Goal: Task Accomplishment & Management: Manage account settings

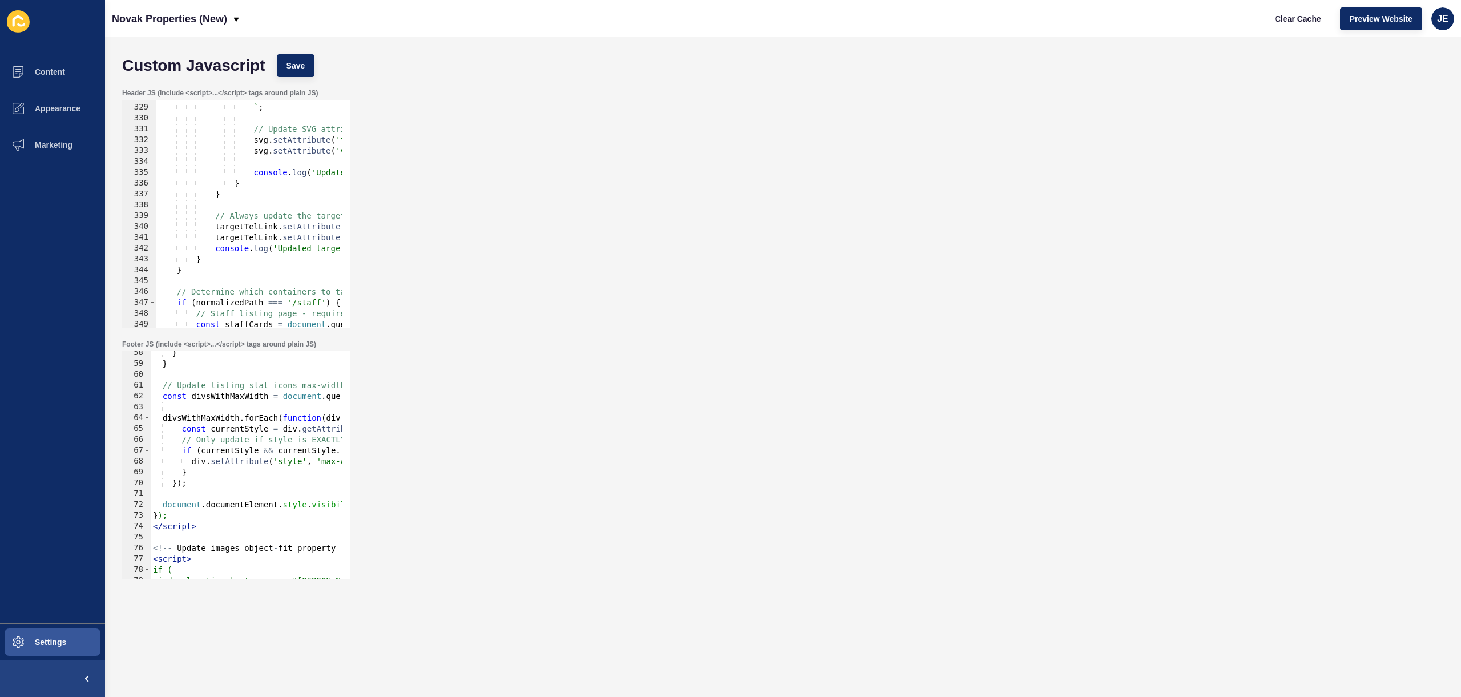
scroll to position [3760, 0]
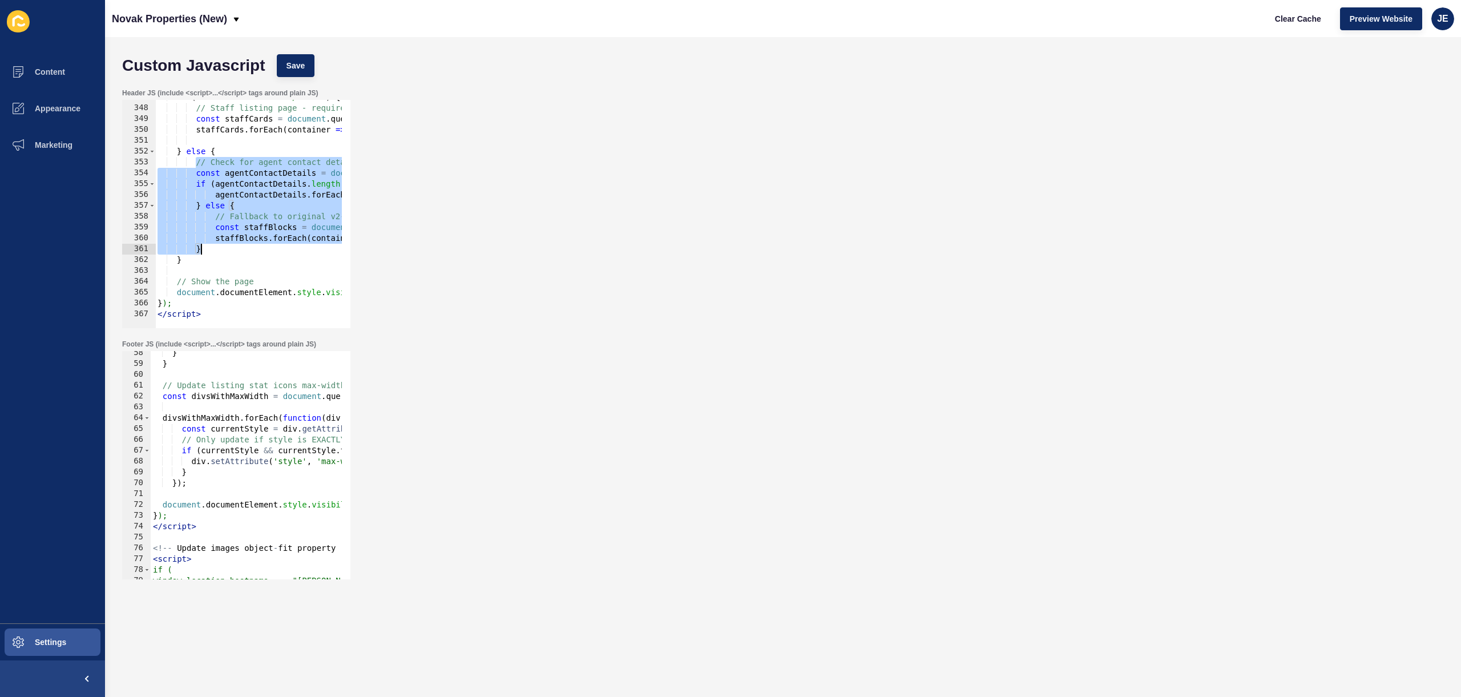
drag, startPoint x: 195, startPoint y: 167, endPoint x: 237, endPoint y: 246, distance: 90.1
paste textarea
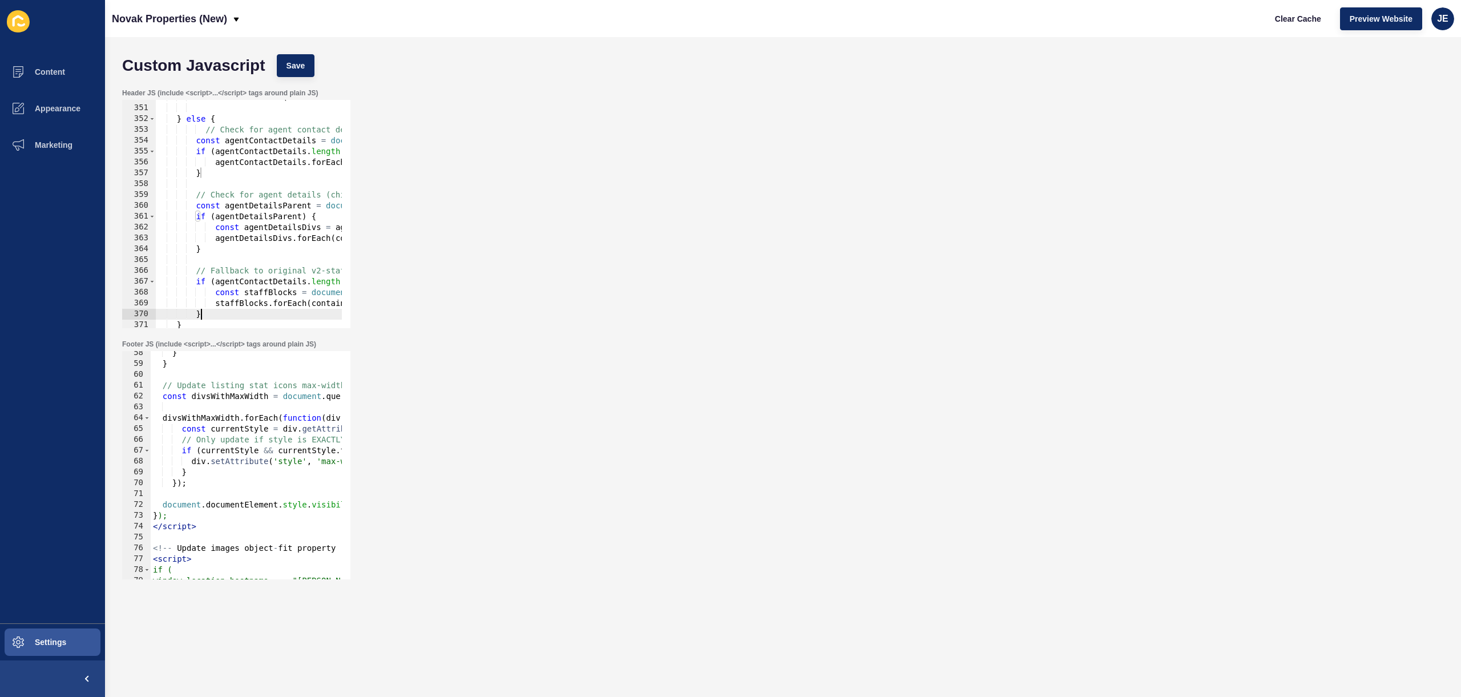
scroll to position [3793, 0]
click at [297, 66] on span "Save" at bounding box center [296, 65] width 19 height 11
click at [1293, 17] on span "Clear Cache" at bounding box center [1298, 18] width 46 height 11
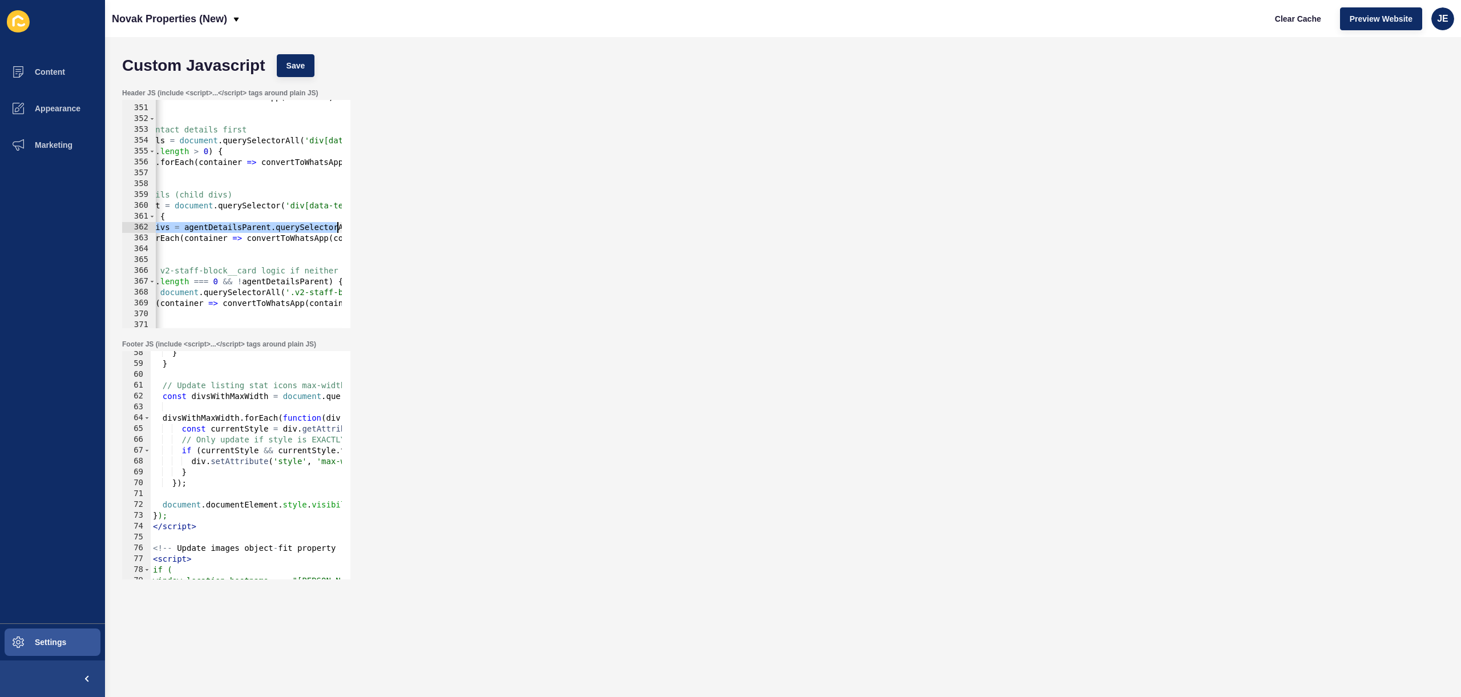
scroll to position [0, 204]
drag, startPoint x: 215, startPoint y: 227, endPoint x: 380, endPoint y: 224, distance: 164.4
click at [380, 224] on div "Header JS (include <script>...</script> tags around plain JS) const agentDetail…" at bounding box center [782, 208] width 1333 height 251
paste textarea "const agentDetailsDivs = agentDetailsParent.querySelectorAll(':scope >"
type textarea "const agentDetailsDivs = agentDetailsParent.querySelectorAll(':scope > div');"
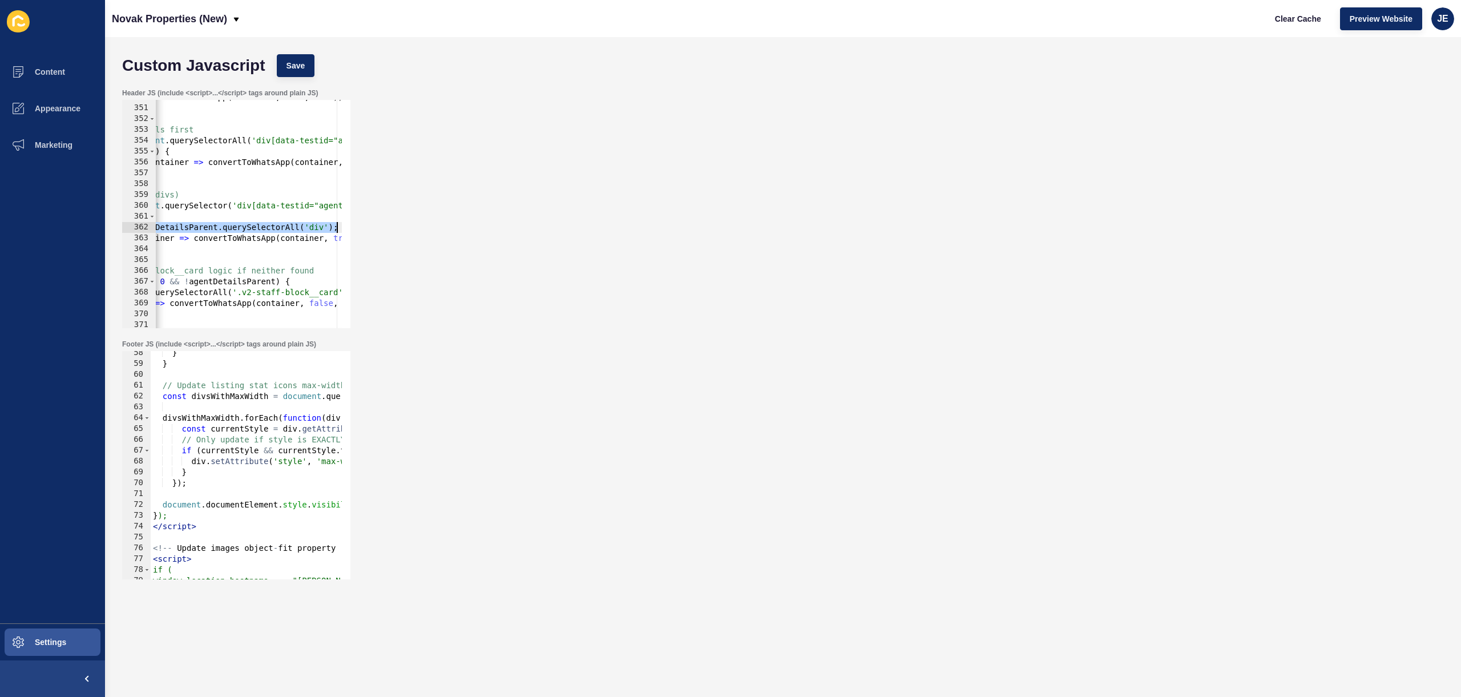
scroll to position [0, 252]
click at [290, 72] on button "Save" at bounding box center [296, 65] width 38 height 23
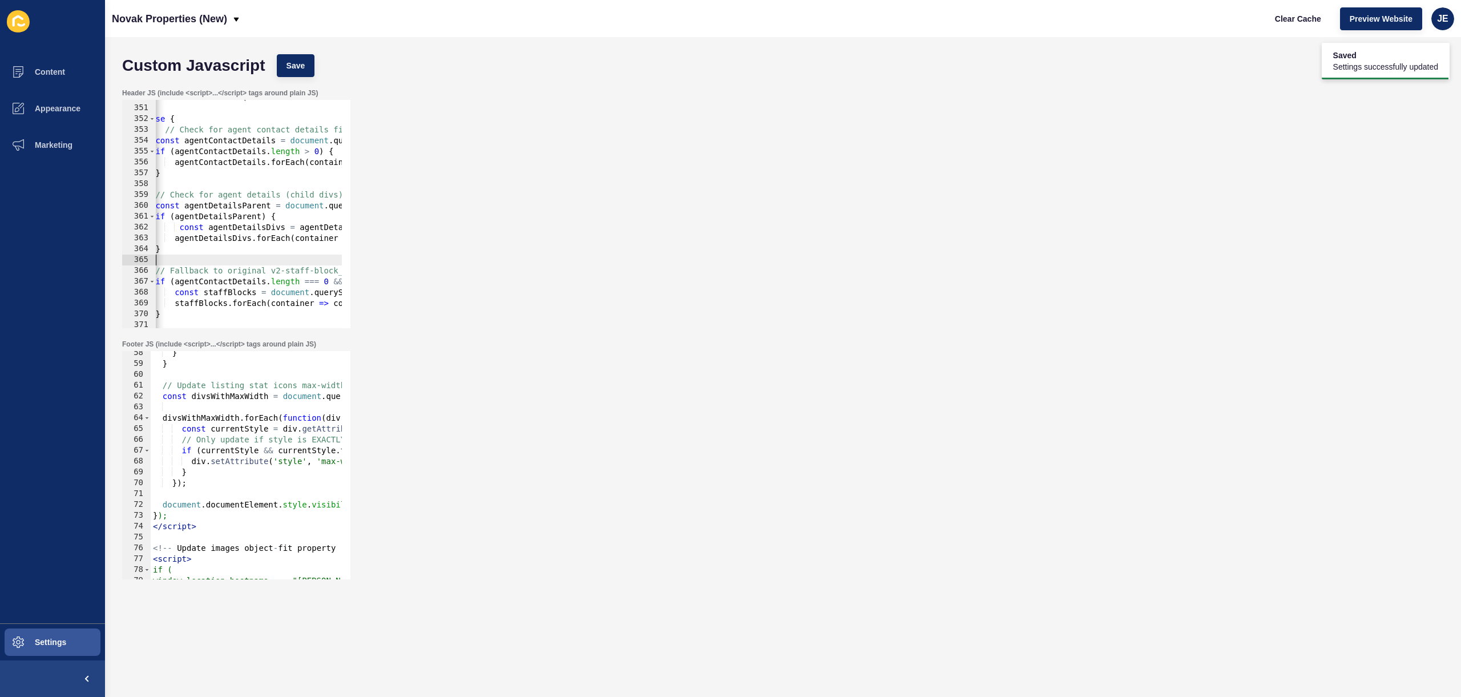
drag, startPoint x: 201, startPoint y: 264, endPoint x: 185, endPoint y: 261, distance: 16.8
click at [1292, 15] on span "Clear Cache" at bounding box center [1298, 18] width 46 height 11
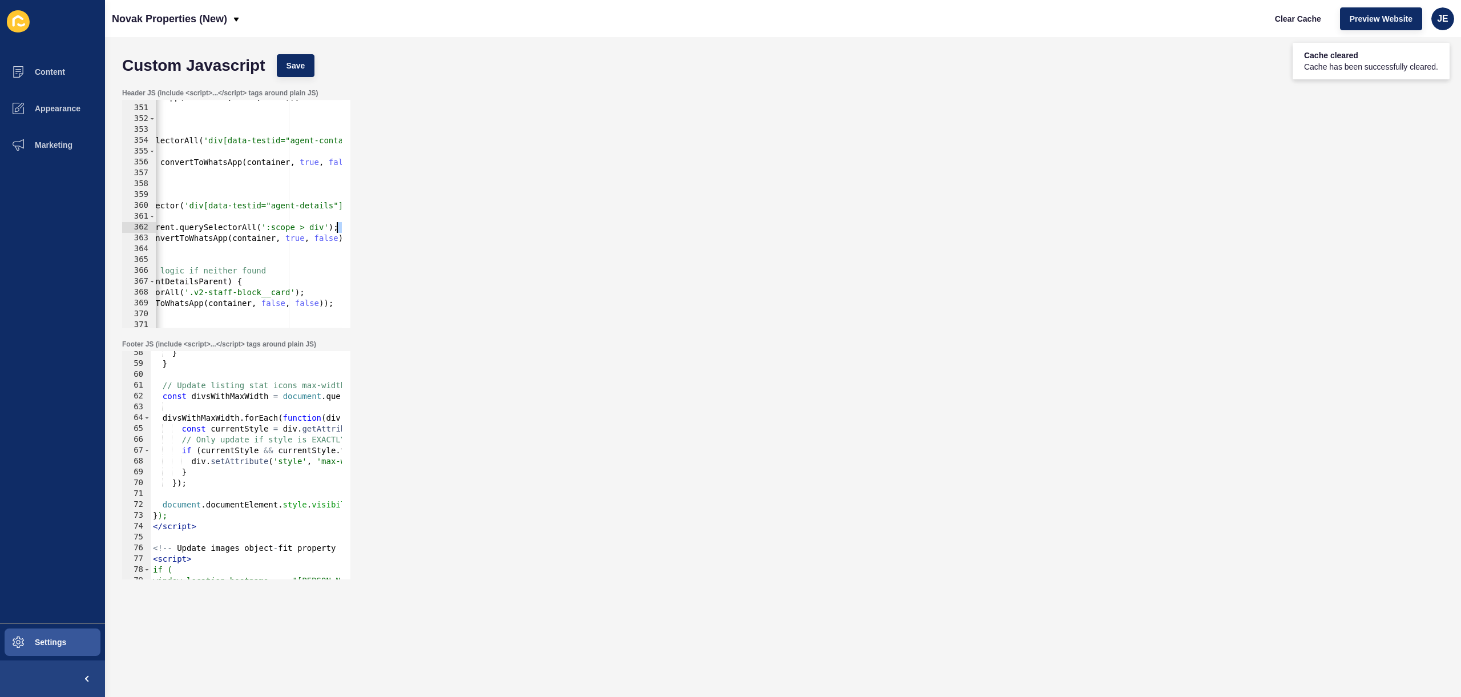
drag, startPoint x: 287, startPoint y: 236, endPoint x: 369, endPoint y: 231, distance: 83.0
click at [369, 231] on div "Header JS (include <script>...</script> tags around plain JS) agentDetailsDivs.…" at bounding box center [782, 208] width 1333 height 251
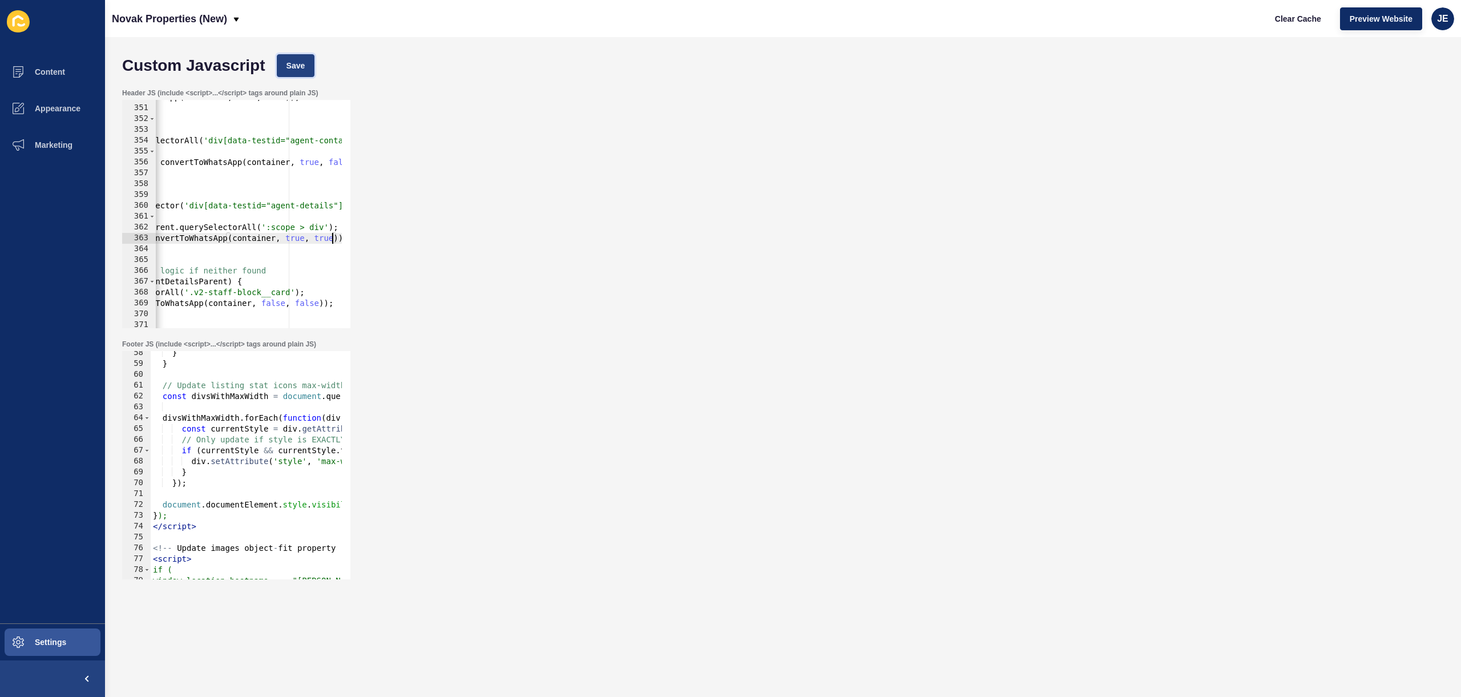
click at [288, 72] on button "Save" at bounding box center [296, 65] width 38 height 23
click at [1283, 25] on button "Clear Cache" at bounding box center [1298, 18] width 66 height 23
click at [300, 61] on span "Save" at bounding box center [296, 65] width 19 height 11
click at [1286, 22] on span "Clear Cache" at bounding box center [1298, 18] width 46 height 11
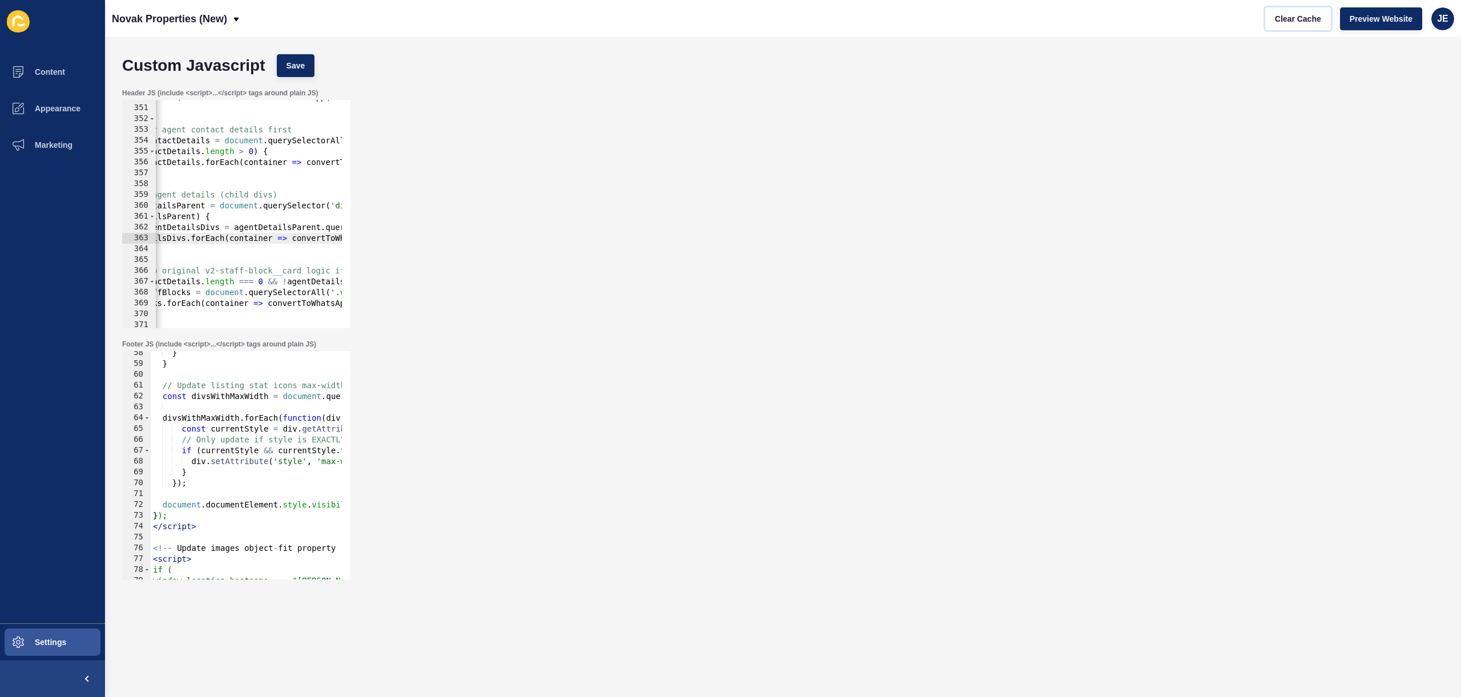
scroll to position [0, 0]
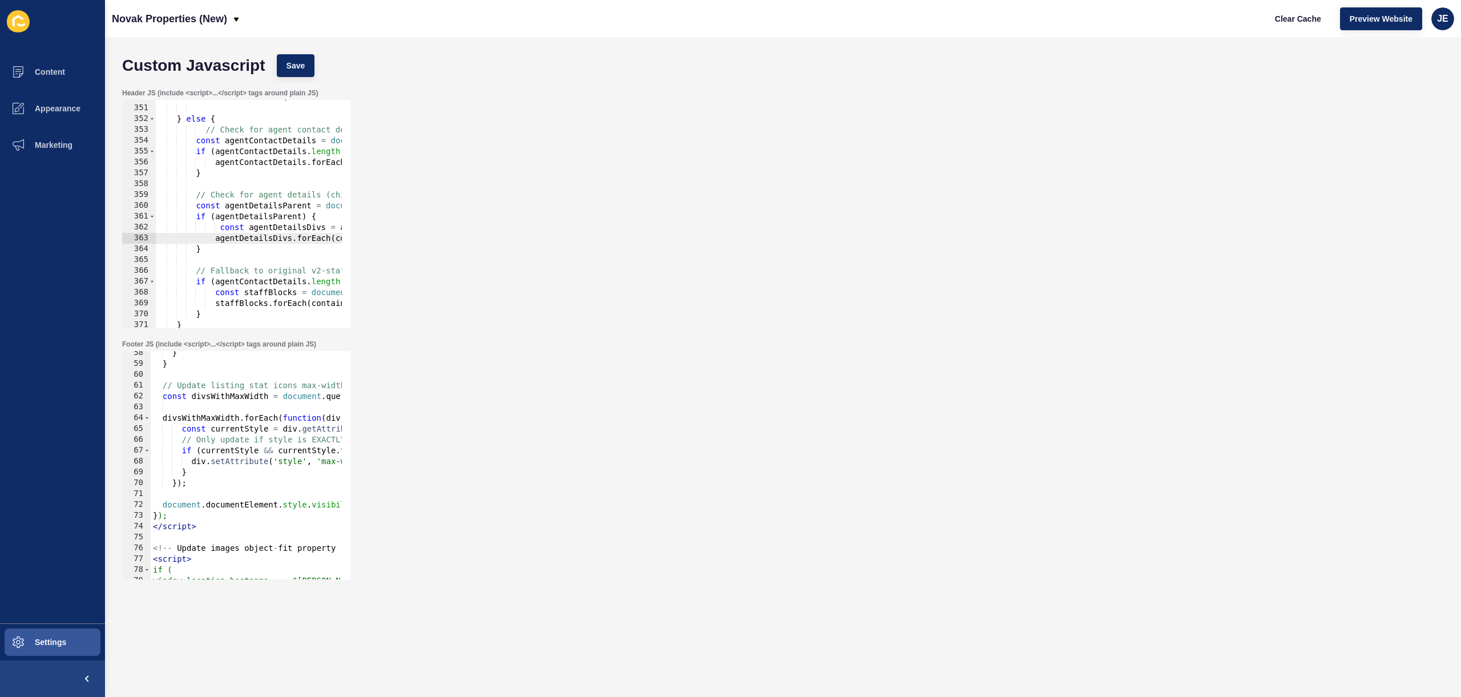
type textarea "agentDetailsDivs.forEach(container => convertToWhatsApp(container, true, true));"
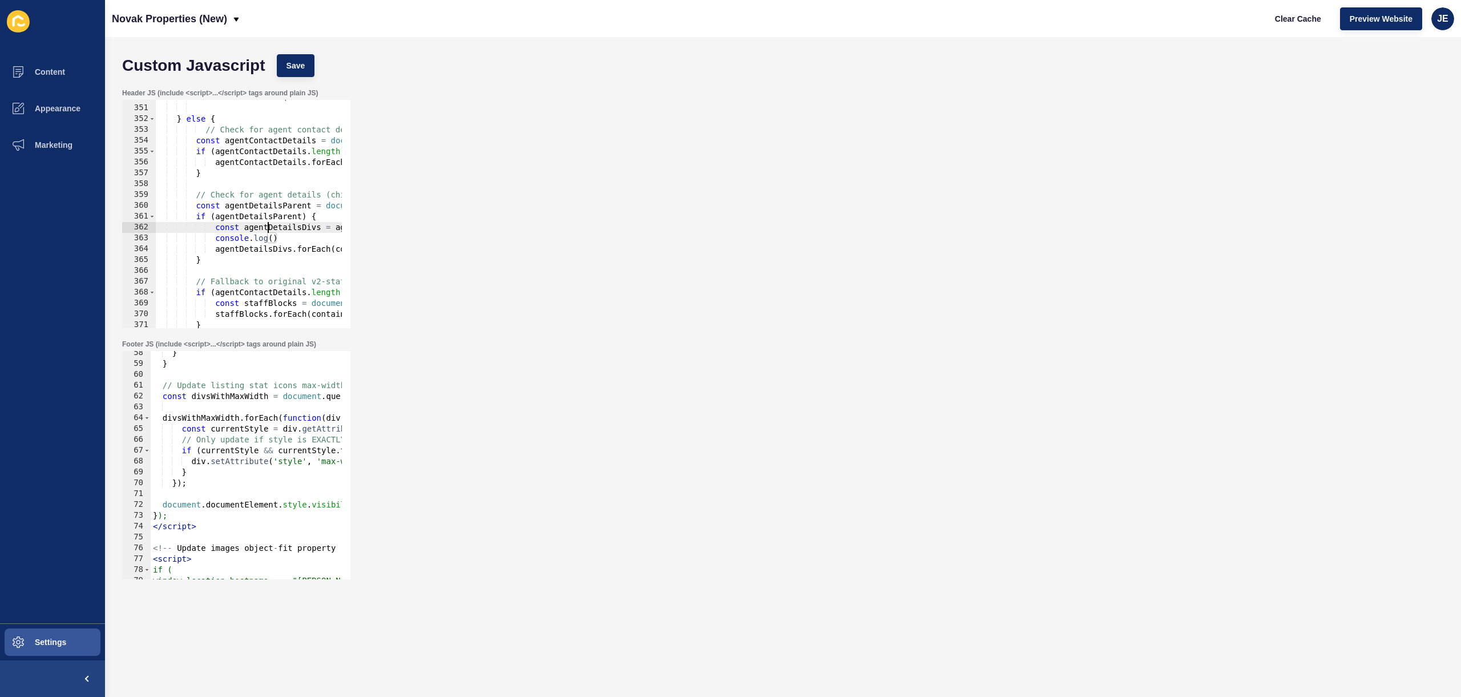
paste textarea "agentDetailsDivs"
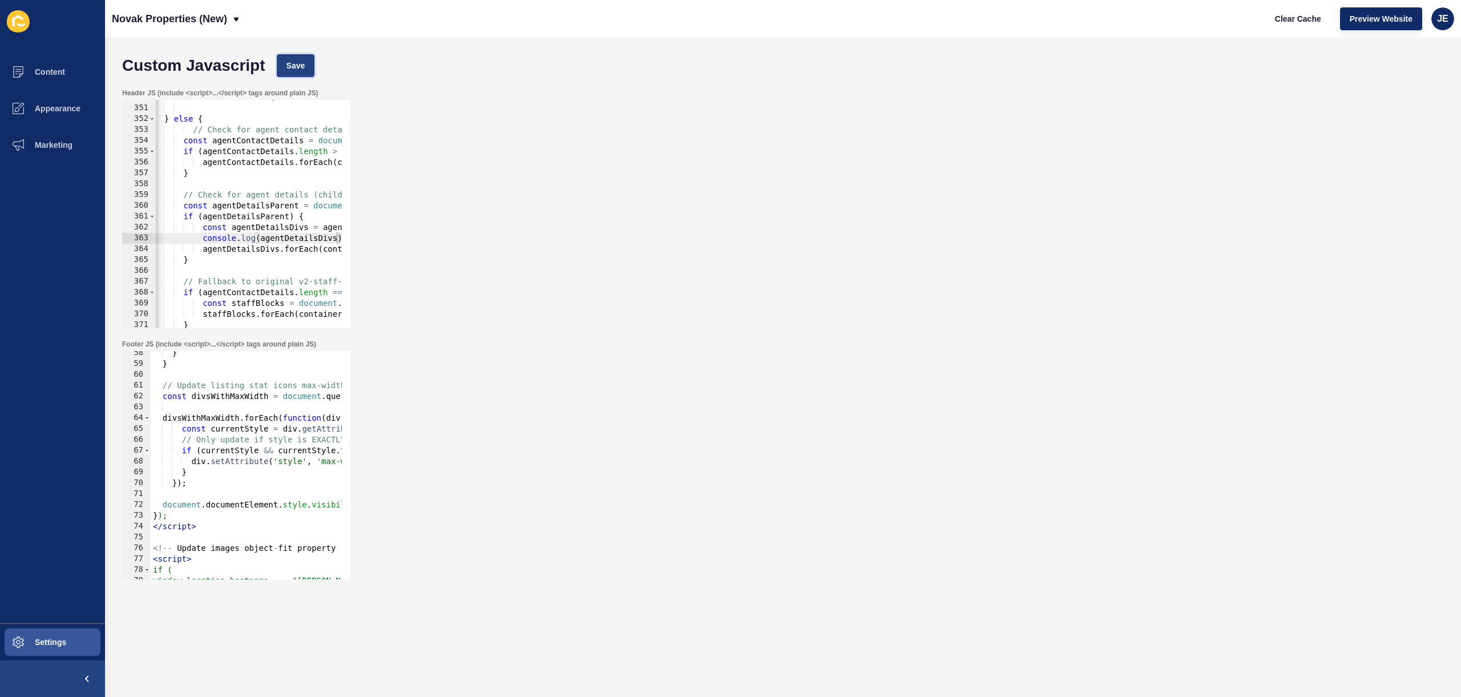
click at [277, 61] on button "Save" at bounding box center [296, 65] width 38 height 23
click at [1273, 19] on button "Clear Cache" at bounding box center [1298, 18] width 66 height 23
drag, startPoint x: 263, startPoint y: 212, endPoint x: 364, endPoint y: 208, distance: 101.1
click at [364, 208] on div "Header JS (include <script>...</script> tags around plain JS) if (agentDetailsP…" at bounding box center [782, 208] width 1333 height 251
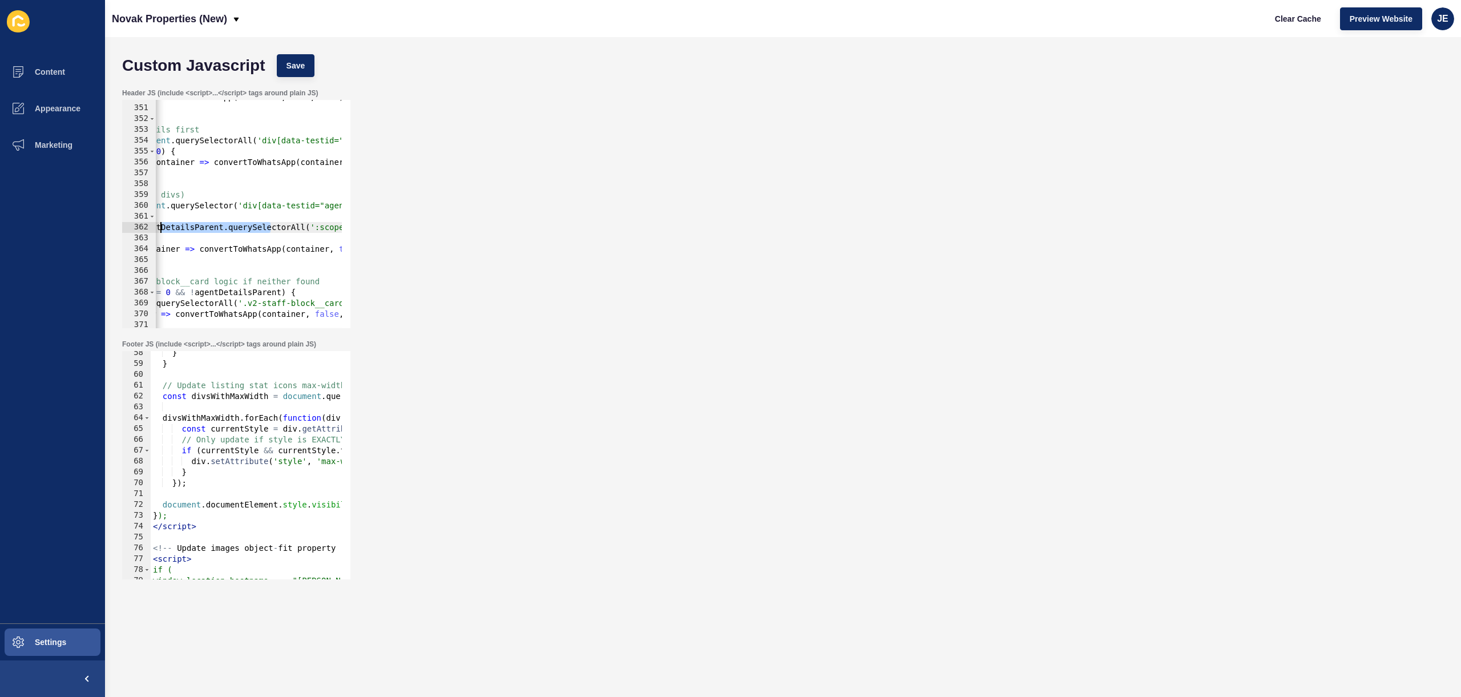
drag, startPoint x: 197, startPoint y: 232, endPoint x: 167, endPoint y: 232, distance: 29.7
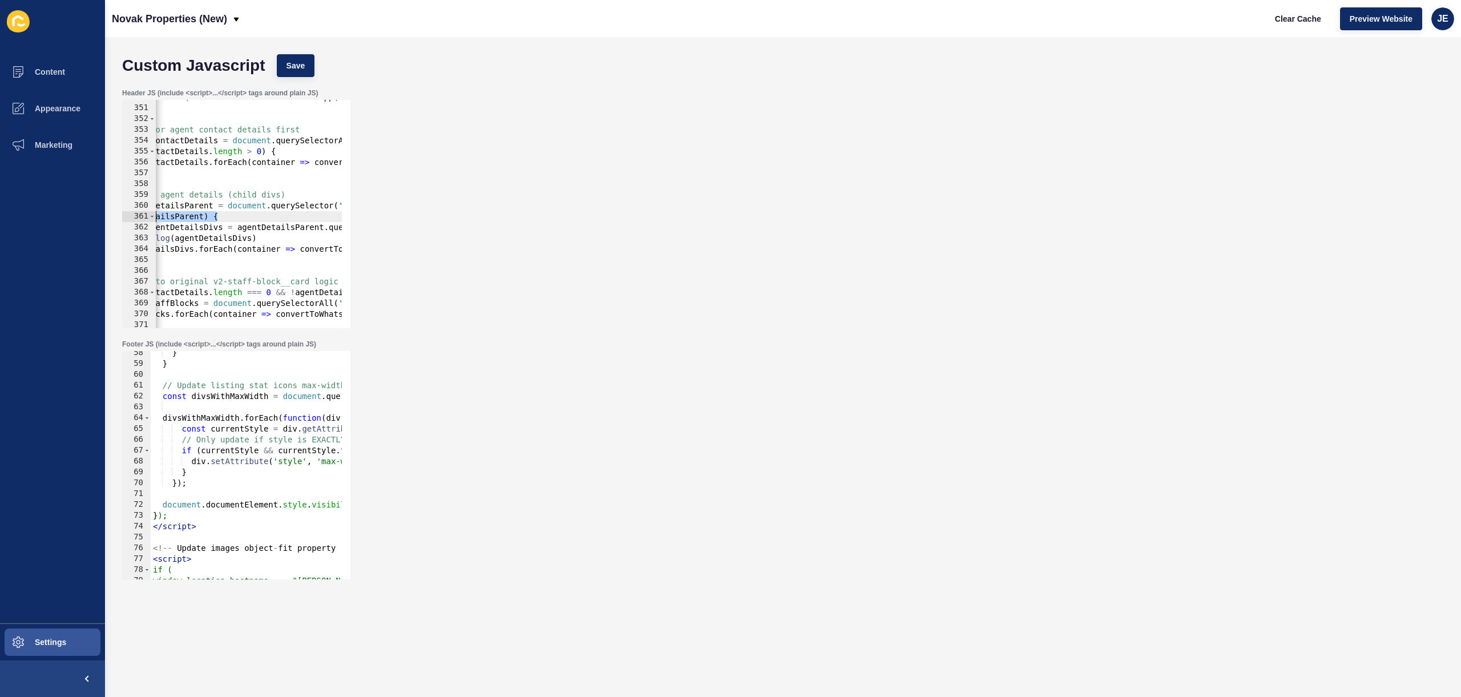
scroll to position [0, 70]
drag, startPoint x: 235, startPoint y: 219, endPoint x: 148, endPoint y: 220, distance: 86.2
click at [148, 220] on div "const agentDetailsDivs = agentDetailsParent.querySelectorAll(':scope > div'); 3…" at bounding box center [236, 214] width 228 height 228
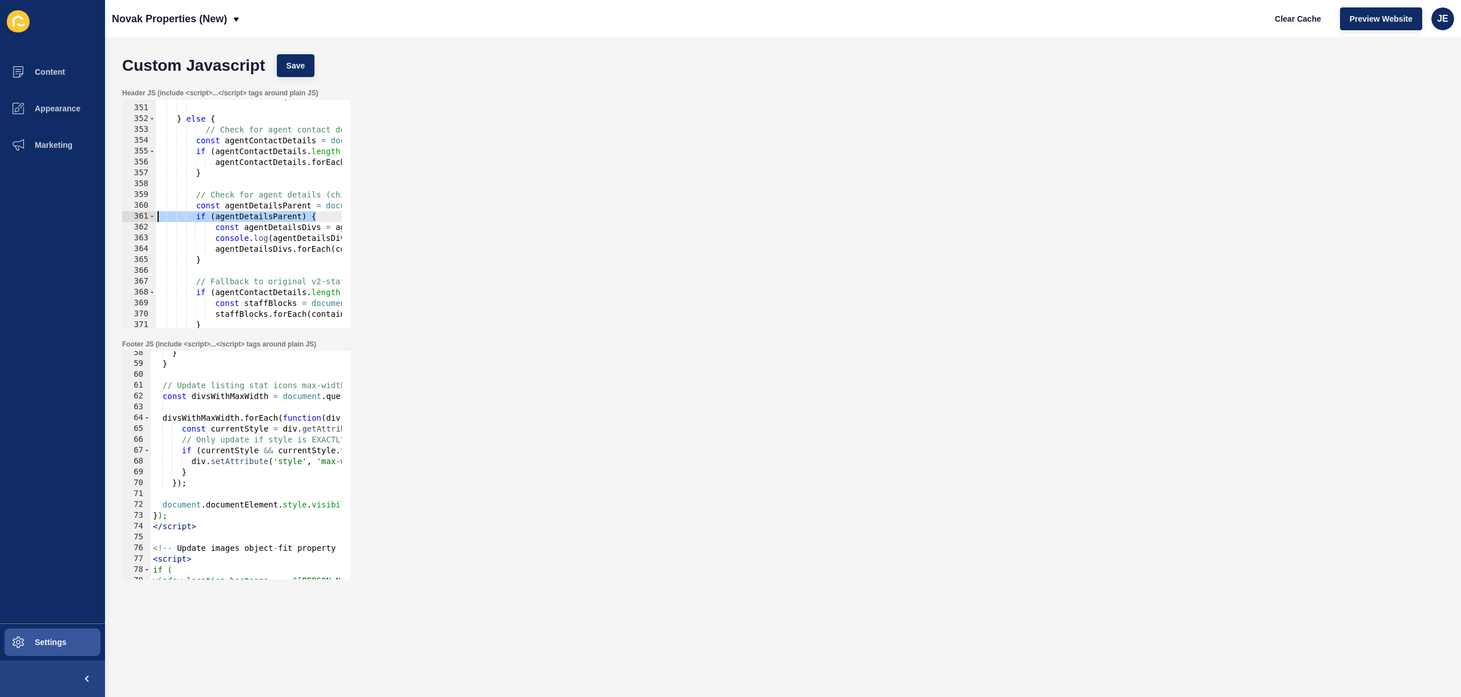
drag, startPoint x: 246, startPoint y: 220, endPoint x: 131, endPoint y: 215, distance: 114.8
click at [131, 215] on div "if (agentDetailsParent) { 350 351 352 353 354 355 356 357 358 359 360 361 362 3…" at bounding box center [236, 214] width 228 height 228
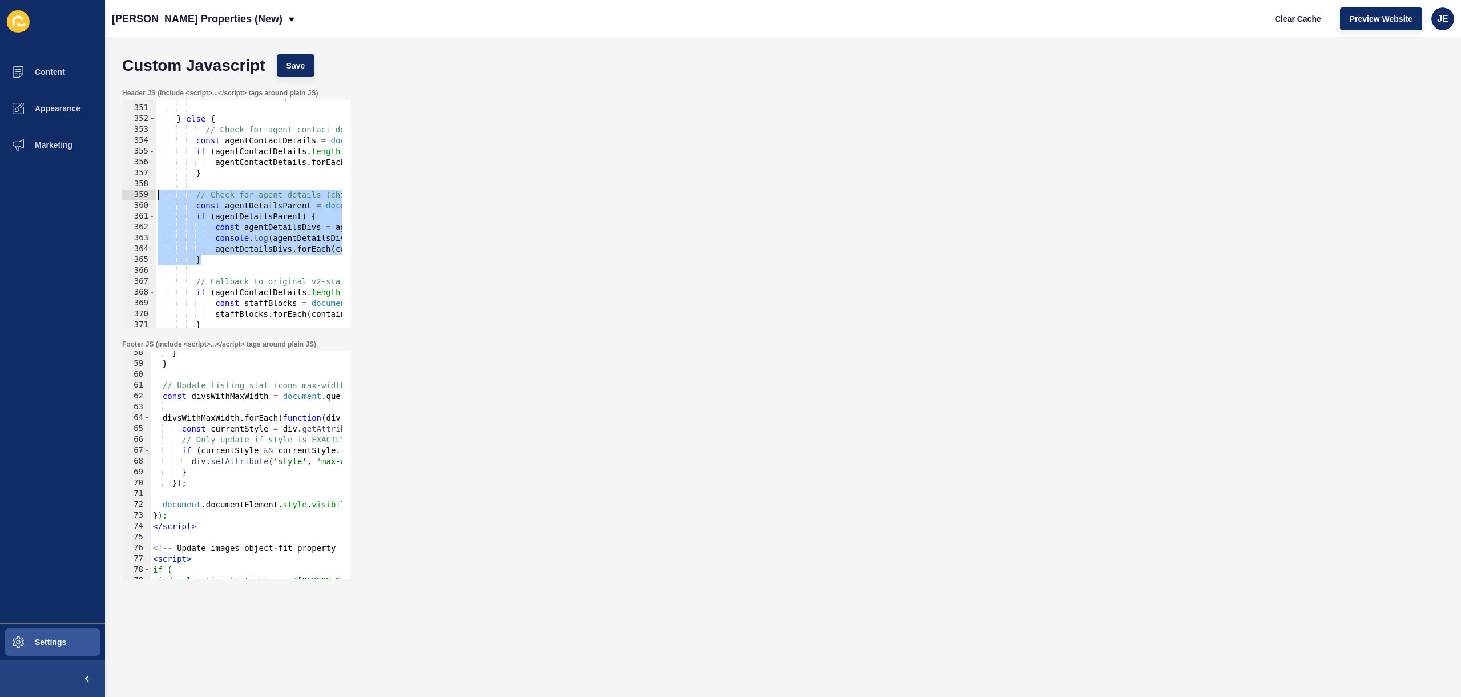
drag, startPoint x: 229, startPoint y: 265, endPoint x: 126, endPoint y: 200, distance: 121.6
click at [126, 200] on div "if (agentDetailsParent) { 350 351 352 353 354 355 356 357 358 359 360 361 362 3…" at bounding box center [236, 214] width 228 height 228
drag, startPoint x: 216, startPoint y: 260, endPoint x: 103, endPoint y: 209, distance: 123.6
click at [103, 209] on div "Content Appearance Marketing Settings Novak Properties (New) Clear Cache Previe…" at bounding box center [730, 348] width 1461 height 697
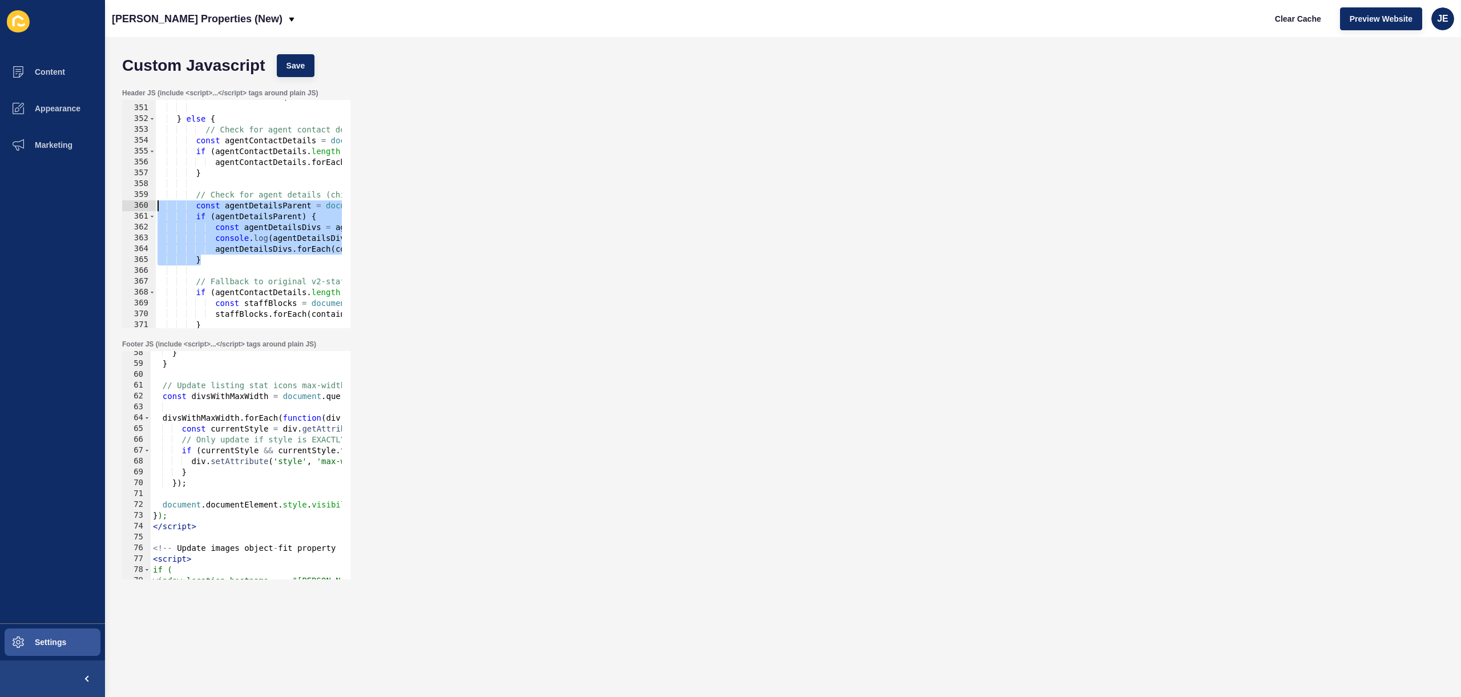
paste textarea "});"
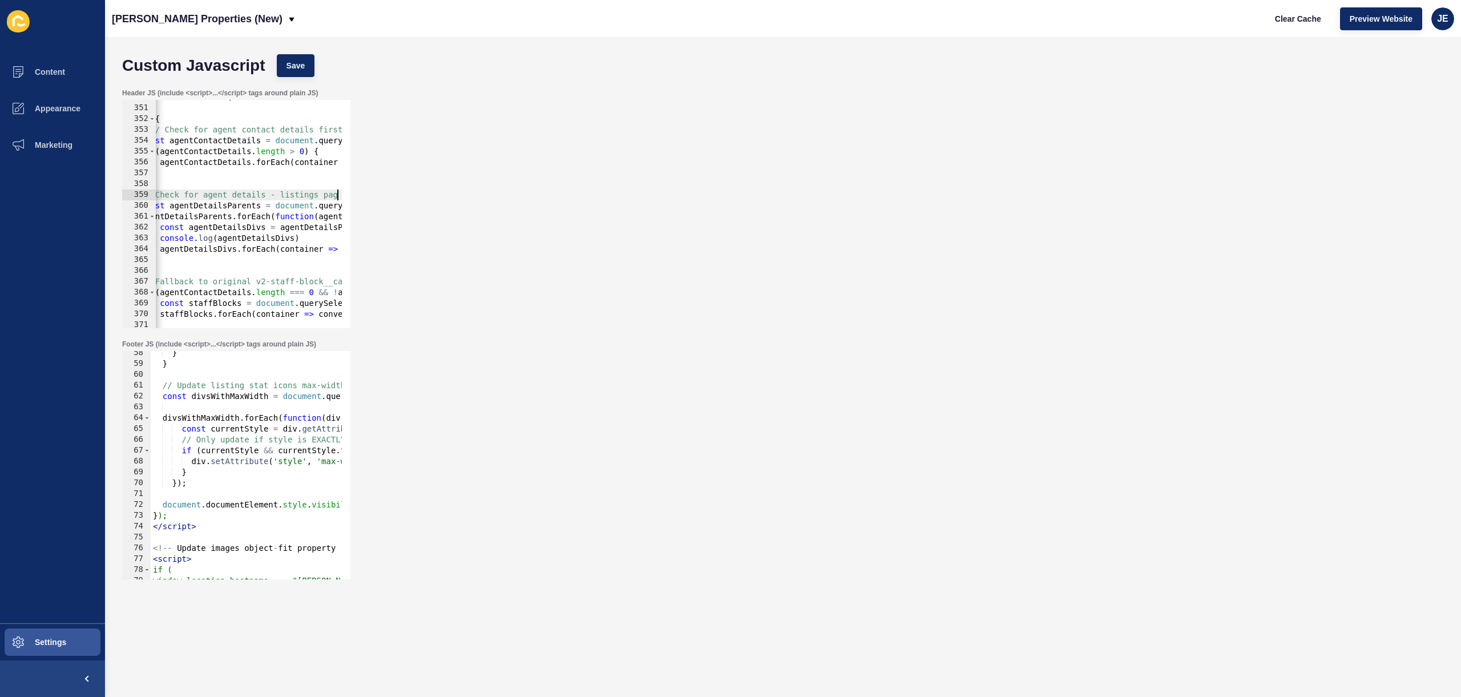
scroll to position [0, 0]
click at [301, 62] on span "Save" at bounding box center [296, 65] width 19 height 11
type textarea "if (agentContactDetails.length === 0 && !agentDetailsParent) {"
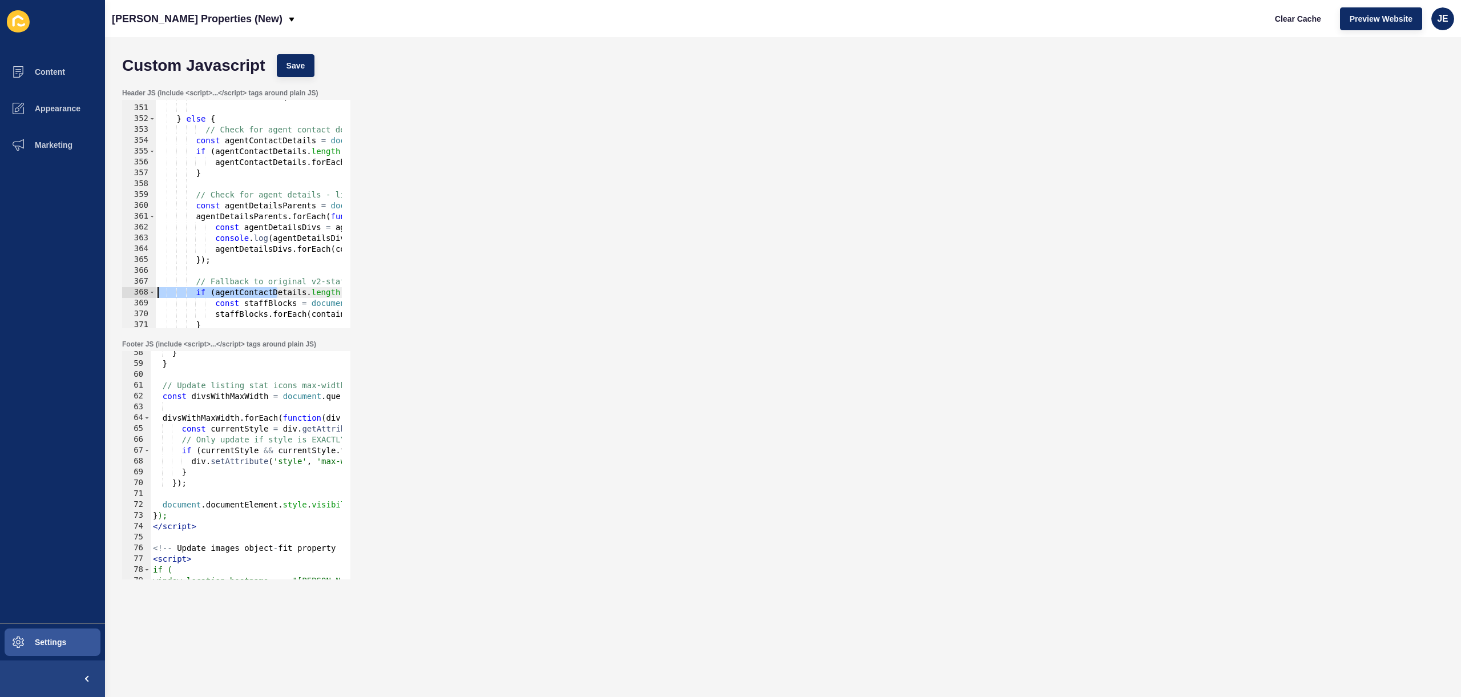
drag, startPoint x: 215, startPoint y: 296, endPoint x: 180, endPoint y: 280, distance: 38.8
click at [105, 297] on div "Custom Javascript Save Header JS (include <script>...</script> tags around plai…" at bounding box center [783, 367] width 1356 height 660
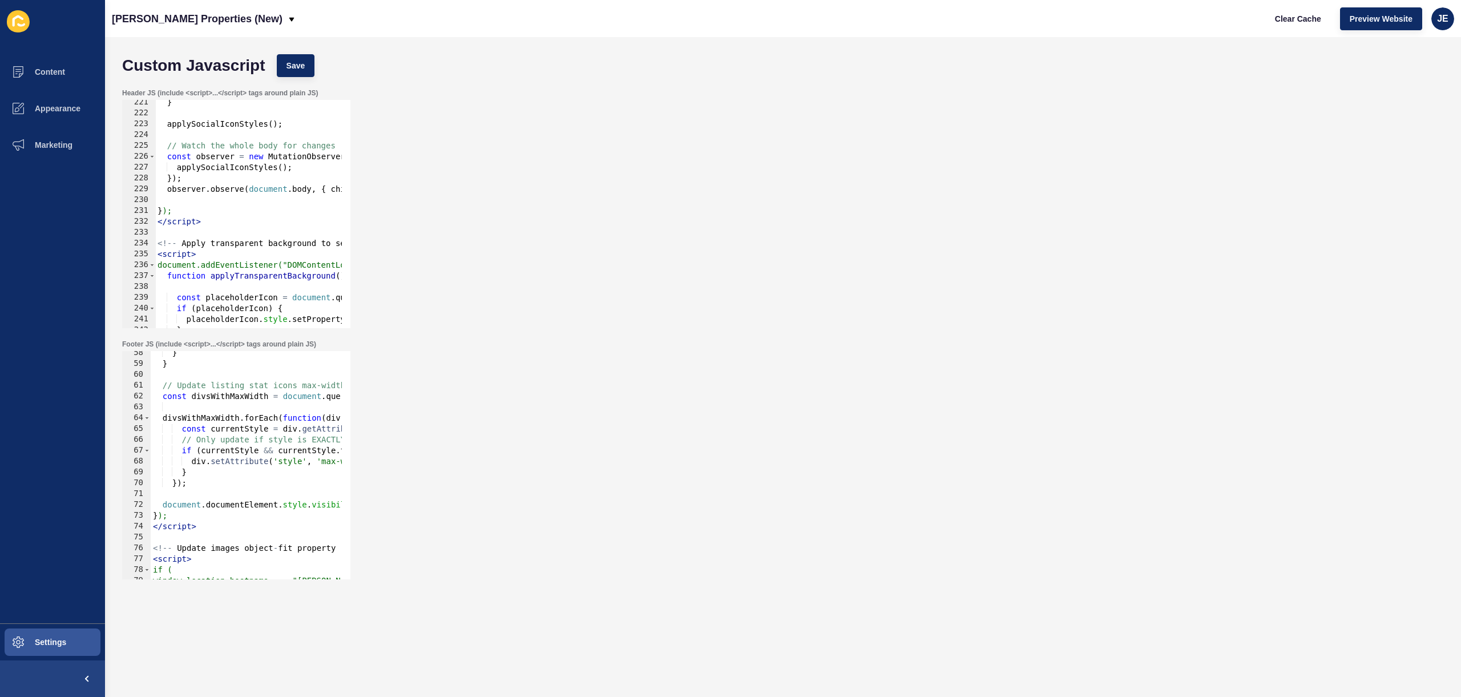
scroll to position [656, 0]
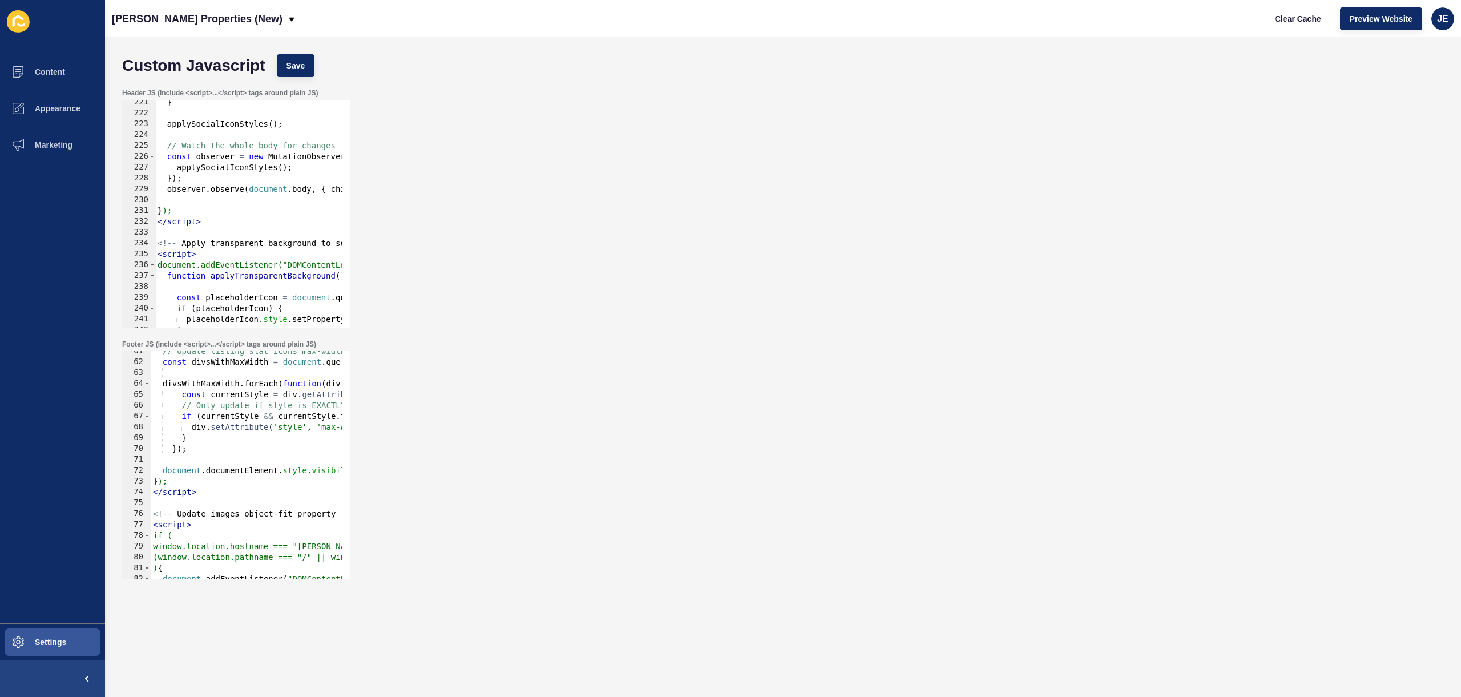
type textarea "});"
click at [220, 448] on div "// Update listing stat icons max-width const divsWithMaxWidth = document . quer…" at bounding box center [422, 466] width 542 height 241
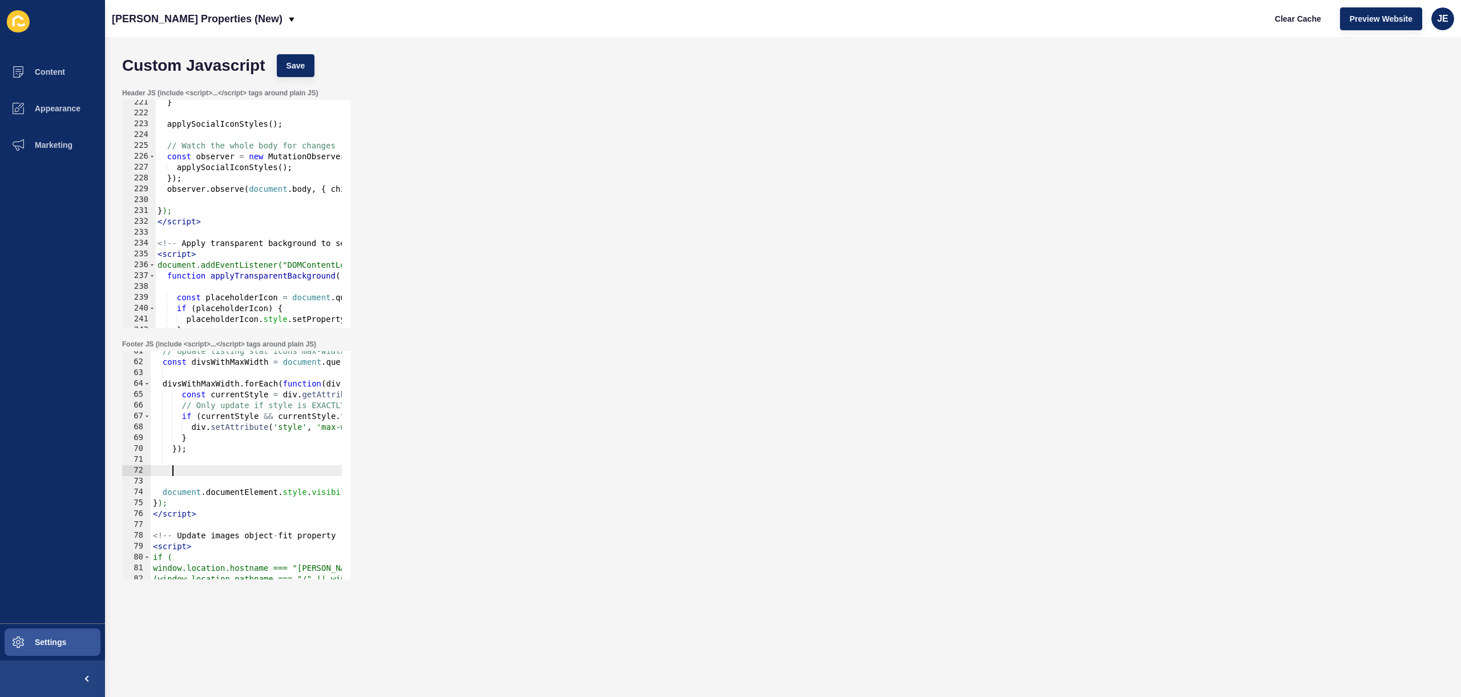
scroll to position [0, 0]
paste textarea "}"
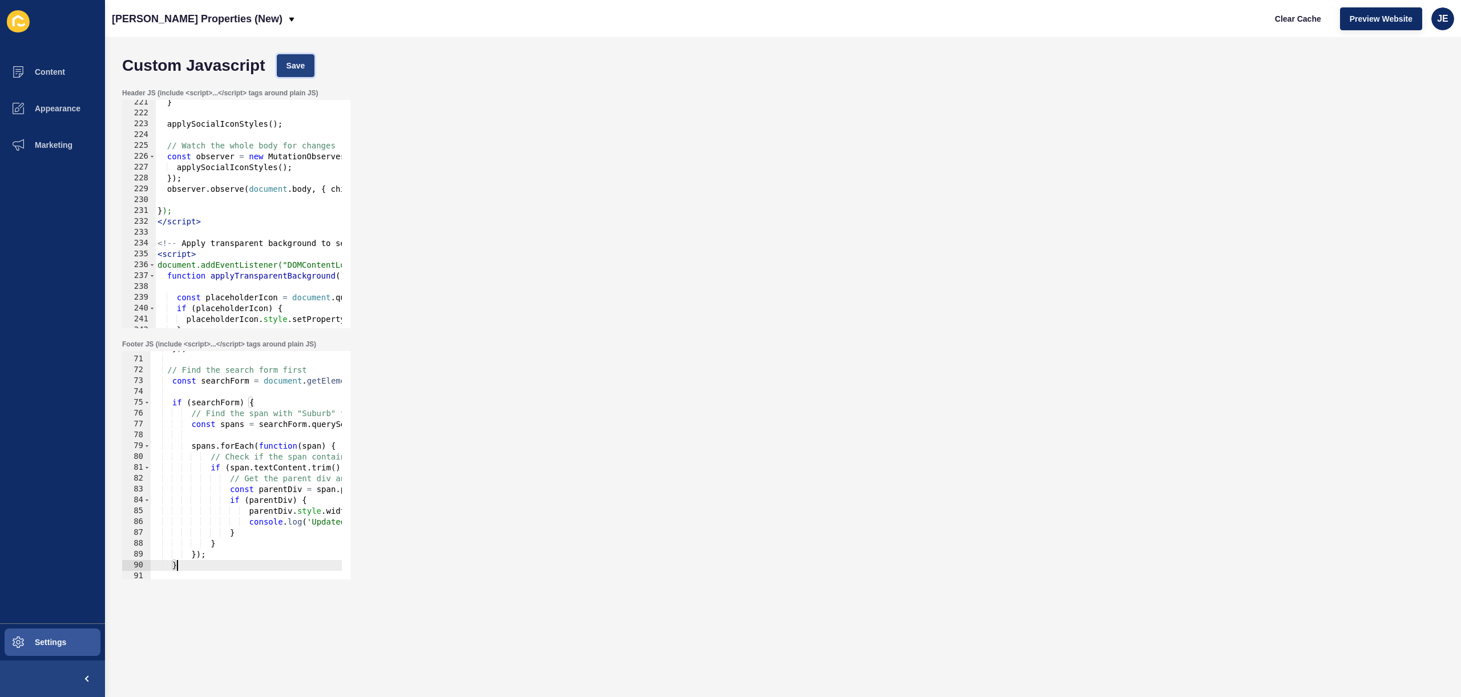
click at [289, 65] on span "Save" at bounding box center [296, 65] width 19 height 11
click at [1284, 22] on span "Clear Cache" at bounding box center [1298, 18] width 46 height 11
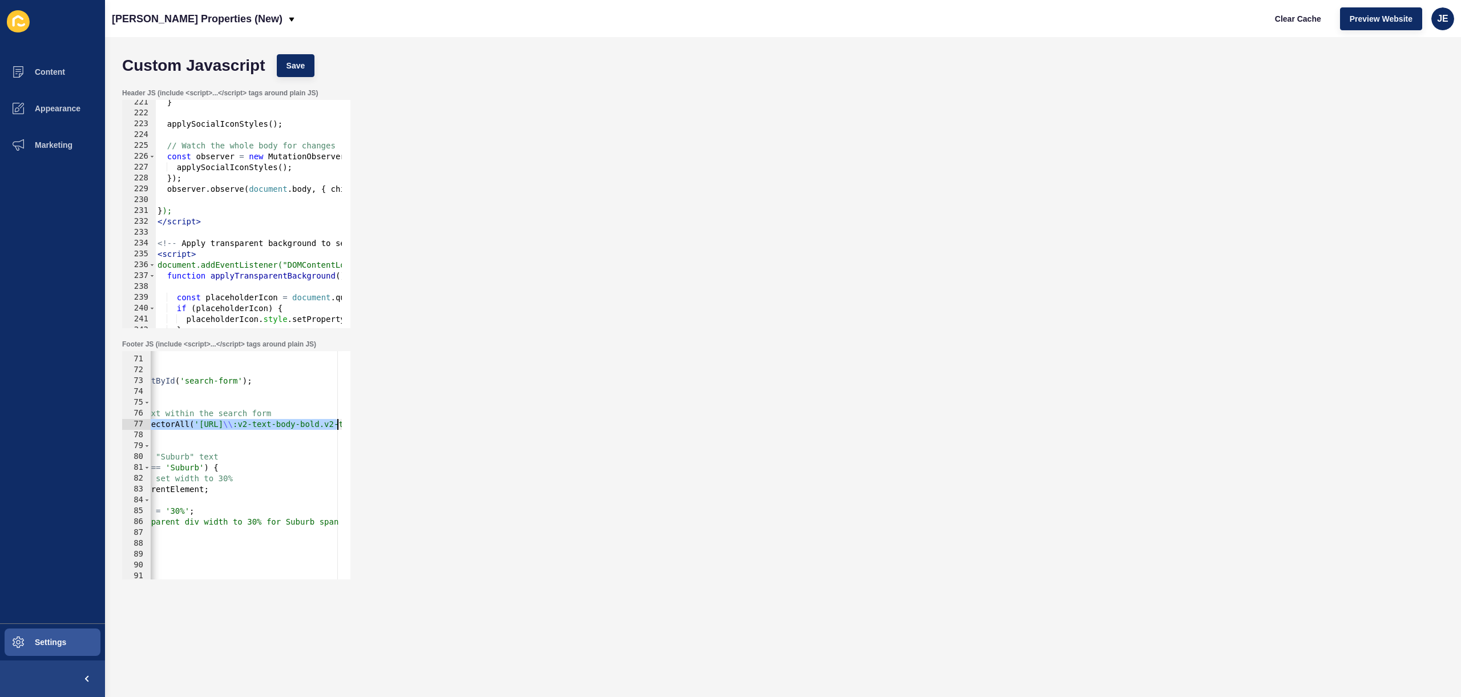
drag, startPoint x: 303, startPoint y: 422, endPoint x: 295, endPoint y: 426, distance: 9.4
click at [363, 421] on div "Footer JS (include <script>...</script> tags around plain JS) const spans = sea…" at bounding box center [782, 459] width 1333 height 251
click at [225, 455] on div "}) ; // Find the search form first const searchForm = document . getElementById…" at bounding box center [69, 463] width 619 height 241
drag, startPoint x: 200, startPoint y: 461, endPoint x: 143, endPoint y: 460, distance: 57.7
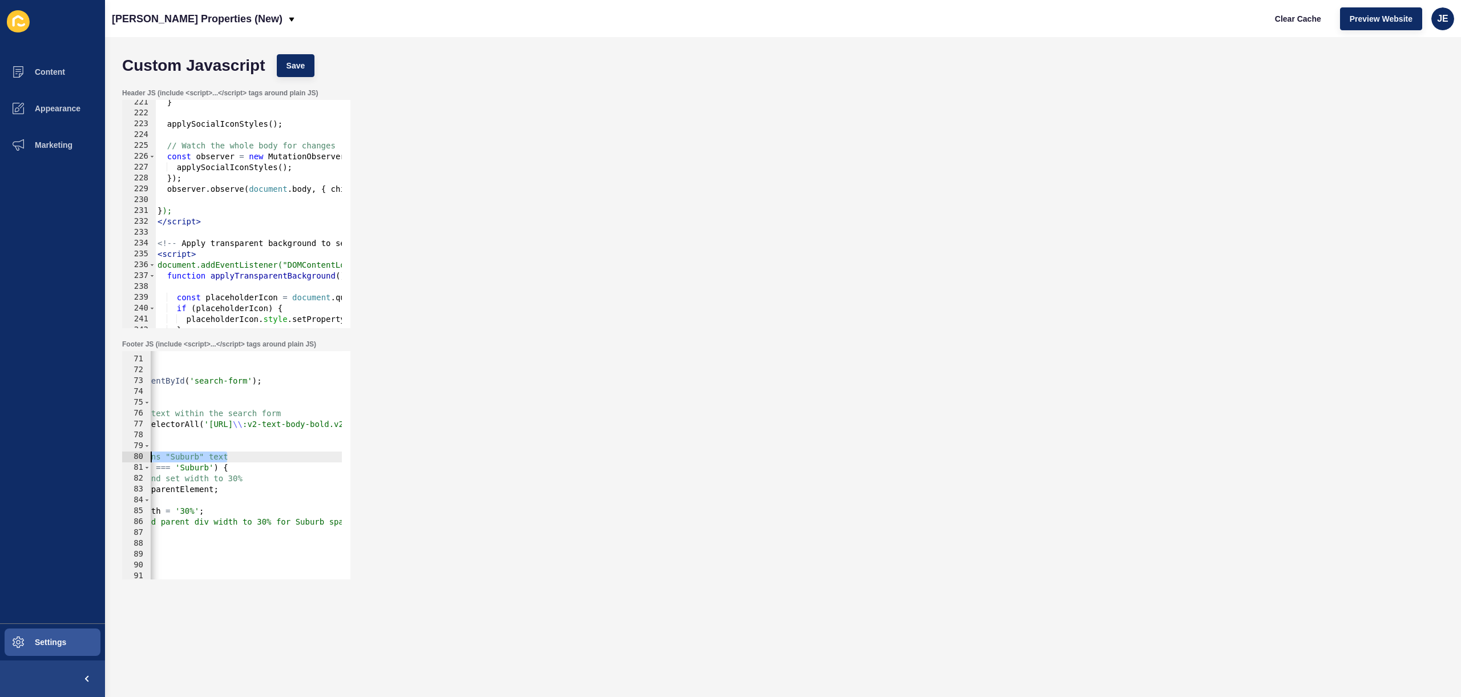
click at [143, 460] on div "// Check if the span contains "Suburb" text 70 71 72 73 74 75 76 77 78 79 80 81…" at bounding box center [236, 465] width 228 height 228
click at [217, 455] on div "}) ; // Find the search form first const searchForm = document . getElementById…" at bounding box center [299, 463] width 619 height 241
paste textarea "Price"
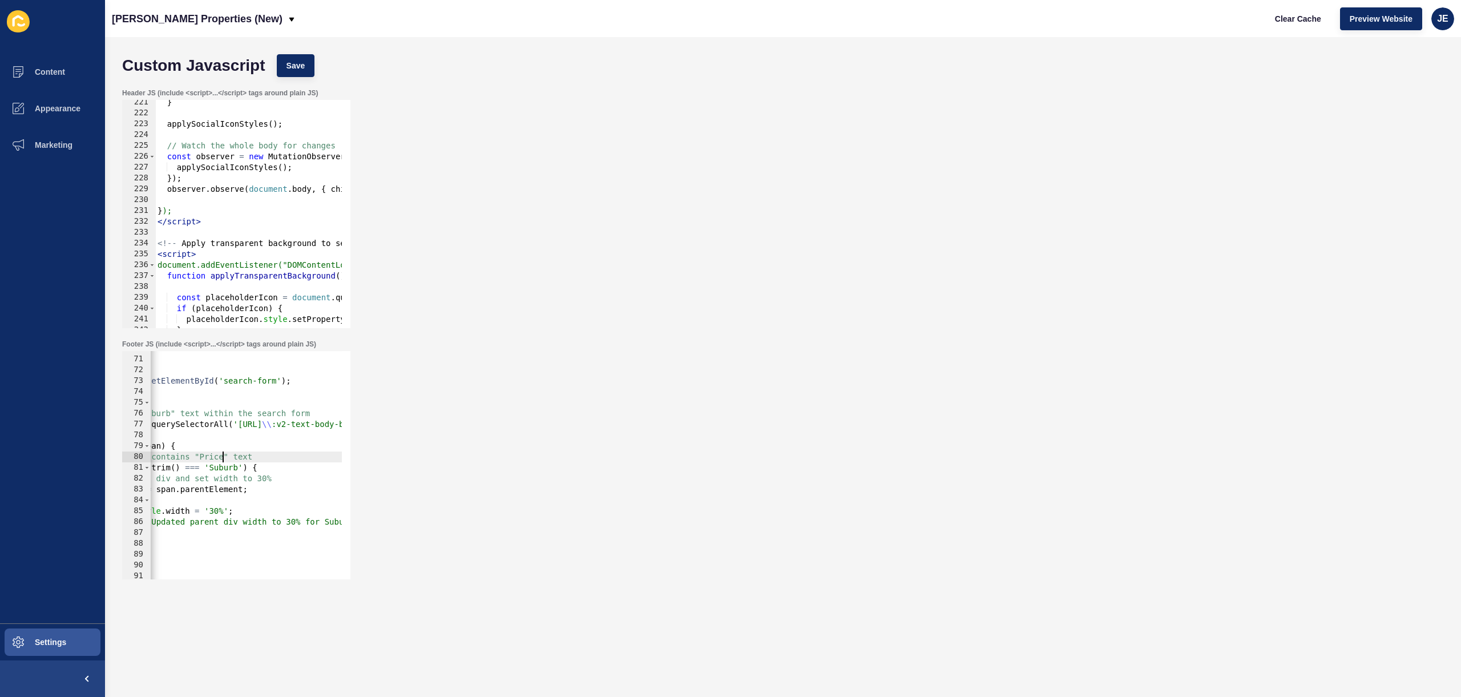
click at [223, 466] on div "}) ; // Find the search form first const searchForm = document . getElementById…" at bounding box center [299, 463] width 619 height 241
paste textarea "Price"
click at [326, 521] on div "}) ; // Find the search form first const searchForm = document . getElementById…" at bounding box center [299, 463] width 619 height 241
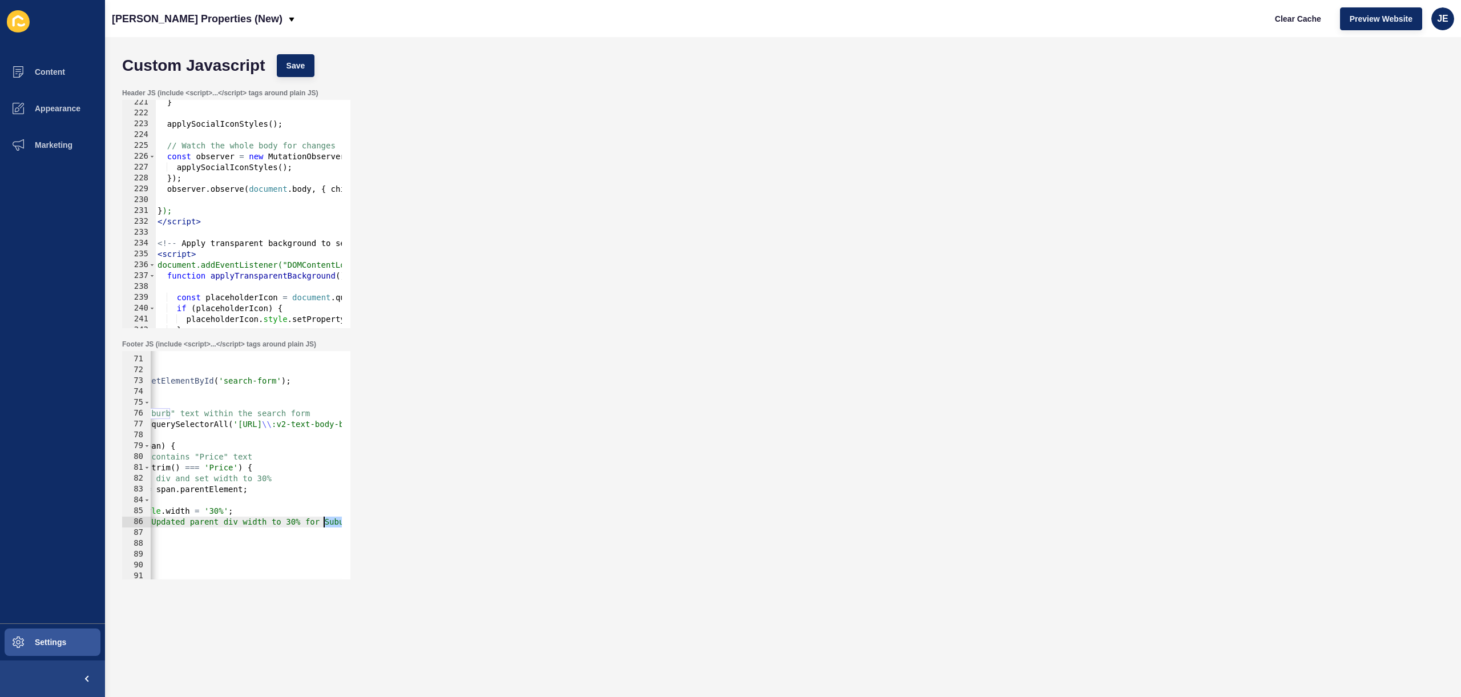
paste textarea "Price"
drag, startPoint x: 236, startPoint y: 474, endPoint x: 124, endPoint y: 474, distance: 111.3
click at [124, 474] on div "console.log('Updated parent div width to 30% for Price span in search form'); 7…" at bounding box center [236, 465] width 228 height 228
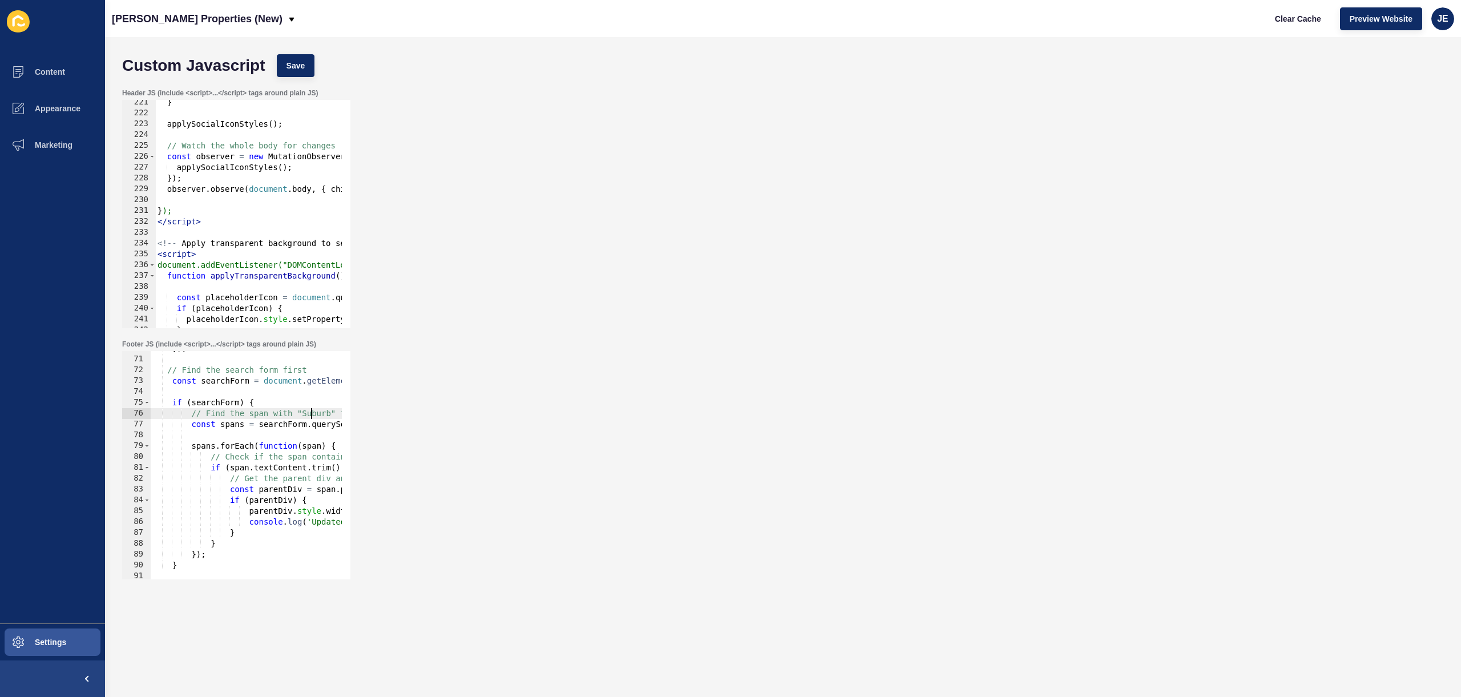
click at [312, 415] on div "}) ; // Find the search form first const searchForm = document . getElementById…" at bounding box center [460, 463] width 619 height 241
paste textarea "Price"
type textarea "// Find the span with "Price" text within the search form"
click at [299, 60] on span "Save" at bounding box center [296, 65] width 19 height 11
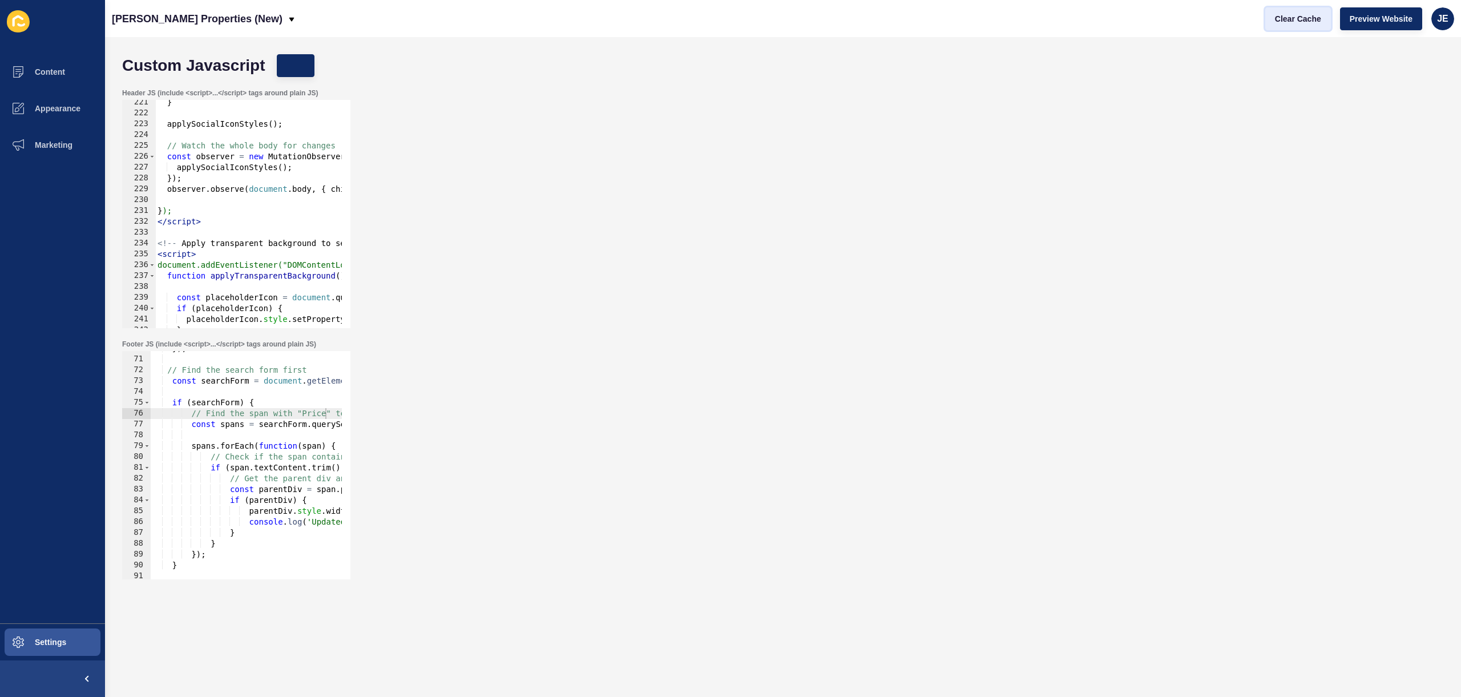
click at [1281, 22] on span "Clear Cache" at bounding box center [1298, 18] width 46 height 11
click at [254, 432] on div "}) ; // Find the search form first const searchForm = document . getElementById…" at bounding box center [460, 463] width 619 height 241
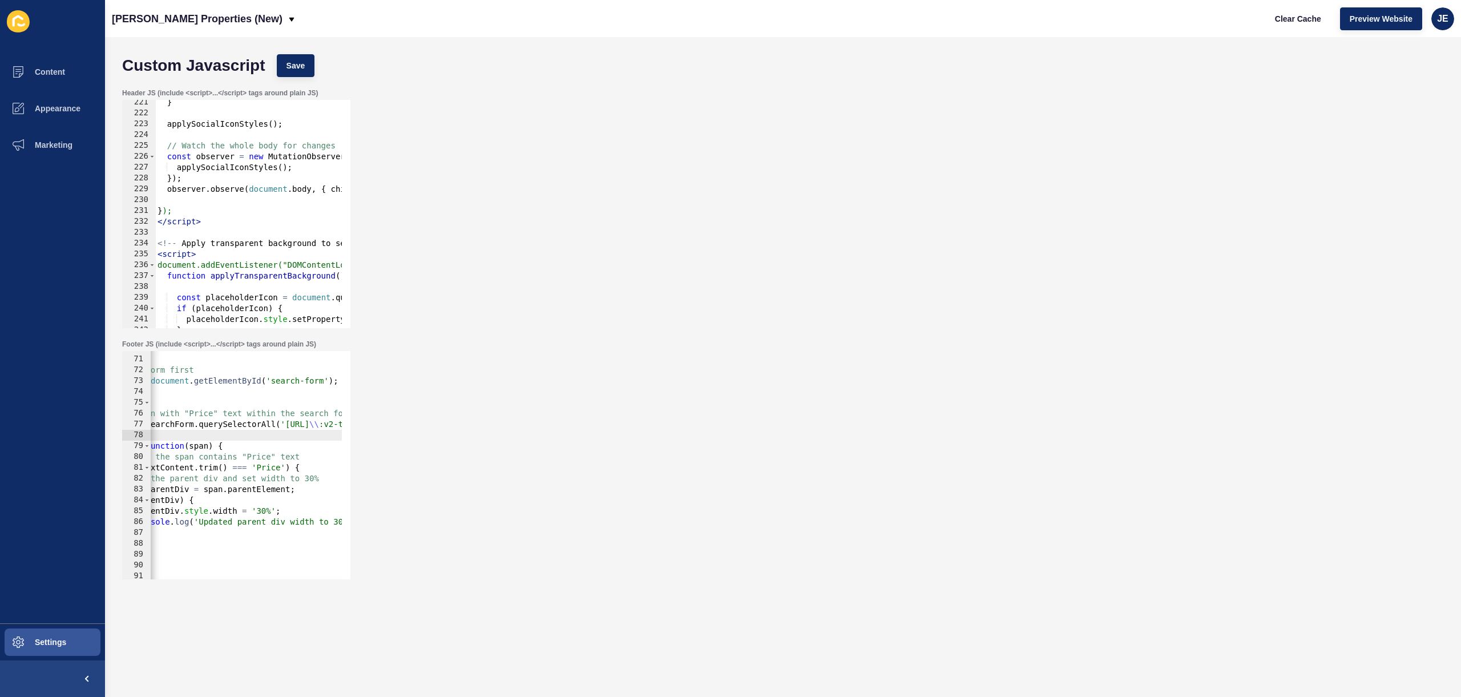
scroll to position [0, 113]
drag, startPoint x: 284, startPoint y: 469, endPoint x: 294, endPoint y: 477, distance: 13.0
click at [284, 469] on div "}) ; // Find the search form first const searchForm = document . getElementById…" at bounding box center [347, 463] width 619 height 241
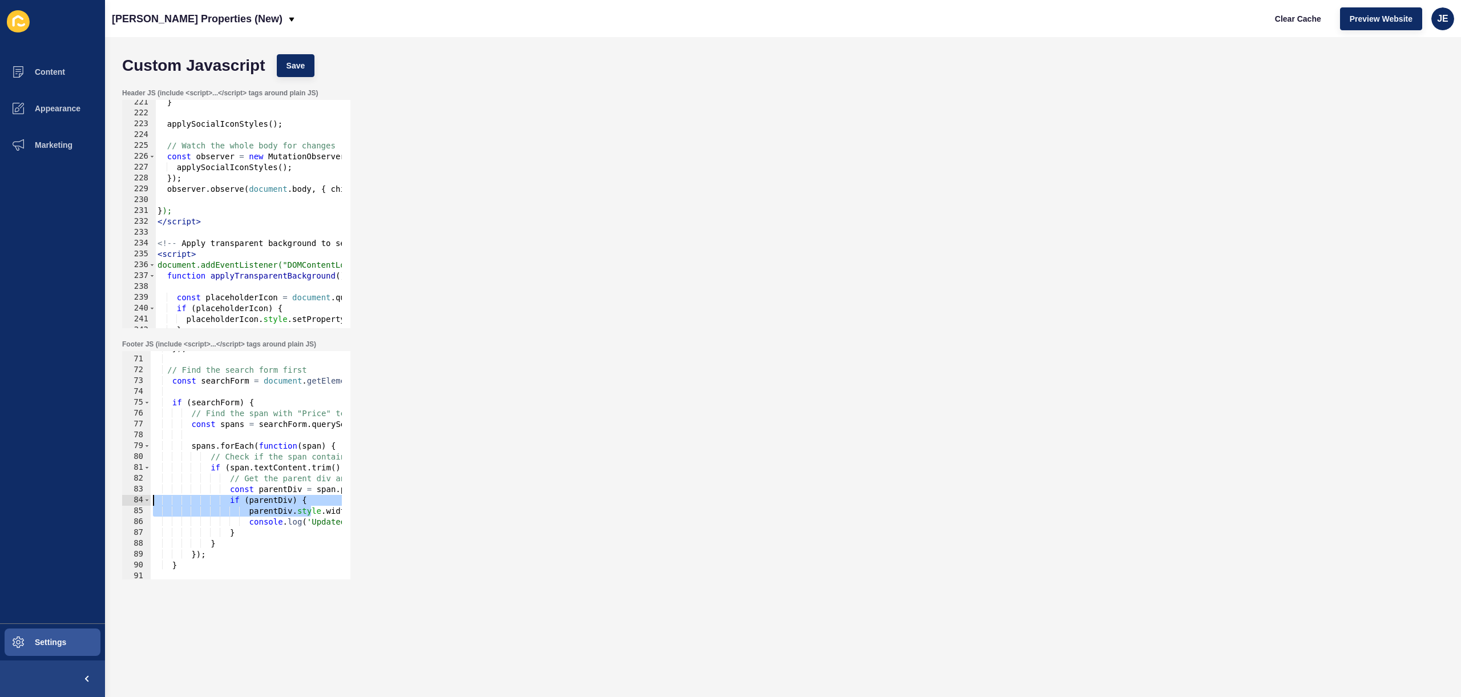
drag, startPoint x: 196, startPoint y: 506, endPoint x: 242, endPoint y: 508, distance: 45.7
click at [103, 500] on div "Content Appearance Marketing Settings Novak Properties (New) Clear Cache Previe…" at bounding box center [730, 348] width 1461 height 697
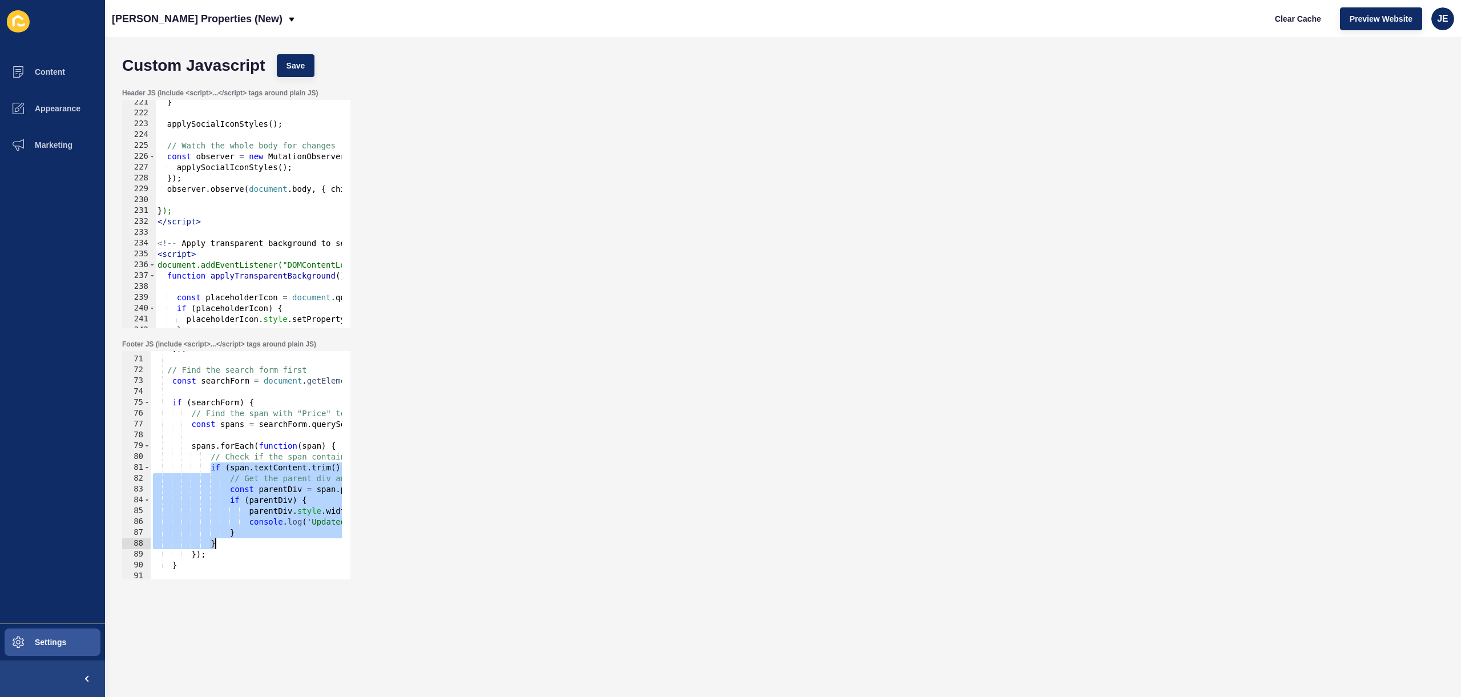
drag, startPoint x: 211, startPoint y: 471, endPoint x: 244, endPoint y: 542, distance: 77.6
click at [244, 542] on div "}) ; // Find the search form first const searchForm = document . getElementById…" at bounding box center [460, 463] width 619 height 241
click at [237, 539] on div "}) ; // Find the search form first const searchForm = document . getElementById…" at bounding box center [460, 463] width 619 height 241
type textarea "}"
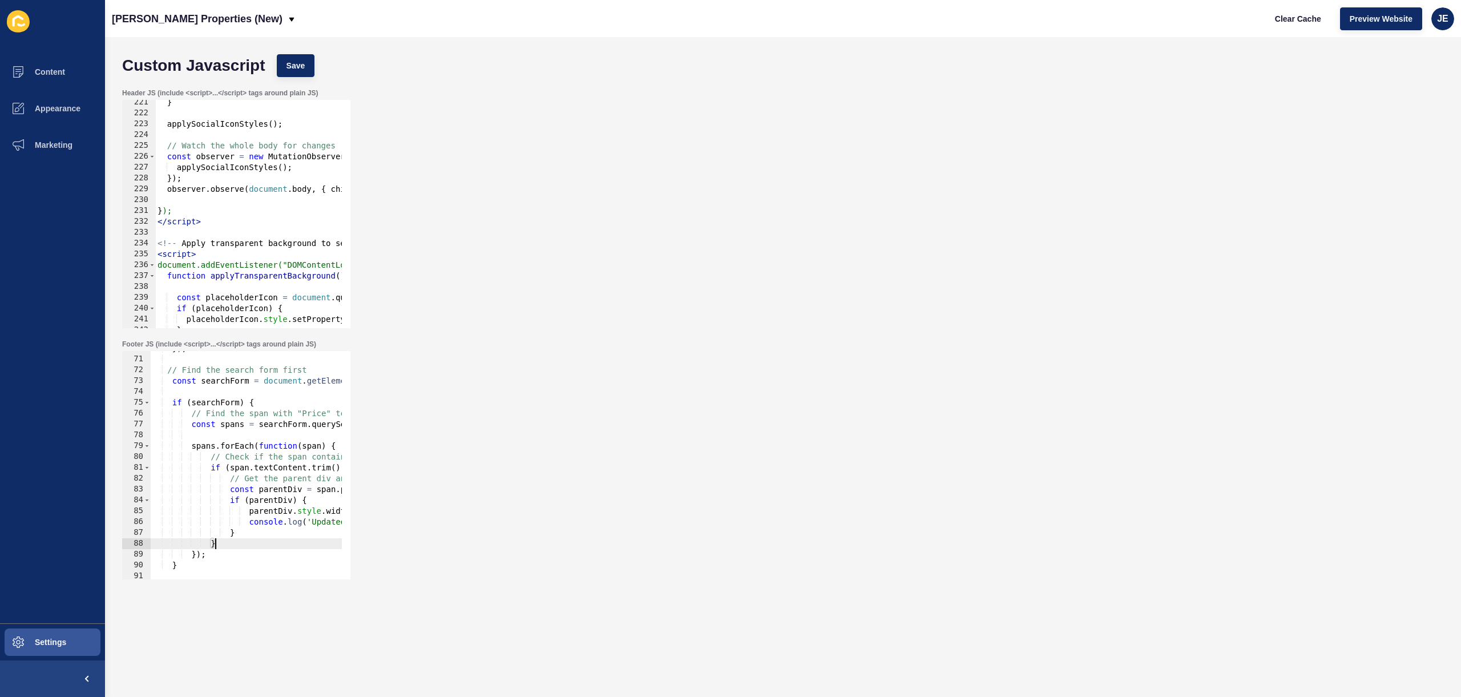
scroll to position [0, 3]
paste textarea "}"
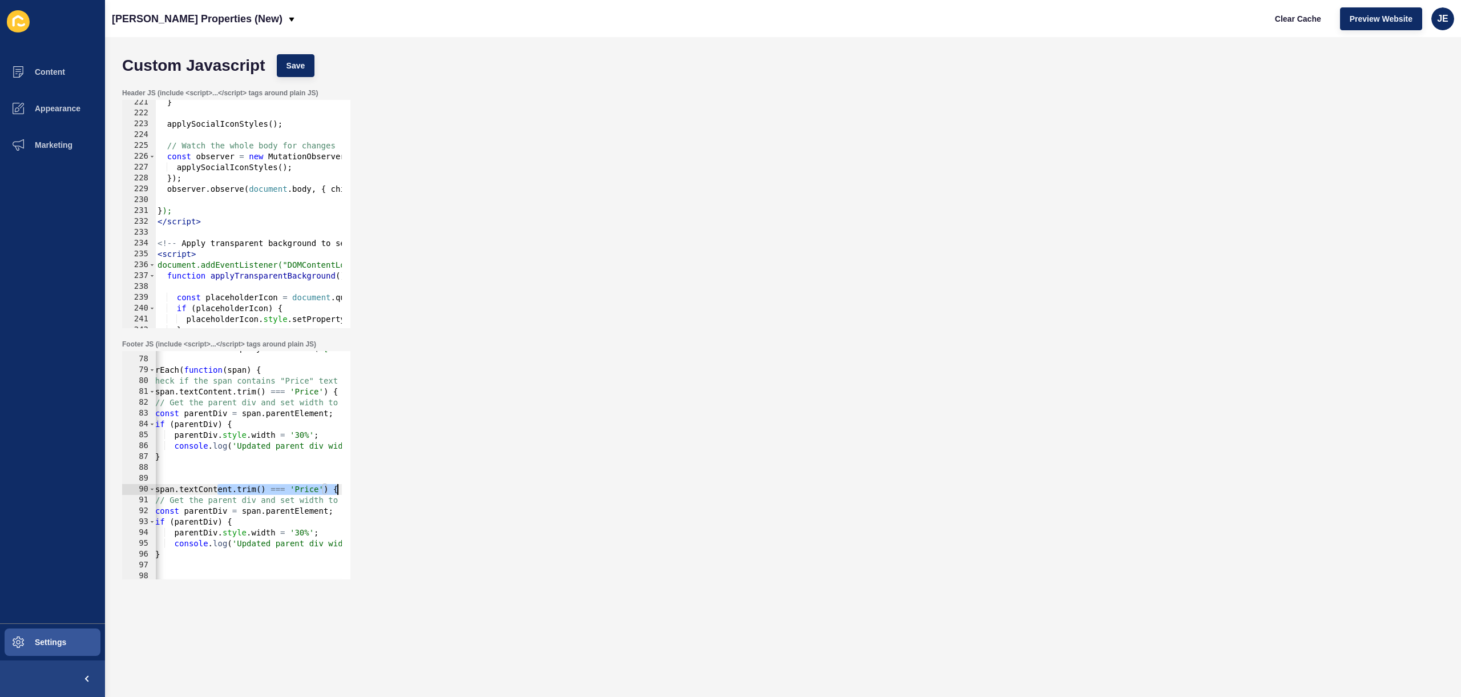
scroll to position [0, 79]
drag, startPoint x: 298, startPoint y: 491, endPoint x: 325, endPoint y: 490, distance: 26.9
click at [346, 486] on div "} 77 78 79 80 81 82 83 84 85 86 87 88 89 90 91 92 93 94 95 96 97 98 99 100 cons…" at bounding box center [236, 465] width 228 height 228
click at [300, 489] on div "const spans = searchForm . querySelectorAll ( 'span.v2-w-full.v2-text-body-smal…" at bounding box center [385, 463] width 619 height 241
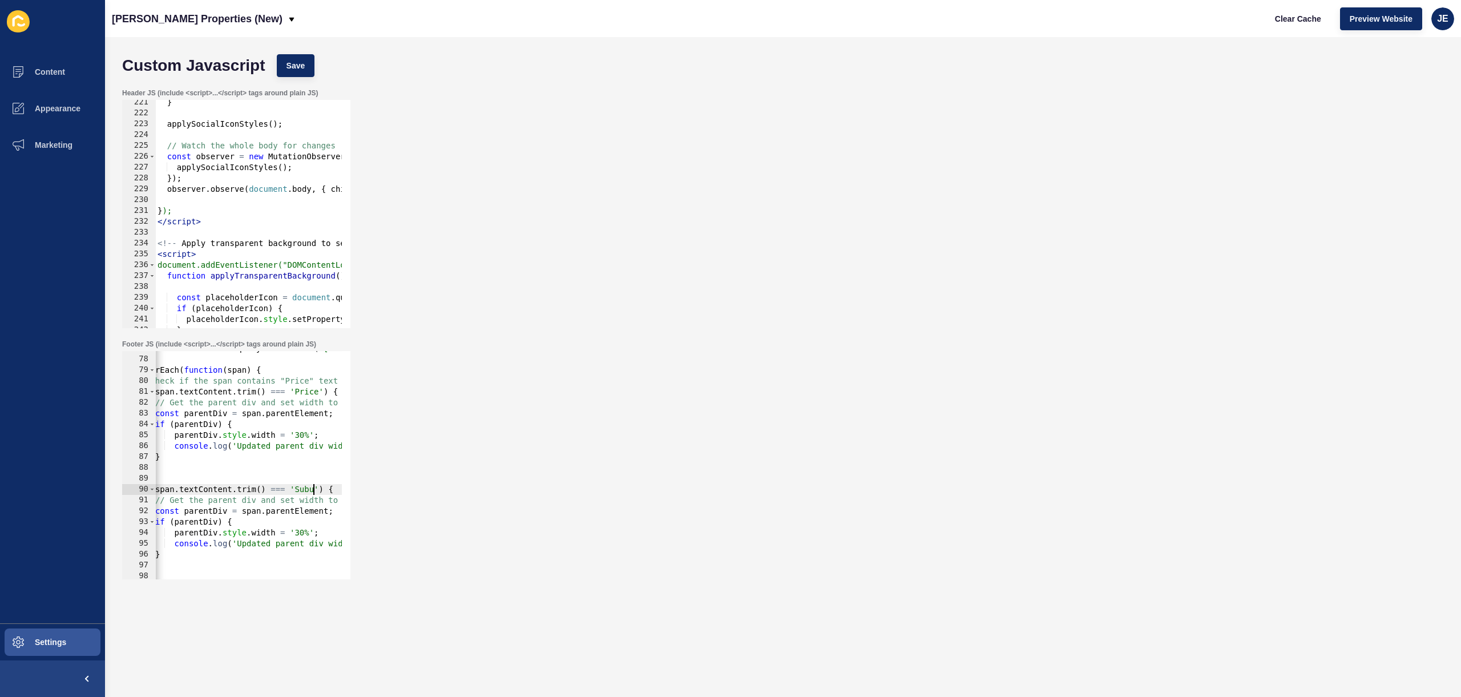
scroll to position [0, 17]
click at [298, 531] on div "const spans = searchForm . querySelectorAll ( 'span.v2-w-full.v2-text-body-smal…" at bounding box center [385, 463] width 619 height 241
click at [303, 54] on button "Save" at bounding box center [296, 65] width 38 height 23
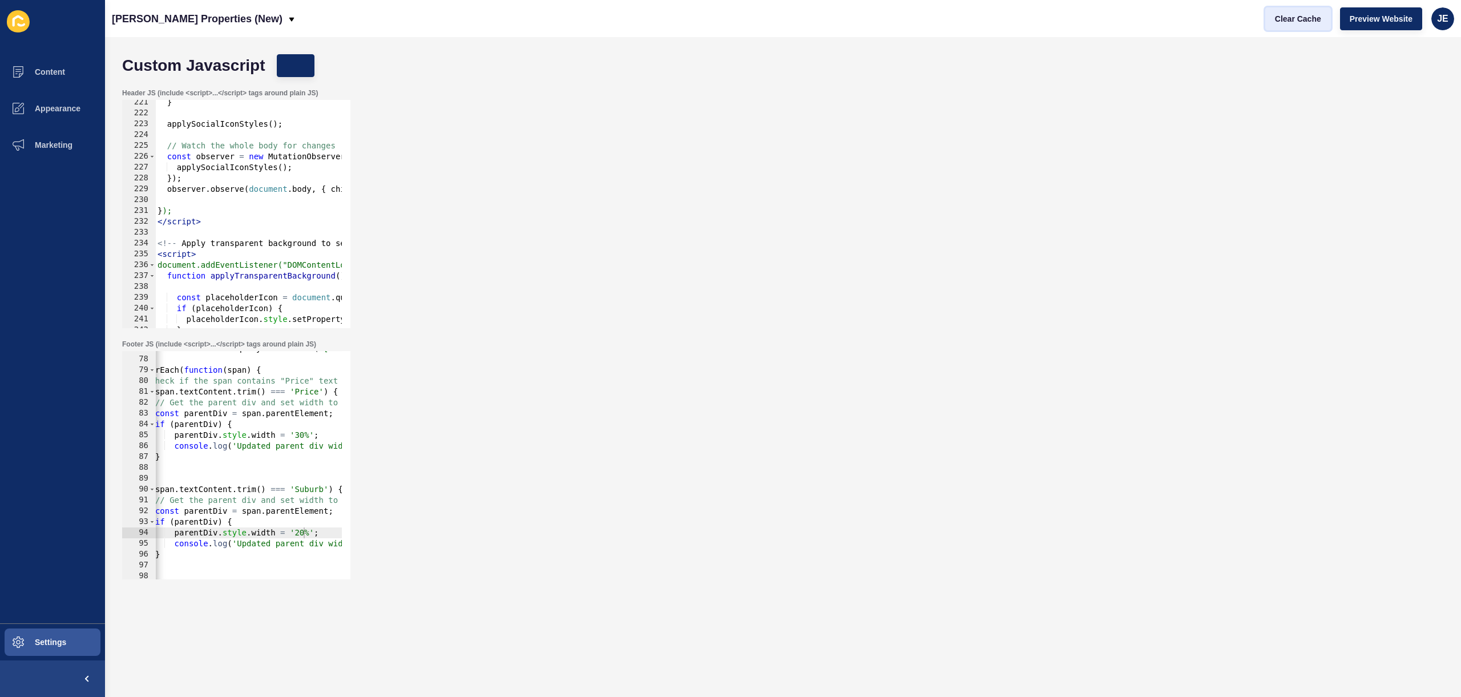
click at [1306, 21] on span "Clear Cache" at bounding box center [1298, 18] width 46 height 11
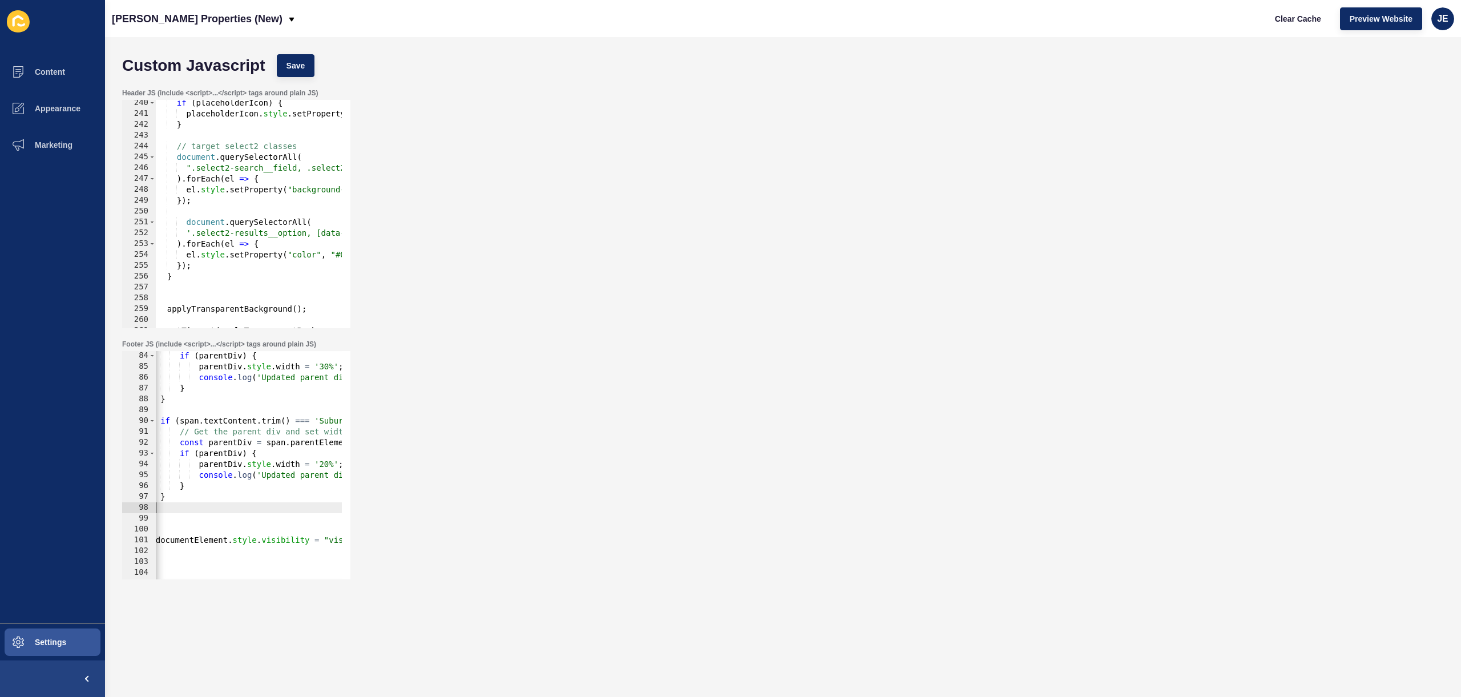
scroll to position [0, 0]
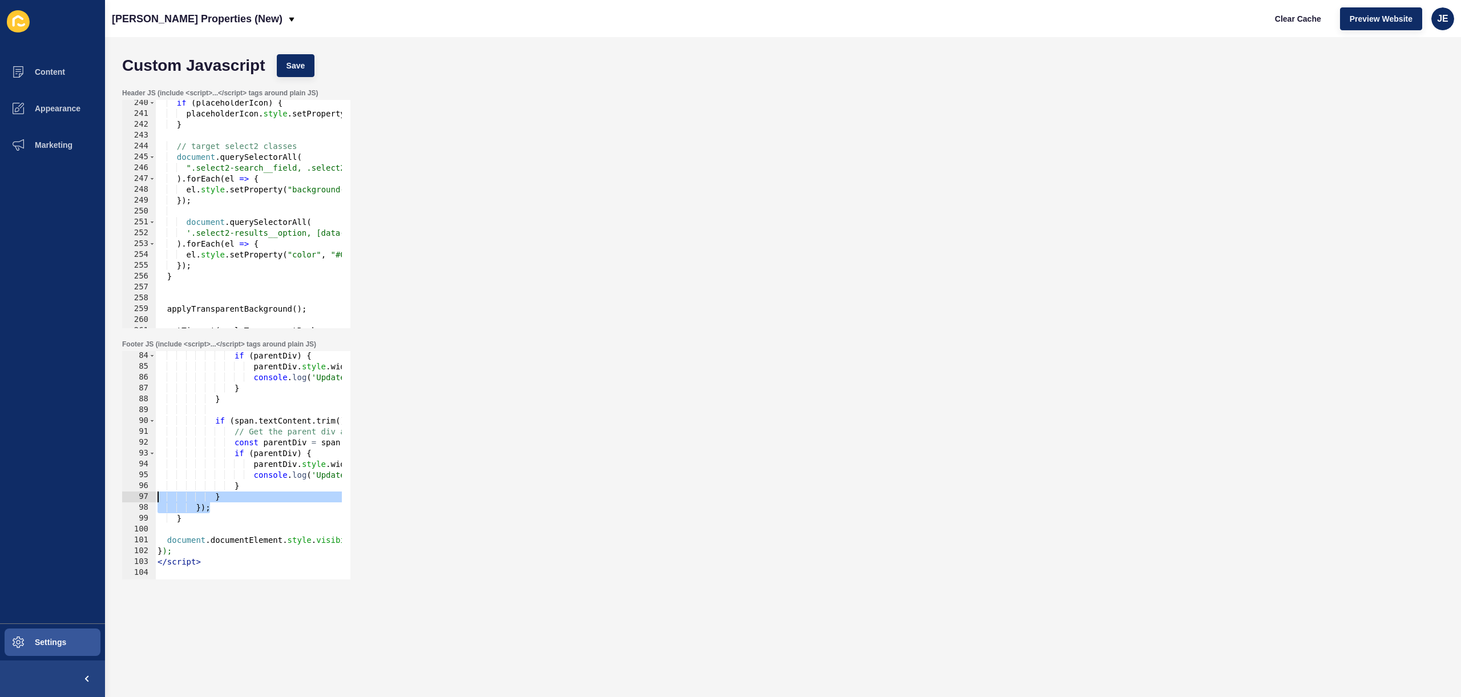
drag, startPoint x: 189, startPoint y: 507, endPoint x: 115, endPoint y: 497, distance: 74.8
click at [102, 498] on div "Content Appearance Marketing Settings Novak Properties (New) Clear Cache Previe…" at bounding box center [730, 348] width 1461 height 697
click at [234, 483] on div "if ( parentDiv ) { parentDiv . style . width = '30%' ; console . log ( 'Updated…" at bounding box center [464, 470] width 619 height 241
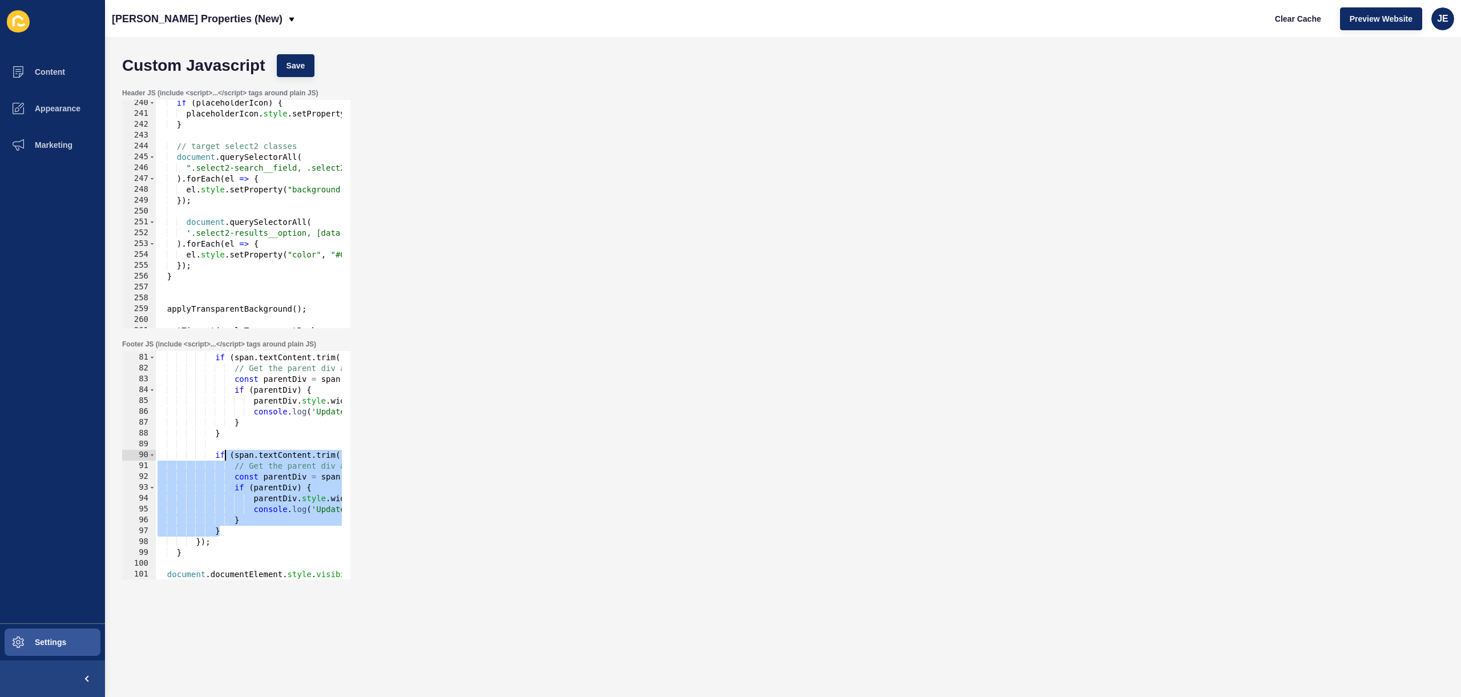
scroll to position [798, 0]
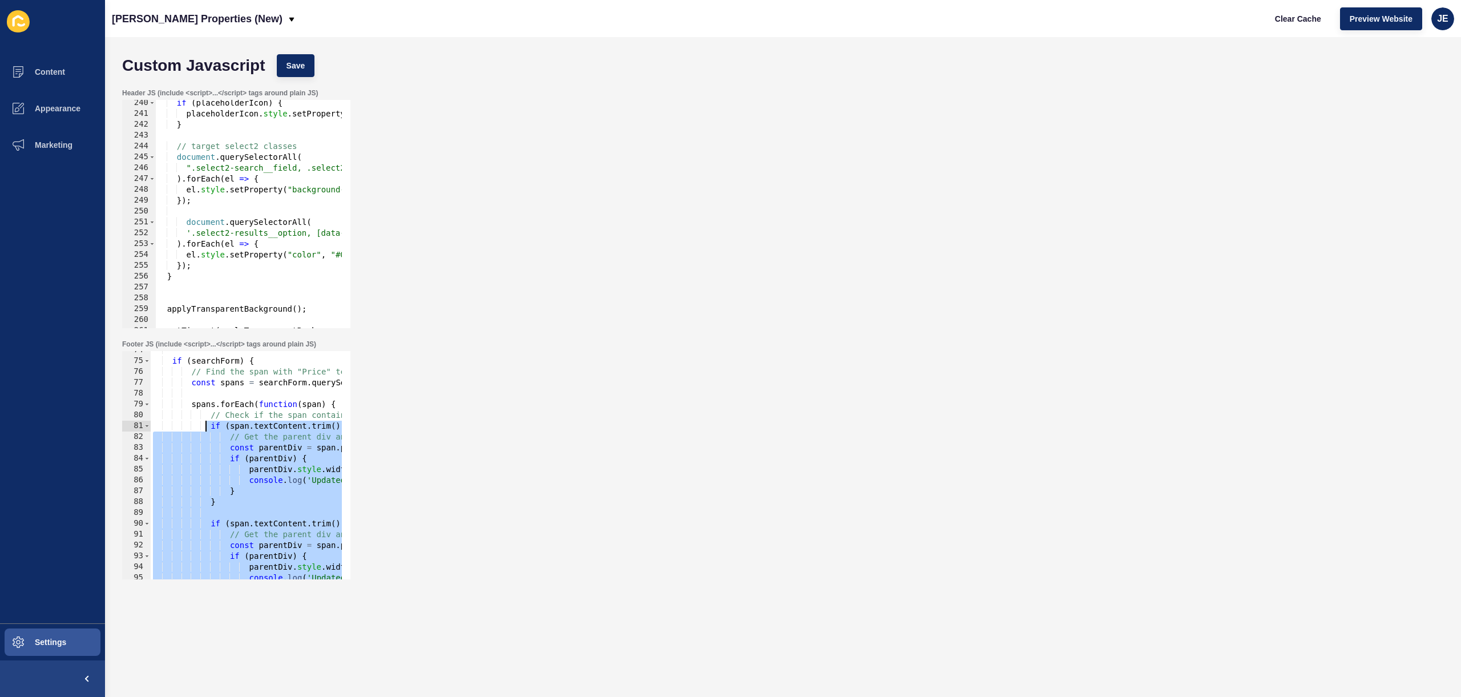
drag, startPoint x: 231, startPoint y: 493, endPoint x: 206, endPoint y: 422, distance: 74.4
click at [206, 422] on div "if ( searchForm ) { // Find the span with "Price" text within the search form c…" at bounding box center [460, 465] width 619 height 241
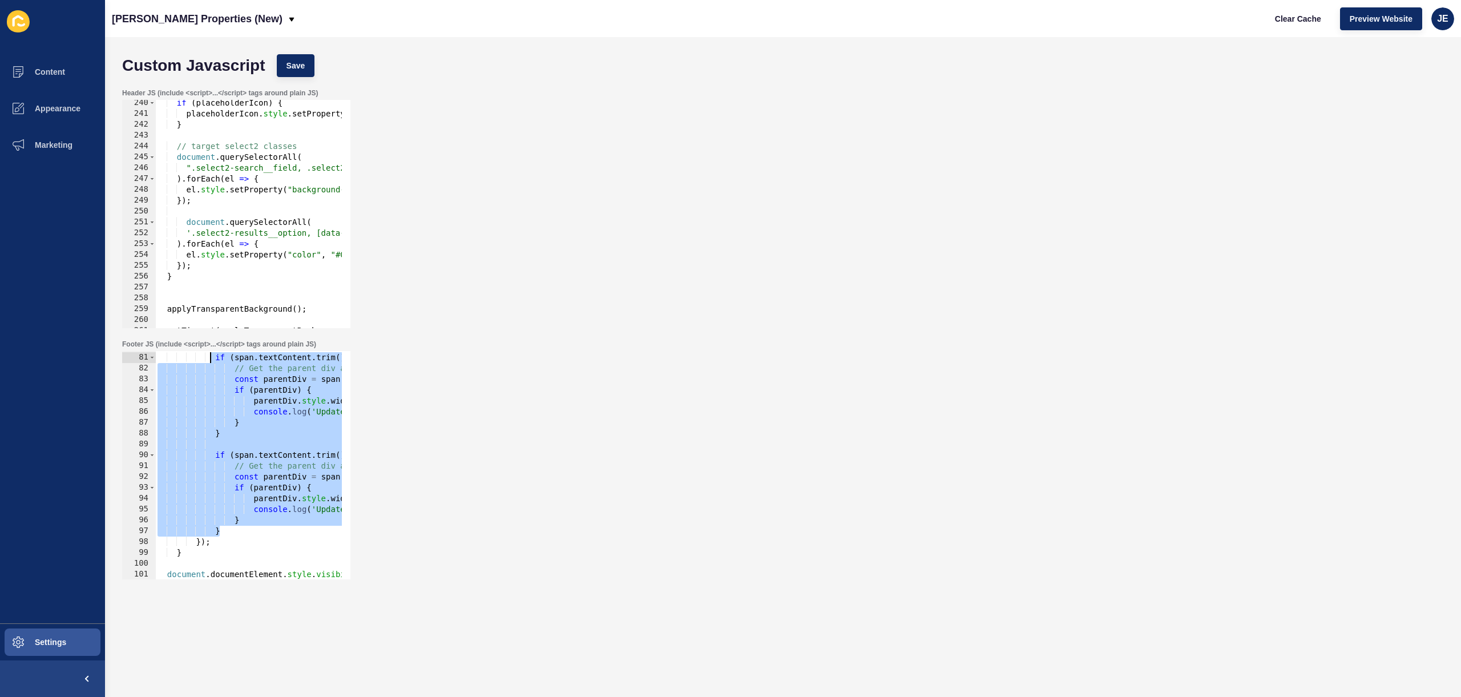
click at [229, 533] on div "// Check if the span contains "Price" text if ( span . textContent . trim ( ) =…" at bounding box center [248, 465] width 187 height 228
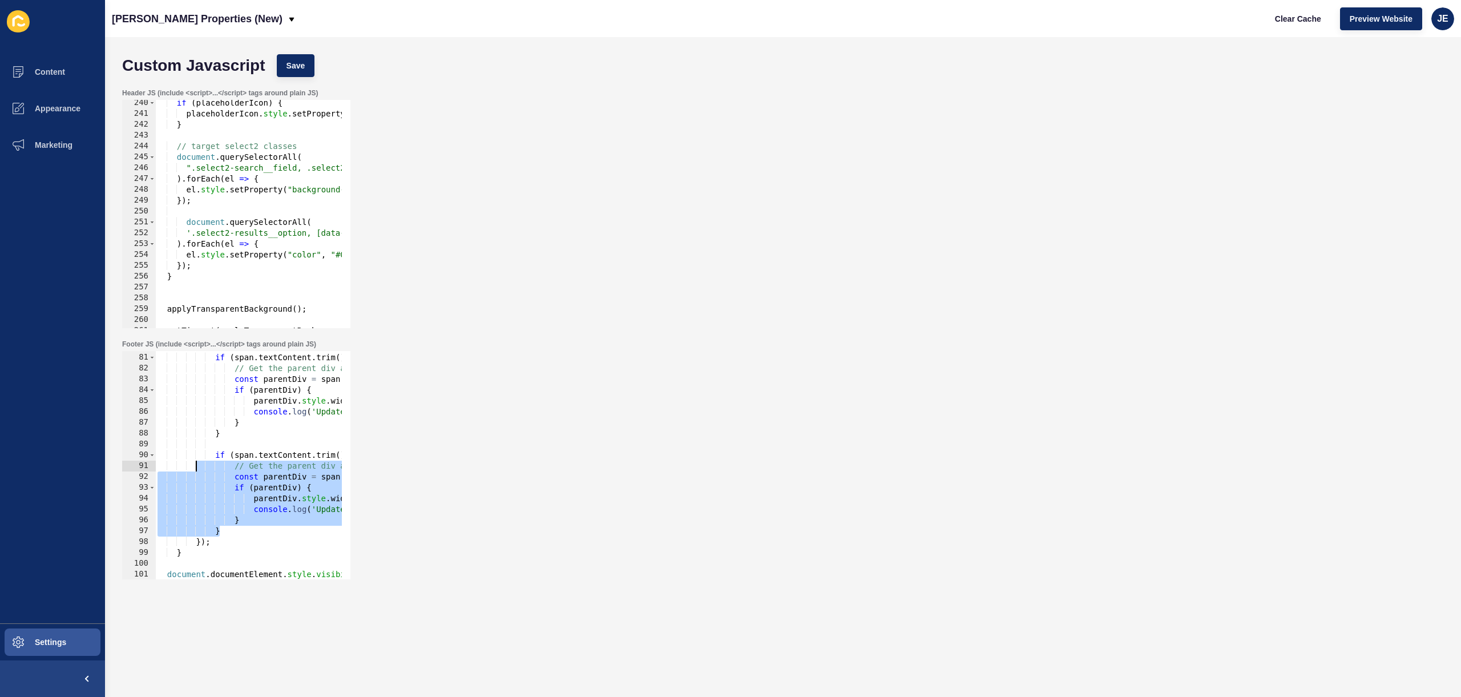
drag, startPoint x: 233, startPoint y: 533, endPoint x: 199, endPoint y: 461, distance: 79.7
click at [199, 461] on div "// Check if the span contains "Price" text if ( span . textContent . trim ( ) =…" at bounding box center [464, 461] width 619 height 241
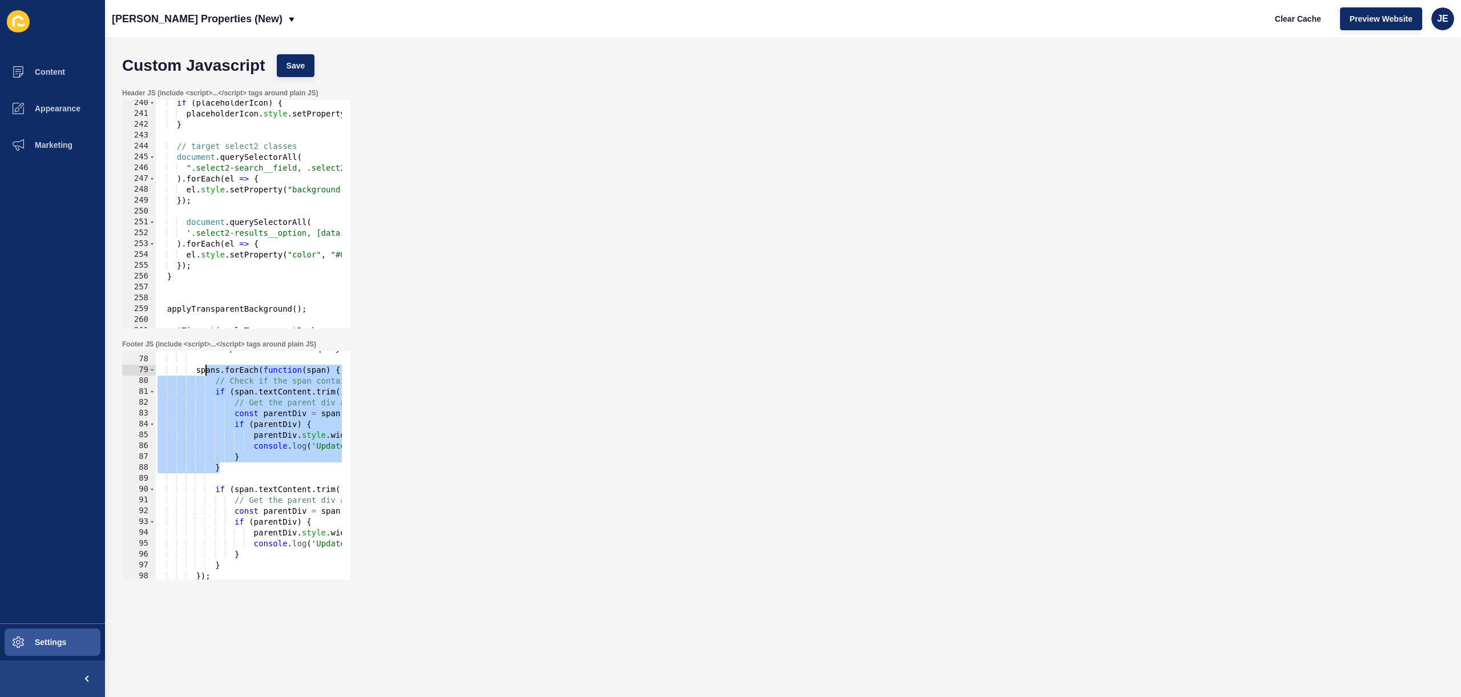
scroll to position [832, 0]
drag, startPoint x: 232, startPoint y: 432, endPoint x: 193, endPoint y: 390, distance: 56.9
click at [193, 390] on div "const spans = searchForm . querySelectorAll ( 'span.v2-w-full.v2-text-body-smal…" at bounding box center [464, 463] width 619 height 241
type textarea "if (span.textContent.trim() === 'Price') { // Get the parent div and set width …"
click at [251, 479] on div "const spans = searchForm . querySelectorAll ( 'span.v2-w-full.v2-text-body-smal…" at bounding box center [464, 463] width 619 height 241
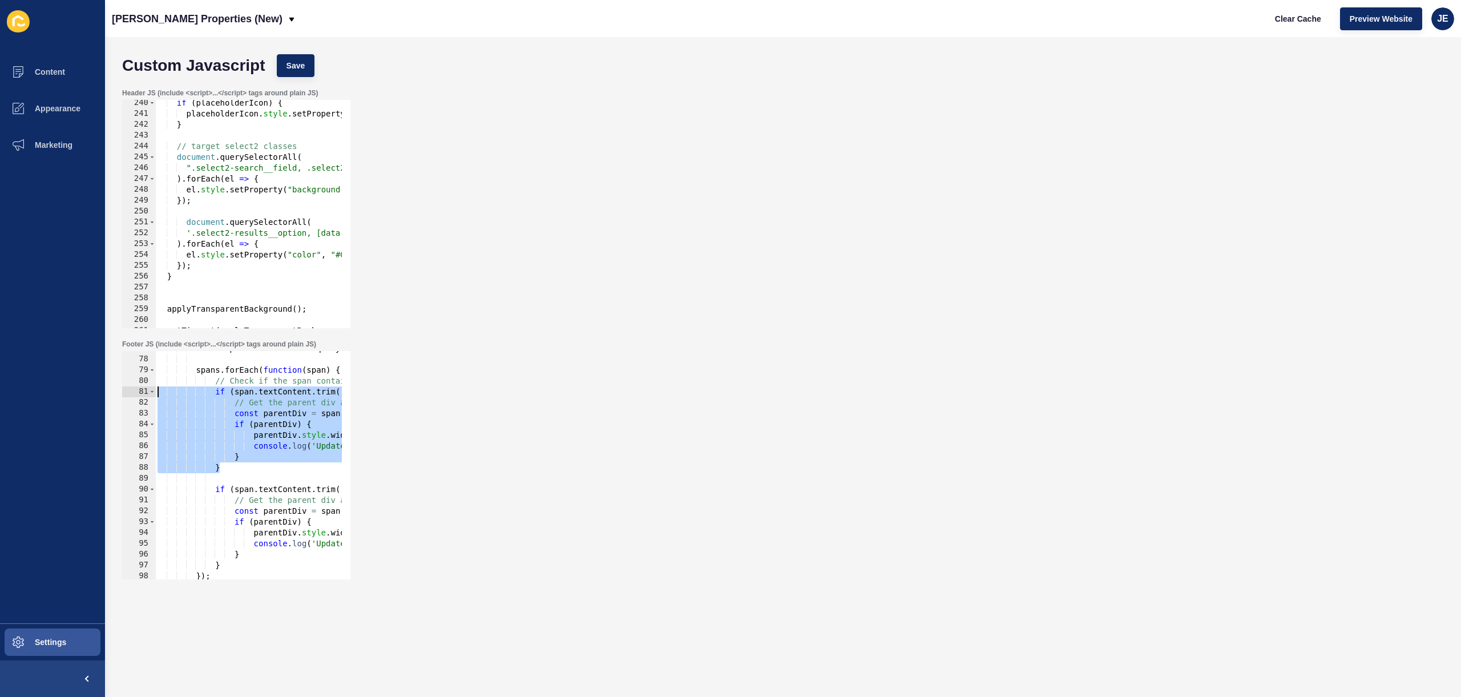
drag, startPoint x: 240, startPoint y: 467, endPoint x: 102, endPoint y: 389, distance: 159.0
click at [102, 389] on div "Content Appearance Marketing Settings Novak Properties (New) Clear Cache Previe…" at bounding box center [730, 348] width 1461 height 697
paste textarea "}"
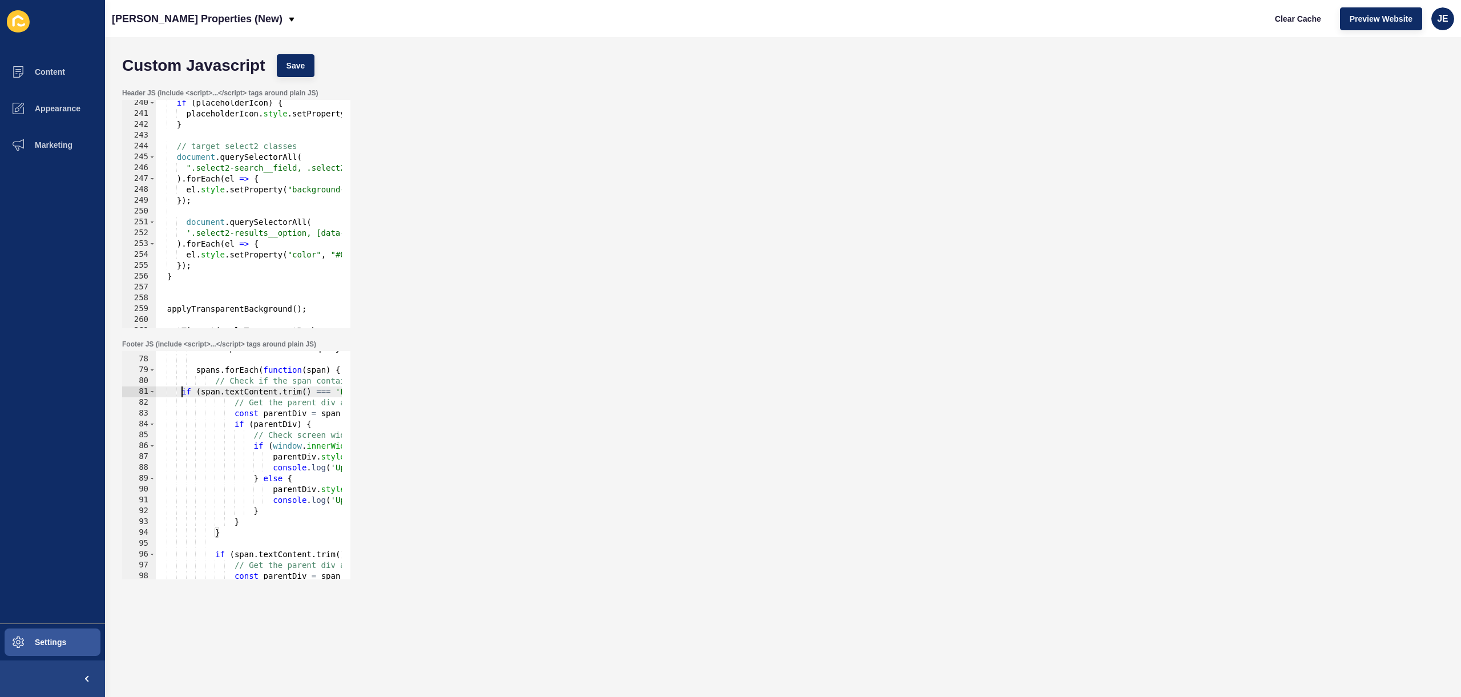
click at [184, 393] on div "const spans = searchForm . querySelectorAll ( 'span.v2-w-full.v2-text-body-smal…" at bounding box center [464, 463] width 619 height 241
click at [299, 67] on span "Save" at bounding box center [296, 65] width 19 height 11
click at [299, 454] on div "const spans = searchForm . querySelectorAll ( 'span.v2-w-full.v2-text-body-smal…" at bounding box center [464, 463] width 619 height 241
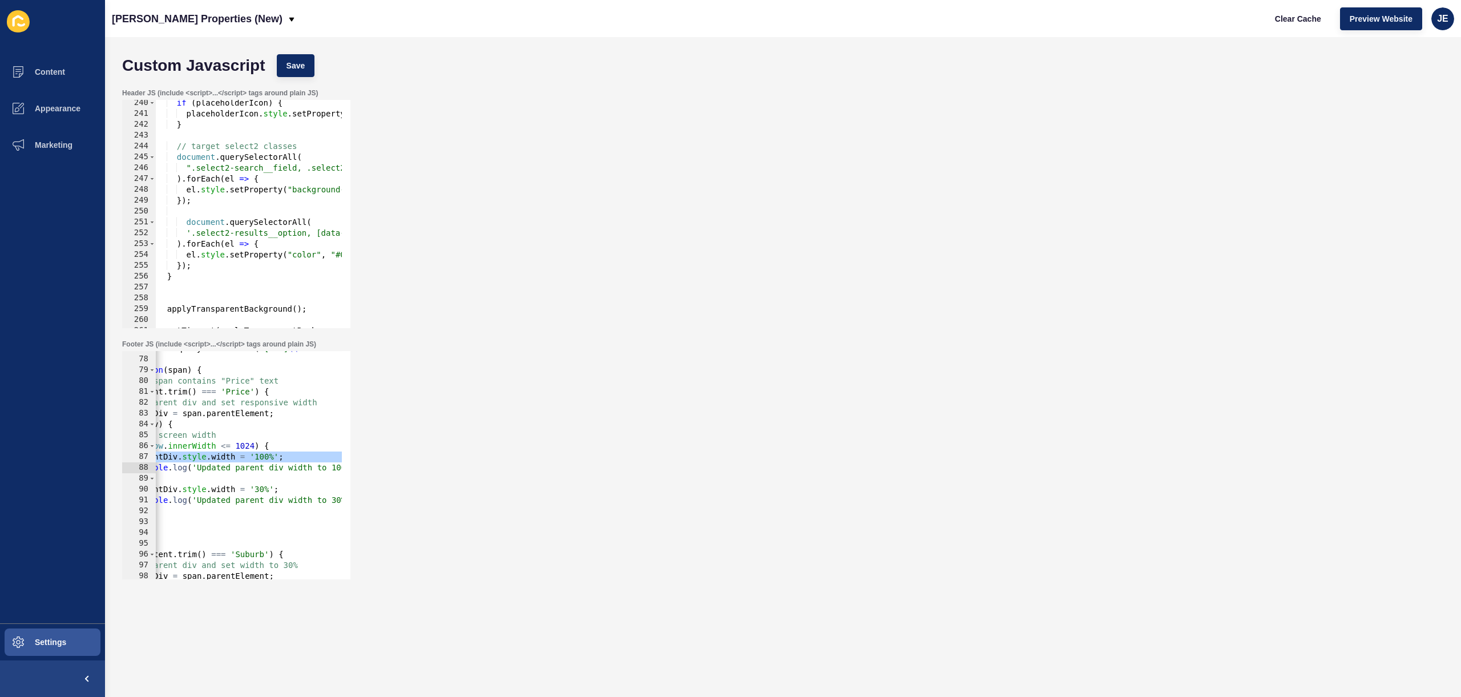
scroll to position [0, 0]
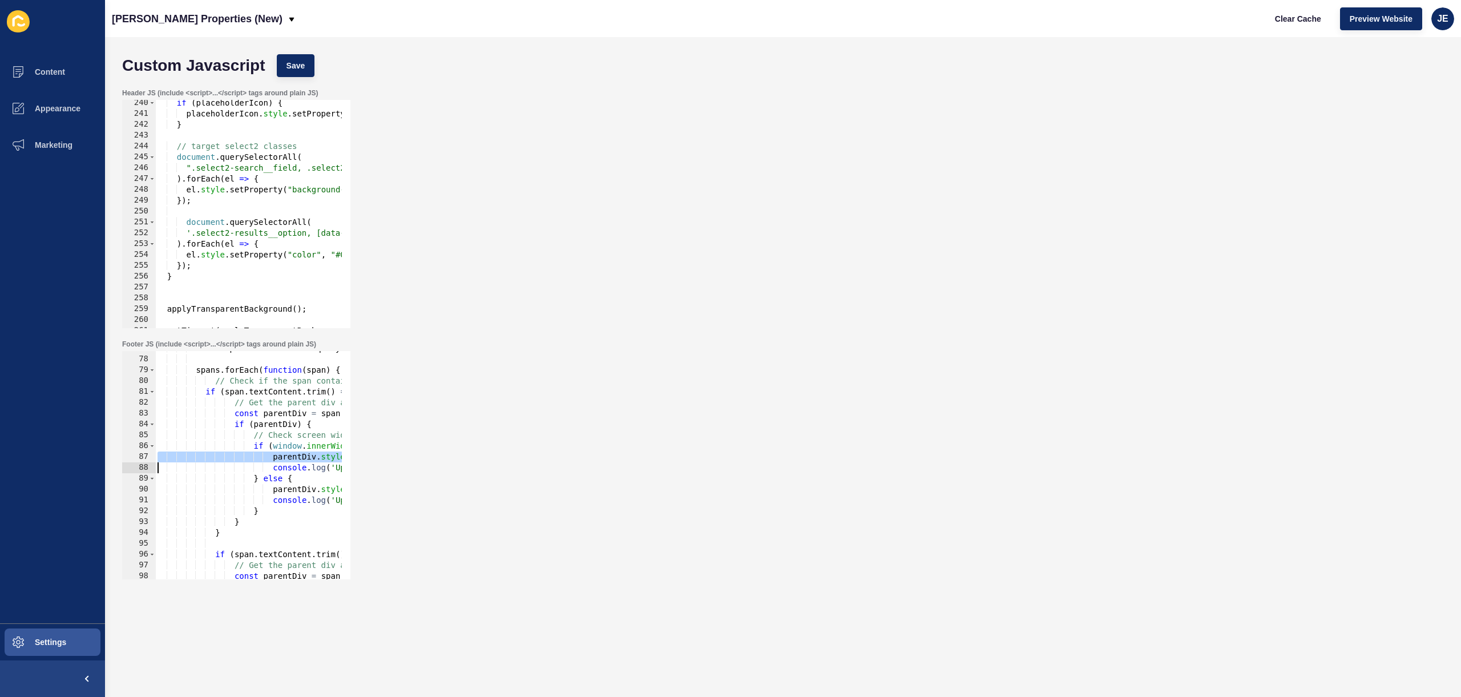
paste textarea
click at [300, 70] on span "Save" at bounding box center [296, 65] width 19 height 11
click at [1296, 17] on span "Clear Cache" at bounding box center [1298, 18] width 46 height 11
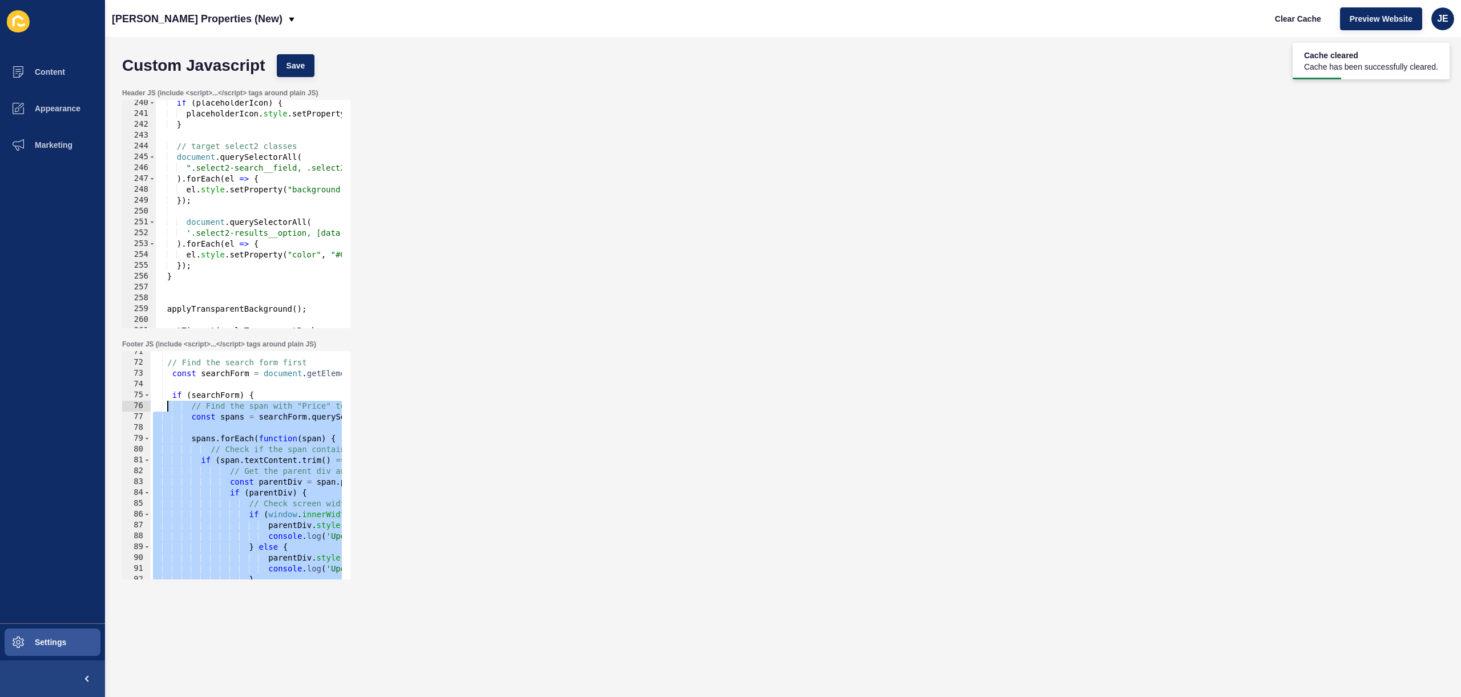
scroll to position [729, 0]
drag, startPoint x: 200, startPoint y: 483, endPoint x: 162, endPoint y: 412, distance: 80.9
click at [162, 412] on div "div . setAttribute ( 'style' , 'max-width: 250px' ) ; } }) ; // Find the search…" at bounding box center [460, 468] width 619 height 241
type textarea "const searchForm = document.getElementById('search-form');"
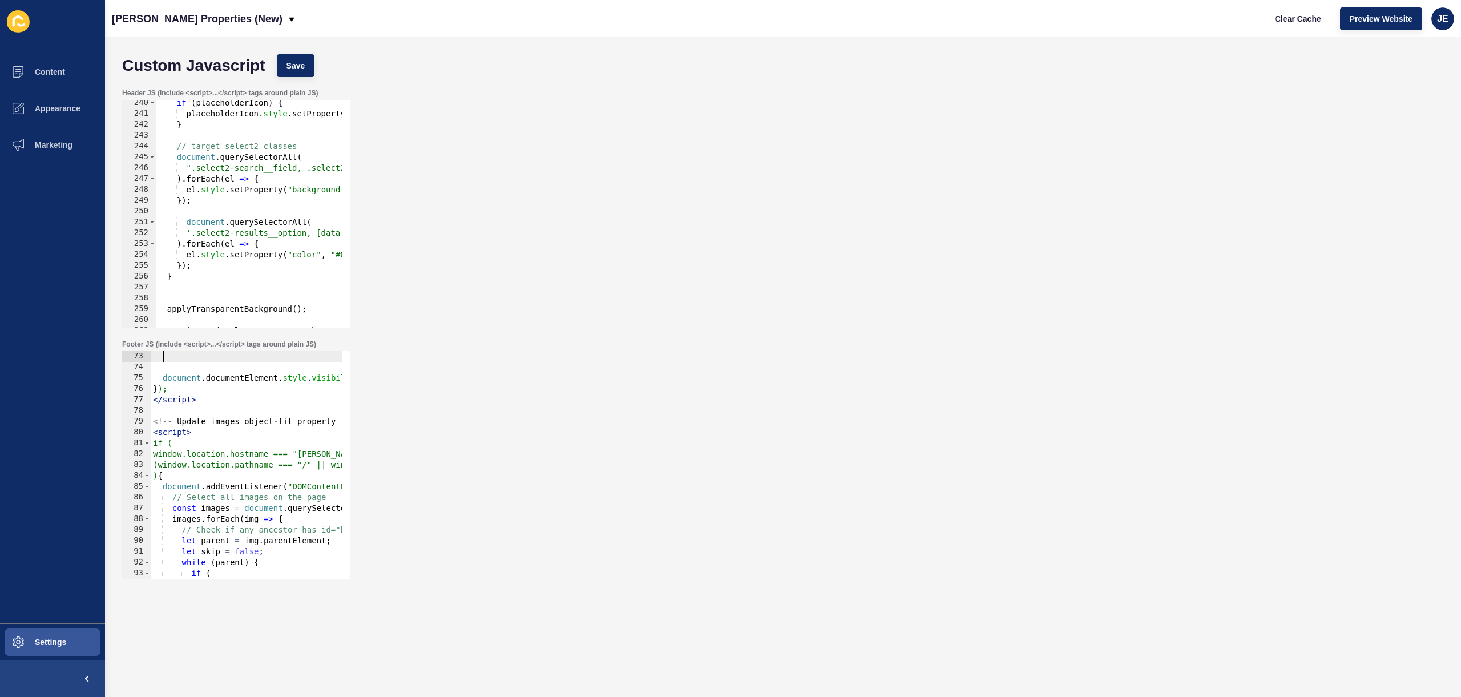
scroll to position [644, 0]
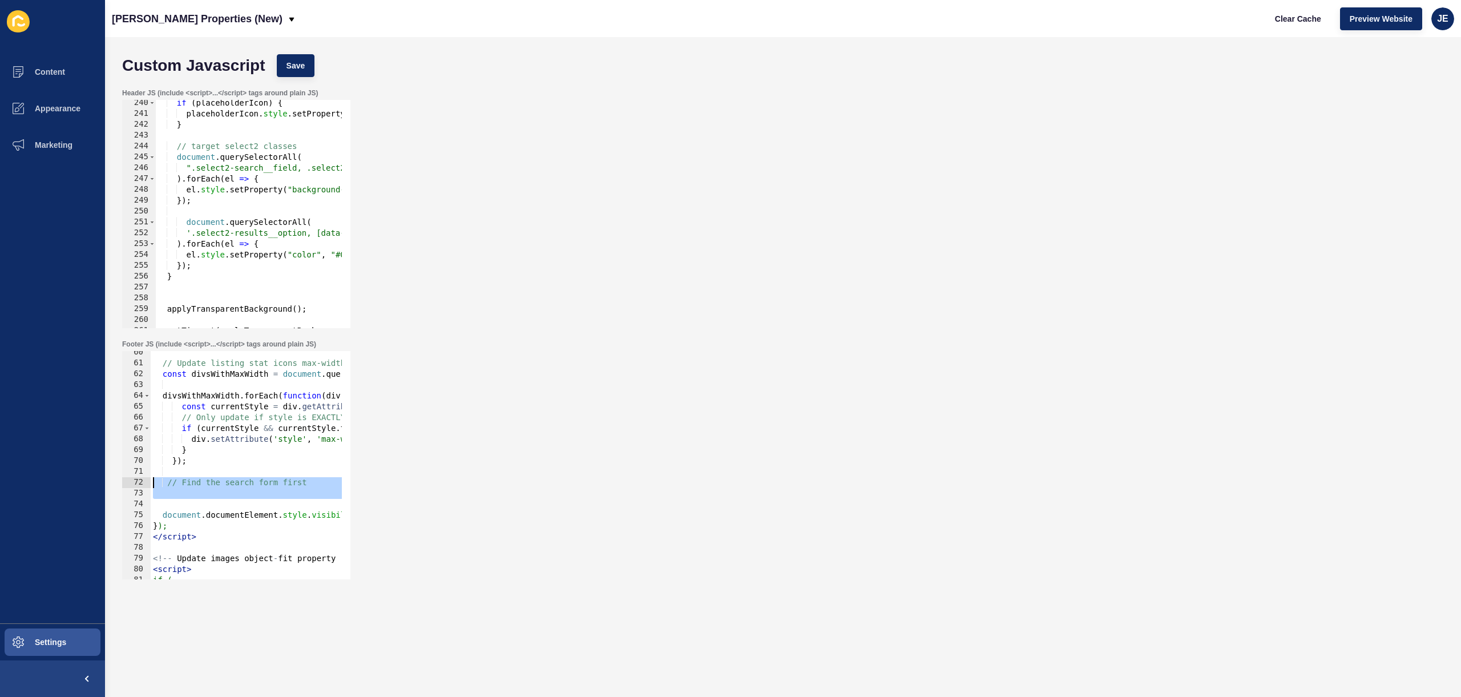
drag, startPoint x: 180, startPoint y: 505, endPoint x: 122, endPoint y: 482, distance: 62.9
click at [122, 482] on div "60 61 62 63 64 65 66 67 68 69 70 71 72 73 74 75 76 77 78 79 80 81 82 83 // Upda…" at bounding box center [236, 465] width 228 height 228
type textarea "// Find the search form first"
type textarea "});"
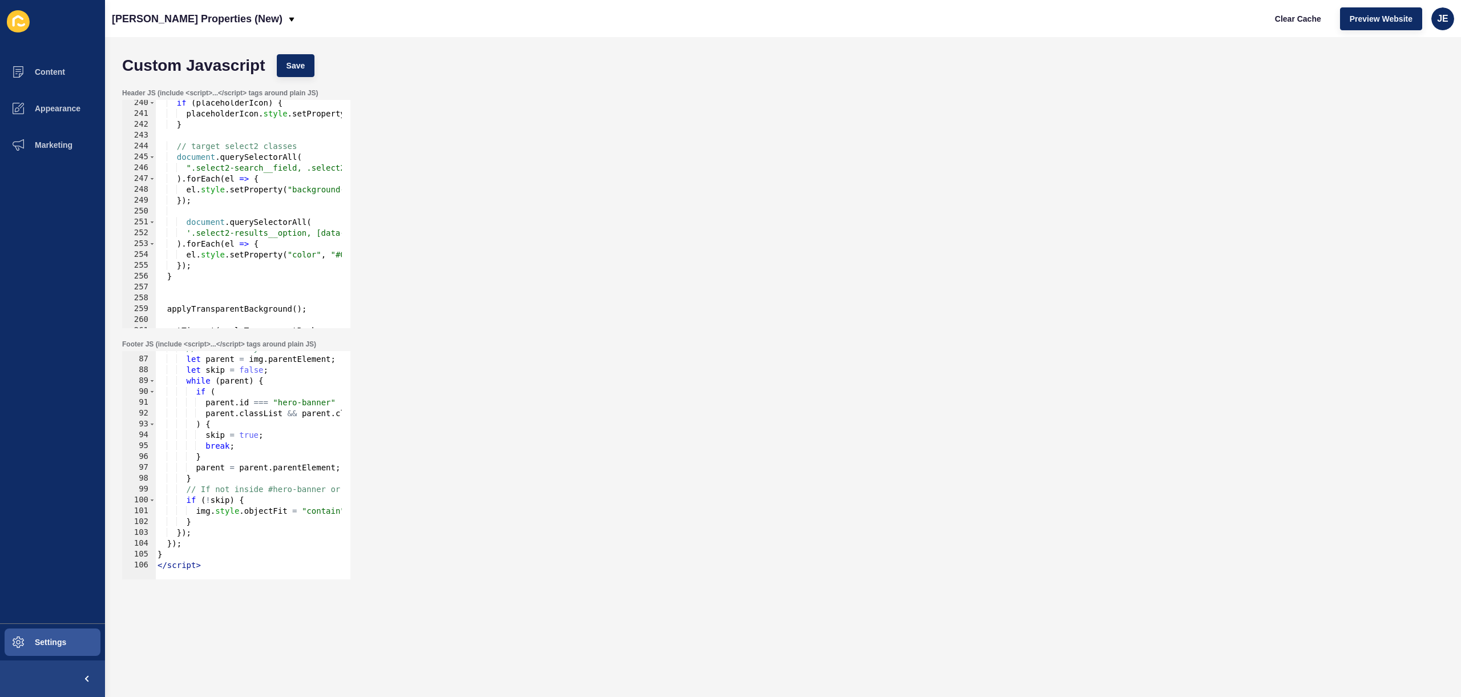
click at [198, 566] on div "// Check if any ancestor has id="hero-banner" or class "v2-image-container" let…" at bounding box center [426, 463] width 542 height 241
type textarea "</script>"
click at [204, 566] on div "// Check if any ancestor has id="hero-banner" or class "v2-image-container" let…" at bounding box center [426, 463] width 542 height 241
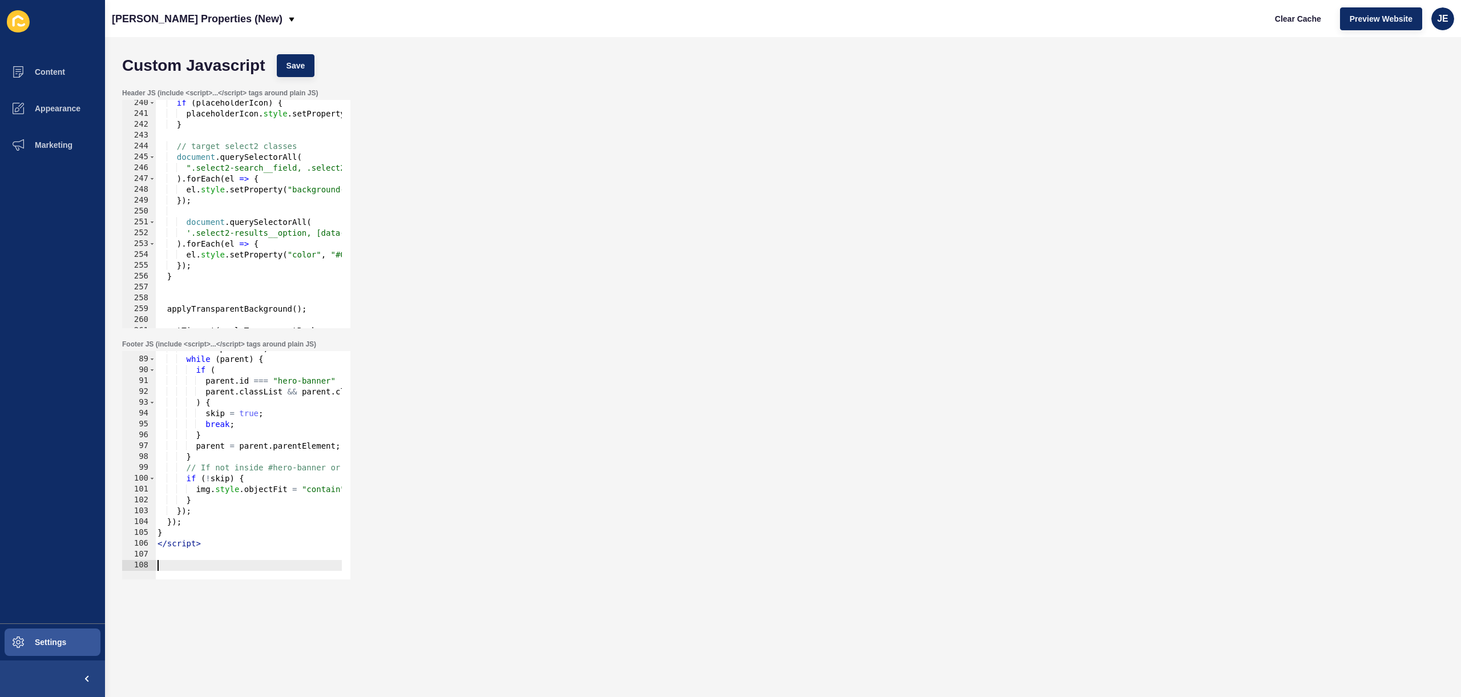
paste textarea "</script>"
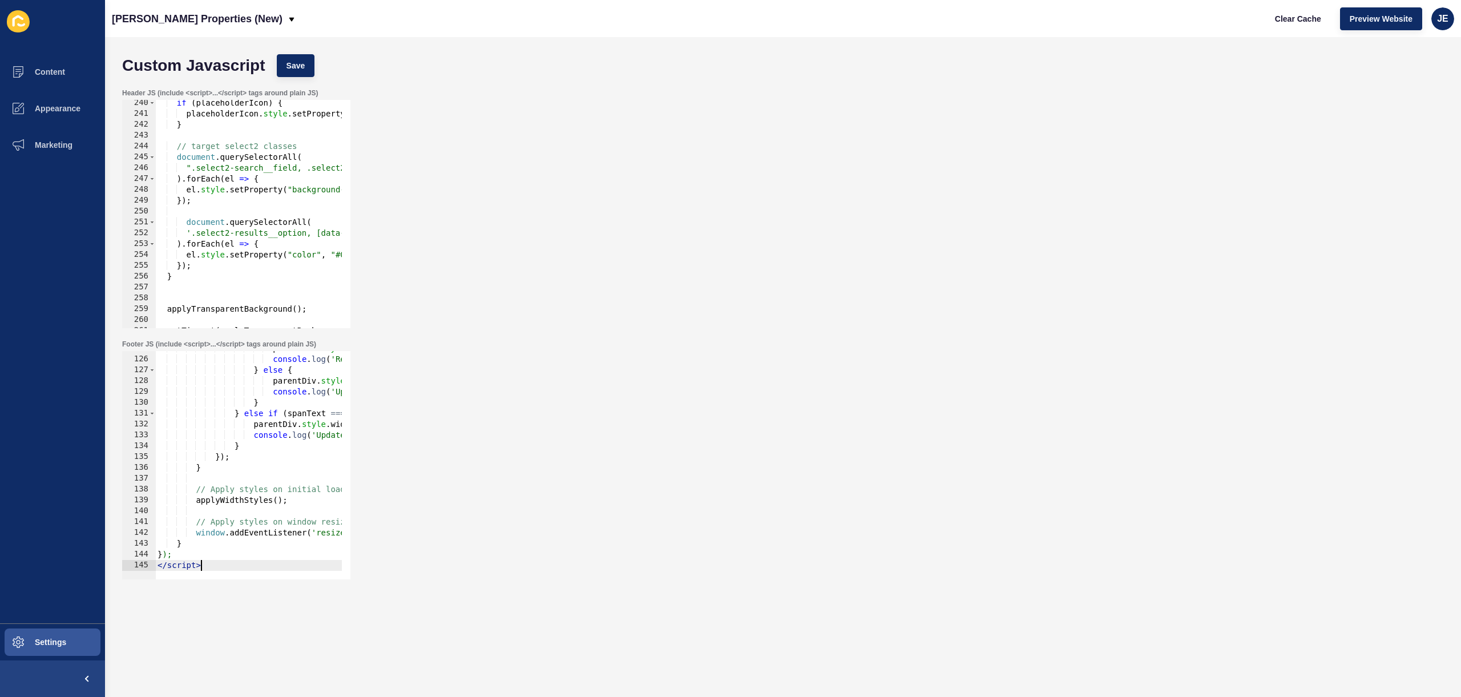
click at [320, 61] on div "Custom Javascript Save" at bounding box center [782, 66] width 1333 height 34
click at [307, 65] on button "Save" at bounding box center [296, 65] width 38 height 23
click at [1316, 22] on span "Clear Cache" at bounding box center [1298, 18] width 46 height 11
click at [216, 489] on div "parentDiv . style . removeProperty ( 'width' ) ; console . log ( 'Removed width…" at bounding box center [464, 463] width 619 height 241
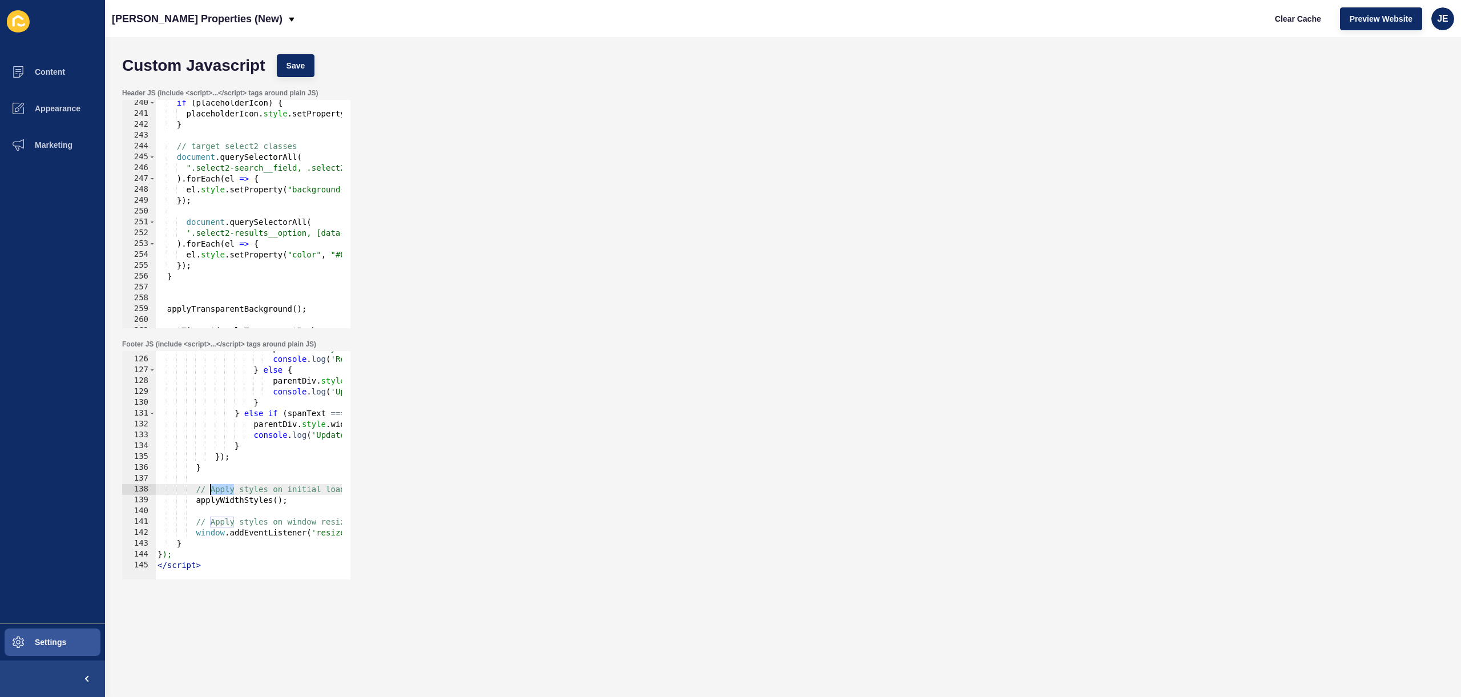
click at [216, 489] on div "parentDiv . style . removeProperty ( 'width' ) ; console . log ( 'Removed width…" at bounding box center [464, 463] width 619 height 241
click at [262, 522] on div "if ( window . innerWidth <= 1024 ) { parentDiv . style . removeProperty ( 'widt…" at bounding box center [464, 463] width 619 height 241
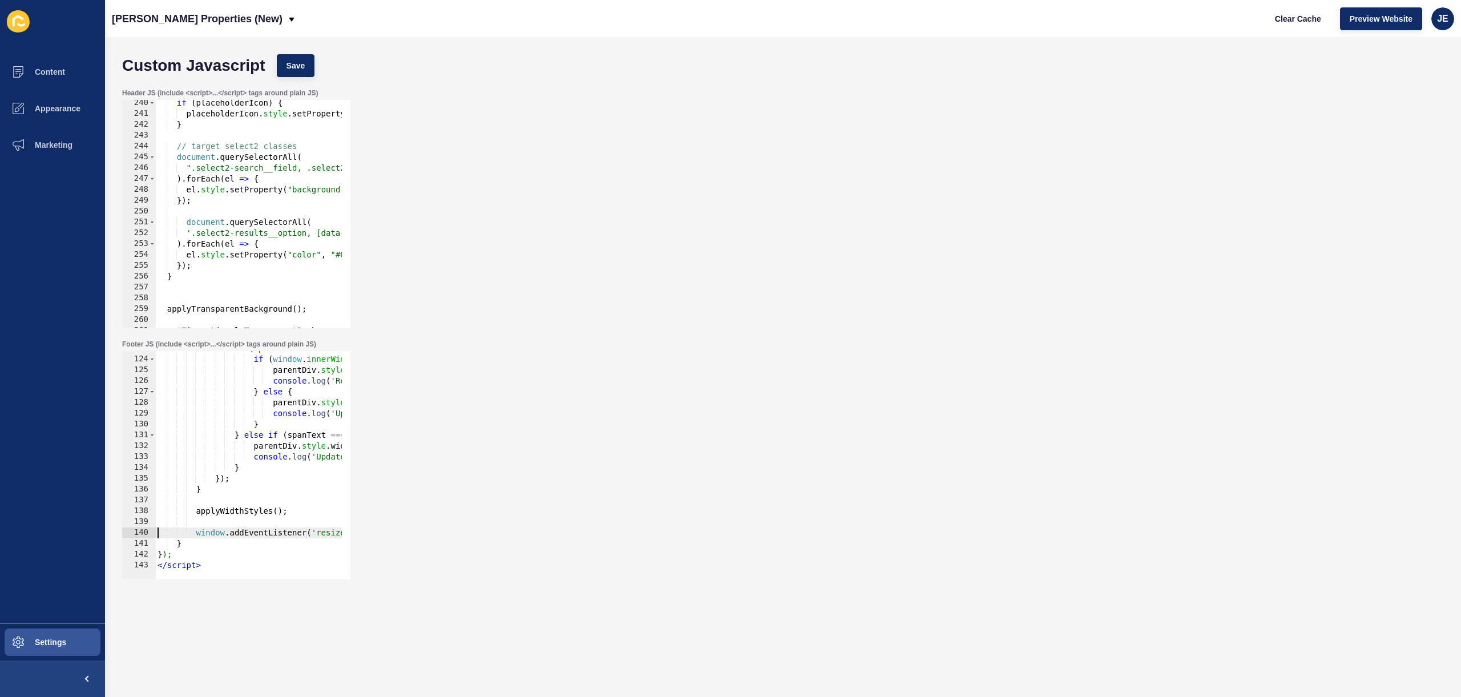
scroll to position [1194, 0]
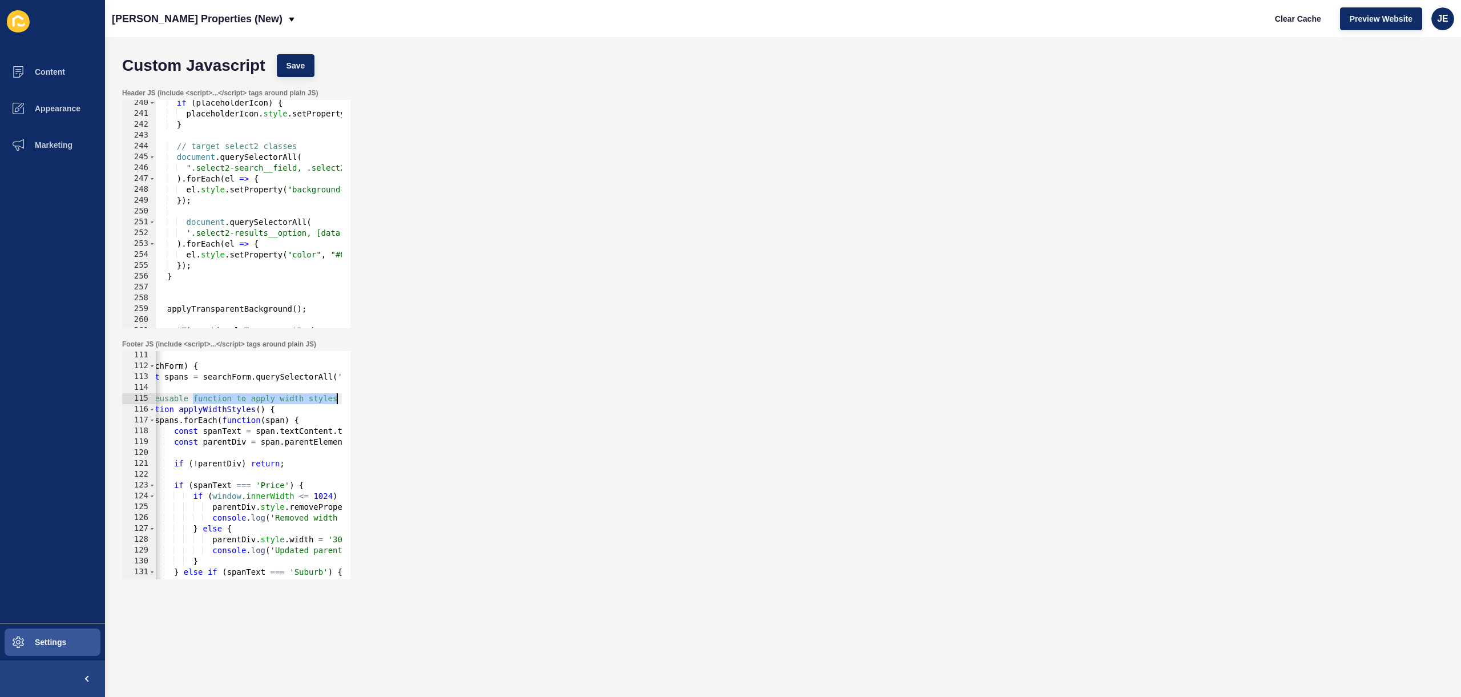
drag, startPoint x: 253, startPoint y: 398, endPoint x: 395, endPoint y: 397, distance: 142.1
click at [395, 397] on div "Footer JS (include <script>...</script> tags around plain JS) window.addEventLi…" at bounding box center [782, 459] width 1333 height 251
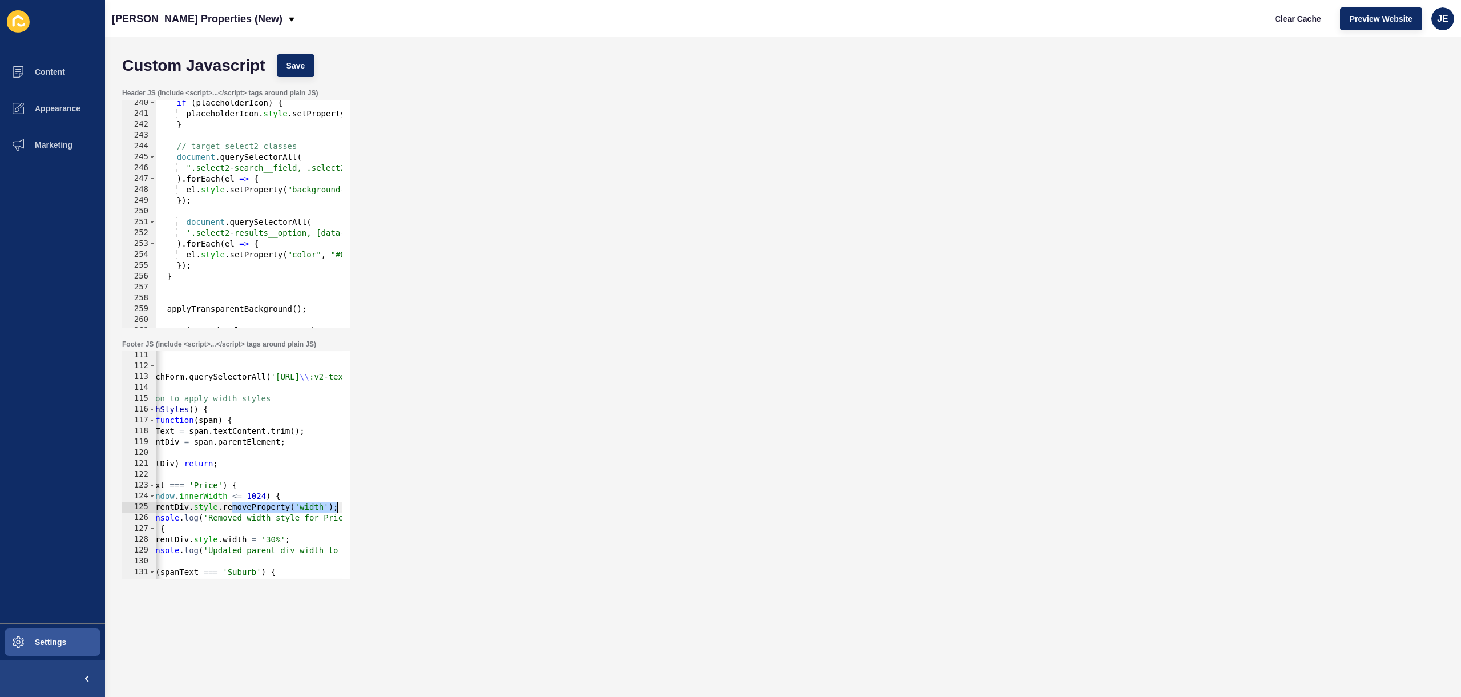
drag, startPoint x: 305, startPoint y: 499, endPoint x: 450, endPoint y: 507, distance: 144.6
click at [450, 507] on div "Footer JS (include <script>...</script> tags around plain JS) // Reusable funct…" at bounding box center [782, 459] width 1333 height 251
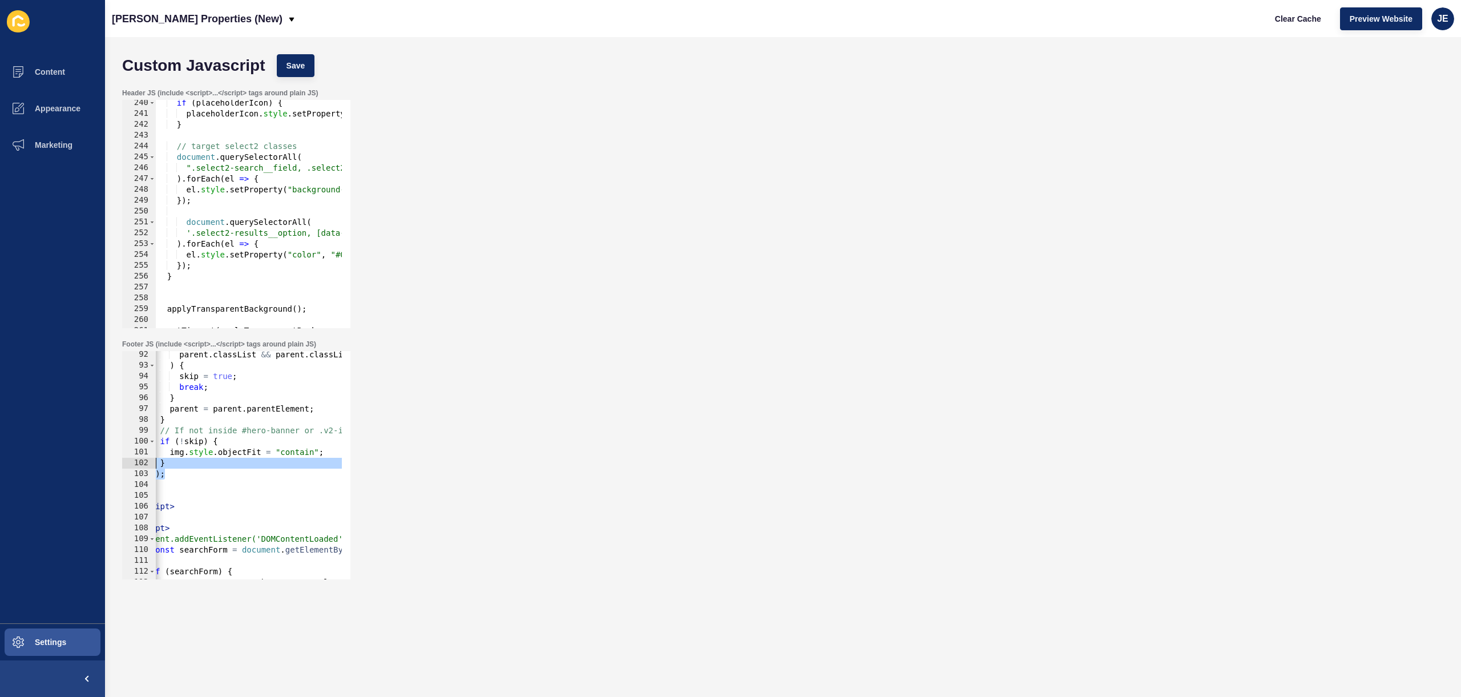
scroll to position [0, 0]
drag, startPoint x: 226, startPoint y: 469, endPoint x: 62, endPoint y: 457, distance: 164.2
click at [61, 457] on div "Content Appearance Marketing Settings Novak Properties (New) Clear Cache Previe…" at bounding box center [730, 348] width 1461 height 697
type textarea "img.style.objectFit = "contain"; }"
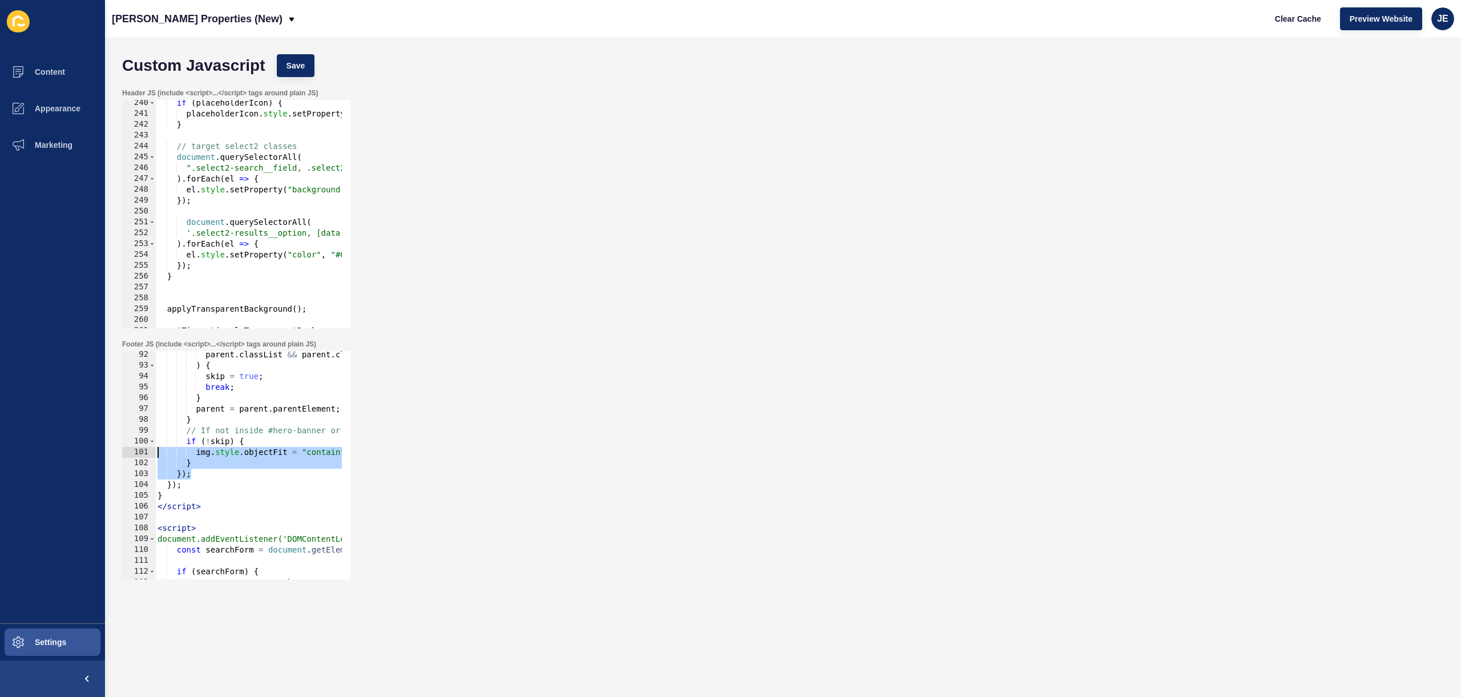
click at [223, 517] on div "parent . classList && parent . classList . contains ( "v2-banner-block" ) ) { s…" at bounding box center [464, 469] width 619 height 241
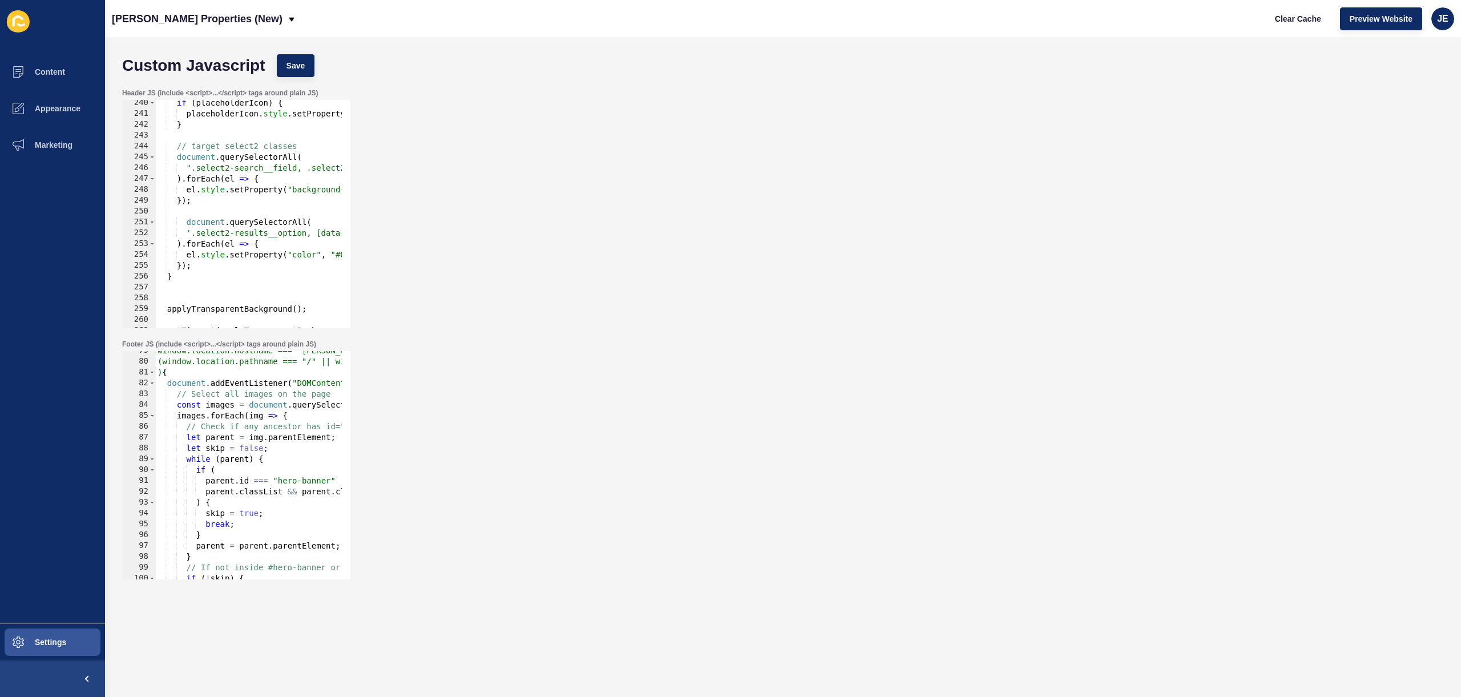
scroll to position [680, 0]
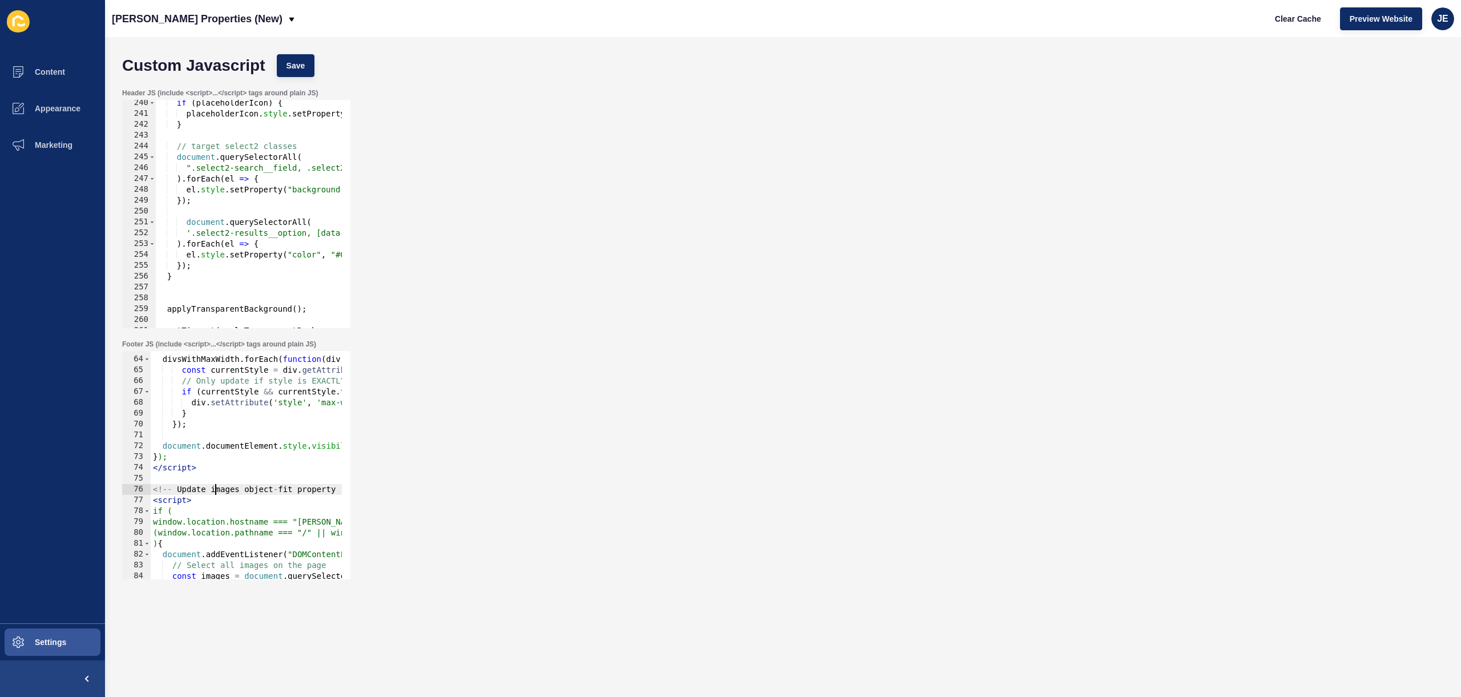
click at [213, 487] on div "divsWithMaxWidth . forEach ( function ( div ) { const currentStyle = div . getA…" at bounding box center [460, 463] width 619 height 241
type textarea "<!-- Update images object-fit property --> <script>"
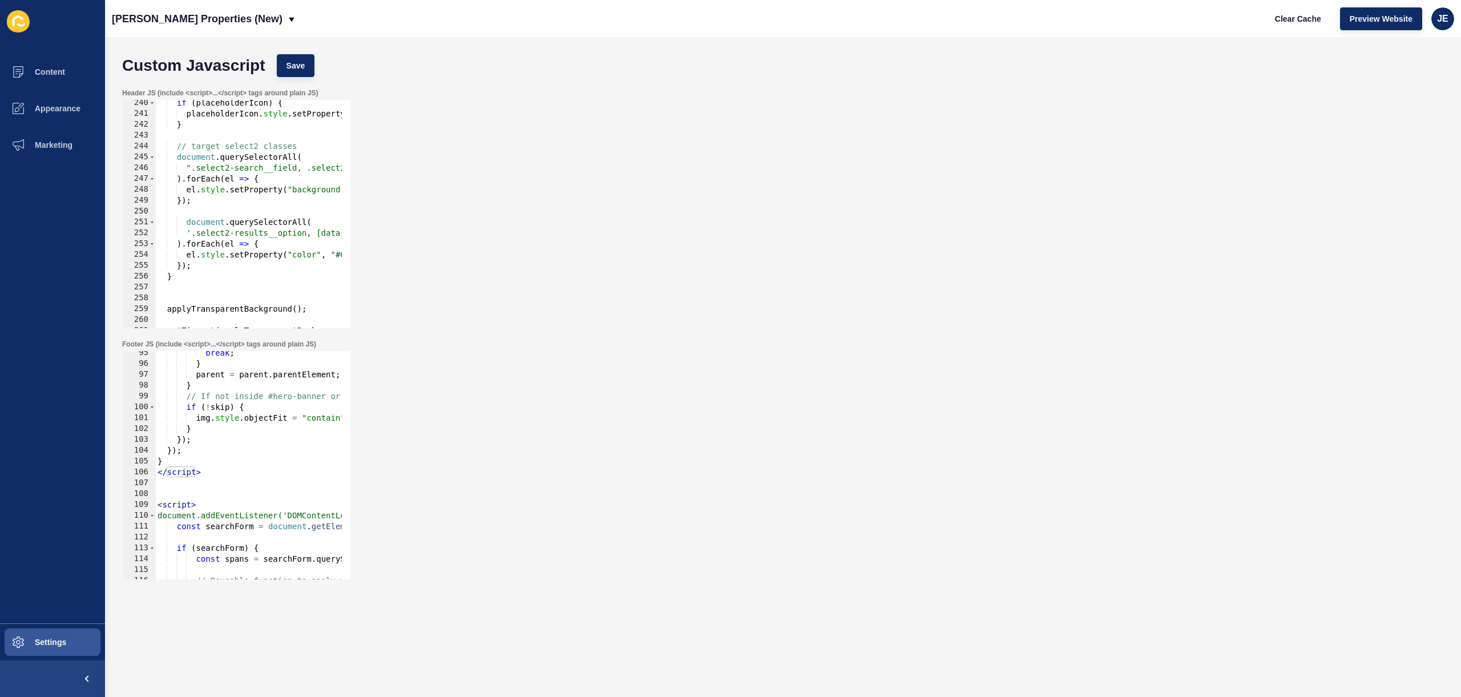
click at [201, 495] on div "break ; } parent = parent . parentElement ; } // If not inside #hero-banner or …" at bounding box center [464, 468] width 619 height 241
paste textarea "<!-- Update images object-fit property -->"
drag, startPoint x: 320, startPoint y: 496, endPoint x: 217, endPoint y: 498, distance: 102.8
click at [217, 498] on div "break ; } parent = parent . parentElement ; } // If not inside #hero-banner or …" at bounding box center [464, 468] width 619 height 241
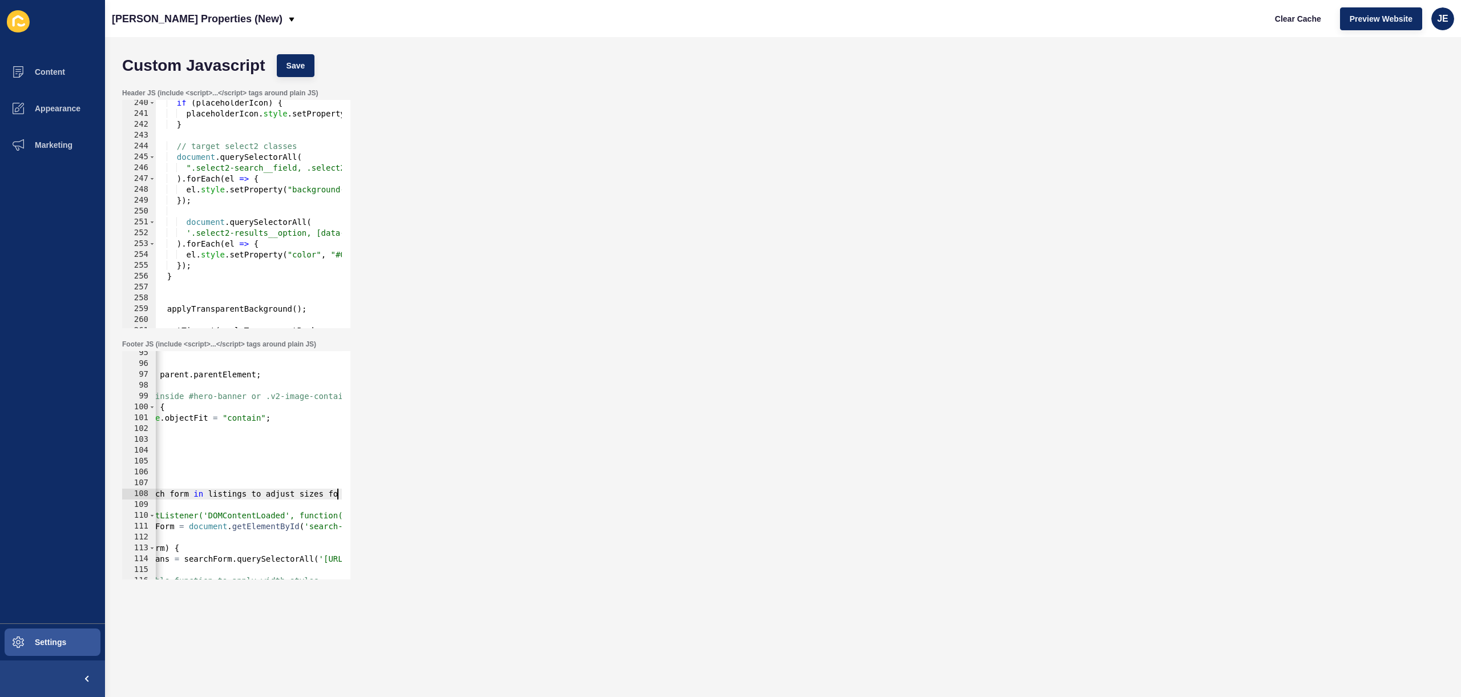
scroll to position [0, 19]
type textarea "<!-- Update search form in listings to adjust sizes for price and suburb -->"
click at [309, 61] on button "Save" at bounding box center [296, 65] width 38 height 23
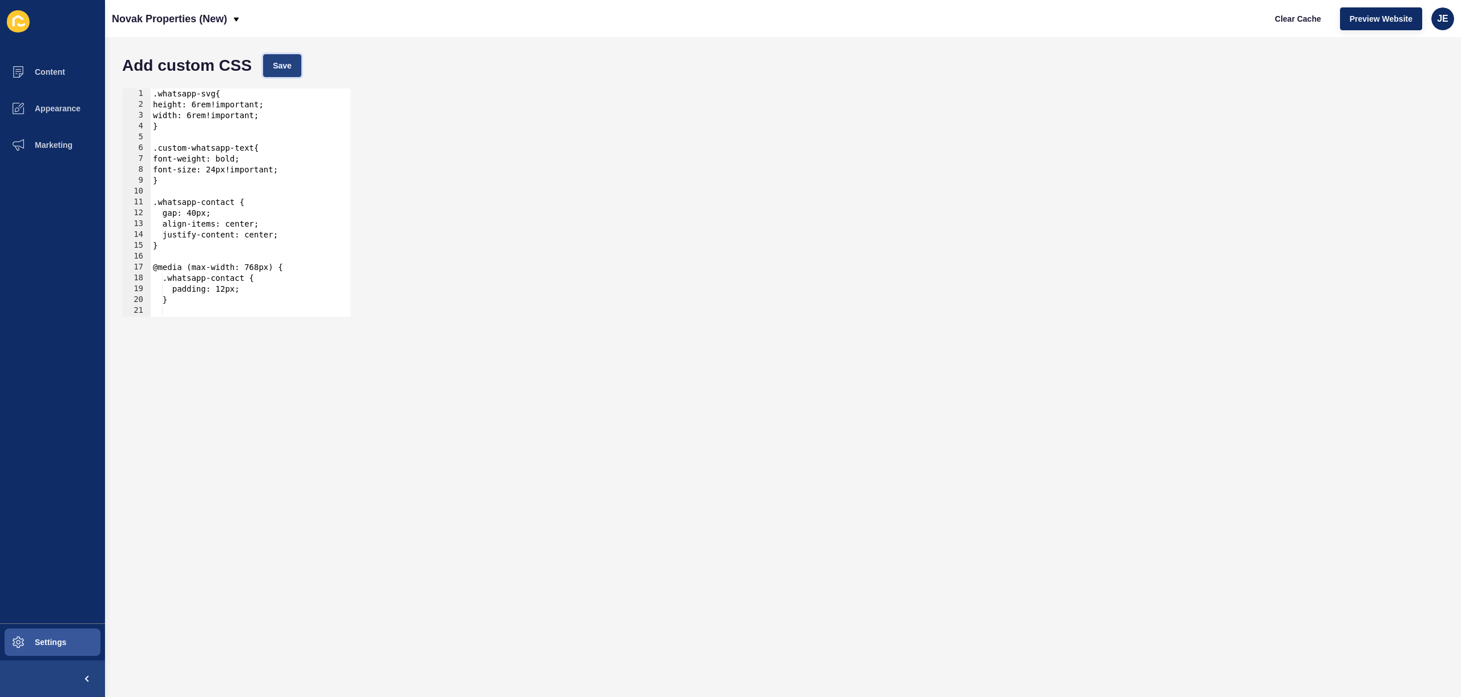
click at [269, 68] on button "Save" at bounding box center [282, 65] width 38 height 23
click at [505, 132] on div "1 2 3 4 5 6 7 8 9 10 11 12 13 14 15 16 17 18 19 20 21 22 23 .whatsapp-svg{ heig…" at bounding box center [782, 203] width 1333 height 240
click at [1303, 21] on span "Clear Cache" at bounding box center [1298, 18] width 46 height 11
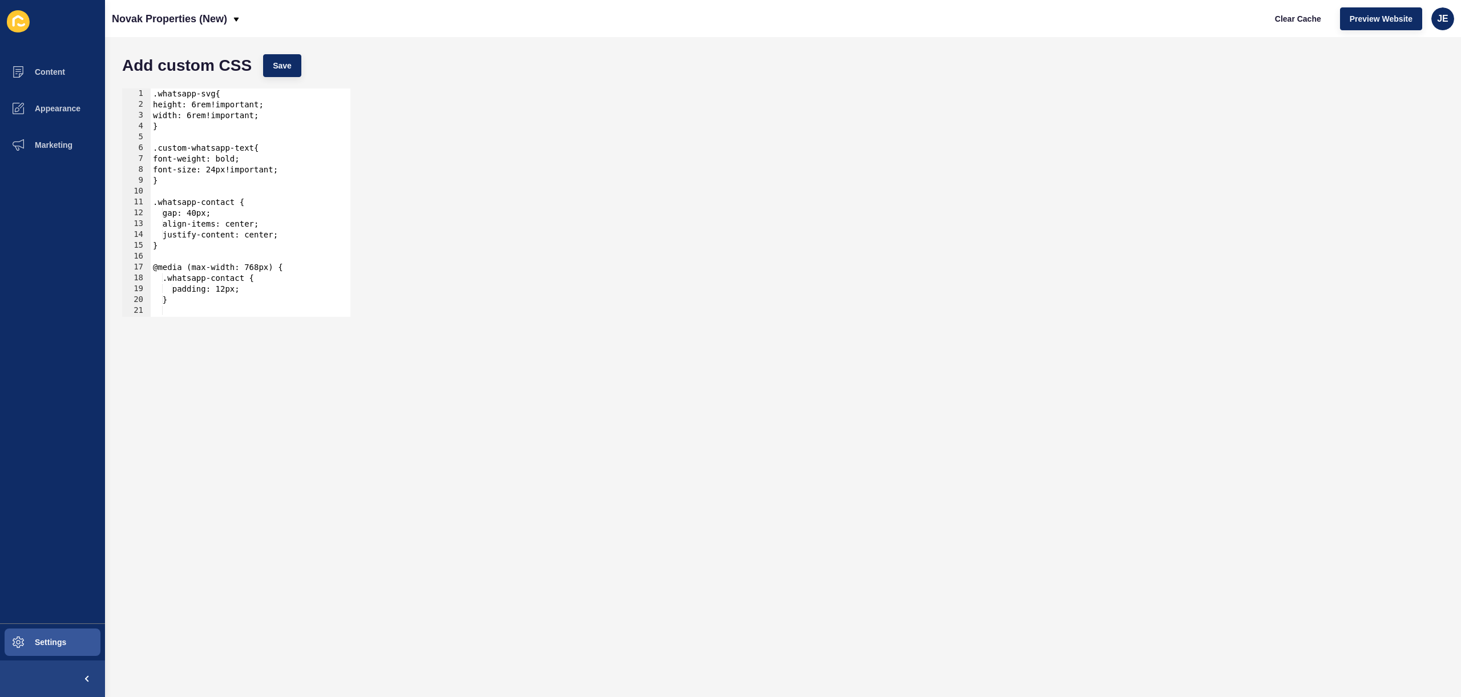
click at [636, 354] on form "Add custom CSS Save 1 2 3 4 5 6 7 8 9 10 11 12 13 14 15 16 17 18 19 20 21 22 23…" at bounding box center [782, 367] width 1333 height 637
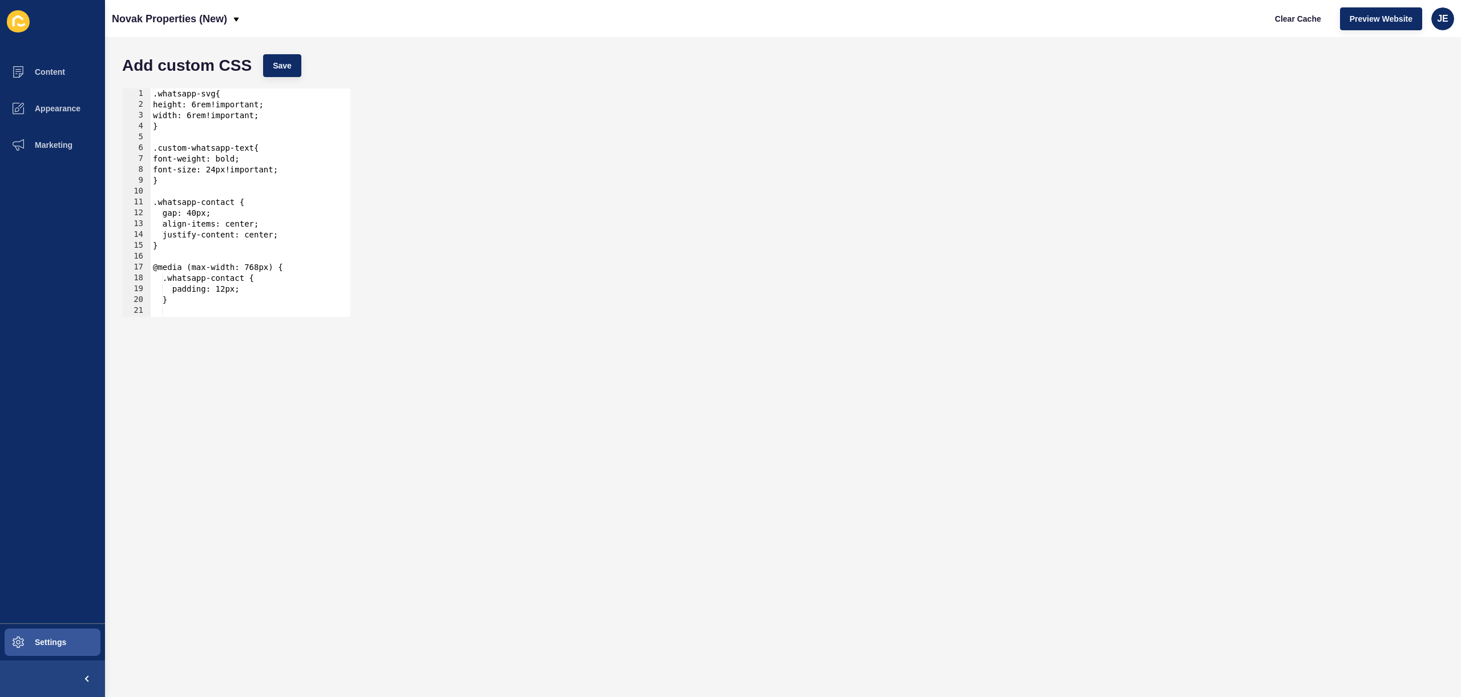
click at [636, 354] on form "Add custom CSS Save 1 2 3 4 5 6 7 8 9 10 11 12 13 14 15 16 17 18 19 20 21 22 23…" at bounding box center [782, 367] width 1333 height 637
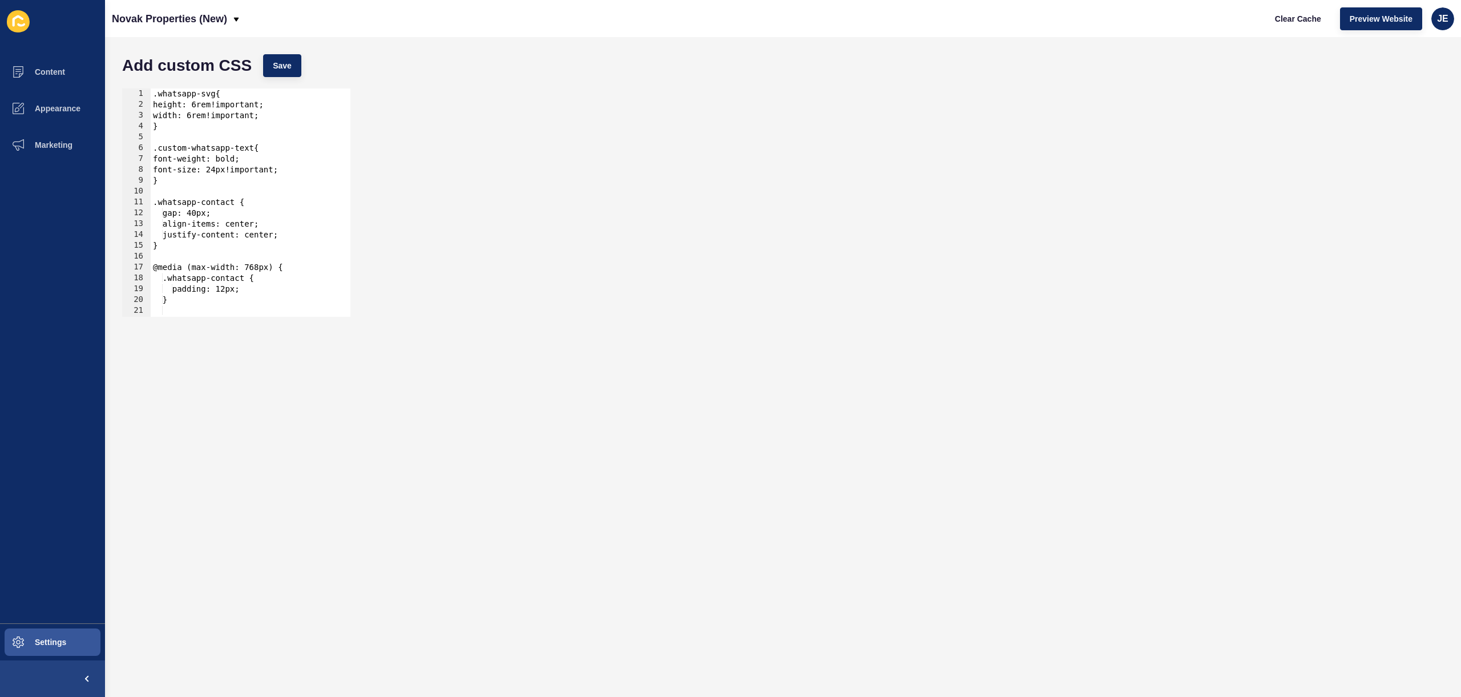
click at [636, 354] on form "Add custom CSS Save 1 2 3 4 5 6 7 8 9 10 11 12 13 14 15 16 17 18 19 20 21 22 23…" at bounding box center [782, 367] width 1333 height 637
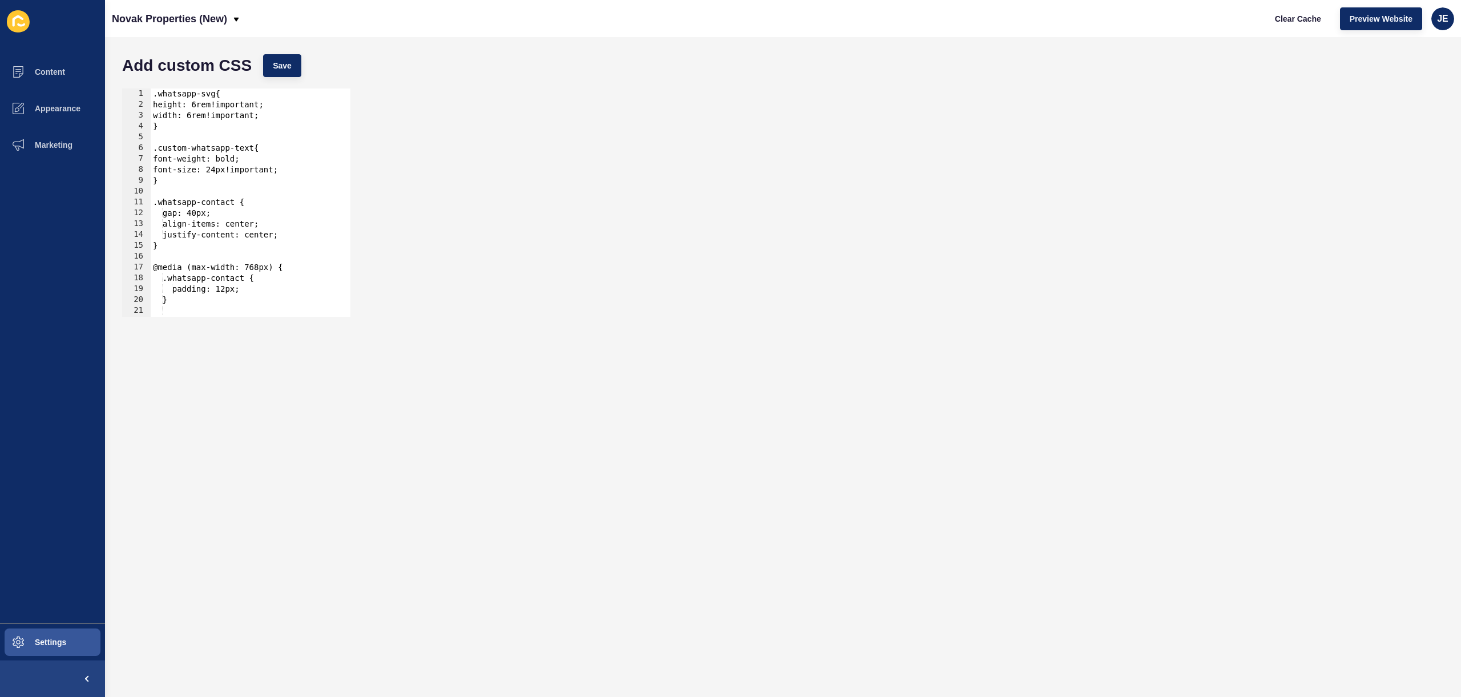
click at [636, 354] on form "Add custom CSS Save 1 2 3 4 5 6 7 8 9 10 11 12 13 14 15 16 17 18 19 20 21 22 23…" at bounding box center [782, 367] width 1333 height 637
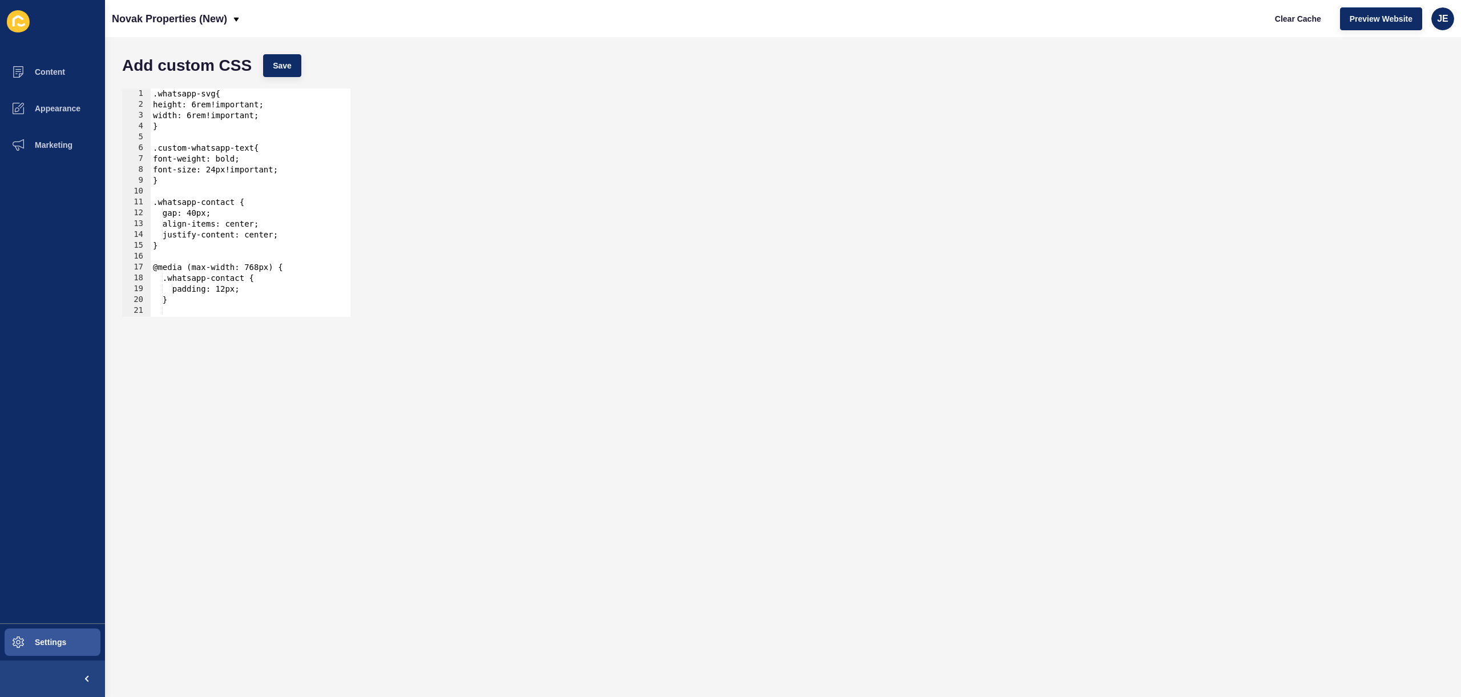
click at [636, 354] on form "Add custom CSS Save 1 2 3 4 5 6 7 8 9 10 11 12 13 14 15 16 17 18 19 20 21 22 23…" at bounding box center [782, 367] width 1333 height 637
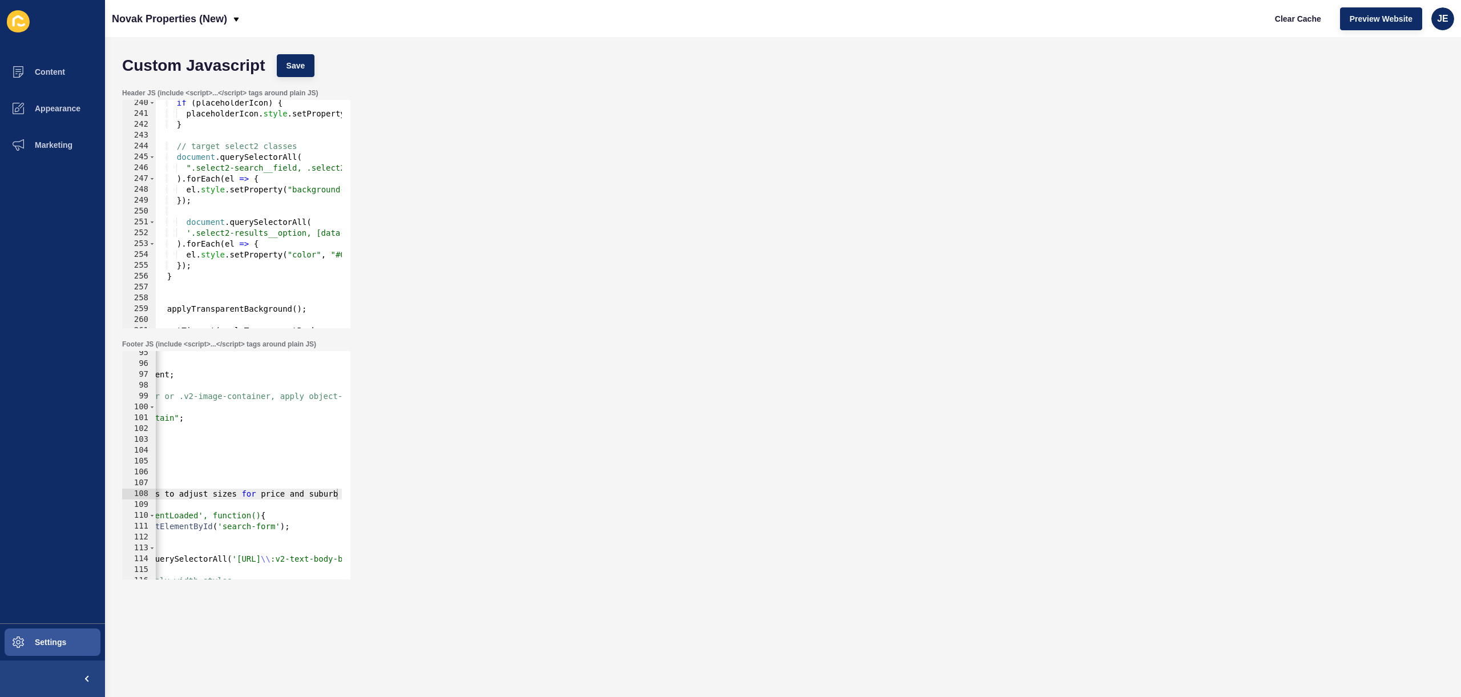
scroll to position [0, 166]
click at [1436, 23] on div "JE" at bounding box center [1442, 18] width 23 height 23
click at [1414, 100] on link "Logout" at bounding box center [1416, 95] width 84 height 25
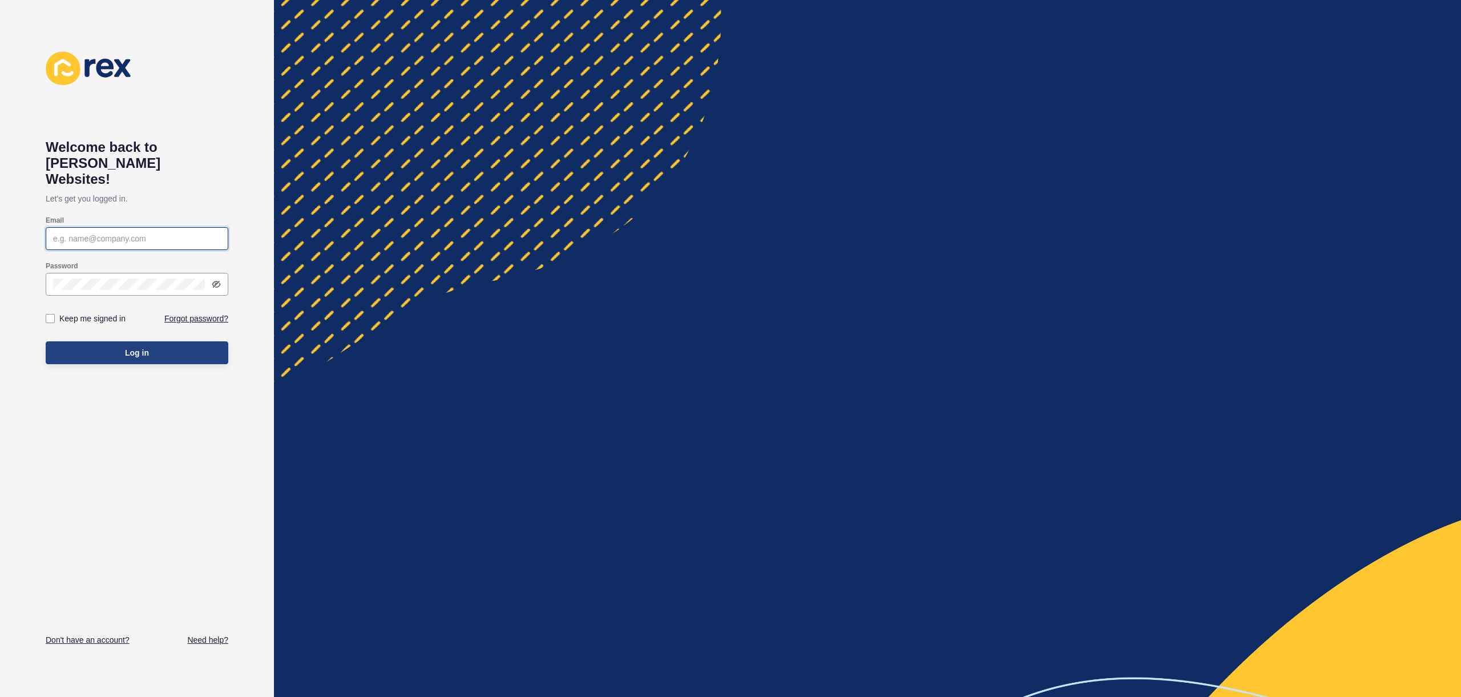
type input "[EMAIL_ADDRESS][PERSON_NAME][DOMAIN_NAME]"
click at [139, 341] on button "Log in" at bounding box center [137, 352] width 183 height 23
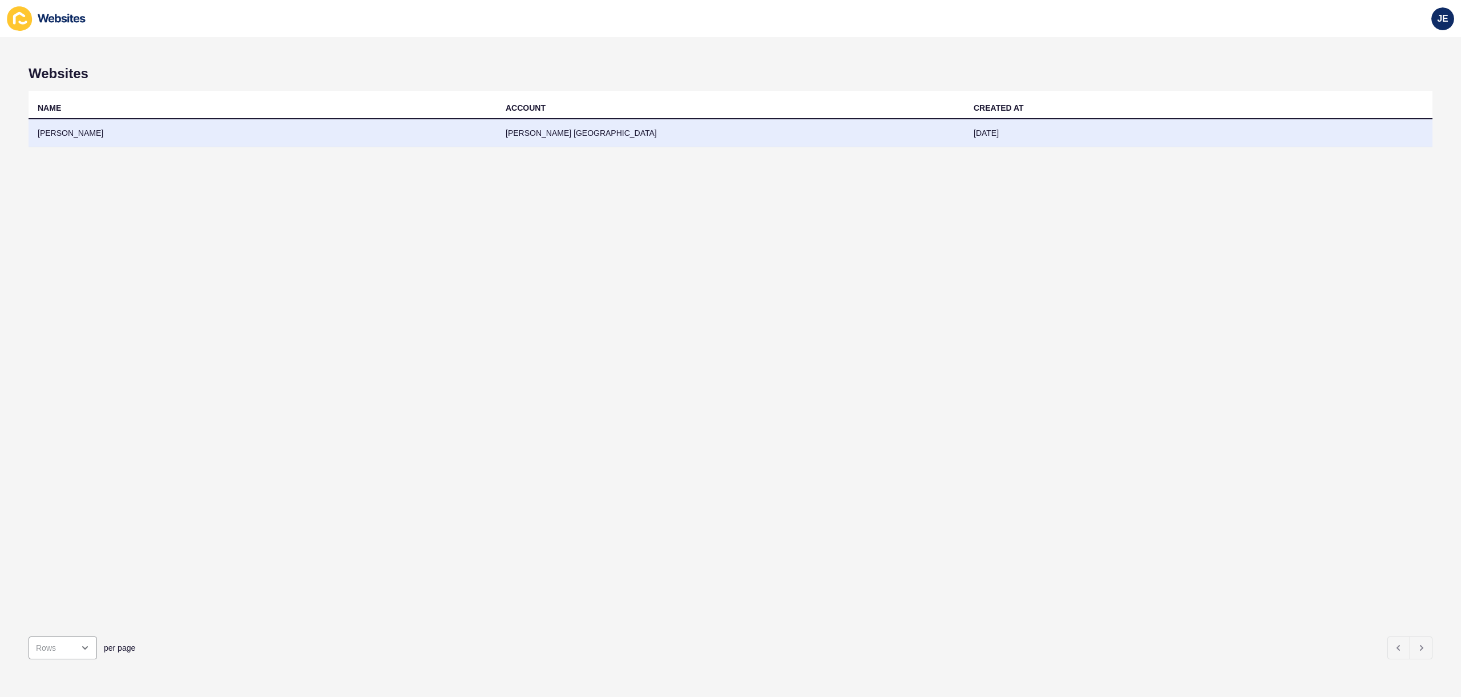
click at [384, 141] on td "Burgess Rawson" at bounding box center [263, 133] width 468 height 28
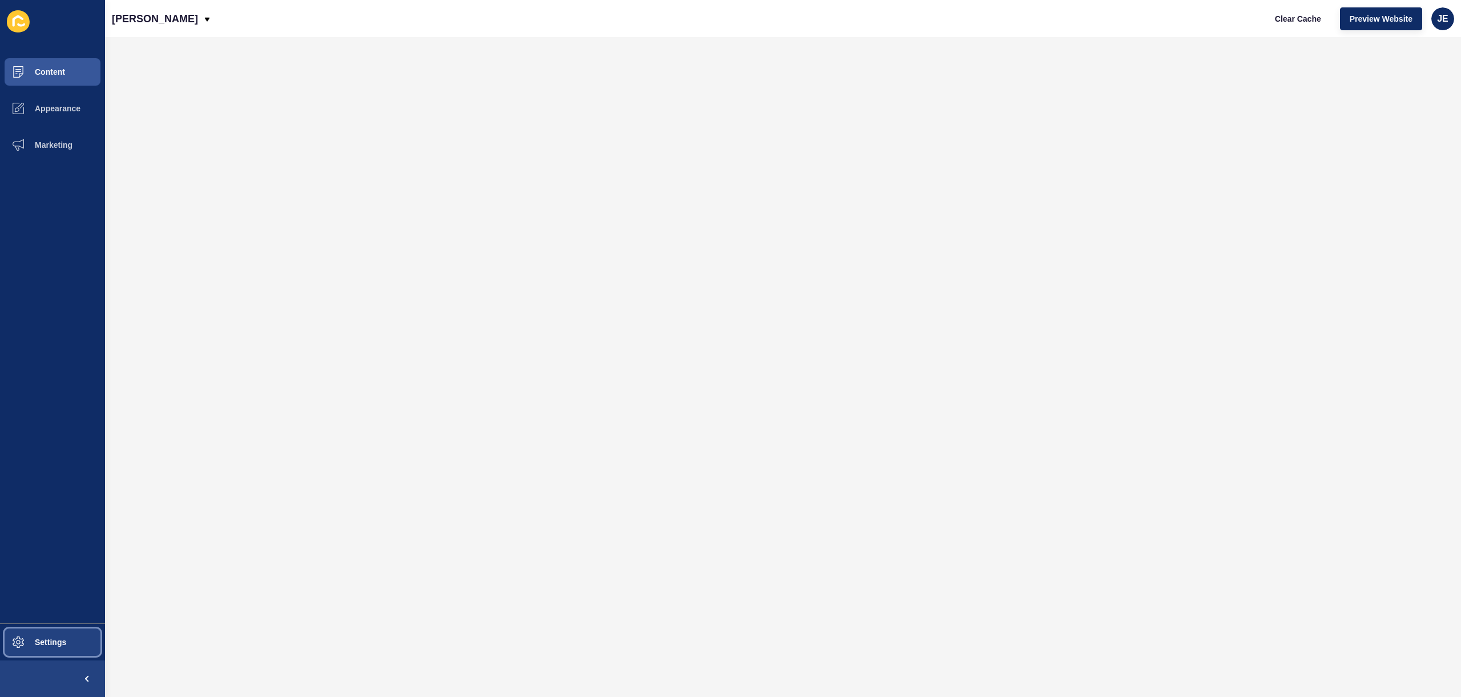
click at [41, 638] on span "Settings" at bounding box center [32, 642] width 68 height 9
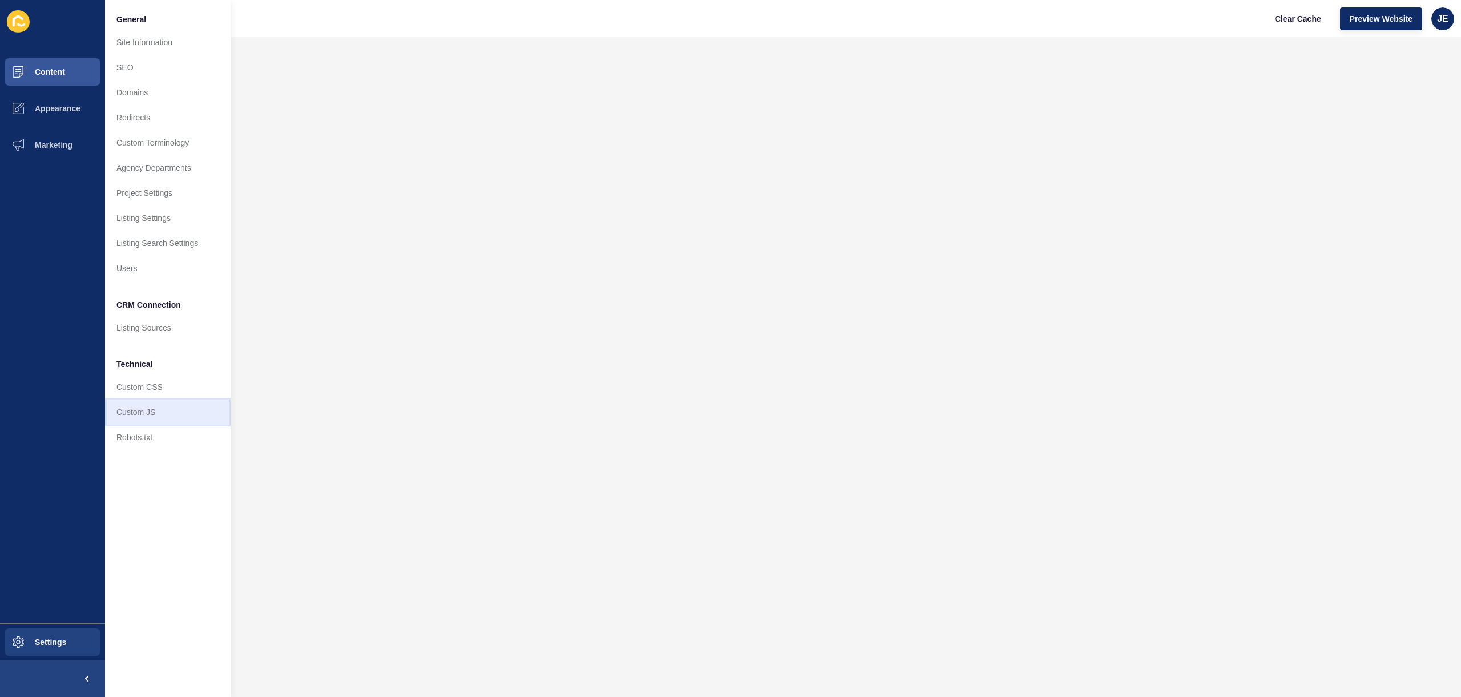
click at [180, 408] on link "Custom JS" at bounding box center [168, 412] width 126 height 25
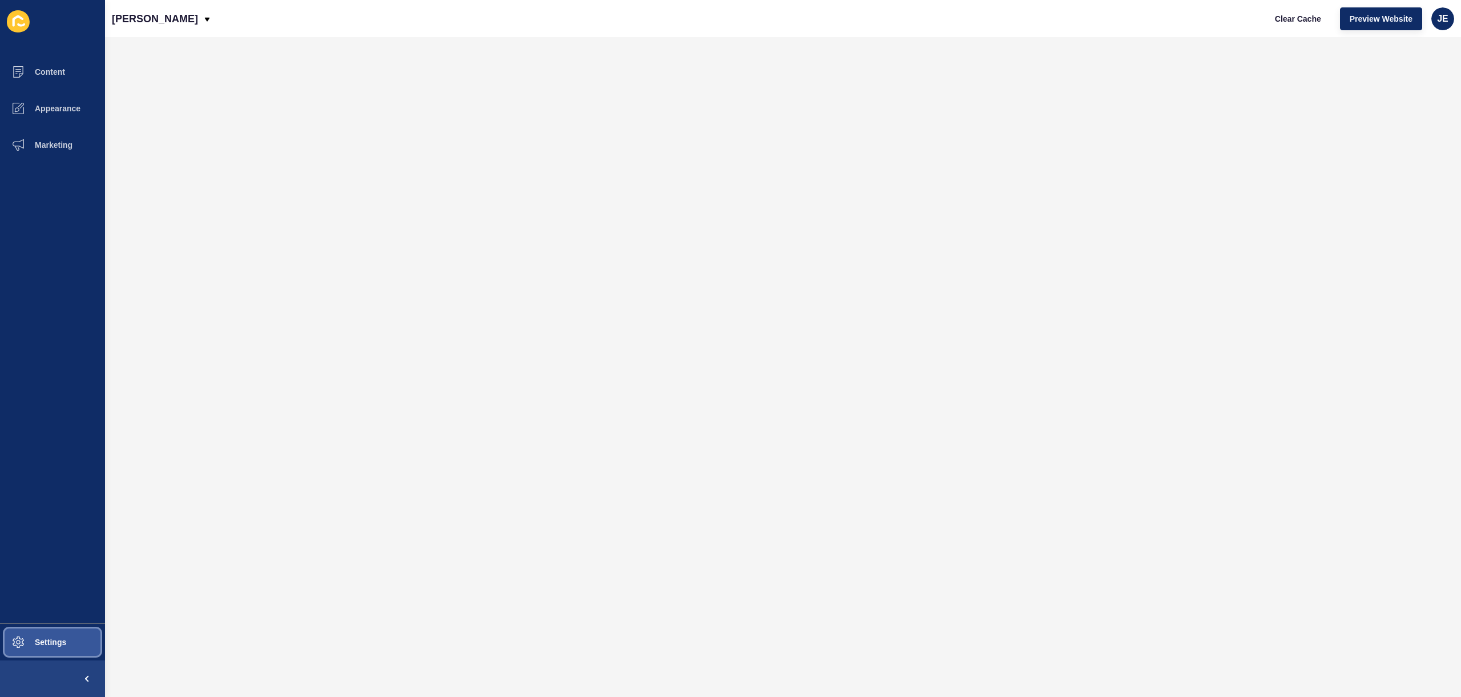
click at [52, 643] on span "Settings" at bounding box center [32, 642] width 68 height 9
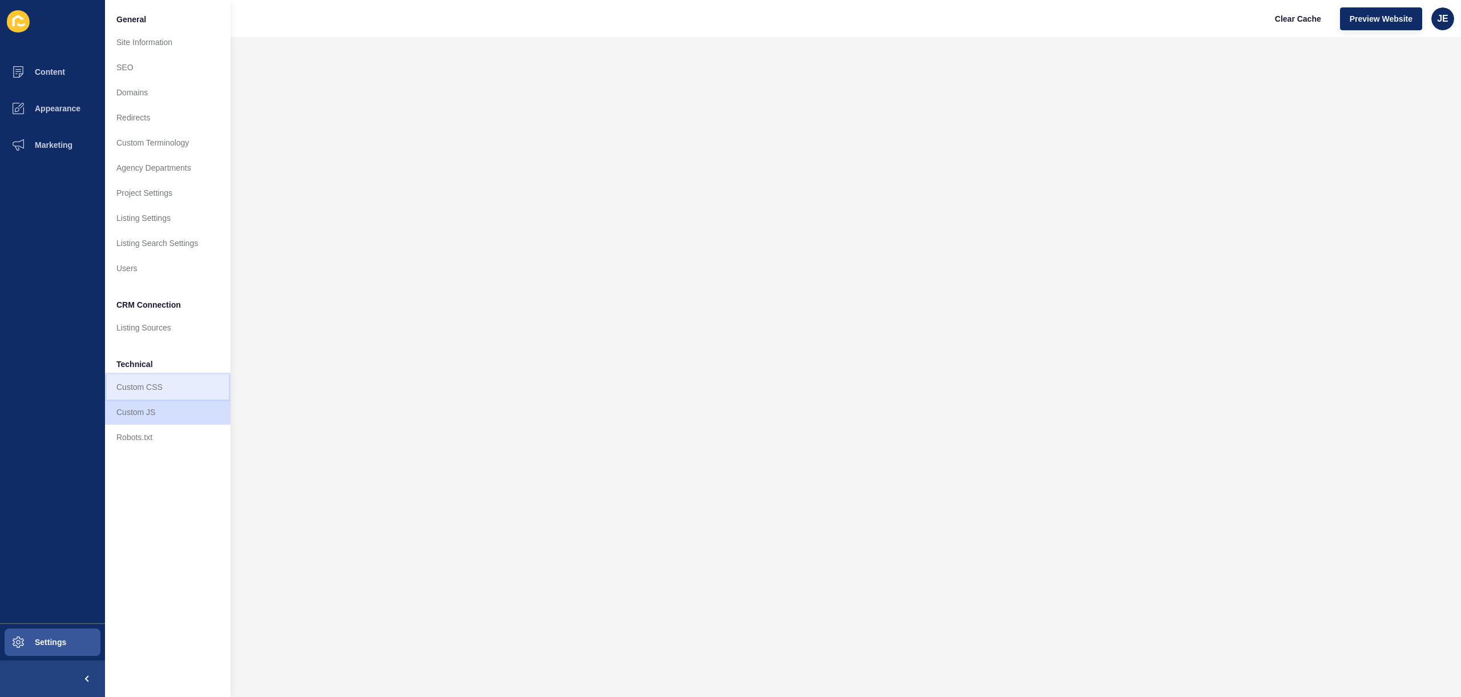
click at [176, 390] on link "Custom CSS" at bounding box center [168, 386] width 126 height 25
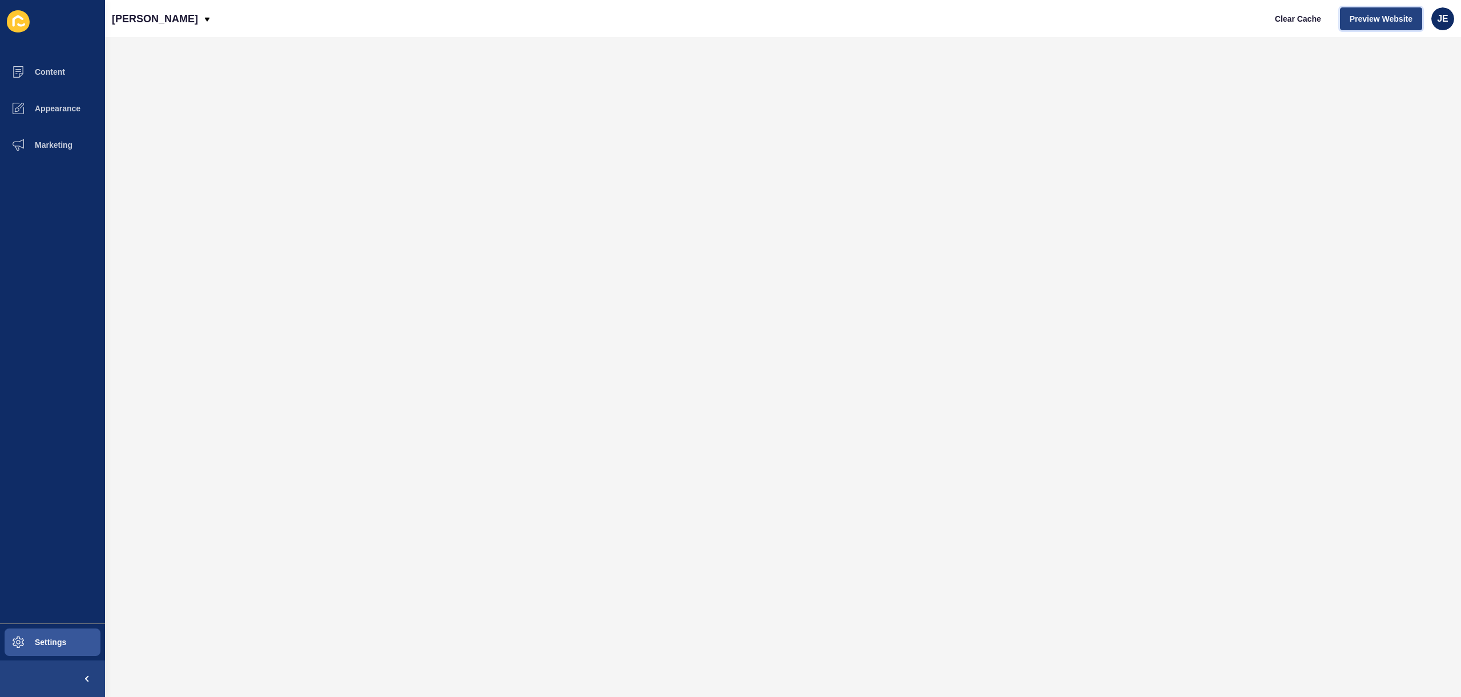
click at [1377, 21] on span "Preview Website" at bounding box center [1381, 18] width 63 height 11
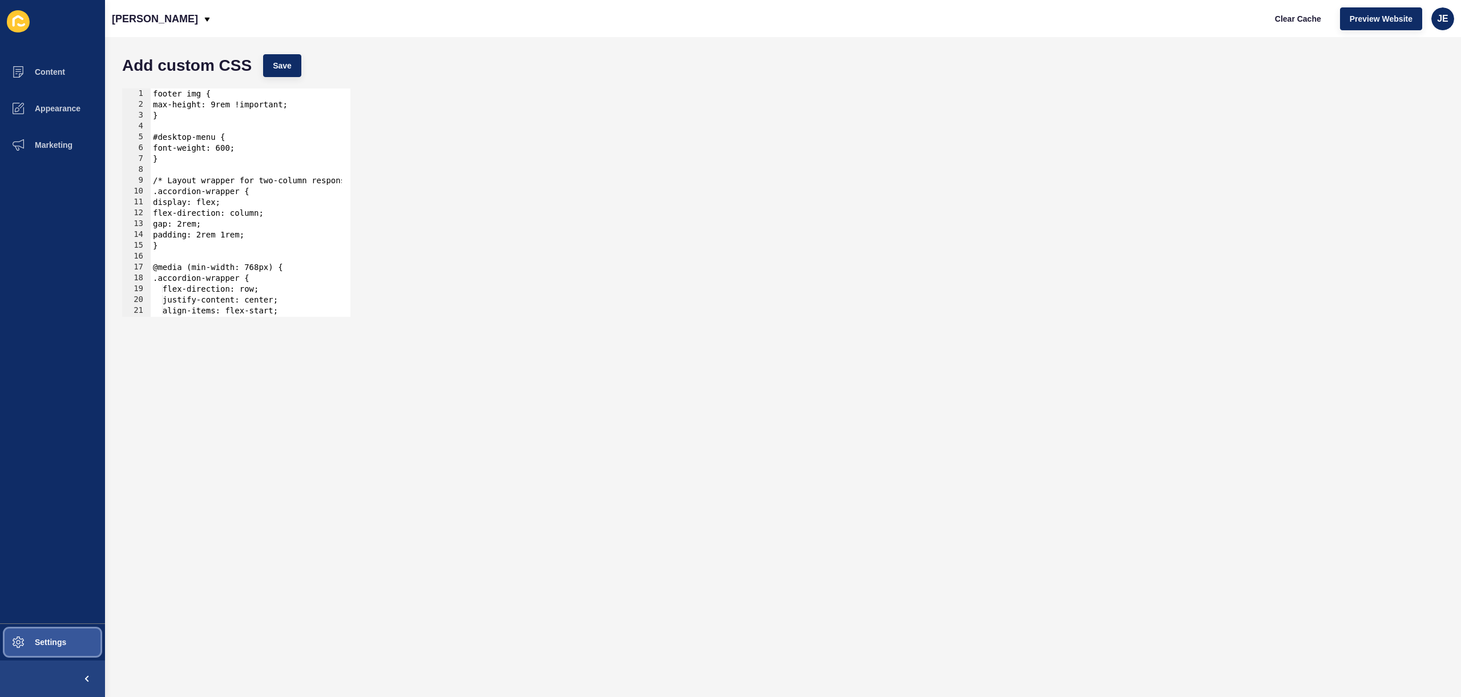
click at [65, 641] on span "Settings" at bounding box center [32, 642] width 68 height 9
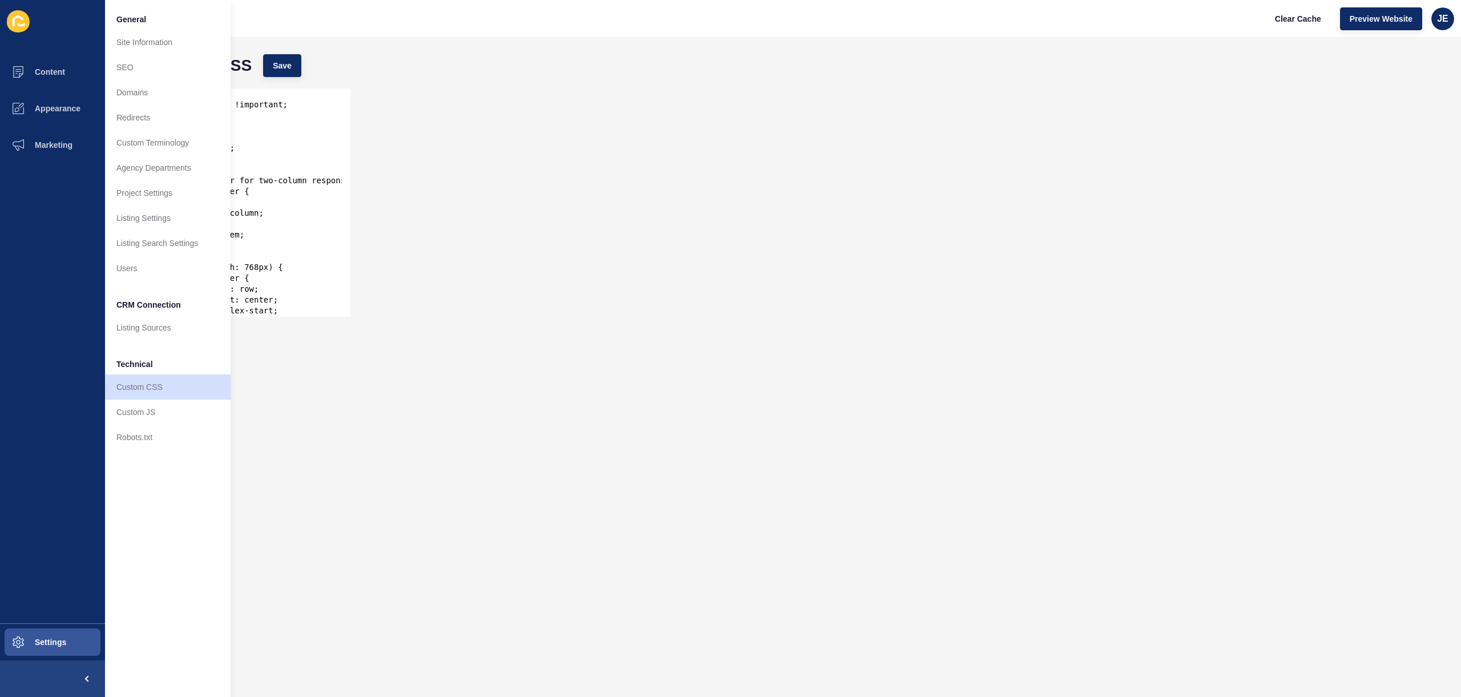
click at [384, 328] on form "Add custom CSS Save 1 2 3 4 5 6 7 8 9 10 11 12 13 14 15 16 17 18 19 20 21 22 23…" at bounding box center [782, 367] width 1333 height 637
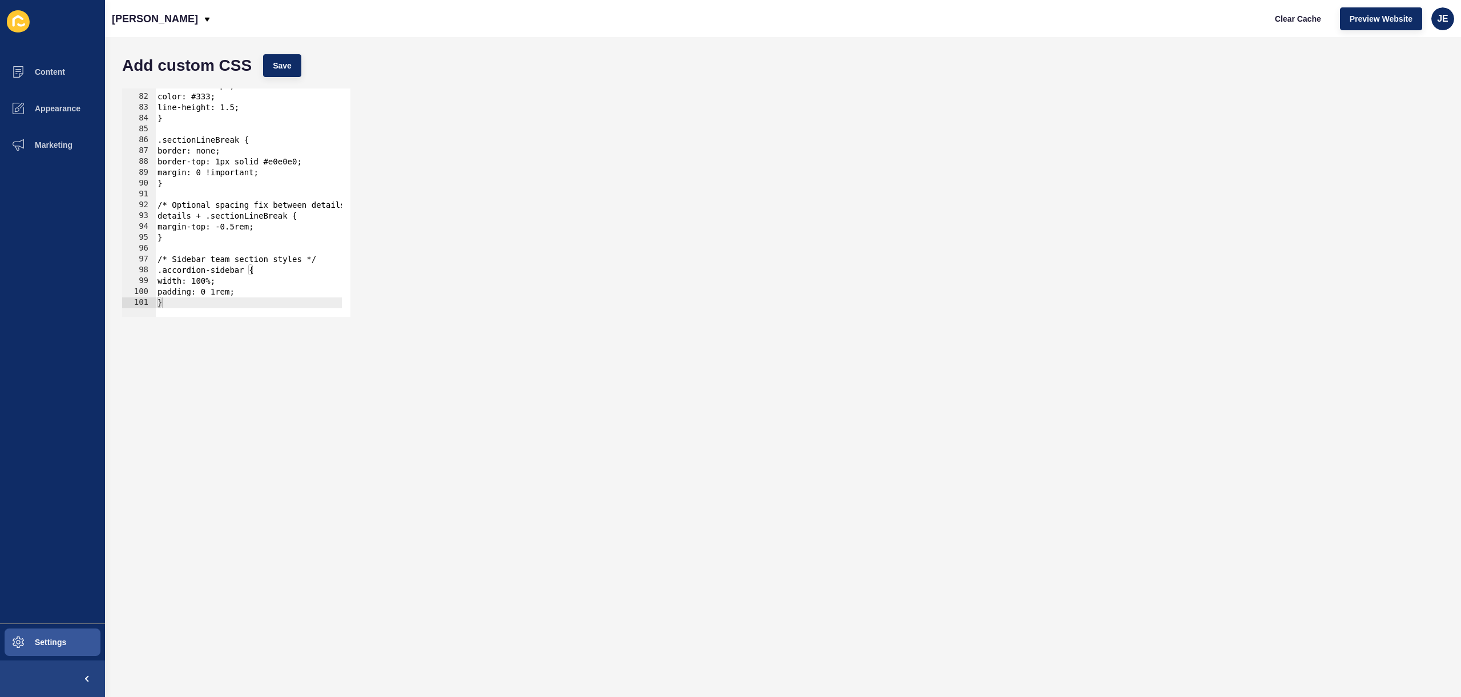
scroll to position [876, 0]
type textarea "}"
click at [314, 299] on div "font-size: 14px; color: #333; line-height: 1.5; } .sectionLineBreak { border: n…" at bounding box center [277, 200] width 244 height 241
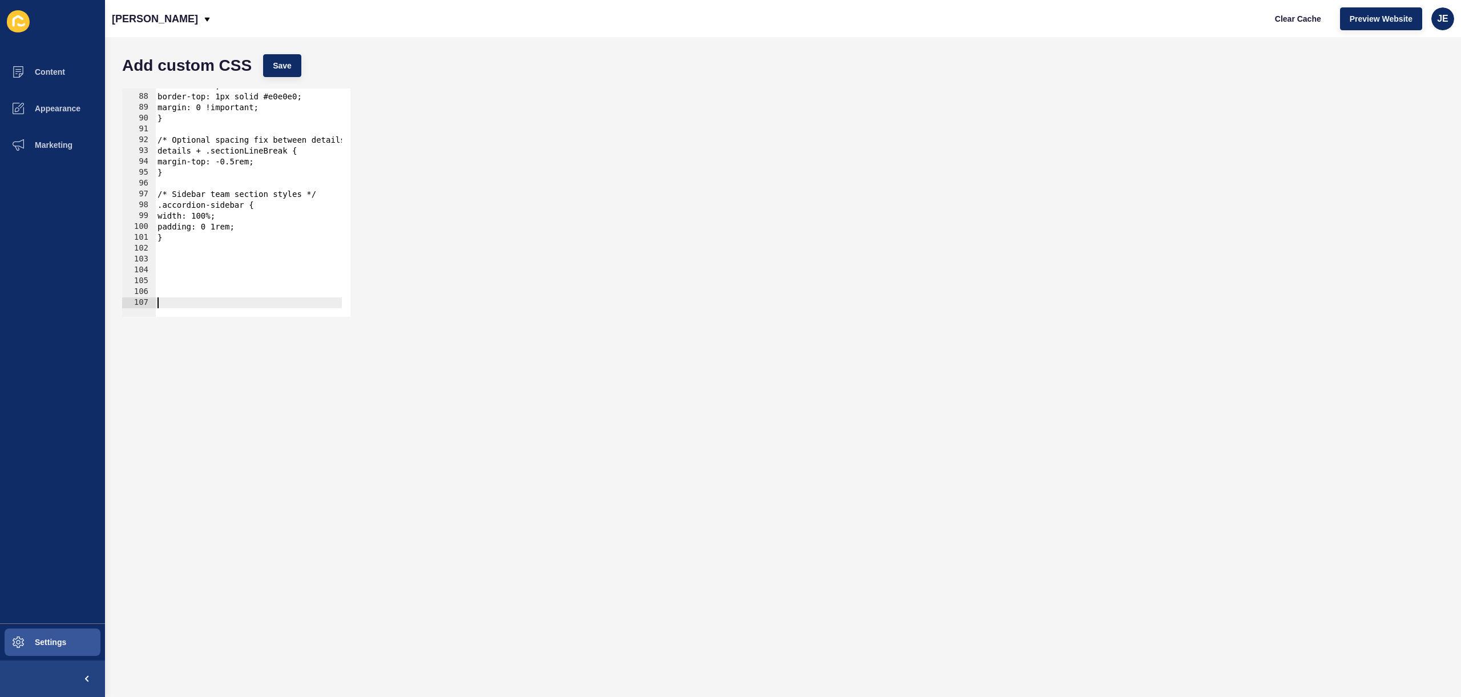
paste textarea "}"
type textarea "}"
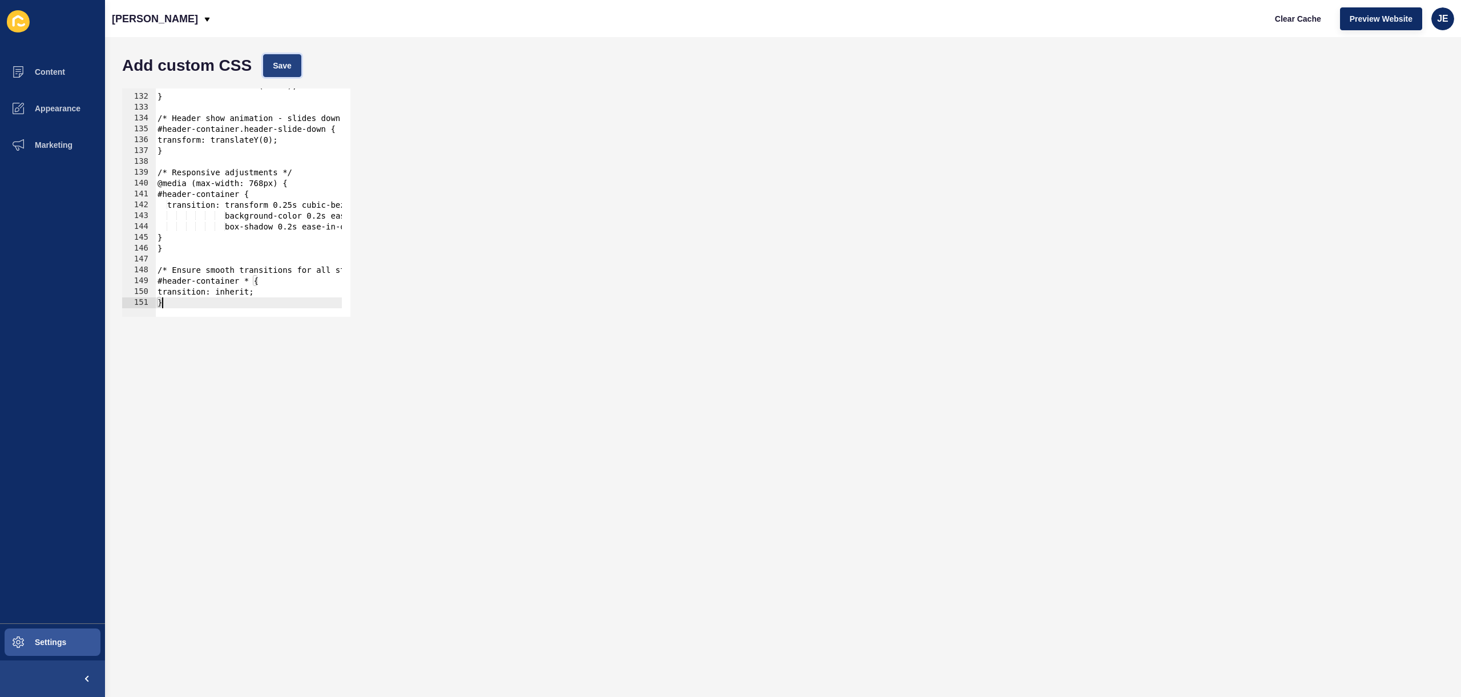
click at [284, 75] on button "Save" at bounding box center [282, 65] width 38 height 23
click at [68, 627] on button "Settings" at bounding box center [52, 642] width 105 height 37
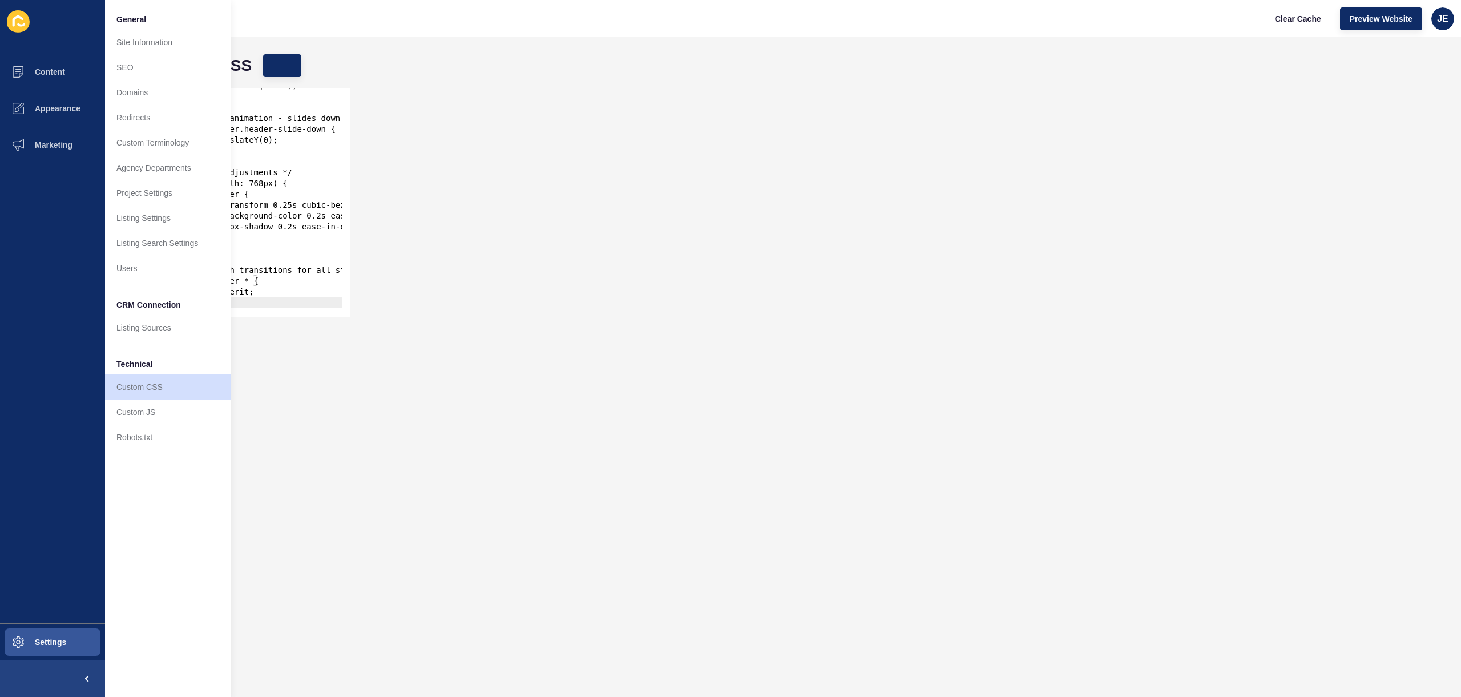
click at [469, 392] on form "Add custom CSS Save } 131 132 133 134 135 136 137 138 139 140 141 142 143 144 1…" at bounding box center [782, 367] width 1333 height 637
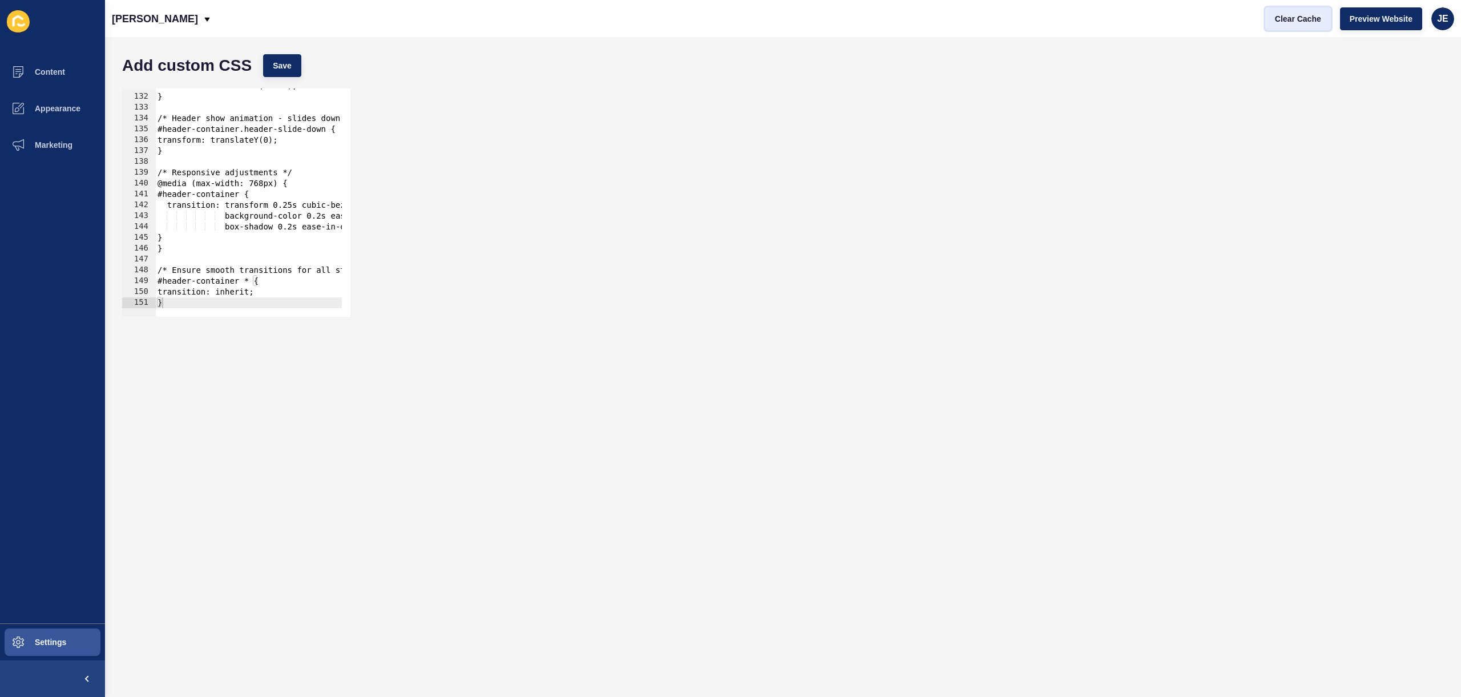
click at [1303, 18] on span "Clear Cache" at bounding box center [1298, 18] width 46 height 11
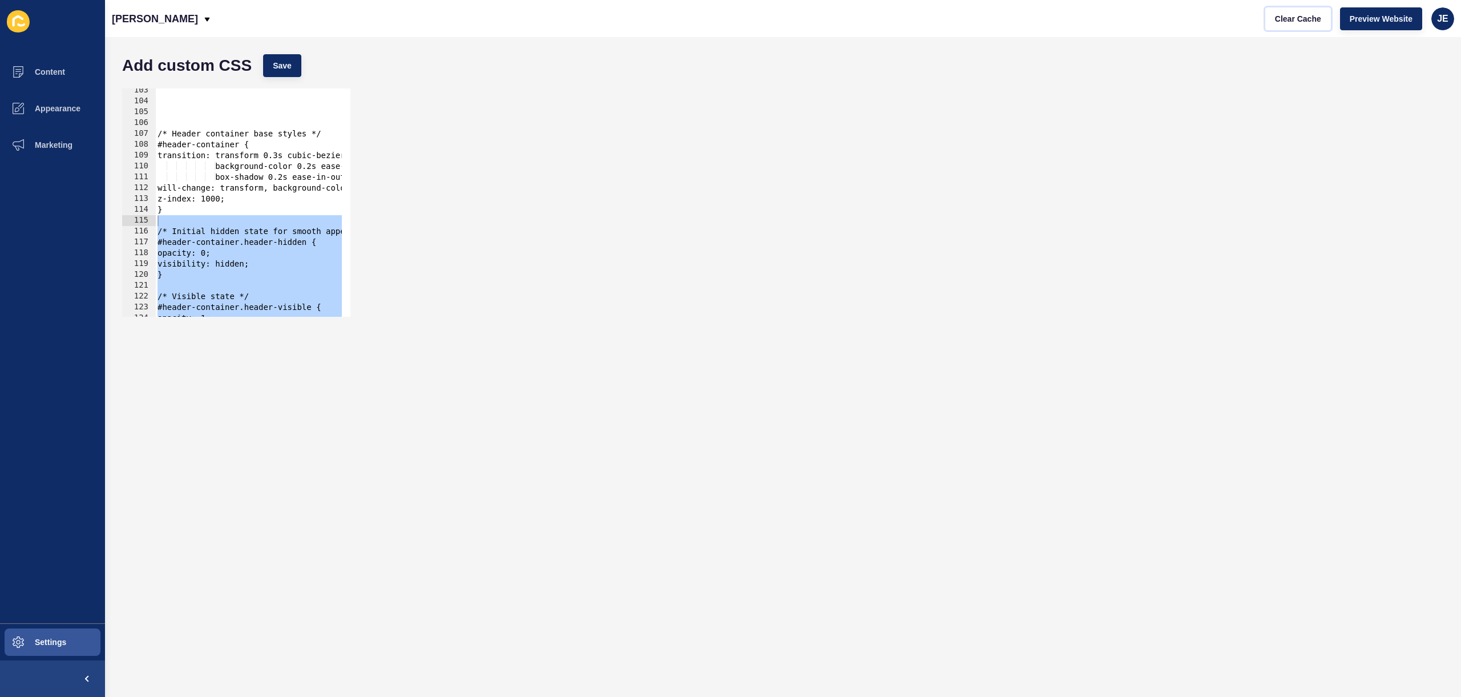
scroll to position [1007, 0]
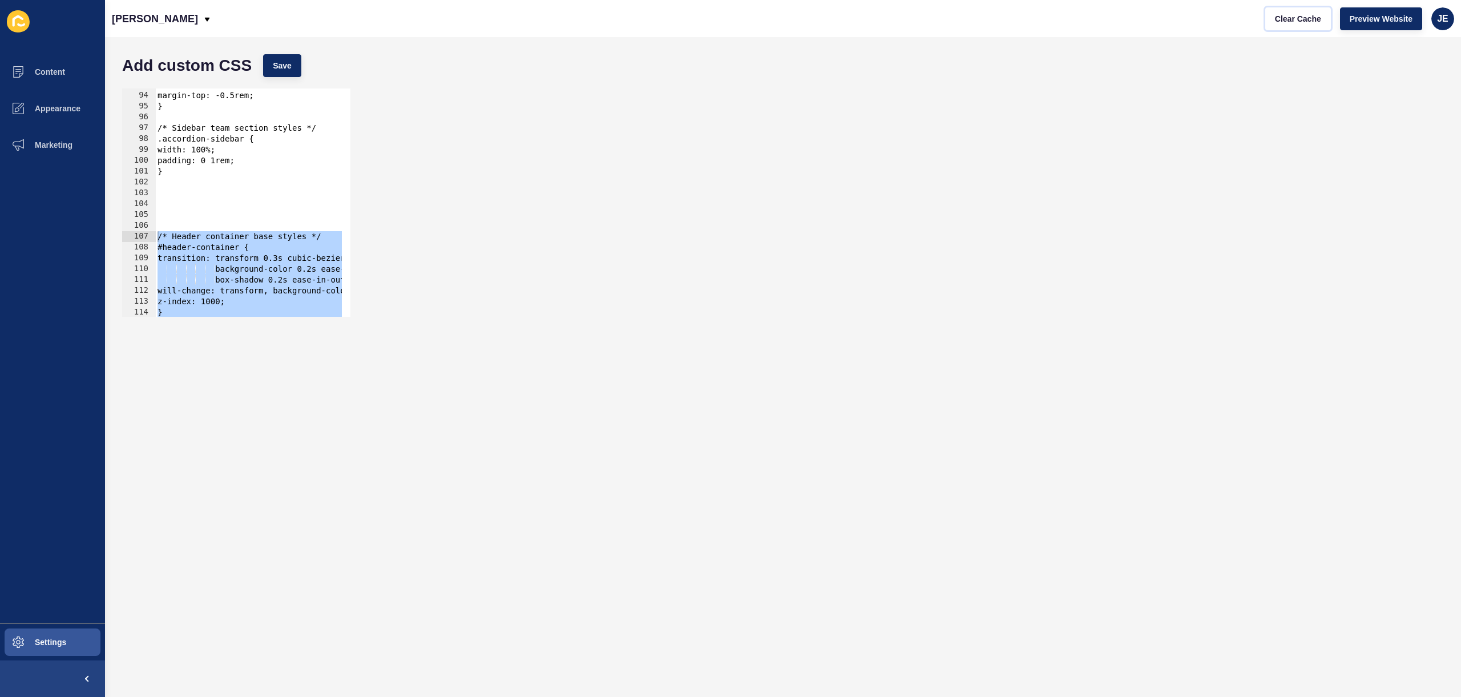
drag, startPoint x: 183, startPoint y: 305, endPoint x: 141, endPoint y: 235, distance: 81.6
click at [141, 235] on div "} 93 94 95 96 97 98 99 100 101 102 103 104 105 106 107 108 109 110 111 112 113 …" at bounding box center [236, 202] width 228 height 228
click at [164, 235] on div "details + .sectionLineBreak { margin-top: -0.5rem; } /* Sidebar team section st…" at bounding box center [320, 199] width 330 height 241
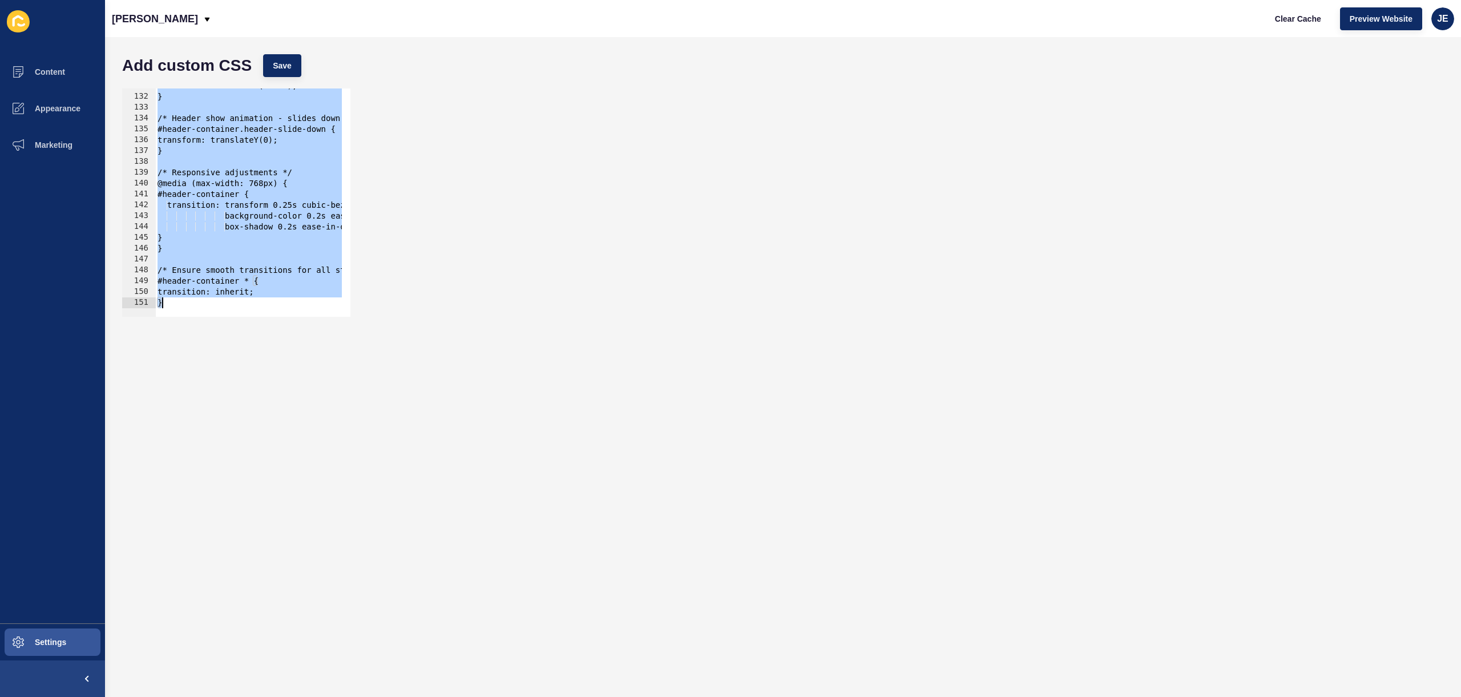
drag, startPoint x: 159, startPoint y: 235, endPoint x: 261, endPoint y: 395, distance: 189.7
click at [261, 395] on form "Add custom CSS Save /* Header container base styles */ 131 132 133 134 135 136 …" at bounding box center [782, 367] width 1333 height 637
paste textarea
type textarea "}"
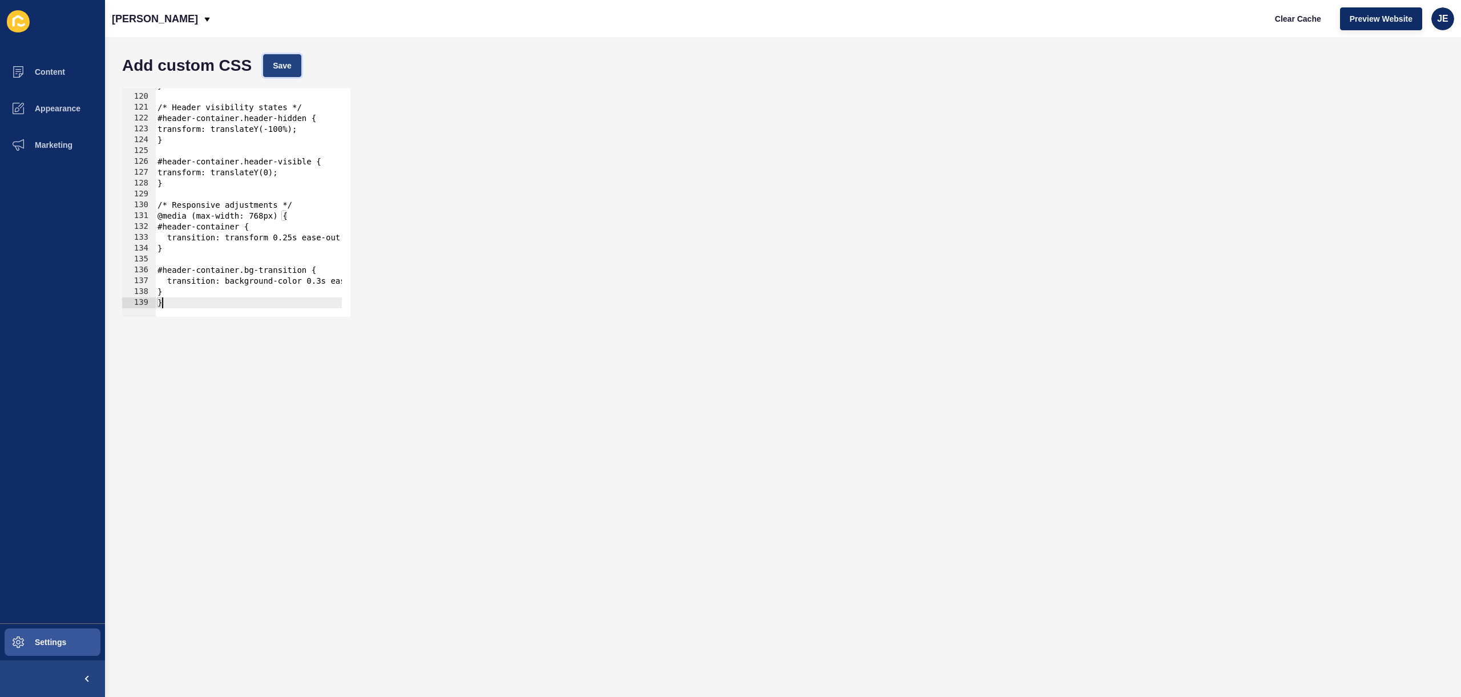
click at [293, 70] on button "Save" at bounding box center [282, 65] width 38 height 23
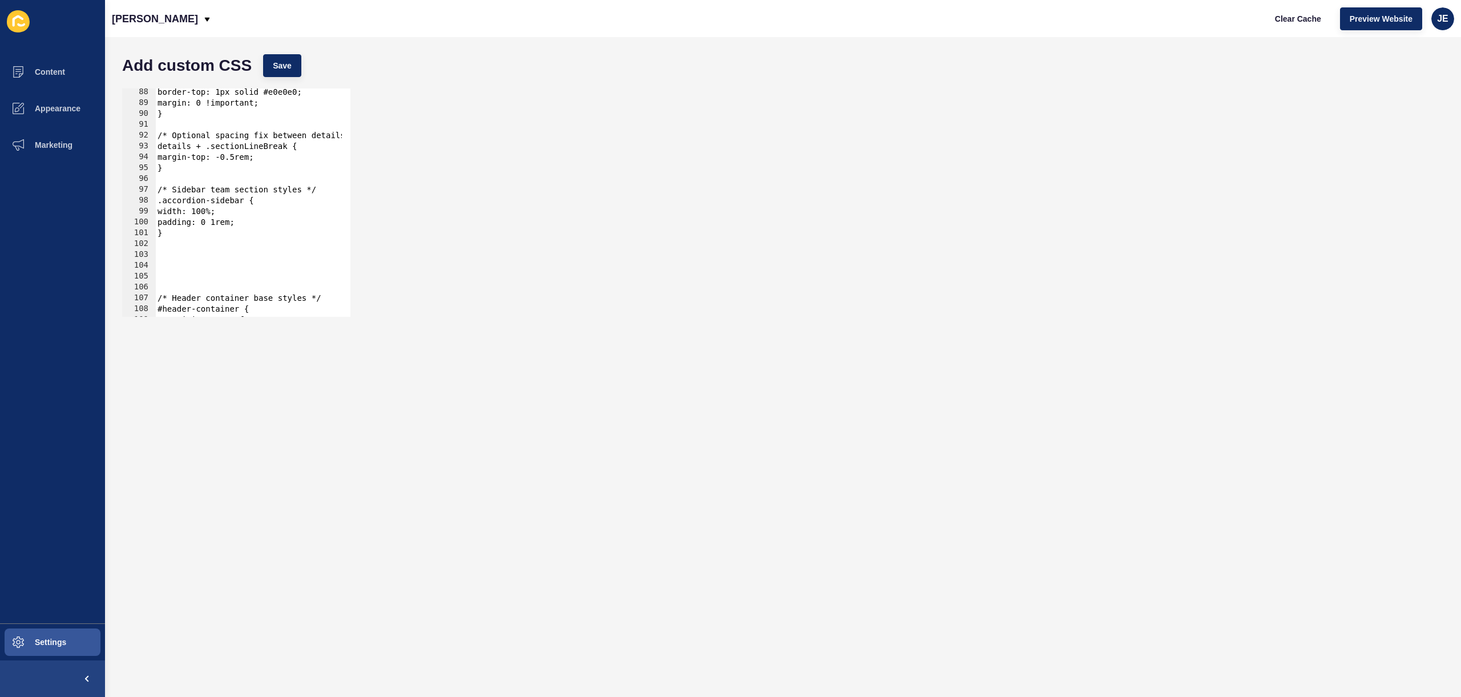
click at [175, 255] on div "border-top: 1px solid #e0e0e0; margin: 0 !important; } /* Optional spacing fix …" at bounding box center [332, 207] width 354 height 241
click at [174, 271] on div "border-top: 1px solid #e0e0e0; margin: 0 !important; } /* Optional spacing fix …" at bounding box center [332, 207] width 354 height 241
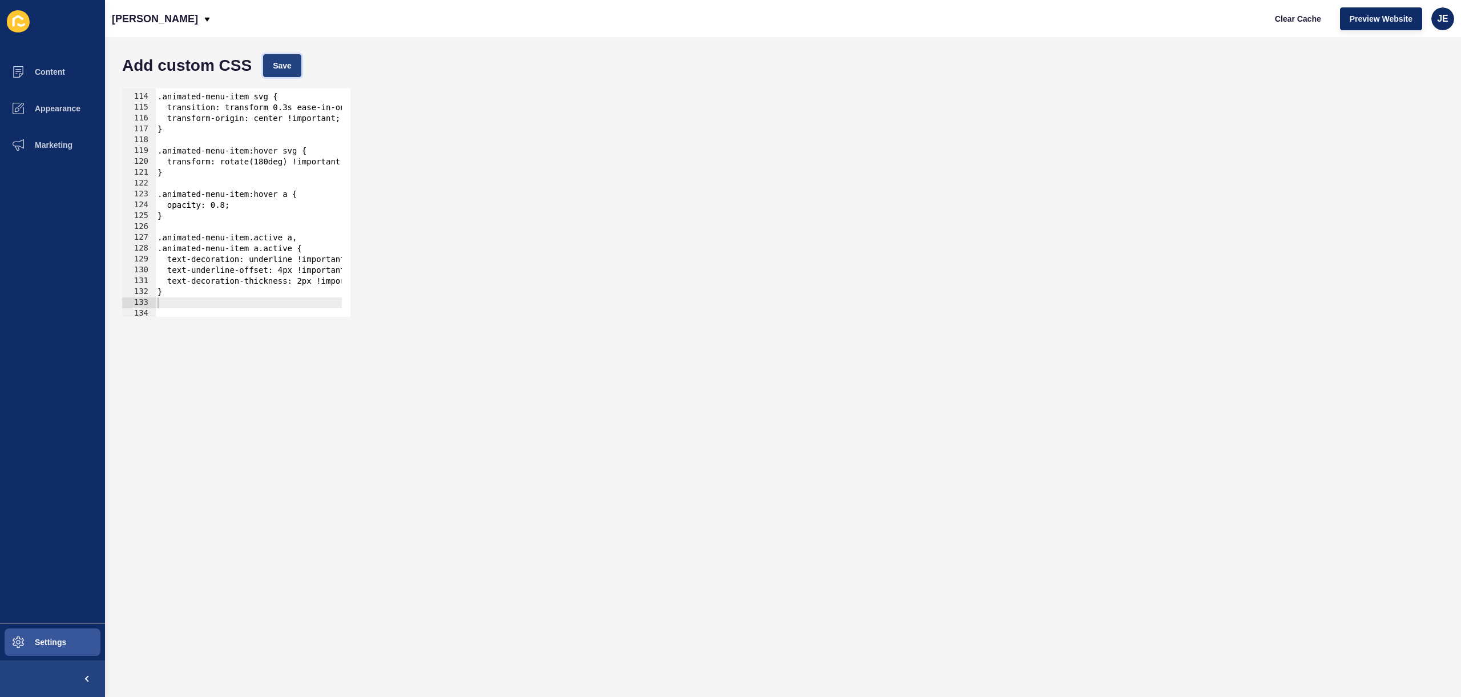
click at [281, 74] on button "Save" at bounding box center [282, 65] width 38 height 23
click at [1281, 19] on span "Clear Cache" at bounding box center [1298, 18] width 46 height 11
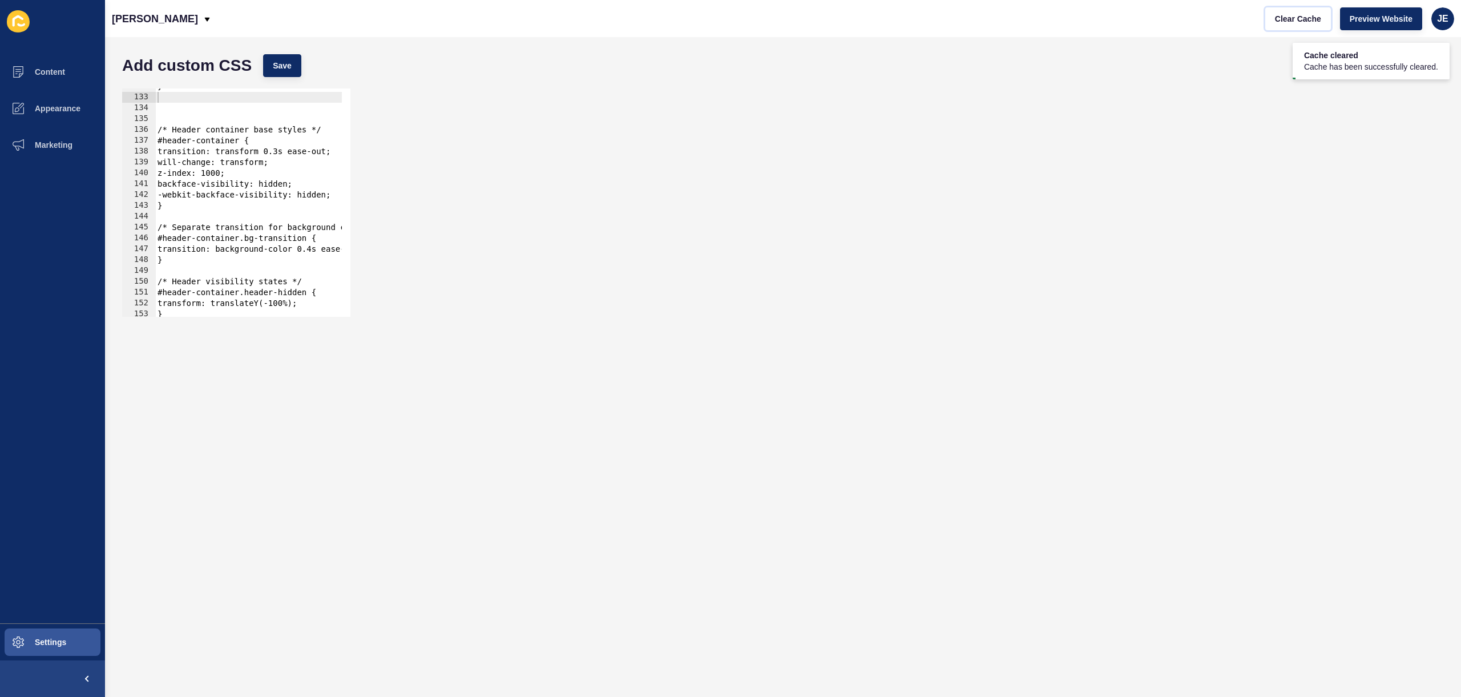
scroll to position [1428, 0]
type textarea "backface-visibility: hidden;"
click at [324, 186] on div "} /* Header container base styles */ #header-container { transition: transform …" at bounding box center [342, 201] width 374 height 241
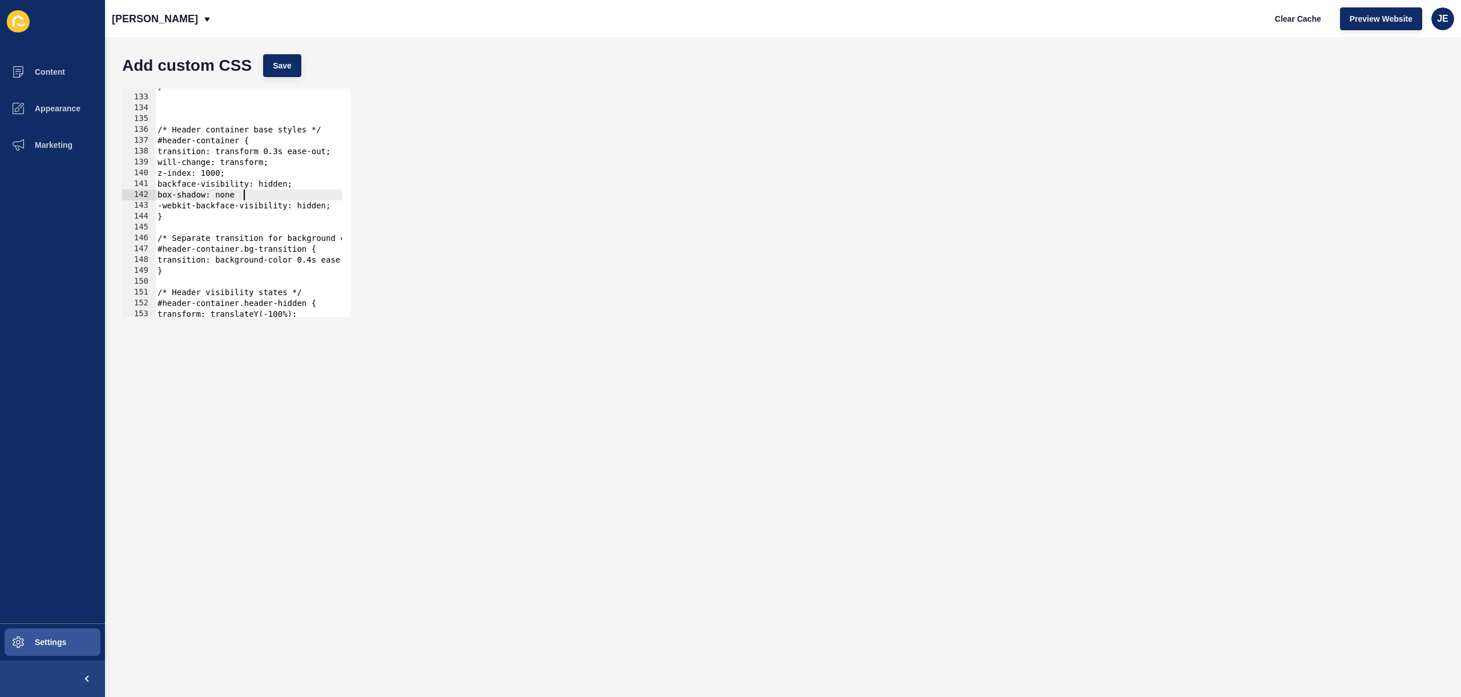
scroll to position [0, 6]
click at [262, 68] on div "Add custom CSS Save" at bounding box center [782, 66] width 1333 height 34
click at [280, 68] on span "Save" at bounding box center [282, 65] width 19 height 11
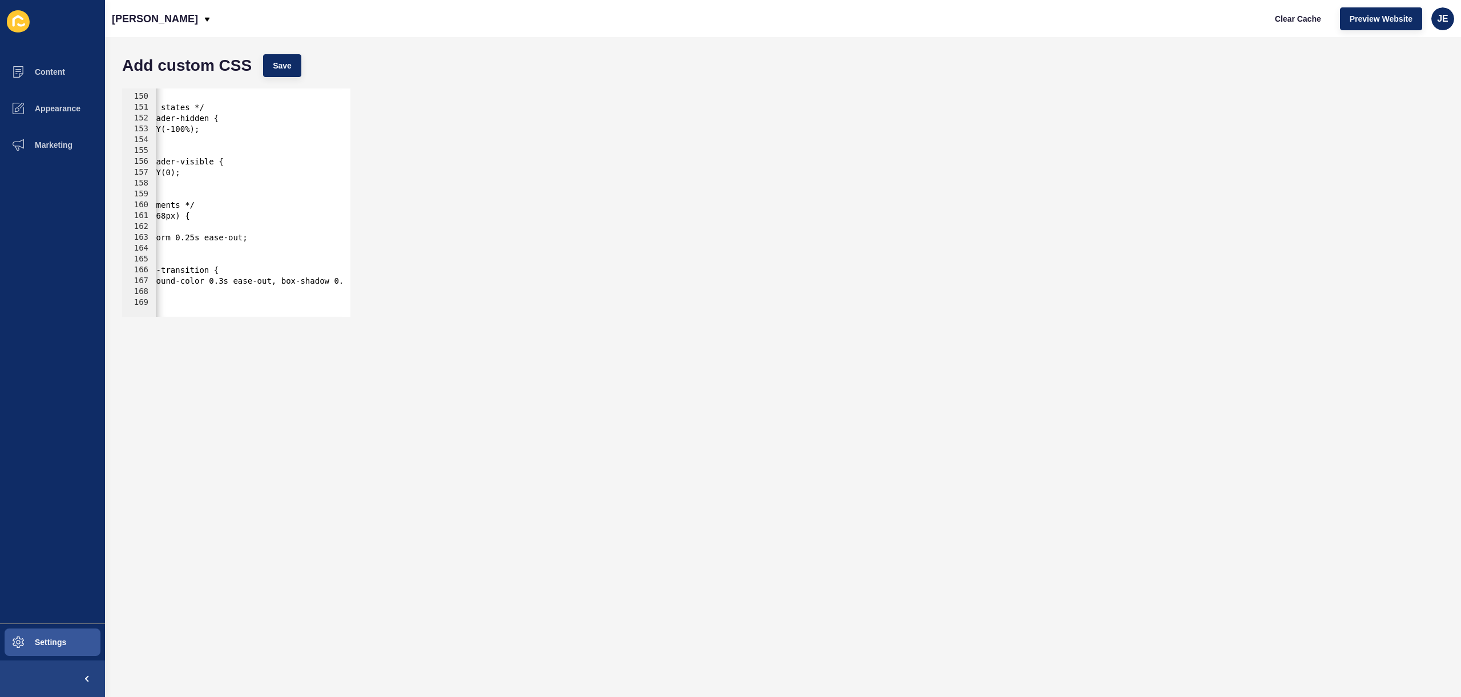
scroll to position [0, 98]
click at [228, 283] on div "} /* Header visibility states */ #header-container.header-hidden { transform: t…" at bounding box center [245, 200] width 374 height 241
click at [293, 72] on button "Save" at bounding box center [282, 65] width 38 height 23
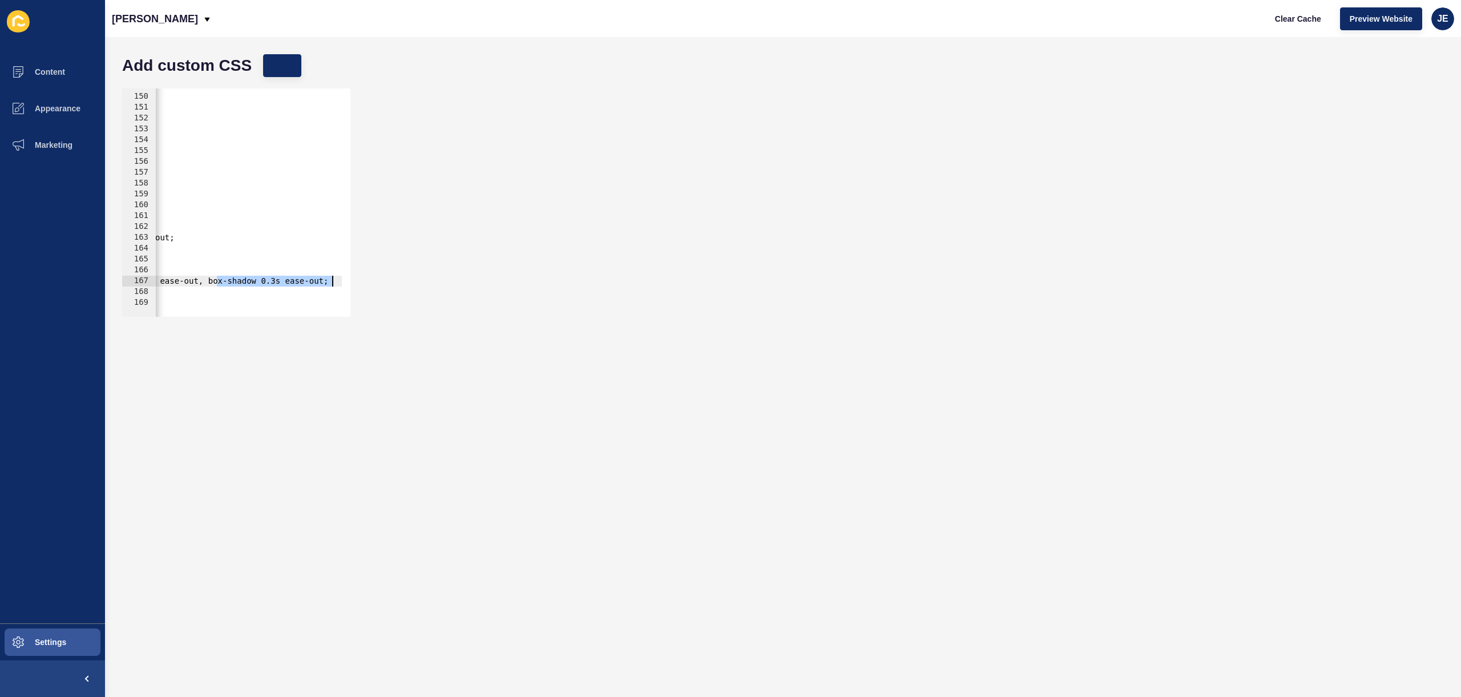
drag, startPoint x: 244, startPoint y: 281, endPoint x: 333, endPoint y: 282, distance: 88.5
click at [333, 282] on div "} /* Header visibility states */ #header-container.header-hidden { transform: t…" at bounding box center [172, 200] width 374 height 241
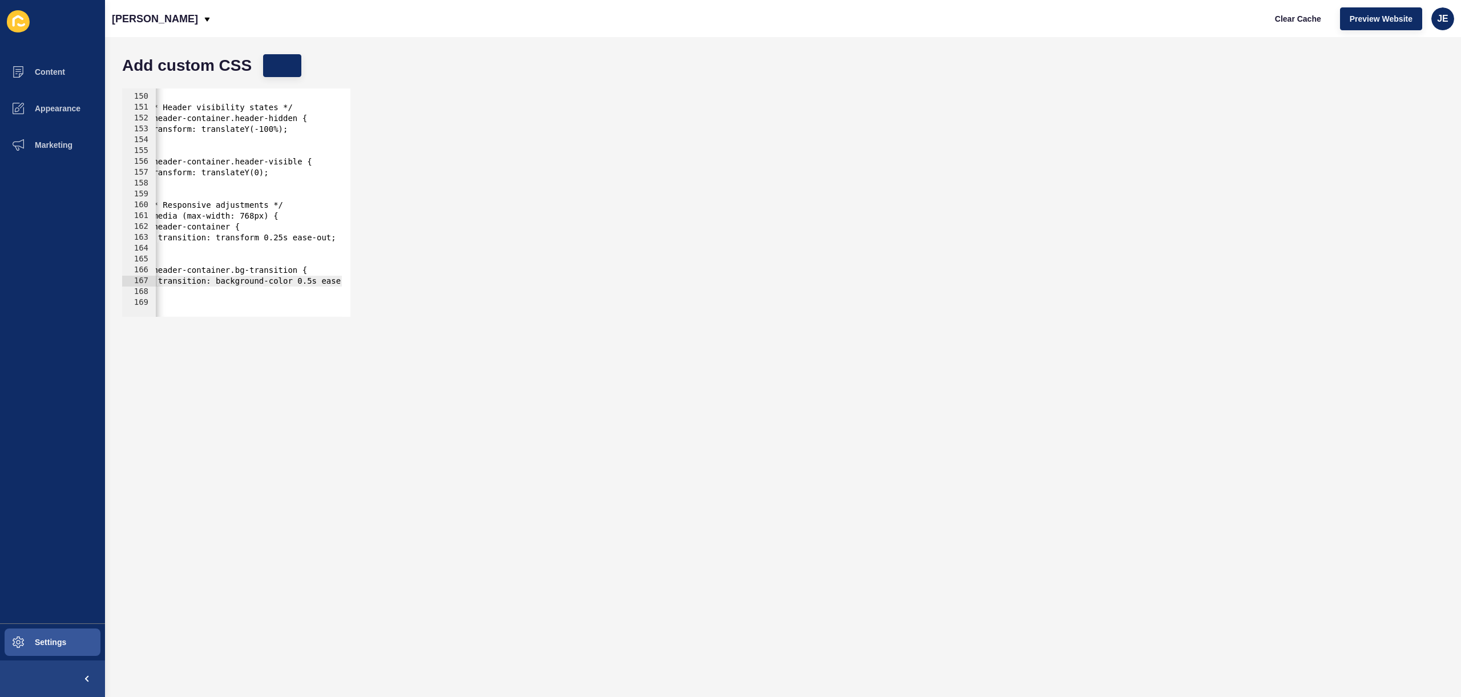
scroll to position [0, 10]
click at [316, 281] on div "} /* Header visibility states */ #header-container.header-hidden { transform: t…" at bounding box center [332, 200] width 374 height 241
click at [296, 70] on button "Save" at bounding box center [282, 65] width 38 height 23
click at [1013, 218] on div "transition: background-color 0.7s ease-out; 149 150 151 152 153 154 155 156 157…" at bounding box center [782, 203] width 1333 height 240
click at [1276, 19] on span "Clear Cache" at bounding box center [1298, 18] width 46 height 11
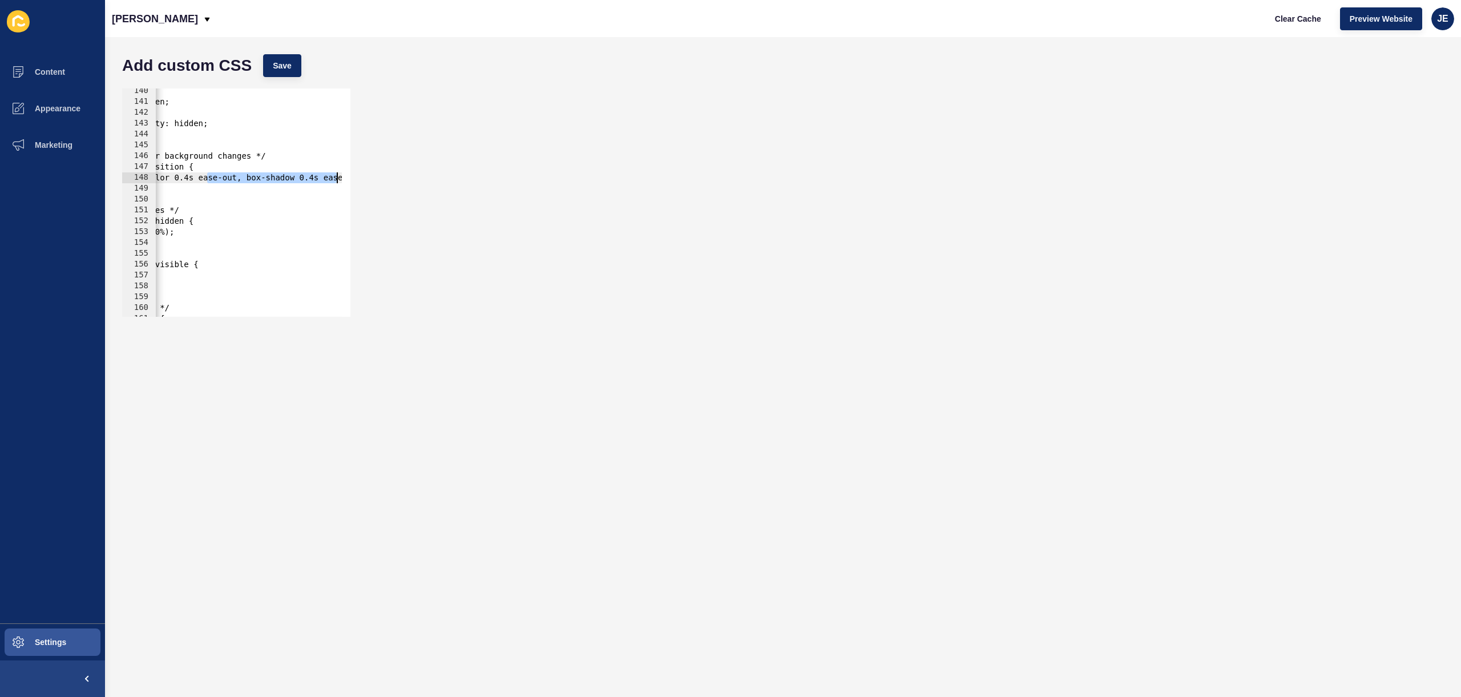
scroll to position [0, 161]
drag, startPoint x: 318, startPoint y: 181, endPoint x: 349, endPoint y: 183, distance: 30.9
click at [358, 181] on div "transition: background-color 0.4s ease-out, box-shadow 0.4s ease-out; 140 141 1…" at bounding box center [782, 203] width 1333 height 240
click at [218, 178] on div "z-index: 1000; backface-visibility: hidden; box-shadow: none; -webkit-backface-…" at bounding box center [248, 202] width 187 height 228
drag, startPoint x: 217, startPoint y: 178, endPoint x: 332, endPoint y: 178, distance: 114.7
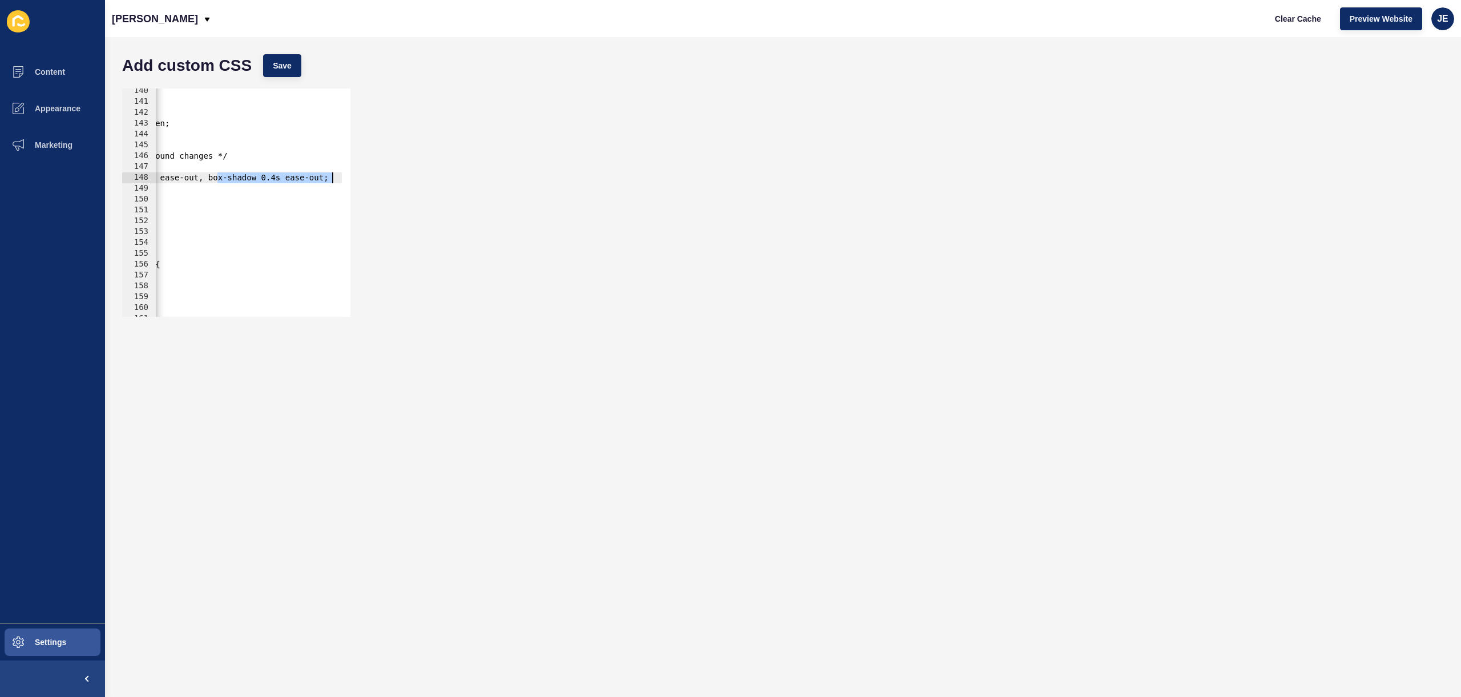
click at [332, 178] on div "z-index: 1000; backface-visibility: hidden; box-shadow: none; -webkit-backface-…" at bounding box center [181, 206] width 374 height 241
drag, startPoint x: 174, startPoint y: 179, endPoint x: 237, endPoint y: 183, distance: 63.0
click at [165, 177] on div "z-index: 1000; backface-visibility: hidden; box-shadow: none; -webkit-backface-…" at bounding box center [201, 206] width 374 height 241
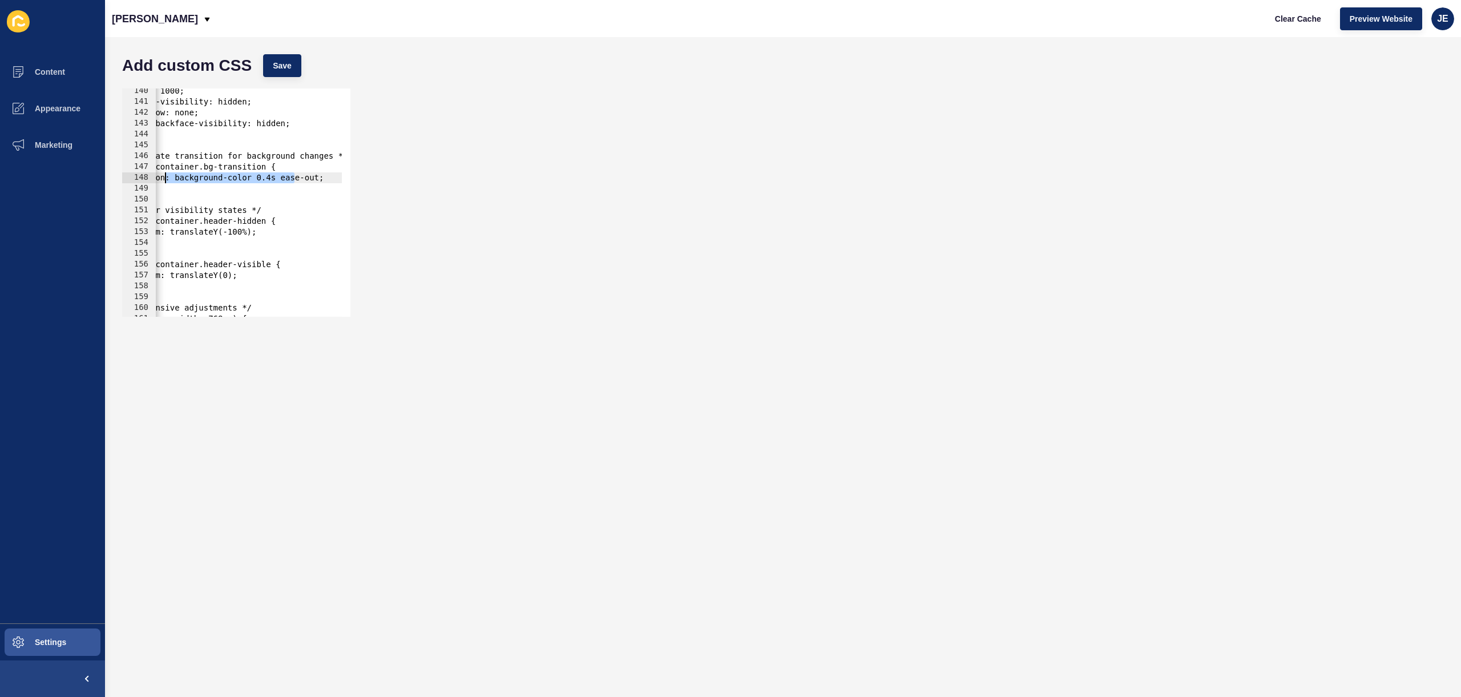
scroll to position [0, 41]
click at [281, 179] on div "z-index: 1000; backface-visibility: hidden; box-shadow: none; -webkit-backface-…" at bounding box center [302, 206] width 374 height 241
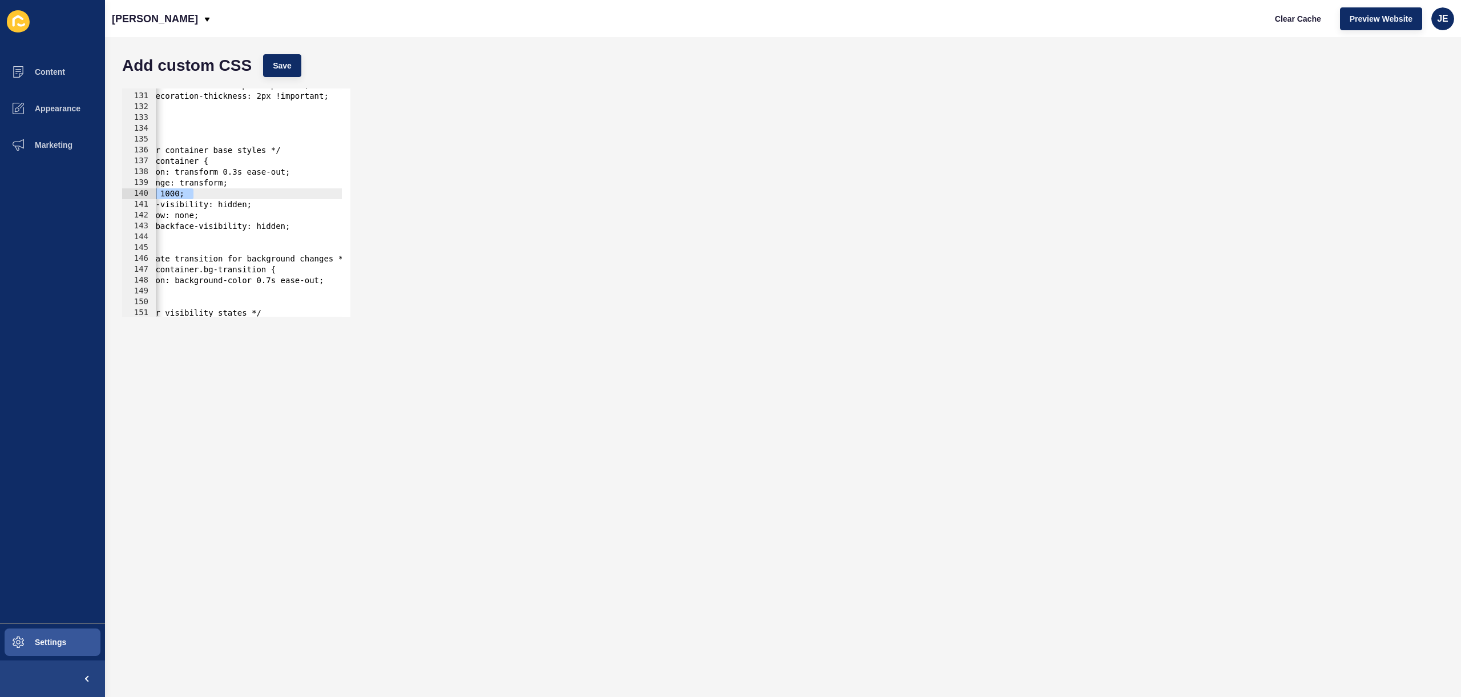
scroll to position [0, 0]
drag, startPoint x: 240, startPoint y: 195, endPoint x: 106, endPoint y: 203, distance: 134.4
click at [106, 203] on div "Add custom CSS Save transition: background-color 0.7s ease-out; 130 131 132 133…" at bounding box center [783, 367] width 1356 height 660
click at [284, 171] on div "text-underline-offset: 4px !important; text-decoration-thickness: 2px !importan…" at bounding box center [342, 200] width 374 height 241
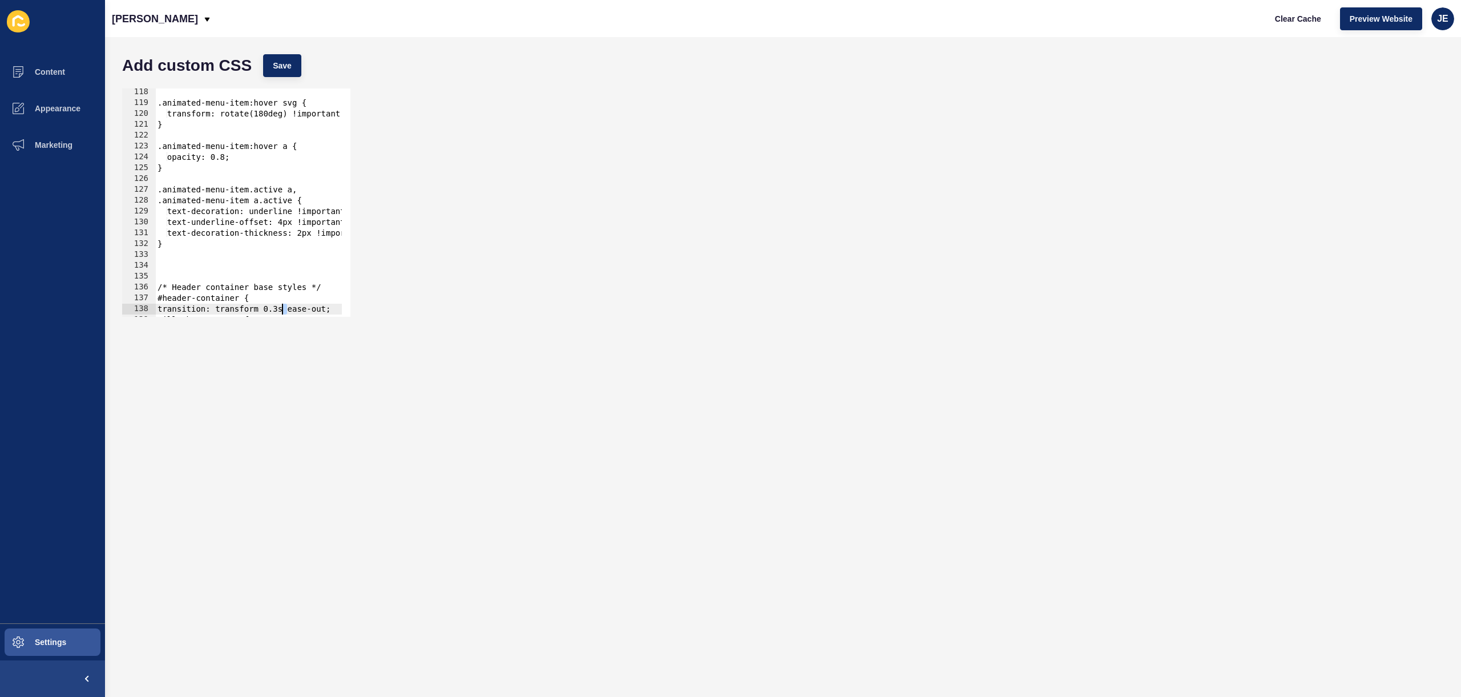
scroll to position [1271, 0]
click at [289, 67] on span "Save" at bounding box center [282, 65] width 19 height 11
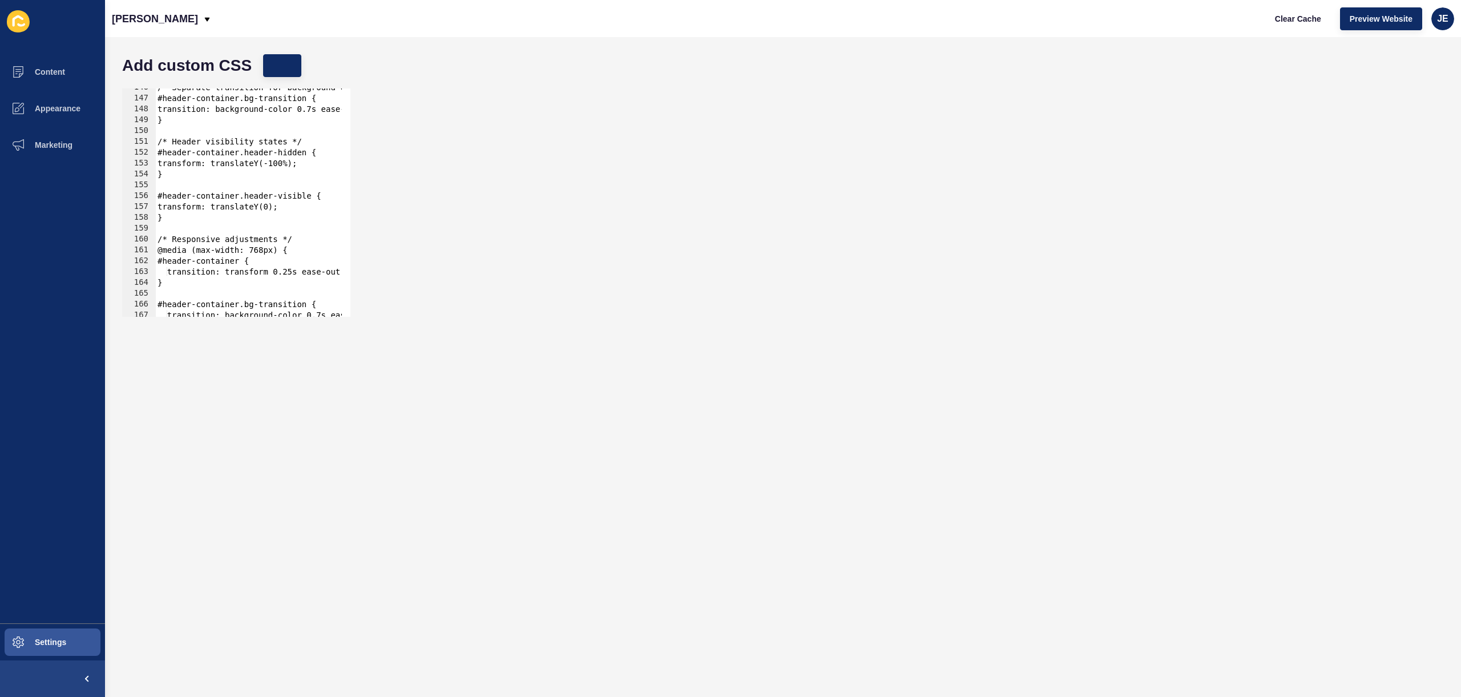
scroll to position [1613, 0]
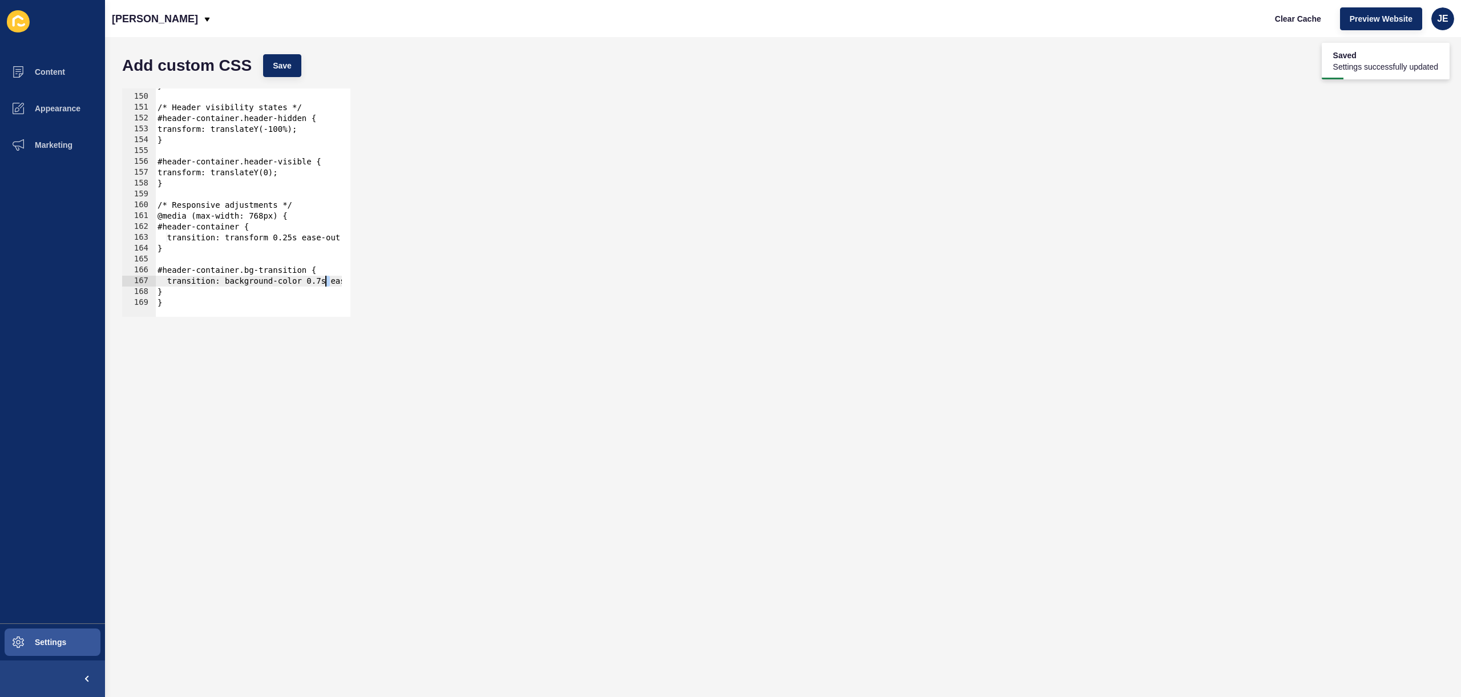
click at [327, 280] on div "} /* Header visibility states */ #header-container.header-hidden { transform: t…" at bounding box center [342, 200] width 374 height 241
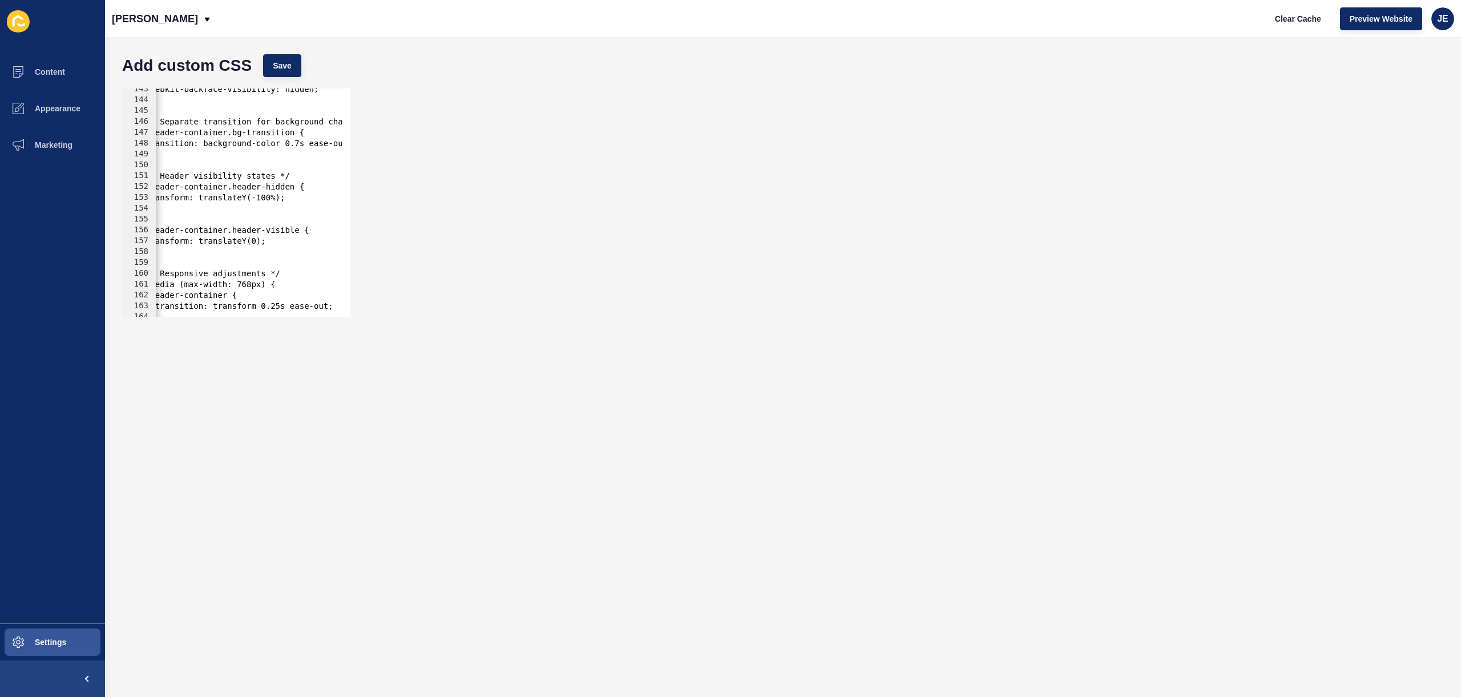
scroll to position [1476, 0]
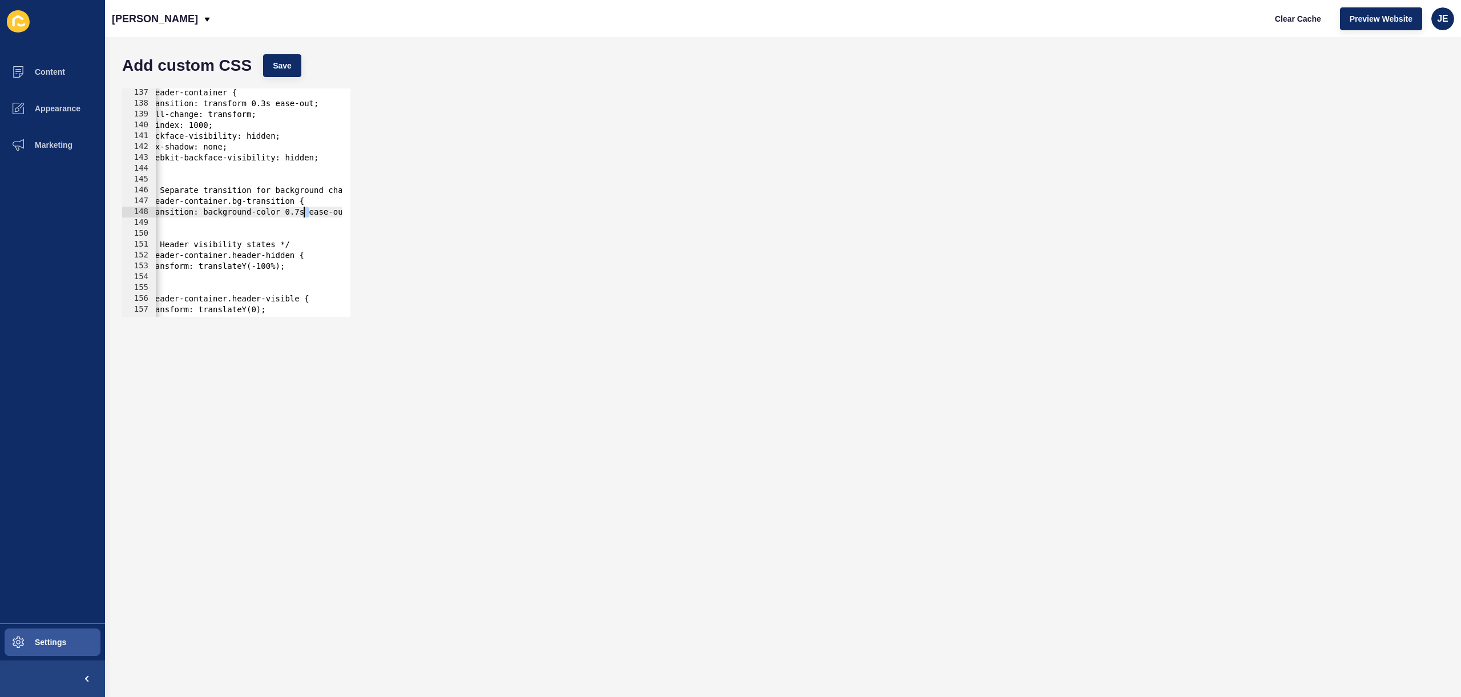
click at [305, 214] on div "#header-container { transition: transform 0.3s ease-out; will-change: transform…" at bounding box center [330, 207] width 374 height 241
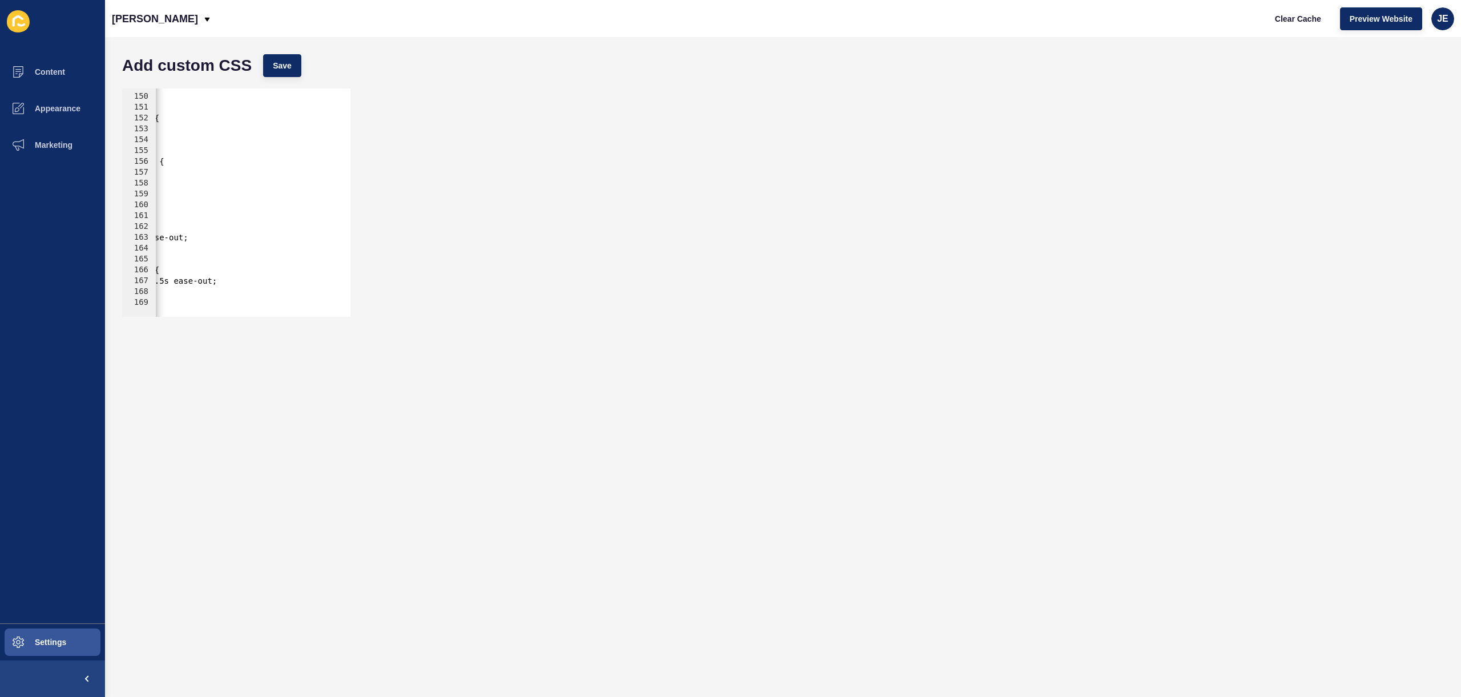
scroll to position [0, 0]
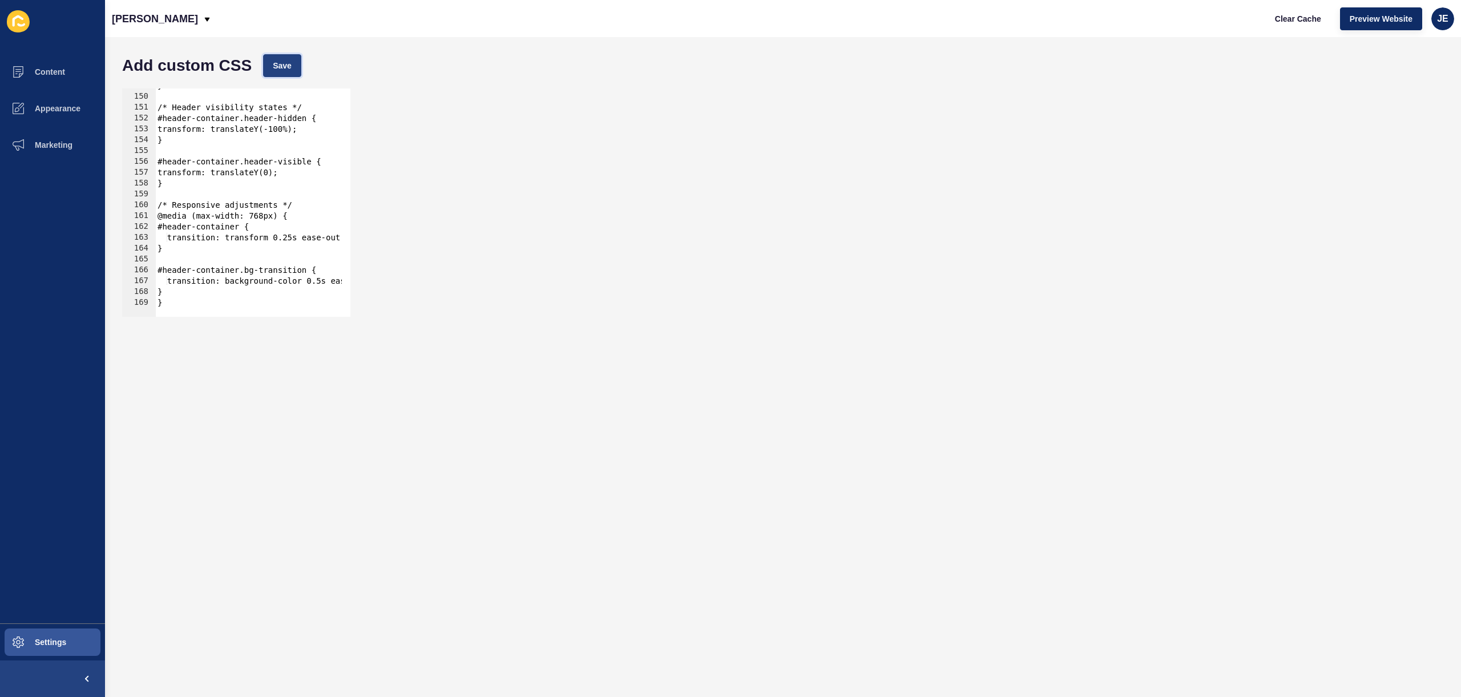
click at [285, 70] on span "Save" at bounding box center [282, 65] width 19 height 11
click at [606, 70] on div "Add custom CSS Save" at bounding box center [782, 66] width 1333 height 34
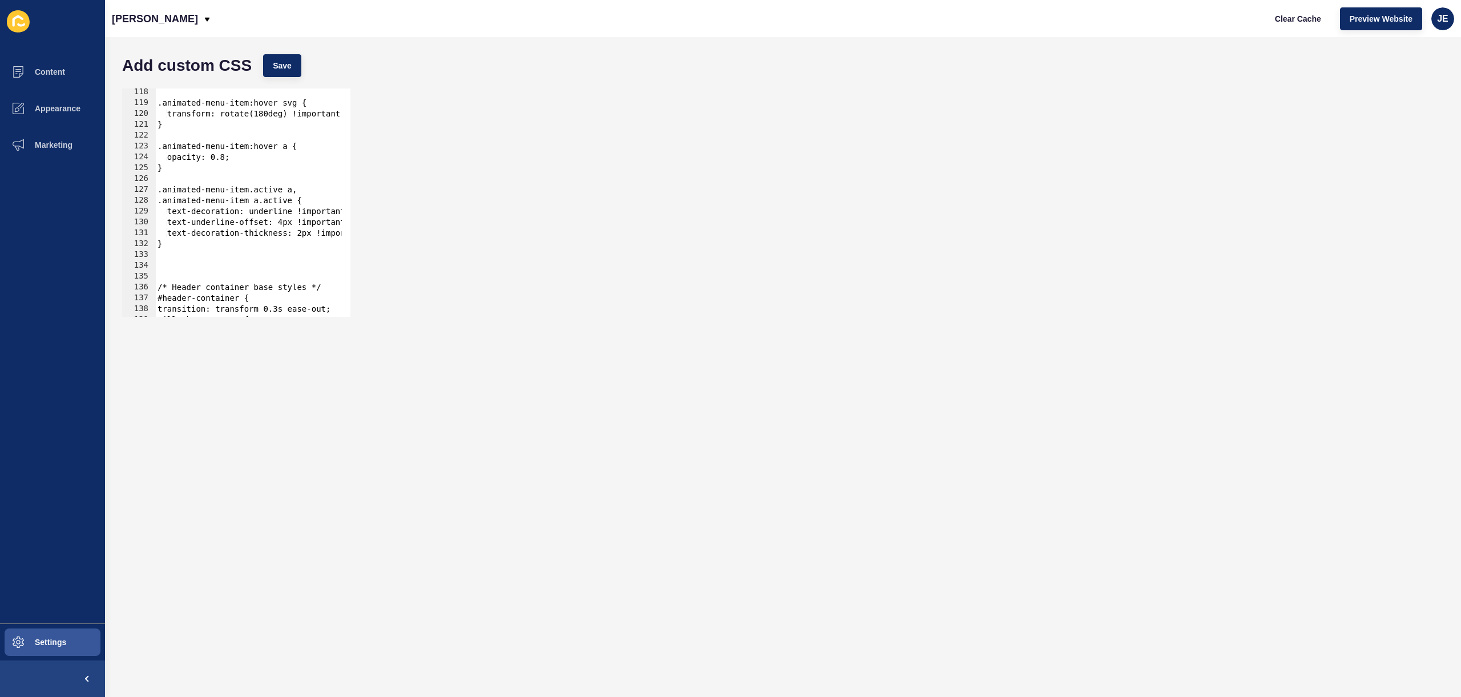
scroll to position [1408, 0]
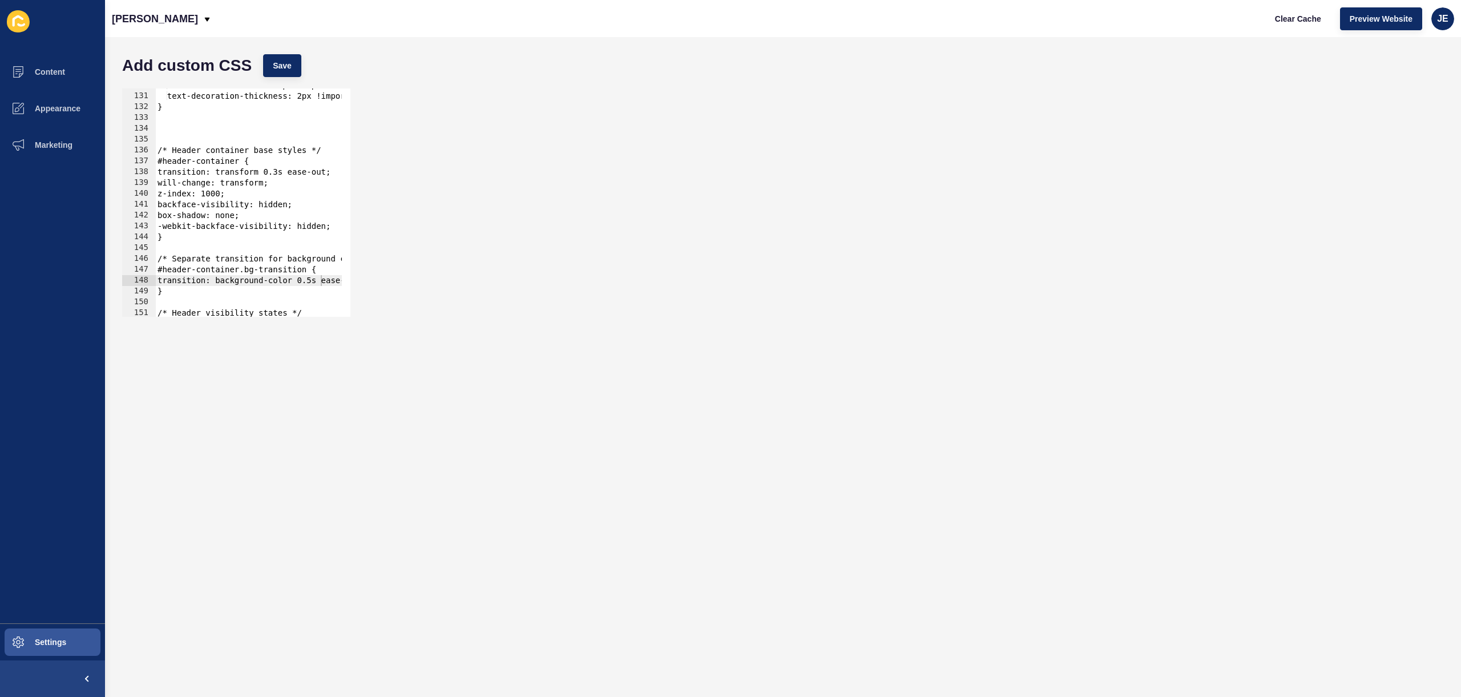
type textarea "box-shadow: none;"
click at [275, 215] on div "text-underline-offset: 4px !important; text-decoration-thickness: 2px !importan…" at bounding box center [342, 200] width 374 height 241
paste textarea "background-color: transparent !important;"
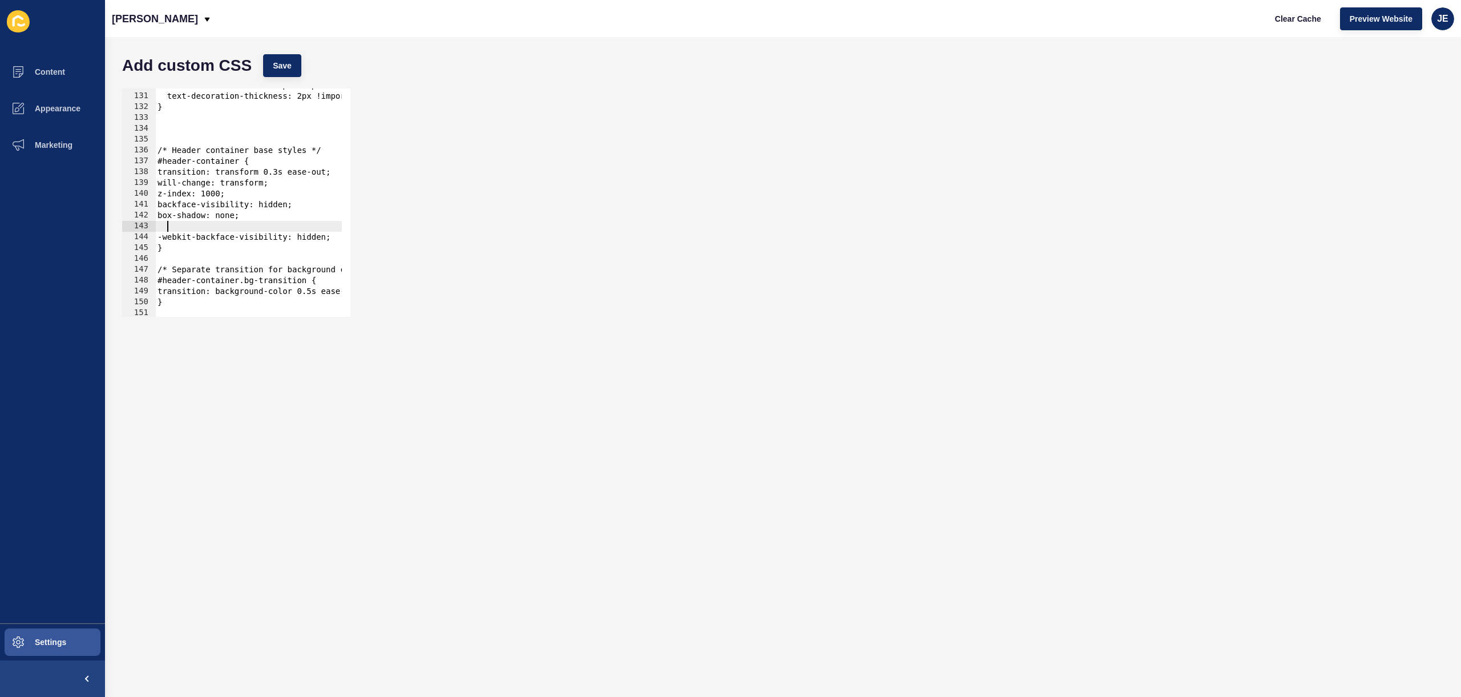
scroll to position [0, 37]
type textarea "background-color: transparent !important;"
drag, startPoint x: 200, startPoint y: 136, endPoint x: 108, endPoint y: 133, distance: 92.0
click at [70, 128] on div "Content Appearance Marketing Settings Burgess Rawson Clear Cache Preview Websit…" at bounding box center [730, 348] width 1461 height 697
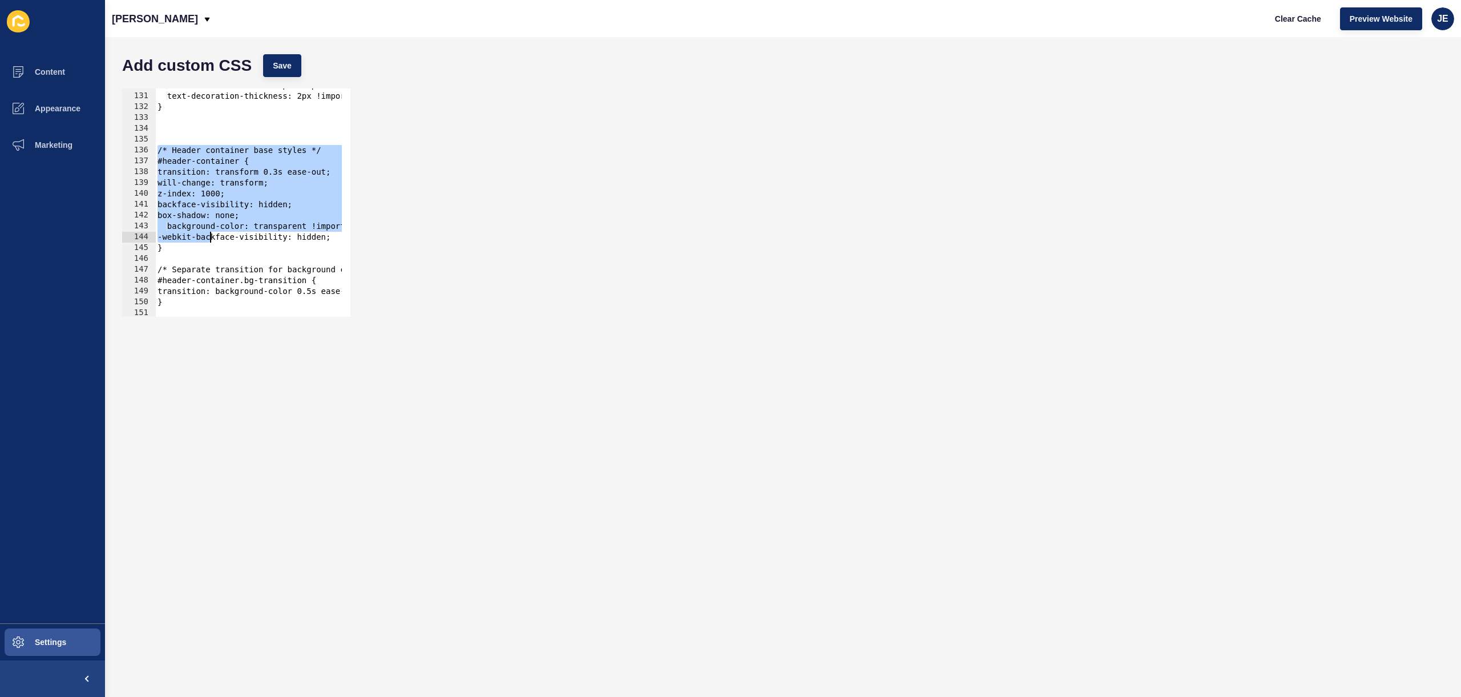
scroll to position [1624, 0]
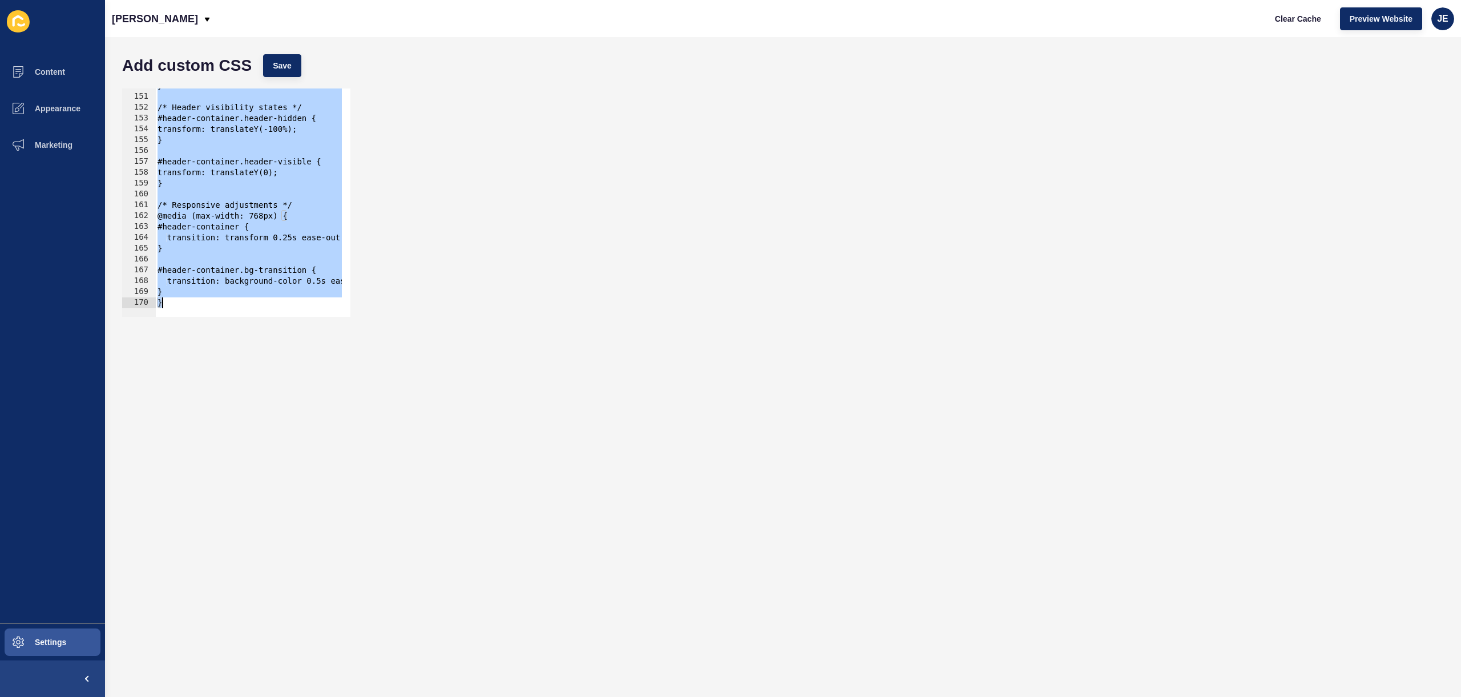
drag, startPoint x: 160, startPoint y: 150, endPoint x: 276, endPoint y: 423, distance: 296.4
click at [276, 423] on form "Add custom CSS Save 150 151 152 153 154 155 156 157 158 159 160 161 162 163 164…" at bounding box center [782, 367] width 1333 height 637
paste textarea
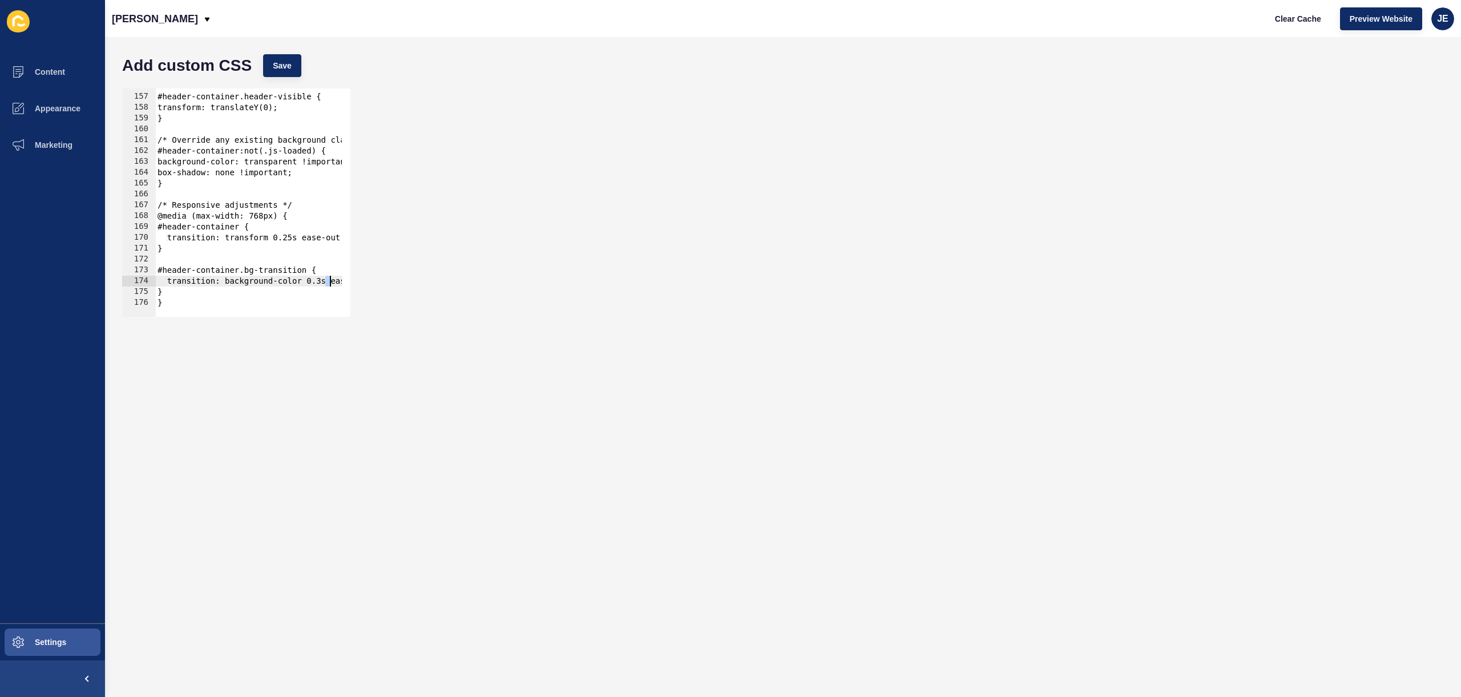
click at [329, 284] on div "#header-container.header-visible { transform: translateY(0); } /* Override any …" at bounding box center [342, 200] width 374 height 241
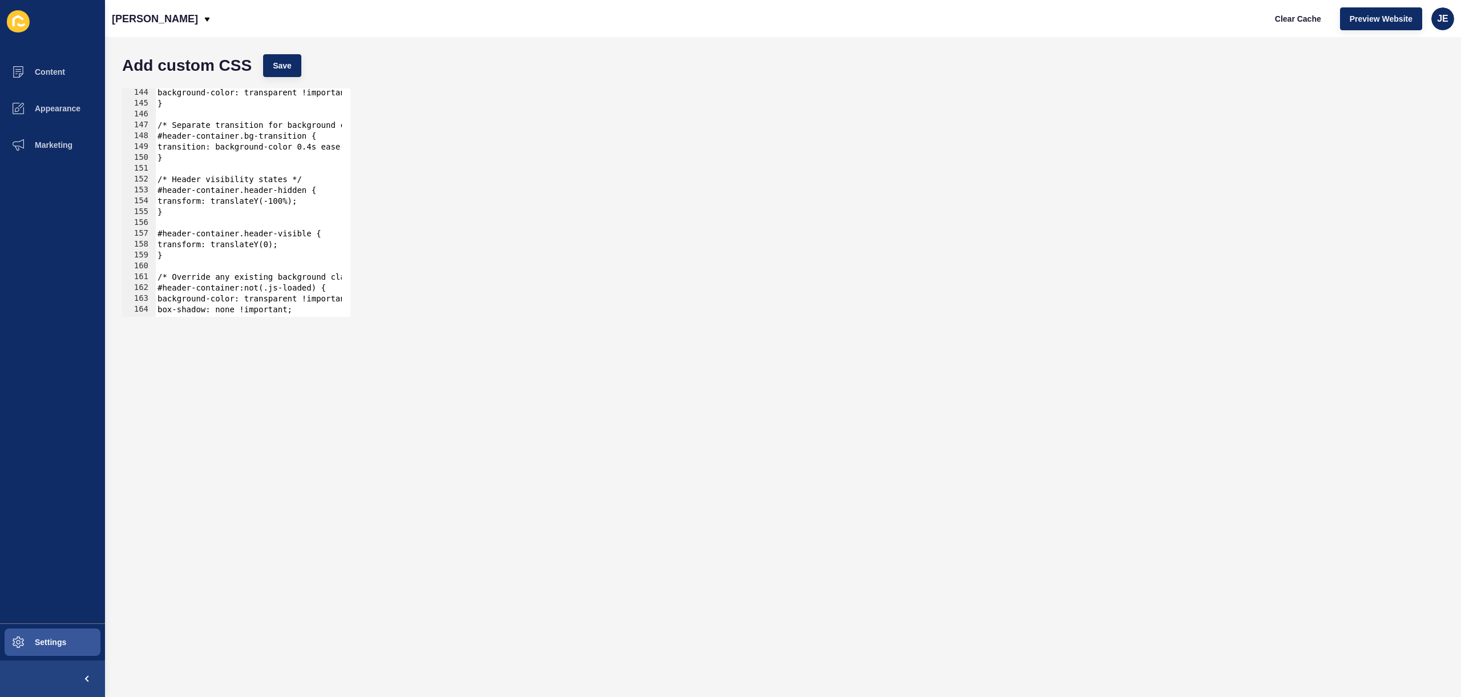
scroll to position [1483, 0]
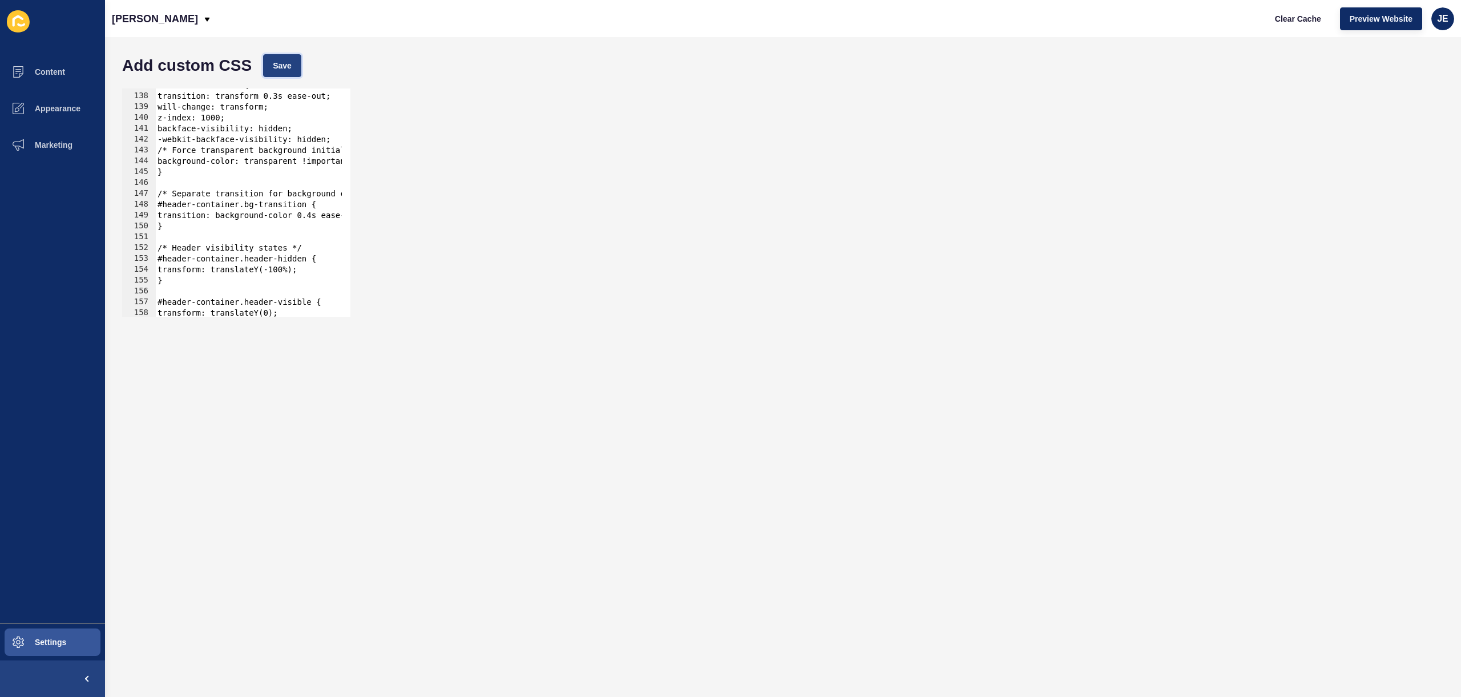
click at [285, 58] on button "Save" at bounding box center [282, 65] width 38 height 23
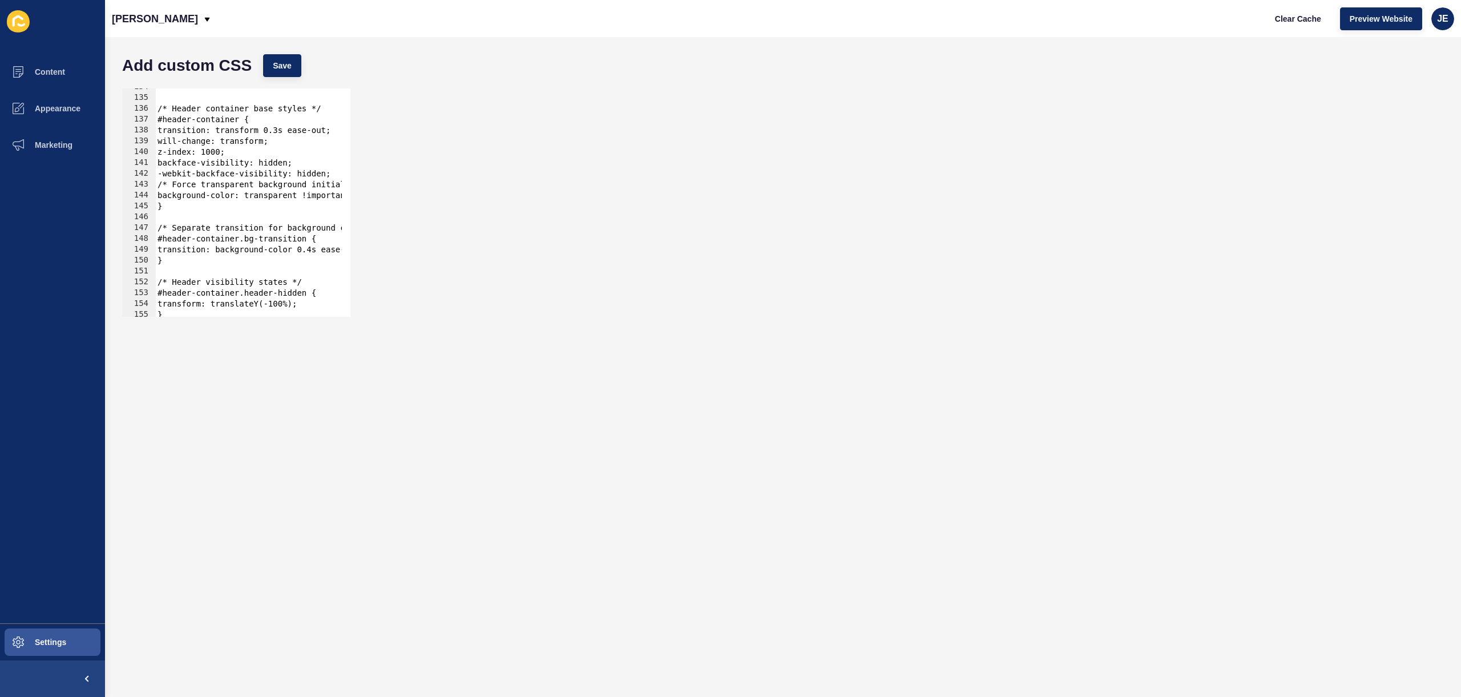
click at [242, 192] on div "/* Header container base styles */ #header-container { transition: transform 0.…" at bounding box center [342, 202] width 374 height 241
click at [288, 61] on span "Save" at bounding box center [282, 65] width 19 height 11
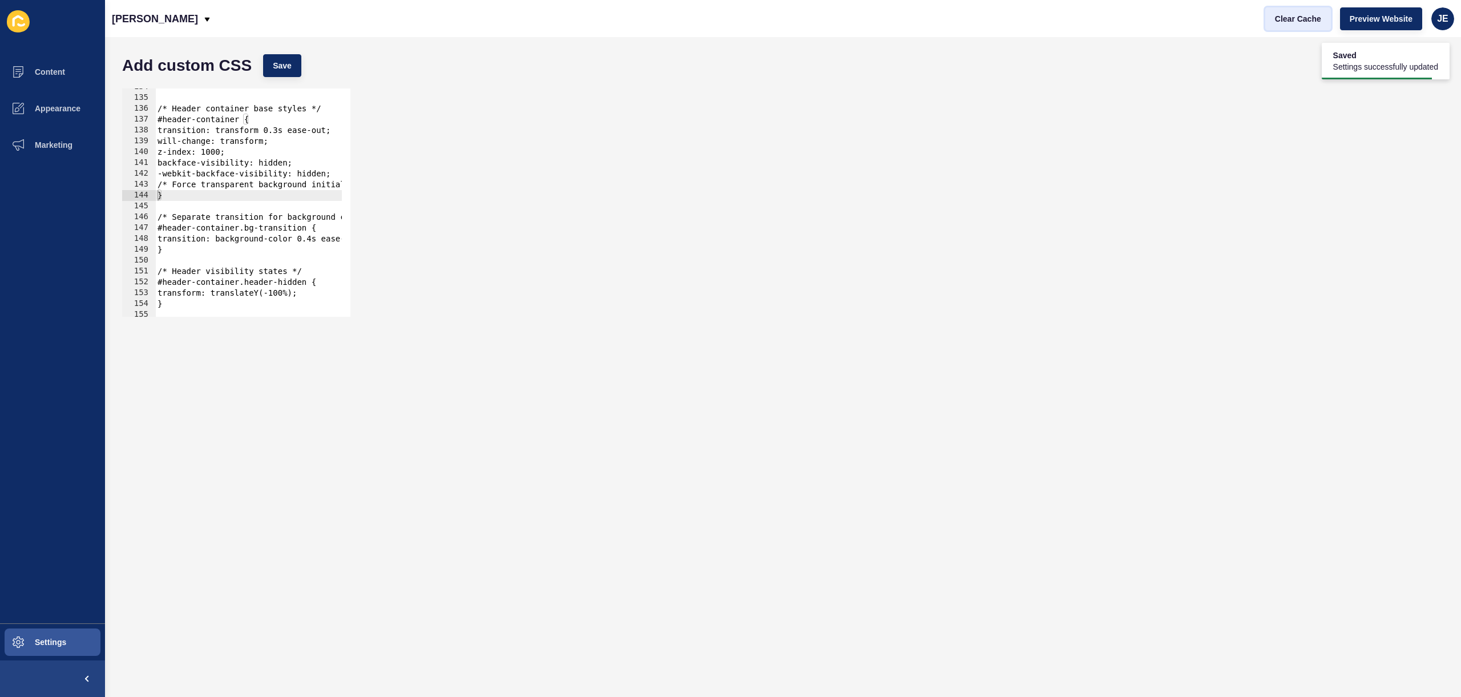
click at [1300, 15] on span "Clear Cache" at bounding box center [1298, 18] width 46 height 11
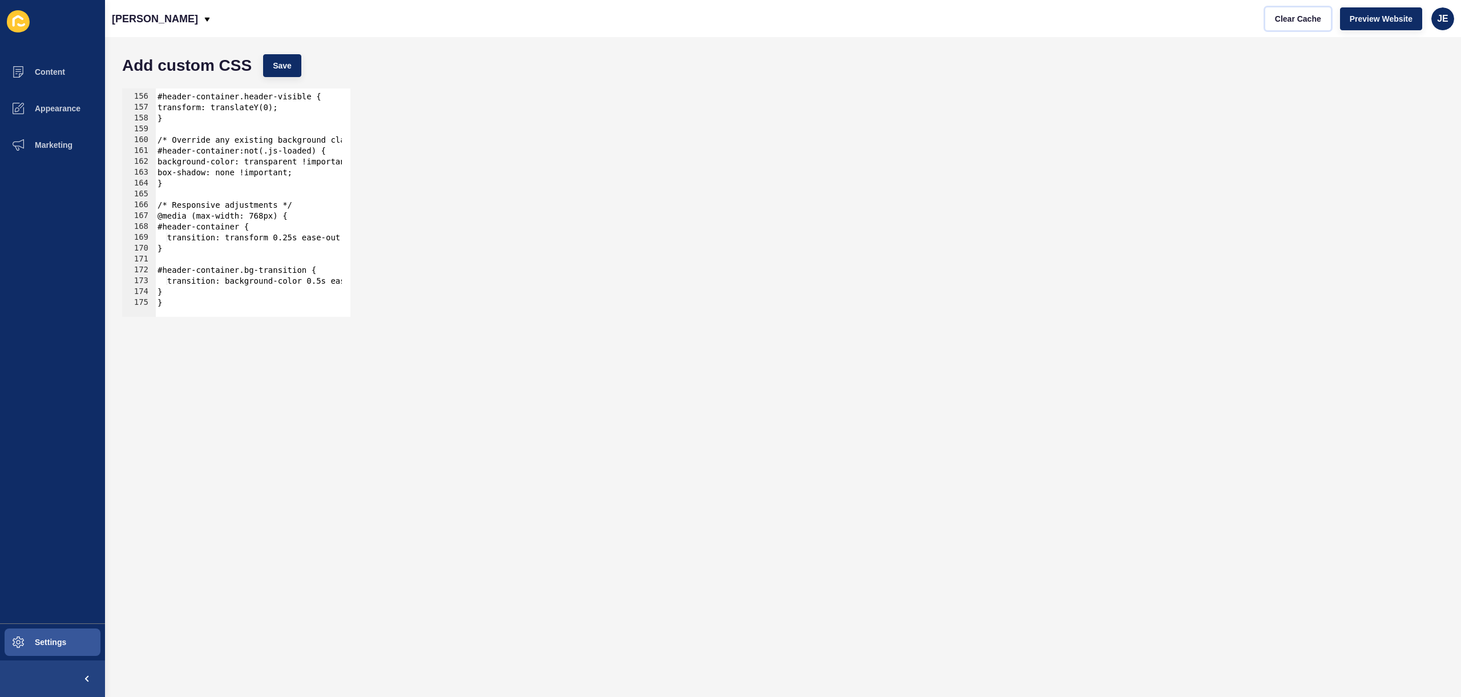
scroll to position [1644, 0]
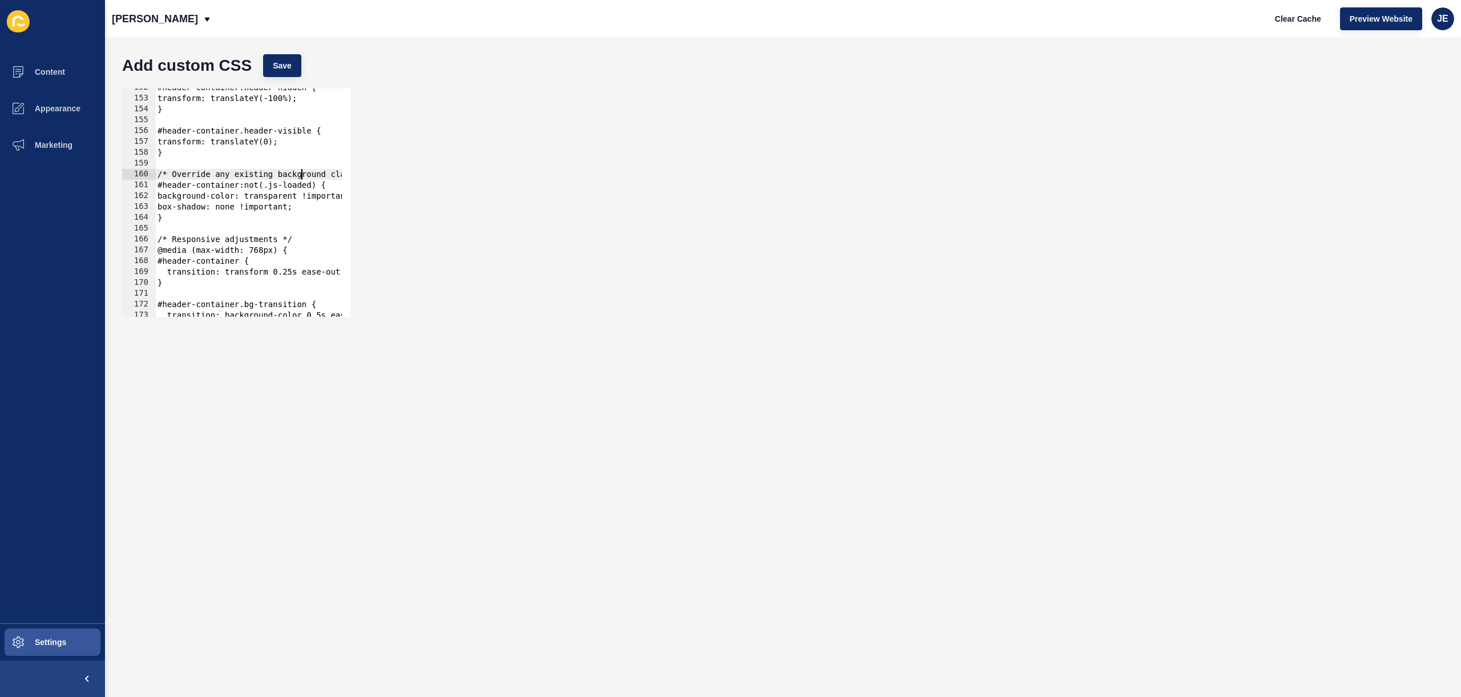
click at [303, 178] on div "#header-container.header-hidden { transform: translateY(-100%); } #header-conta…" at bounding box center [342, 202] width 374 height 241
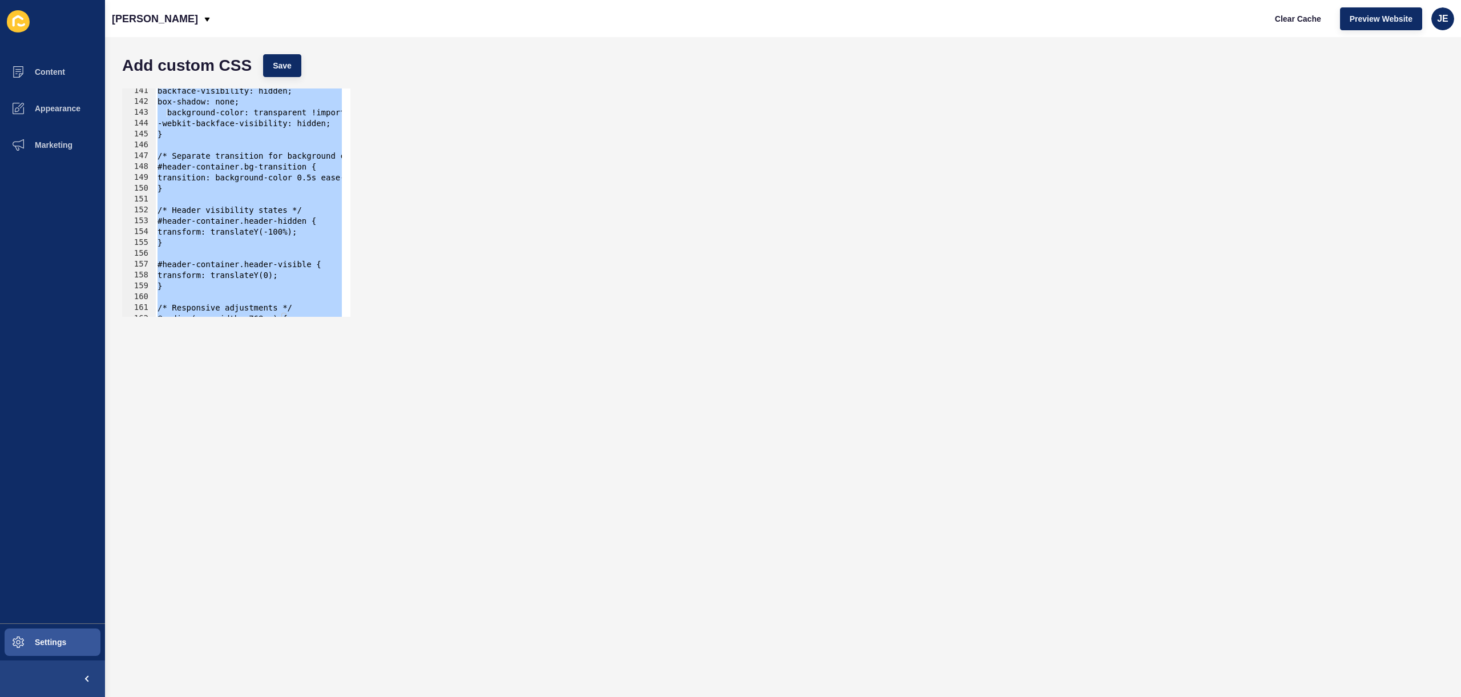
scroll to position [1521, 0]
click at [285, 64] on span "Save" at bounding box center [282, 65] width 19 height 11
click at [1273, 21] on button "Clear Cache" at bounding box center [1298, 18] width 66 height 23
click at [848, 328] on form "Add custom CSS Save } } 141 142 143 144 145 146 147 148 149 150 151 152 153 154…" at bounding box center [782, 367] width 1333 height 637
click at [256, 164] on div "backface-visibility: hidden; box-shadow: none; background-color: transparent !i…" at bounding box center [342, 206] width 374 height 241
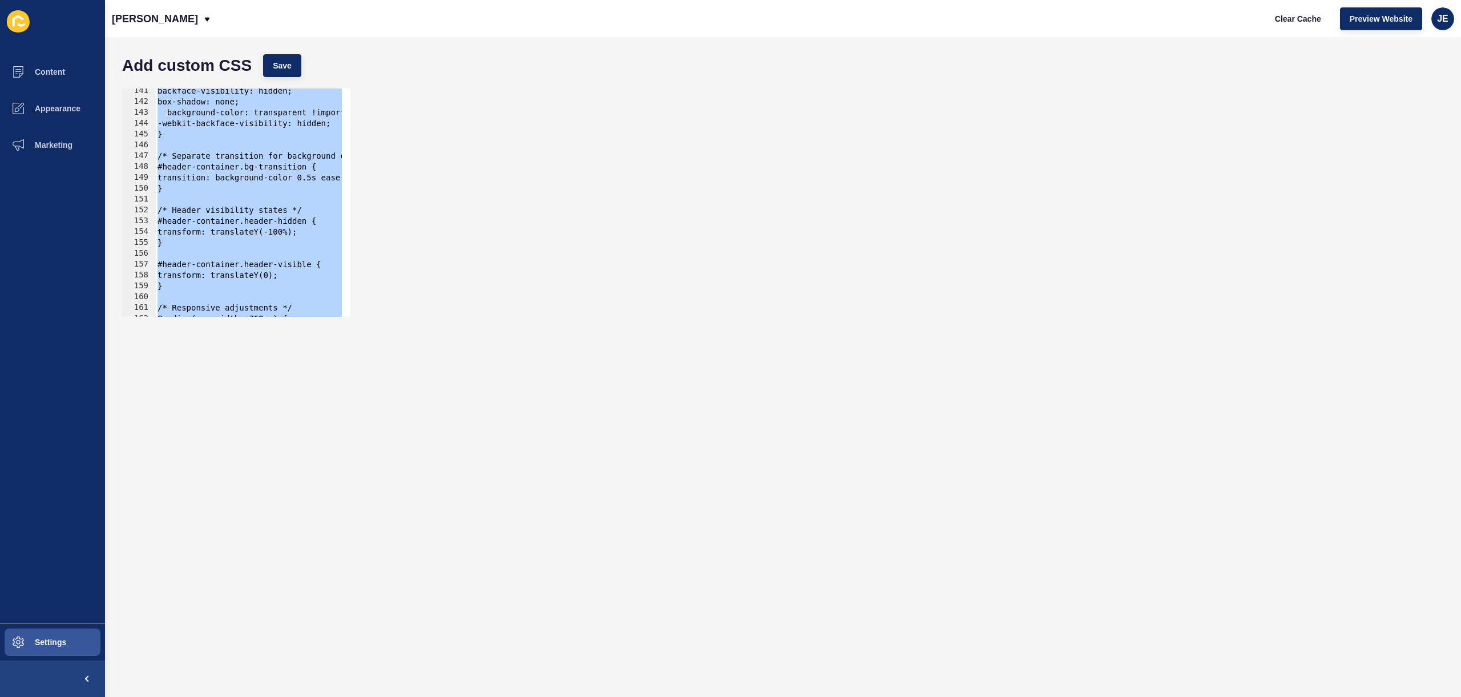
type textarea "#header-container.bg-transition {"
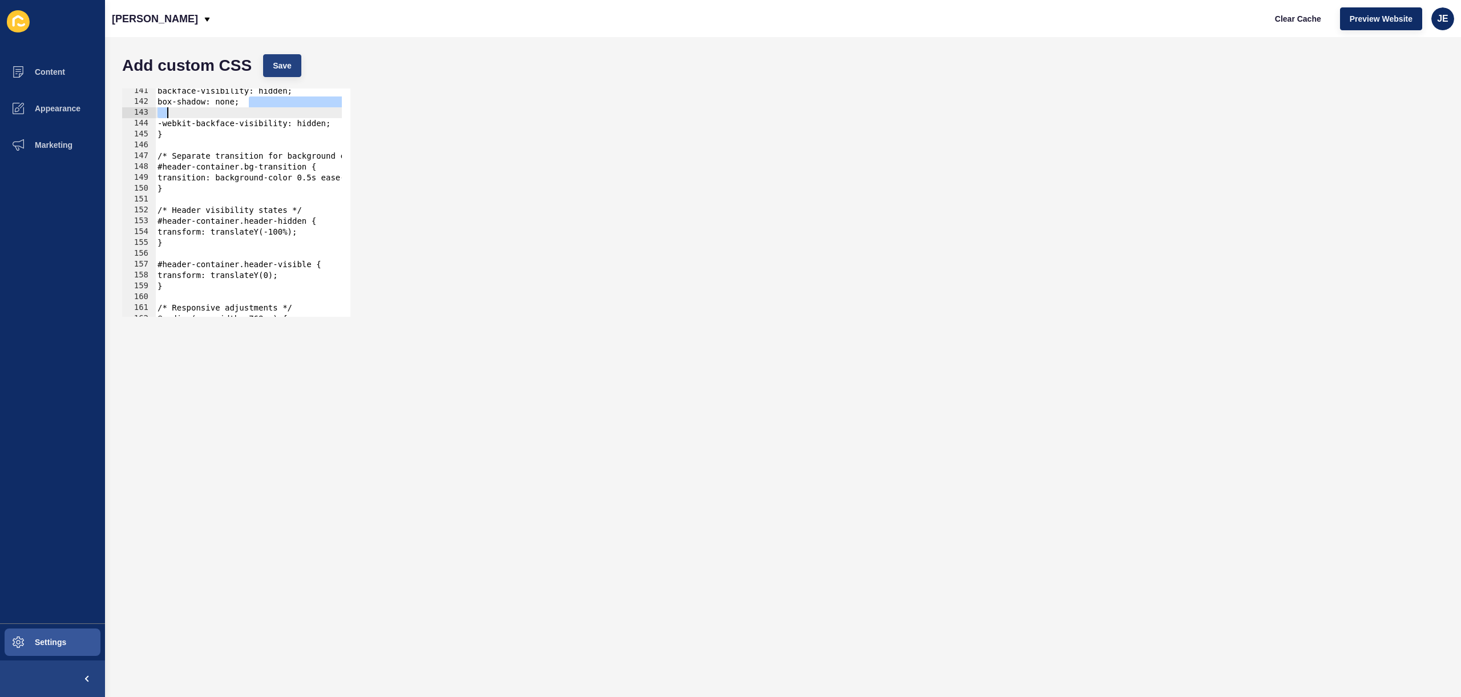
type textarea "background-color: transparent !important;"
drag, startPoint x: 256, startPoint y: 111, endPoint x: 130, endPoint y: 108, distance: 126.2
click at [117, 112] on div "141 142 143 144 145 146 147 148 149 150 151 152 153 154 155 156 157 158 159 160…" at bounding box center [782, 203] width 1333 height 240
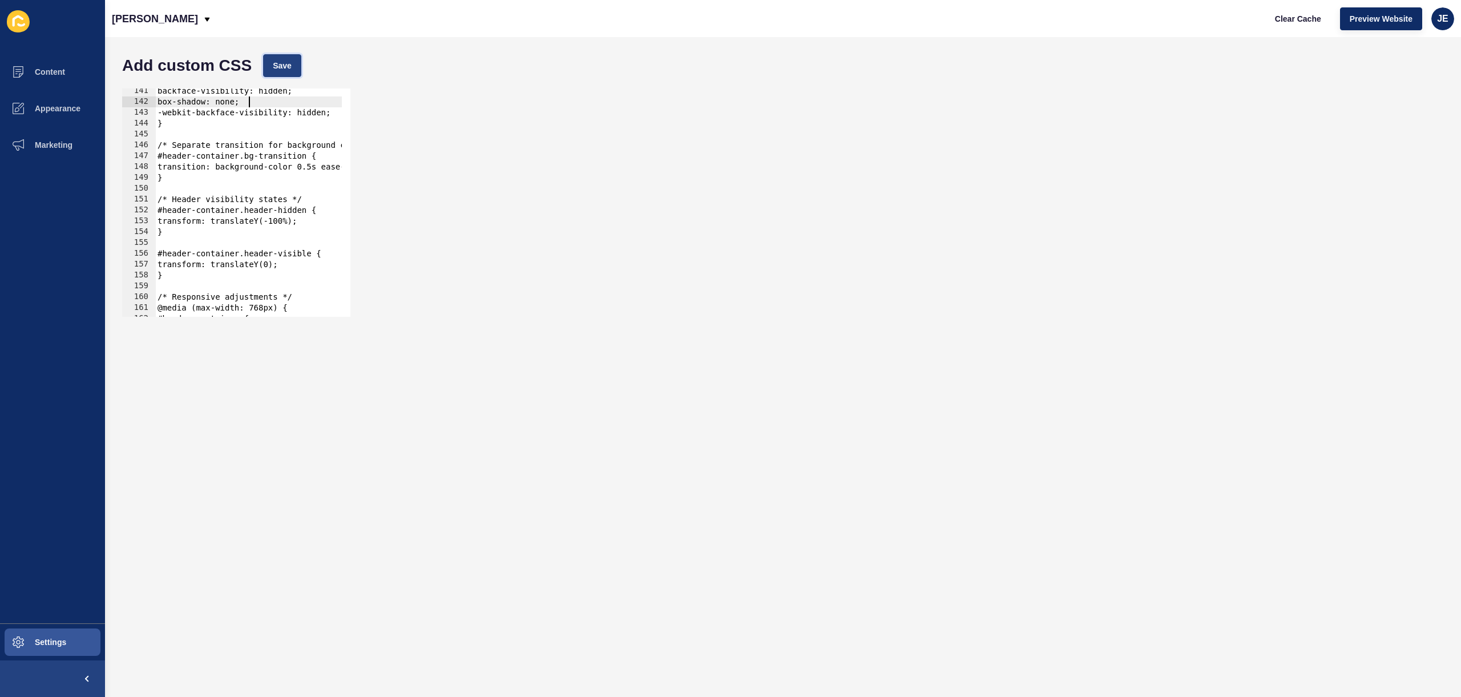
click at [271, 62] on button "Save" at bounding box center [282, 65] width 38 height 23
click at [1287, 21] on span "Clear Cache" at bounding box center [1298, 18] width 46 height 11
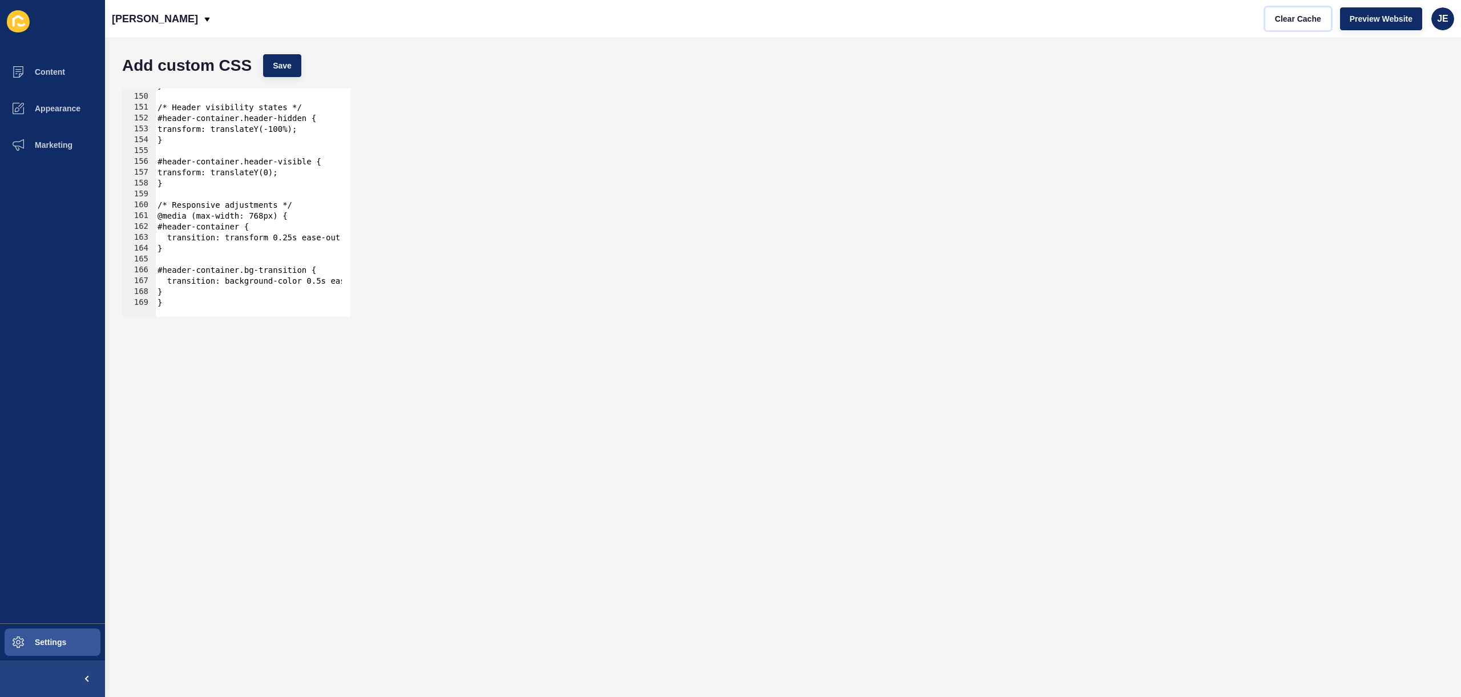
scroll to position [1271, 0]
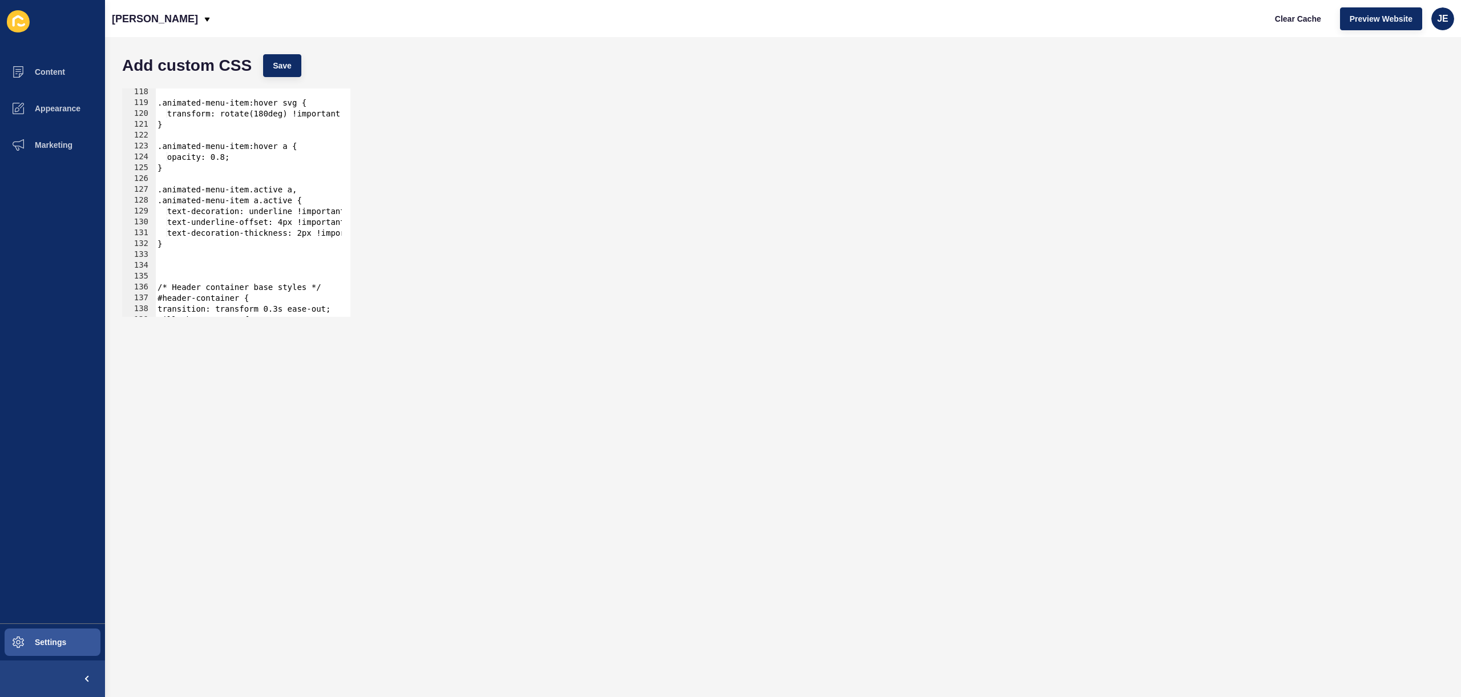
click at [256, 218] on div ".animated-menu-item:hover svg { transform: rotate(180deg) !important; } .animat…" at bounding box center [342, 207] width 374 height 241
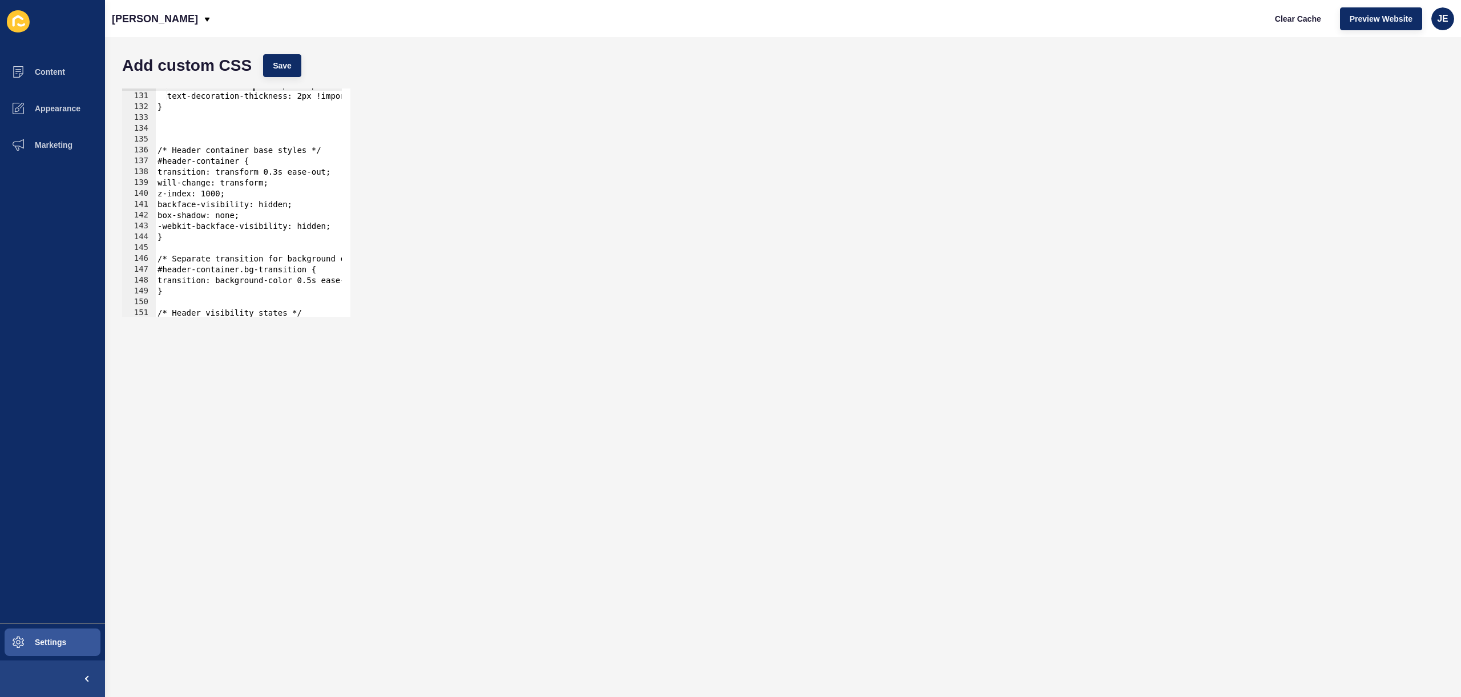
scroll to position [1408, 0]
click at [272, 217] on div "text-underline-offset: 4px !important; text-decoration-thickness: 2px !importan…" at bounding box center [342, 200] width 374 height 241
type textarea "box-shadow: none;"
click at [284, 68] on span "Save" at bounding box center [282, 65] width 19 height 11
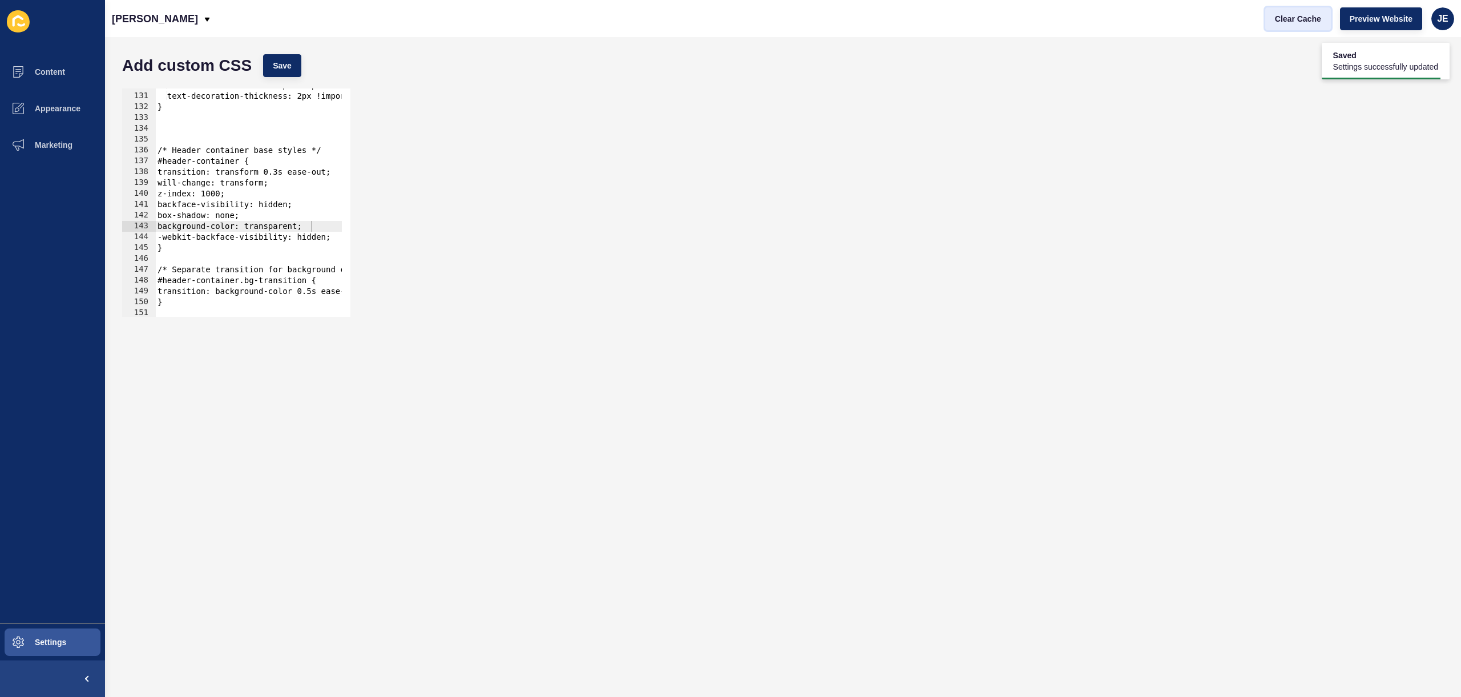
click at [1284, 22] on span "Clear Cache" at bounding box center [1298, 18] width 46 height 11
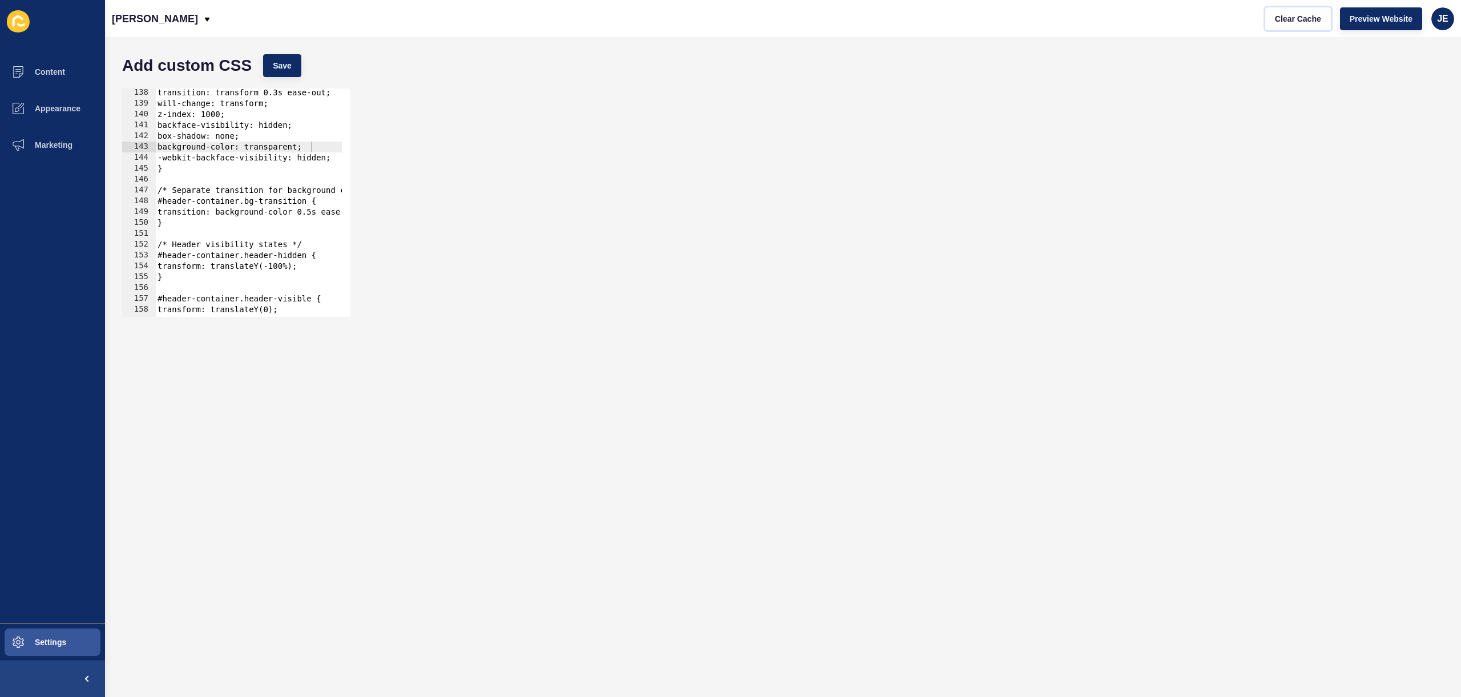
scroll to position [1624, 0]
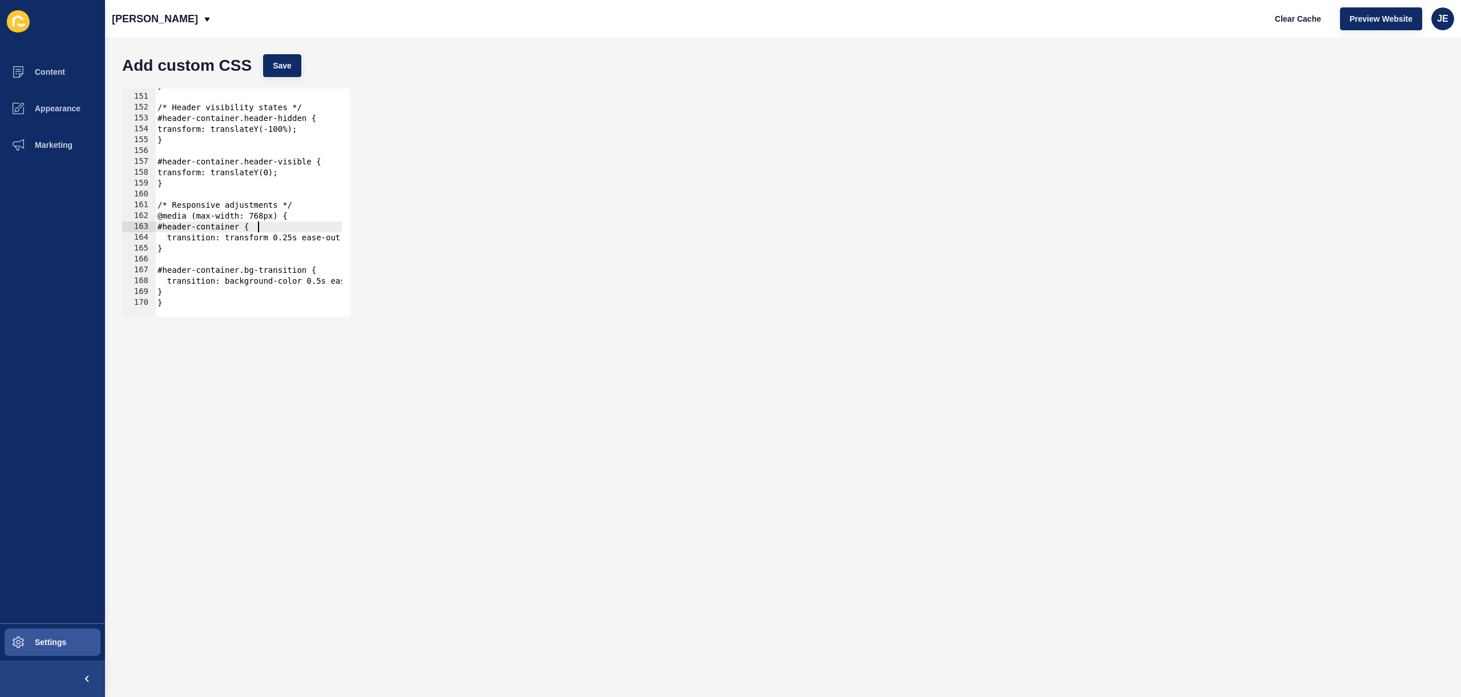
click at [287, 222] on div "} /* Header visibility states */ #header-container.header-hidden { transform: t…" at bounding box center [342, 200] width 374 height 241
type textarea "background-color:"
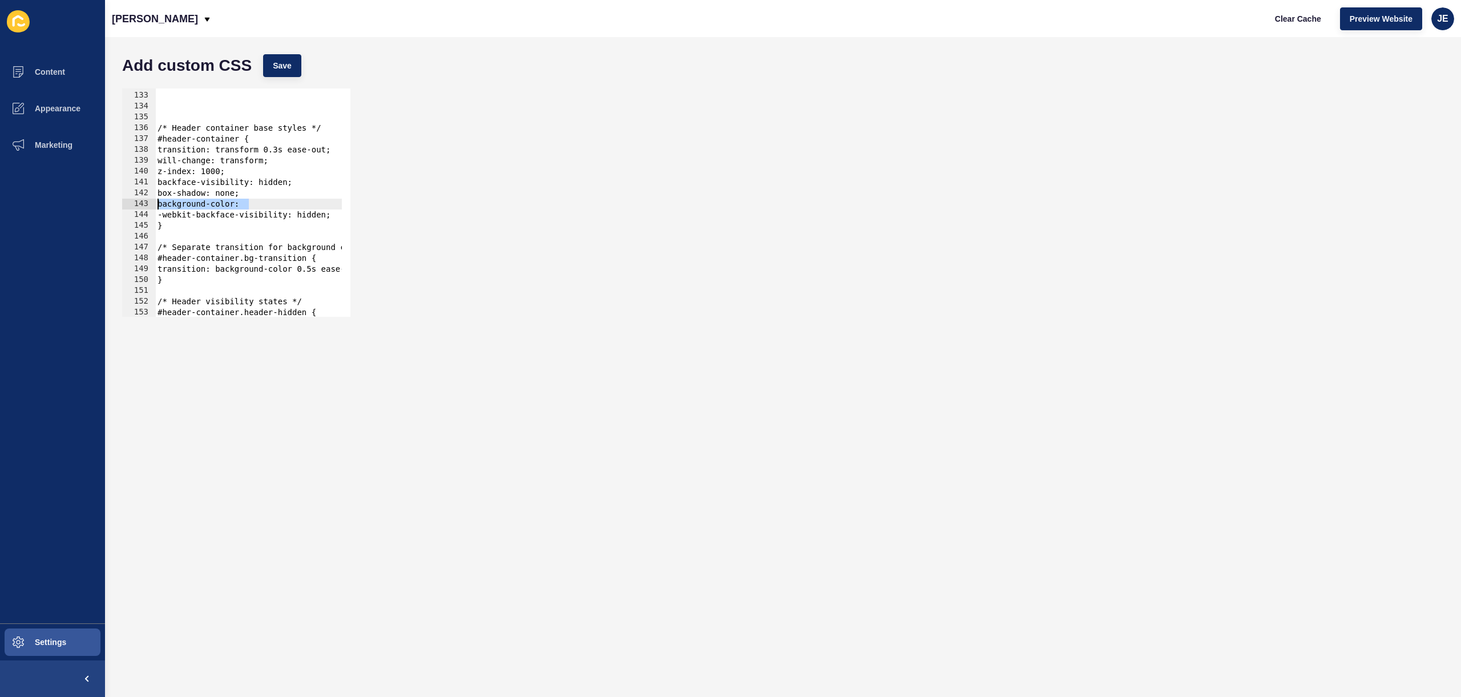
drag, startPoint x: 280, startPoint y: 199, endPoint x: 132, endPoint y: 207, distance: 148.1
click at [131, 207] on div "background-color: 132 133 134 135 136 137 138 139 140 141 142 143 144 145 146 1…" at bounding box center [236, 202] width 228 height 228
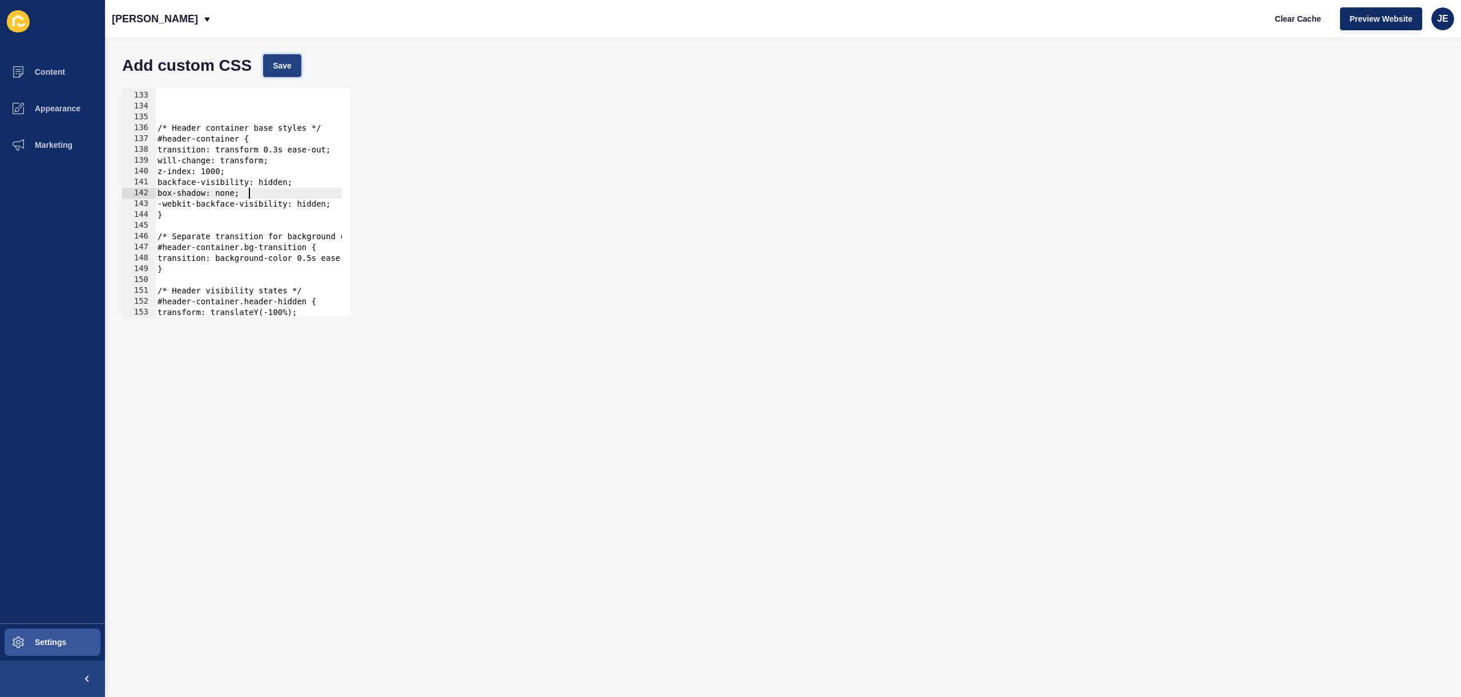
click at [296, 68] on button "Save" at bounding box center [282, 65] width 38 height 23
click at [1289, 17] on span "Clear Cache" at bounding box center [1298, 18] width 46 height 11
click at [260, 195] on div "} /* Header container base styles */ #header-container { transition: transform …" at bounding box center [342, 199] width 374 height 241
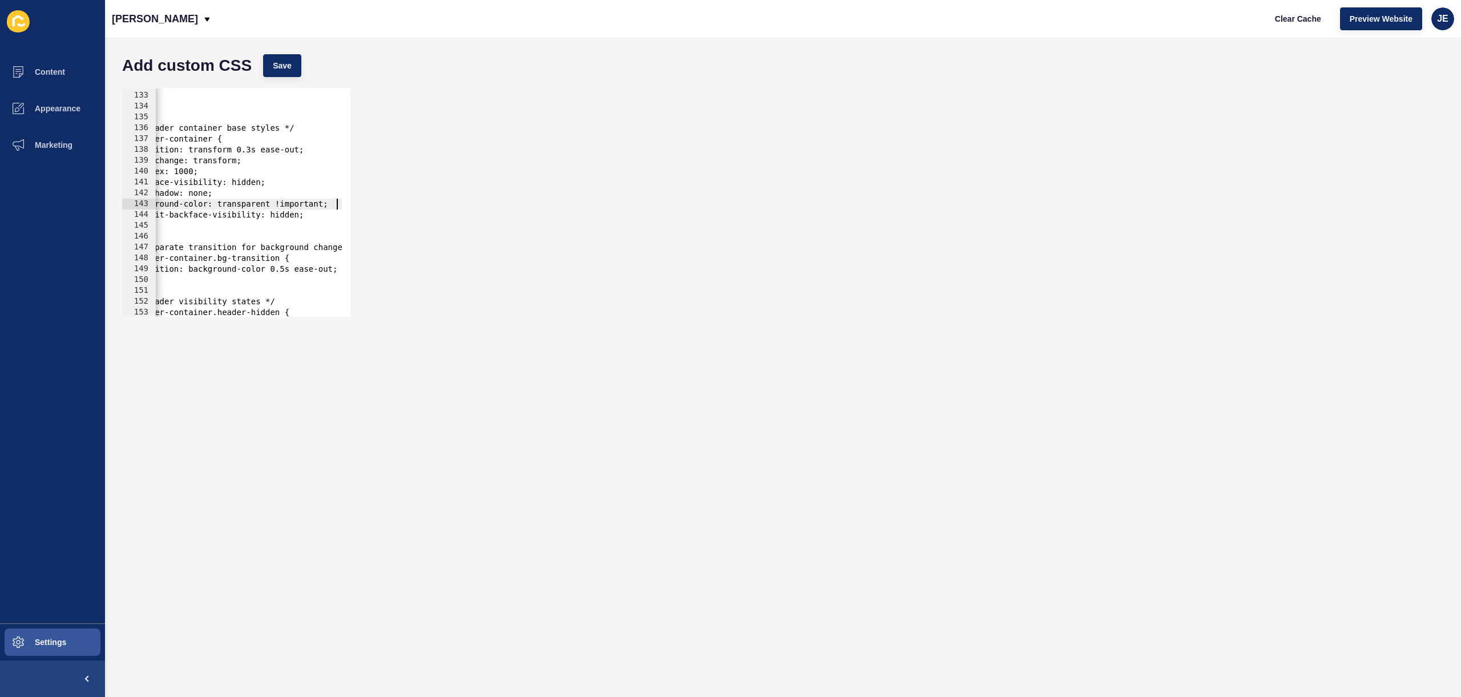
scroll to position [0, 27]
click at [300, 70] on button "Save" at bounding box center [282, 65] width 38 height 23
click at [1283, 25] on button "Clear Cache" at bounding box center [1298, 18] width 66 height 23
click at [313, 205] on div "} /* Header container base styles */ #header-container { transition: transform …" at bounding box center [342, 199] width 374 height 241
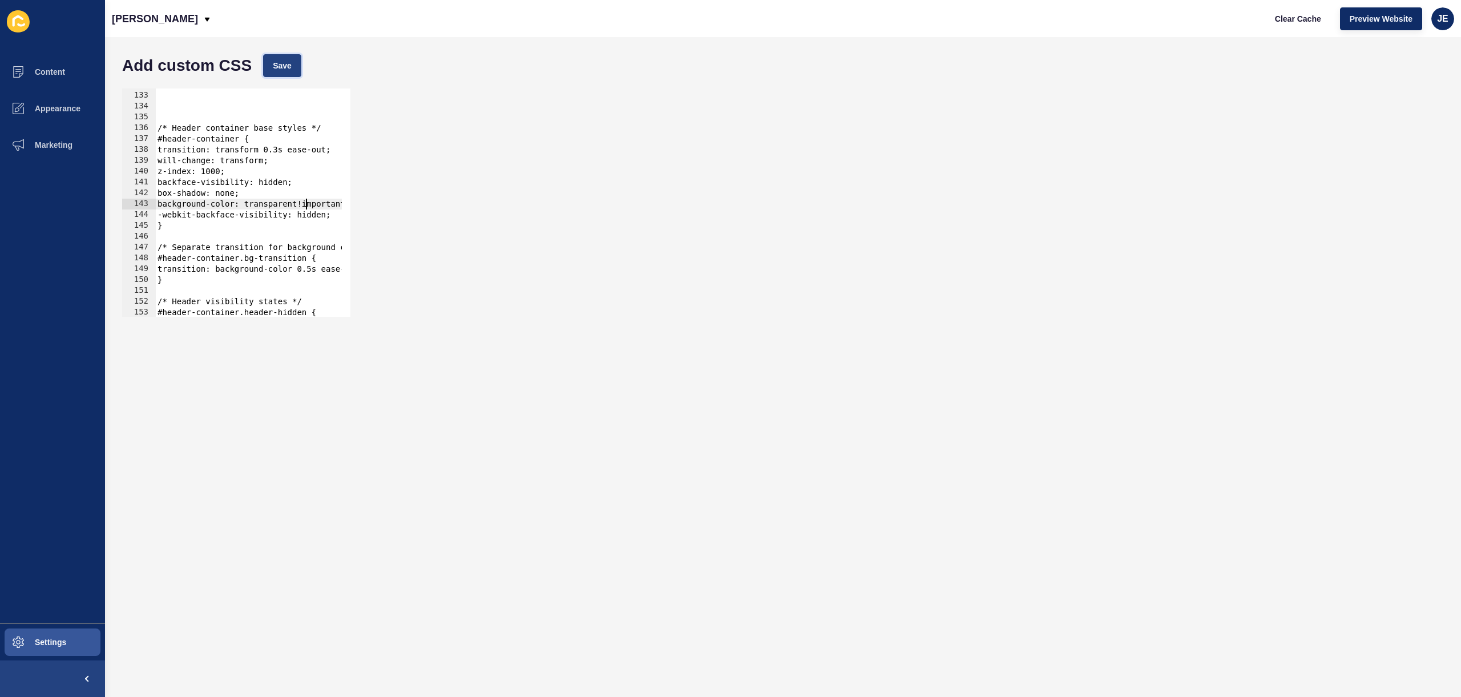
click at [293, 69] on button "Save" at bounding box center [282, 65] width 38 height 23
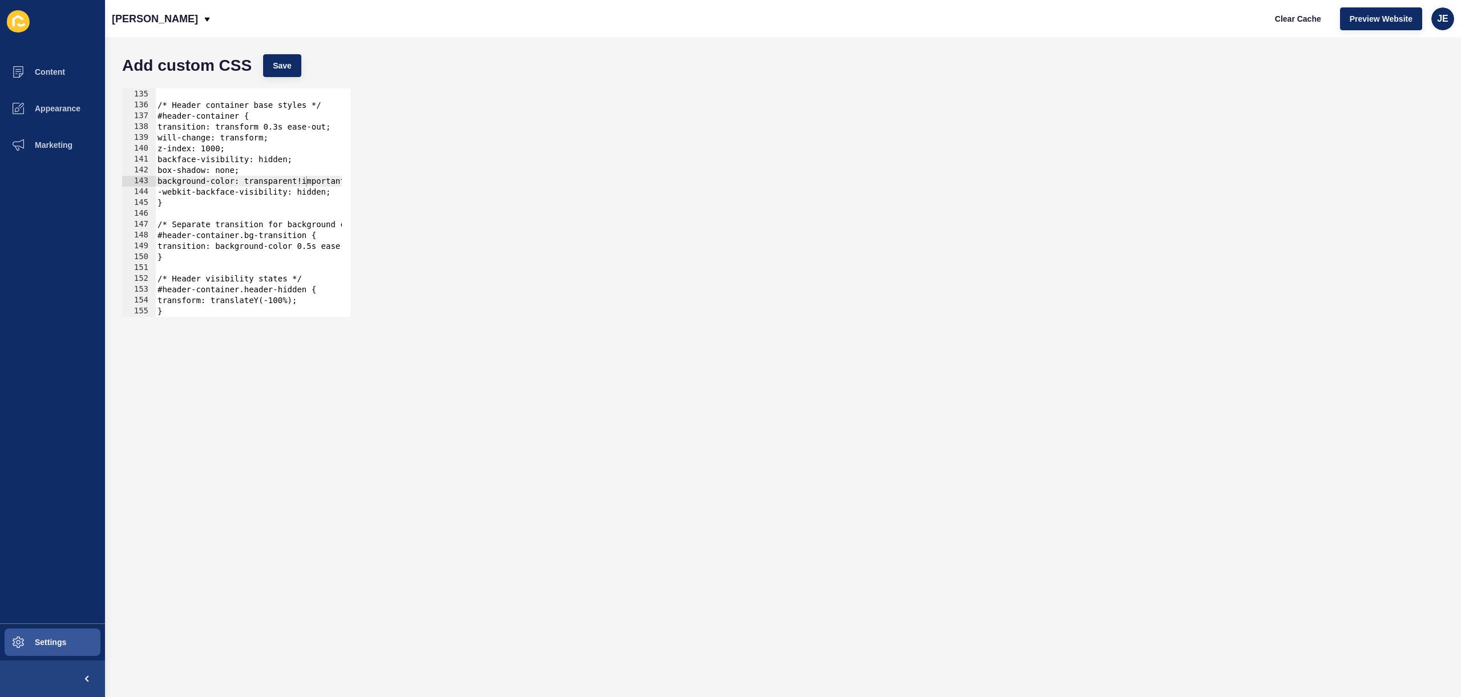
scroll to position [1418, 0]
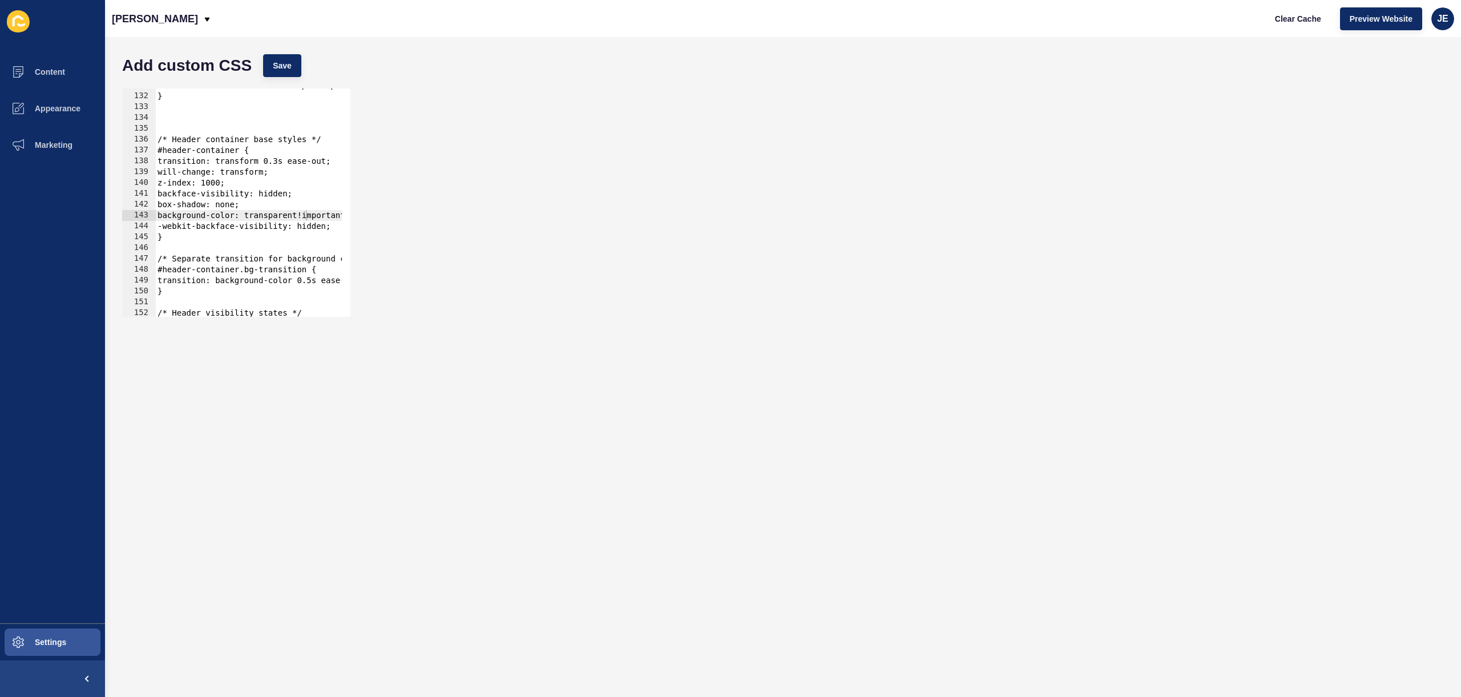
click at [252, 184] on div "text-decoration-thickness: 2px !important; } /* Header container base styles */…" at bounding box center [342, 200] width 374 height 241
click at [277, 213] on div "text-decoration-thickness: 2px !important; } /* Header container base styles */…" at bounding box center [342, 200] width 374 height 241
drag, startPoint x: 297, startPoint y: 82, endPoint x: 292, endPoint y: 75, distance: 8.6
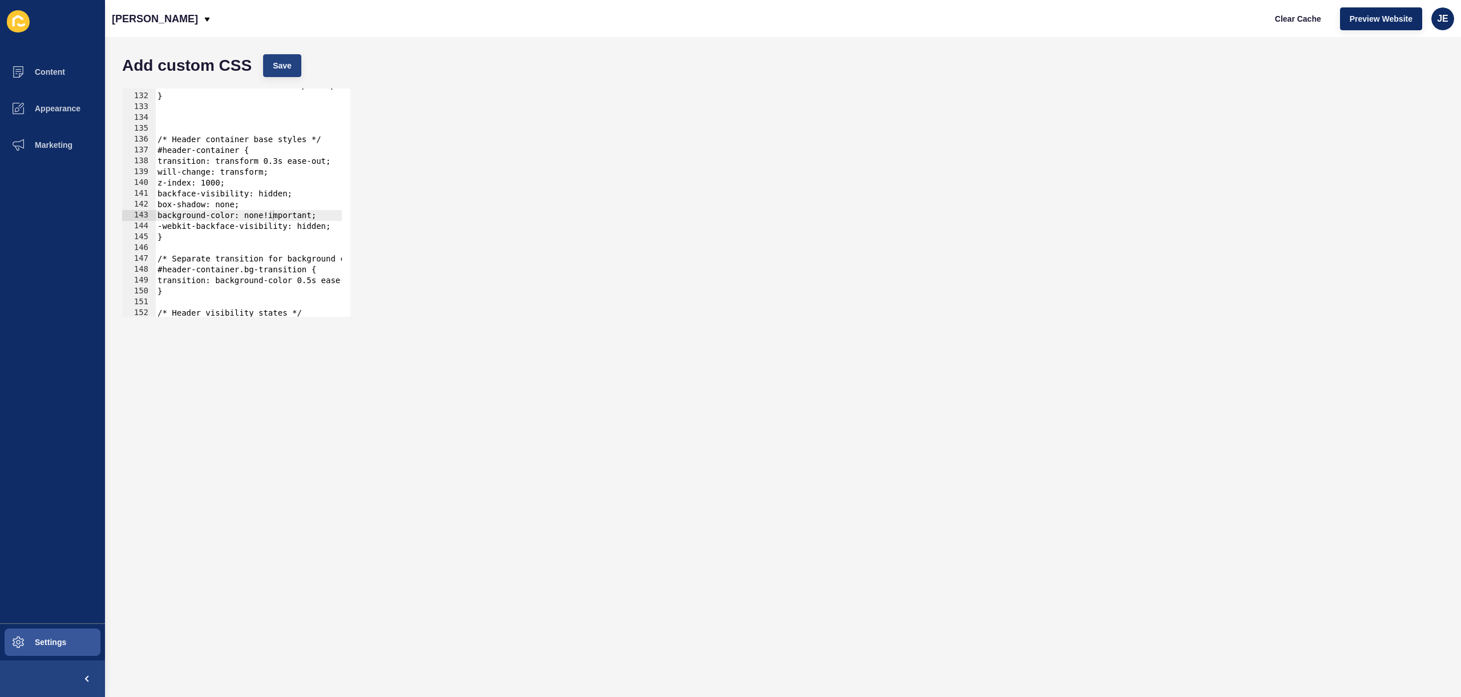
click at [297, 81] on form "Add custom CSS Save background-color: none!important; 131 132 133 134 135 136 1…" at bounding box center [782, 367] width 1333 height 637
click at [292, 75] on button "Save" at bounding box center [282, 65] width 38 height 23
type textarea "-webkit-backface-visibility: hidden;"
drag, startPoint x: 328, startPoint y: 228, endPoint x: 390, endPoint y: 228, distance: 62.2
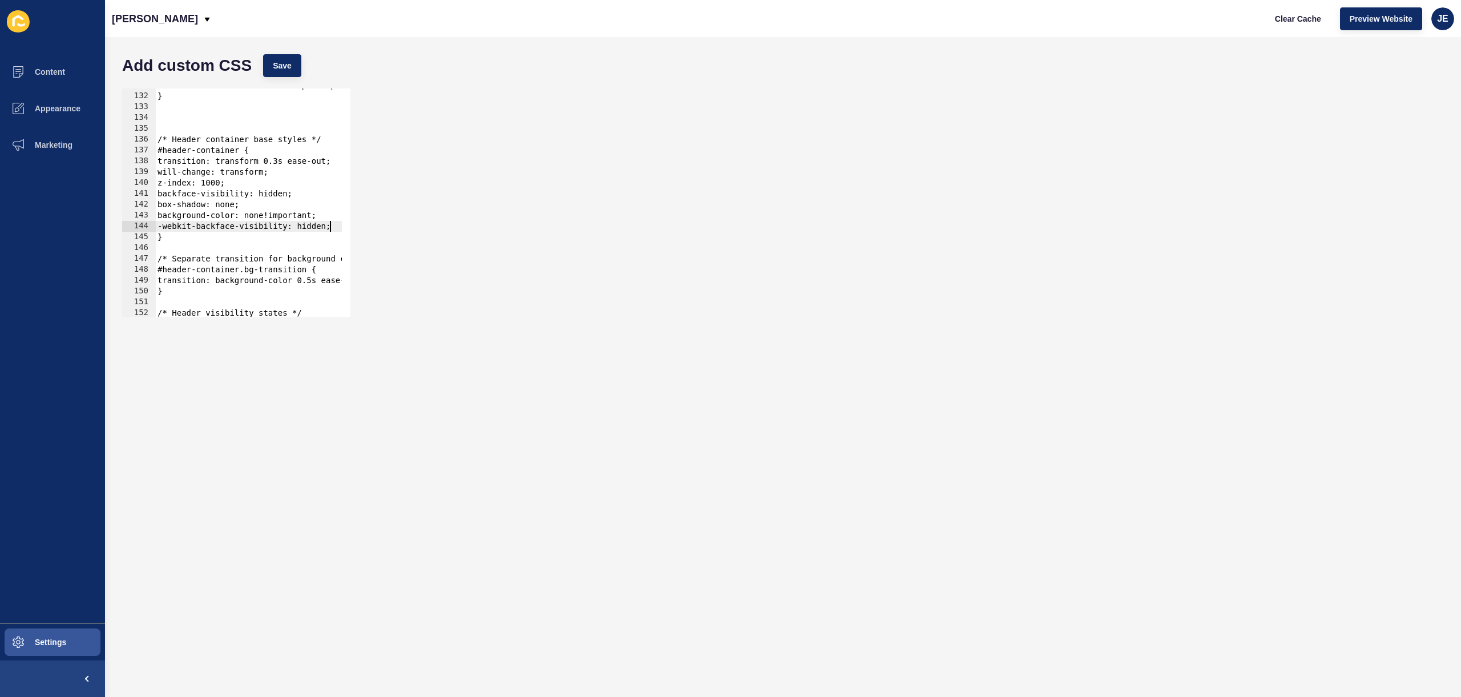
click at [390, 228] on div "-webkit-backface-visibility: hidden; 131 132 133 134 135 136 137 138 139 140 14…" at bounding box center [782, 203] width 1333 height 240
type textarea "position: fixed;"
click at [277, 69] on span "Save" at bounding box center [282, 65] width 19 height 11
click at [1305, 5] on div "Clear Cache Preview Website JE" at bounding box center [1360, 19] width 198 height 32
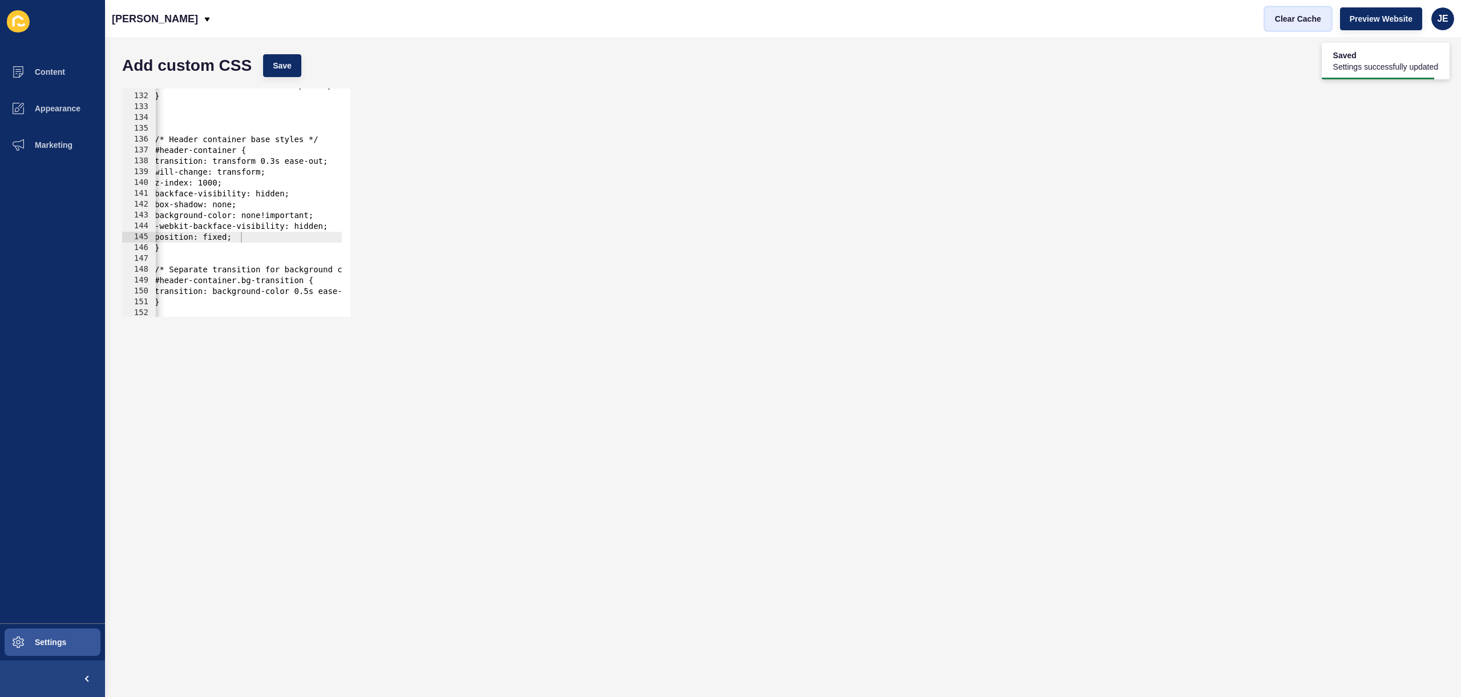
click at [1303, 10] on button "Clear Cache" at bounding box center [1298, 18] width 66 height 23
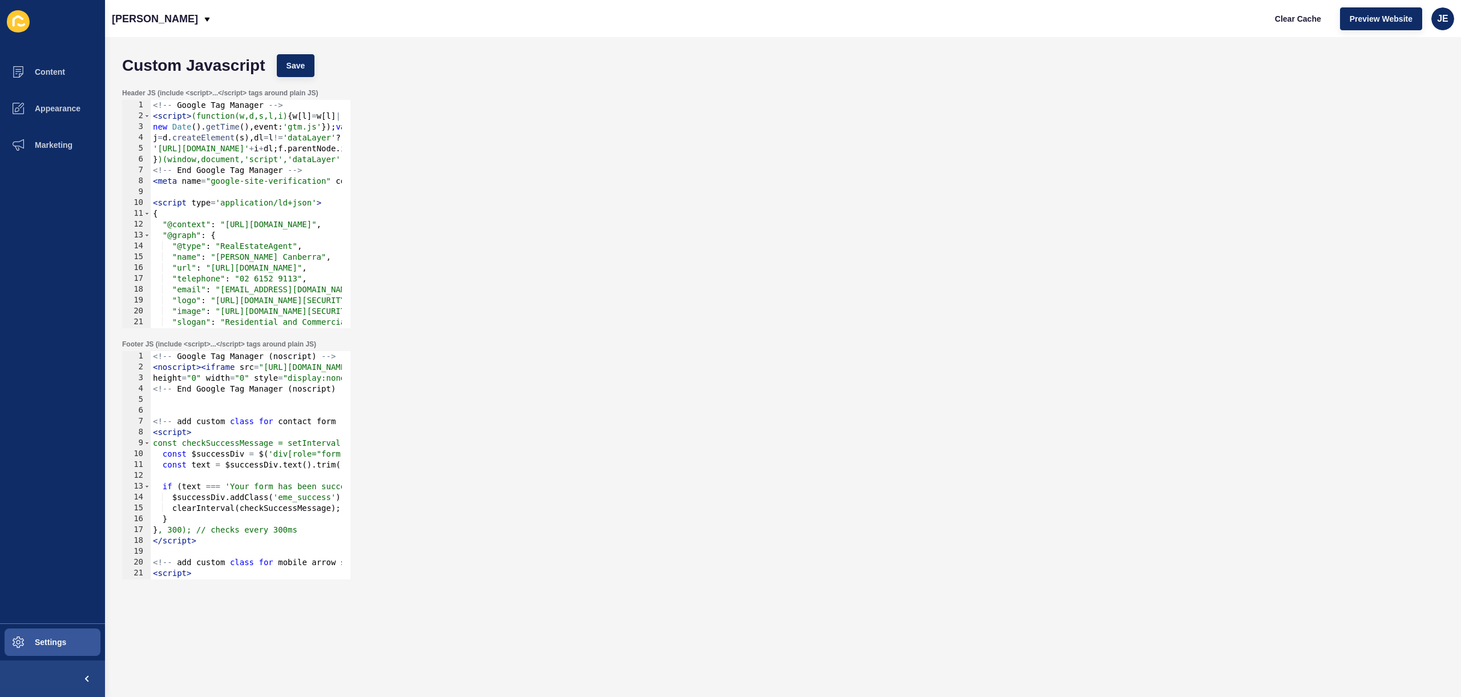
scroll to position [301, 0]
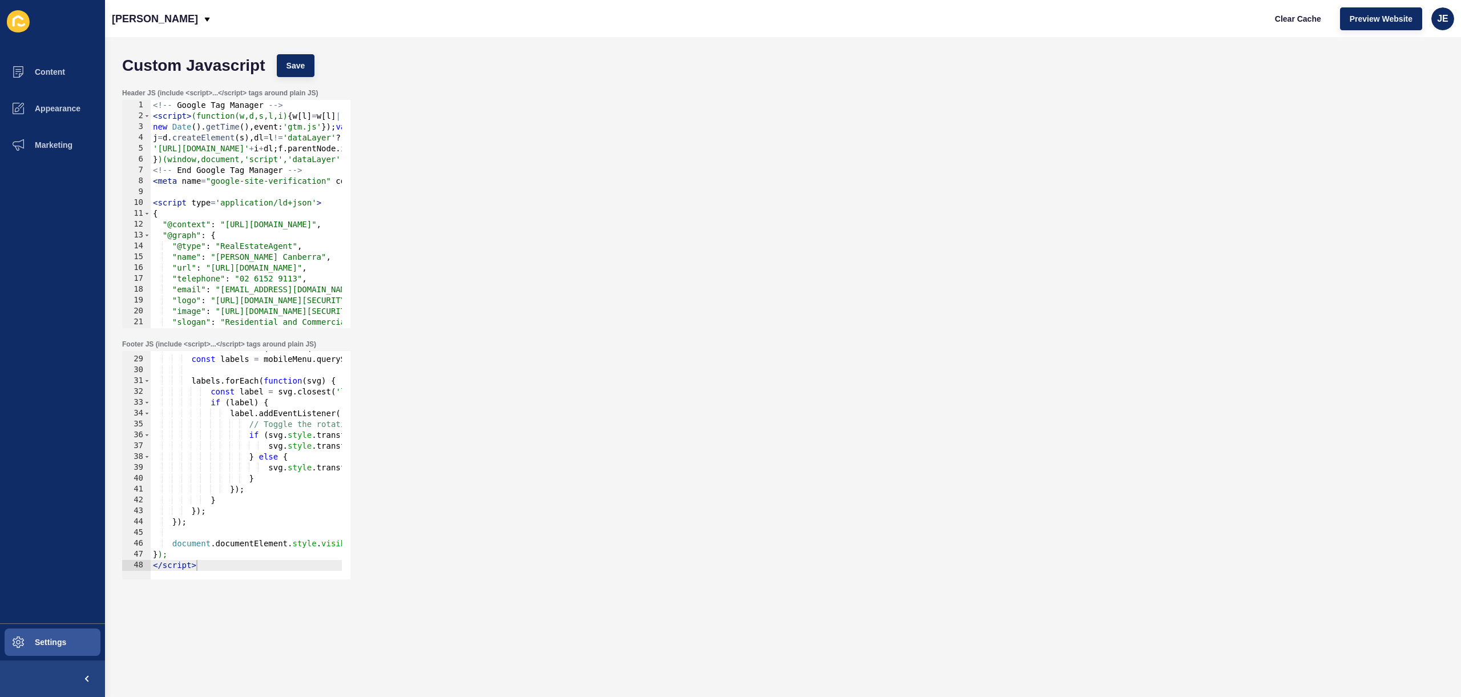
type textarea "</script>"
click at [234, 561] on div "mobileMenus . forEach ( function ( mobileMenu ) { const labels = mobileMenu . q…" at bounding box center [345, 463] width 388 height 241
paste textarea "</script>"
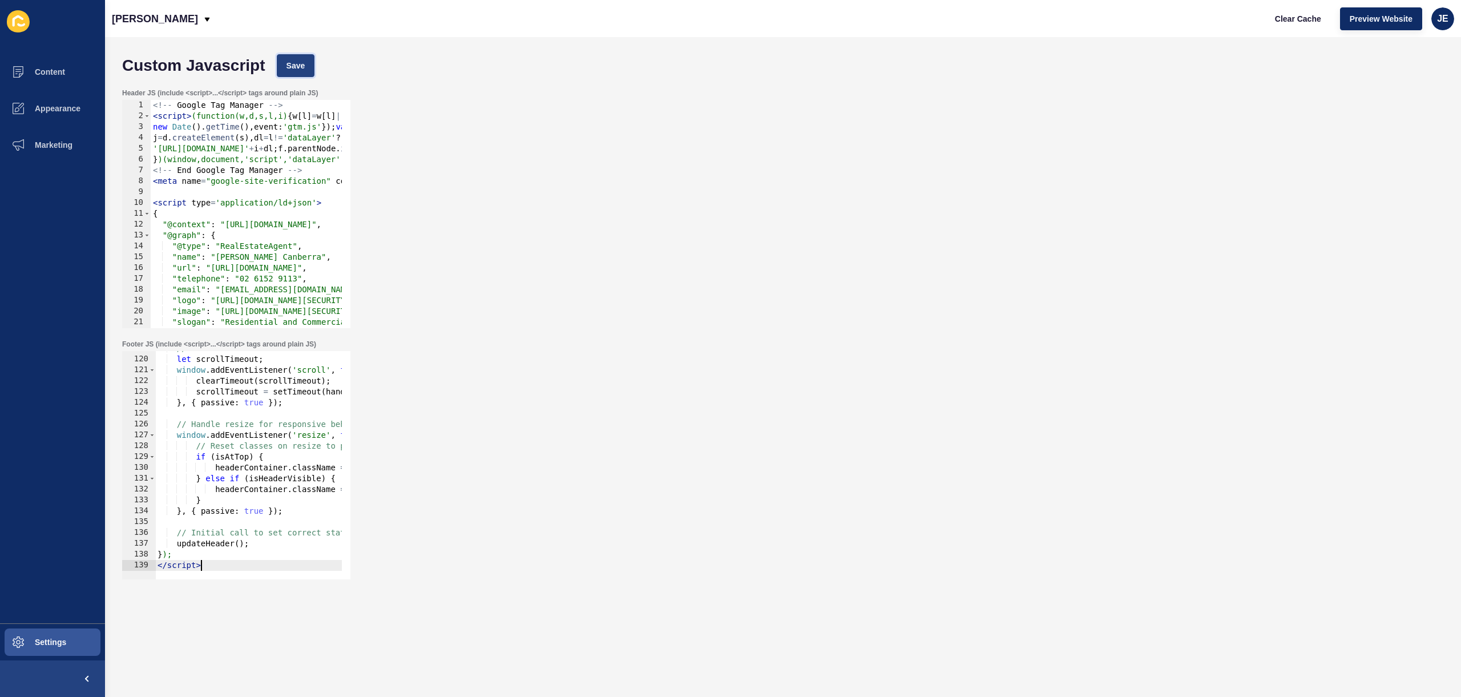
click at [297, 64] on span "Save" at bounding box center [296, 65] width 19 height 11
click at [1292, 17] on span "Clear Cache" at bounding box center [1298, 18] width 46 height 11
type textarea "if (isAtTop) {"
click at [232, 453] on div "// Throttled scroll event listener let scrollTimeout ; window . addEventListene…" at bounding box center [910, 463] width 1510 height 241
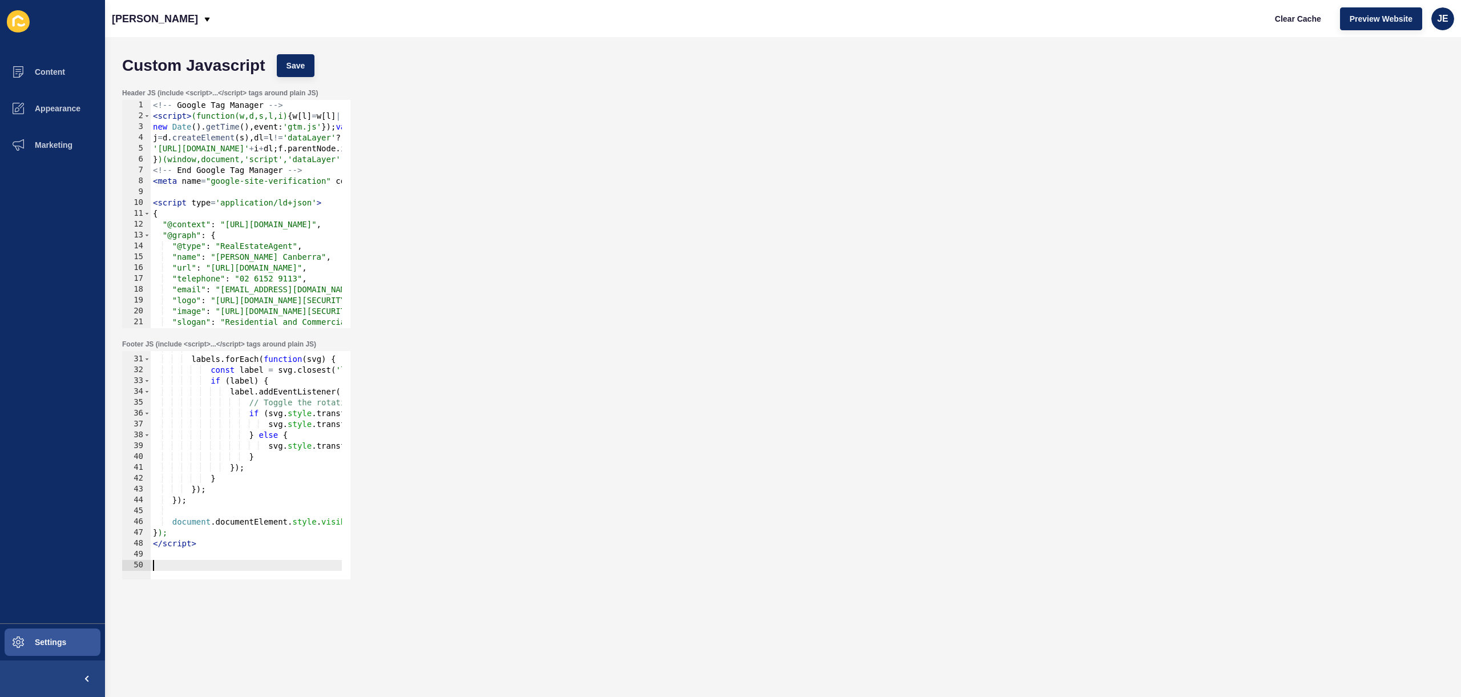
type textarea "</script>"
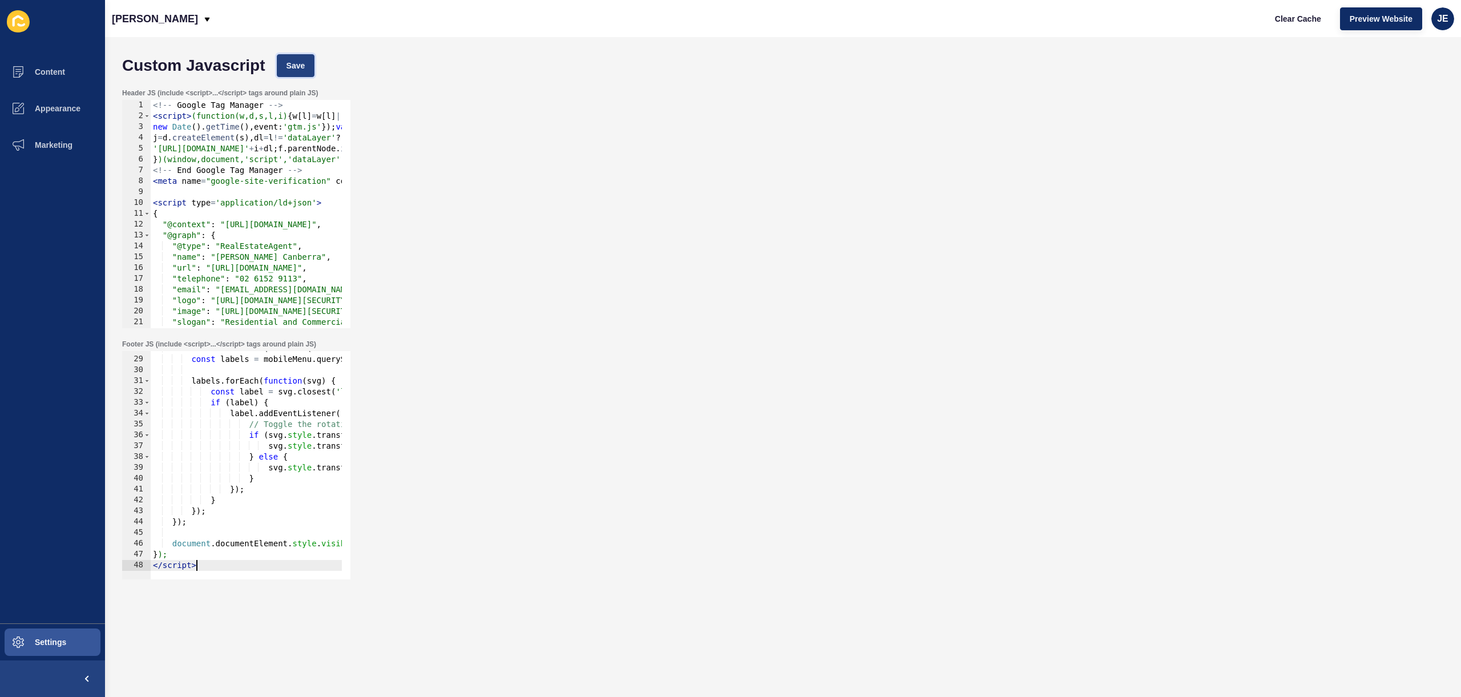
click at [286, 57] on button "Save" at bounding box center [296, 65] width 38 height 23
click at [1292, 18] on span "Clear Cache" at bounding box center [1298, 18] width 46 height 11
click at [1265, 7] on button "Clear Cache" at bounding box center [1298, 18] width 66 height 23
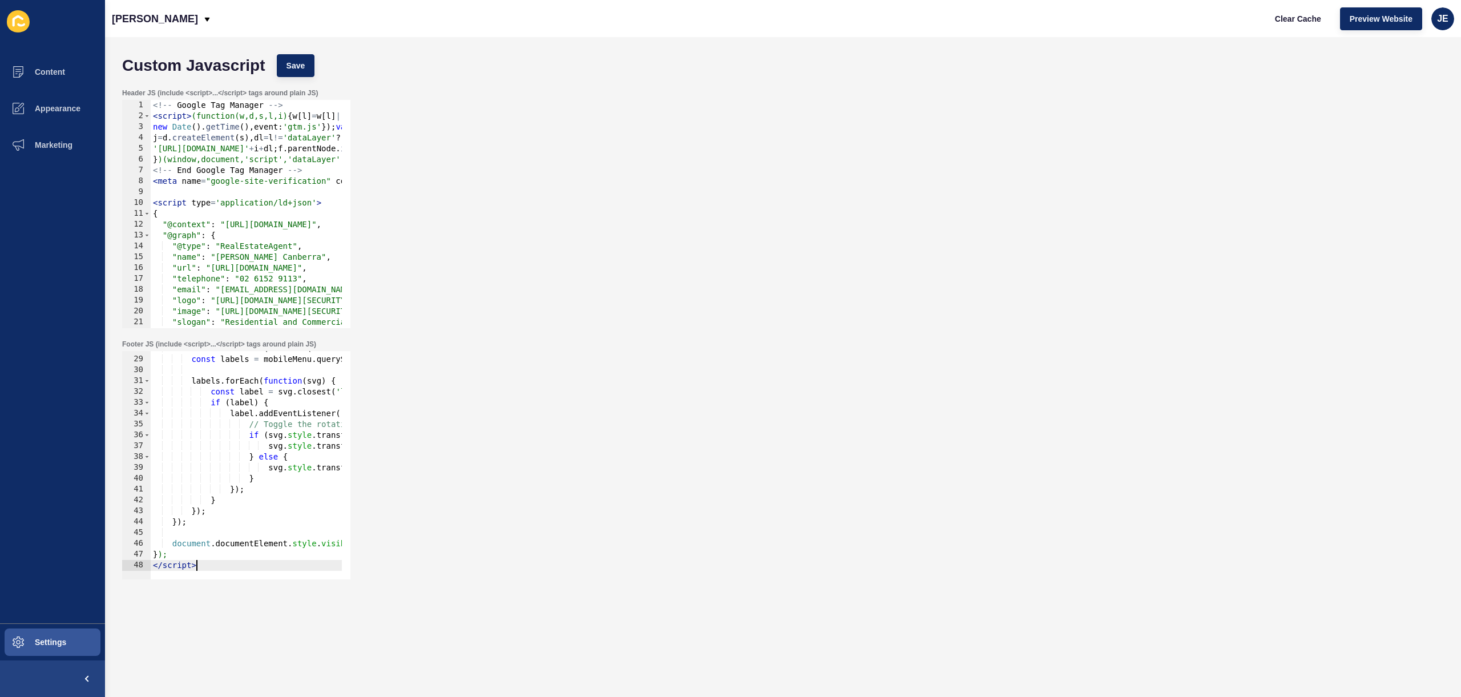
click at [242, 566] on div "mobileMenus . forEach ( function ( mobileMenu ) { const labels = mobileMenu . q…" at bounding box center [345, 463] width 388 height 241
paste textarea "</script>"
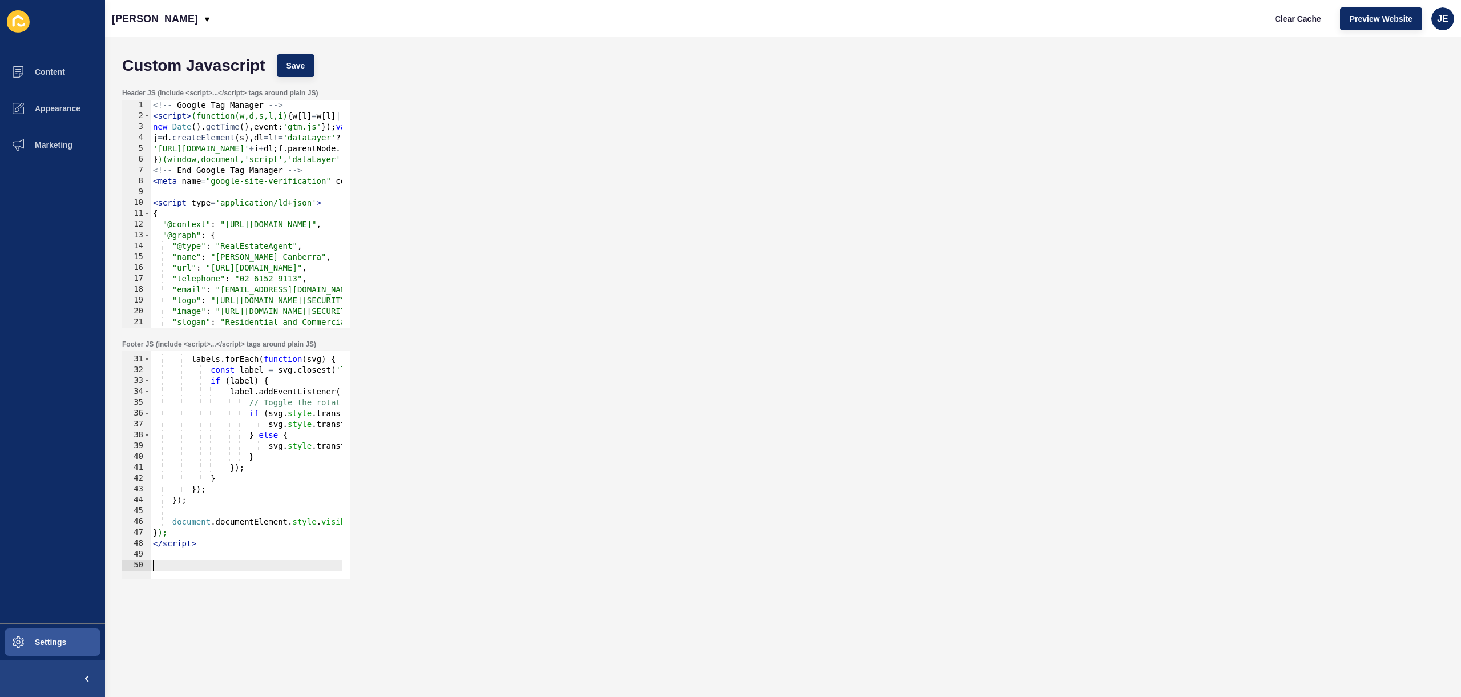
scroll to position [1223, 0]
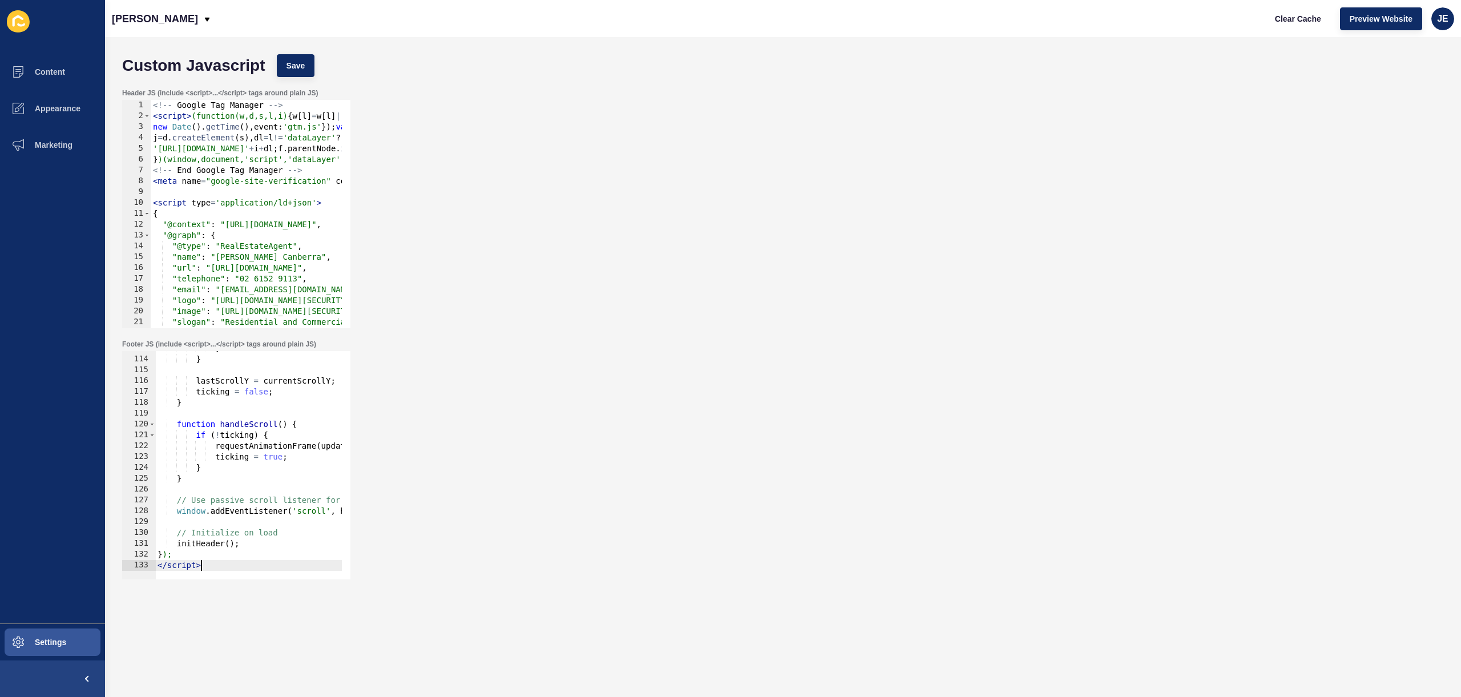
click at [320, 59] on div "Custom Javascript Save" at bounding box center [782, 66] width 1333 height 34
click at [307, 60] on button "Save" at bounding box center [296, 65] width 38 height 23
click at [1277, 24] on button "Clear Cache" at bounding box center [1298, 18] width 66 height 23
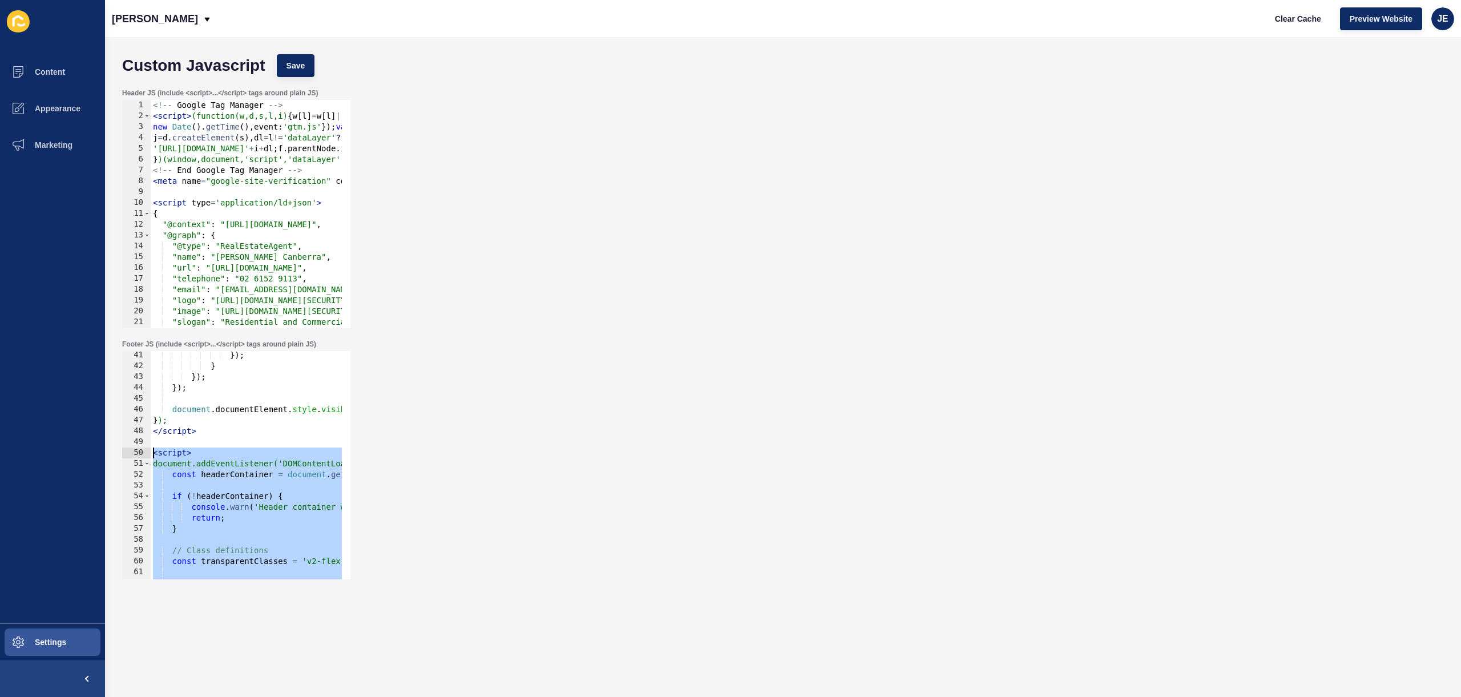
drag, startPoint x: 235, startPoint y: 562, endPoint x: 141, endPoint y: 451, distance: 144.6
click at [141, 451] on div "</script> 41 42 43 44 45 46 47 48 49 50 51 52 53 54 55 56 57 58 59 60 61 62 63 …" at bounding box center [236, 465] width 228 height 228
paste textarea "/script>"
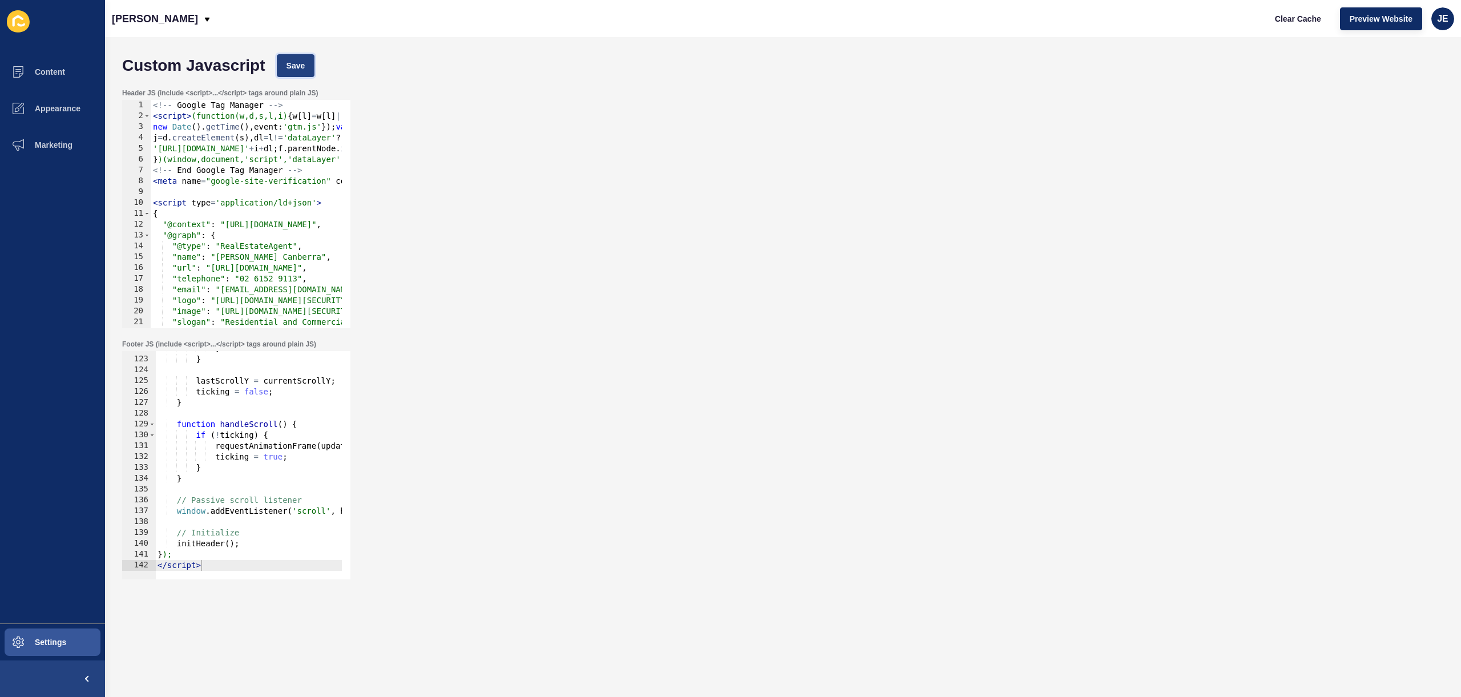
click at [308, 61] on button "Save" at bounding box center [296, 65] width 38 height 23
click at [1304, 18] on span "Clear Cache" at bounding box center [1298, 18] width 46 height 11
click at [1293, 22] on span "Clear Cache" at bounding box center [1298, 18] width 46 height 11
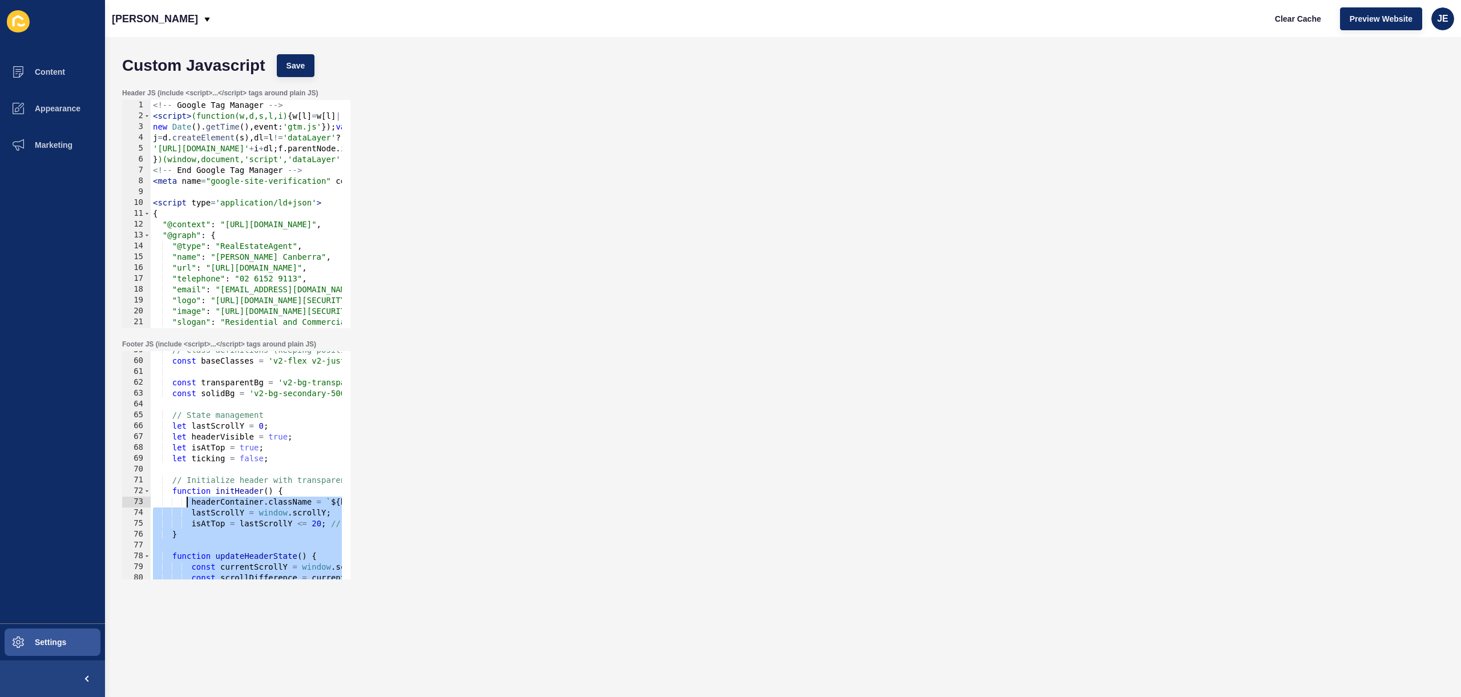
scroll to position [498, 0]
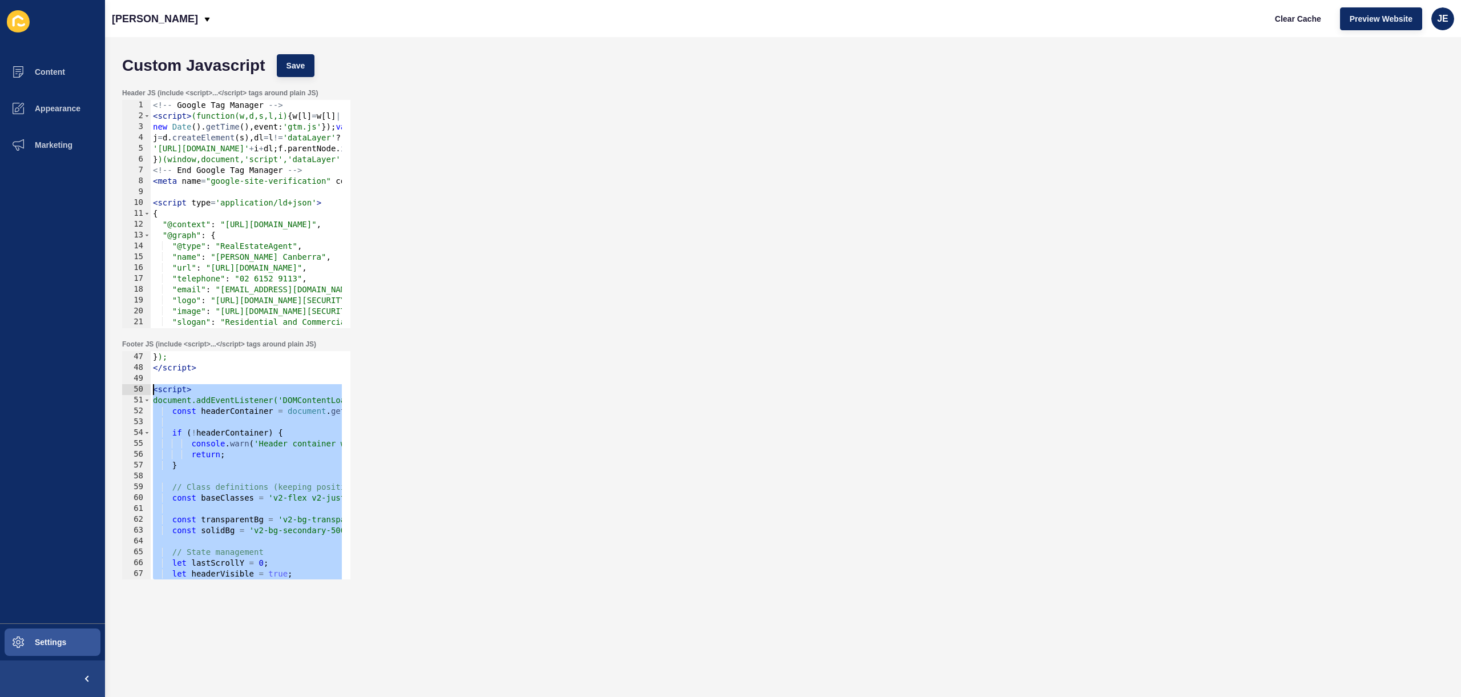
drag, startPoint x: 233, startPoint y: 564, endPoint x: 129, endPoint y: 392, distance: 201.6
click at [129, 392] on div "</script> 46 47 48 49 50 51 52 53 54 55 56 57 58 59 60 61 62 63 64 65 66 67 68 …" at bounding box center [236, 465] width 228 height 228
paste textarea "/script>"
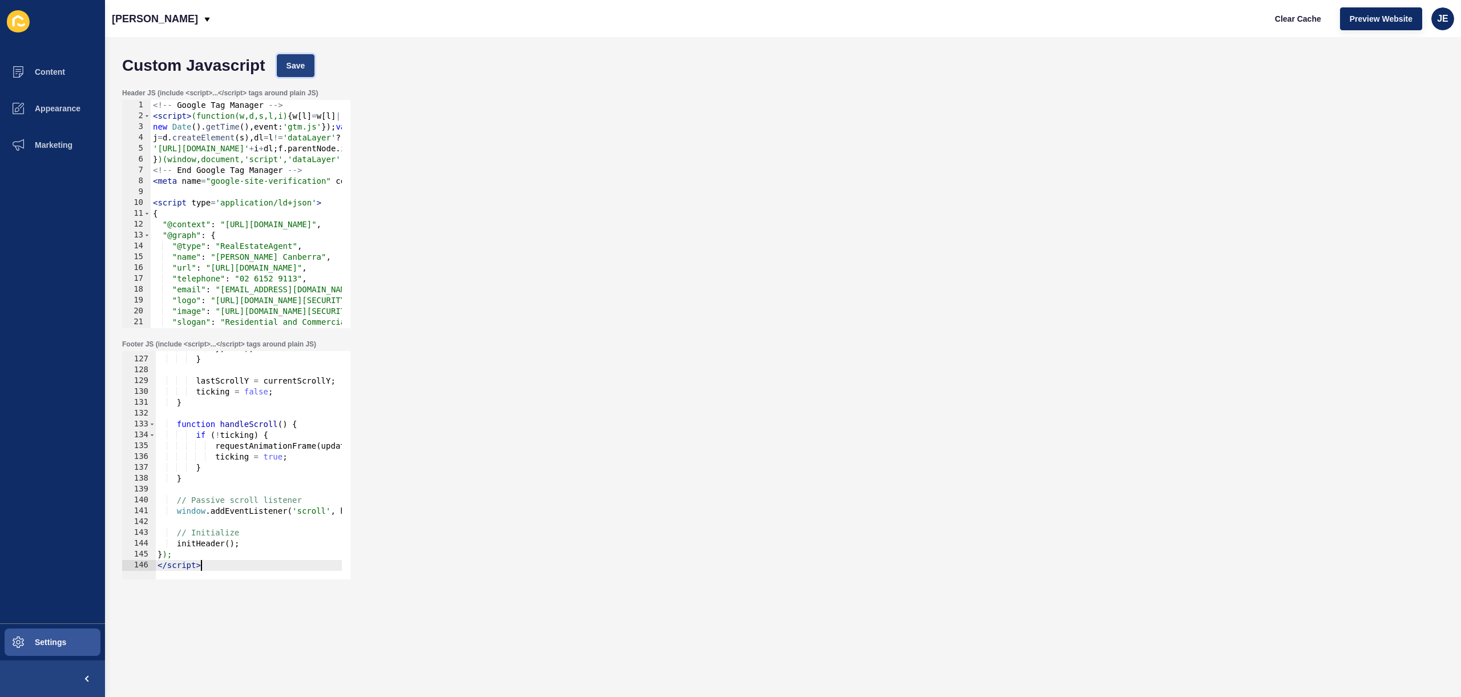
click at [289, 63] on span "Save" at bounding box center [296, 65] width 19 height 11
click at [1280, 17] on span "Clear Cache" at bounding box center [1298, 18] width 46 height 11
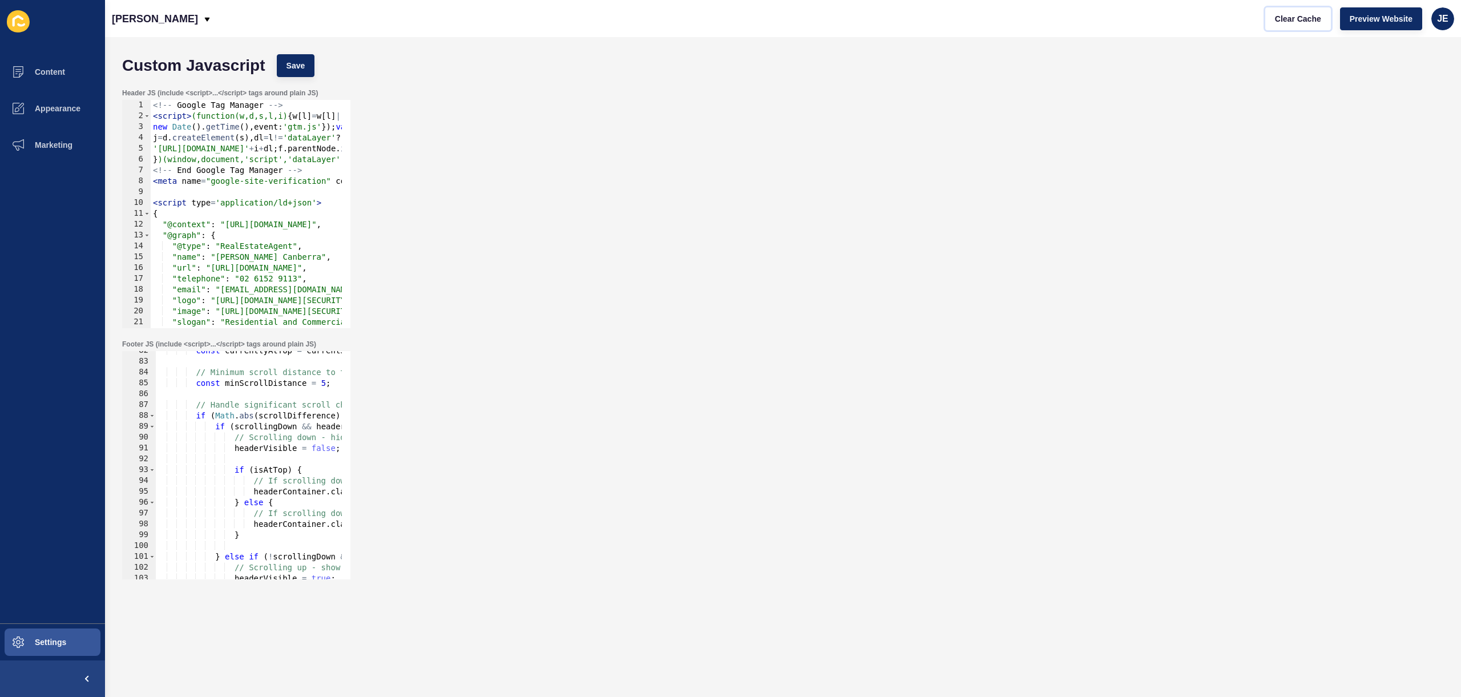
scroll to position [850, 0]
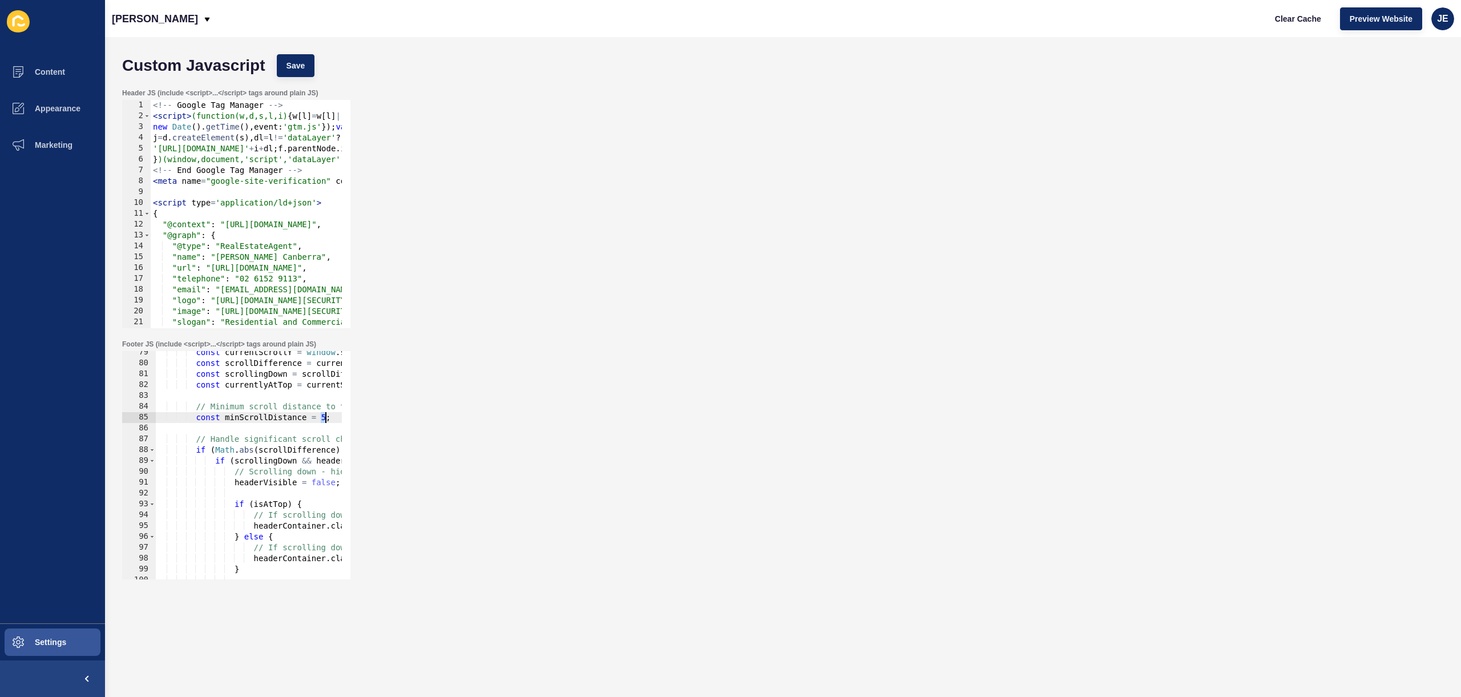
click at [324, 421] on div "const currentScrollY = window . scrollY ; const scrollDifference = currentScrol…" at bounding box center [802, 467] width 1295 height 241
click at [303, 68] on span "Save" at bounding box center [296, 65] width 19 height 11
click at [1300, 22] on span "Clear Cache" at bounding box center [1298, 18] width 46 height 11
click at [1280, 23] on span "Clear Cache" at bounding box center [1298, 18] width 46 height 11
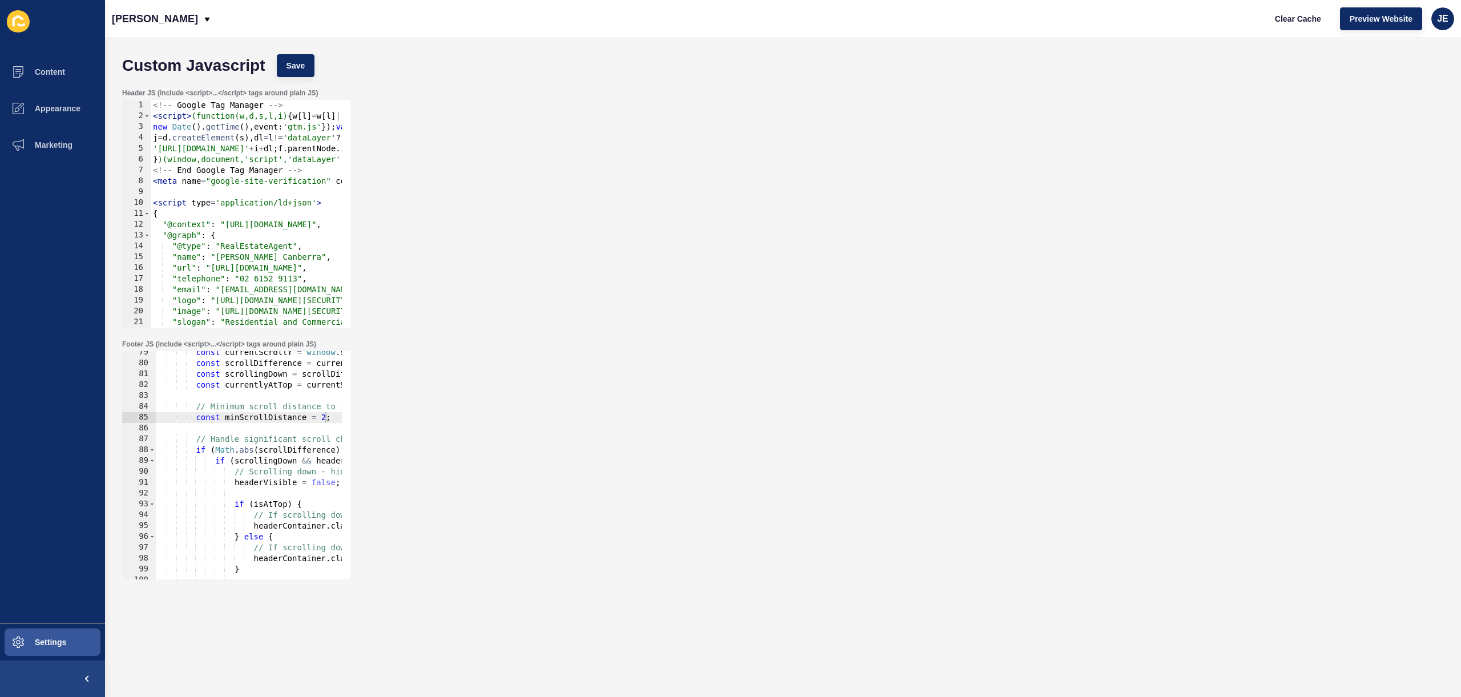
click at [564, 179] on div "Header JS (include <script>...</script> tags around plain JS) 1 2 3 4 5 6 7 8 9…" at bounding box center [782, 208] width 1333 height 251
click at [804, 408] on div "Footer JS (include <script>...</script> tags around plain JS) const minScrollDi…" at bounding box center [782, 459] width 1333 height 251
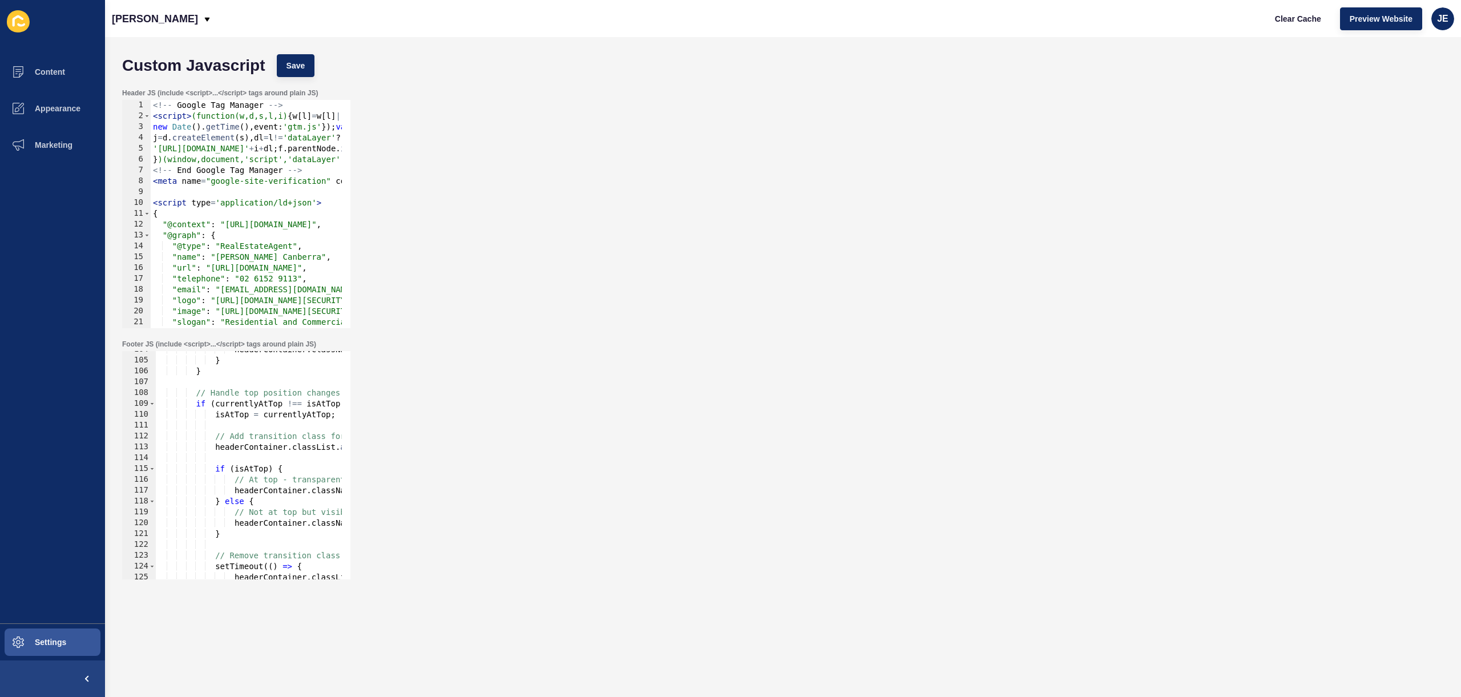
scroll to position [1364, 0]
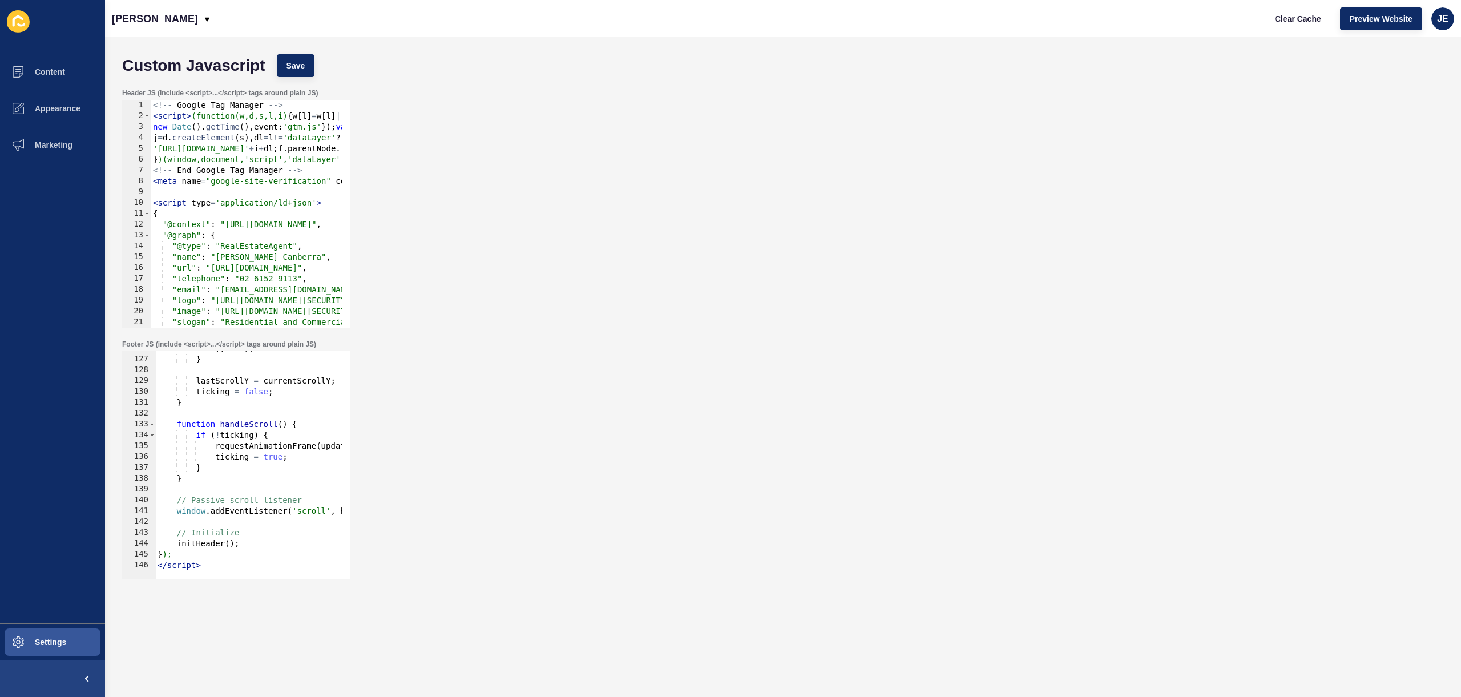
click at [231, 553] on div "} , 400 ) ; } lastScrollY = currentScrollY ; ticking = false ; } function handl…" at bounding box center [802, 463] width 1295 height 241
click at [249, 545] on div "} , 400 ) ; } lastScrollY = currentScrollY ; ticking = false ; } function handl…" at bounding box center [802, 463] width 1295 height 241
type textarea "initHeader();"
paste textarea
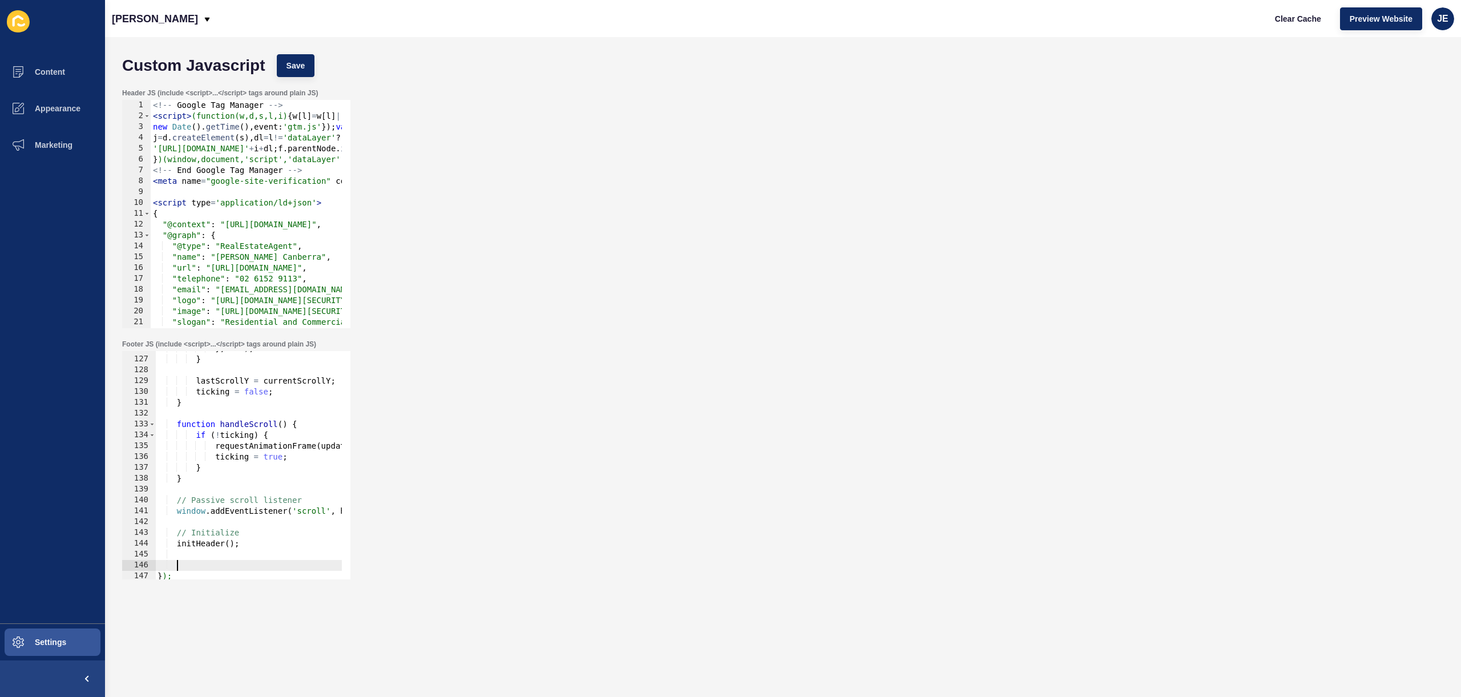
scroll to position [1374, 0]
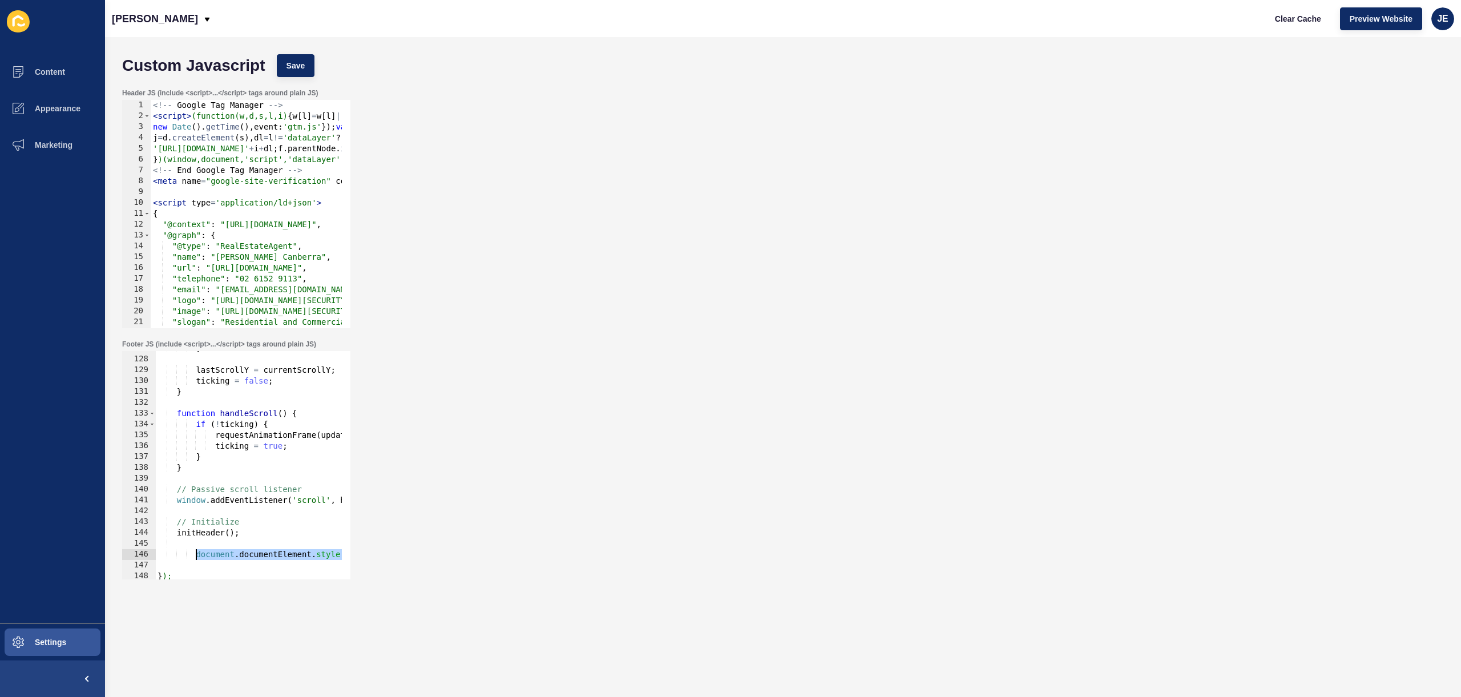
click at [196, 559] on div "} lastScrollY = currentScrollY ; ticking = false ; } function handleScroll ( ) …" at bounding box center [802, 463] width 1295 height 241
click at [197, 557] on div "} lastScrollY = currentScrollY ; ticking = false ; } function handleScroll ( ) …" at bounding box center [802, 463] width 1295 height 241
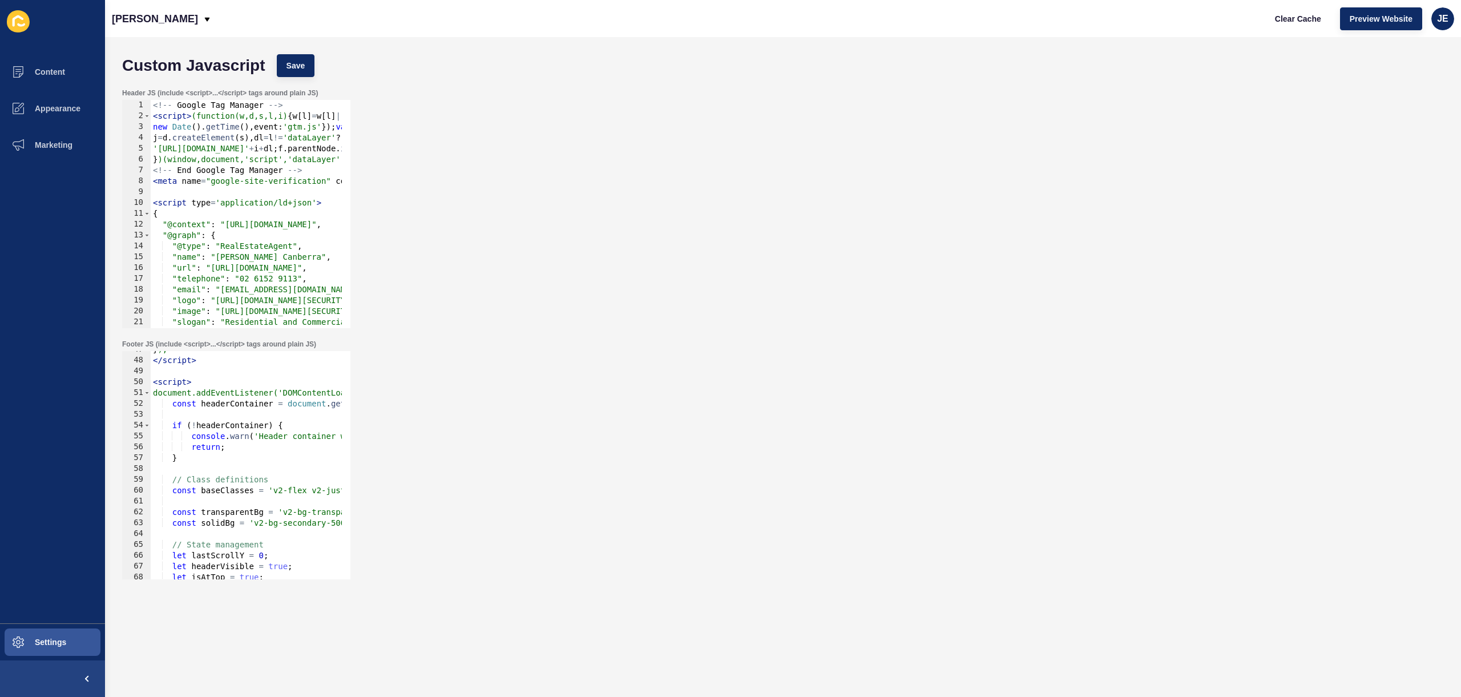
scroll to position [506, 0]
click at [214, 382] on div "} ); </ script > < script > document.addEventListener('DOMContentLoaded', funct…" at bounding box center [798, 464] width 1295 height 241
type textarea "<script>"
click at [214, 382] on div "} ); </ script > < script > document.addEventListener('DOMContentLoaded', funct…" at bounding box center [798, 464] width 1295 height 241
paste textarea
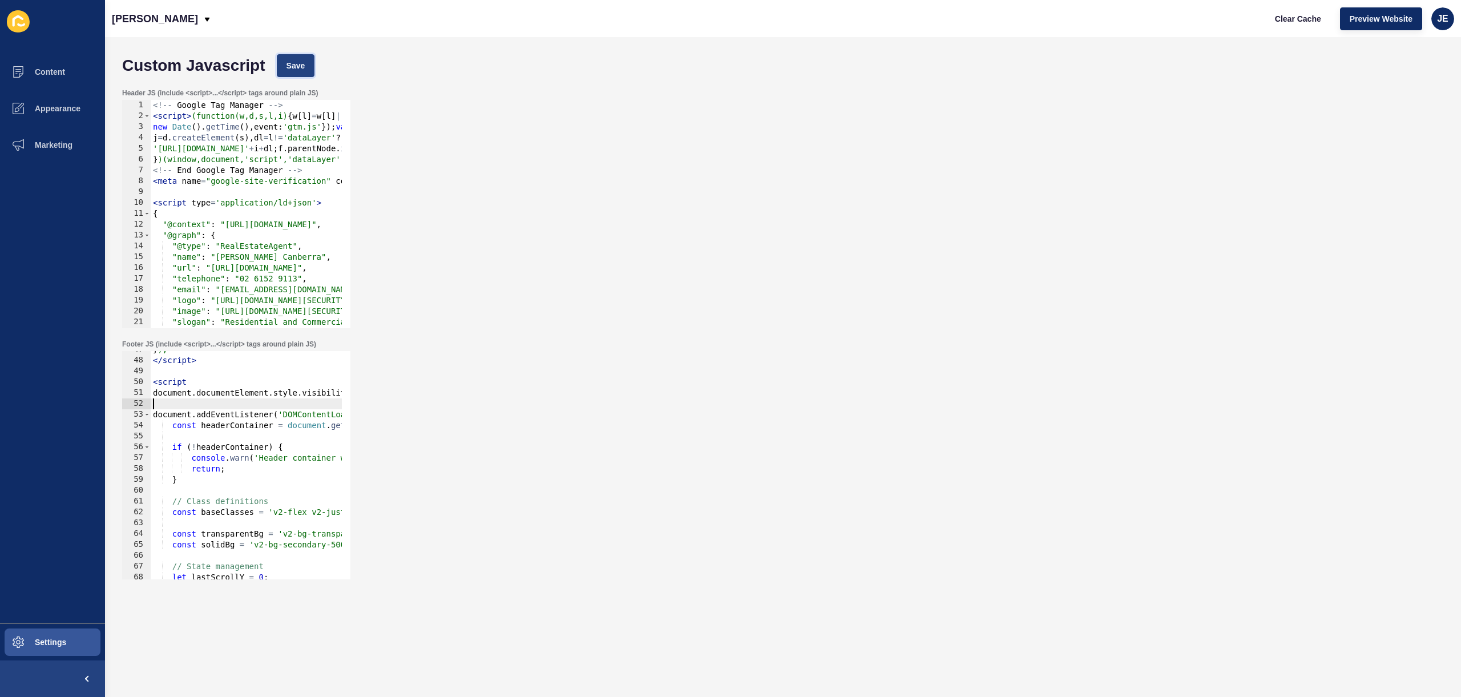
click at [297, 70] on span "Save" at bounding box center [296, 65] width 19 height 11
click at [1297, 18] on span "Clear Cache" at bounding box center [1298, 18] width 46 height 11
click at [247, 414] on div "} ); </ script > < script document . documentElement . style . visibility = 'hi…" at bounding box center [798, 464] width 1295 height 241
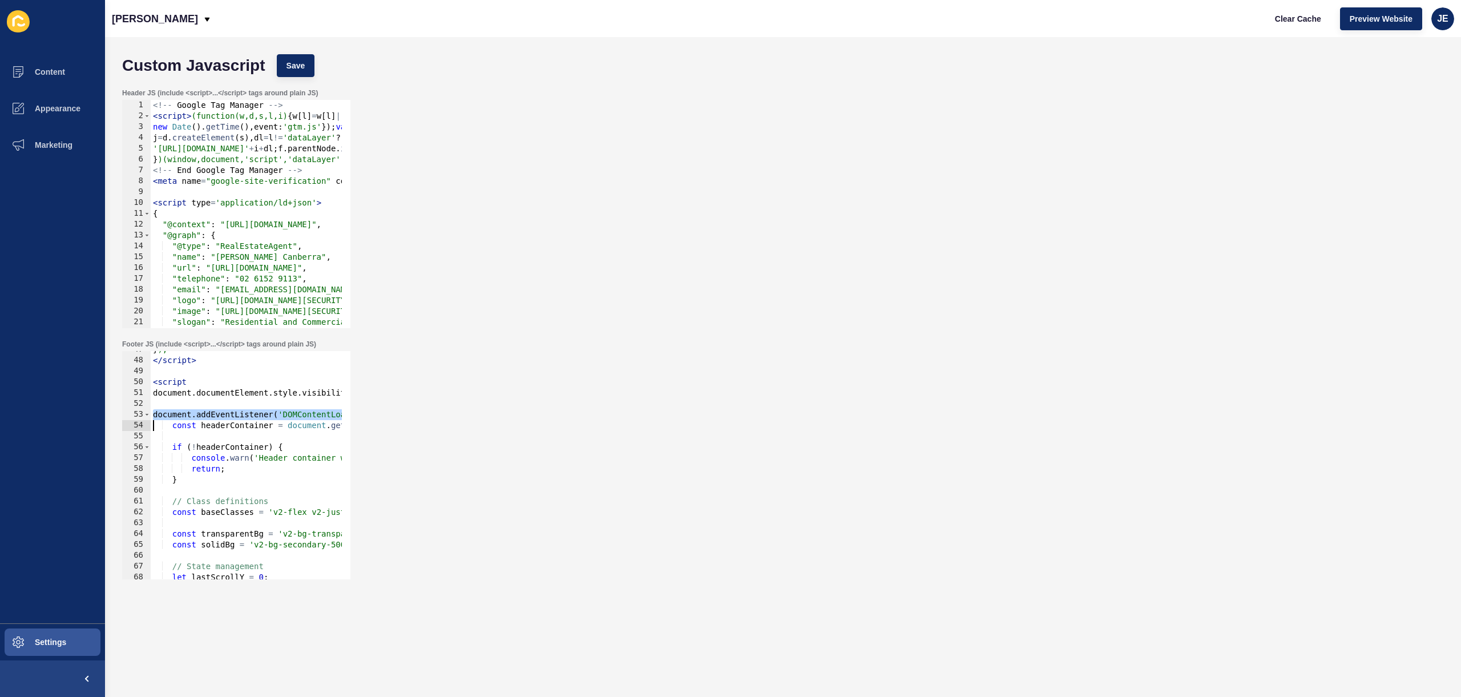
paste textarea
click at [300, 64] on span "Save" at bounding box center [296, 65] width 19 height 11
click at [1288, 19] on span "Clear Cache" at bounding box center [1298, 18] width 46 height 11
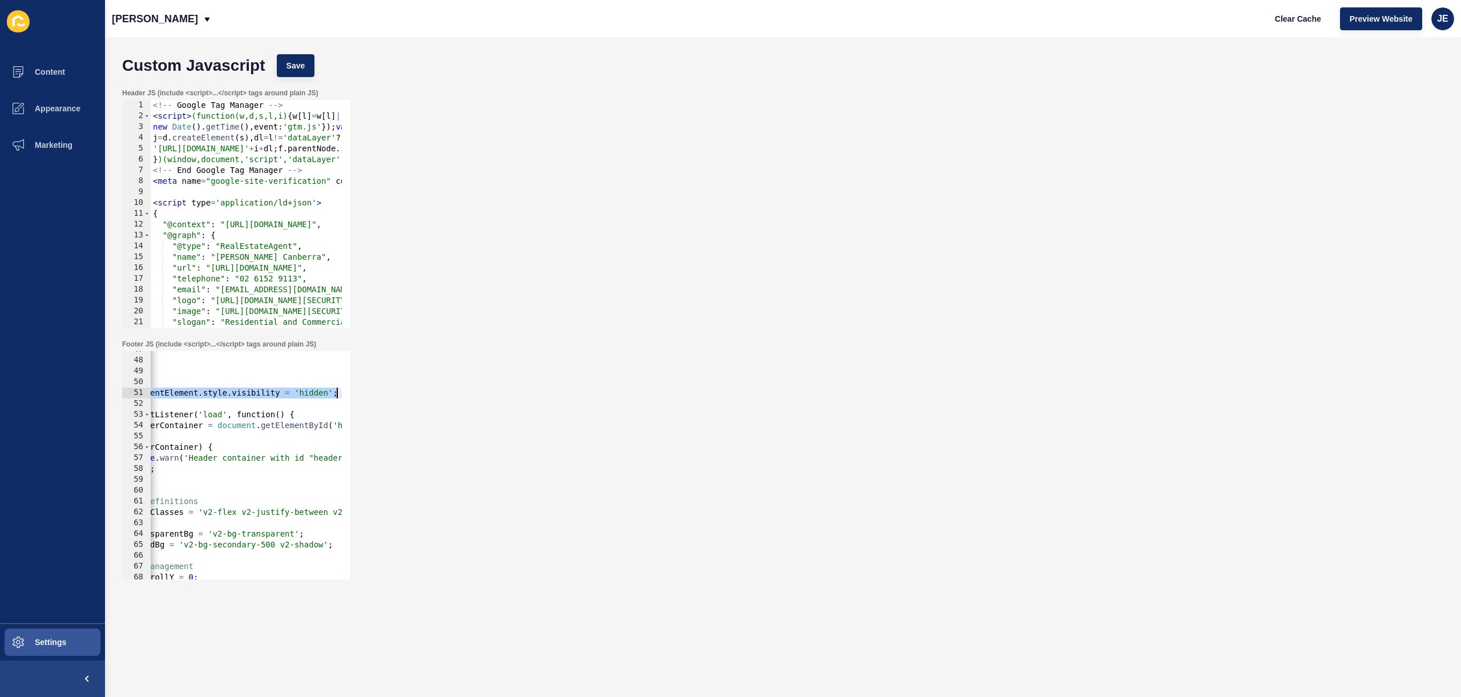
drag, startPoint x: 173, startPoint y: 392, endPoint x: 273, endPoint y: 406, distance: 100.8
click at [396, 389] on div "Footer JS (include <script>...</script> tags around plain JS) document.document…" at bounding box center [782, 459] width 1333 height 251
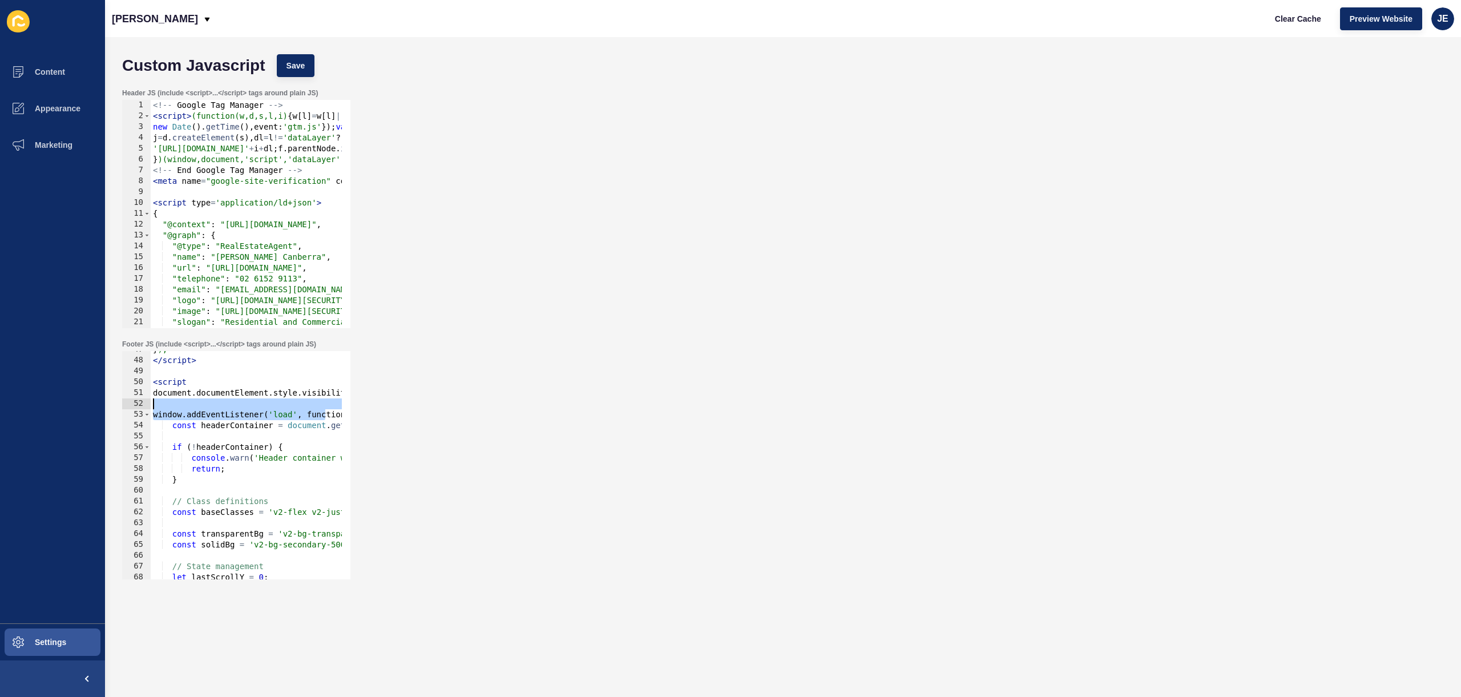
scroll to position [0, 0]
drag, startPoint x: 257, startPoint y: 410, endPoint x: 123, endPoint y: 405, distance: 133.7
click at [123, 405] on div "document.documentElement.style.visibility = 'hidden'; 47 48 49 50 51 52 53 54 5…" at bounding box center [236, 465] width 228 height 228
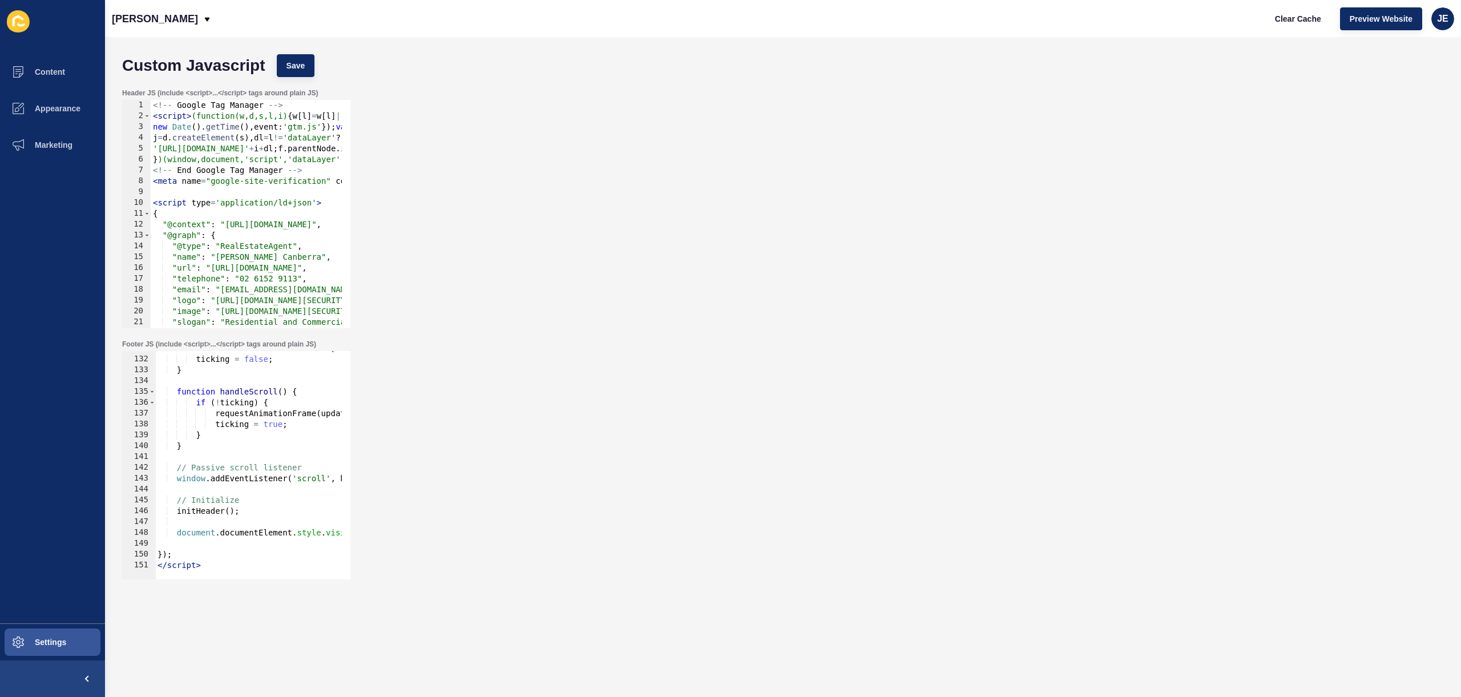
scroll to position [1418, 0]
click at [220, 565] on div "lastScrollY = currentScrollY ; ticking = false ; } function handleScroll ( ) { …" at bounding box center [802, 463] width 1295 height 241
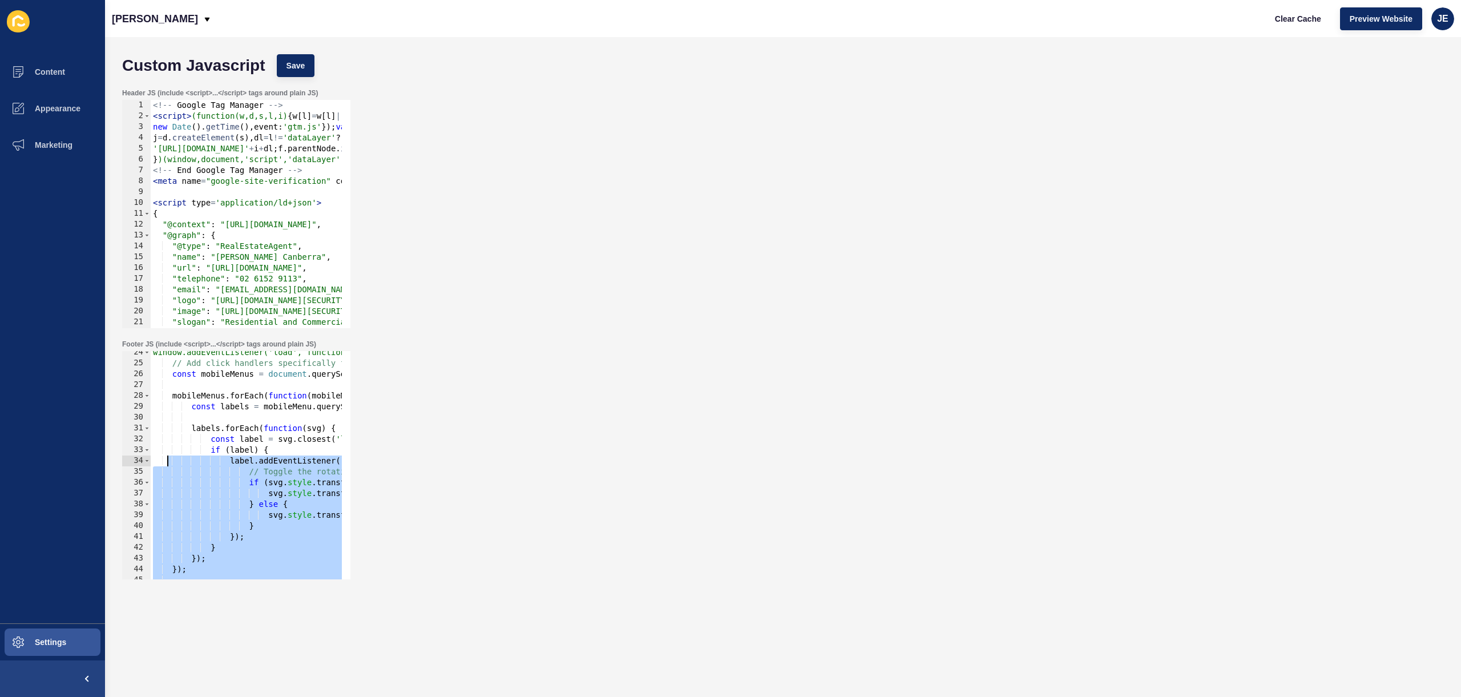
scroll to position [116, 0]
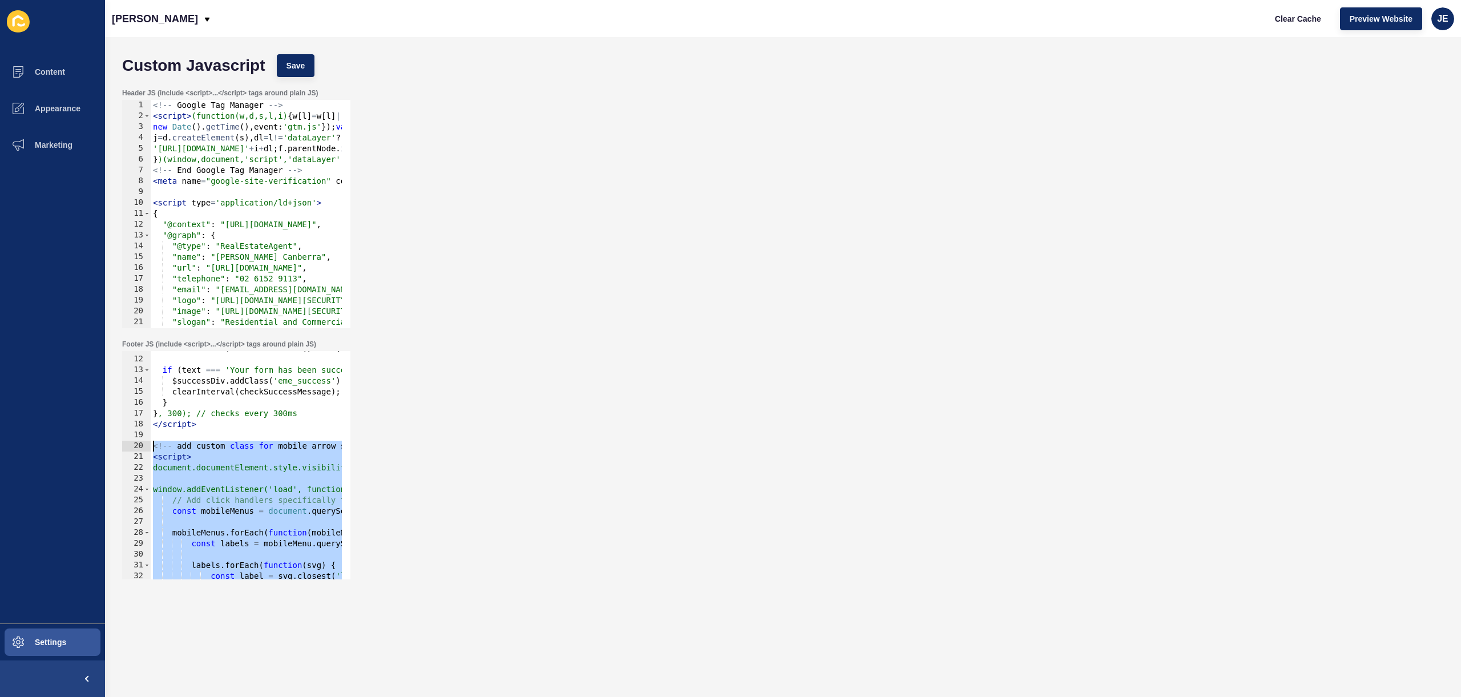
drag, startPoint x: 226, startPoint y: 564, endPoint x: 150, endPoint y: 447, distance: 139.5
click at [151, 447] on div "const text = $successDiv . text ( ) . trim ( ) ; if ( text === 'Your form has b…" at bounding box center [798, 463] width 1295 height 241
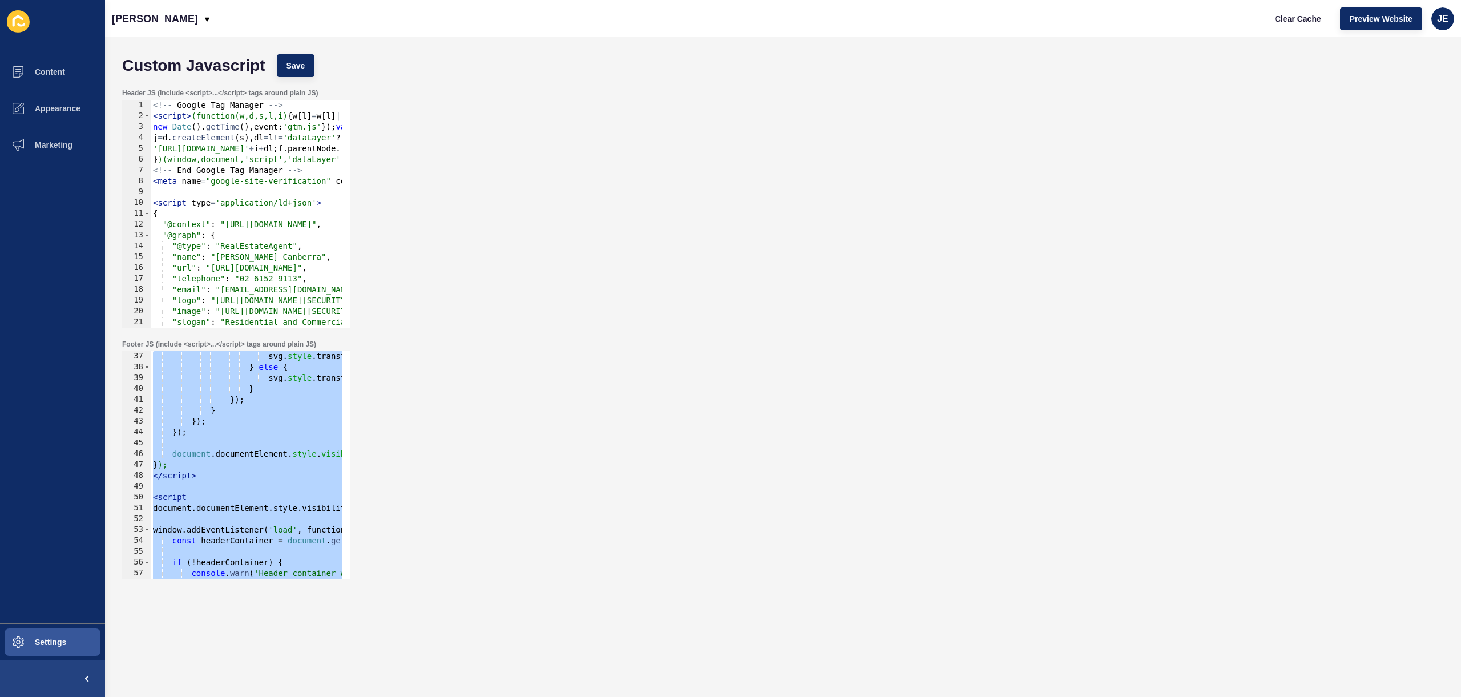
scroll to position [390, 0]
click at [174, 498] on div "svg . style . transform = 'rotate(0deg)' ; } else { svg . style . transform = '…" at bounding box center [798, 471] width 1295 height 241
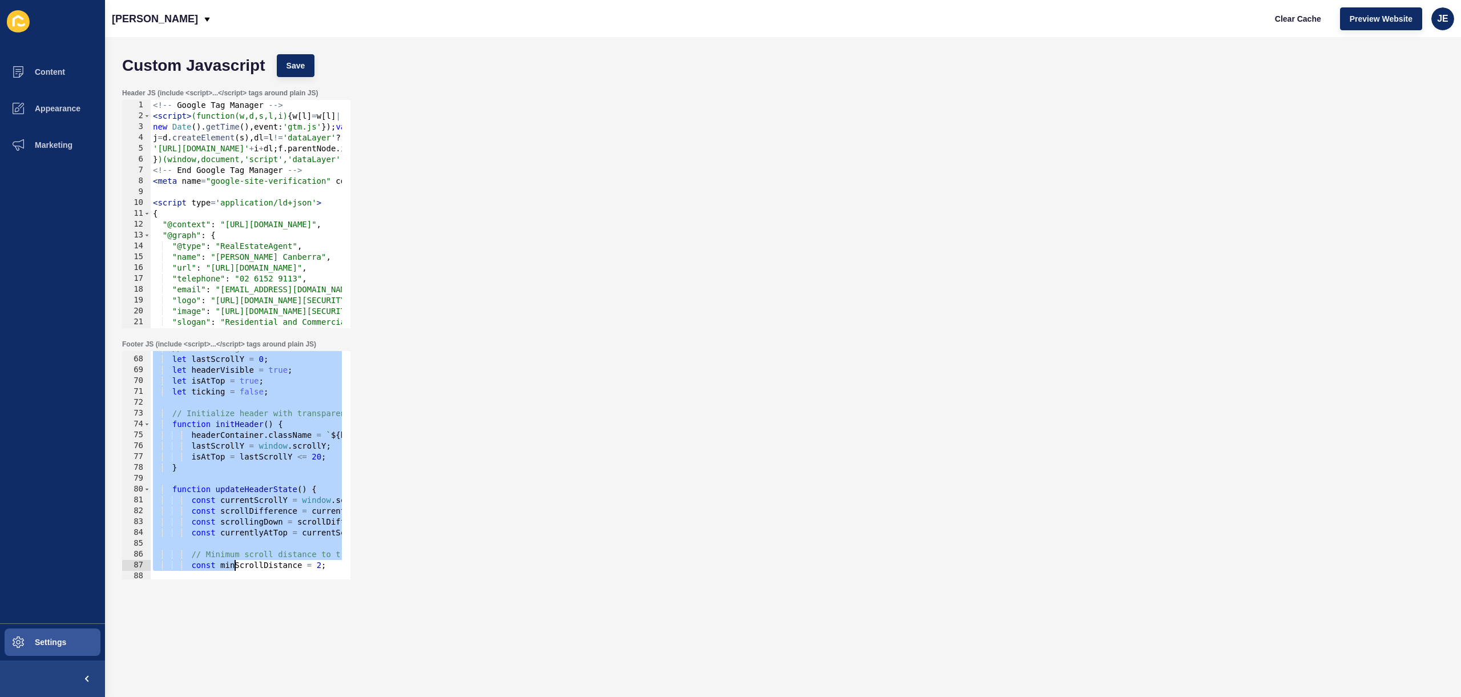
drag, startPoint x: 155, startPoint y: 500, endPoint x: 235, endPoint y: 557, distance: 97.9
click at [235, 570] on div "<script 67 68 69 70 71 72 73 74 75 76 77 78 79 80 81 82 83 84 85 86 87 88 89 90…" at bounding box center [236, 465] width 228 height 228
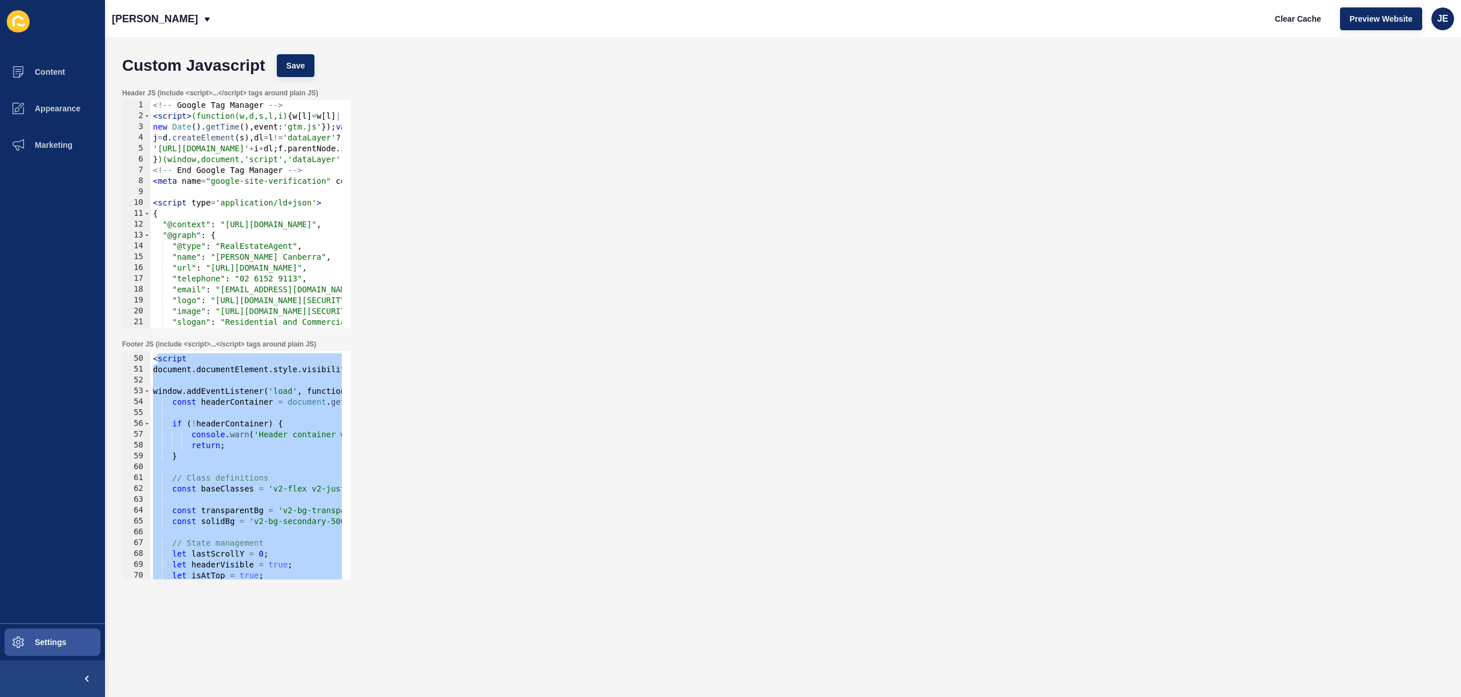
scroll to position [461, 0]
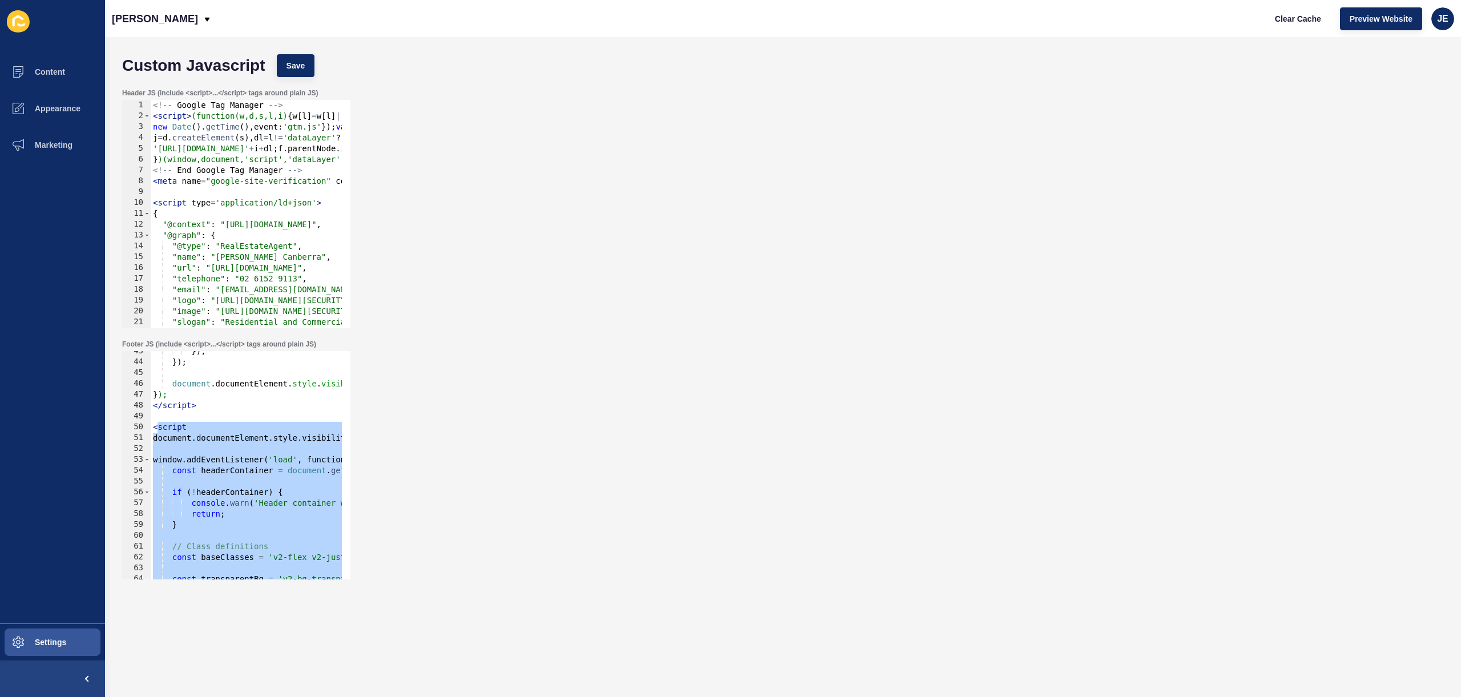
click at [215, 442] on div "}) ; }) ; document . documentElement . style . visibility = 'visible' ; } ); </…" at bounding box center [798, 466] width 1295 height 241
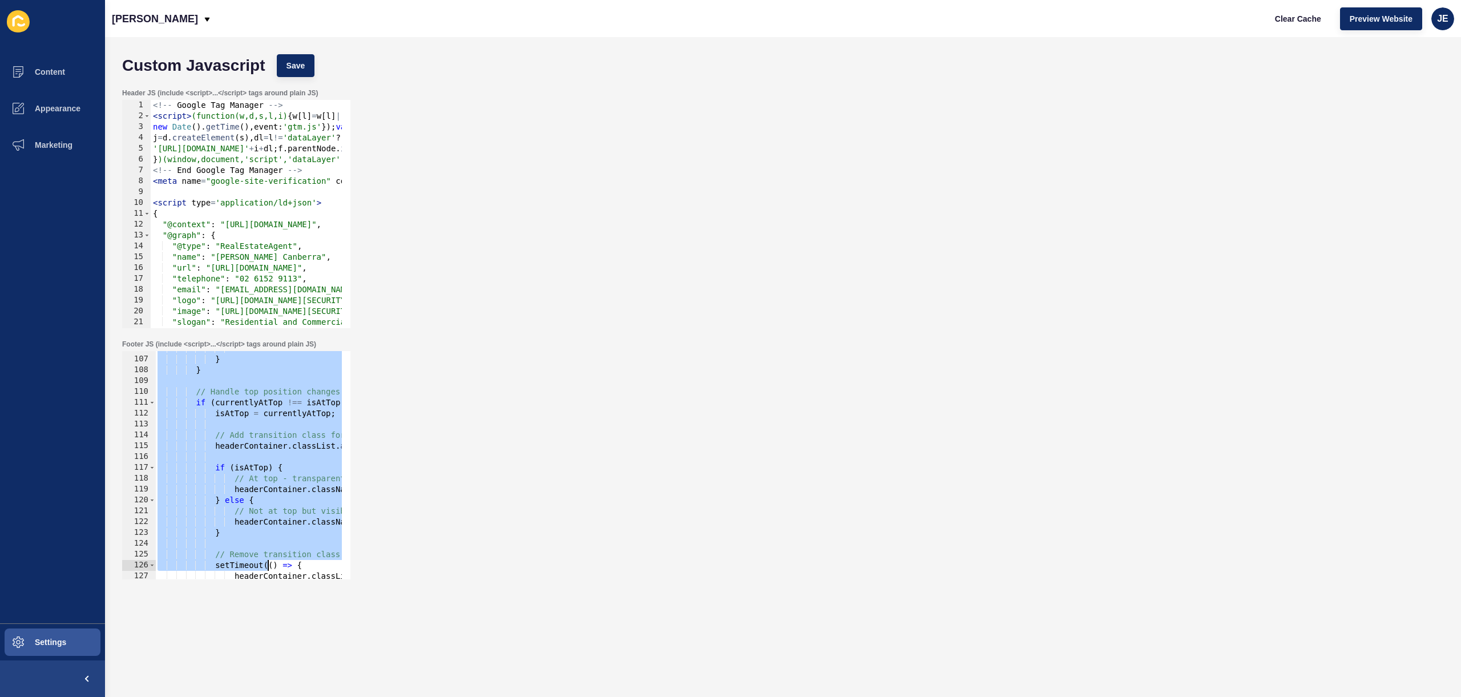
scroll to position [1418, 0]
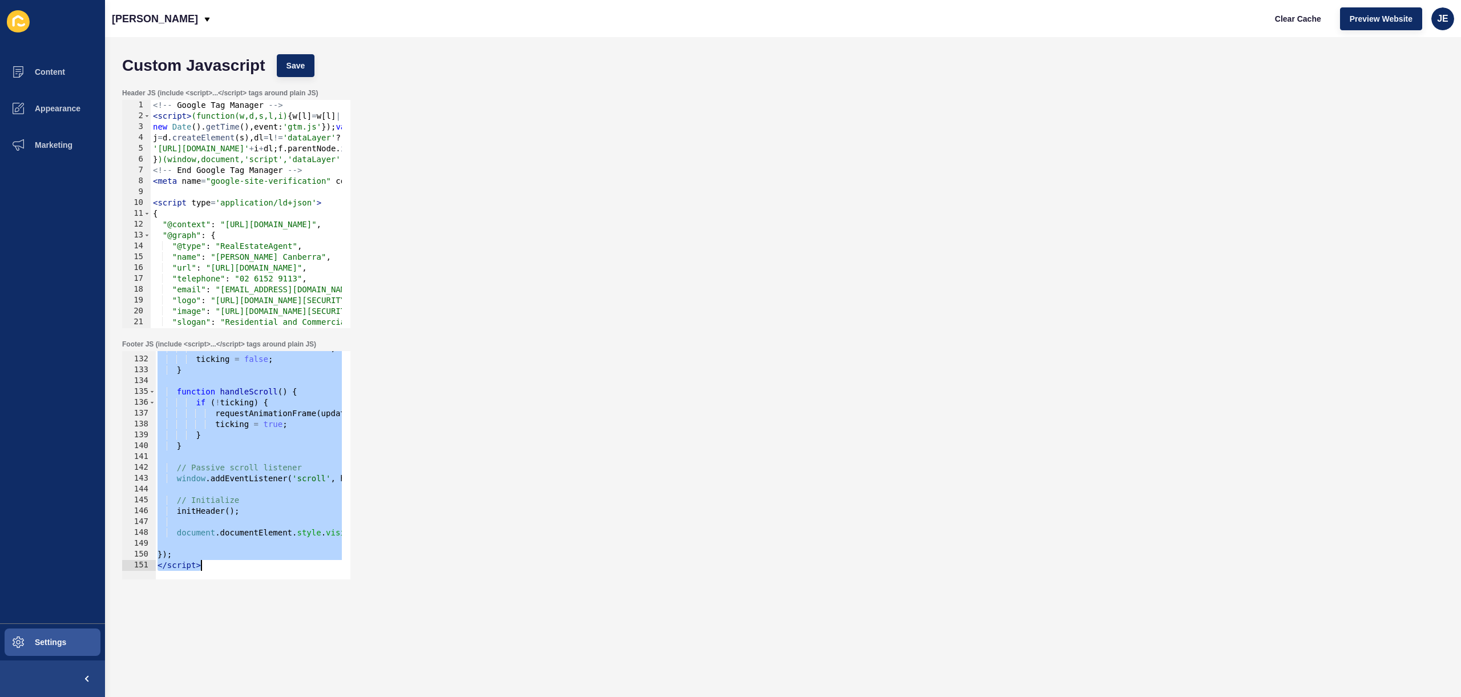
drag, startPoint x: 152, startPoint y: 431, endPoint x: 267, endPoint y: 612, distance: 215.0
click at [267, 612] on form "Custom Javascript Save Header JS (include <script>...</script> tags around plai…" at bounding box center [782, 344] width 1333 height 591
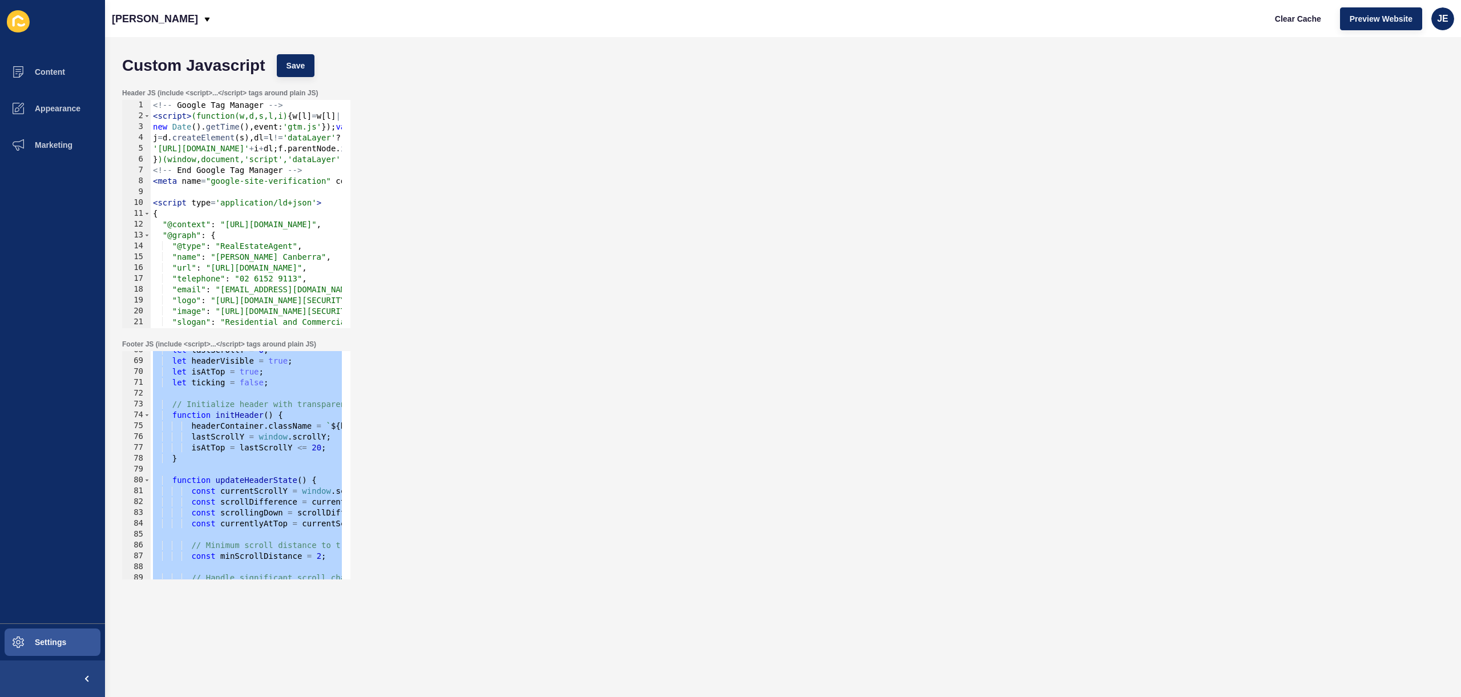
scroll to position [459, 0]
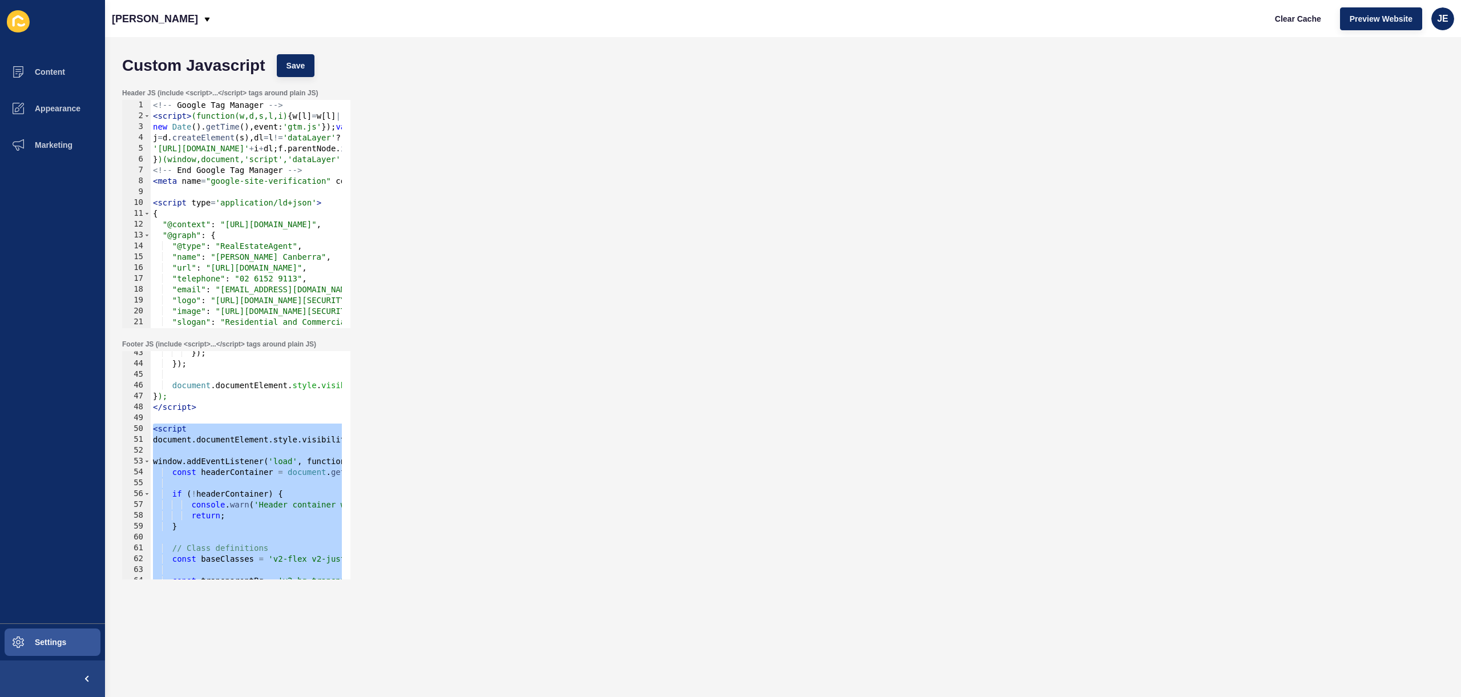
click at [200, 431] on div "}) ; }) ; document . documentElement . style . visibility = 'visible' ; } ); </…" at bounding box center [798, 468] width 1295 height 241
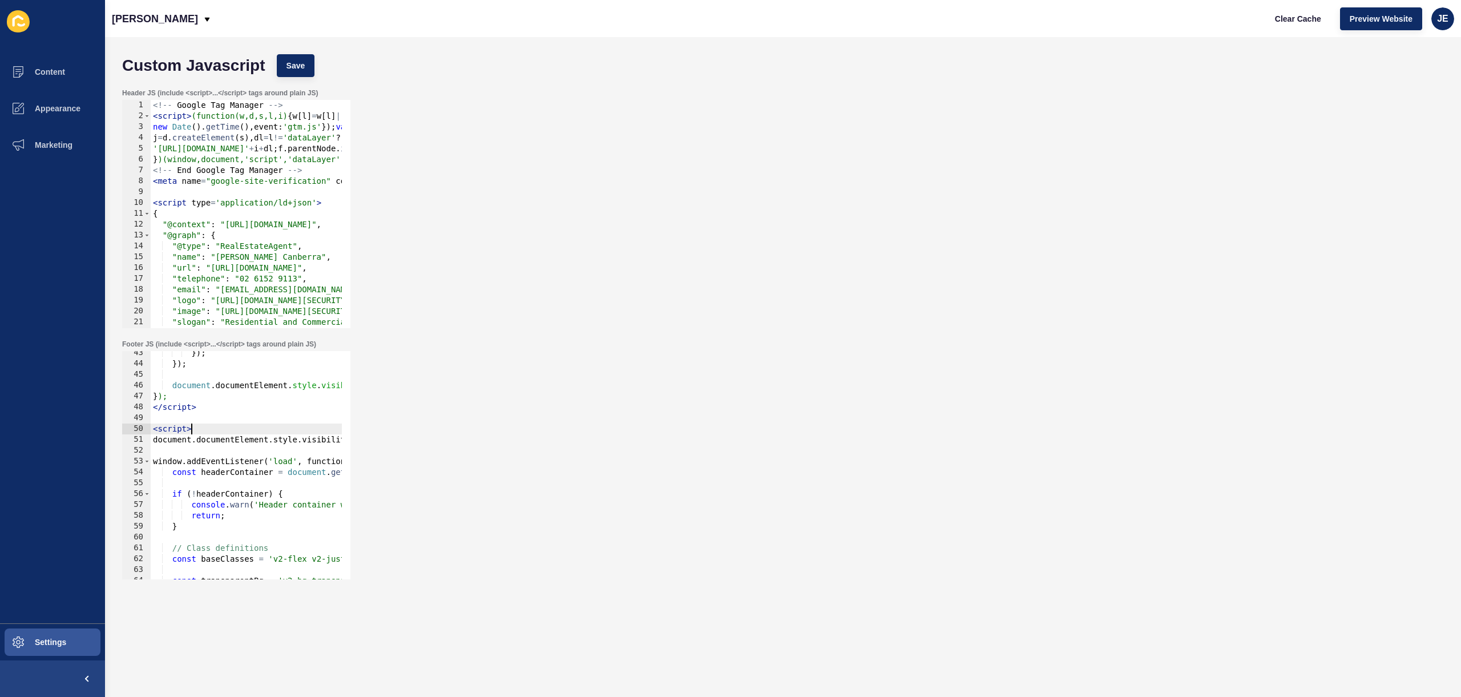
scroll to position [0, 2]
type textarea "<script>"
click at [288, 68] on span "Save" at bounding box center [296, 65] width 19 height 11
click at [1278, 22] on span "Clear Cache" at bounding box center [1298, 18] width 46 height 11
click at [740, 426] on div "Footer JS (include <script>...</script> tags around plain JS) <script> 43 44 45…" at bounding box center [782, 459] width 1333 height 251
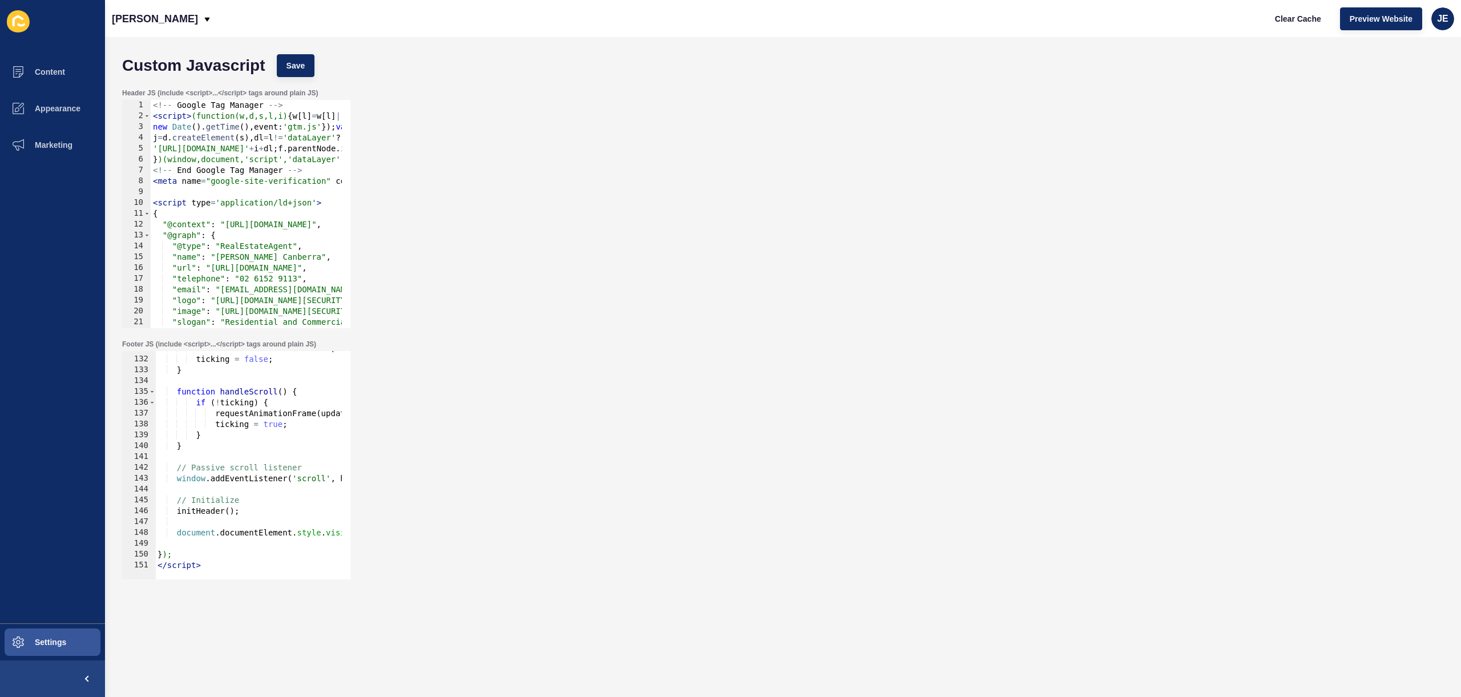
scroll to position [0, 0]
drag, startPoint x: 179, startPoint y: 543, endPoint x: 163, endPoint y: 512, distance: 35.0
click at [163, 512] on div "lastScrollY = currentScrollY ; ticking = false ; } function handleScroll ( ) { …" at bounding box center [802, 463] width 1295 height 241
paste textarea "}, 50);"
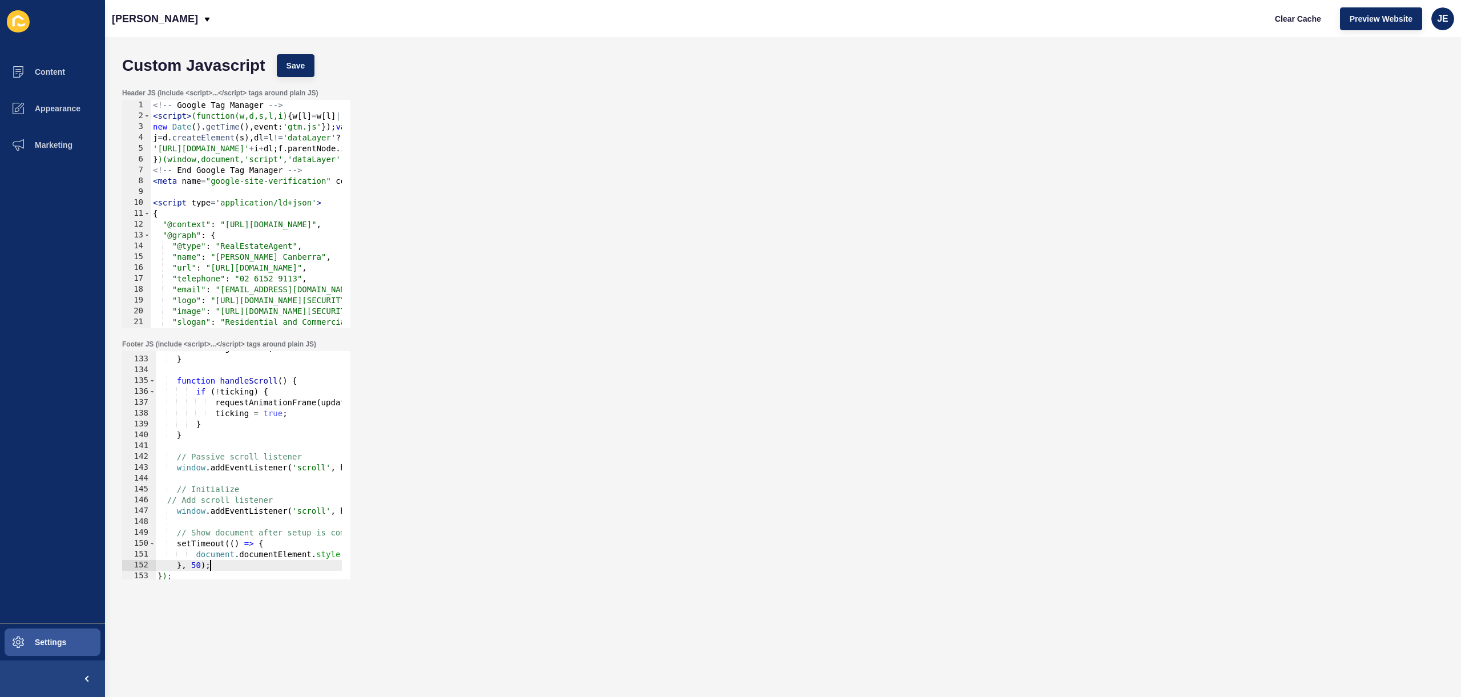
type textarea "document.documentElement.style.visibility = 'visible';"
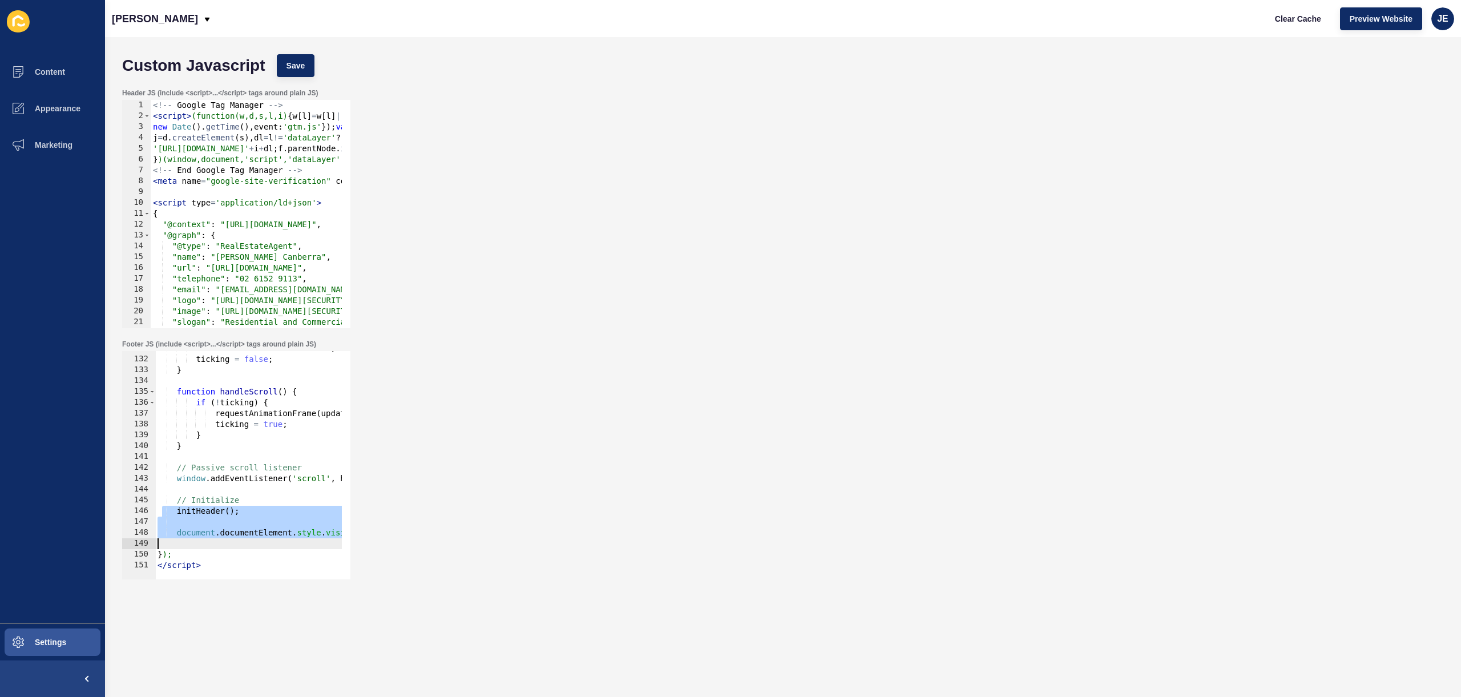
click at [194, 543] on div "lastScrollY = currentScrollY ; ticking = false ; } function handleScroll ( ) { …" at bounding box center [802, 463] width 1295 height 241
drag, startPoint x: 199, startPoint y: 542, endPoint x: 140, endPoint y: 469, distance: 94.2
click at [140, 469] on div "131 132 133 134 135 136 137 138 139 140 141 142 143 144 145 146 147 148 149 150…" at bounding box center [236, 465] width 228 height 228
paste textarea "}, 50"
type textarea "}, 50);"
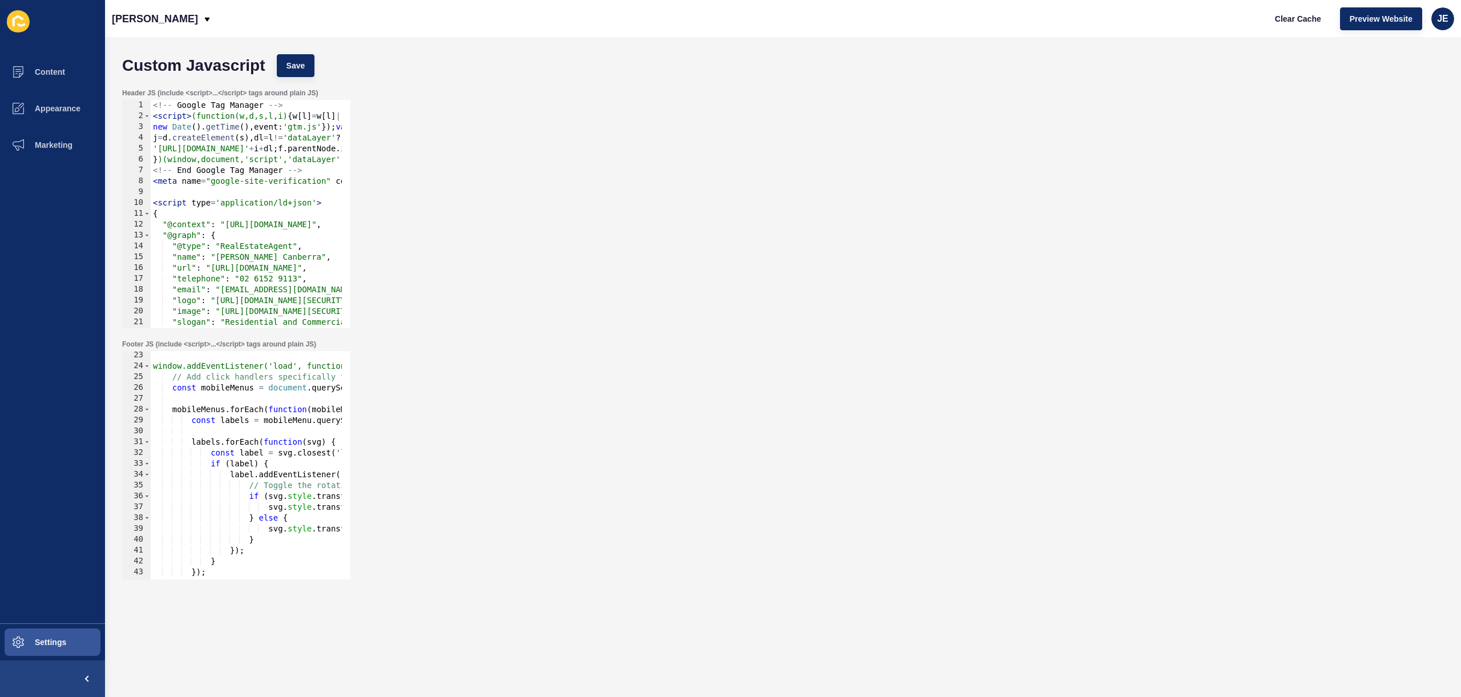
scroll to position [205, 0]
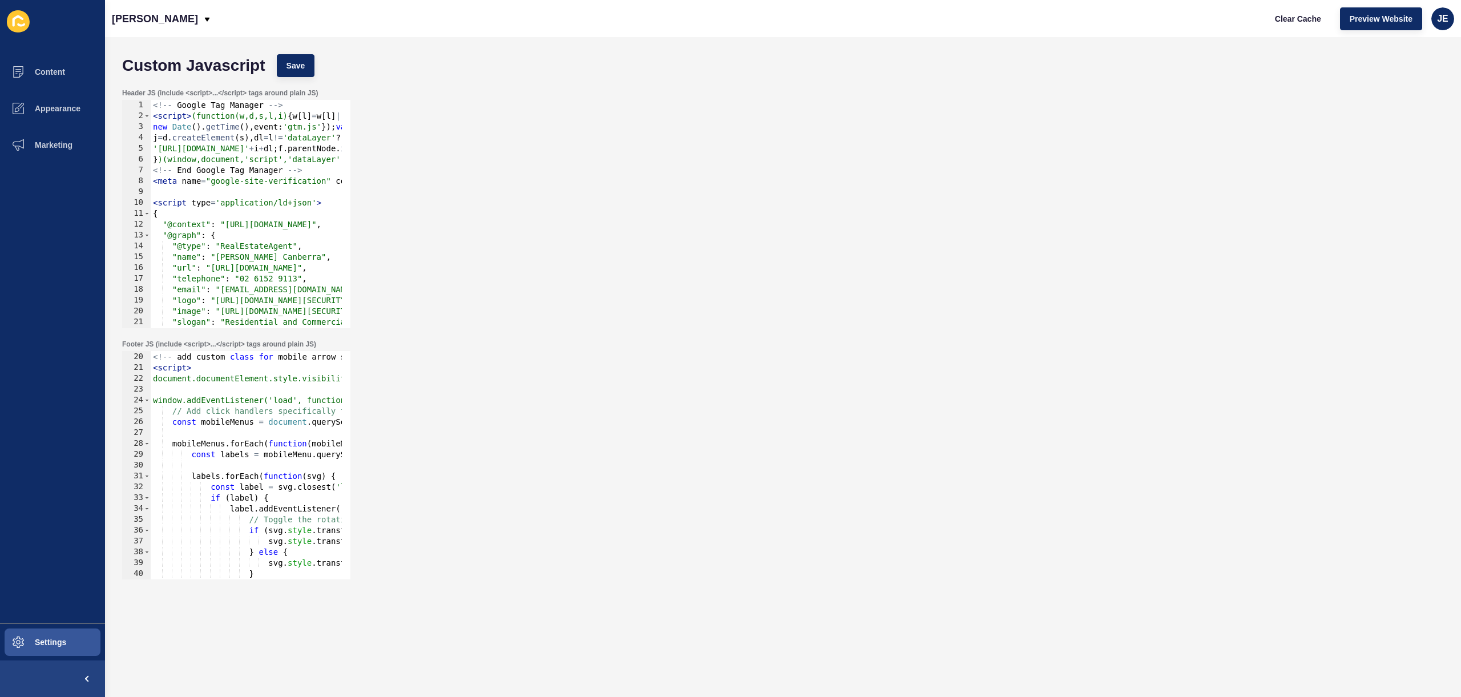
click at [251, 394] on div "<!-- add custom class for mobile arrow svg transform --> < script > document.do…" at bounding box center [798, 461] width 1295 height 241
click at [245, 403] on div "<!-- add custom class for mobile arrow svg transform --> < script > document.do…" at bounding box center [798, 461] width 1295 height 241
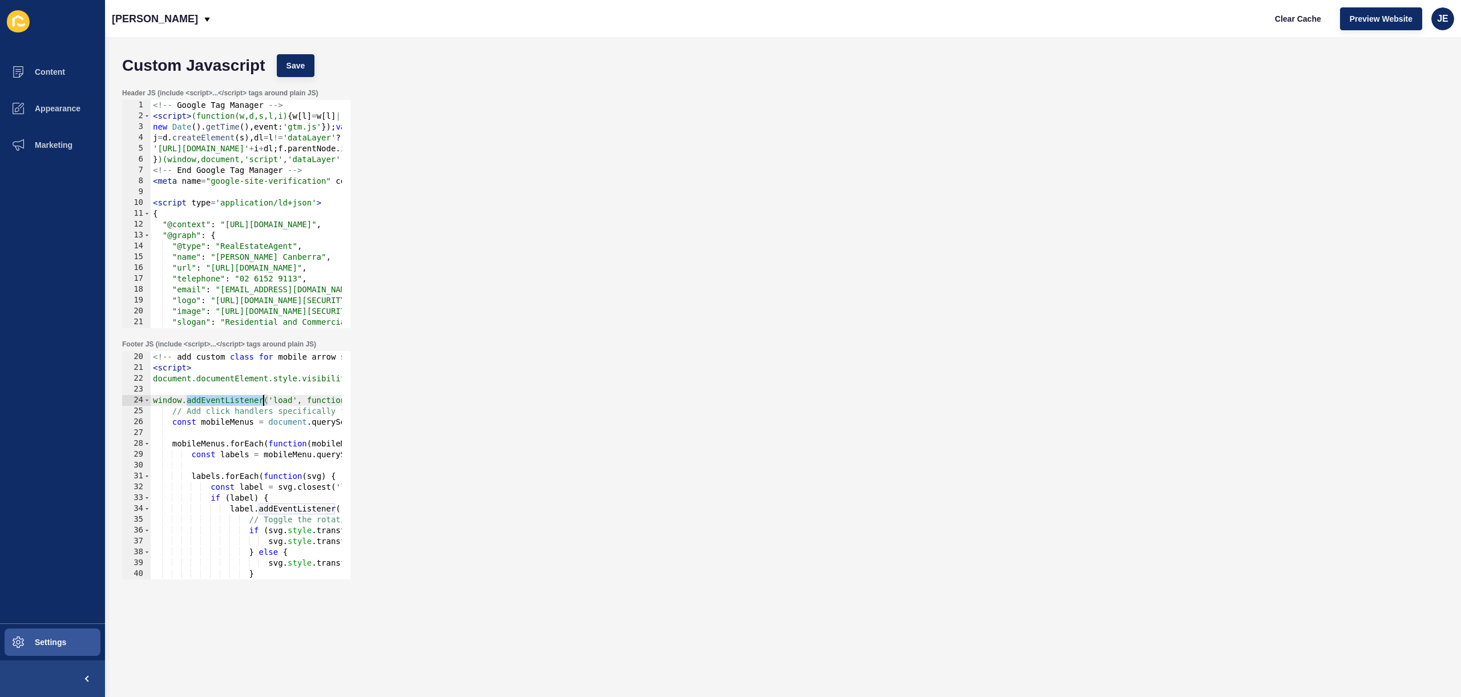
click at [245, 403] on div "<!-- add custom class for mobile arrow svg transform --> < script > document.do…" at bounding box center [798, 461] width 1295 height 241
paste textarea
click at [302, 66] on span "Save" at bounding box center [296, 65] width 19 height 11
click at [1292, 15] on span "Clear Cache" at bounding box center [1298, 18] width 46 height 11
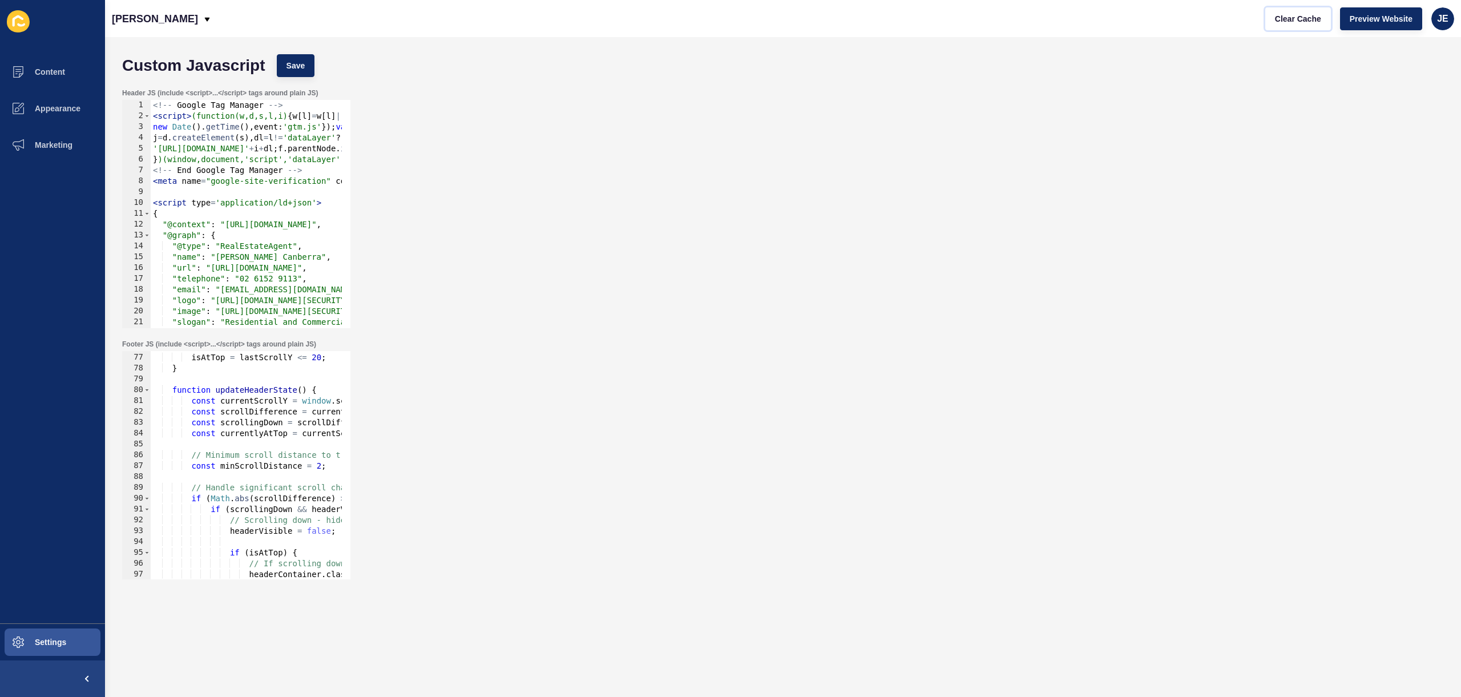
scroll to position [755, 0]
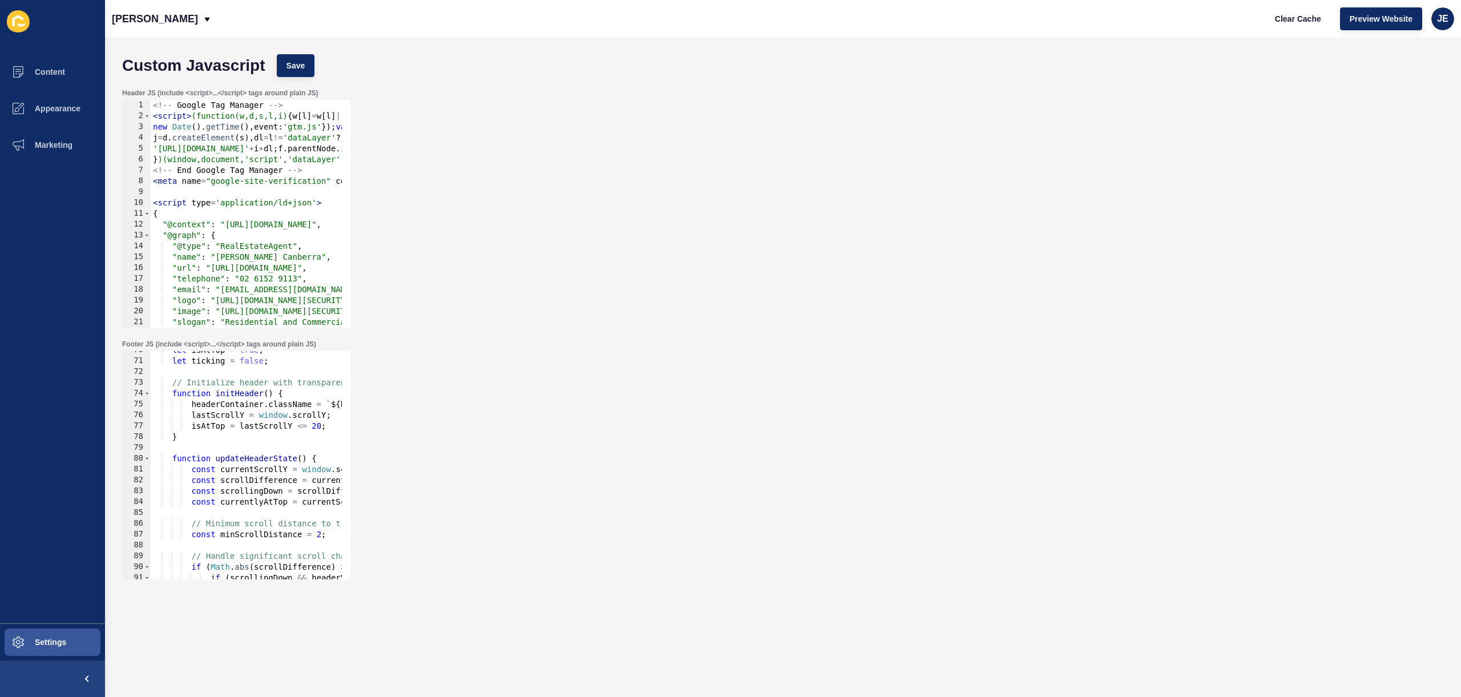
type textarea "function initHeader() {"
click at [303, 394] on div "let isAtTop = true ; let ticking = false ; // Initialize header with transparen…" at bounding box center [798, 465] width 1295 height 241
paste textarea "headerContainer.classList.add('js-loaded');"
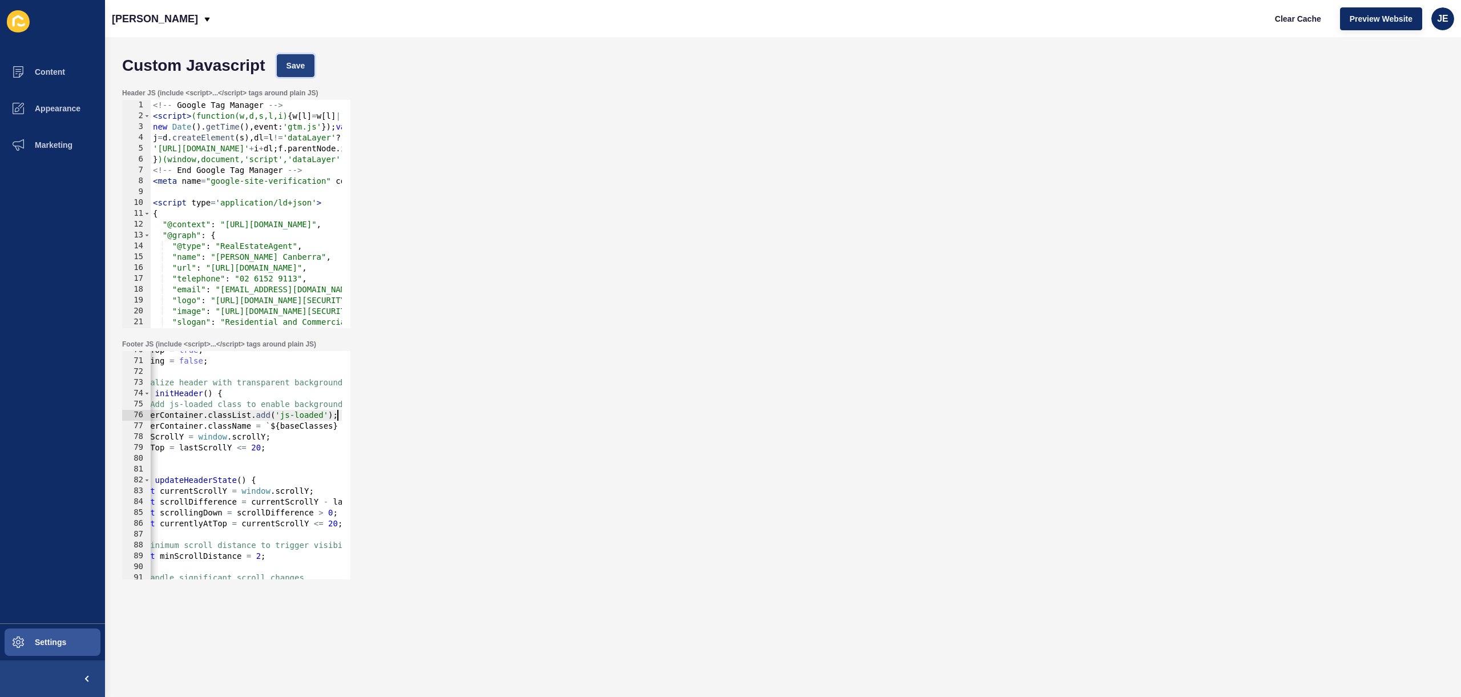
click at [288, 70] on span "Save" at bounding box center [296, 65] width 19 height 11
click at [1283, 22] on span "Clear Cache" at bounding box center [1298, 18] width 46 height 11
click at [265, 446] on div "let isAtTop = true ; let ticking = false ; // Initialize header with transparen…" at bounding box center [737, 465] width 1295 height 241
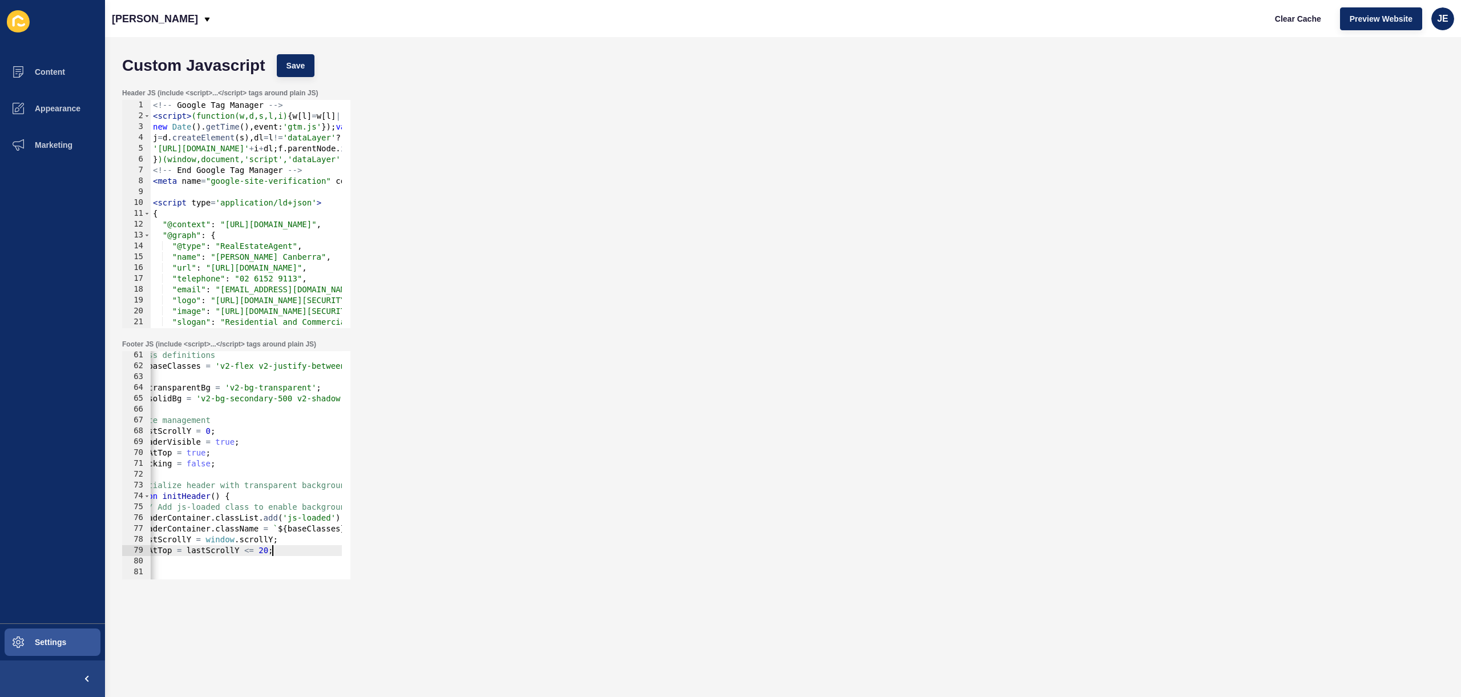
scroll to position [0, 0]
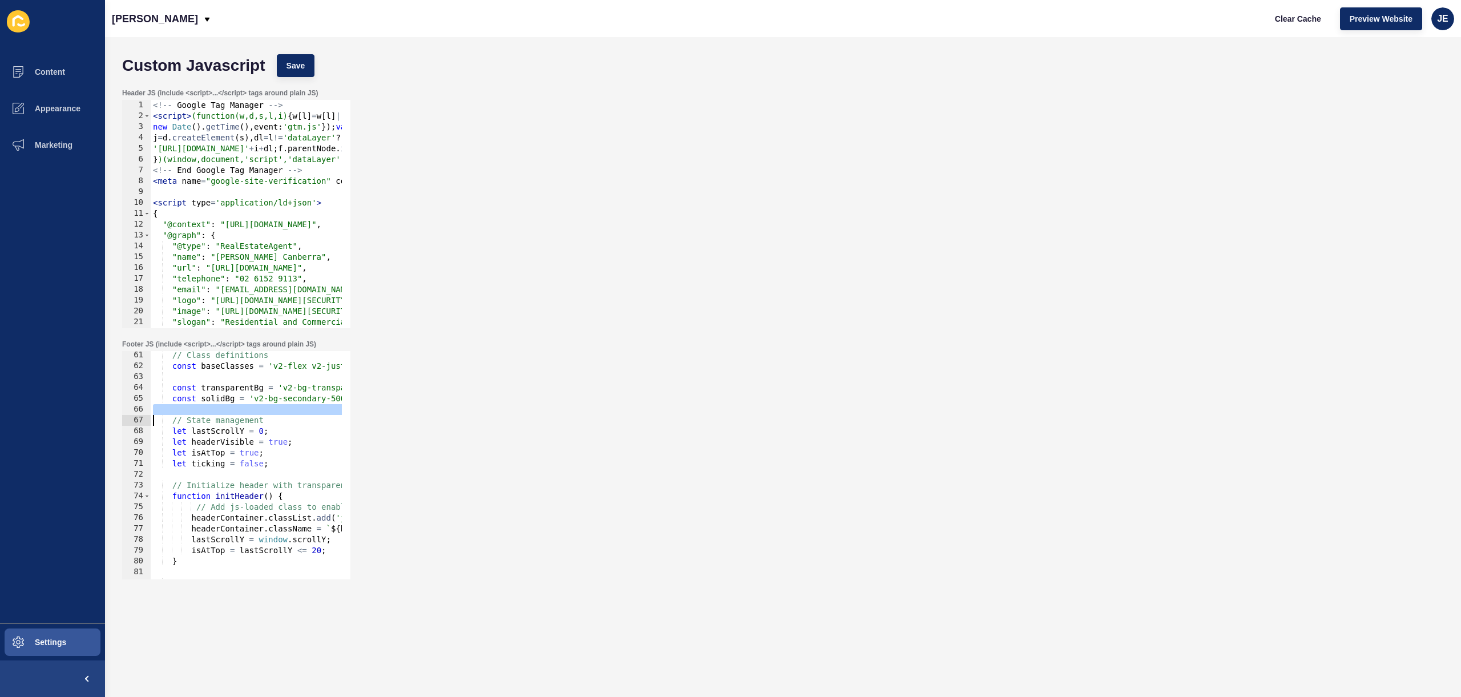
drag, startPoint x: 252, startPoint y: 413, endPoint x: 215, endPoint y: 420, distance: 38.2
click at [149, 422] on div "isAtTop = lastScrollY <= 20; 61 62 63 64 65 66 67 68 69 70 71 72 73 74 75 76 77…" at bounding box center [236, 465] width 228 height 228
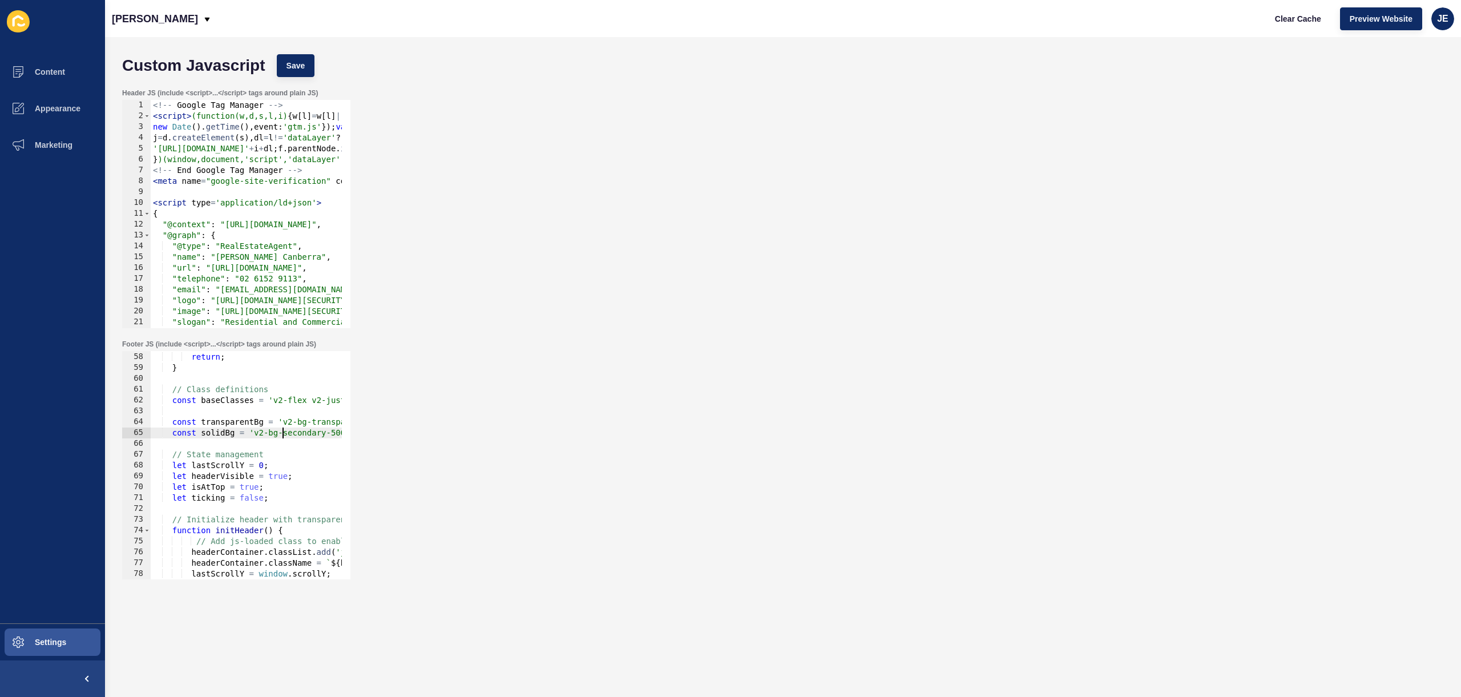
scroll to position [0, 65]
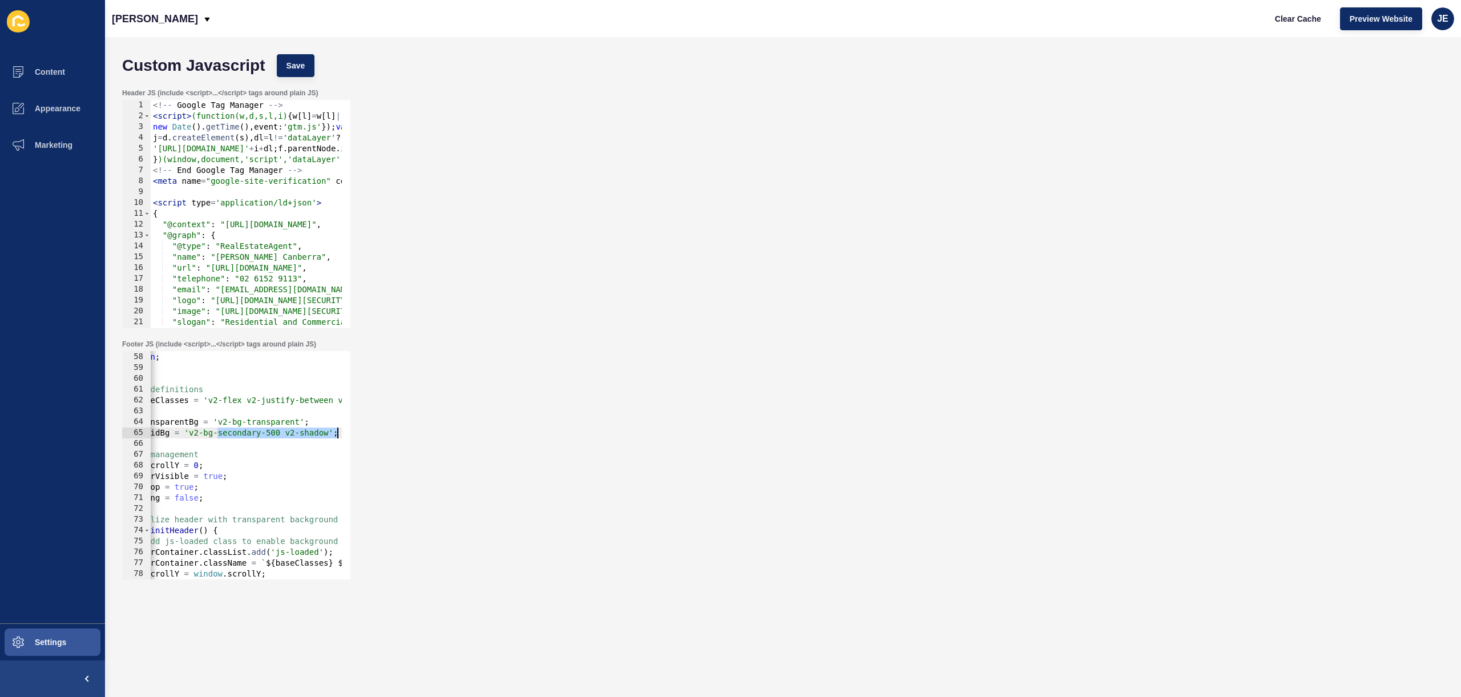
drag, startPoint x: 280, startPoint y: 429, endPoint x: 370, endPoint y: 432, distance: 89.7
click at [370, 432] on div "Footer JS (include <script>...</script> tags around plain JS) // State manageme…" at bounding box center [782, 459] width 1333 height 251
click at [297, 430] on div "console . warn ( 'Header container with id "header-container" not found' ) ; re…" at bounding box center [733, 461] width 1295 height 241
click at [283, 433] on div "console . warn ( 'Header container with id "header-container" not found' ) ; re…" at bounding box center [733, 461] width 1295 height 241
click at [279, 434] on div "console . warn ( 'Header container with id "header-container" not found' ) ; re…" at bounding box center [733, 461] width 1295 height 241
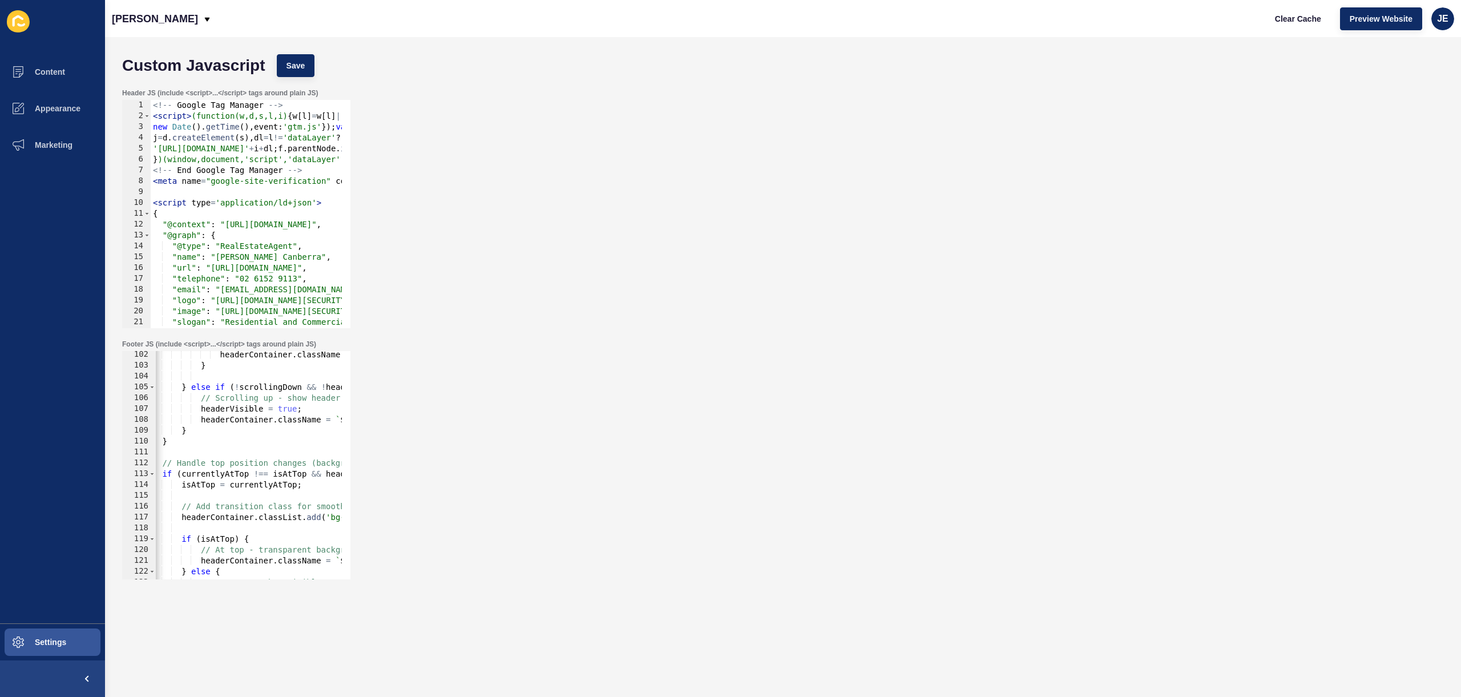
scroll to position [1097, 0]
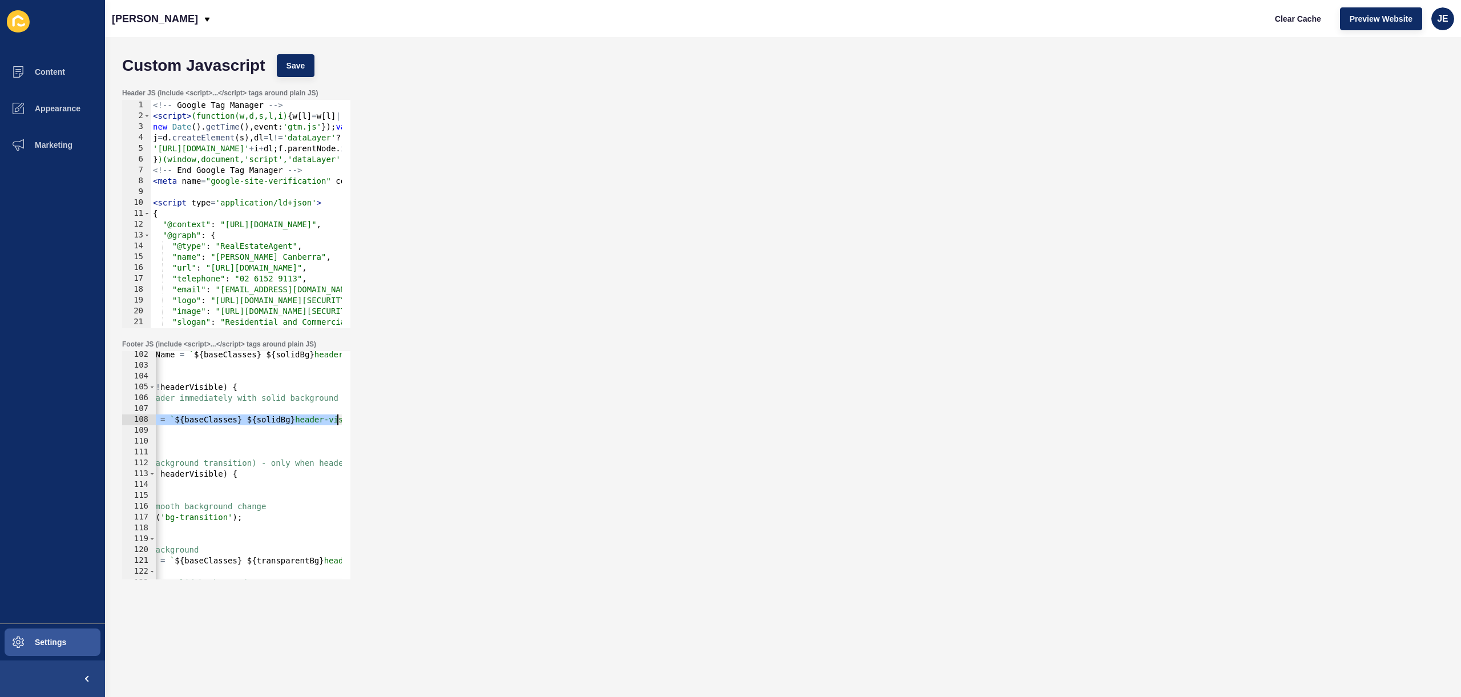
drag, startPoint x: 286, startPoint y: 419, endPoint x: 345, endPoint y: 419, distance: 59.4
click at [345, 419] on div "const solidBg = 'v2-bg-secondary-500 v2-shadow'; 102 103 104 105 106 107 108 10…" at bounding box center [236, 465] width 228 height 228
click at [261, 421] on div "headerContainer . className = ` ${ baseClasses } ${ solidBg } header-hidden ` ;…" at bounding box center [564, 469] width 1295 height 241
drag, startPoint x: 259, startPoint y: 420, endPoint x: 205, endPoint y: 417, distance: 54.3
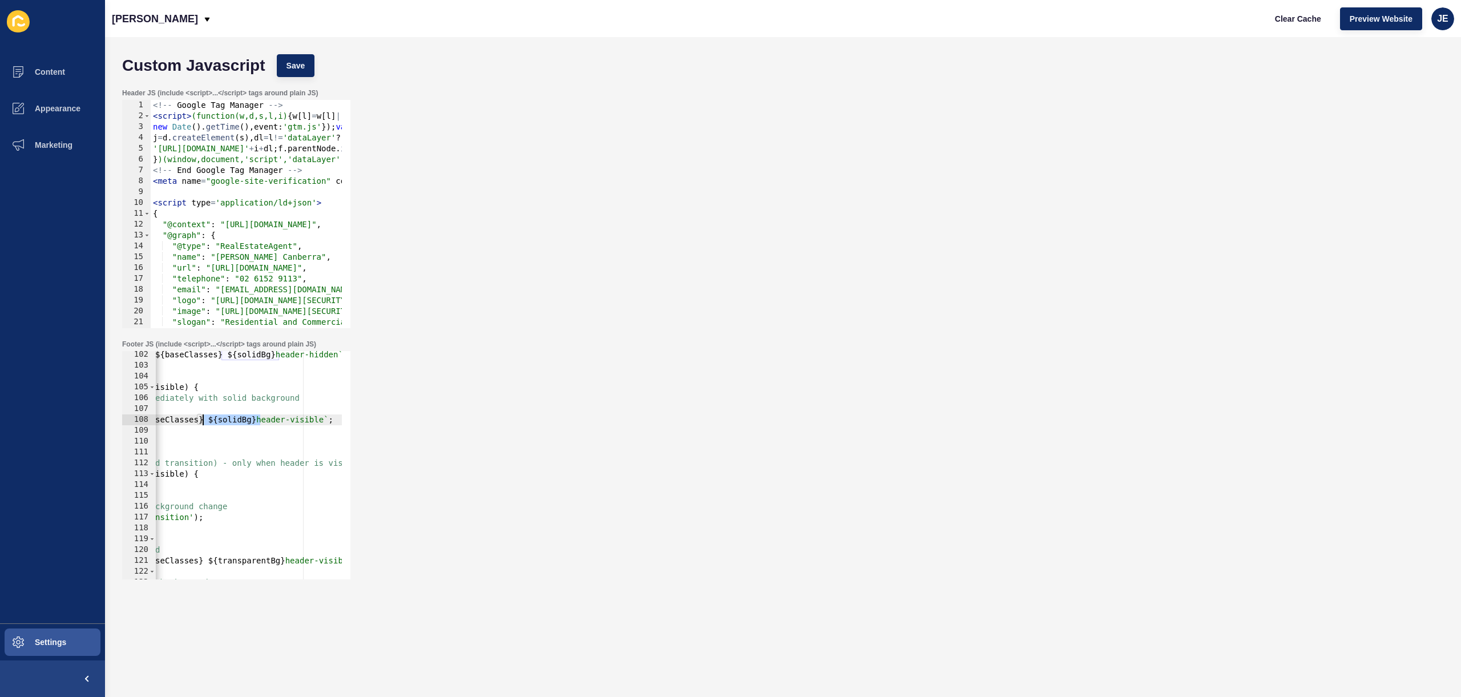
click at [205, 417] on div "headerContainer . className = ` ${ baseClasses } ${ solidBg } header-hidden ` ;…" at bounding box center [564, 469] width 1295 height 241
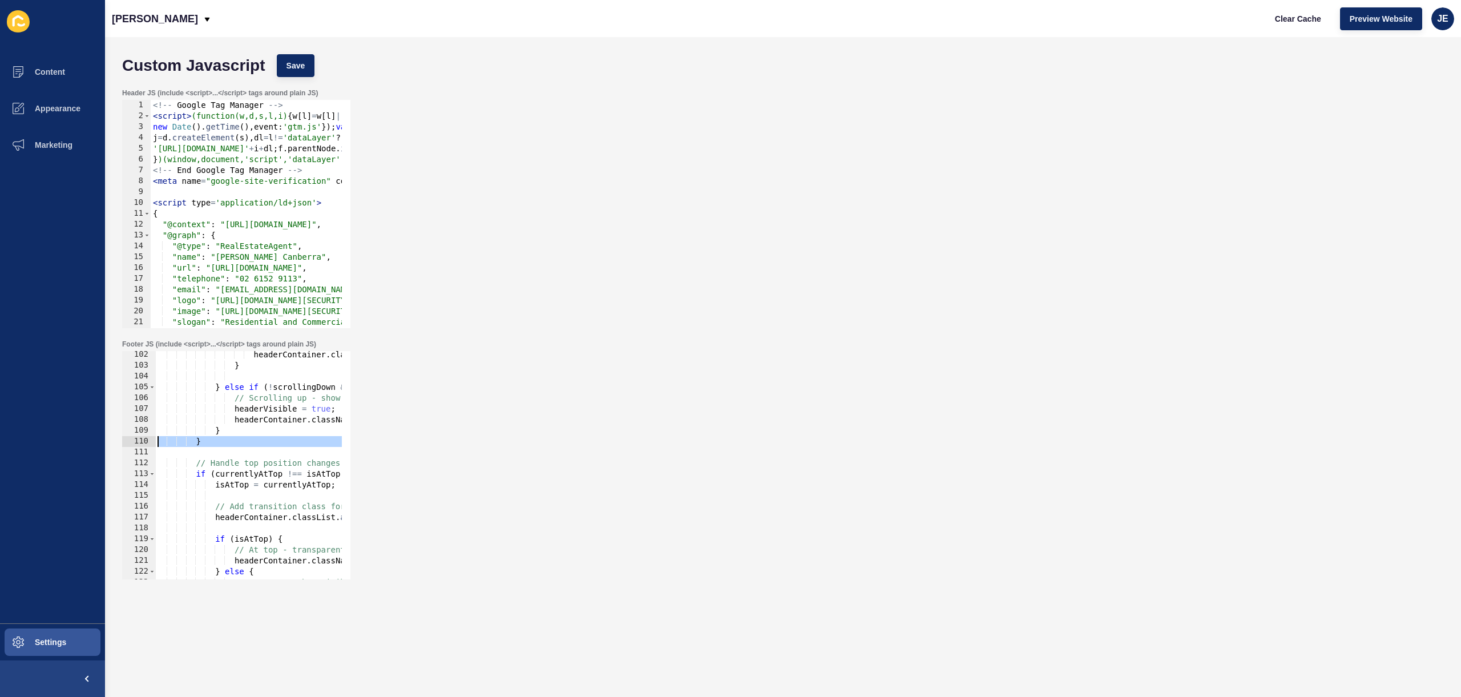
drag, startPoint x: 191, startPoint y: 449, endPoint x: 163, endPoint y: 438, distance: 30.2
click at [106, 439] on div "Custom Javascript Save Header JS (include <script>...</script> tags around plai…" at bounding box center [783, 367] width 1356 height 660
click at [233, 432] on div "headerContainer . className = ` ${ baseClasses } ${ solidBg } header-hidden ` ;…" at bounding box center [802, 469] width 1295 height 241
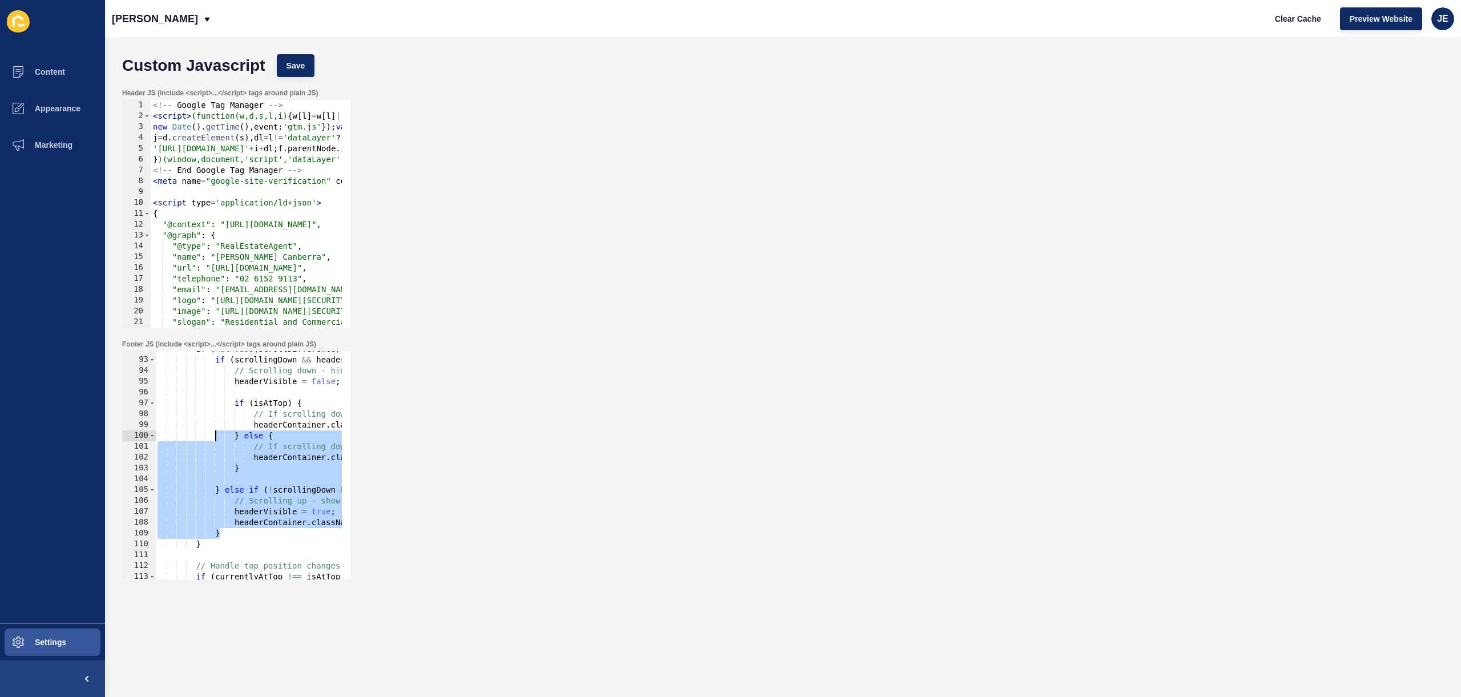
scroll to position [926, 0]
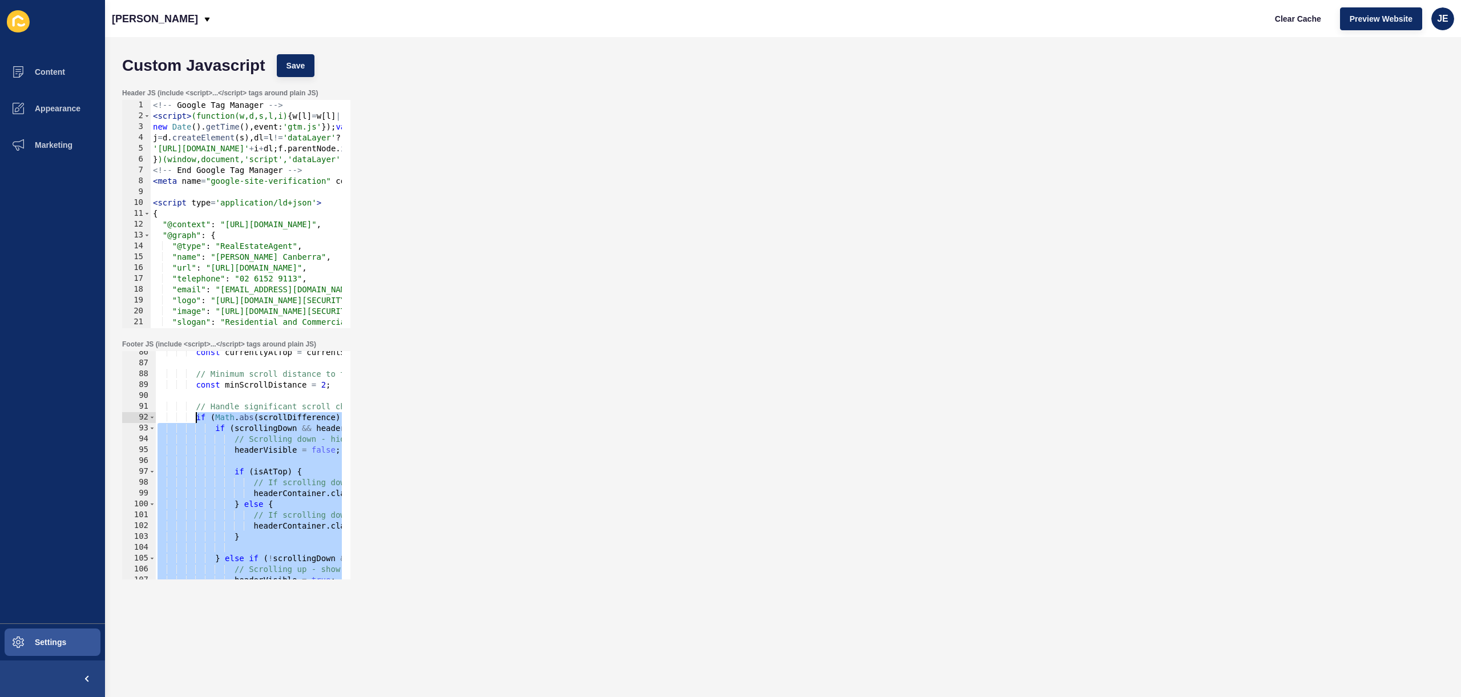
drag, startPoint x: 235, startPoint y: 432, endPoint x: 193, endPoint y: 417, distance: 44.2
click at [193, 417] on div "const currentlyAtTop = currentScrollY <= 20 ; // Minimum scroll distance to tri…" at bounding box center [802, 467] width 1295 height 241
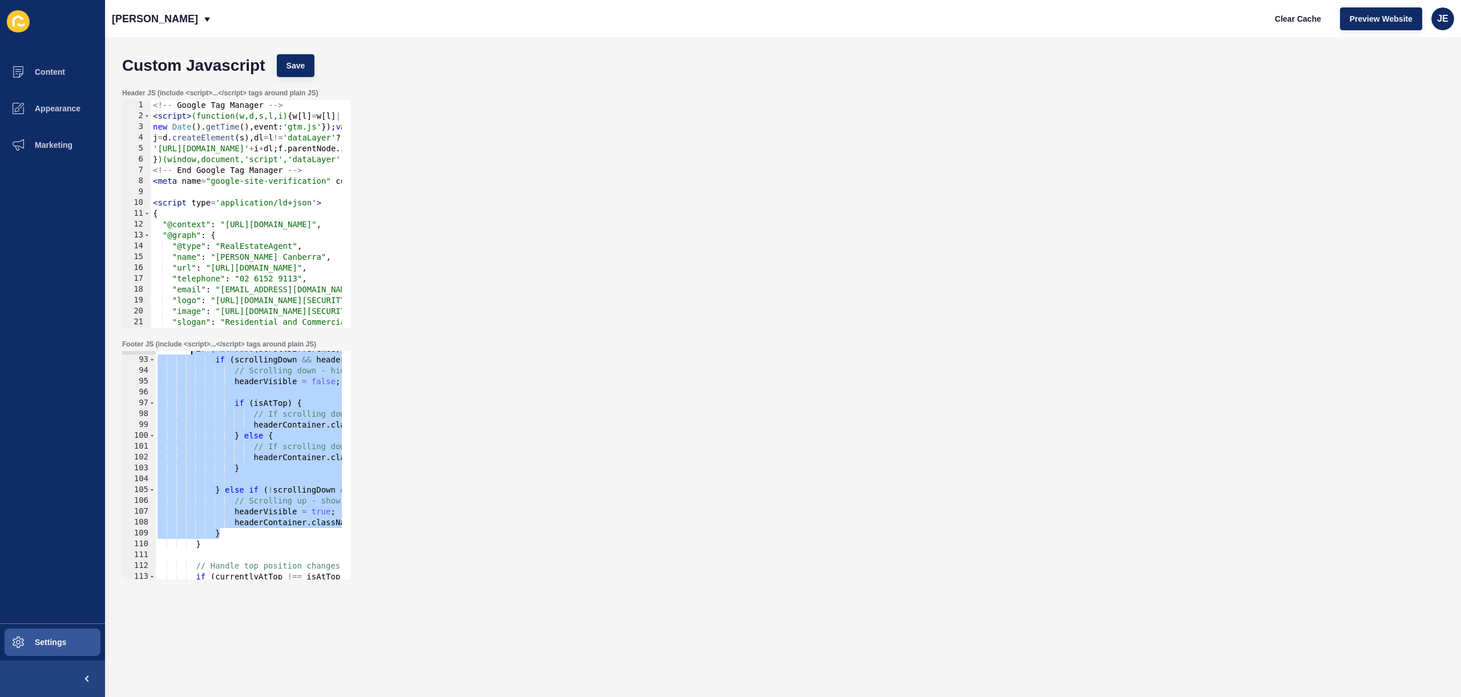
scroll to position [1029, 0]
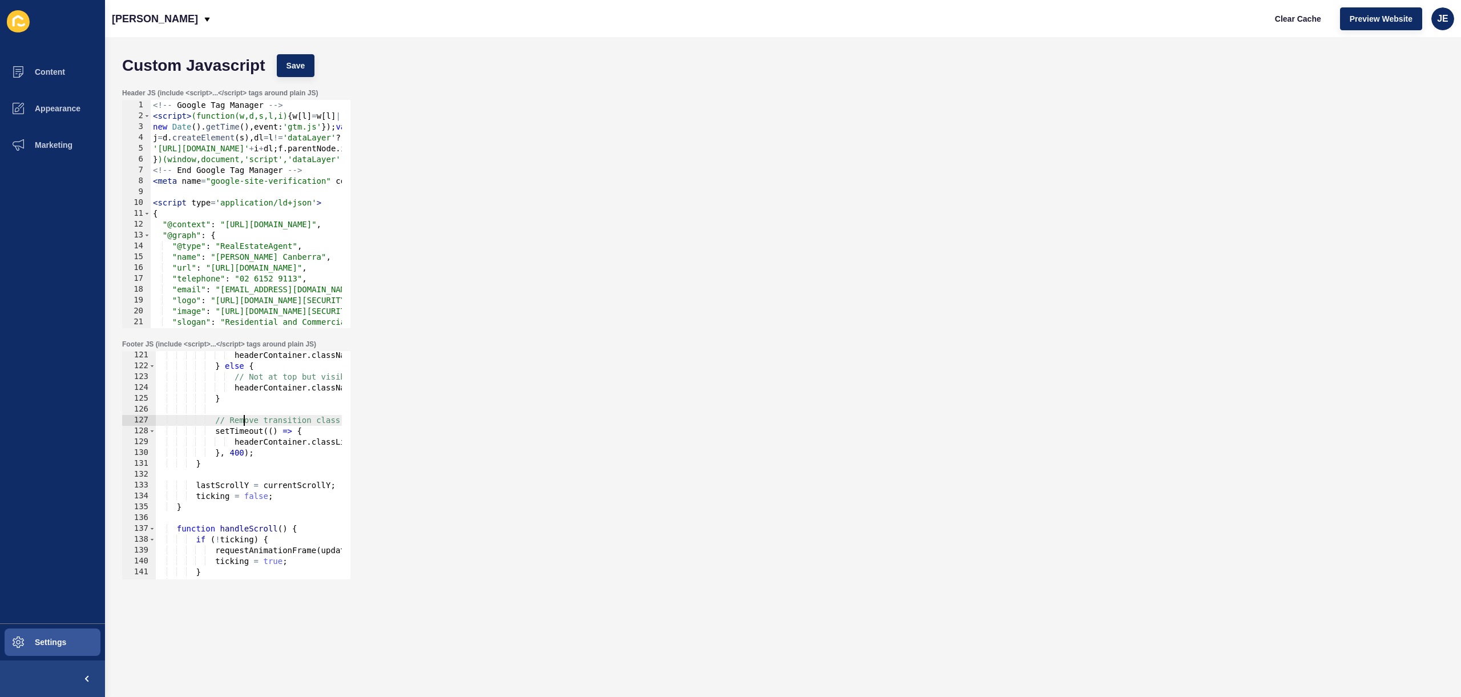
click at [245, 418] on div "headerContainer . className = ` ${ baseClasses } ${ transparentBg } header-visi…" at bounding box center [802, 470] width 1295 height 241
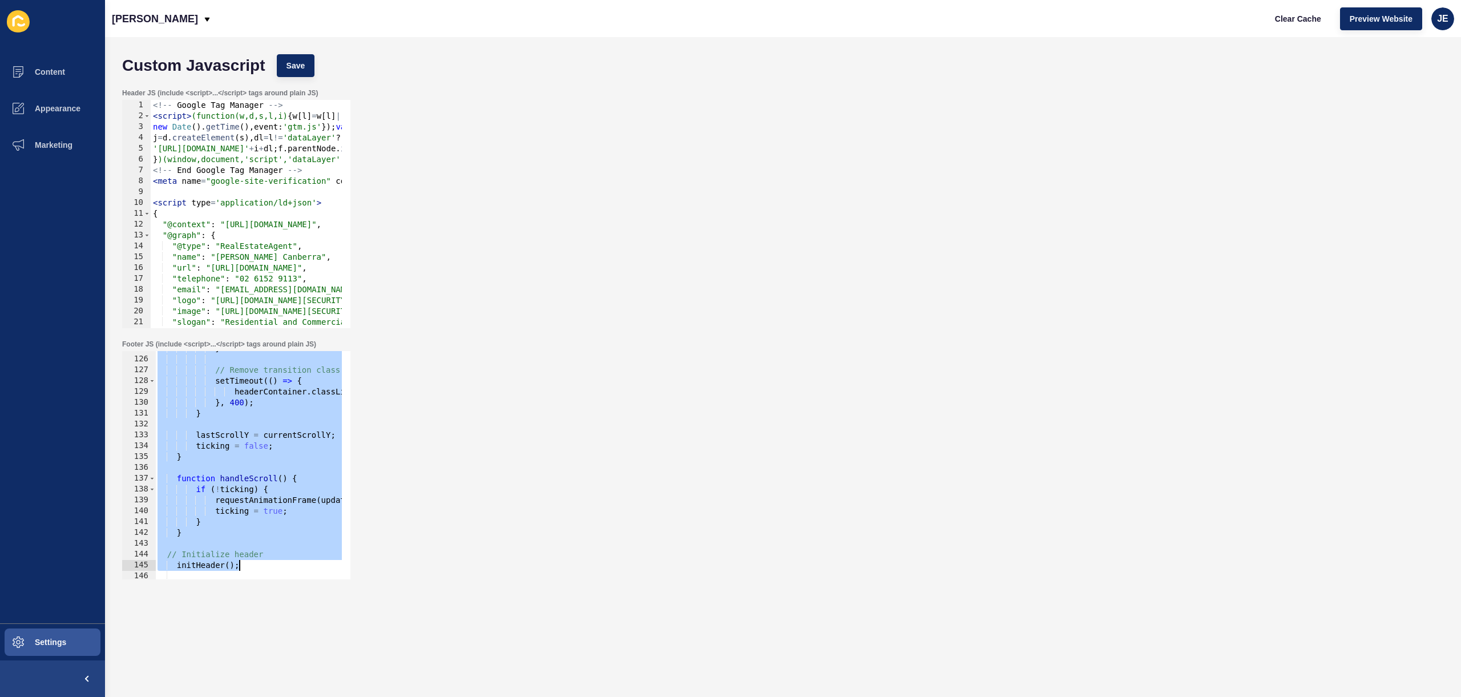
scroll to position [1461, 0]
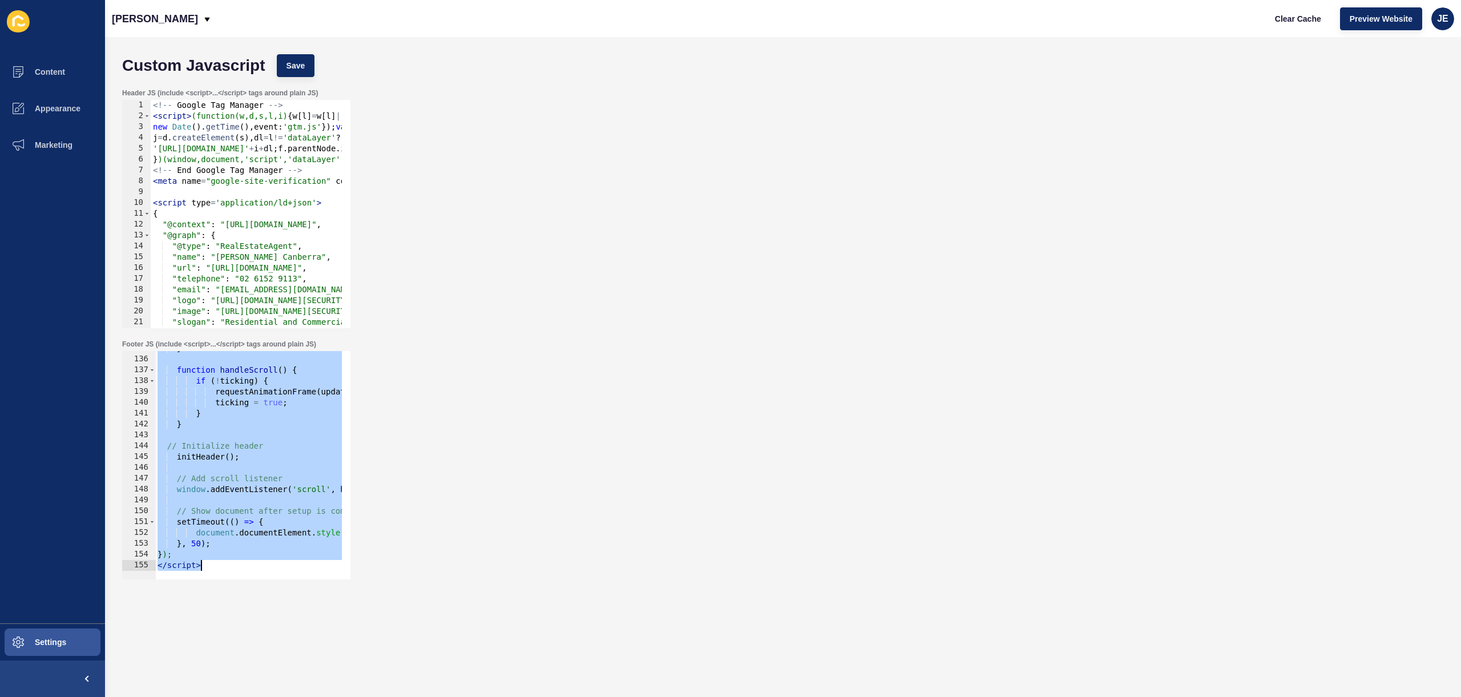
drag, startPoint x: 156, startPoint y: 480, endPoint x: 240, endPoint y: 622, distance: 164.5
click at [240, 622] on form "Custom Javascript Save Header JS (include <script>...</script> tags around plai…" at bounding box center [782, 344] width 1333 height 591
type textarea "}); </script>"
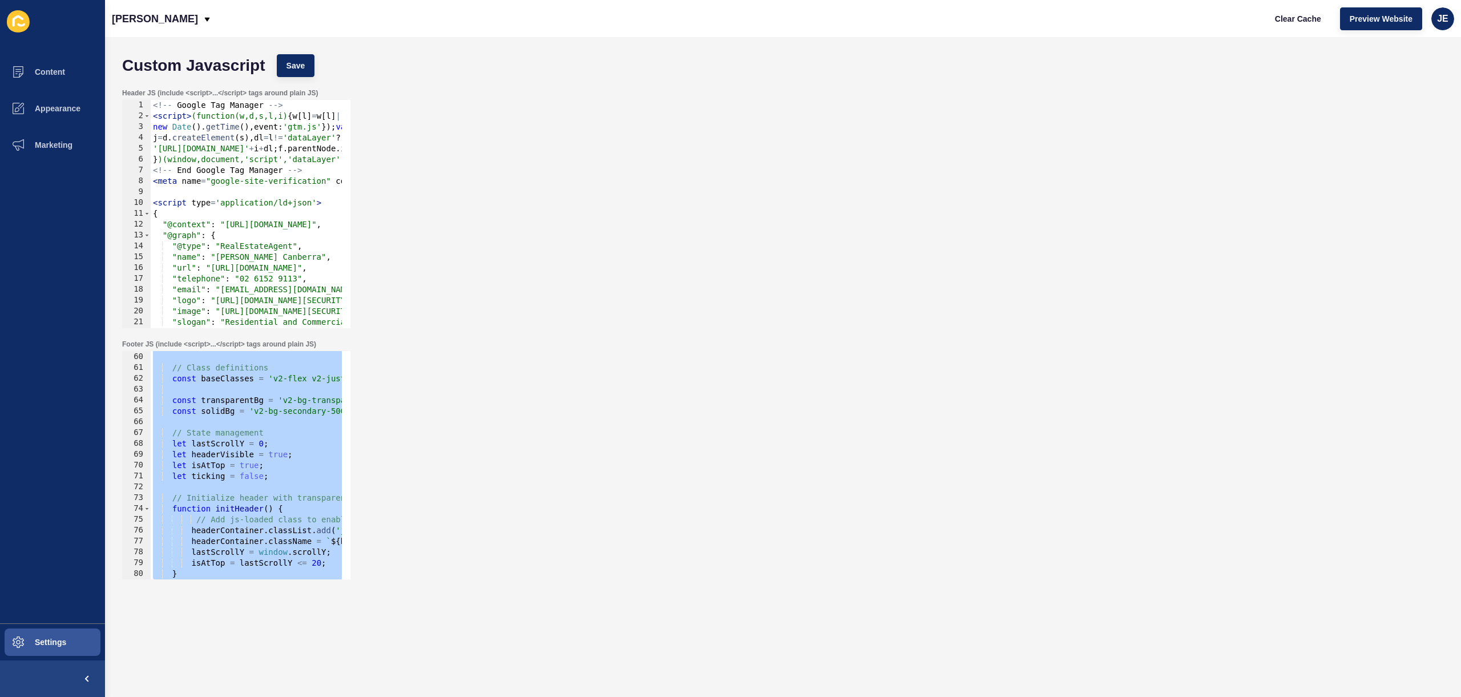
scroll to position [571, 0]
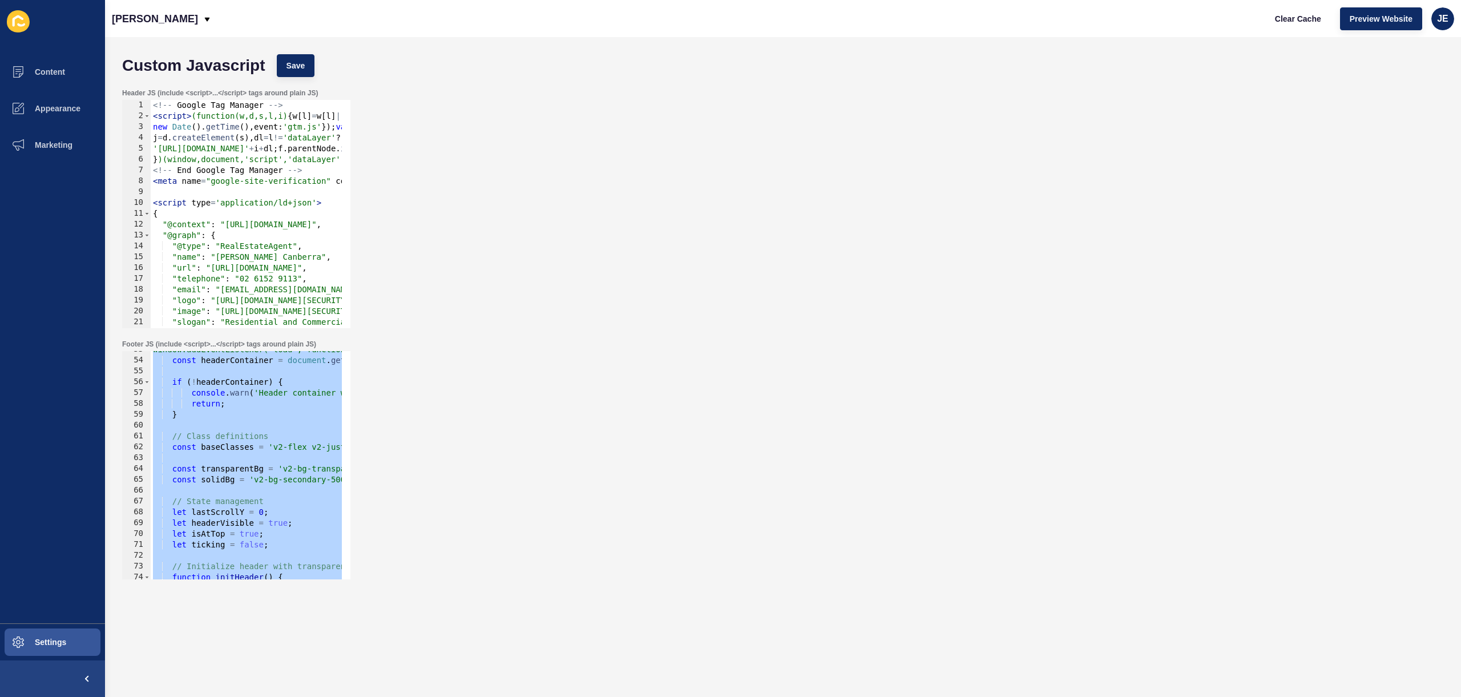
click at [231, 488] on div "window.addEventListener('load', function() { const headerContainer = document .…" at bounding box center [798, 464] width 1295 height 241
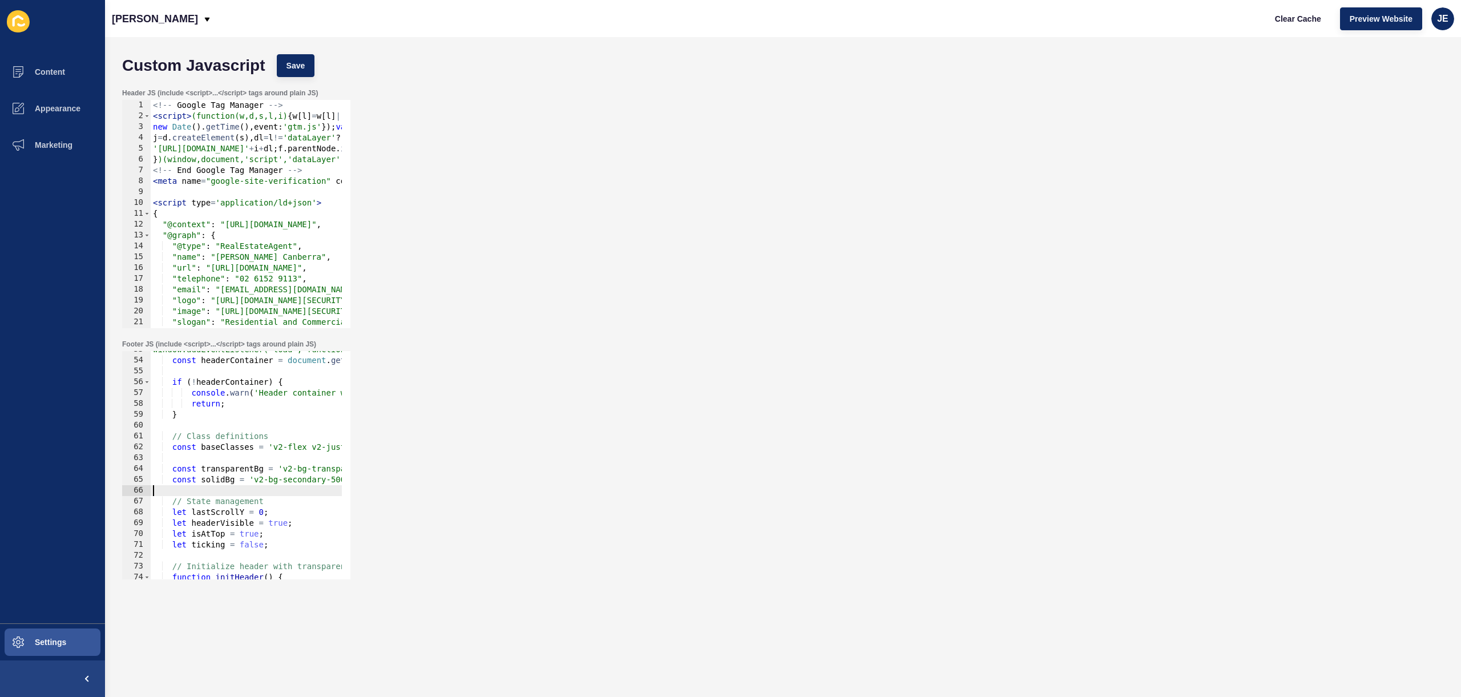
click at [231, 488] on div "window.addEventListener('load', function() { const headerContainer = document .…" at bounding box center [798, 464] width 1295 height 241
paste textarea "const solidBgColor = '#253746';"
click at [152, 501] on div "window.addEventListener('load', function() { const headerContainer = document .…" at bounding box center [798, 464] width 1295 height 241
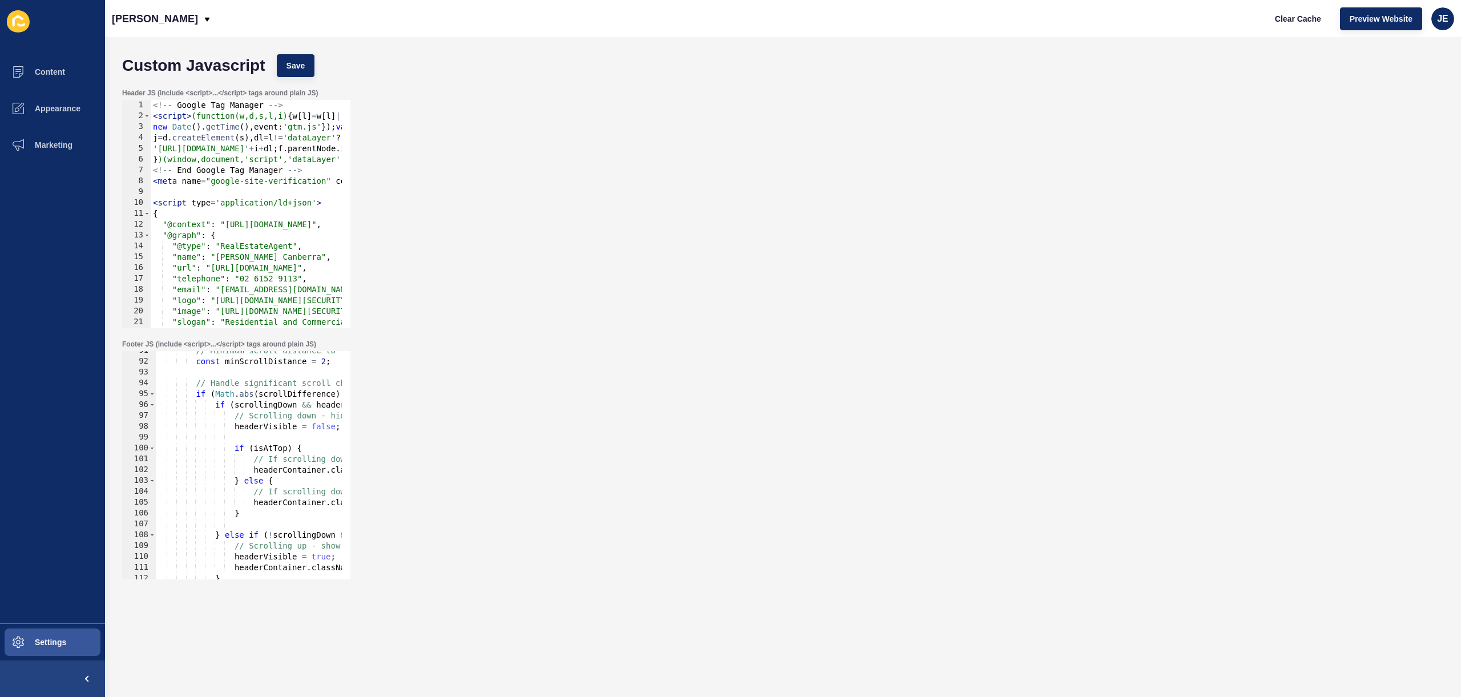
scroll to position [1016, 0]
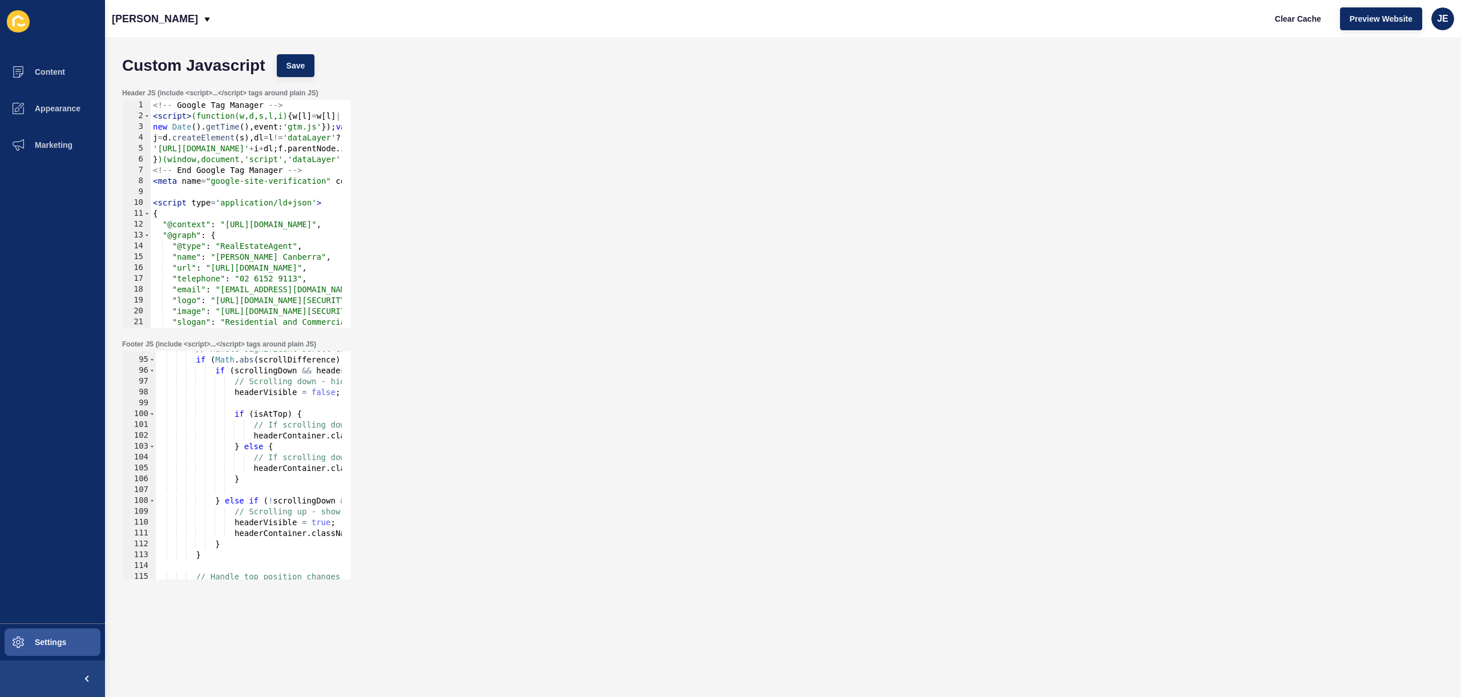
click at [234, 447] on div "// Handle significant scroll changes if ( Math . abs ( scrollDifference ) >= mi…" at bounding box center [802, 464] width 1295 height 241
type textarea "} else {"
click at [247, 445] on div "// Handle significant scroll changes if ( Math . abs ( scrollDifference ) >= mi…" at bounding box center [802, 464] width 1295 height 241
paste textarea
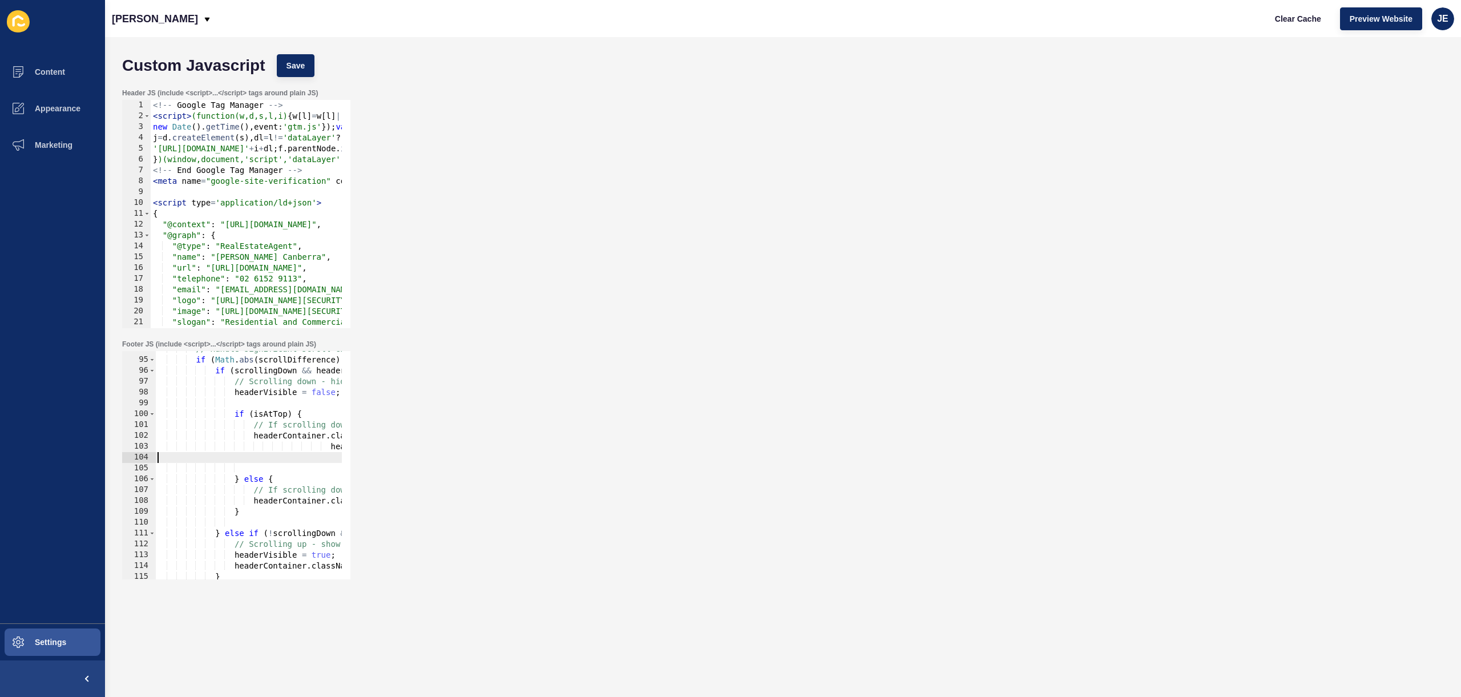
scroll to position [0, 0]
drag, startPoint x: 329, startPoint y: 450, endPoint x: 256, endPoint y: 450, distance: 72.5
click at [256, 450] on div "// Handle significant scroll changes if ( Math . abs ( scrollDifference ) >= mi…" at bounding box center [802, 464] width 1295 height 241
type textarea "headerContainer.style.setProperty('background-color', solidBgColor, 'important'…"
click at [239, 454] on div "// Handle significant scroll changes if ( Math . abs ( scrollDifference ) >= mi…" at bounding box center [802, 464] width 1295 height 241
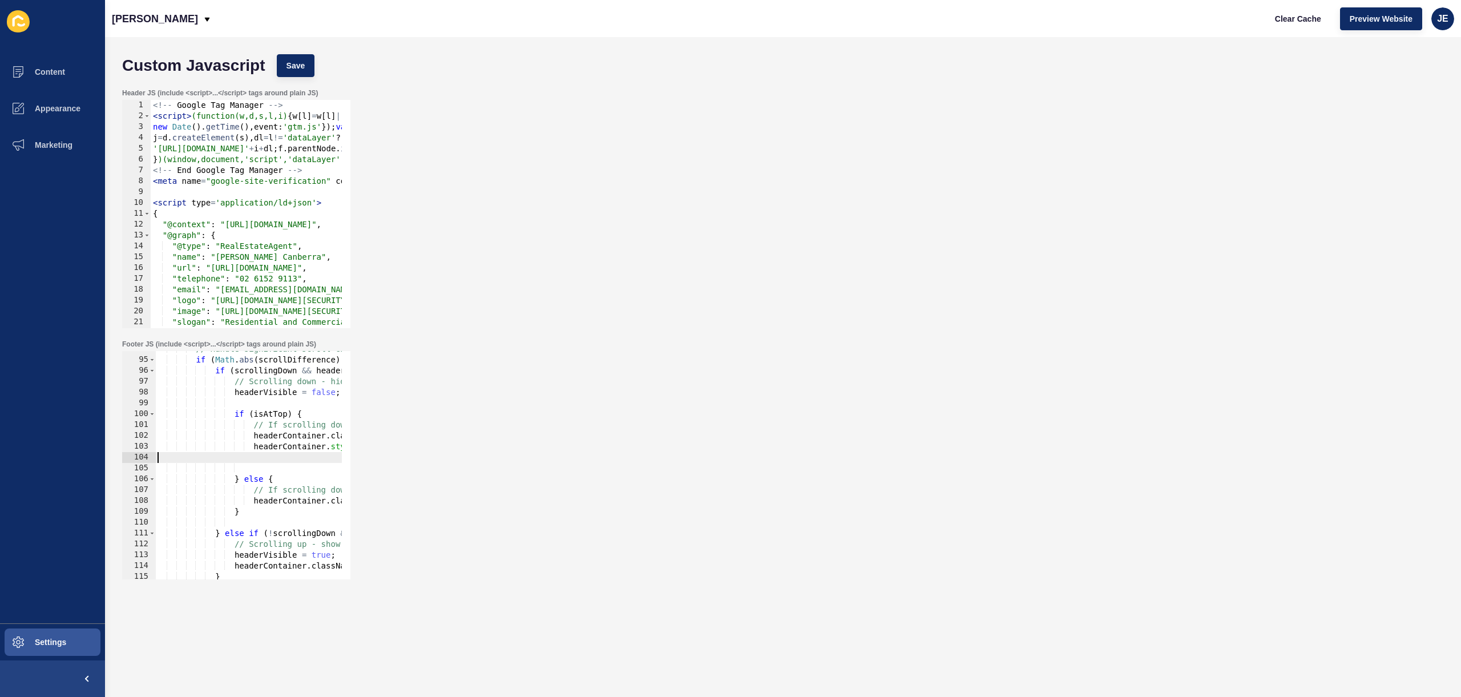
click at [239, 454] on div "// Handle significant scroll changes if ( Math . abs ( scrollDifference ) >= mi…" at bounding box center [802, 464] width 1295 height 241
click at [254, 447] on div "// Handle significant scroll changes if ( Math . abs ( scrollDifference ) >= mi…" at bounding box center [802, 464] width 1295 height 241
click at [253, 447] on div "// Handle significant scroll changes if ( Math . abs ( scrollDifference ) >= mi…" at bounding box center [802, 464] width 1295 height 241
type textarea "headerContainer.style.setProperty('background-color', solidBgColor, 'important'…"
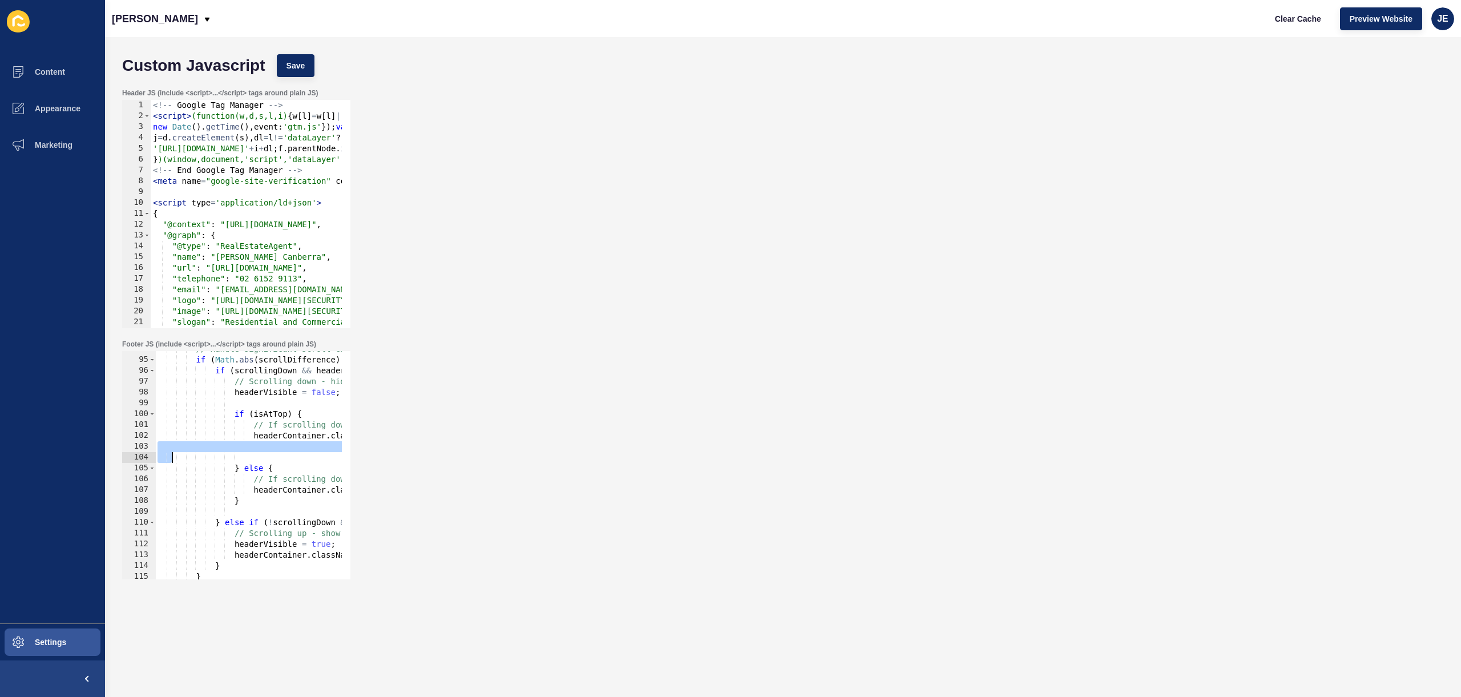
drag, startPoint x: 257, startPoint y: 451, endPoint x: 159, endPoint y: 451, distance: 98.7
click at [159, 451] on div "// Handle significant scroll changes if ( Math . abs ( scrollDifference ) >= mi…" at bounding box center [802, 464] width 1295 height 241
type textarea "headerContainer.className = `${baseClasses} ${transparentBg} header-hidden`;"
drag, startPoint x: 201, startPoint y: 450, endPoint x: 116, endPoint y: 449, distance: 85.1
click at [116, 449] on div "Footer JS (include <script>...</script> tags around plain JS) headerContainer.c…" at bounding box center [782, 459] width 1333 height 251
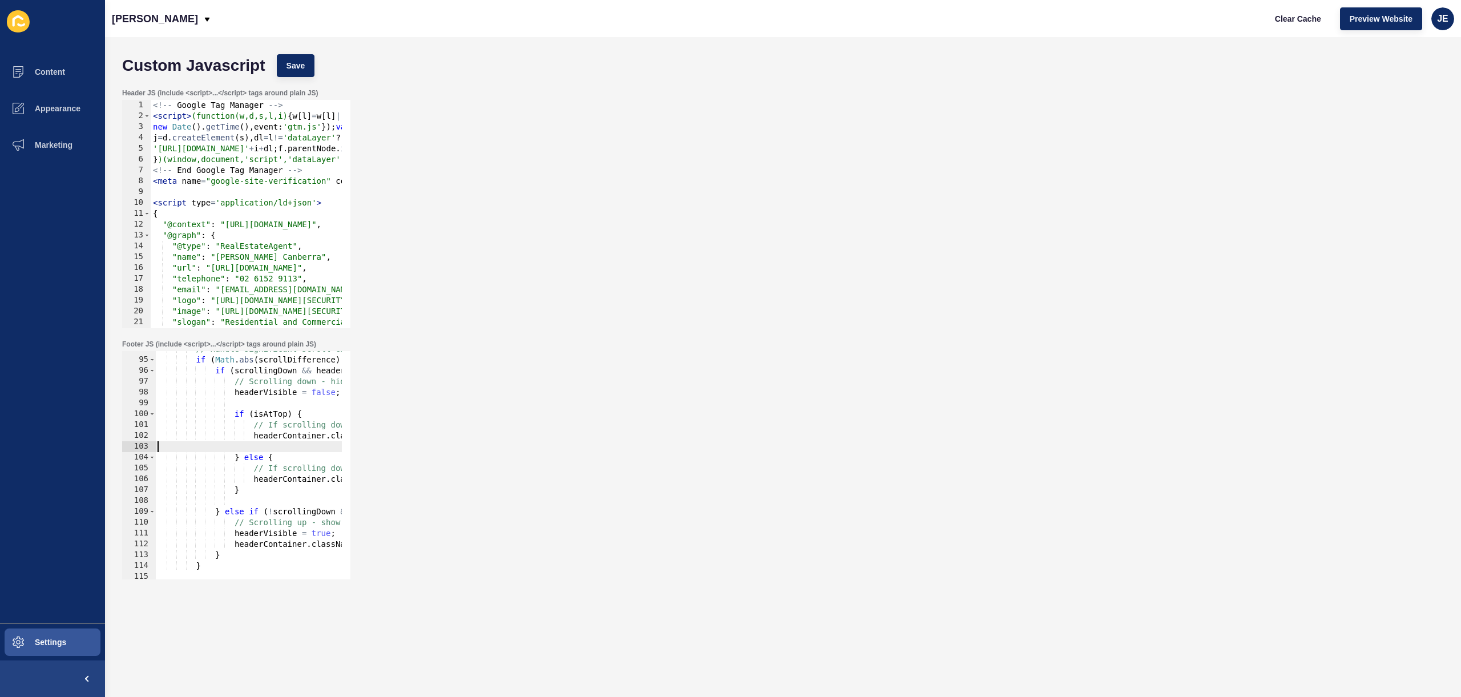
scroll to position [0, 281]
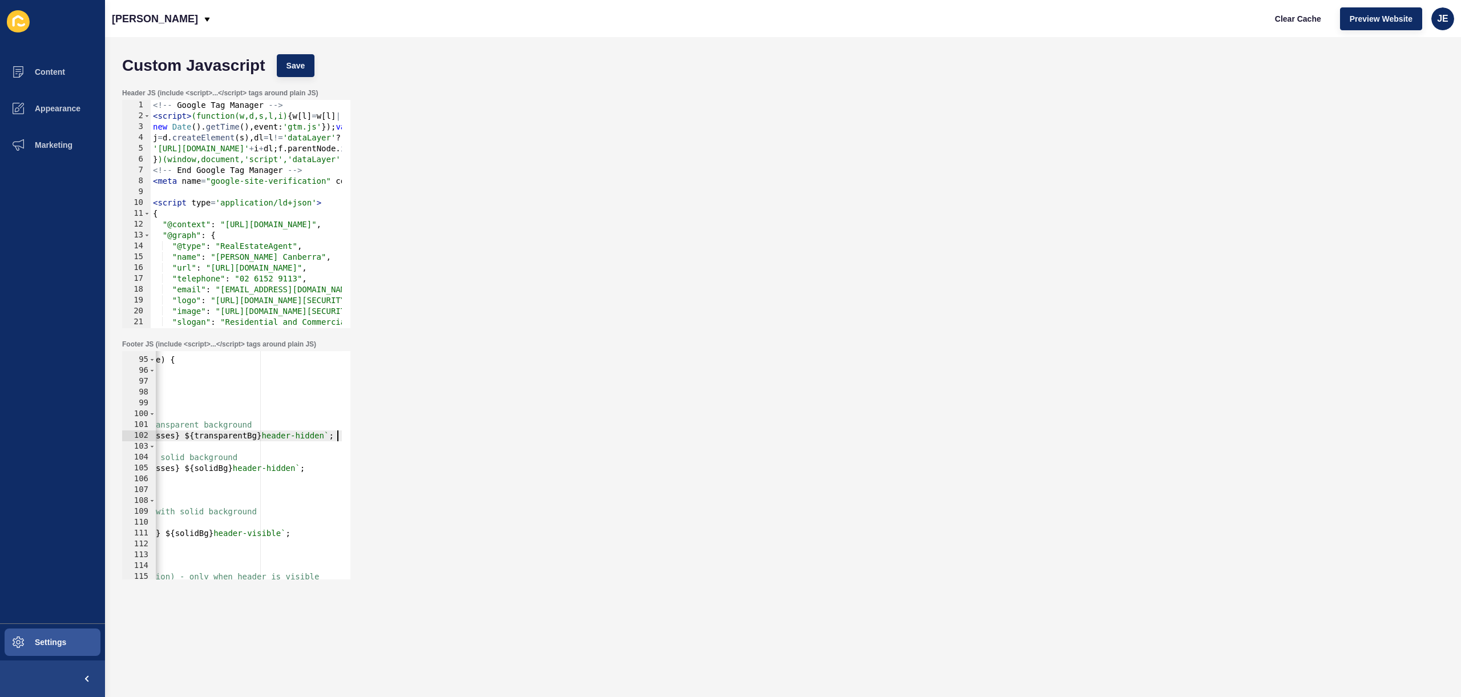
click at [316, 468] on div "// Handle significant scroll changes if ( Math . abs ( scrollDifference ) >= mi…" at bounding box center [521, 464] width 1295 height 241
type textarea "headerContainer.className = `${baseClasses} ${solidBg} header-hidden`;"
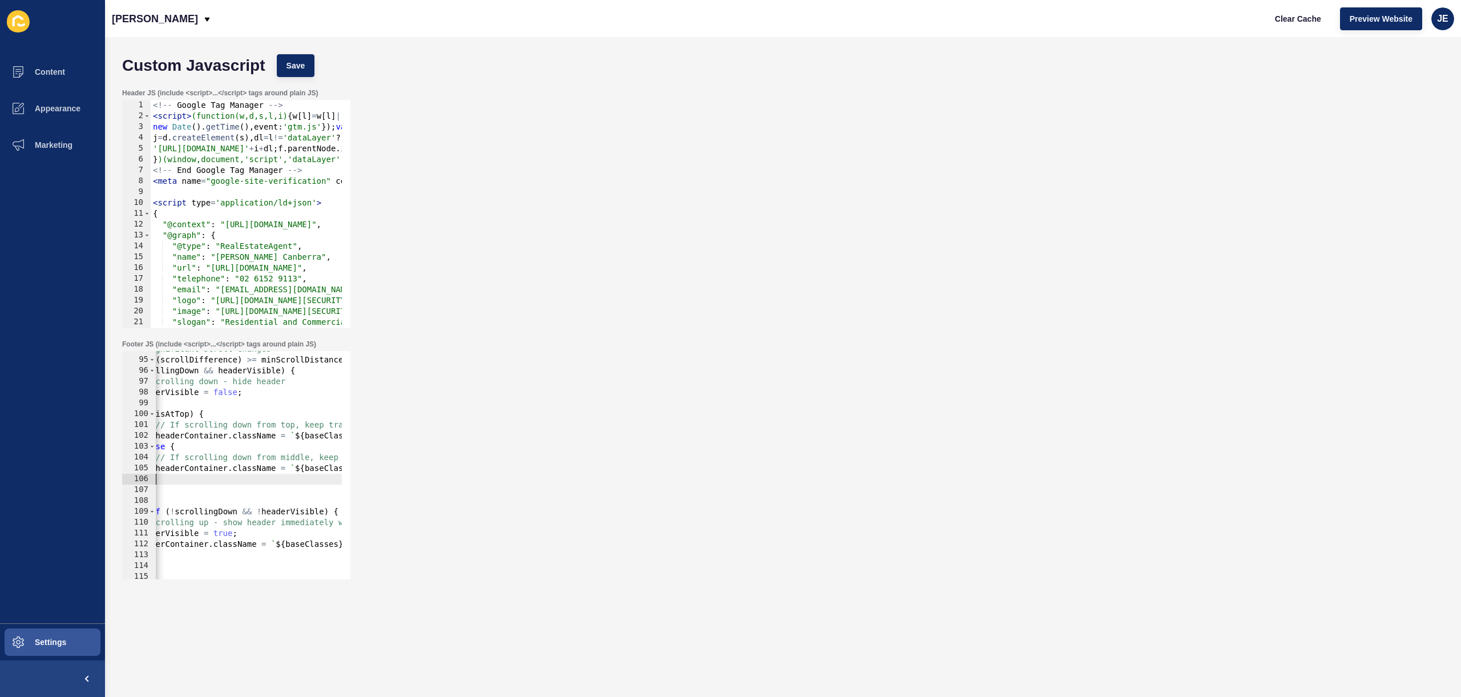
scroll to position [0, 98]
paste textarea
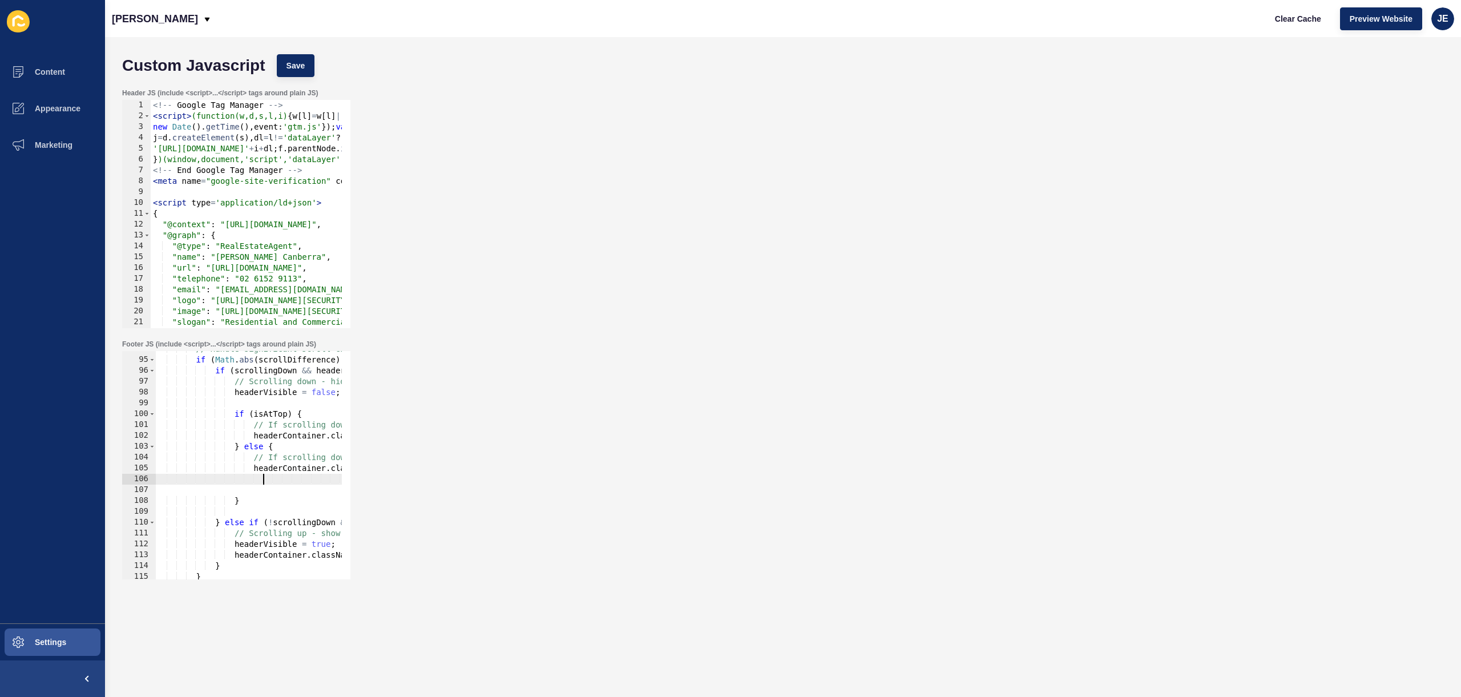
click at [261, 477] on div "// Handle significant scroll changes if ( Math . abs ( scrollDifference ) >= mi…" at bounding box center [802, 464] width 1295 height 241
drag, startPoint x: 310, startPoint y: 479, endPoint x: 260, endPoint y: 480, distance: 49.7
click at [260, 480] on div "// Handle significant scroll changes if ( Math . abs ( scrollDifference ) >= mi…" at bounding box center [802, 464] width 1295 height 241
drag, startPoint x: 297, startPoint y: 480, endPoint x: 258, endPoint y: 481, distance: 39.4
click at [258, 481] on div "// Handle significant scroll changes if ( Math . abs ( scrollDifference ) >= mi…" at bounding box center [802, 464] width 1295 height 241
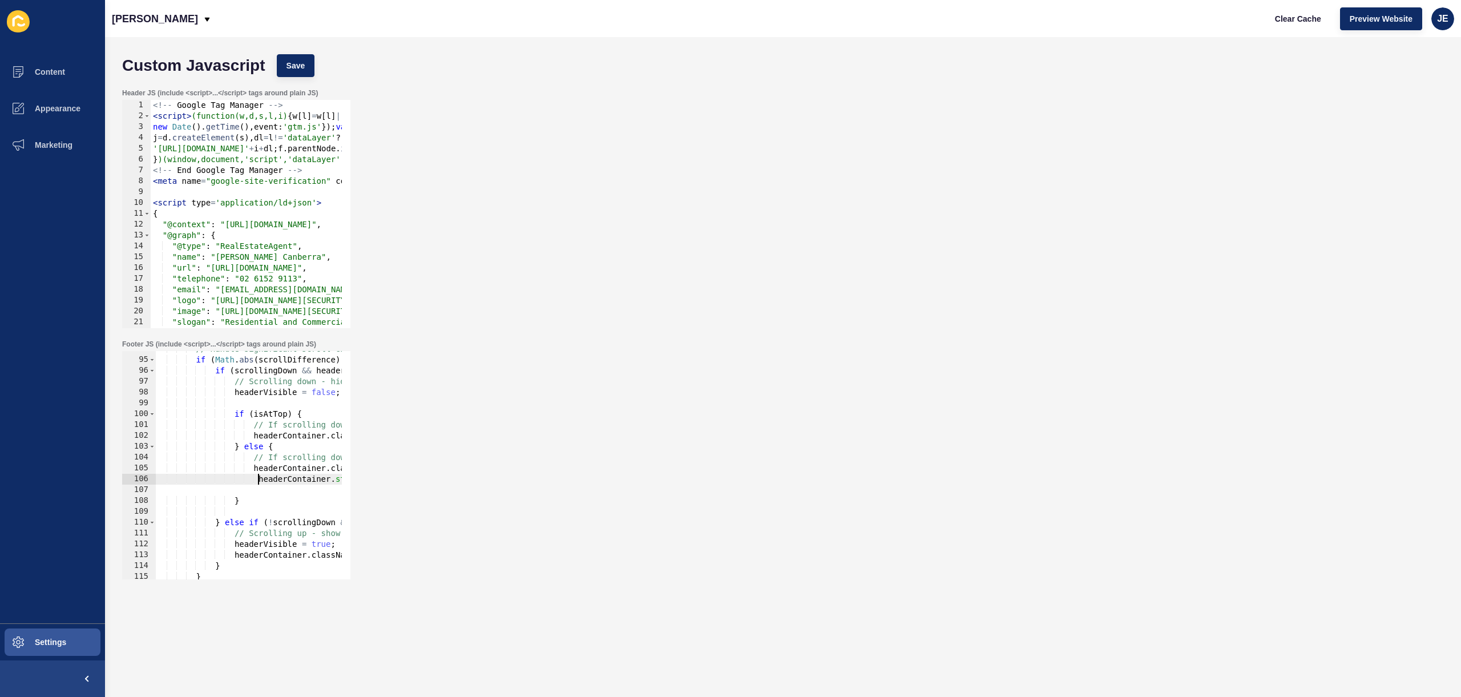
type textarea "headerContainer.style.setProperty('background-color', solidBgColor, 'important'…"
click at [262, 489] on div "// Handle significant scroll changes if ( Math . abs ( scrollDifference ) >= mi…" at bounding box center [802, 464] width 1295 height 241
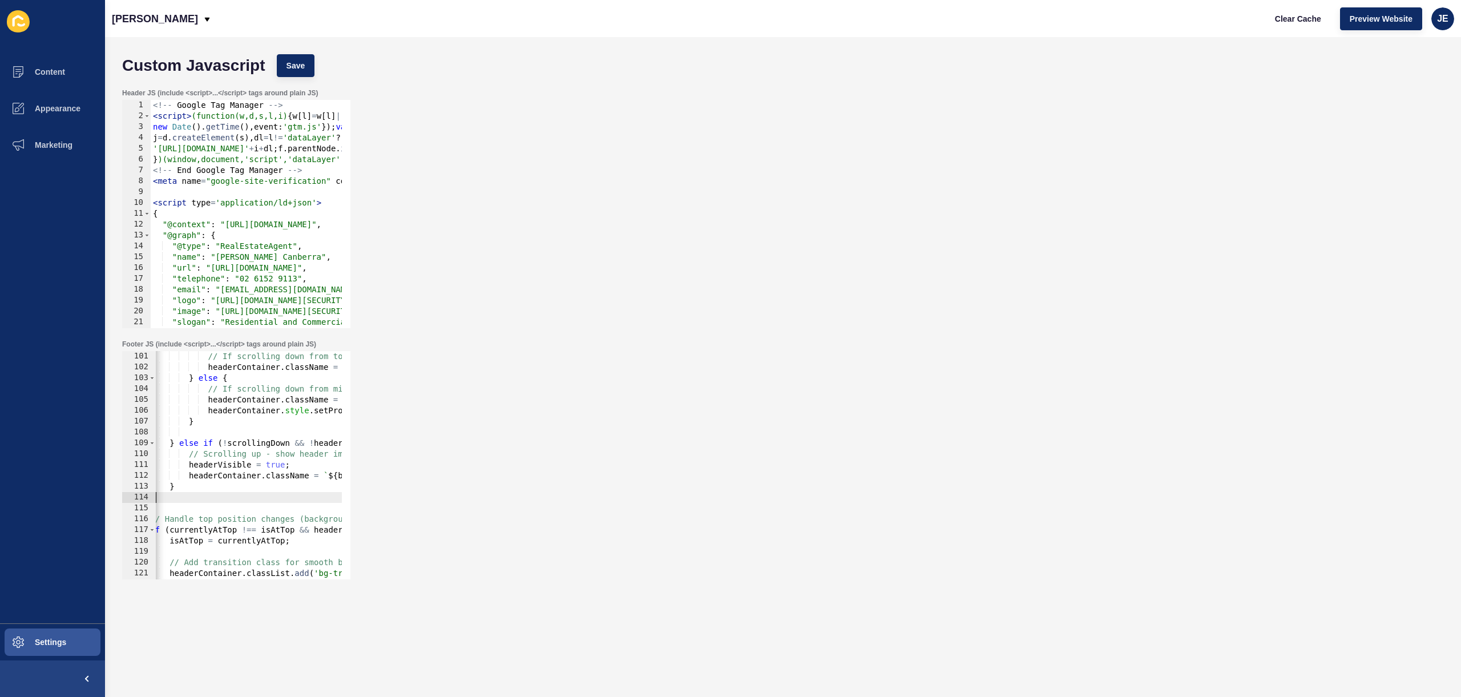
scroll to position [0, 46]
drag, startPoint x: 215, startPoint y: 502, endPoint x: 166, endPoint y: 497, distance: 49.9
click at [166, 497] on div "// If scrolling down from top, keep transparent background headerContainer . cl…" at bounding box center [757, 471] width 1295 height 241
click at [168, 486] on div "// If scrolling down from top, keep transparent background headerContainer . cl…" at bounding box center [757, 471] width 1295 height 241
type textarea "}"
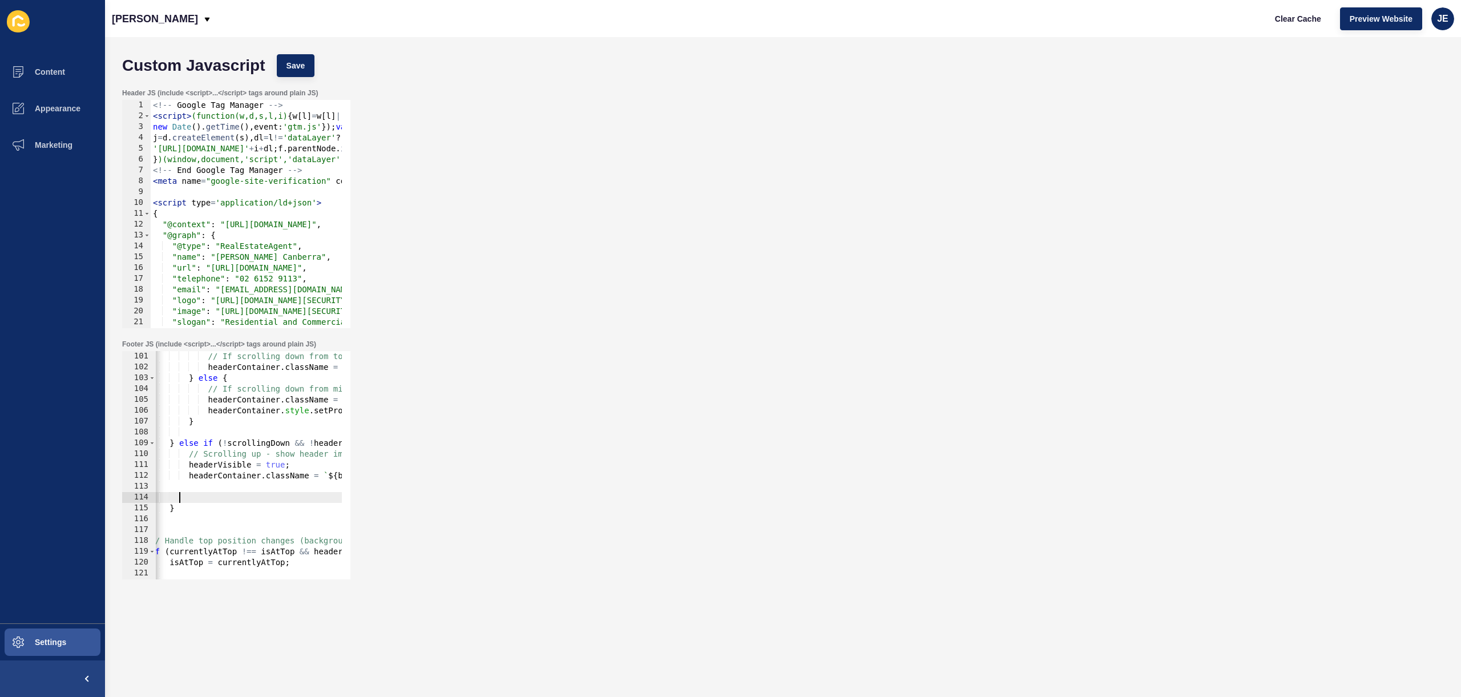
click at [193, 486] on div "// If scrolling down from top, keep transparent background headerContainer . cl…" at bounding box center [757, 471] width 1295 height 241
drag, startPoint x: 142, startPoint y: 488, endPoint x: 132, endPoint y: 489, distance: 9.7
click at [106, 488] on div "Custom Javascript Save Header JS (include <script>...</script> tags around plai…" at bounding box center [783, 367] width 1356 height 660
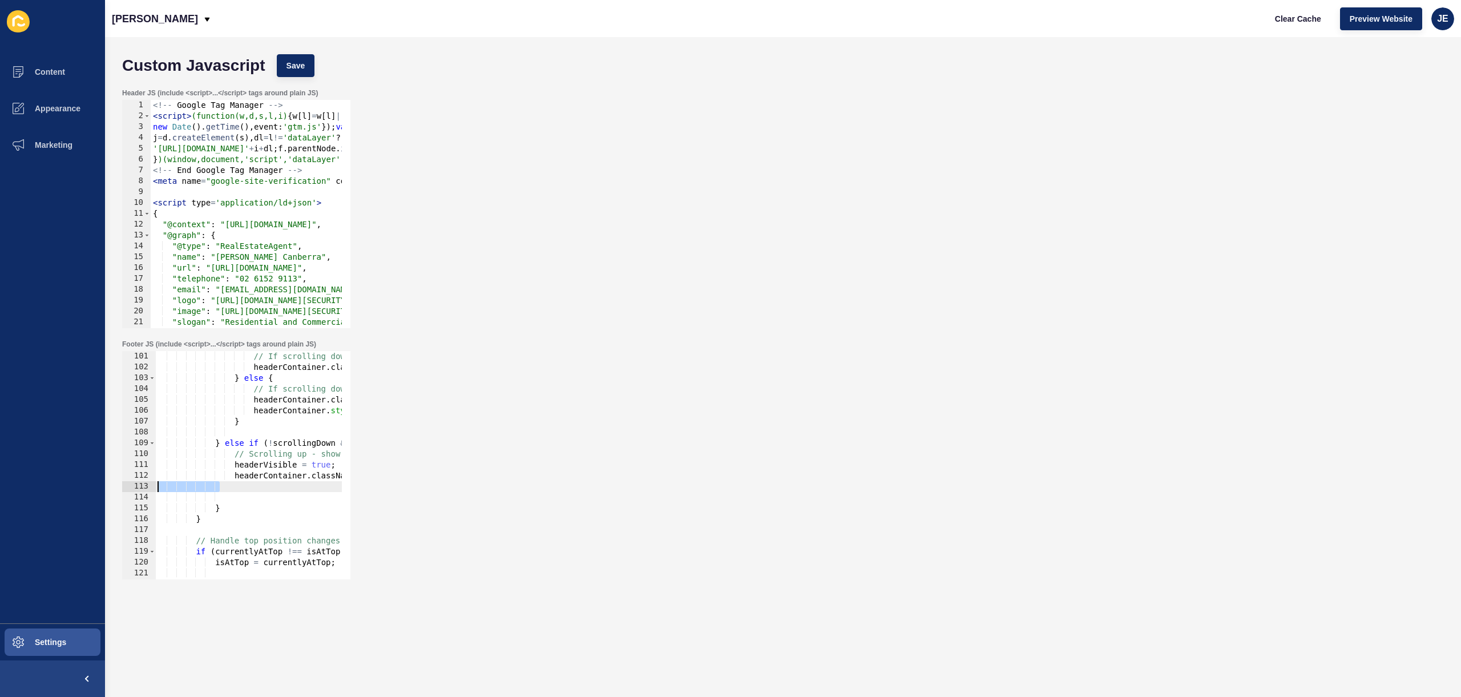
click at [155, 485] on div "113" at bounding box center [139, 486] width 34 height 11
click at [159, 487] on div "// If scrolling down from top, keep transparent background headerContainer . cl…" at bounding box center [802, 471] width 1295 height 241
paste textarea "headerContainer.style.setProperty('background-color', solidBgColor, 'important'…"
click at [252, 487] on div "// If scrolling down from top, keep transparent background headerContainer . cl…" at bounding box center [802, 471] width 1295 height 241
click at [303, 55] on button "Save" at bounding box center [296, 65] width 38 height 23
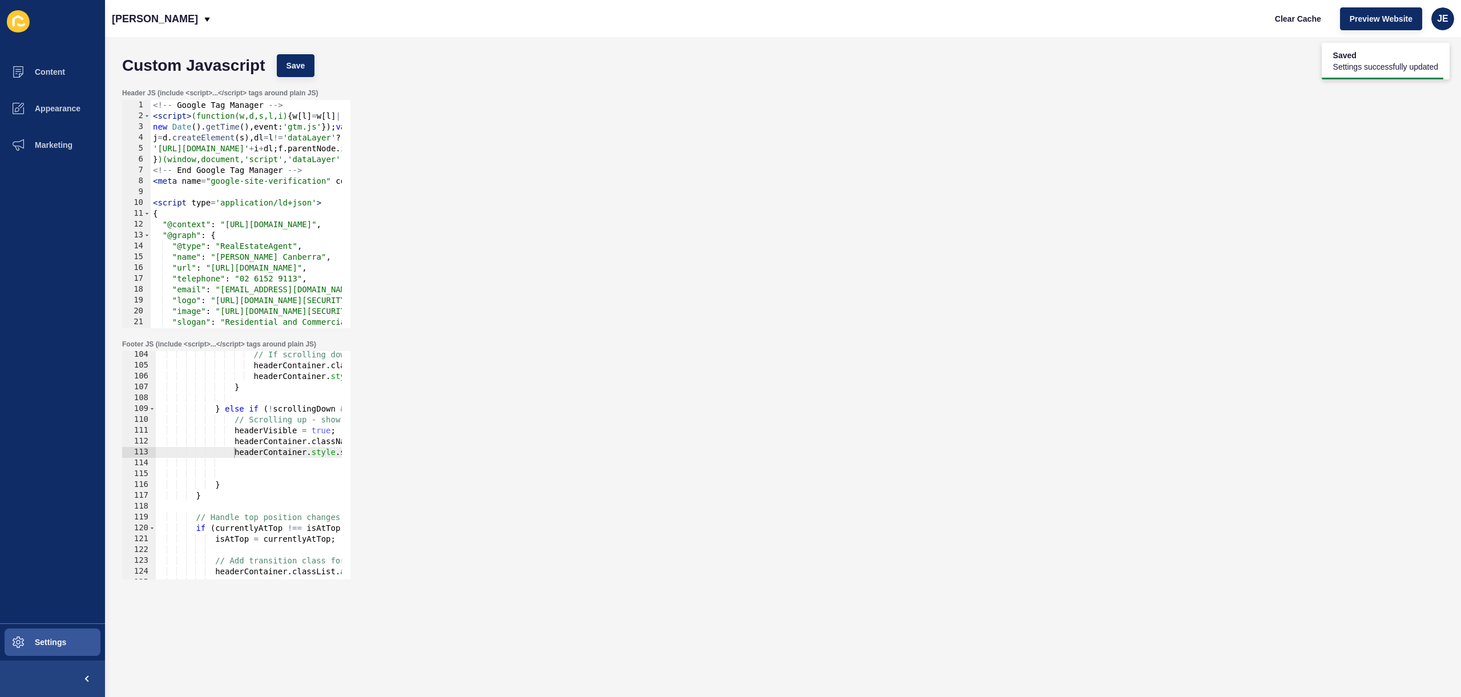
scroll to position [1084, 0]
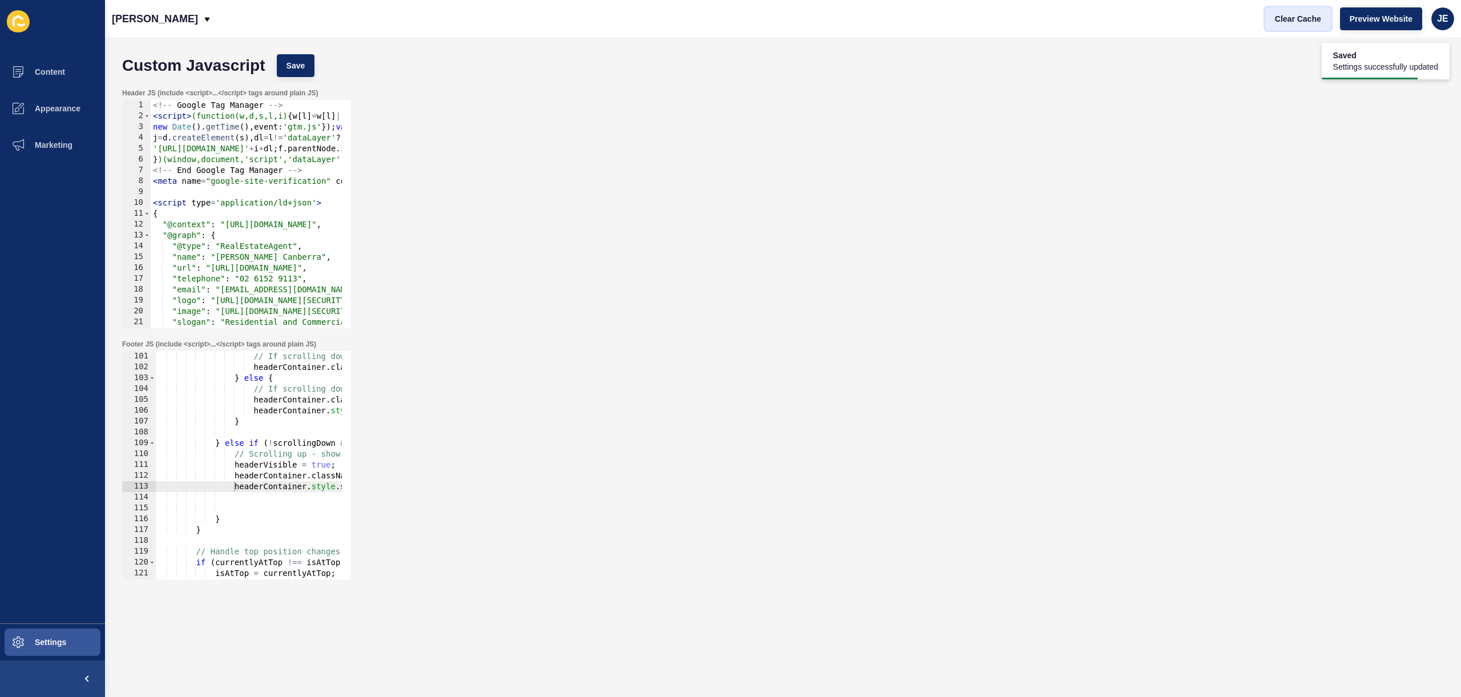
click at [1291, 21] on span "Clear Cache" at bounding box center [1298, 18] width 46 height 11
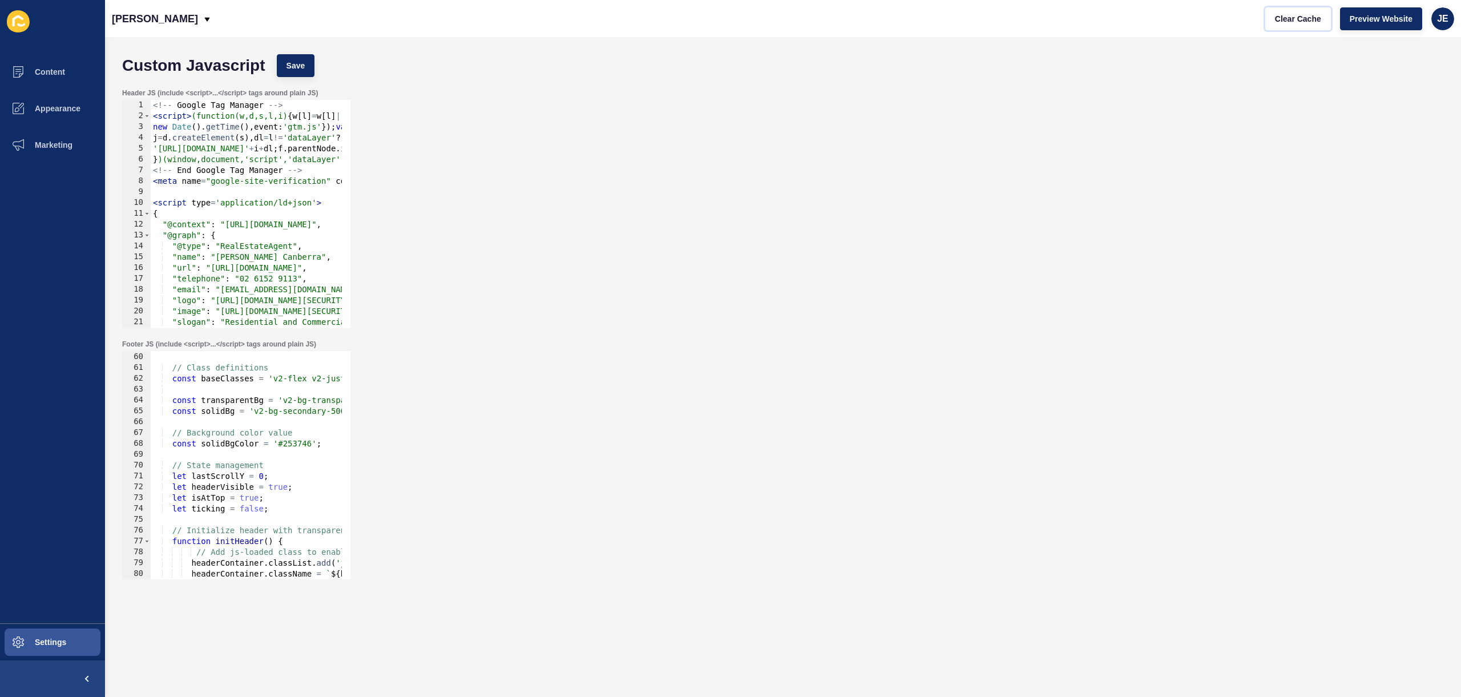
scroll to position [742, 0]
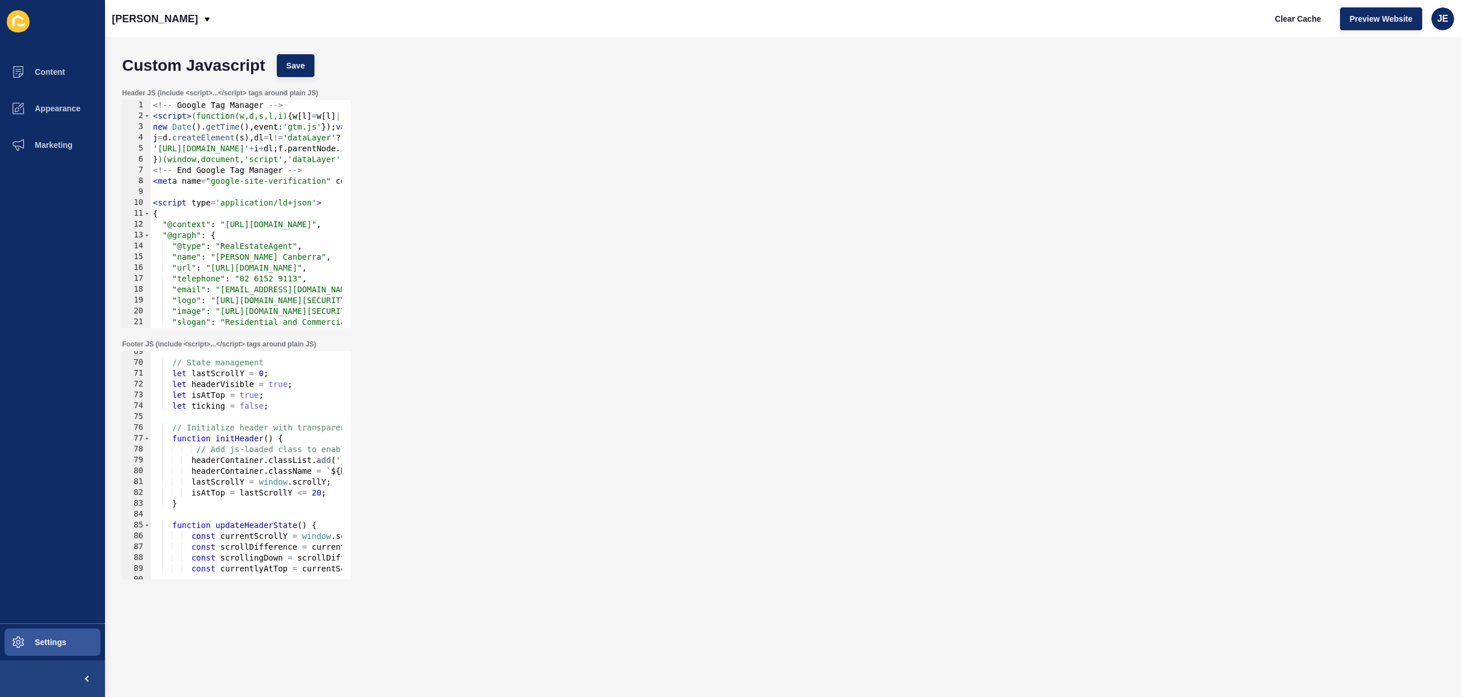
click at [171, 578] on div "Footer JS (include <script>...</script> tags around plain JS) headerContainer.s…" at bounding box center [236, 459] width 231 height 242
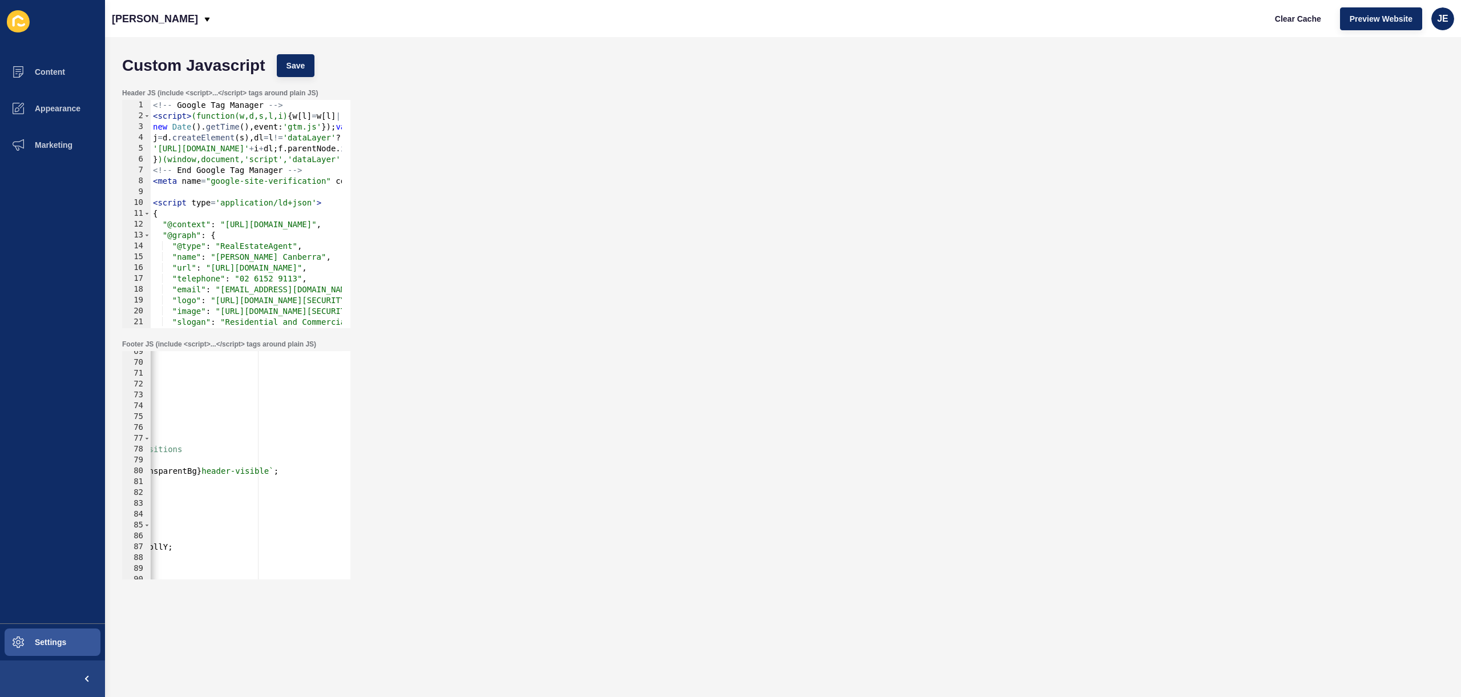
scroll to position [0, 279]
type textarea "headerContainer.className = `${baseClasses} ${transparentBg} header-visible`;"
click at [286, 471] on div "// State management let lastScrollY = 0 ; let headerVisible = true ; let isAtTo…" at bounding box center [519, 466] width 1295 height 241
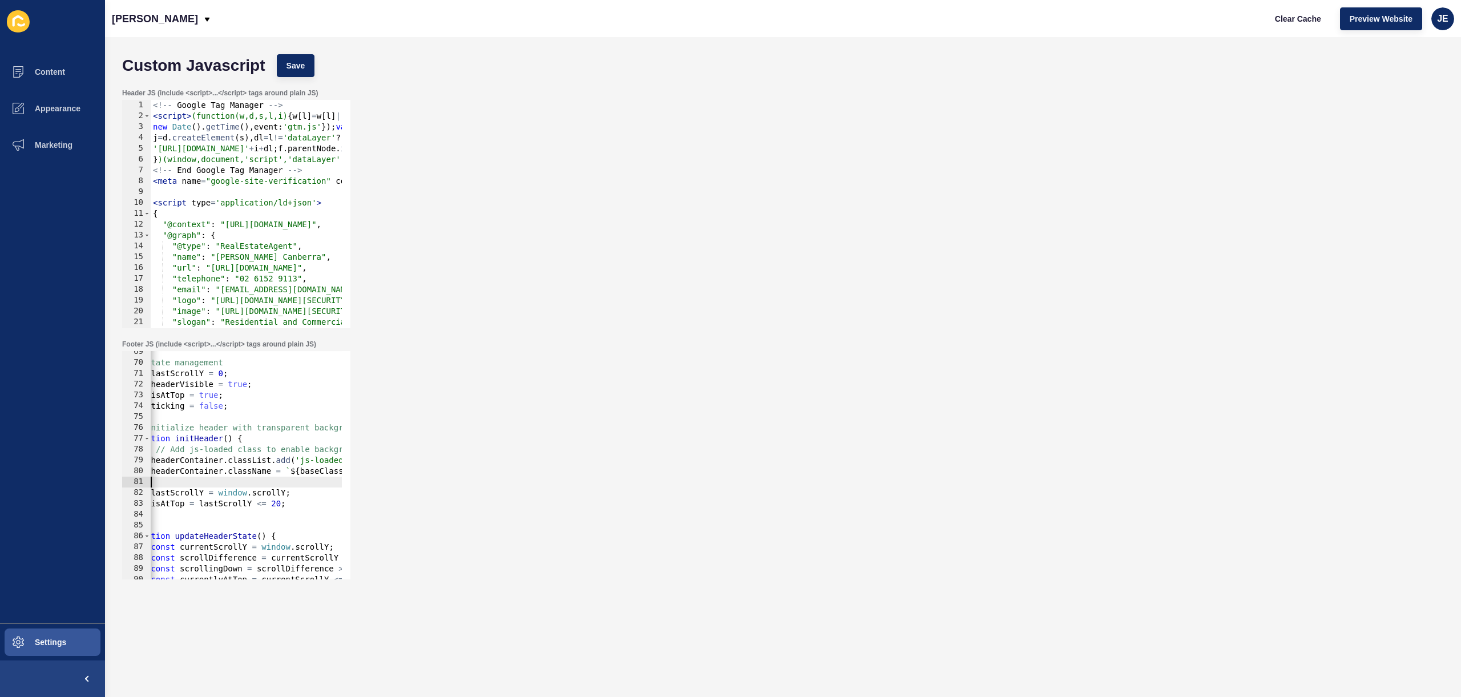
paste textarea
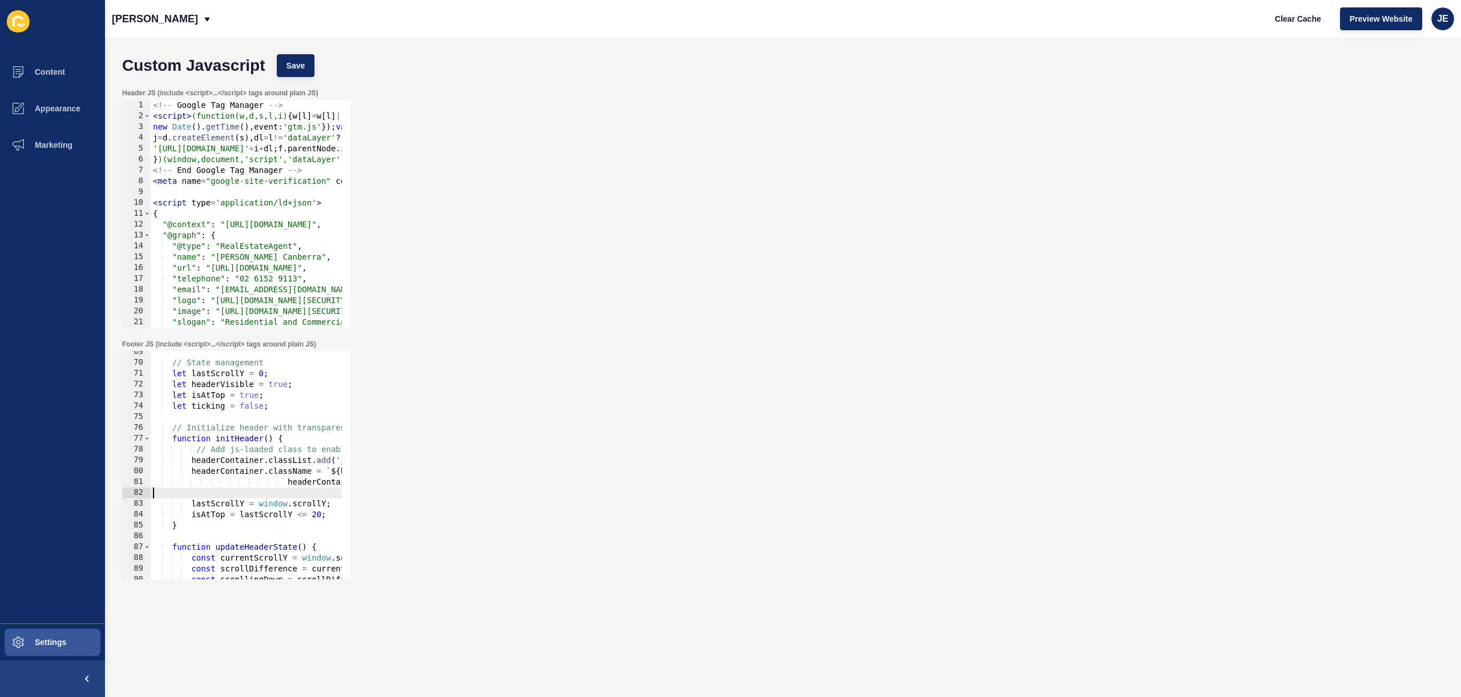
drag, startPoint x: 300, startPoint y: 490, endPoint x: 279, endPoint y: 493, distance: 21.2
click at [279, 493] on div "// State management let lastScrollY = 0 ; let headerVisible = true ; let isAtTo…" at bounding box center [798, 466] width 1295 height 241
drag, startPoint x: 254, startPoint y: 482, endPoint x: 245, endPoint y: 487, distance: 10.5
click at [87, 487] on div "Content Appearance Marketing Settings Burgess Rawson Clear Cache Preview Websit…" at bounding box center [730, 348] width 1461 height 697
drag, startPoint x: 287, startPoint y: 482, endPoint x: 192, endPoint y: 481, distance: 95.3
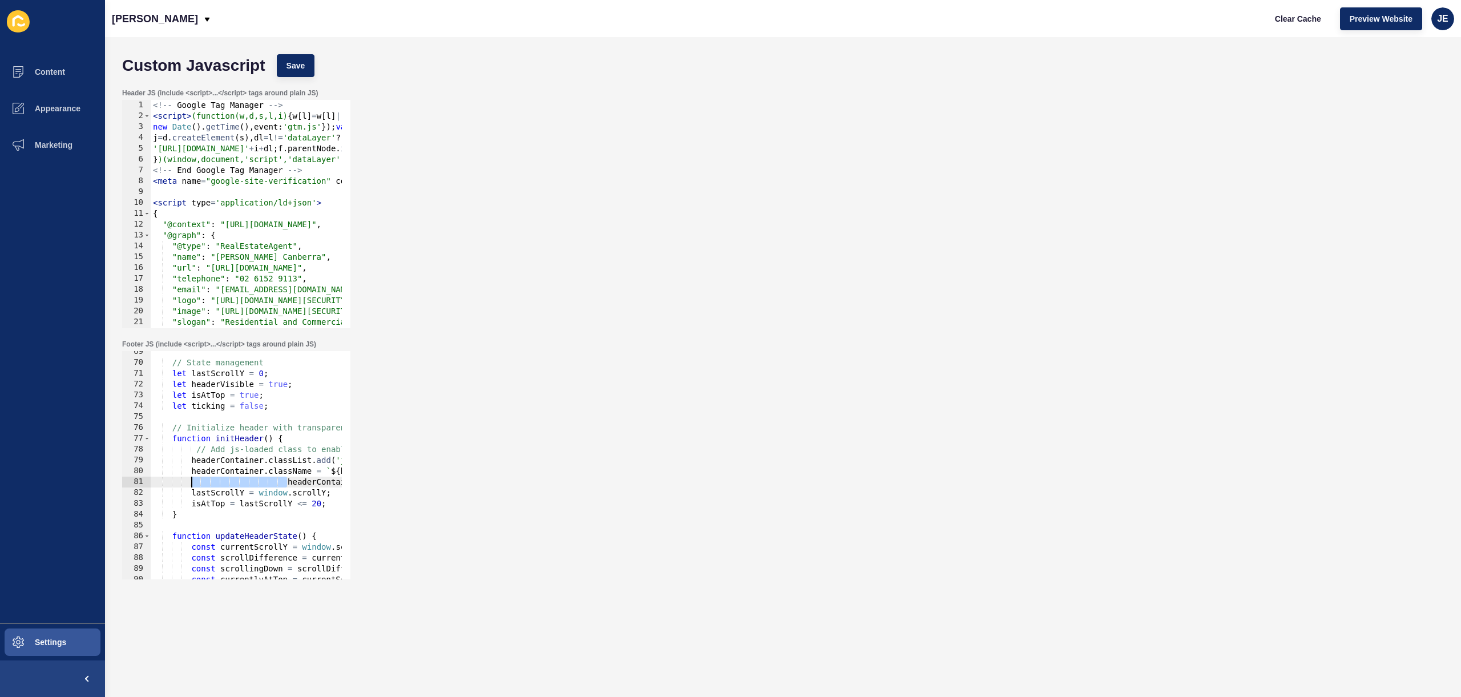
click at [192, 481] on div "// State management let lastScrollY = 0 ; let headerVisible = true ; let isAtTo…" at bounding box center [798, 466] width 1295 height 241
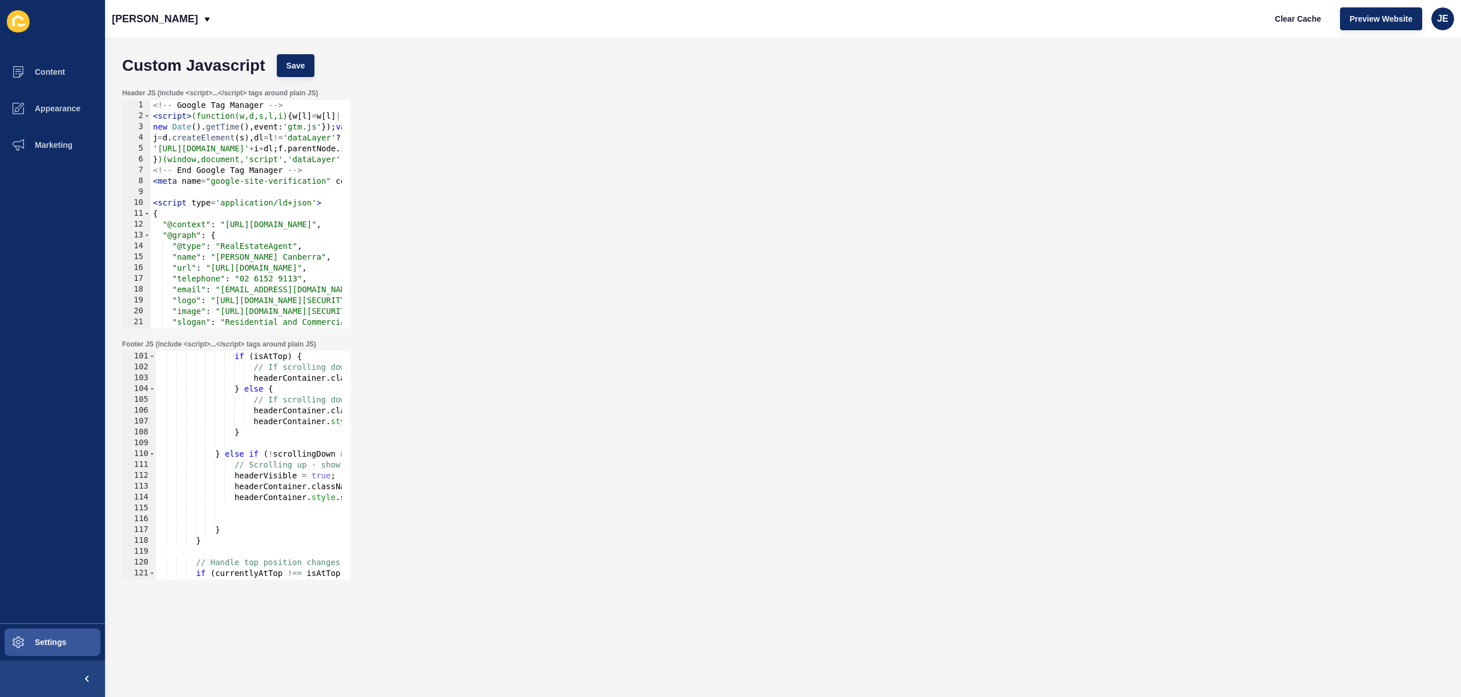
scroll to position [1050, 0]
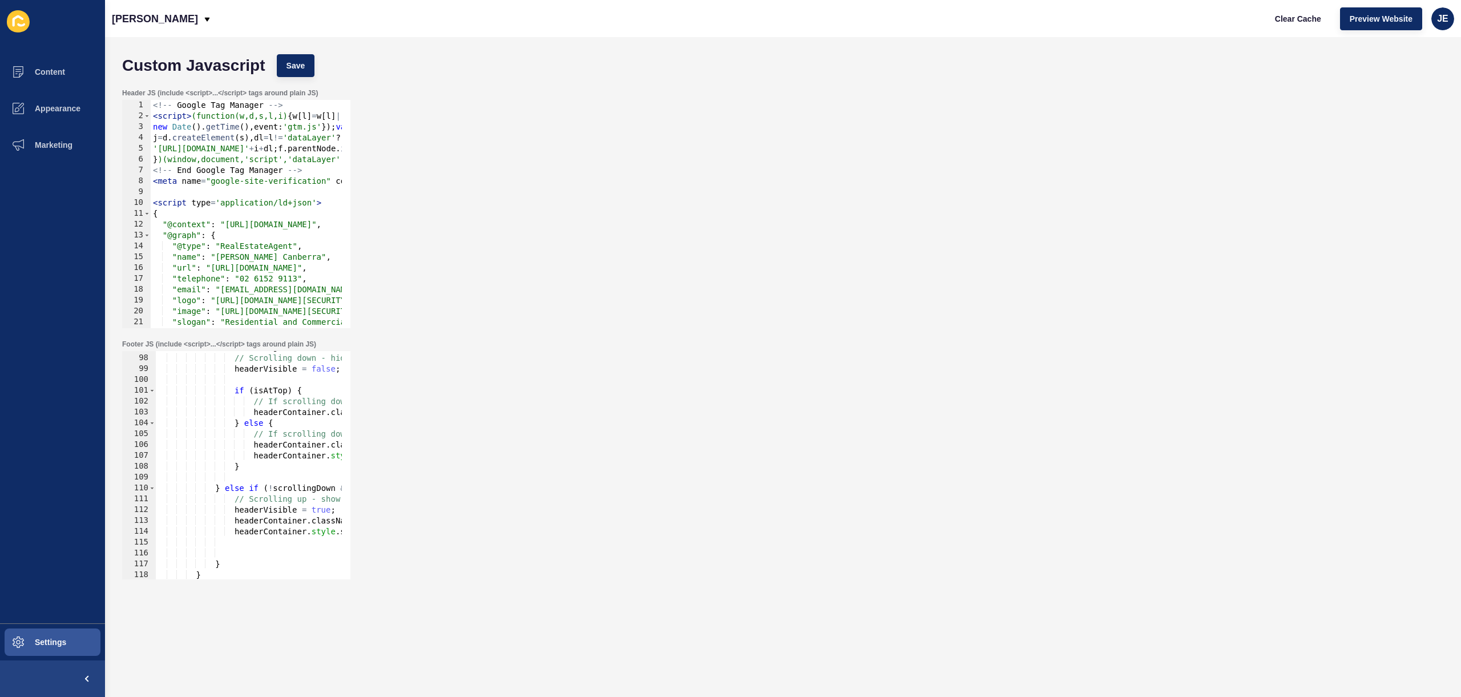
click at [234, 425] on div "if ( scrollingDown && headerVisible ) { // Scrolling down - hide header headerV…" at bounding box center [802, 462] width 1295 height 241
type textarea "} else {"
click at [253, 423] on div "if ( scrollingDown && headerVisible ) { // Scrolling down - hide header headerV…" at bounding box center [802, 462] width 1295 height 241
paste textarea
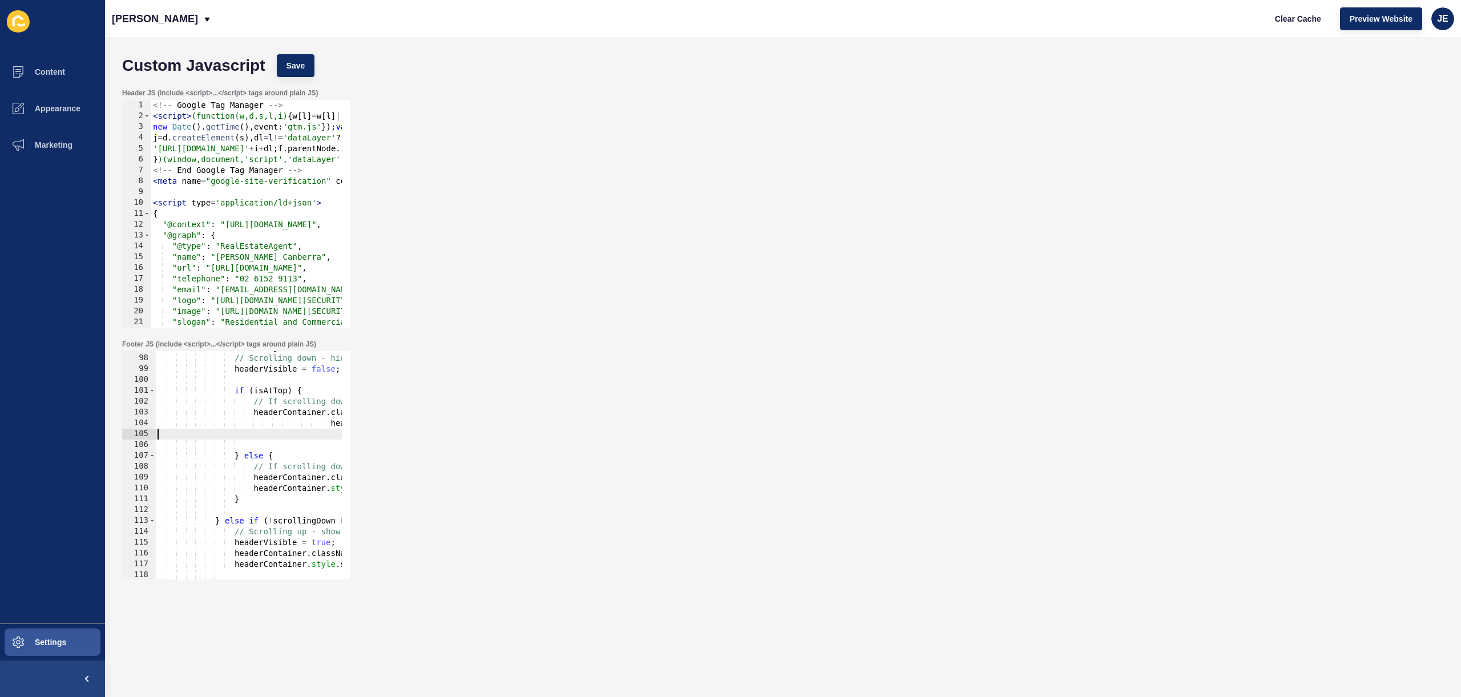
scroll to position [0, 0]
click at [310, 61] on button "Save" at bounding box center [296, 65] width 38 height 23
click at [1296, 21] on span "Clear Cache" at bounding box center [1298, 18] width 46 height 11
click at [915, 197] on div "Header JS (include <script>...</script> tags around plain JS) 1 2 3 4 5 6 7 8 9…" at bounding box center [782, 208] width 1333 height 251
drag, startPoint x: 330, startPoint y: 422, endPoint x: 251, endPoint y: 420, distance: 79.4
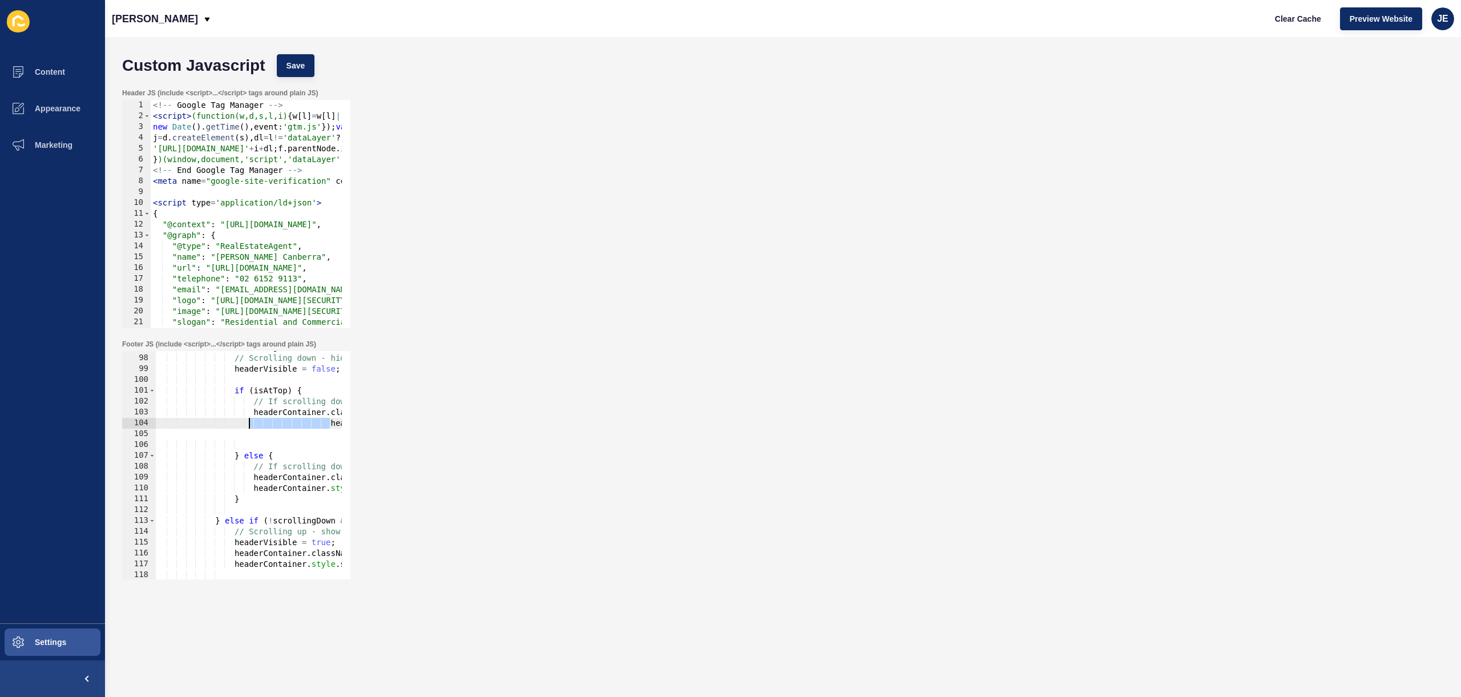
click at [251, 420] on div "if ( scrollingDown && headerVisible ) { // Scrolling down - hide header headerV…" at bounding box center [802, 462] width 1295 height 241
type textarea "headerContainer.style.setProperty('background-color', 'transparent', 'important…"
drag, startPoint x: 262, startPoint y: 434, endPoint x: 166, endPoint y: 430, distance: 96.6
click at [165, 429] on div "if ( scrollingDown && headerVisible ) { // Scrolling down - hide header headerV…" at bounding box center [802, 462] width 1295 height 241
type textarea "headerContainer.style.setProperty('background-color', 'transparent', 'important…"
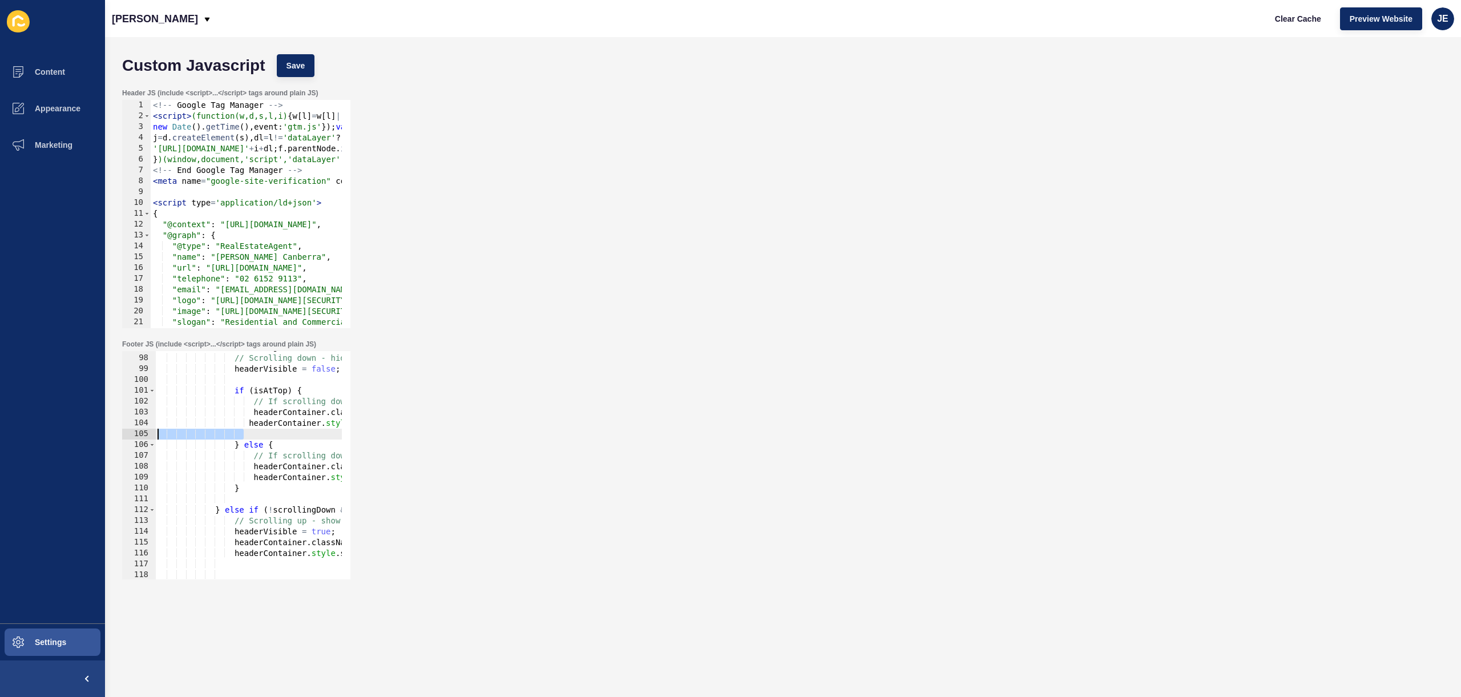
drag, startPoint x: 247, startPoint y: 437, endPoint x: 228, endPoint y: 423, distance: 23.3
click at [116, 430] on div "Footer JS (include <script>...</script> tags around plain JS) headerContainer.s…" at bounding box center [782, 459] width 1333 height 251
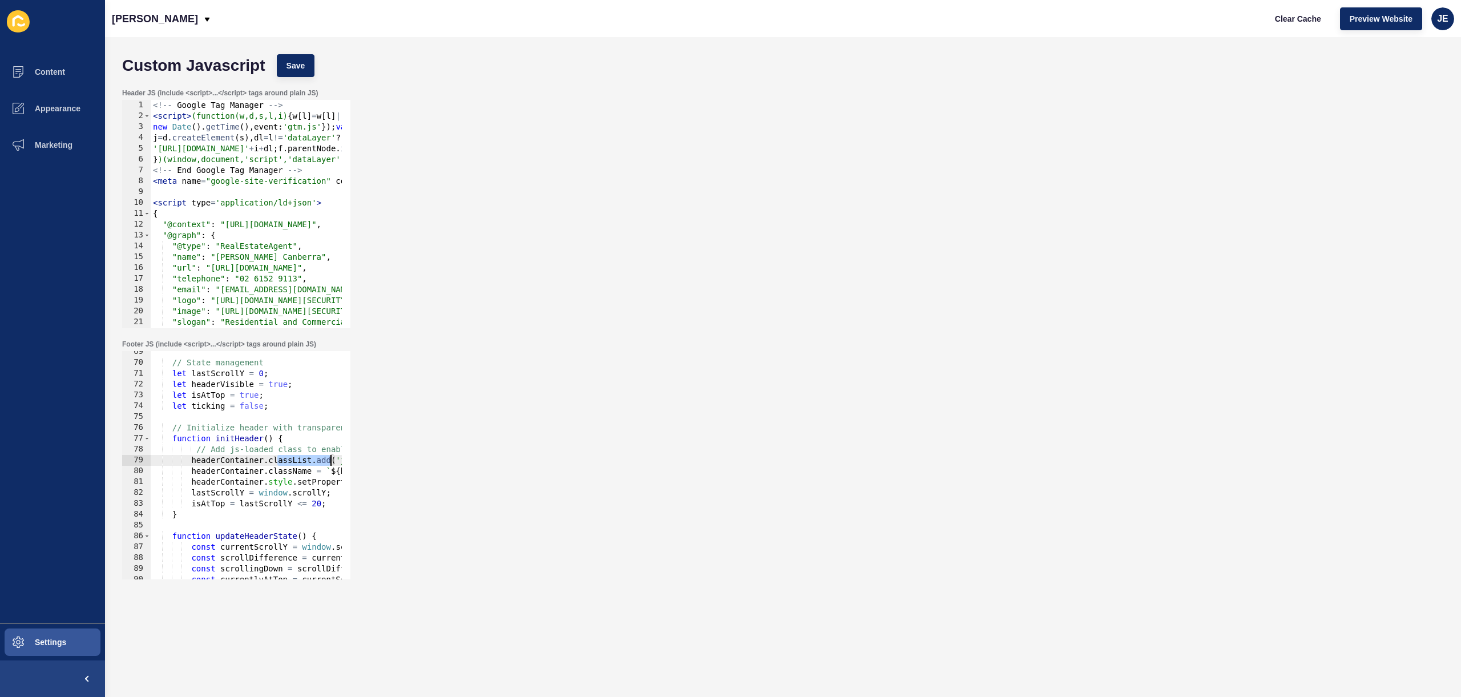
scroll to position [0, 61]
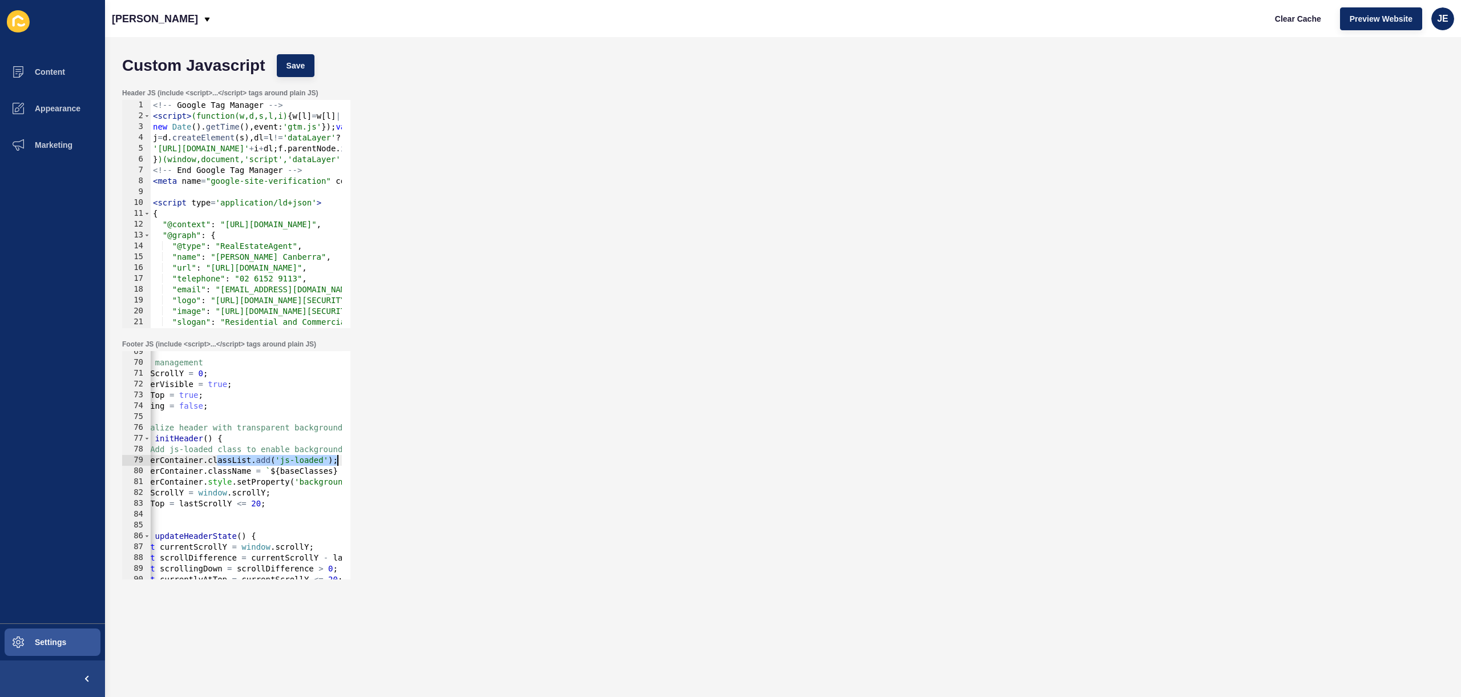
drag, startPoint x: 276, startPoint y: 465, endPoint x: 361, endPoint y: 457, distance: 85.4
click at [361, 457] on div "Footer JS (include <script>...</script> tags around plain JS) 69 70 71 72 73 74…" at bounding box center [782, 459] width 1333 height 251
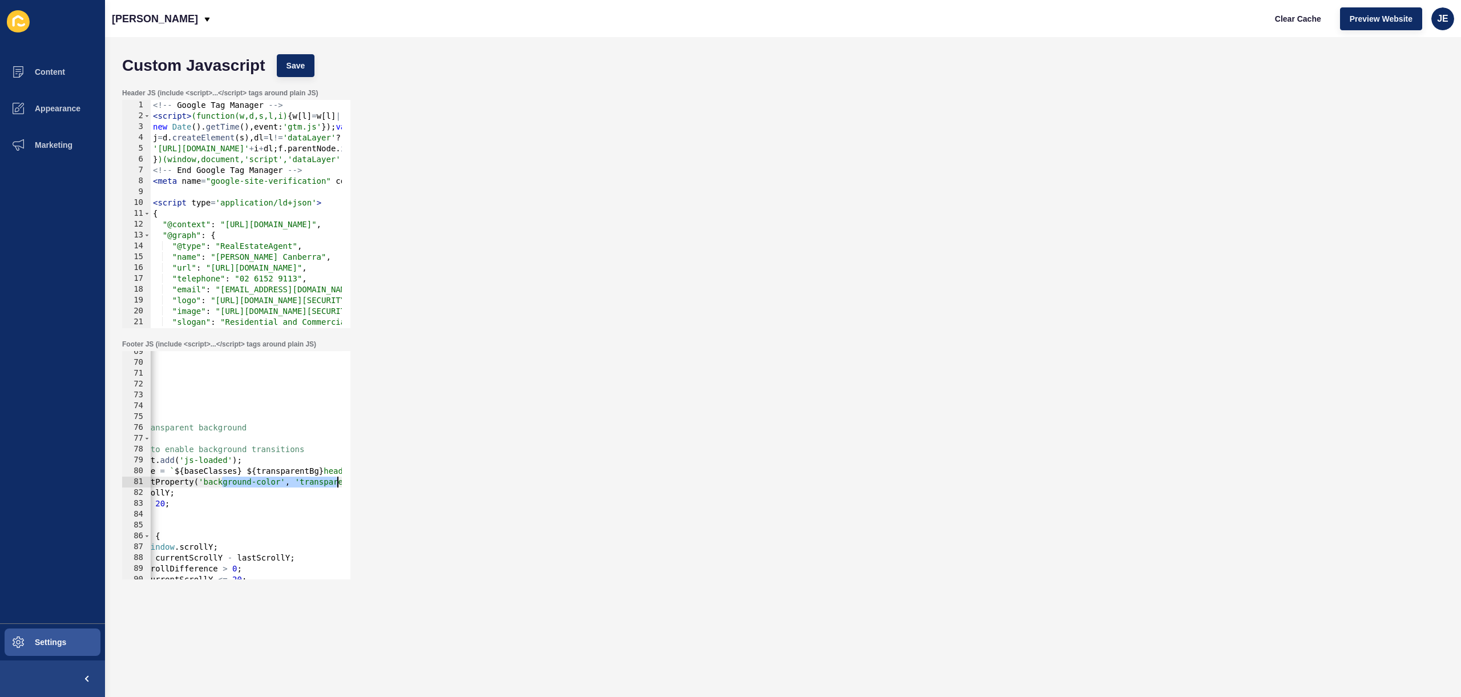
drag, startPoint x: 316, startPoint y: 481, endPoint x: 262, endPoint y: 481, distance: 54.2
click at [352, 483] on div "Footer JS (include <script>...</script> tags around plain JS) headerContainer.c…" at bounding box center [782, 459] width 1333 height 251
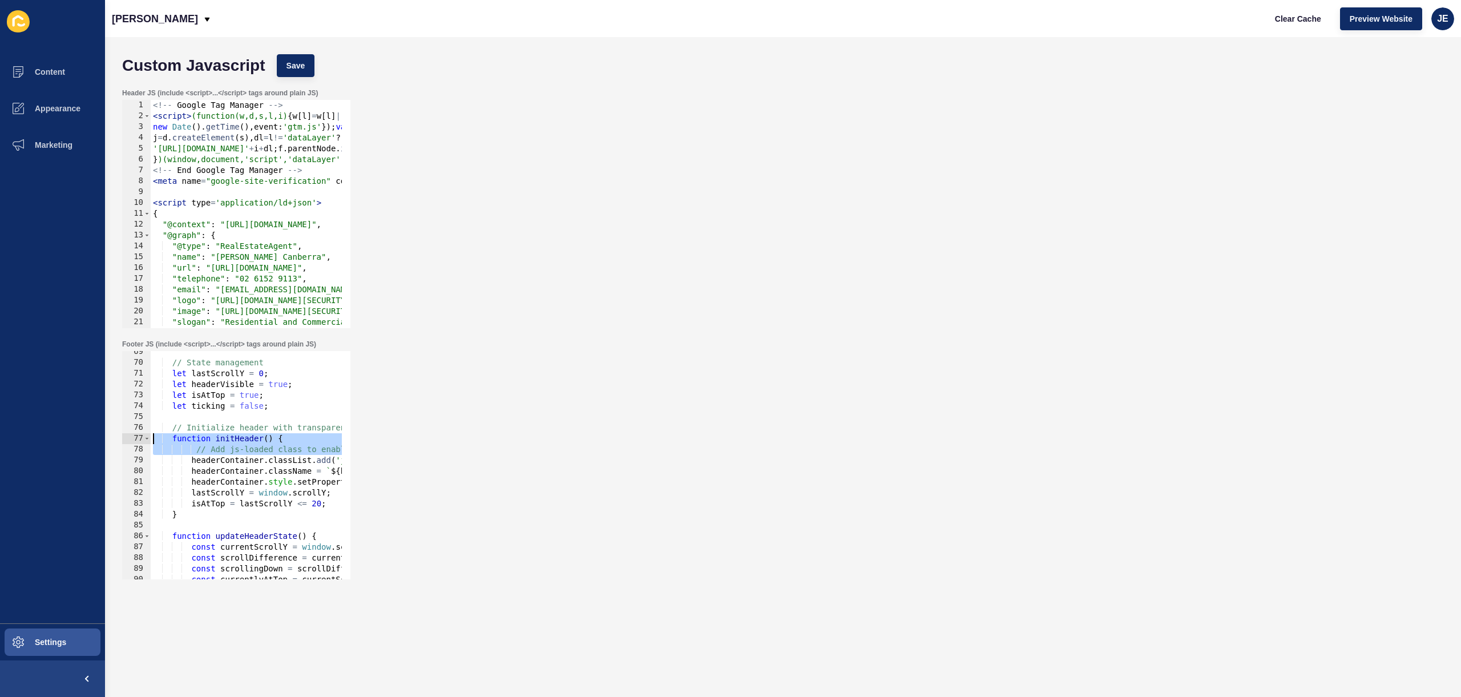
drag, startPoint x: 272, startPoint y: 454, endPoint x: 115, endPoint y: 438, distance: 157.7
click at [115, 438] on div "Custom Javascript Save Header JS (include <script>...</script> tags around plai…" at bounding box center [783, 367] width 1356 height 660
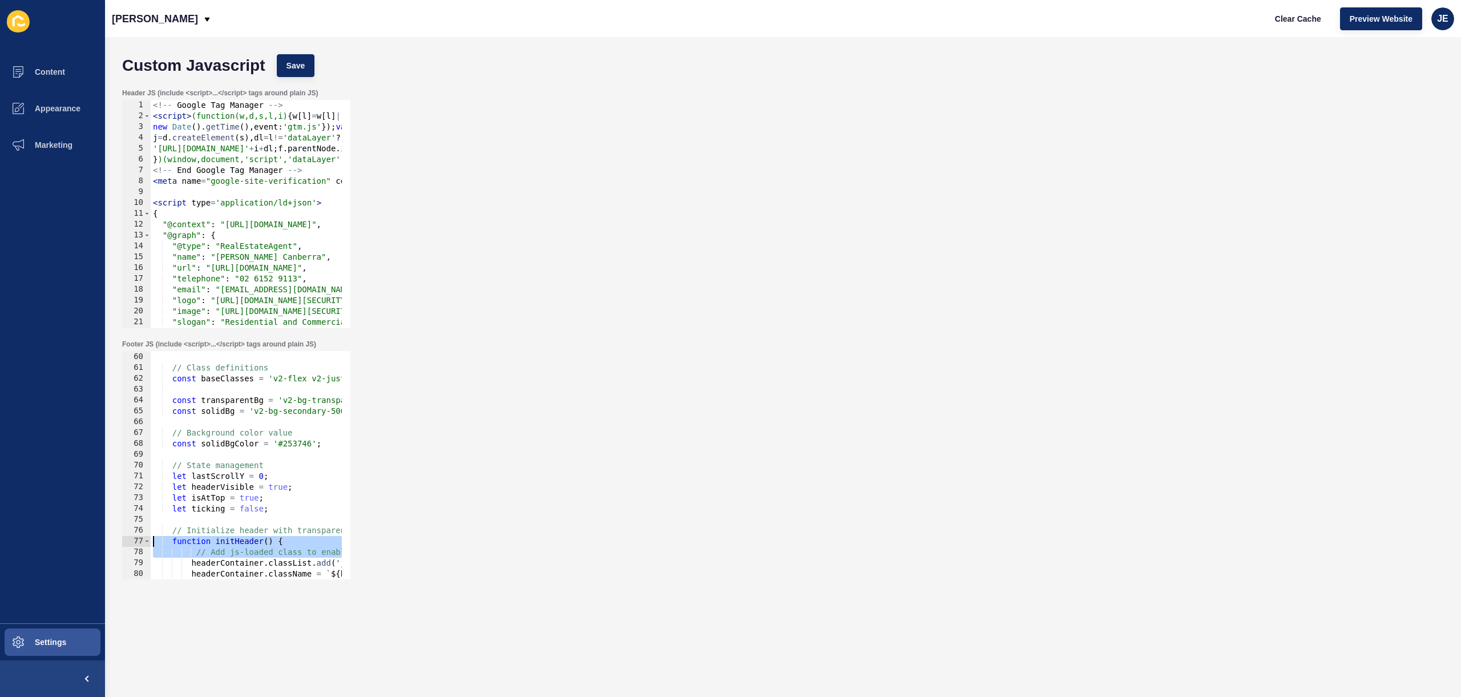
scroll to position [605, 0]
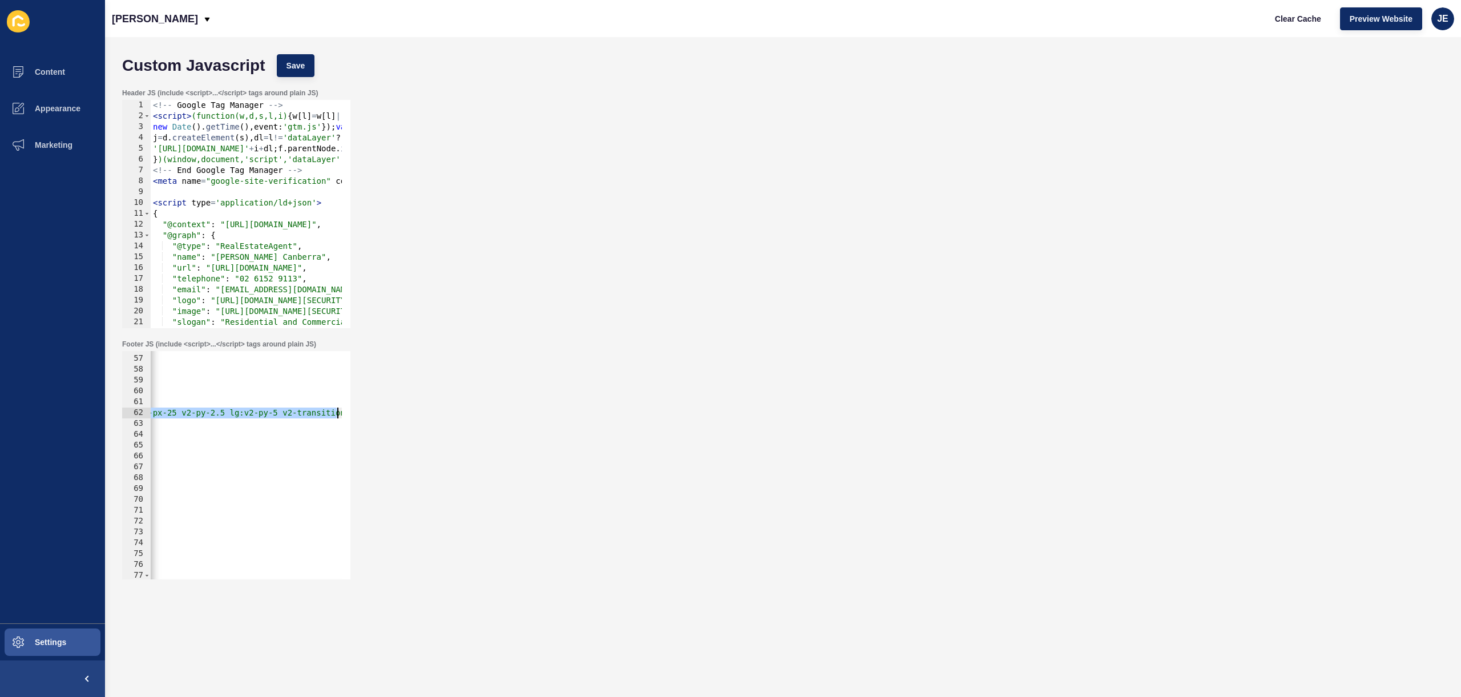
drag, startPoint x: 334, startPoint y: 413, endPoint x: 390, endPoint y: 418, distance: 56.2
click at [394, 416] on div "Footer JS (include <script>...</script> tags around plain JS) function initHead…" at bounding box center [782, 459] width 1333 height 251
click at [247, 430] on div "if ( ! headerContainer ) { console . warn ( 'Header container with id "header-c…" at bounding box center [575, 462] width 1295 height 241
drag, startPoint x: 271, startPoint y: 414, endPoint x: 374, endPoint y: 411, distance: 102.8
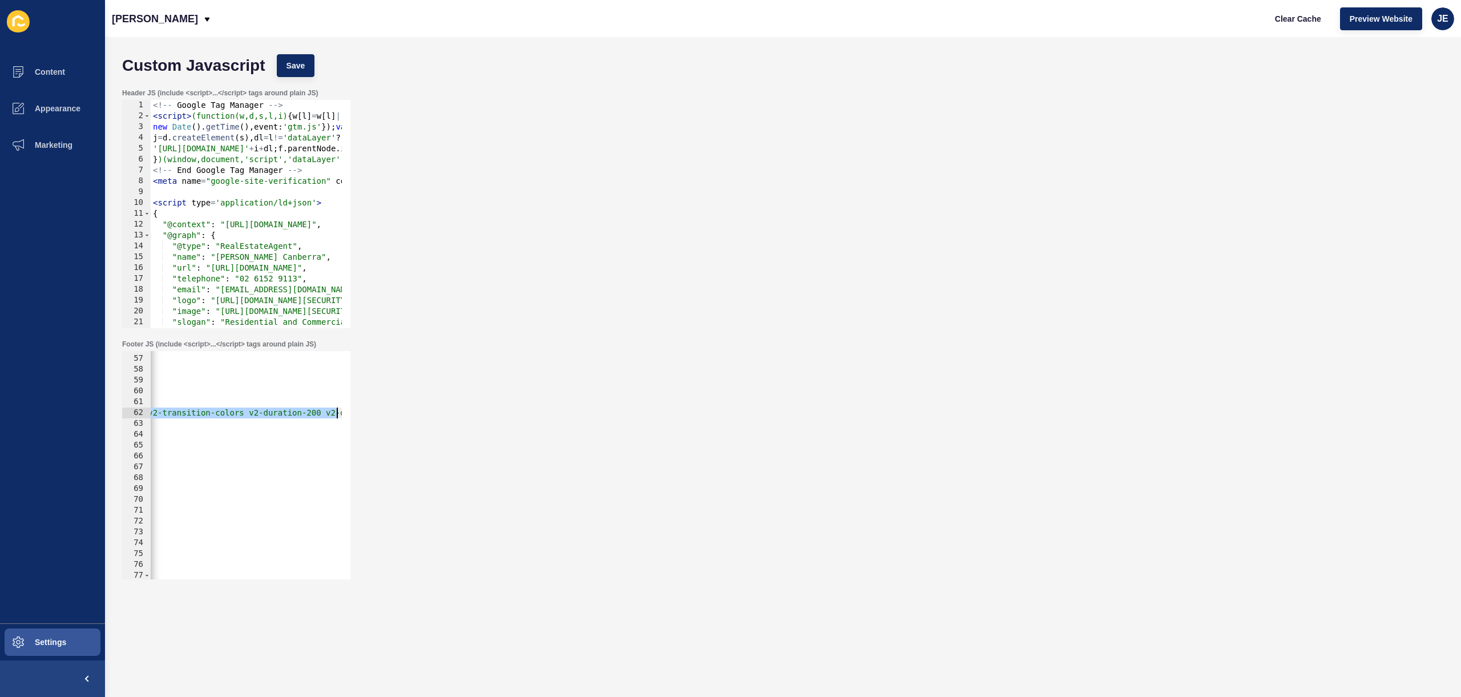
click at [374, 411] on div "Footer JS (include <script>...</script> tags around plain JS) const transparent…" at bounding box center [782, 459] width 1333 height 251
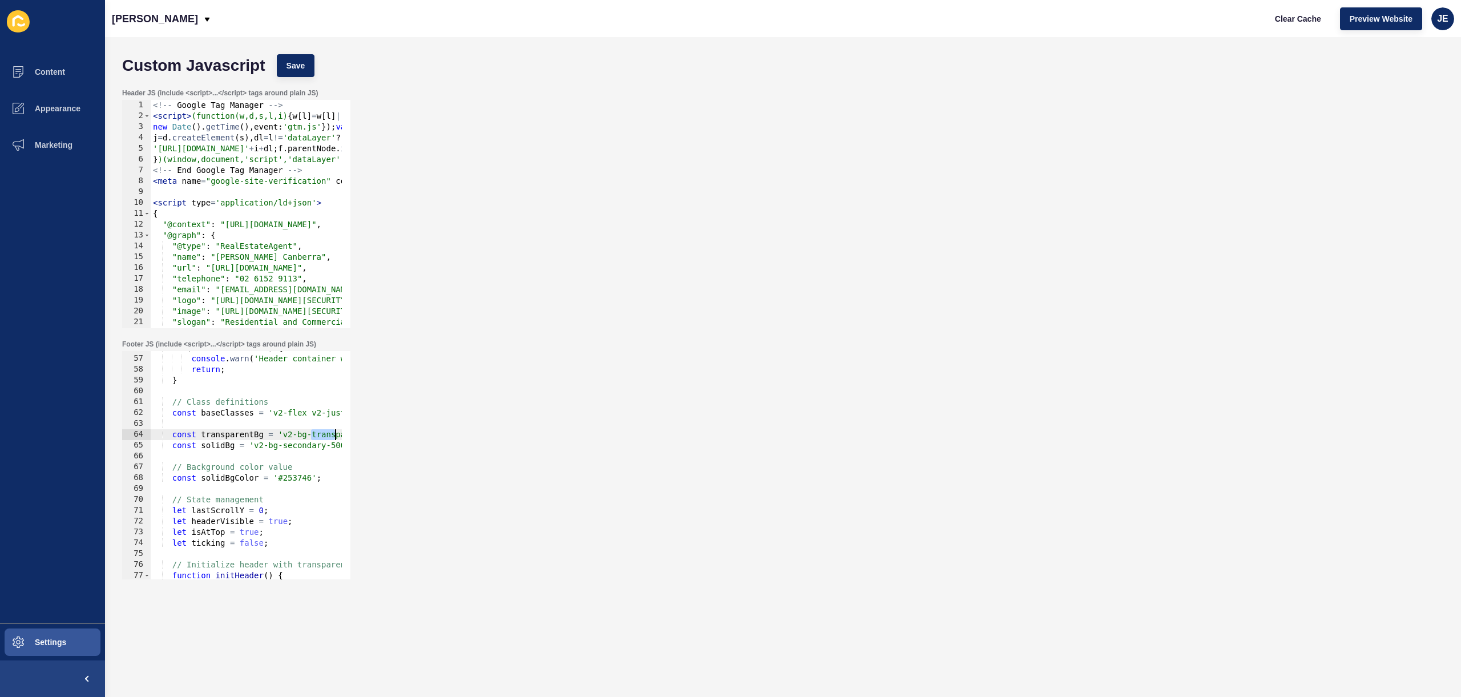
scroll to position [0, 37]
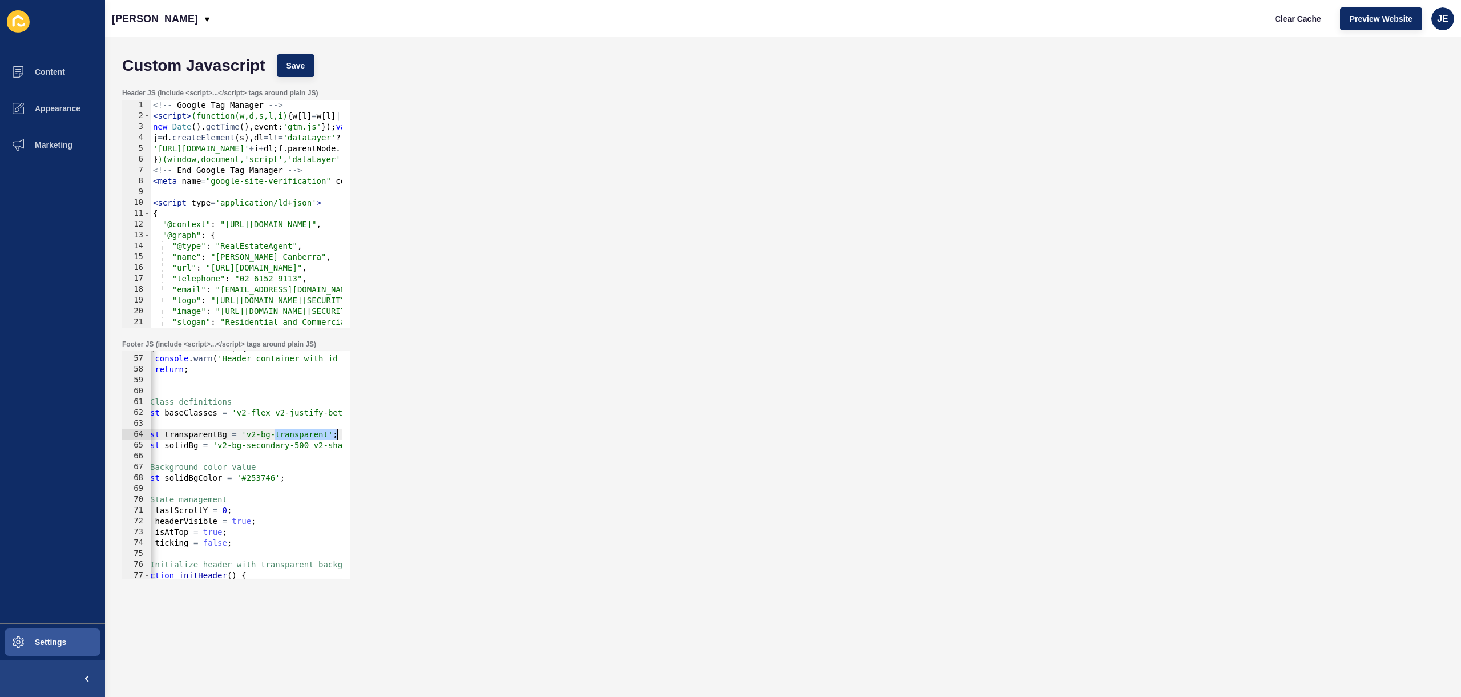
drag, startPoint x: 313, startPoint y: 438, endPoint x: 344, endPoint y: 433, distance: 31.2
click at [344, 433] on div "const baseClasses = 'v2-flex v2-justify-between v2-content-center v2-max-h-18 m…" at bounding box center [236, 465] width 228 height 228
click at [284, 435] on div "if ( ! headerContainer ) { console . warn ( 'Header container with id "header-c…" at bounding box center [761, 462] width 1295 height 241
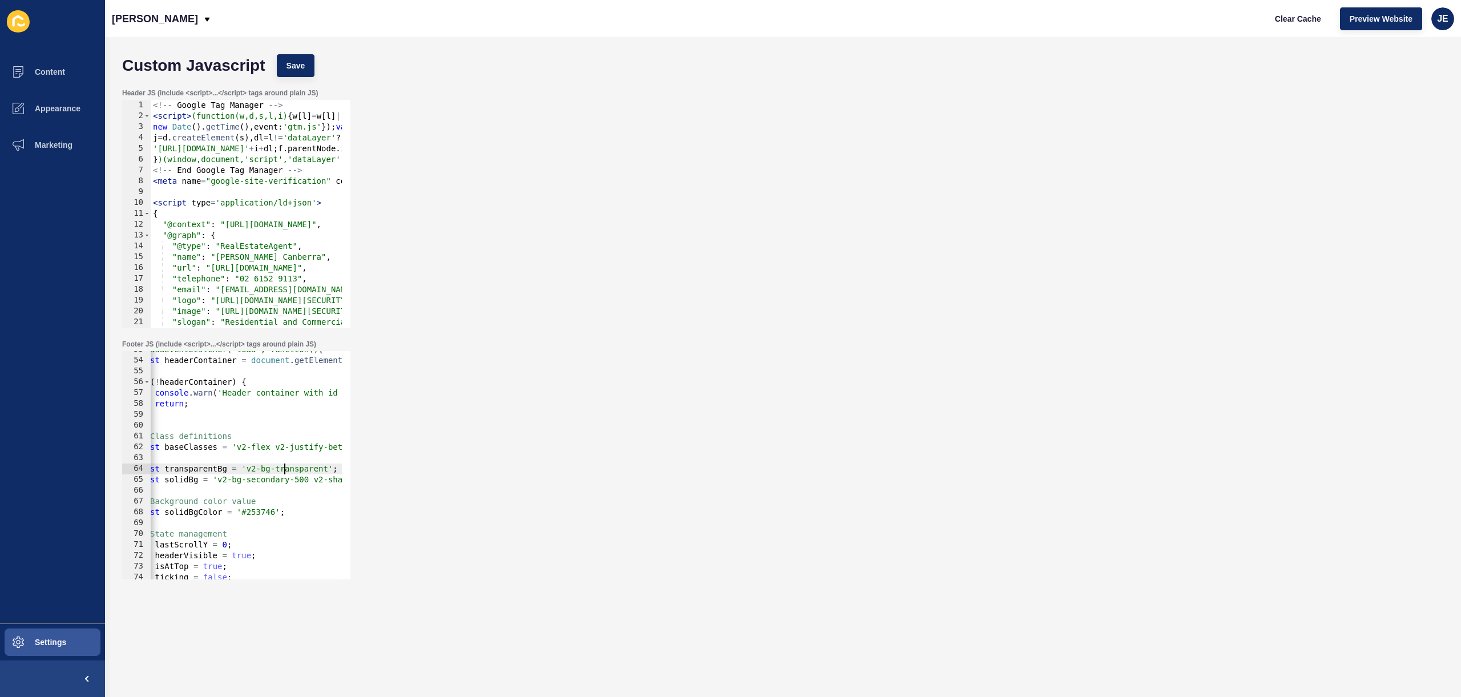
scroll to position [537, 0]
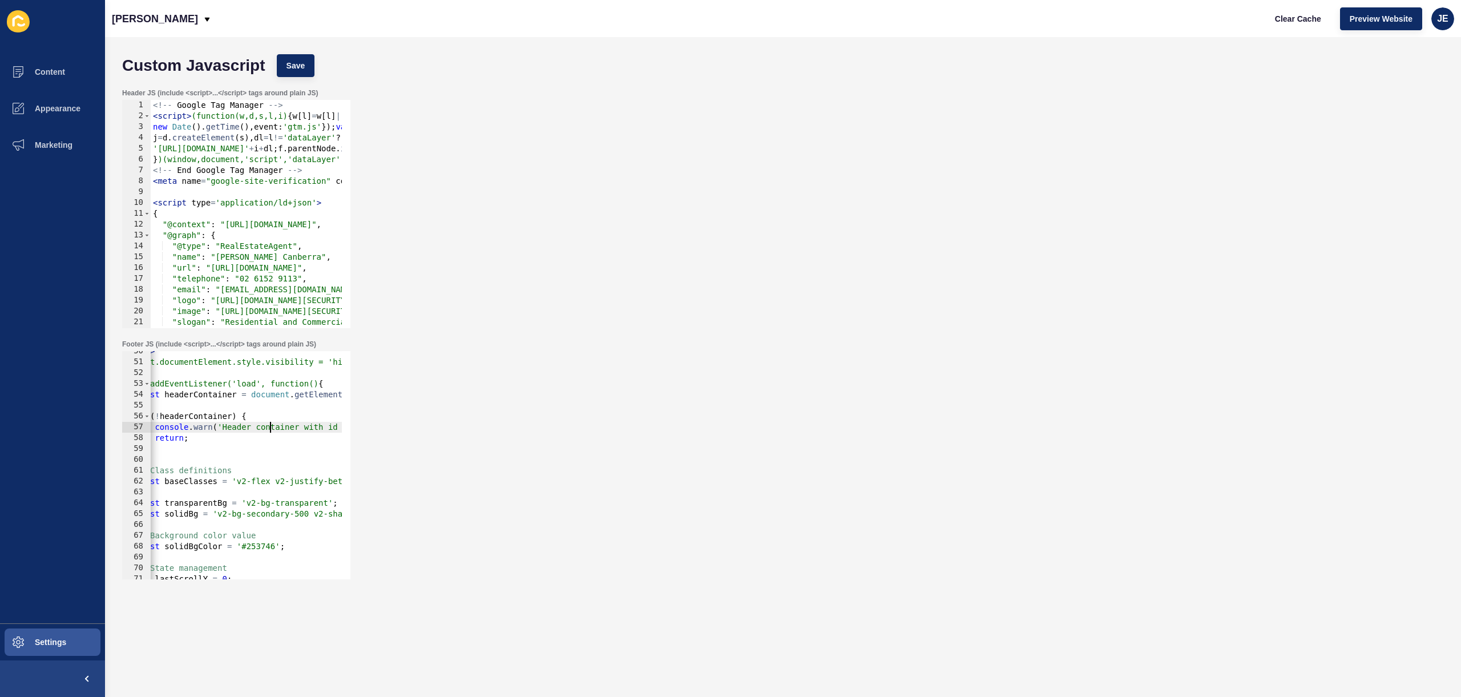
click at [269, 428] on div "< script > document.documentElement.style.visibility = 'hidden'; window.addEven…" at bounding box center [761, 466] width 1295 height 241
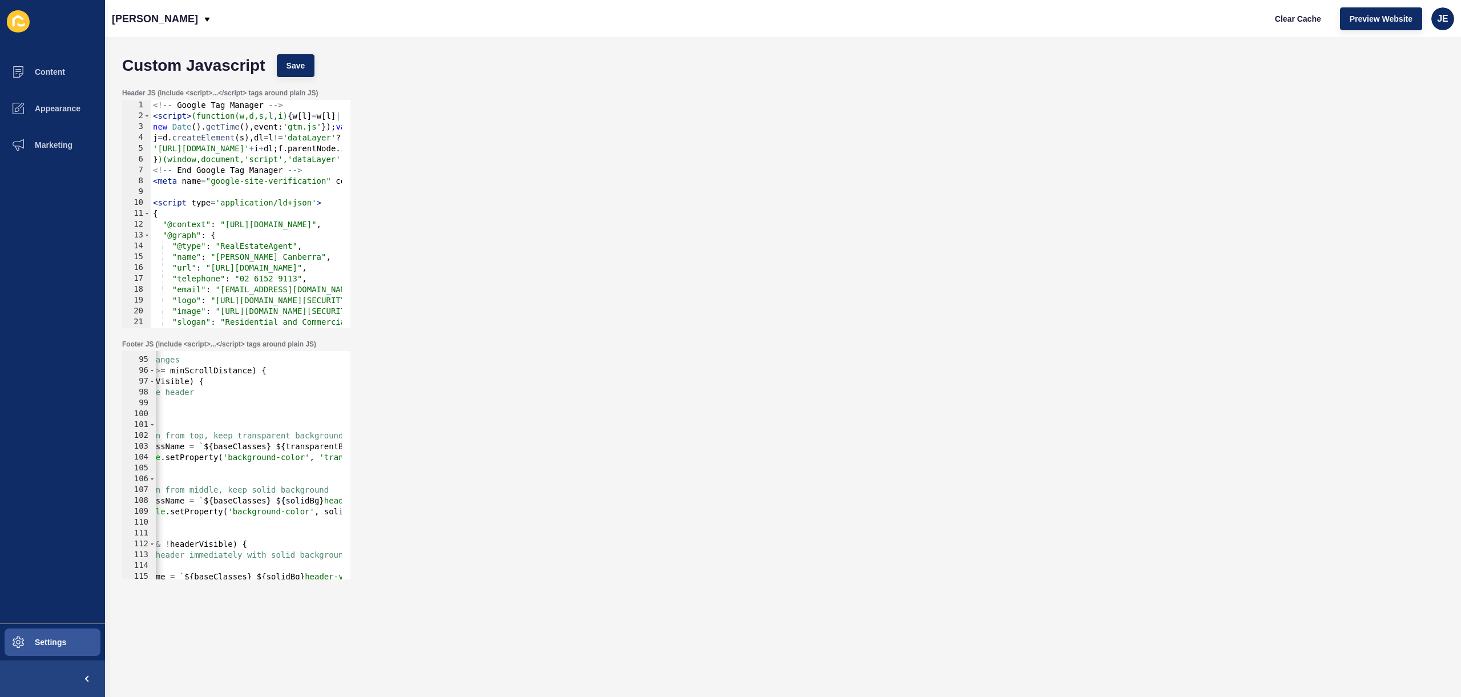
scroll to position [0, 312]
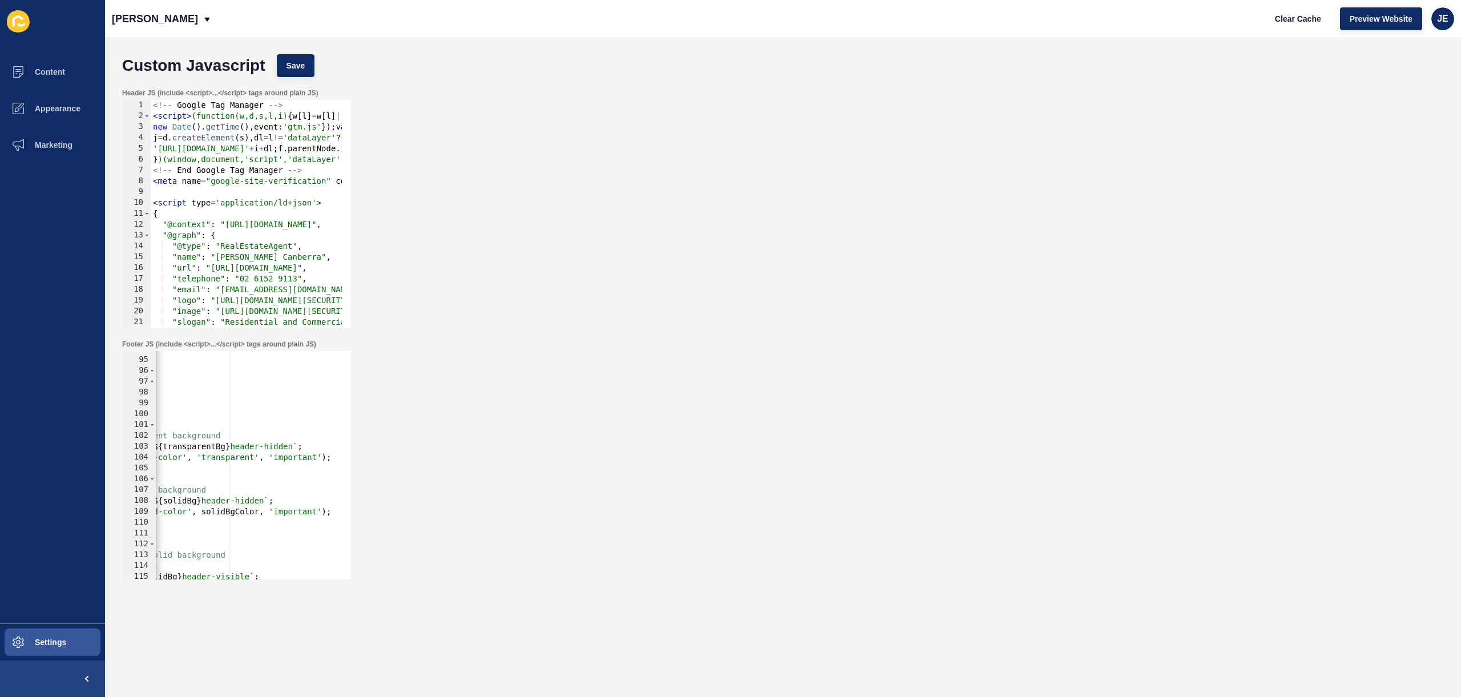
click at [237, 517] on div "// Handle significant scroll changes if ( Math . abs ( scrollDifference ) >= mi…" at bounding box center [490, 464] width 1295 height 241
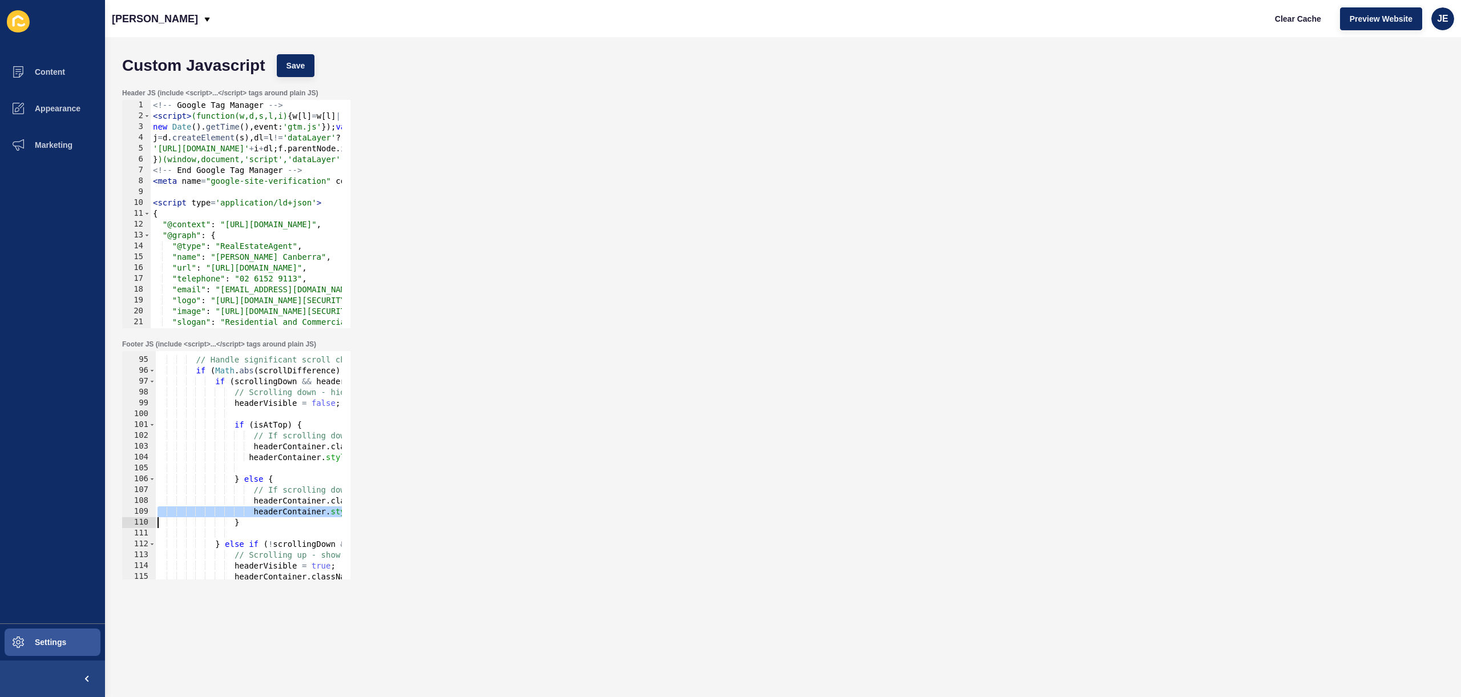
click at [237, 517] on div "// Handle significant scroll changes if ( Math . abs ( scrollDifference ) >= mi…" at bounding box center [802, 464] width 1295 height 241
click at [303, 71] on button "Save" at bounding box center [296, 65] width 38 height 23
click at [1301, 21] on span "Clear Cache" at bounding box center [1298, 18] width 46 height 11
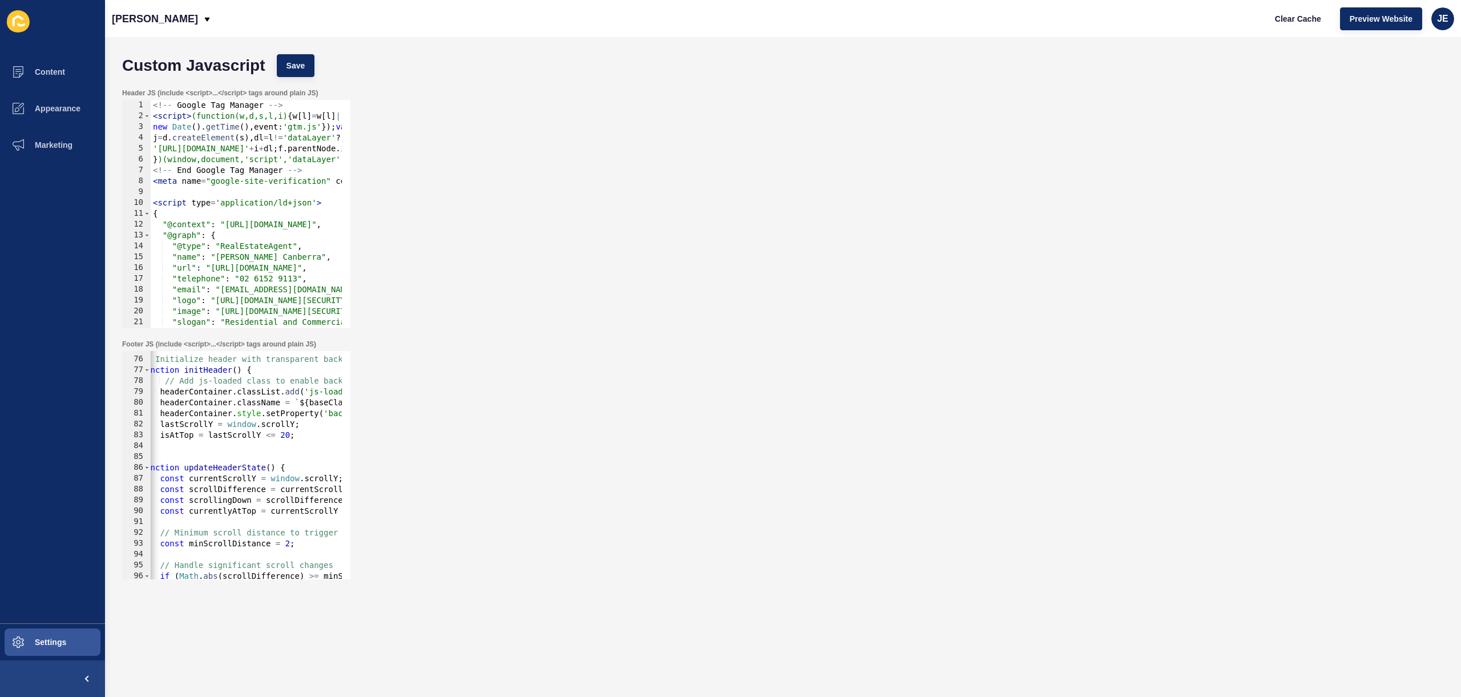
scroll to position [742, 0]
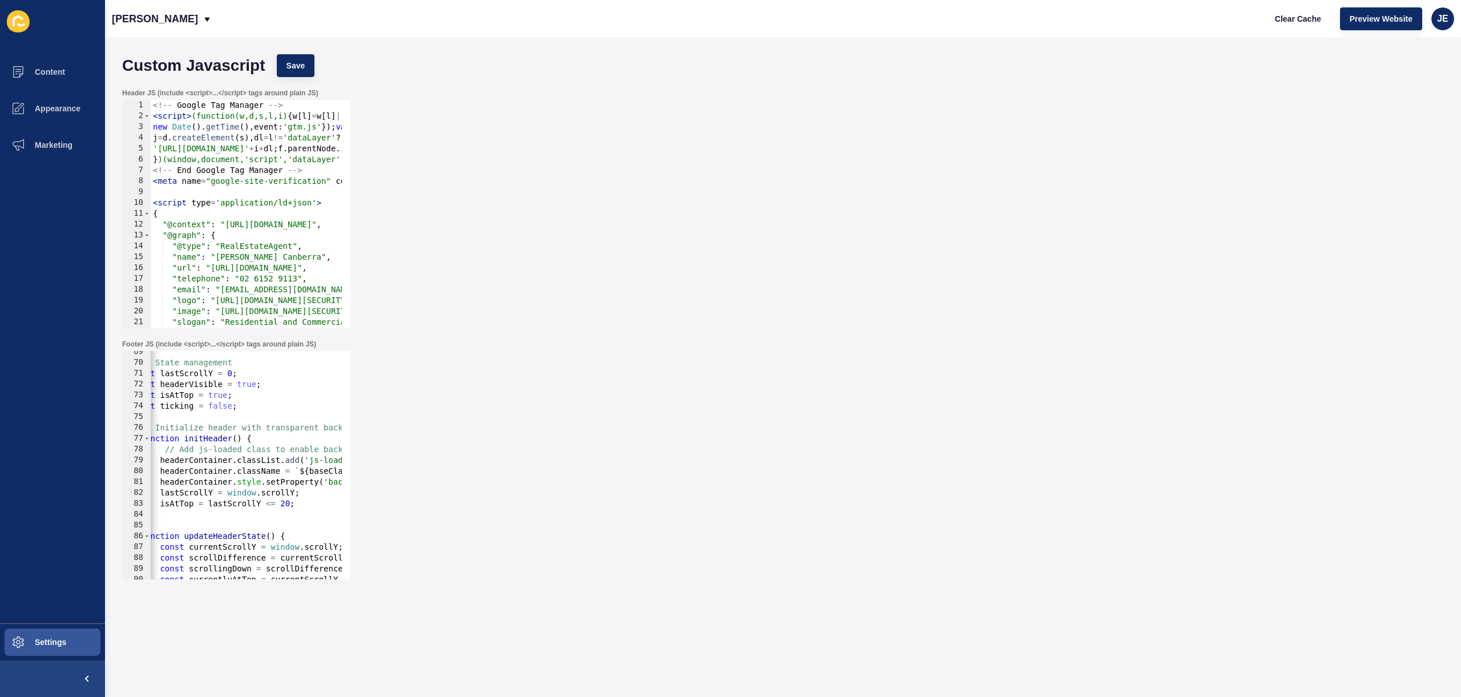
click at [191, 380] on div "// State management let lastScrollY = 0 ; let headerVisible = true ; let isAtTo…" at bounding box center [766, 466] width 1295 height 241
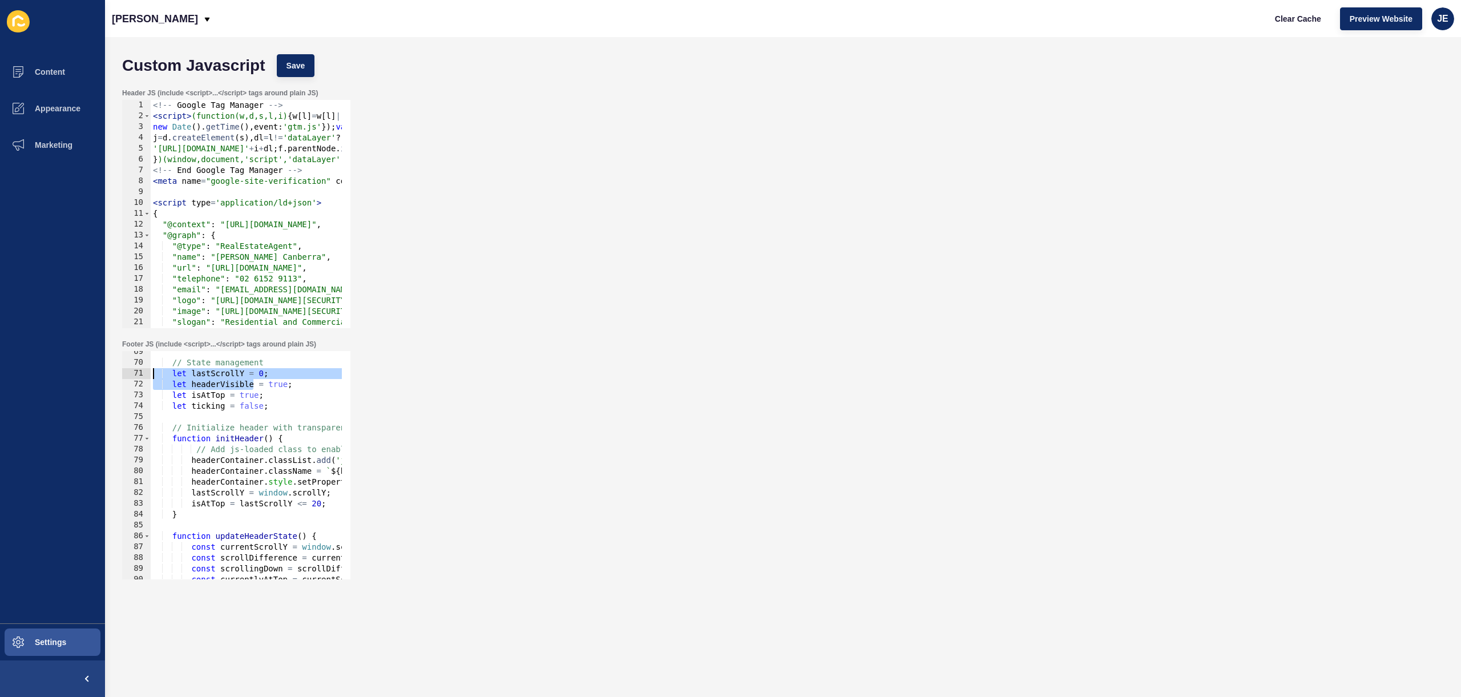
scroll to position [0, 0]
drag, startPoint x: 191, startPoint y: 380, endPoint x: 132, endPoint y: 376, distance: 59.5
click at [132, 376] on div "let headerVisible = true; 69 70 71 72 73 74 75 76 77 78 79 80 81 82 83 84 85 86…" at bounding box center [236, 465] width 228 height 228
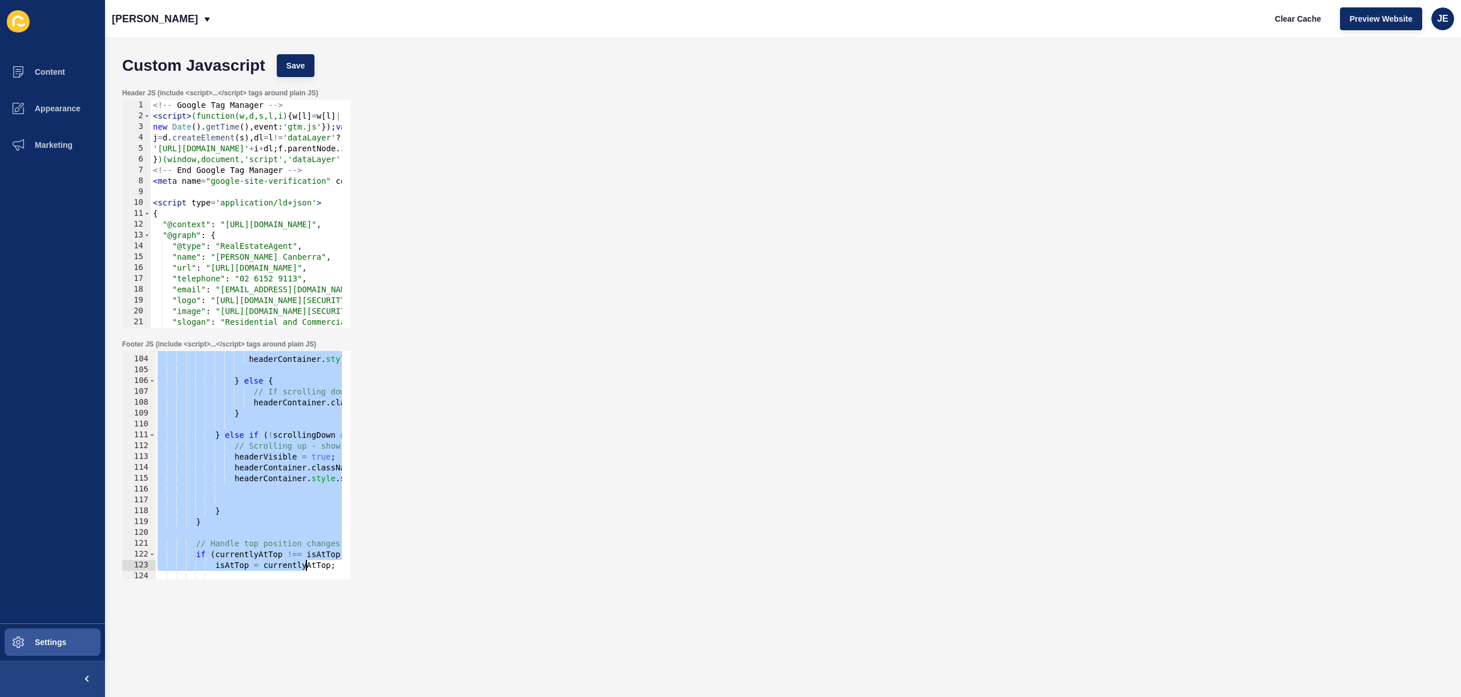
scroll to position [1559, 0]
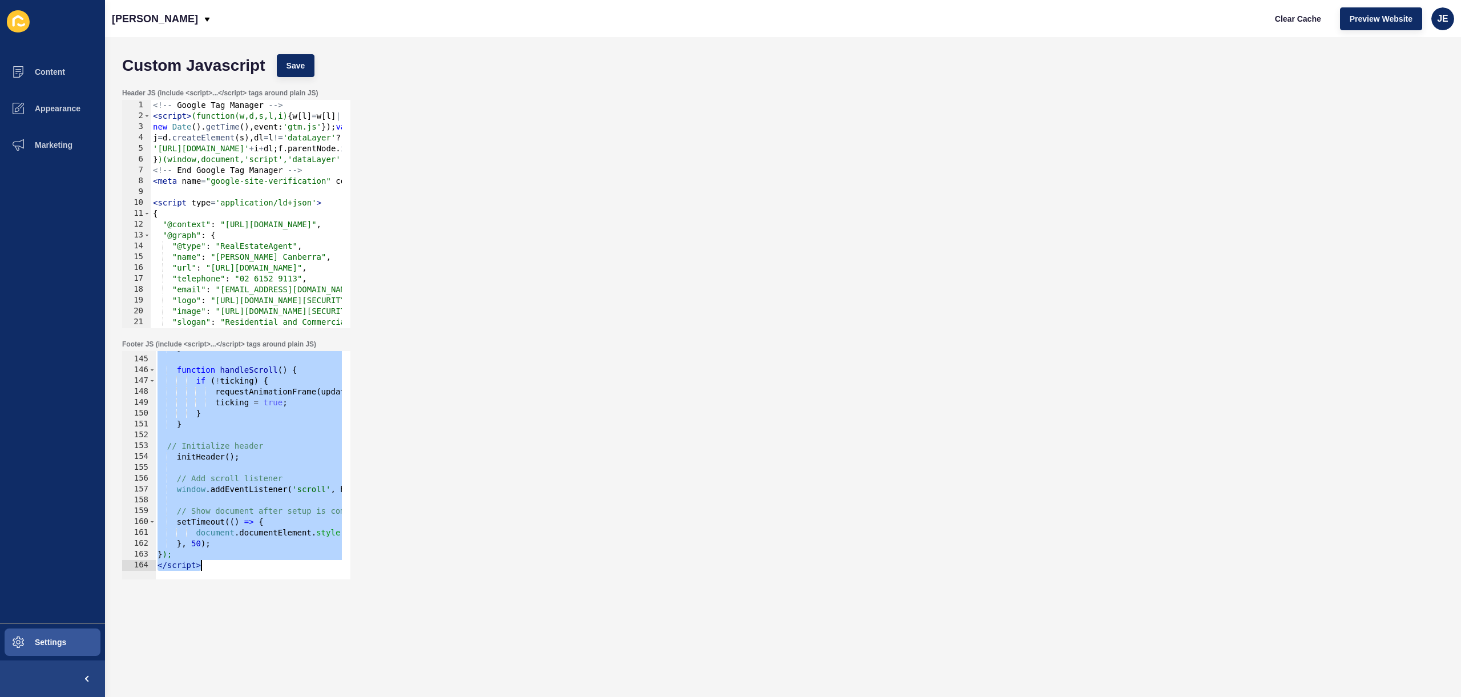
drag, startPoint x: 151, startPoint y: 387, endPoint x: 307, endPoint y: 691, distance: 341.0
click at [307, 691] on div "Custom Javascript Save Header JS (include <script>...</script> tags around plai…" at bounding box center [783, 367] width 1356 height 660
paste textarea
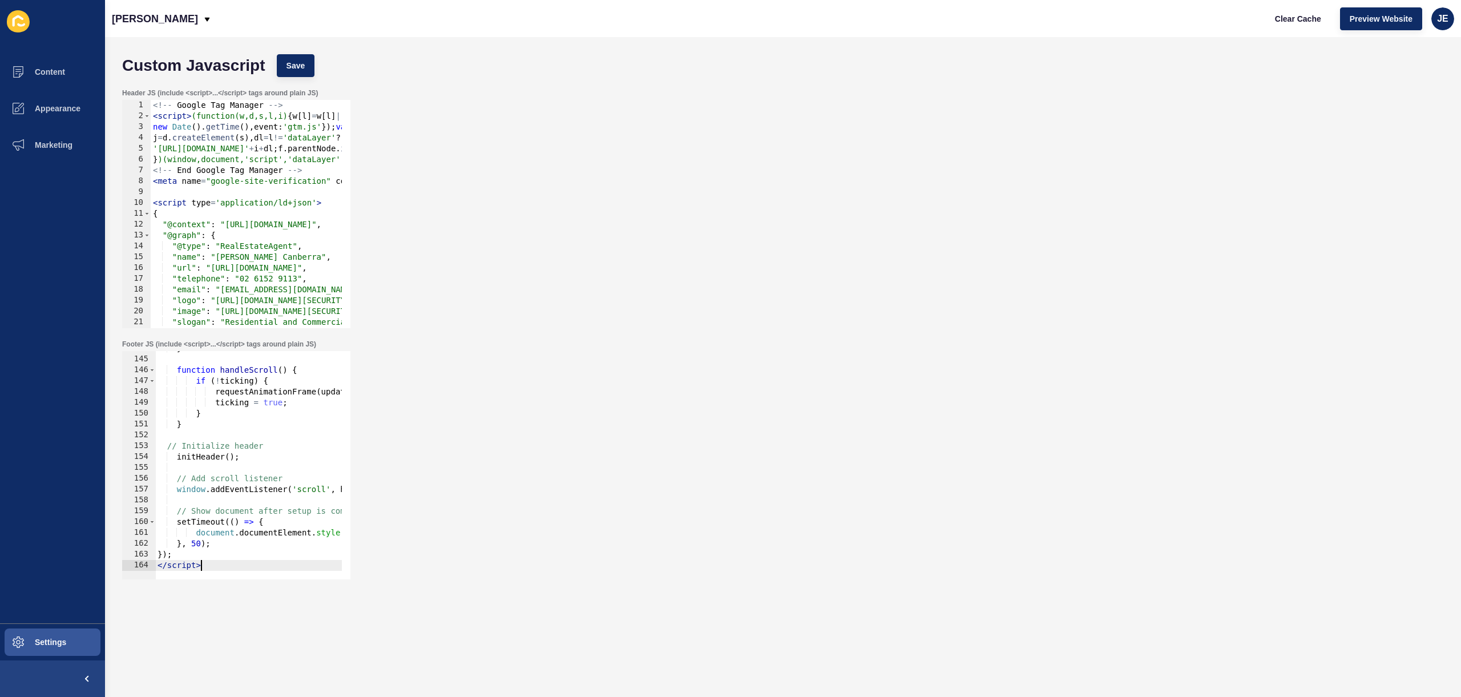
click at [309, 79] on div "Custom Javascript Save" at bounding box center [782, 66] width 1333 height 34
click at [307, 70] on button "Save" at bounding box center [296, 65] width 38 height 23
click at [1293, 19] on span "Clear Cache" at bounding box center [1298, 18] width 46 height 11
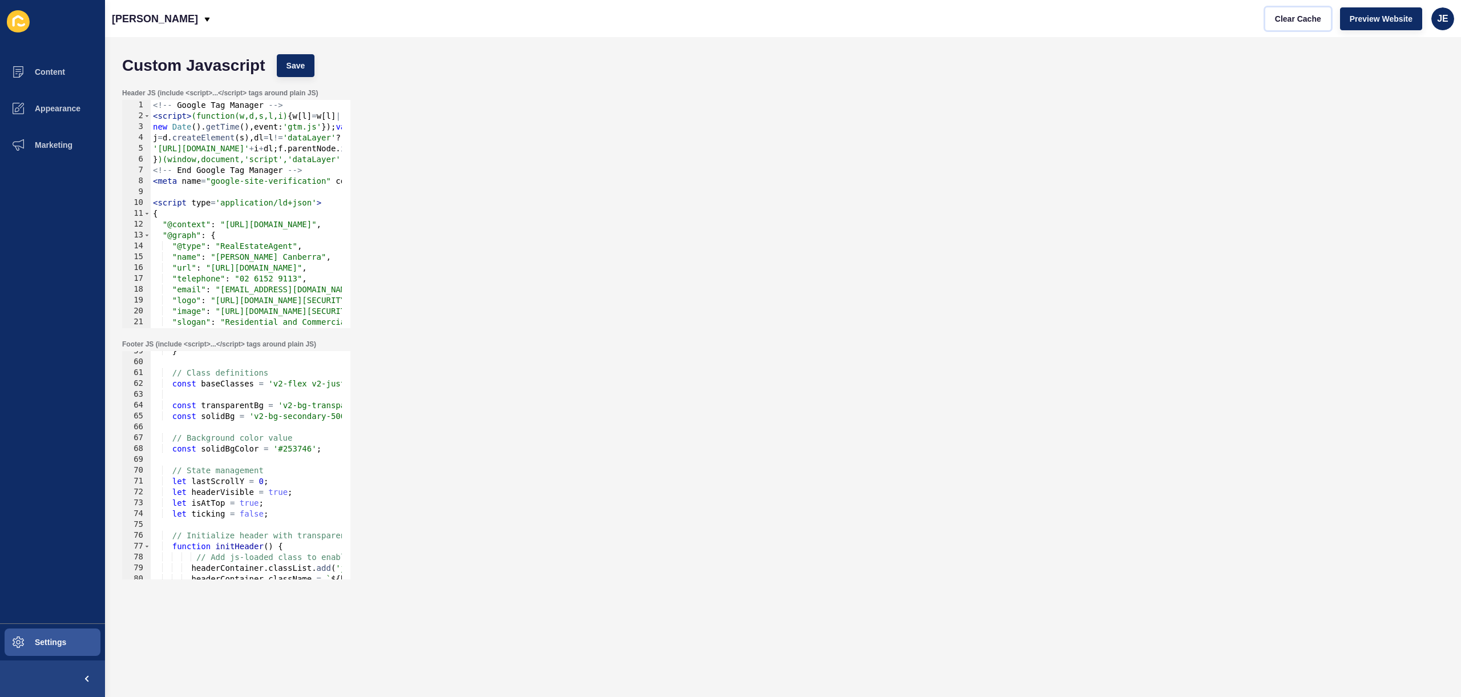
scroll to position [566, 0]
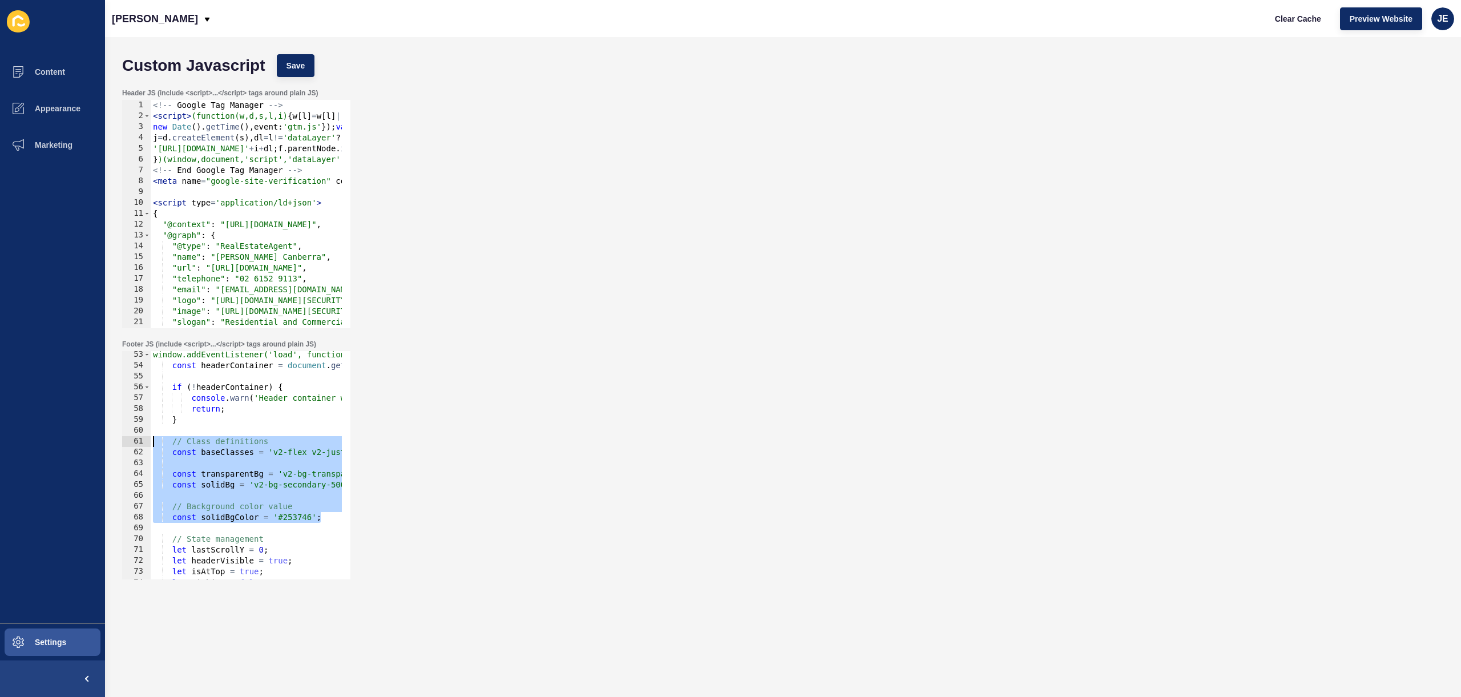
drag, startPoint x: 322, startPoint y: 518, endPoint x: 137, endPoint y: 442, distance: 199.9
click at [137, 442] on div "const solidBgColor = '#253746'; 53 54 55 56 57 58 59 60 61 62 63 64 65 66 67 68…" at bounding box center [236, 465] width 228 height 228
paste textarea "}"
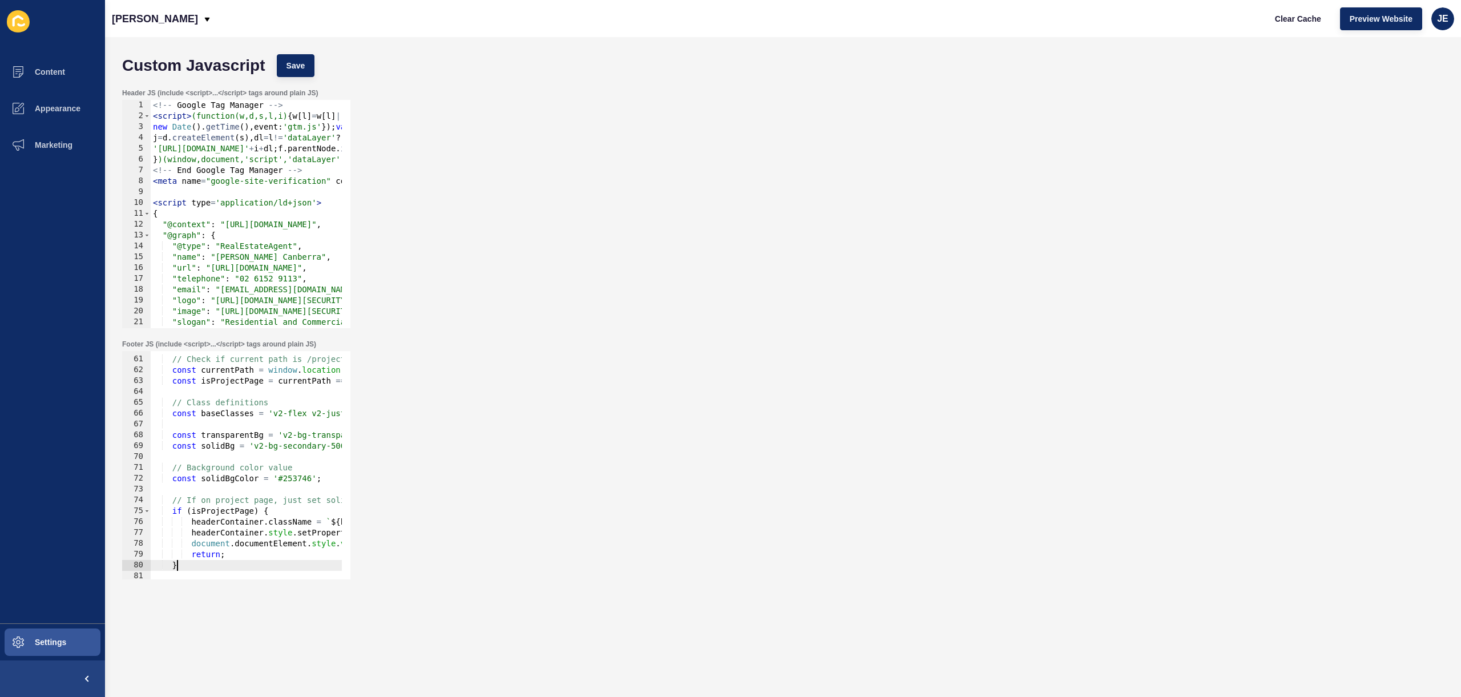
scroll to position [648, 0]
click at [307, 68] on button "Save" at bounding box center [296, 65] width 38 height 23
click at [1294, 18] on span "Clear Cache" at bounding box center [1298, 18] width 46 height 11
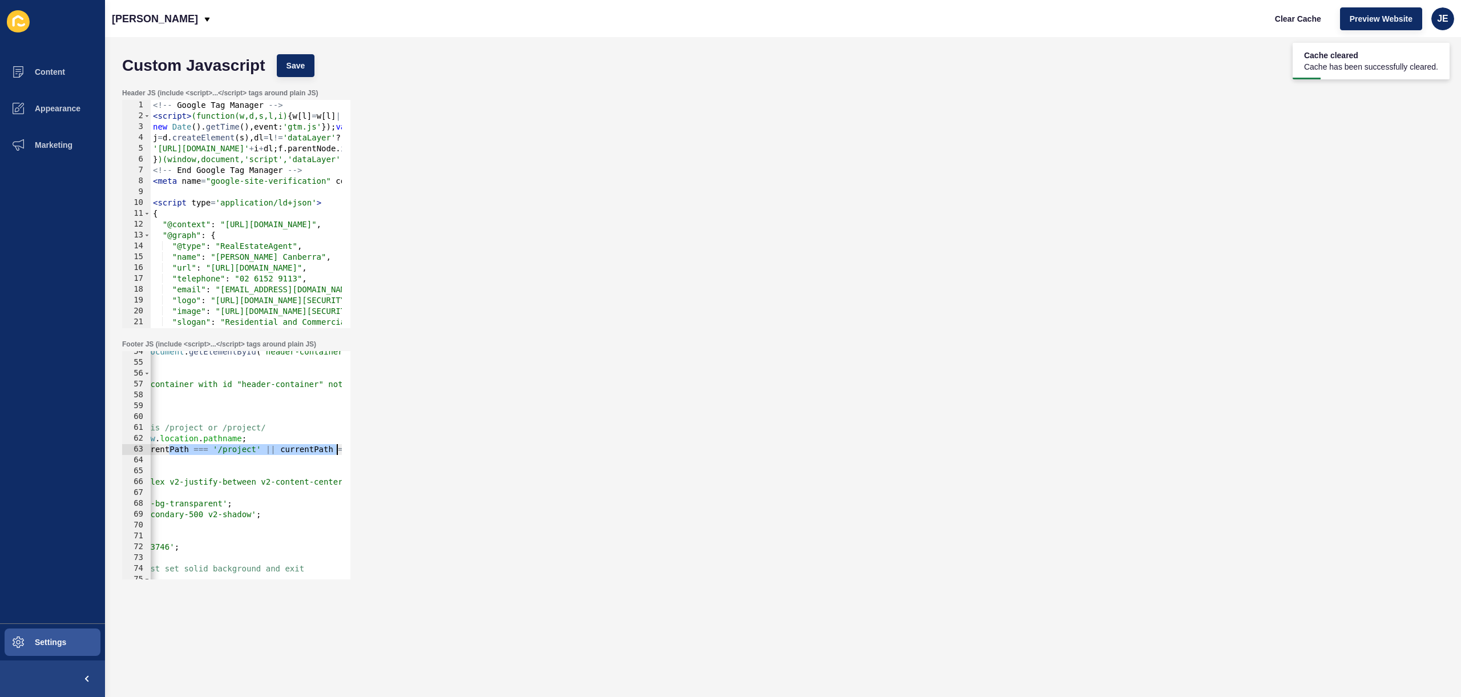
scroll to position [0, 199]
drag, startPoint x: 309, startPoint y: 449, endPoint x: 344, endPoint y: 447, distance: 34.3
click at [347, 446] on div "const isProjectPage = currentPath === '/project' || currentPath === '/project/'…" at bounding box center [236, 465] width 228 height 228
click at [195, 451] on div "const headerContainer = document . getElementById ( 'header-container' ) ; if (…" at bounding box center [598, 466] width 1295 height 241
click at [198, 451] on div "const headerContainer = document . getElementById ( 'header-container' ) ; if (…" at bounding box center [598, 466] width 1295 height 241
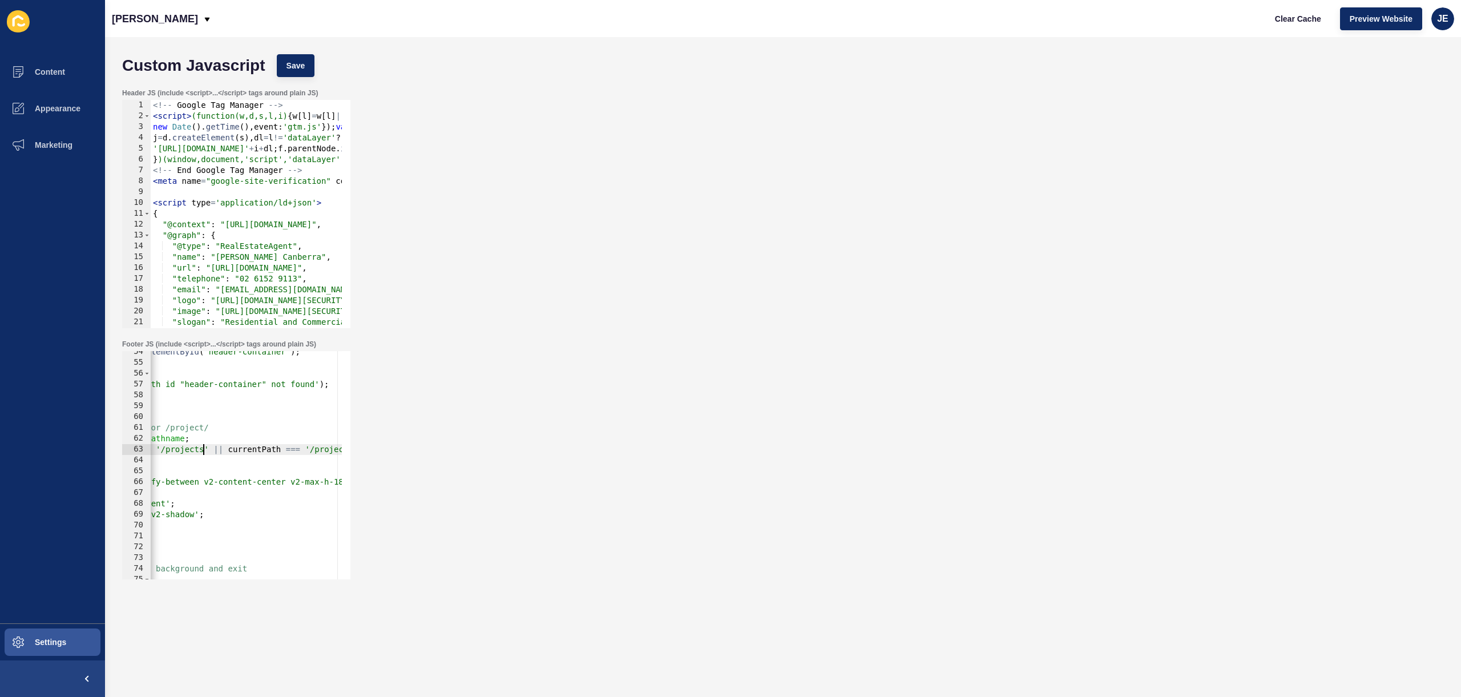
scroll to position [0, 18]
drag, startPoint x: 314, startPoint y: 448, endPoint x: 352, endPoint y: 448, distance: 37.1
click at [359, 448] on div "Footer JS (include <script>...</script> tags around plain JS) const isProjectPa…" at bounding box center [782, 459] width 1333 height 251
click at [316, 451] on div "const headerContainer = document . getElementById ( 'header-container' ) ; if (…" at bounding box center [387, 466] width 1295 height 241
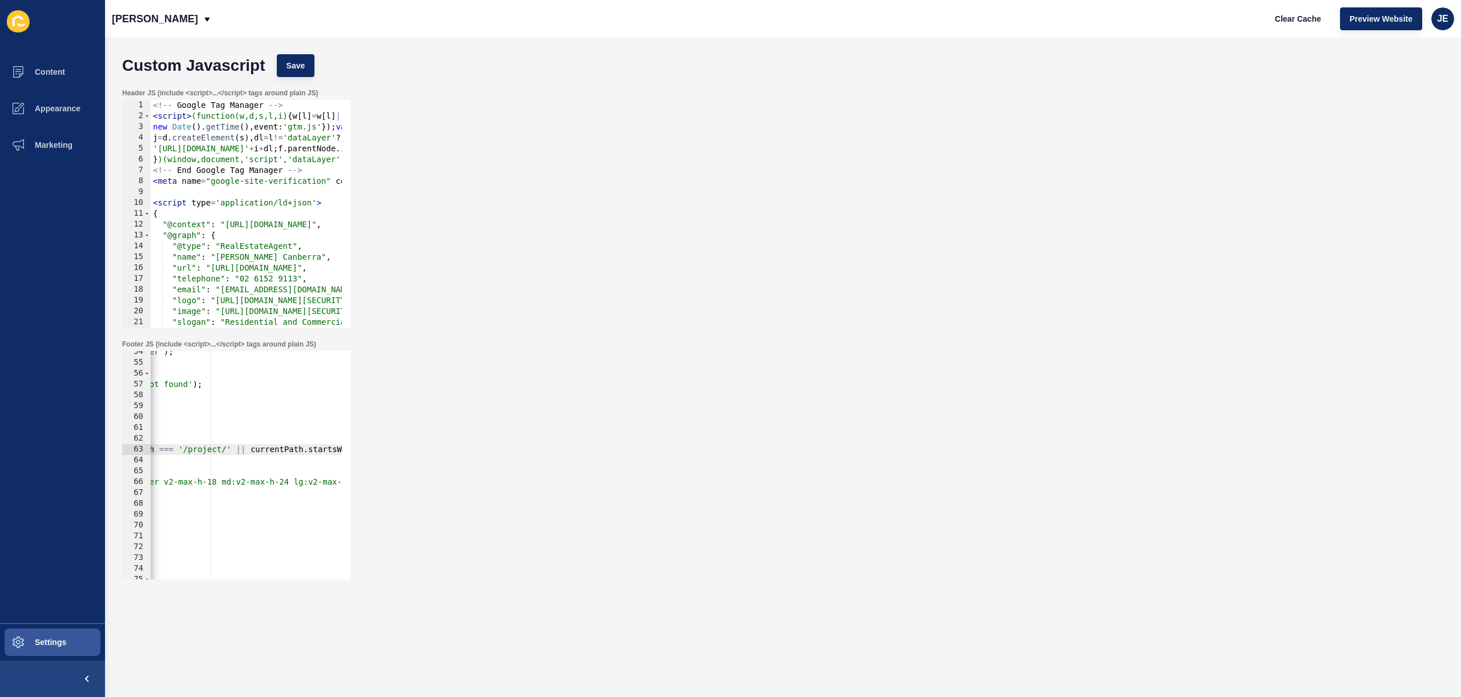
scroll to position [0, 307]
click at [240, 450] on div "const headerContainer = document . getElementById ( 'header-container' ) ; if (…" at bounding box center [491, 466] width 1295 height 241
type textarea "const isProjectPage = currentPath === '/projects' || currentPath === '/projects…"
click at [298, 49] on div "Custom Javascript Save" at bounding box center [782, 66] width 1333 height 34
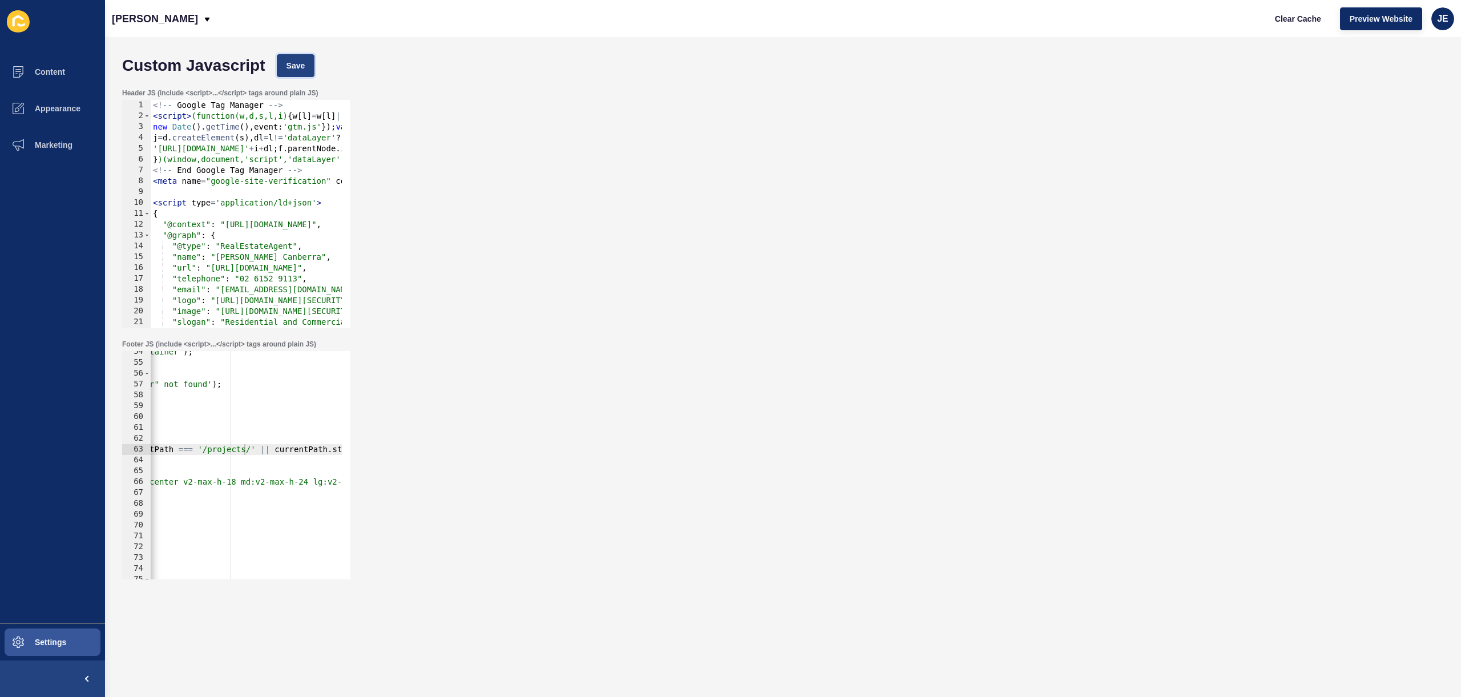
click at [295, 60] on span "Save" at bounding box center [296, 65] width 19 height 11
click at [1280, 22] on span "Clear Cache" at bounding box center [1298, 18] width 46 height 11
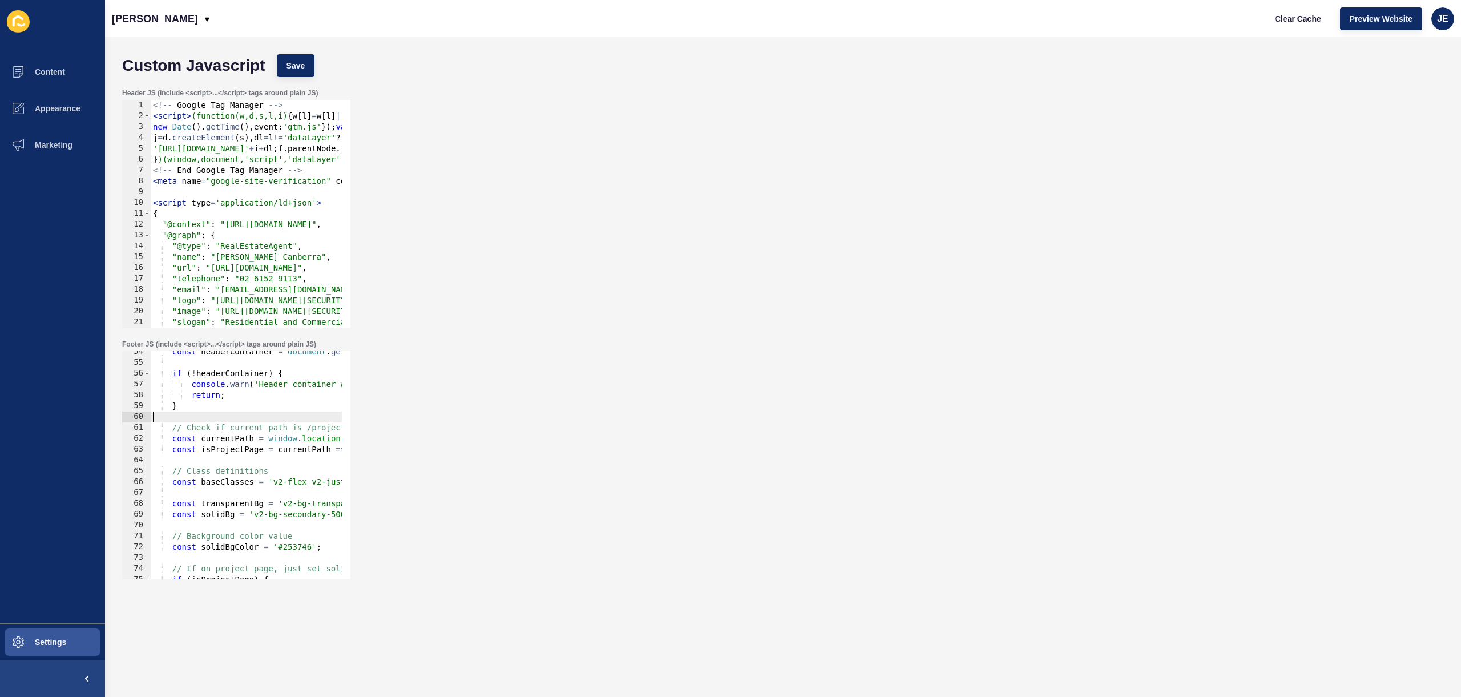
drag, startPoint x: 211, startPoint y: 417, endPoint x: 126, endPoint y: 412, distance: 84.7
click at [126, 412] on div "54 55 56 57 58 59 60 61 62 63 64 65 66 67 68 69 70 71 72 73 74 75 76 77 const h…" at bounding box center [236, 465] width 228 height 228
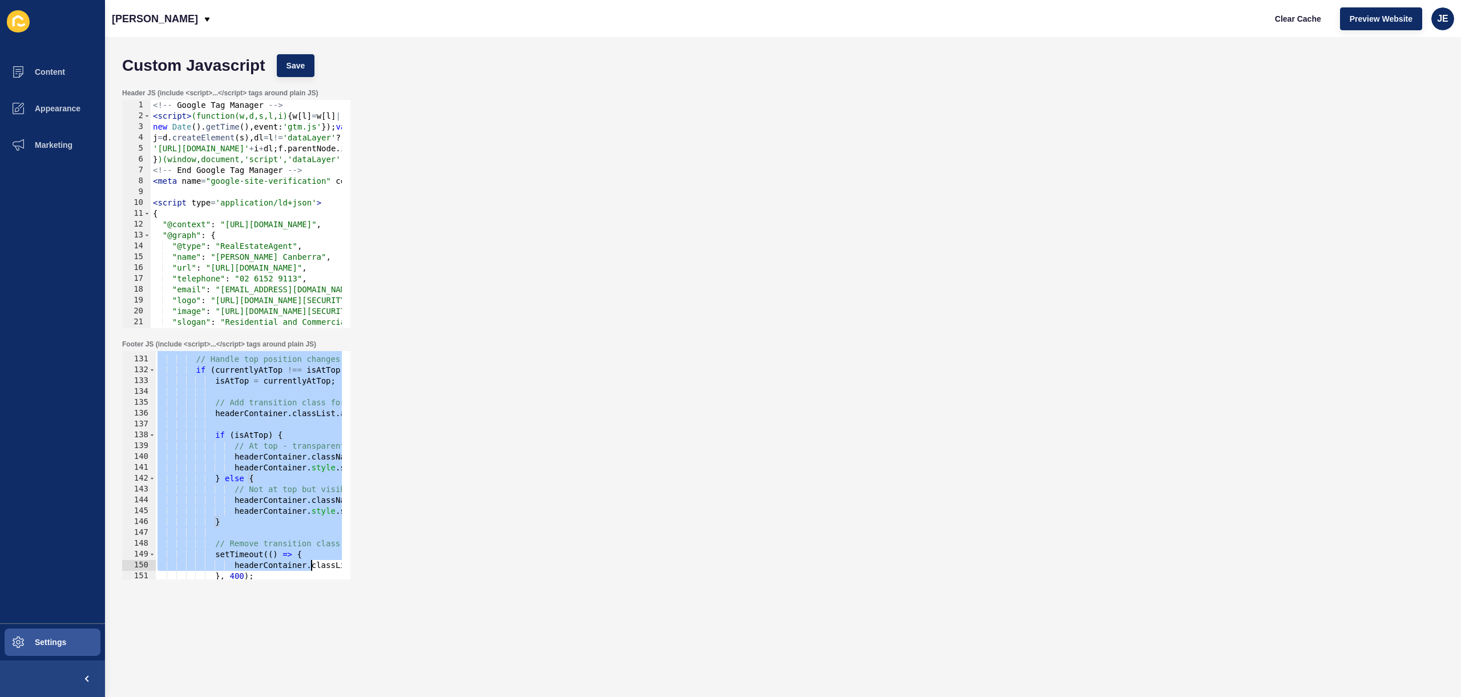
scroll to position [1689, 0]
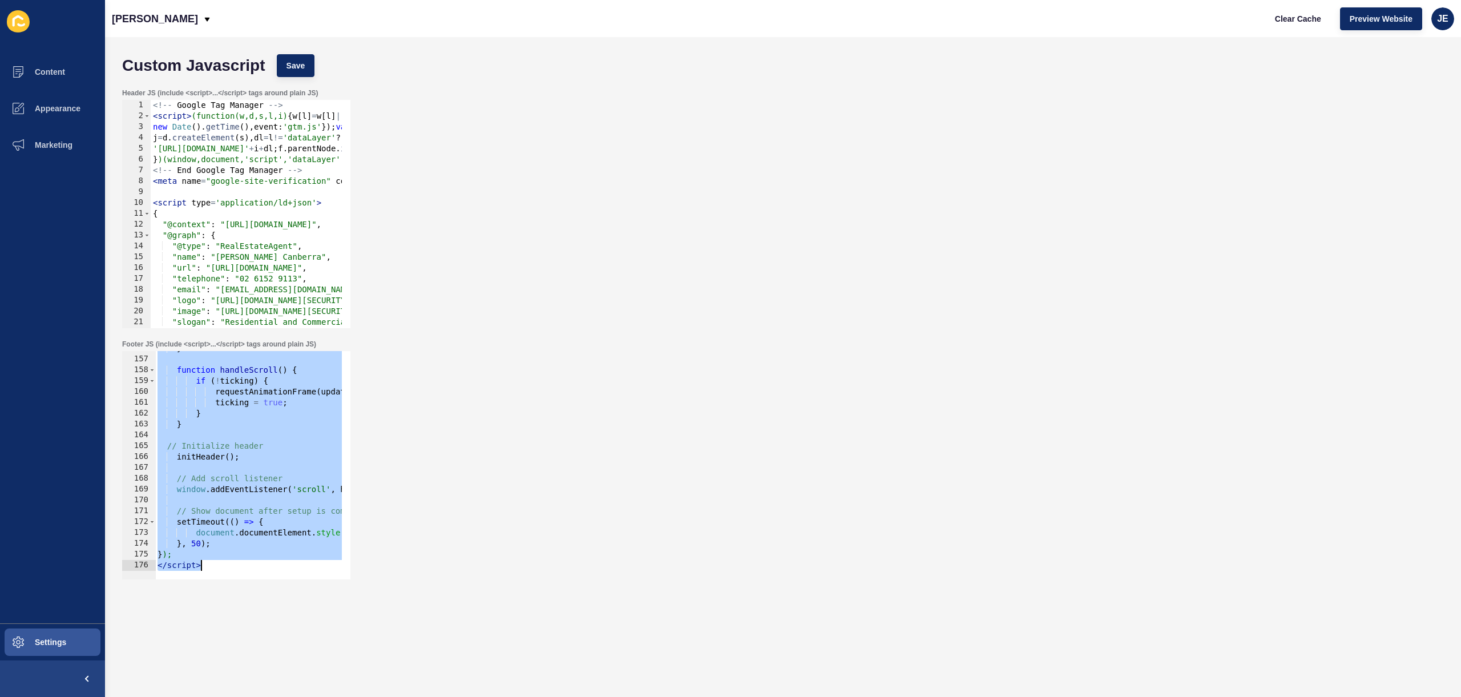
drag, startPoint x: 151, startPoint y: 413, endPoint x: 308, endPoint y: 652, distance: 286.5
click at [308, 652] on div "Custom Javascript Save Header JS (include <script>...</script> tags around plai…" at bounding box center [783, 367] width 1356 height 660
click at [288, 72] on button "Save" at bounding box center [296, 65] width 38 height 23
click at [1287, 21] on span "Clear Cache" at bounding box center [1298, 18] width 46 height 11
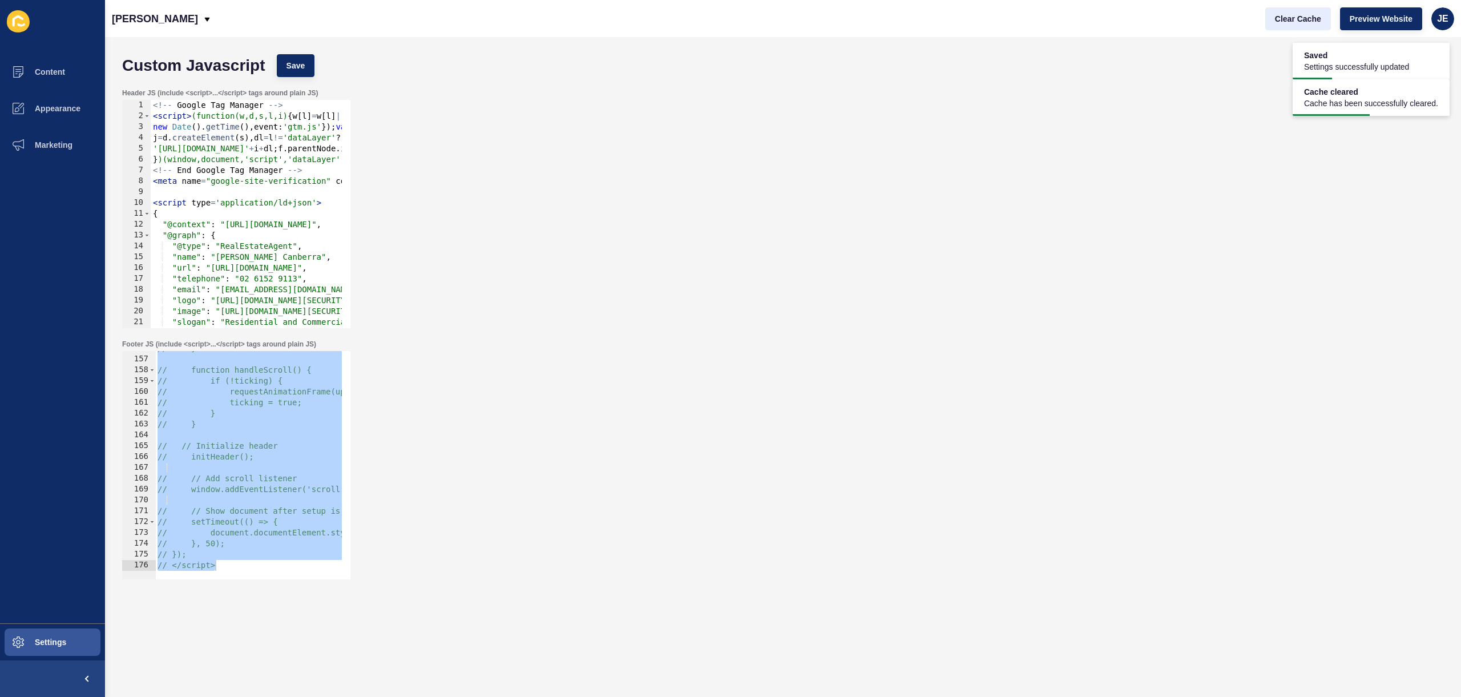
click at [1265, 15] on div "Clear Cache Preview Website JE" at bounding box center [1360, 19] width 198 height 32
click at [1266, 17] on button "Clear Cache" at bounding box center [1298, 18] width 66 height 23
click at [273, 447] on div "// } // function handleScroll() { // if (!ticking) { // requestAnimationFrame(u…" at bounding box center [809, 463] width 1309 height 241
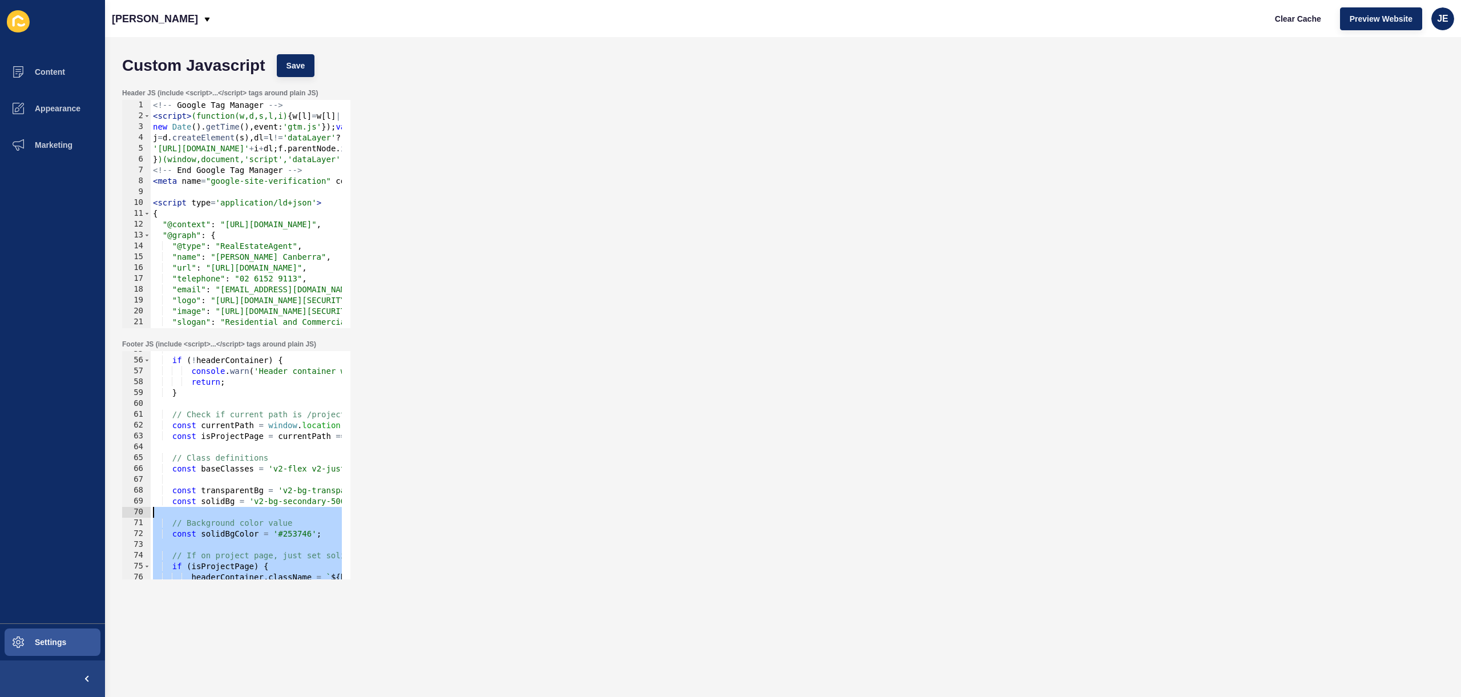
scroll to position [559, 0]
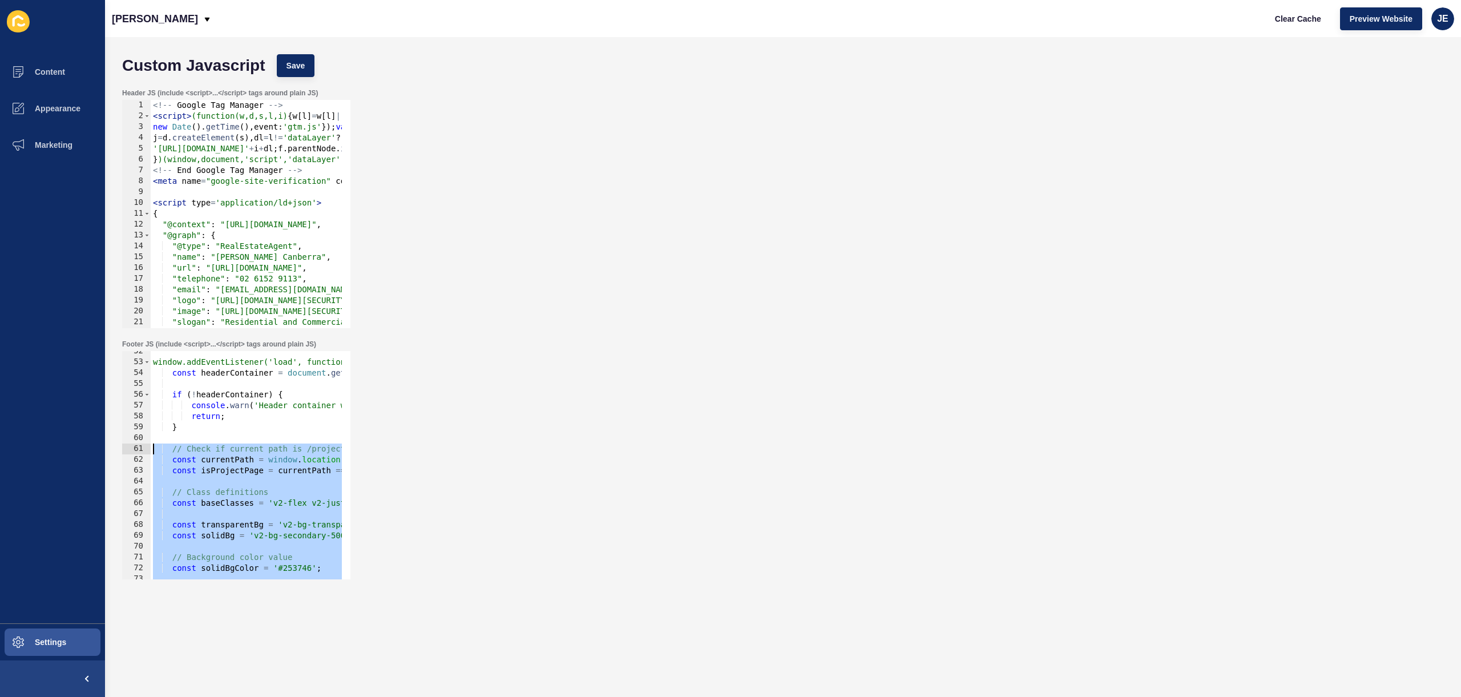
drag, startPoint x: 206, startPoint y: 553, endPoint x: 147, endPoint y: 446, distance: 121.9
click at [147, 446] on div "<script> 52 53 54 55 56 57 58 59 60 61 62 63 64 65 66 67 68 69 70 71 72 73 74 7…" at bounding box center [236, 465] width 228 height 228
paste textarea "}"
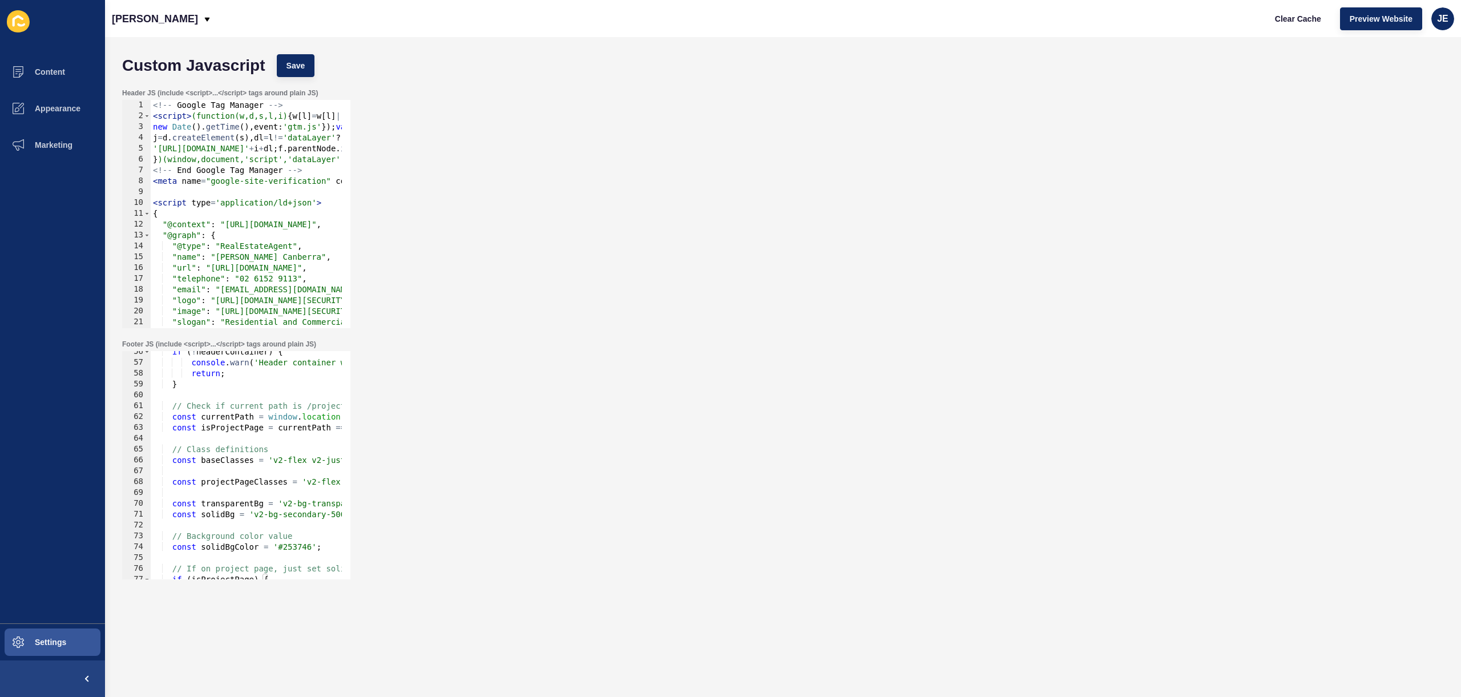
scroll to position [567, 0]
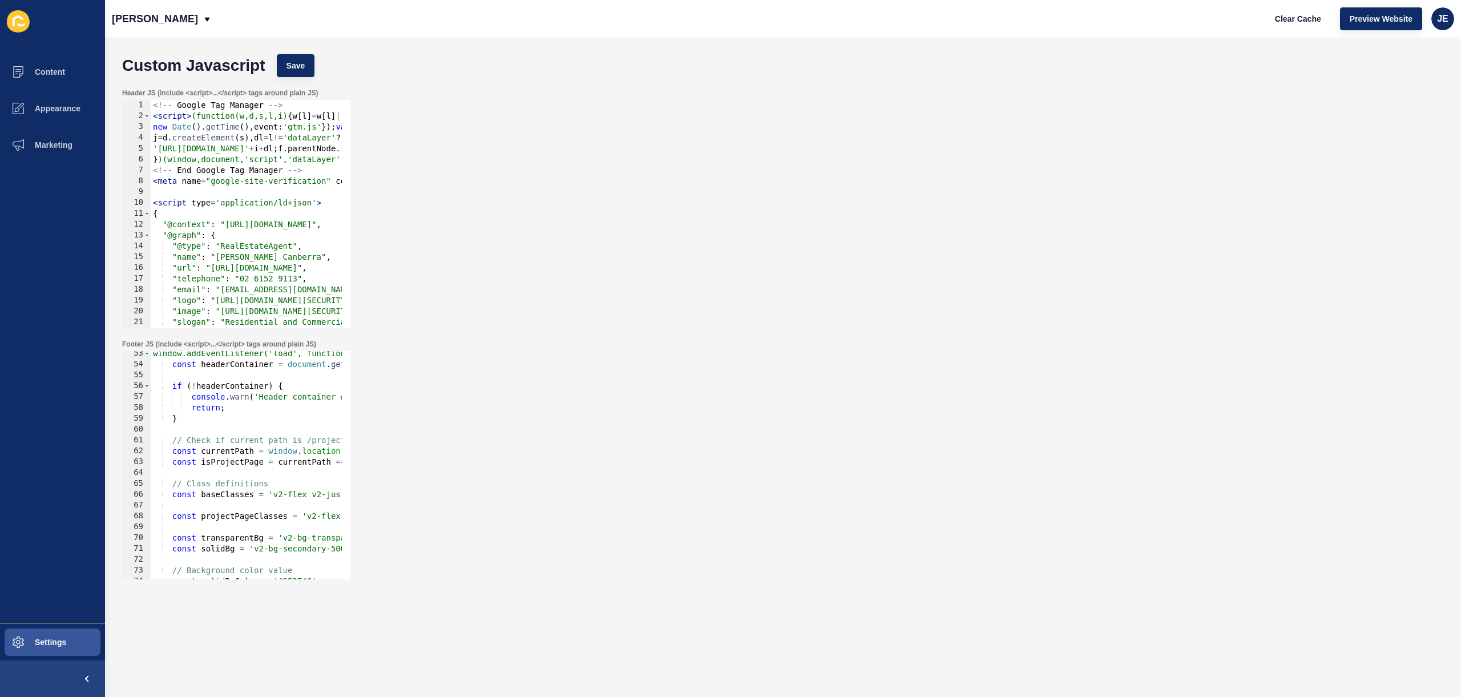
click at [304, 49] on div "Custom Javascript Save" at bounding box center [782, 66] width 1333 height 34
click at [303, 62] on span "Save" at bounding box center [296, 65] width 19 height 11
click at [1293, 17] on span "Clear Cache" at bounding box center [1298, 18] width 46 height 11
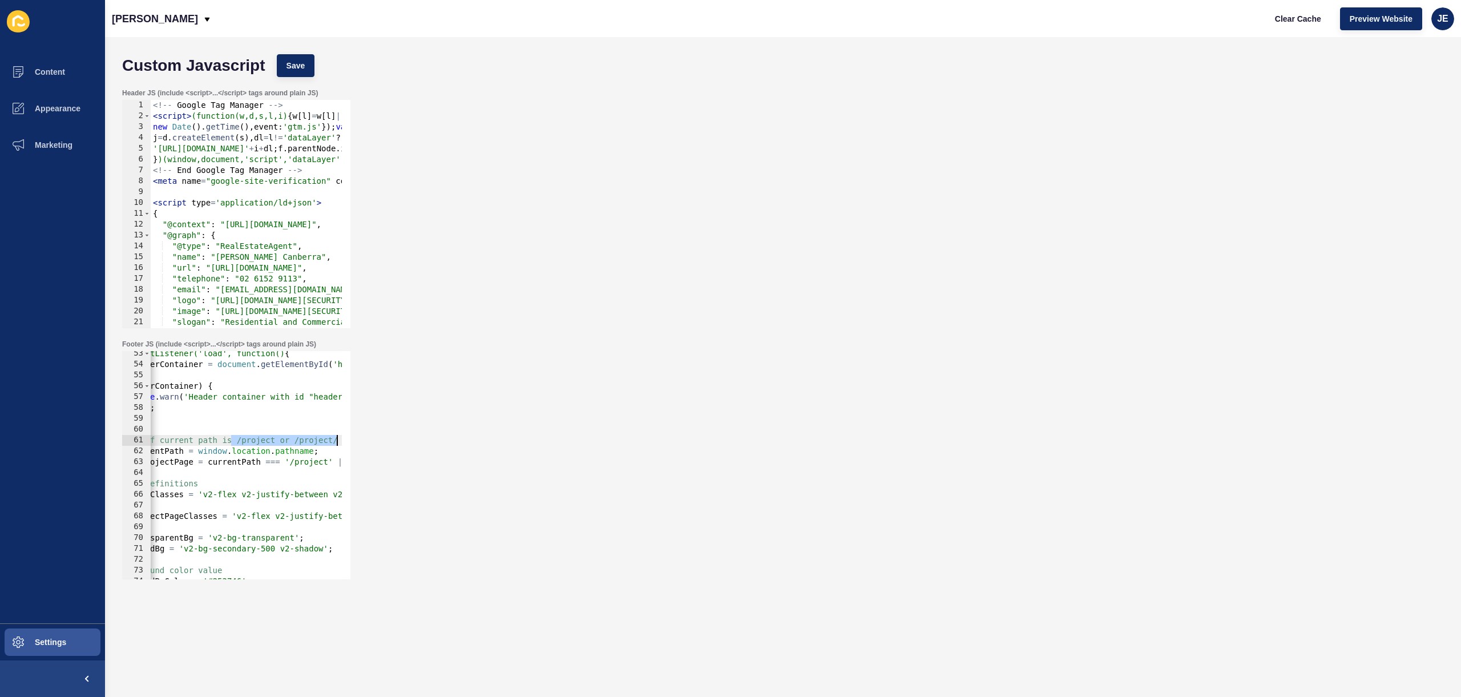
drag, startPoint x: 302, startPoint y: 439, endPoint x: 320, endPoint y: 441, distance: 17.7
click at [358, 438] on div "Footer JS (include <script>...</script> tags around plain JS) // Check if curre…" at bounding box center [782, 459] width 1333 height 251
click at [327, 462] on div "window.addEventListener('load', function() { const headerContainer = document .…" at bounding box center [845, 468] width 1530 height 241
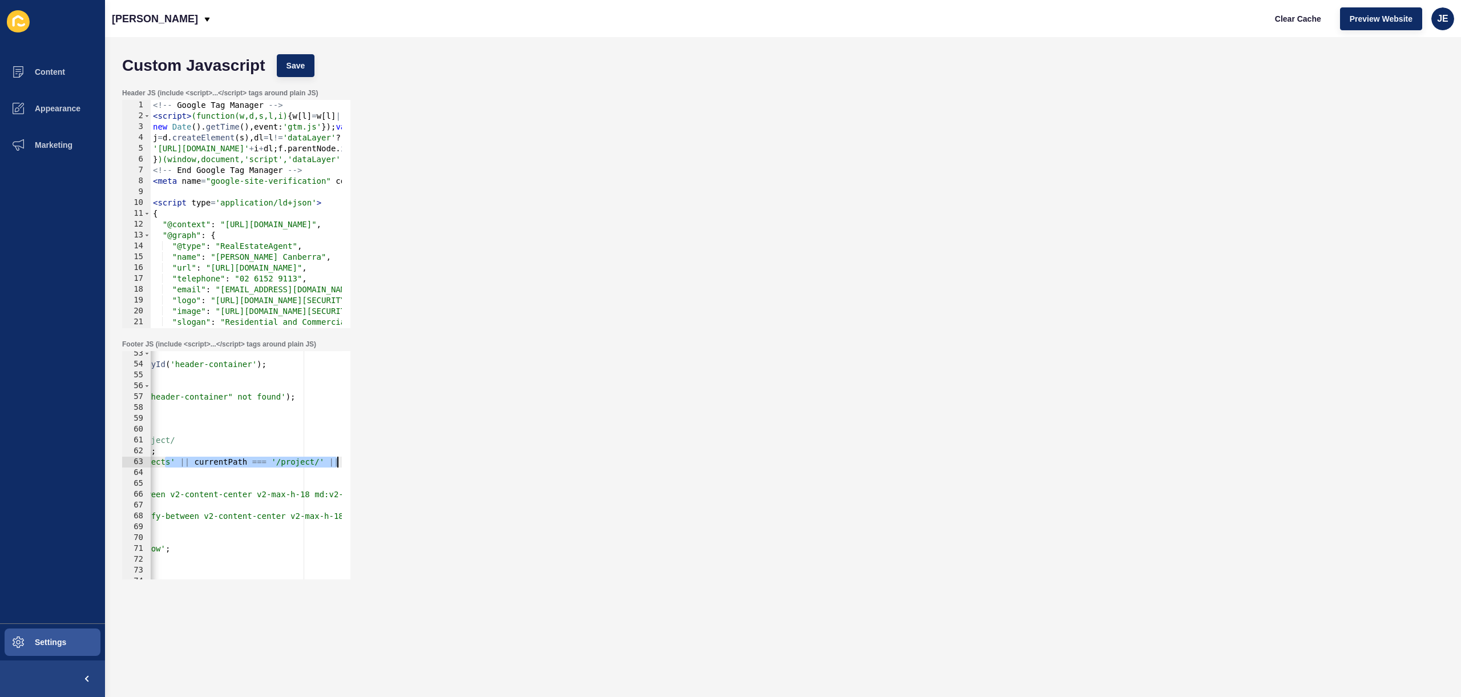
scroll to position [0, 410]
drag, startPoint x: 328, startPoint y: 462, endPoint x: 379, endPoint y: 463, distance: 51.4
click at [385, 463] on div "Footer JS (include <script>...</script> tags around plain JS) const isProjectPa…" at bounding box center [782, 459] width 1333 height 251
click at [318, 462] on div "window.addEventListener('load', function() { const headerContainer = document .…" at bounding box center [505, 468] width 1530 height 241
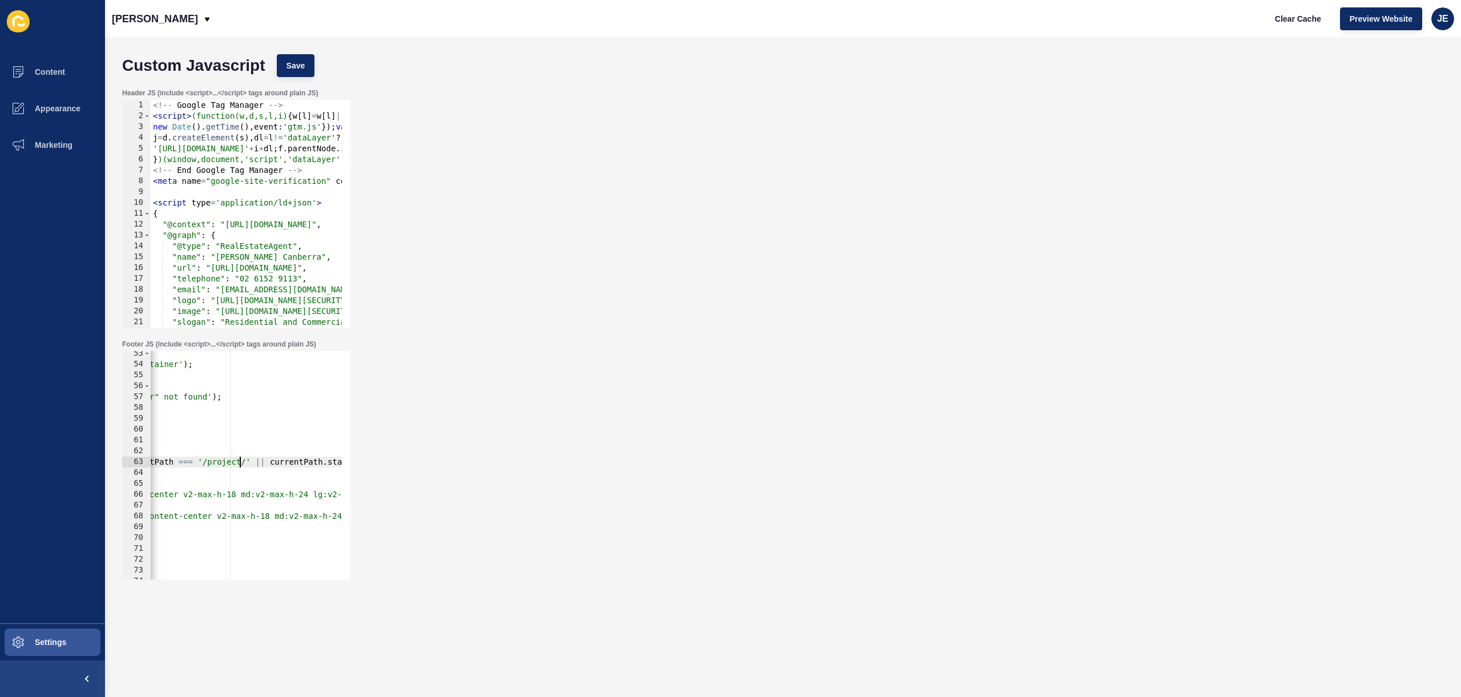
click at [239, 465] on div "window.addEventListener('load', function() { const headerContainer = document .…" at bounding box center [609, 468] width 1530 height 241
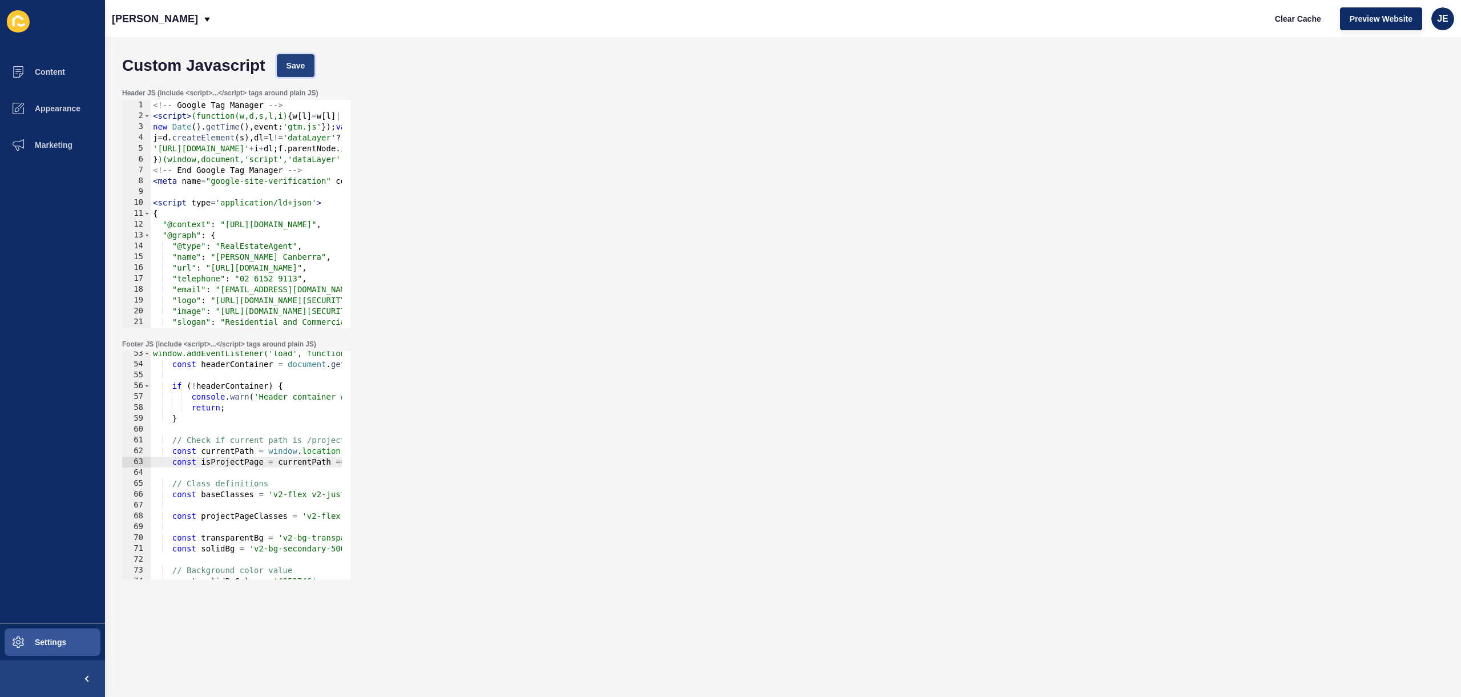
click at [305, 72] on button "Save" at bounding box center [296, 65] width 38 height 23
click at [1289, 25] on button "Clear Cache" at bounding box center [1298, 18] width 66 height 23
click at [541, 167] on div "Header JS (include <script>...</script> tags around plain JS) 1 2 3 4 5 6 7 8 9…" at bounding box center [782, 208] width 1333 height 251
click at [223, 493] on div "window.addEventListener('load', function() { const headerContainer = document .…" at bounding box center [916, 468] width 1530 height 241
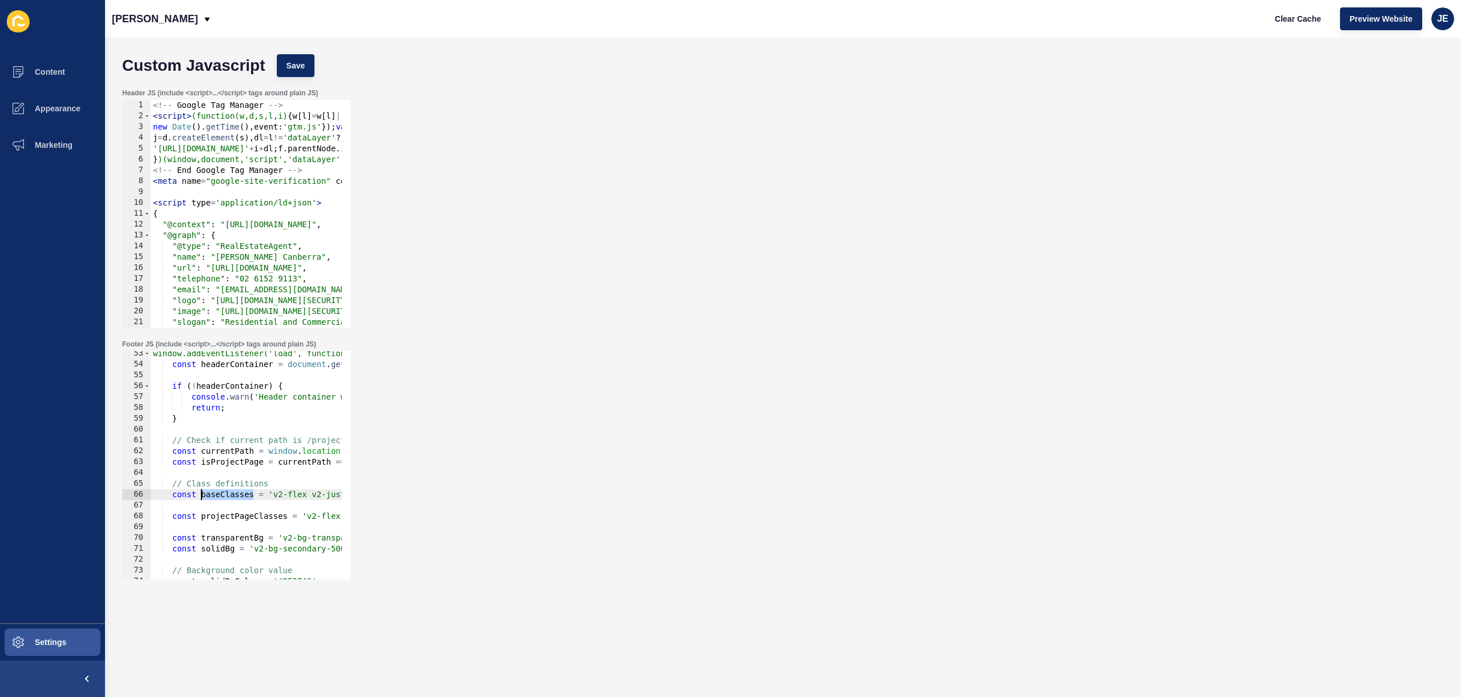
click at [223, 493] on div "window.addEventListener('load', function() { const headerContainer = document .…" at bounding box center [916, 468] width 1530 height 241
paste textarea
type textarea "const baseClasses = 'v2-flex v2-justify-between v2-content-center v2-max-h-18 m…"
drag, startPoint x: 177, startPoint y: 492, endPoint x: 79, endPoint y: 493, distance: 97.6
click at [79, 493] on div "Content Appearance Marketing Settings Burgess Rawson Clear Cache Preview Websit…" at bounding box center [730, 348] width 1461 height 697
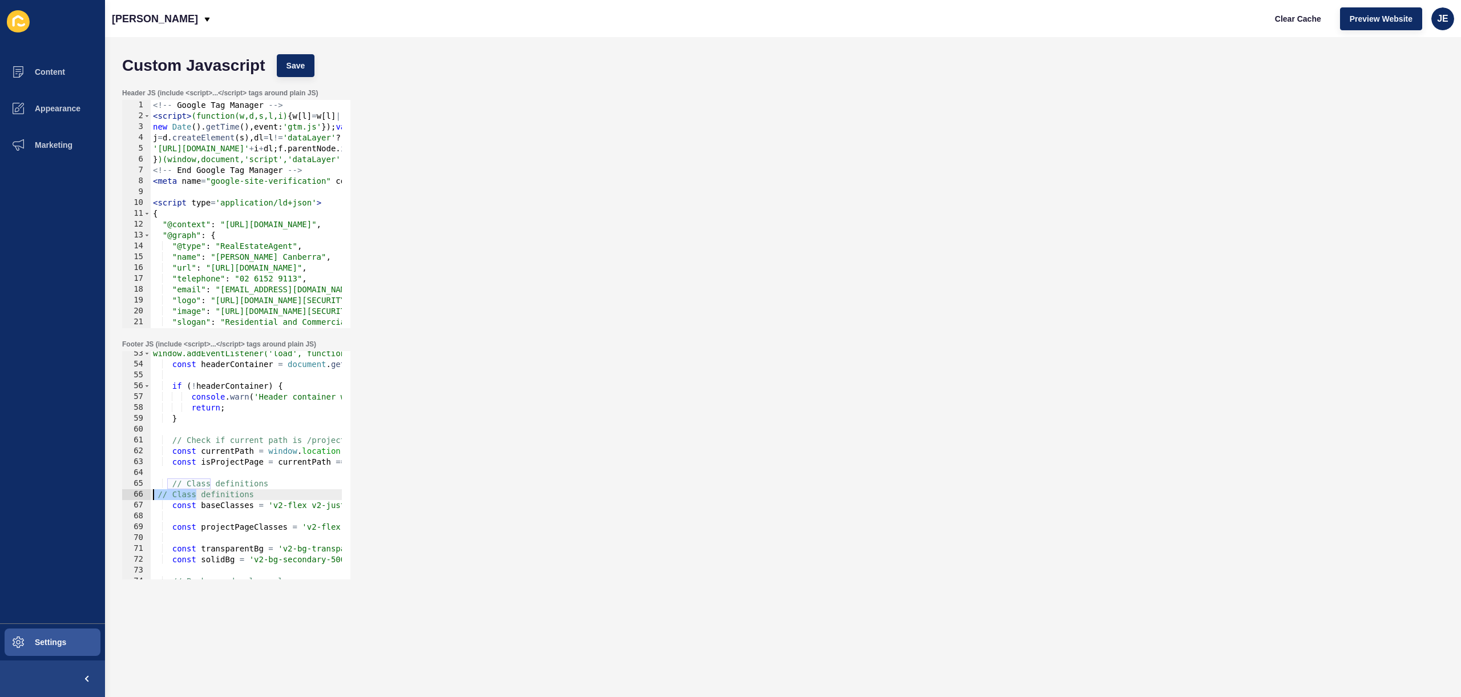
click at [163, 493] on div "window.addEventListener('load', function() { const headerContainer = document .…" at bounding box center [916, 468] width 1530 height 241
type textarea "const baseClasses = 'v2-flex v2-justify-between v2-content-center v2-max-h-18 m…"
click at [313, 61] on div "Custom Javascript Save" at bounding box center [782, 66] width 1333 height 34
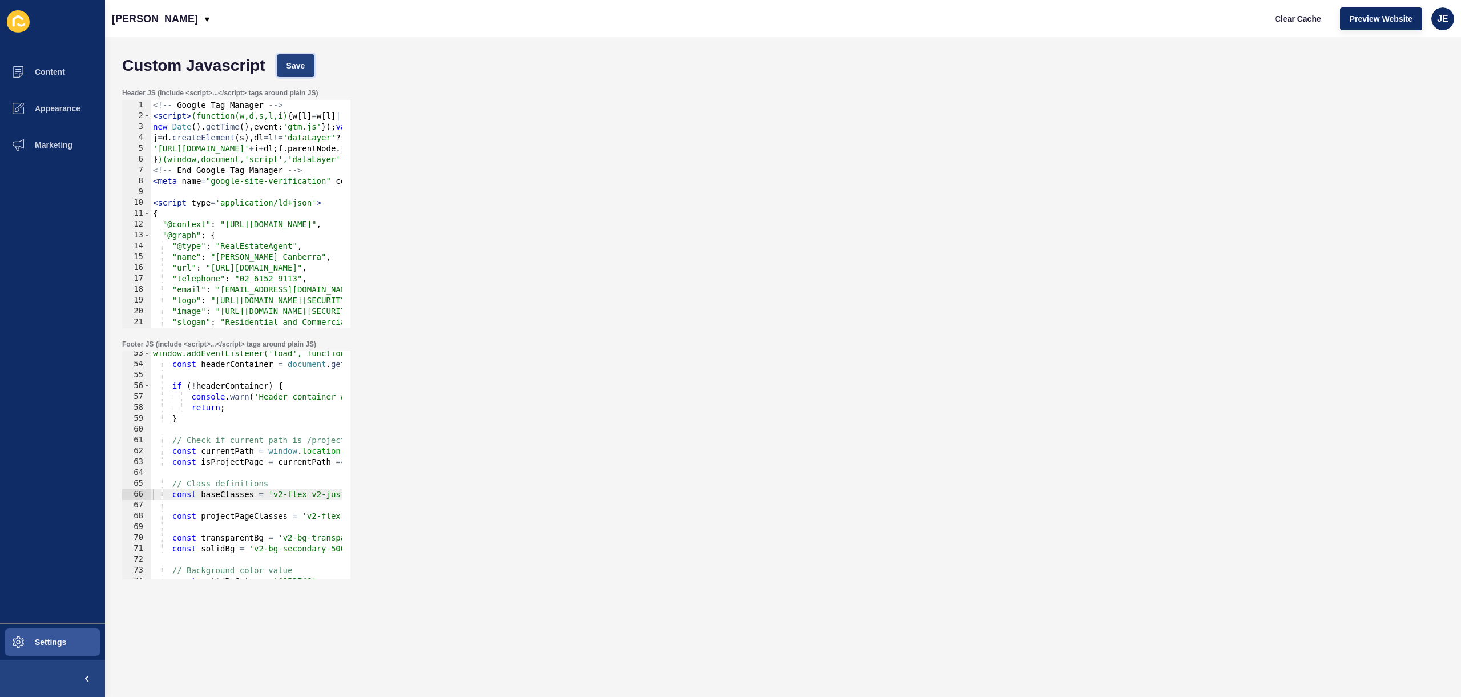
click at [308, 62] on button "Save" at bounding box center [296, 65] width 38 height 23
click at [1283, 20] on span "Clear Cache" at bounding box center [1298, 18] width 46 height 11
click at [635, 486] on div "Footer JS (include <script>...</script> tags around plain JS) const baseClasses…" at bounding box center [782, 459] width 1333 height 251
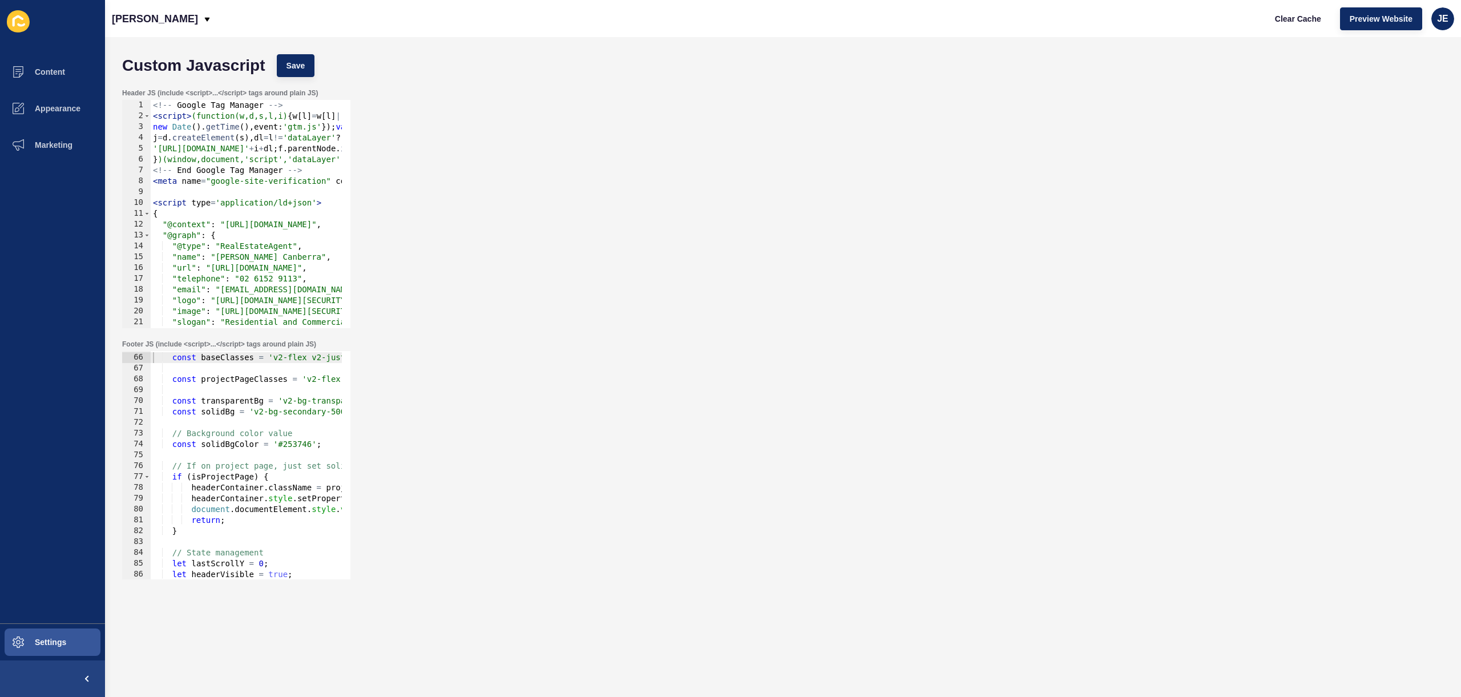
click at [221, 455] on div "// Class definitions const baseClasses = 'v2-flex v2-justify-between v2-content…" at bounding box center [916, 461] width 1530 height 241
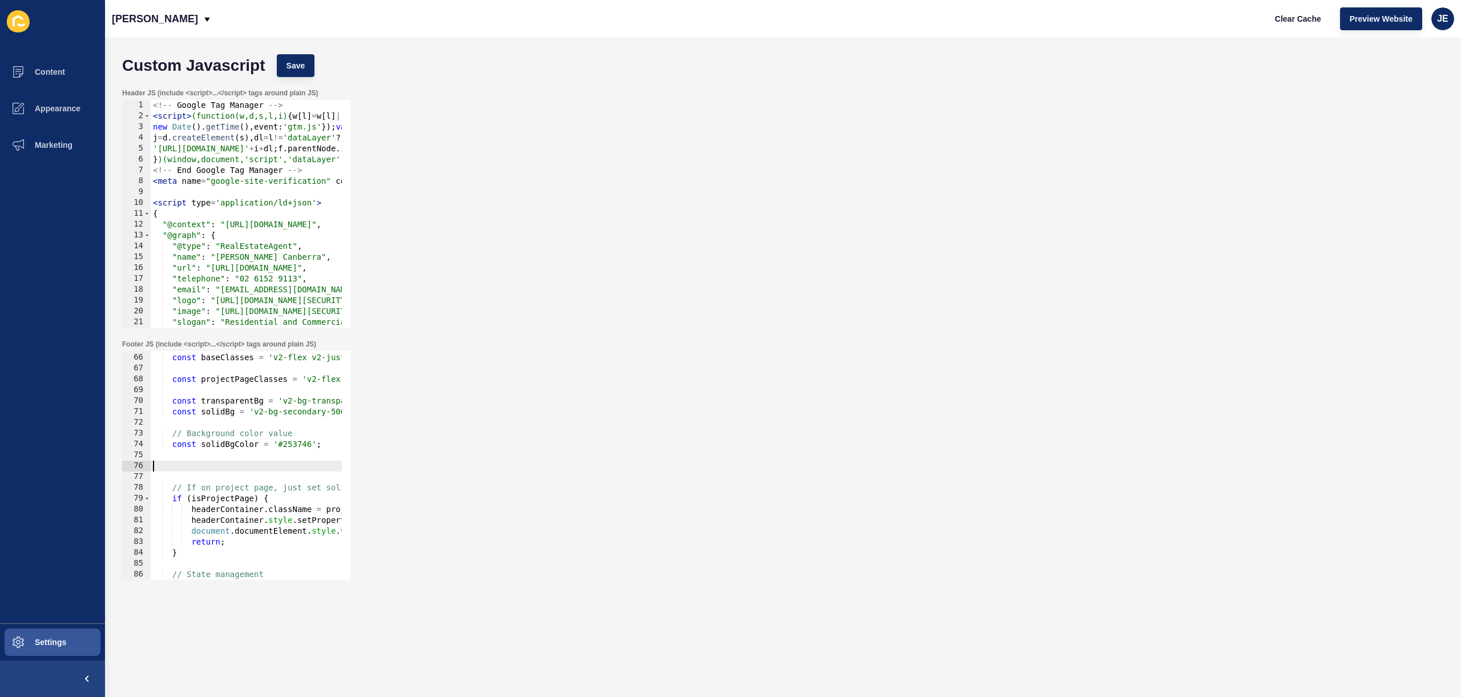
paste textarea "}"
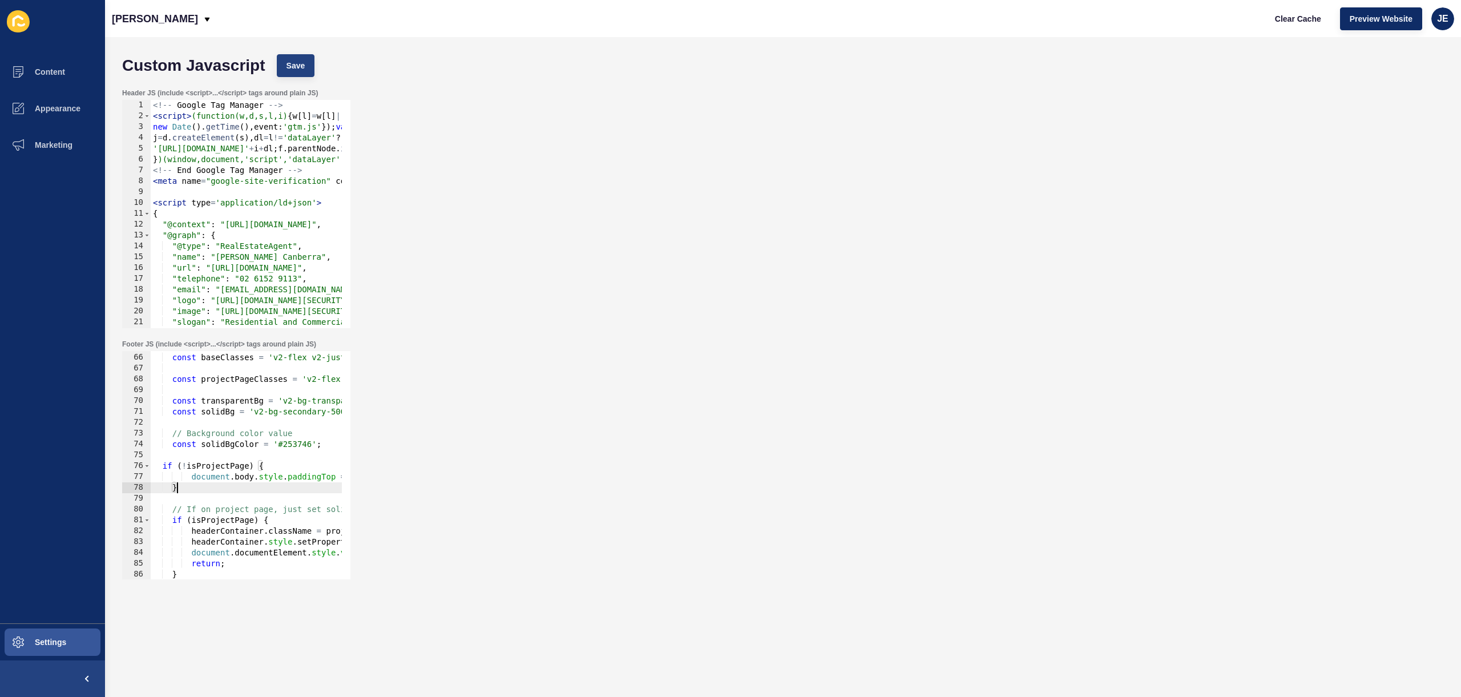
type textarea "}"
click at [304, 65] on button "Save" at bounding box center [296, 65] width 38 height 23
click at [1285, 21] on span "Clear Cache" at bounding box center [1298, 18] width 46 height 11
click at [632, 525] on div "Footer JS (include <script>...</script> tags around plain JS) } 65 66 67 68 69 …" at bounding box center [782, 459] width 1333 height 251
click at [265, 487] on div "// Class definitions const baseClasses = 'v2-flex v2-justify-between v2-content…" at bounding box center [916, 461] width 1530 height 241
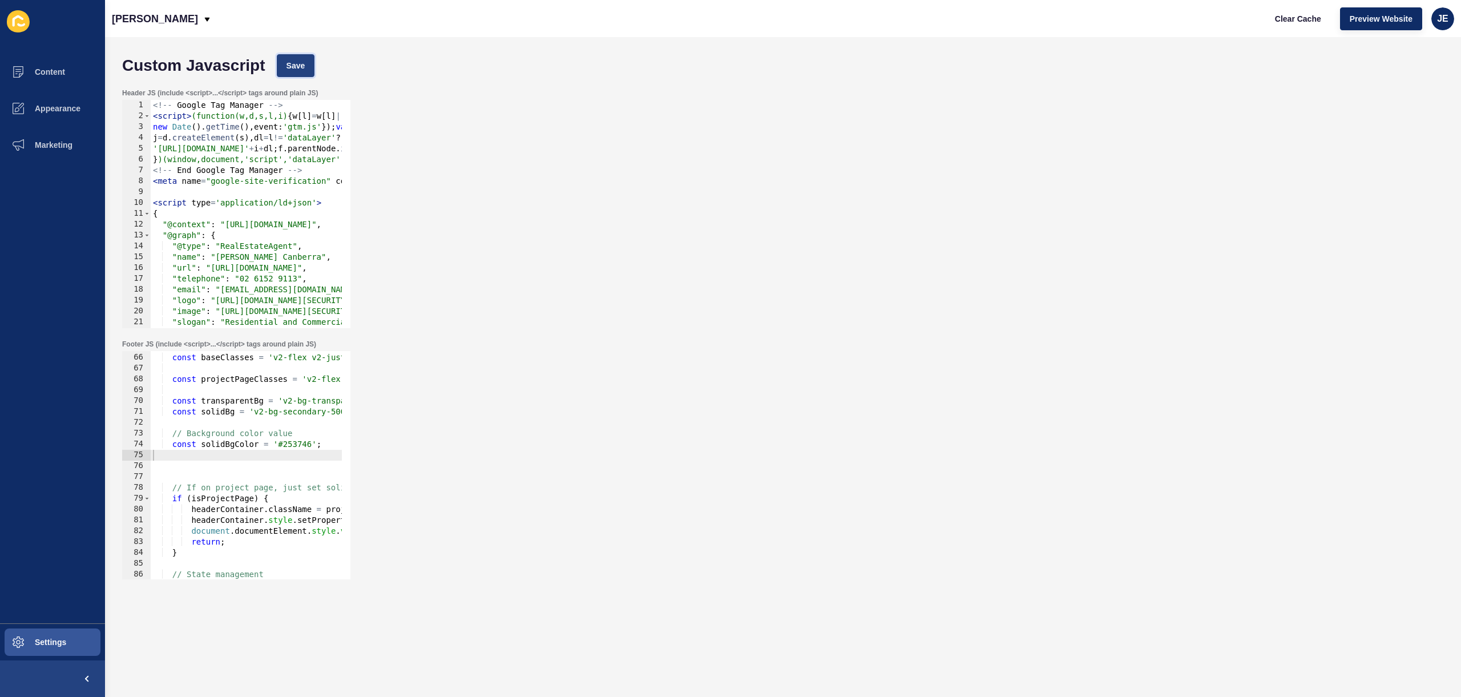
click at [287, 67] on span "Save" at bounding box center [296, 65] width 19 height 11
click at [1269, 14] on button "Clear Cache" at bounding box center [1298, 18] width 66 height 23
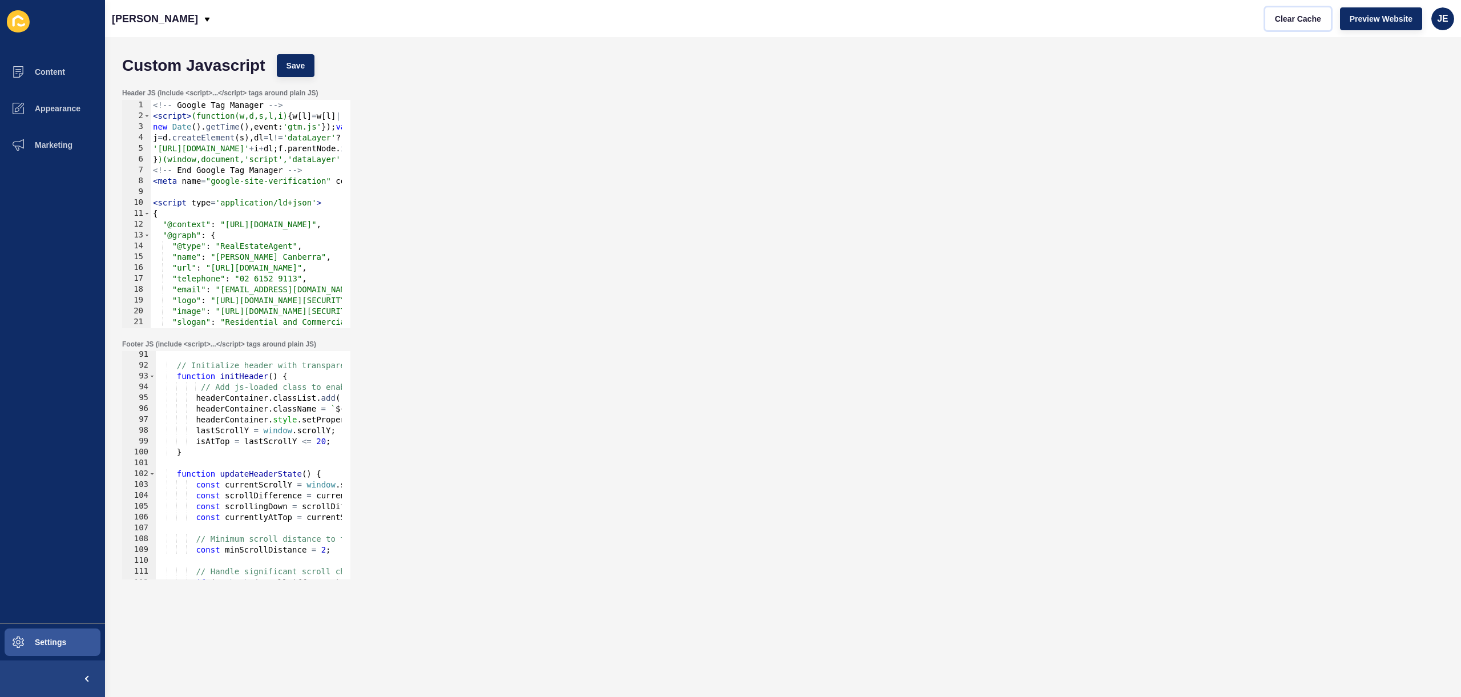
scroll to position [978, 0]
click at [207, 462] on div "// Initialize header with transparent background function initHeader ( ) { // A…" at bounding box center [920, 469] width 1530 height 241
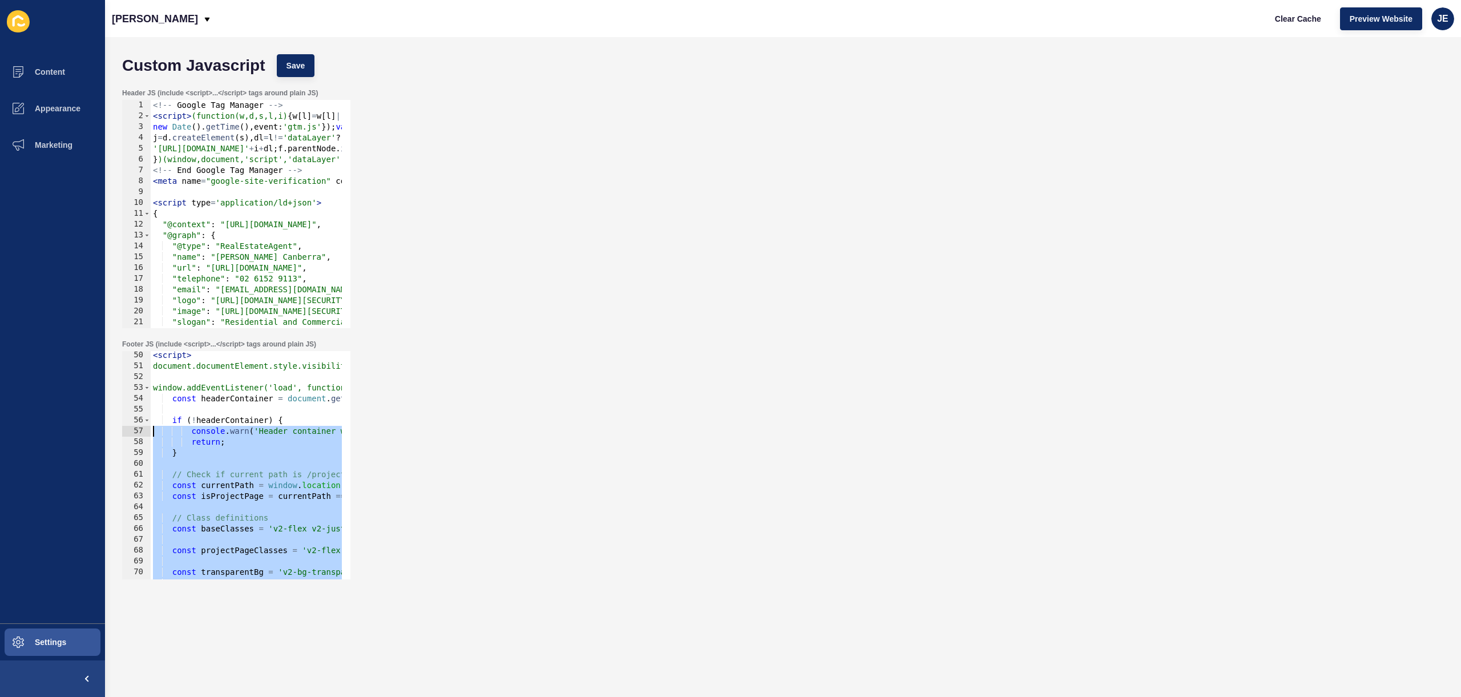
scroll to position [498, 0]
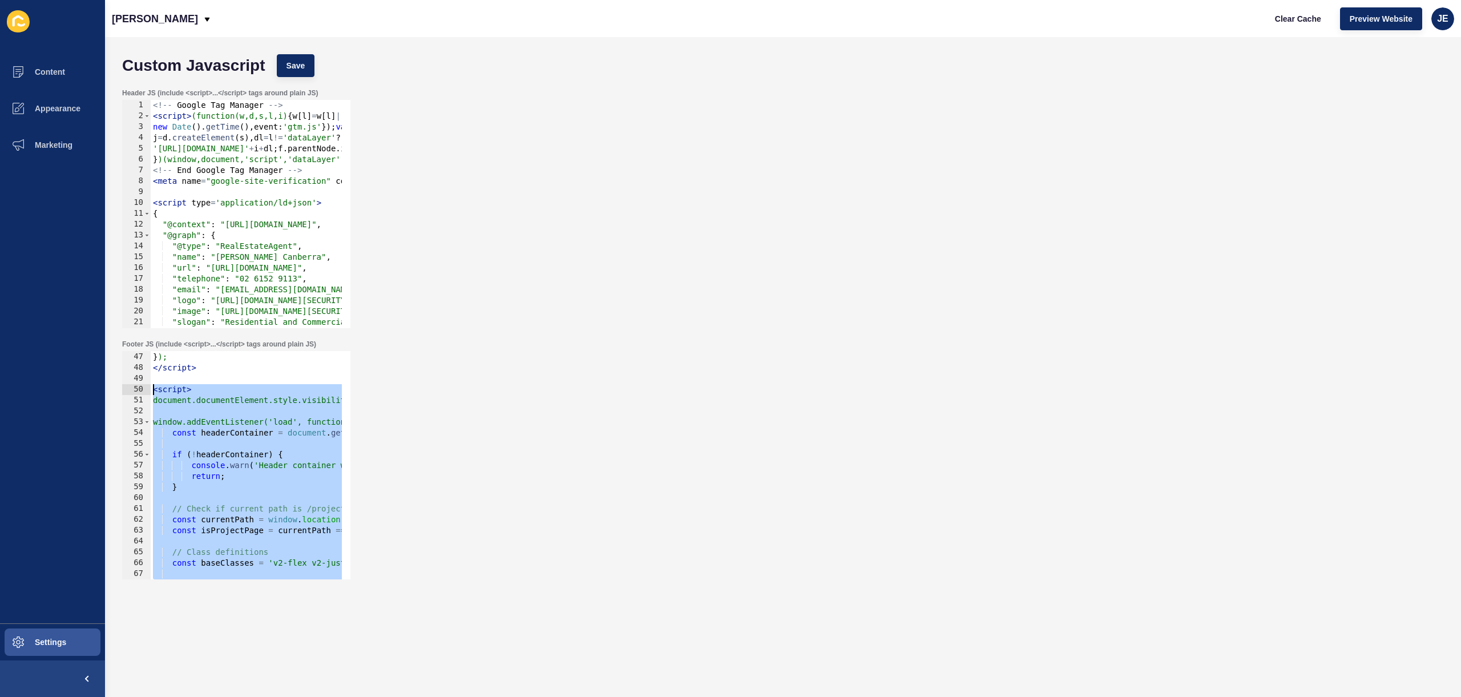
drag, startPoint x: 202, startPoint y: 454, endPoint x: 134, endPoint y: 392, distance: 92.5
click at [134, 392] on div "46 47 48 49 50 51 52 53 54 55 56 57 58 59 60 61 62 63 64 65 66 67 68 69 documen…" at bounding box center [236, 465] width 228 height 228
paste textarea "}"
type textarea "}"
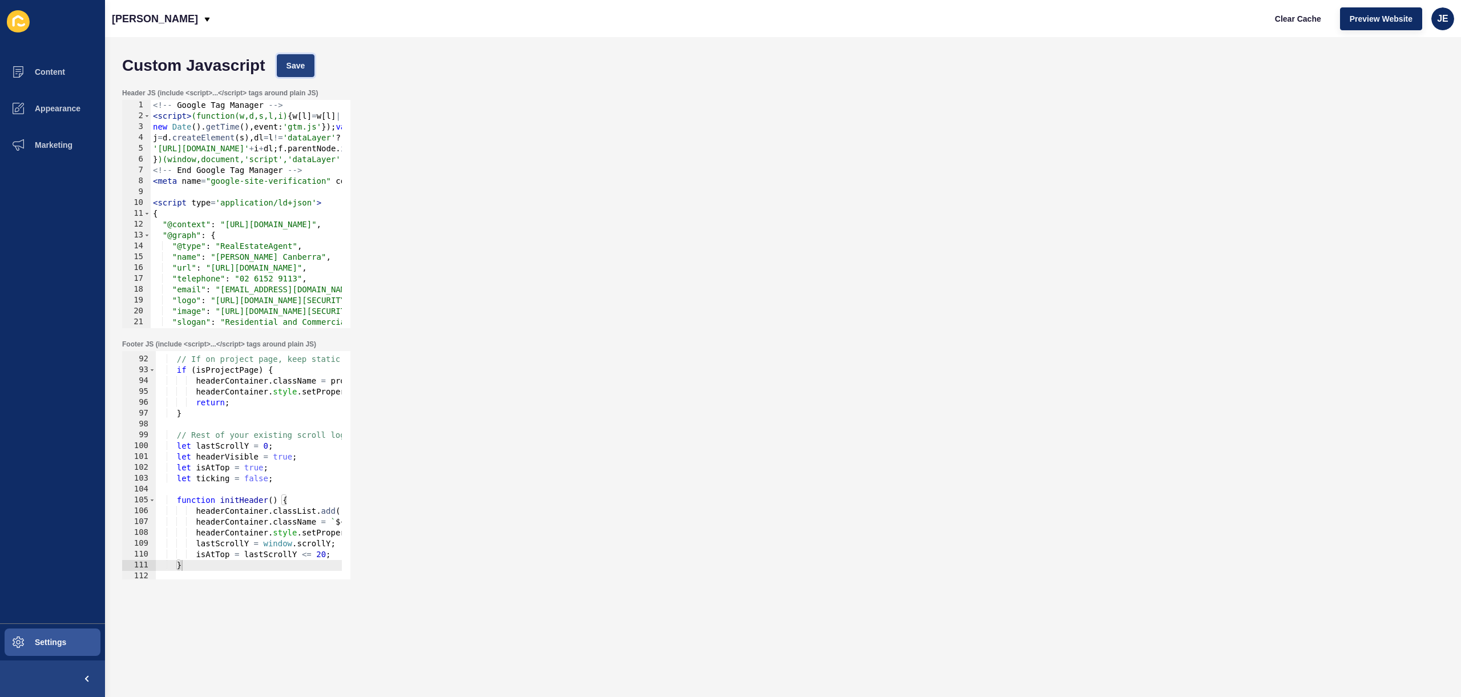
click at [308, 72] on button "Save" at bounding box center [296, 65] width 38 height 23
click at [1302, 22] on span "Clear Cache" at bounding box center [1298, 18] width 46 height 11
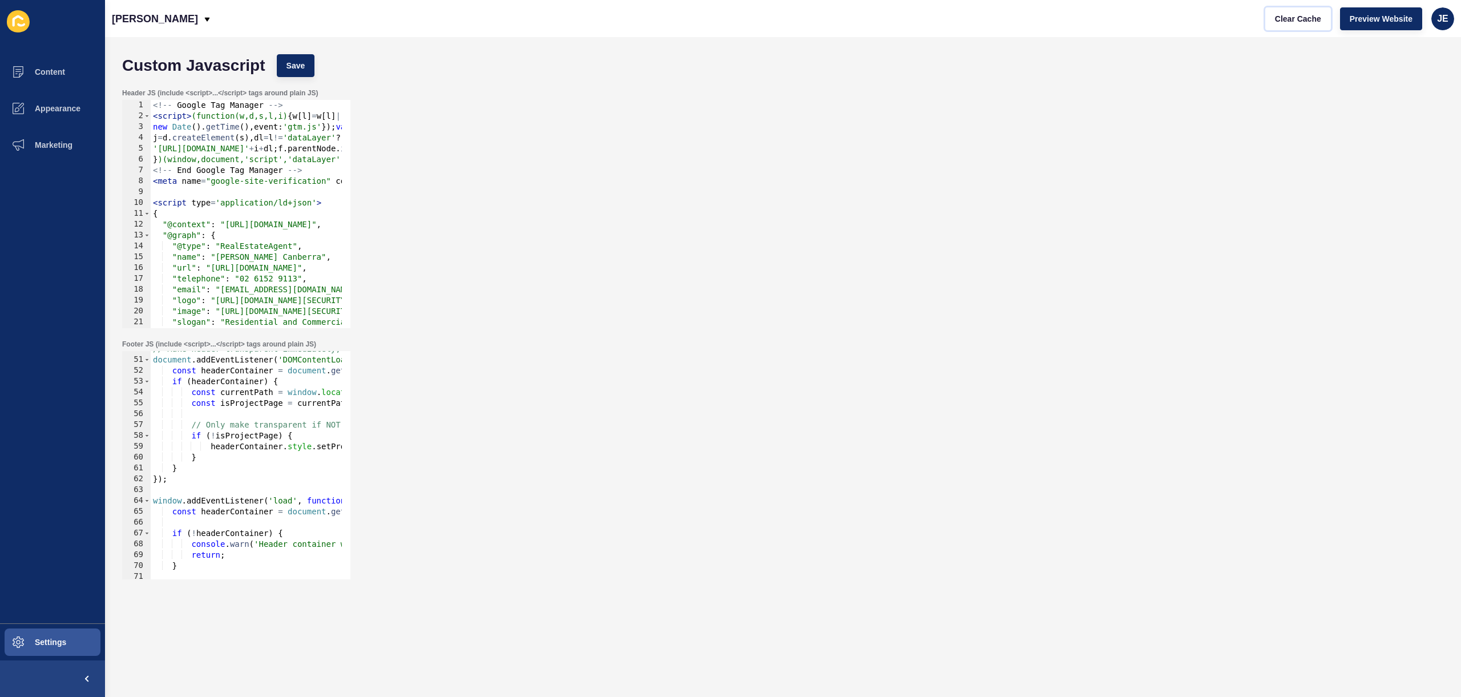
scroll to position [470, 0]
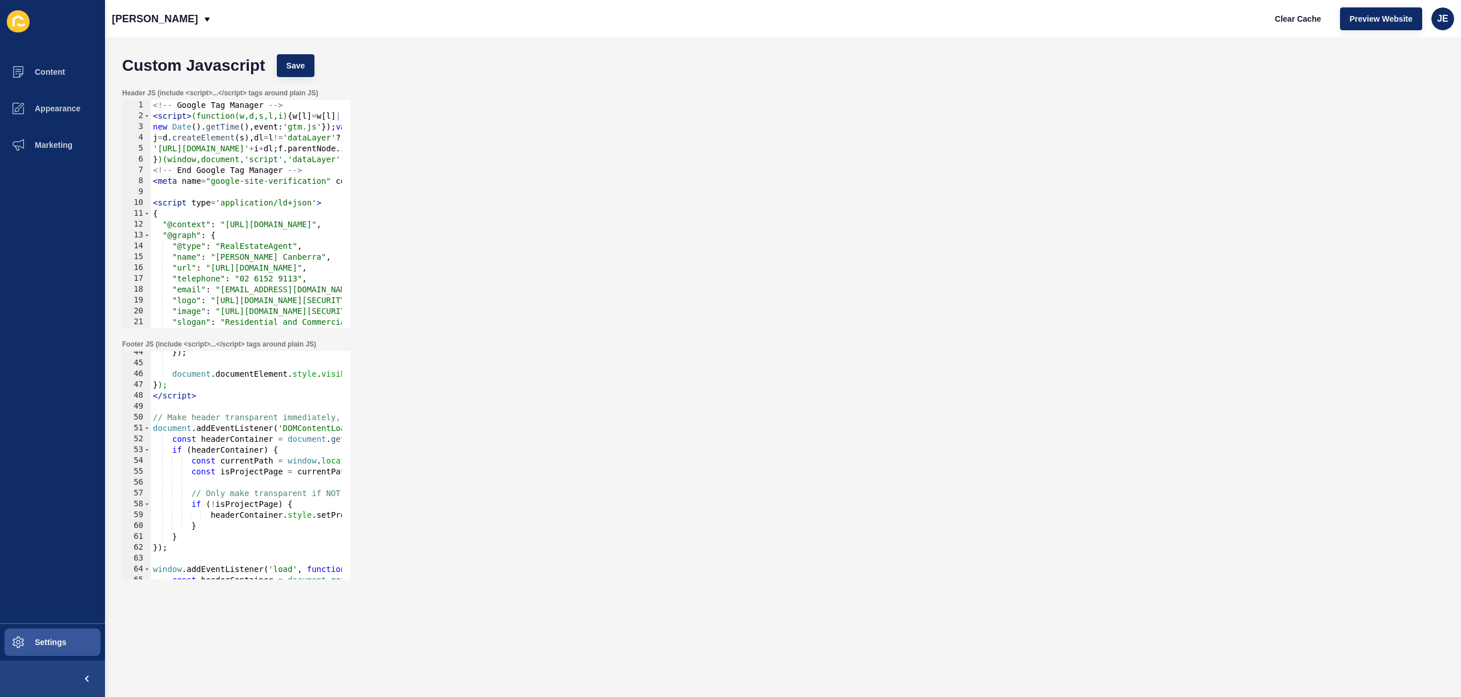
click at [232, 404] on div "}) ; document . documentElement . style . visibility = 'visible' ; } ); </ scri…" at bounding box center [916, 467] width 1530 height 241
click at [295, 57] on button "Save" at bounding box center [296, 65] width 38 height 23
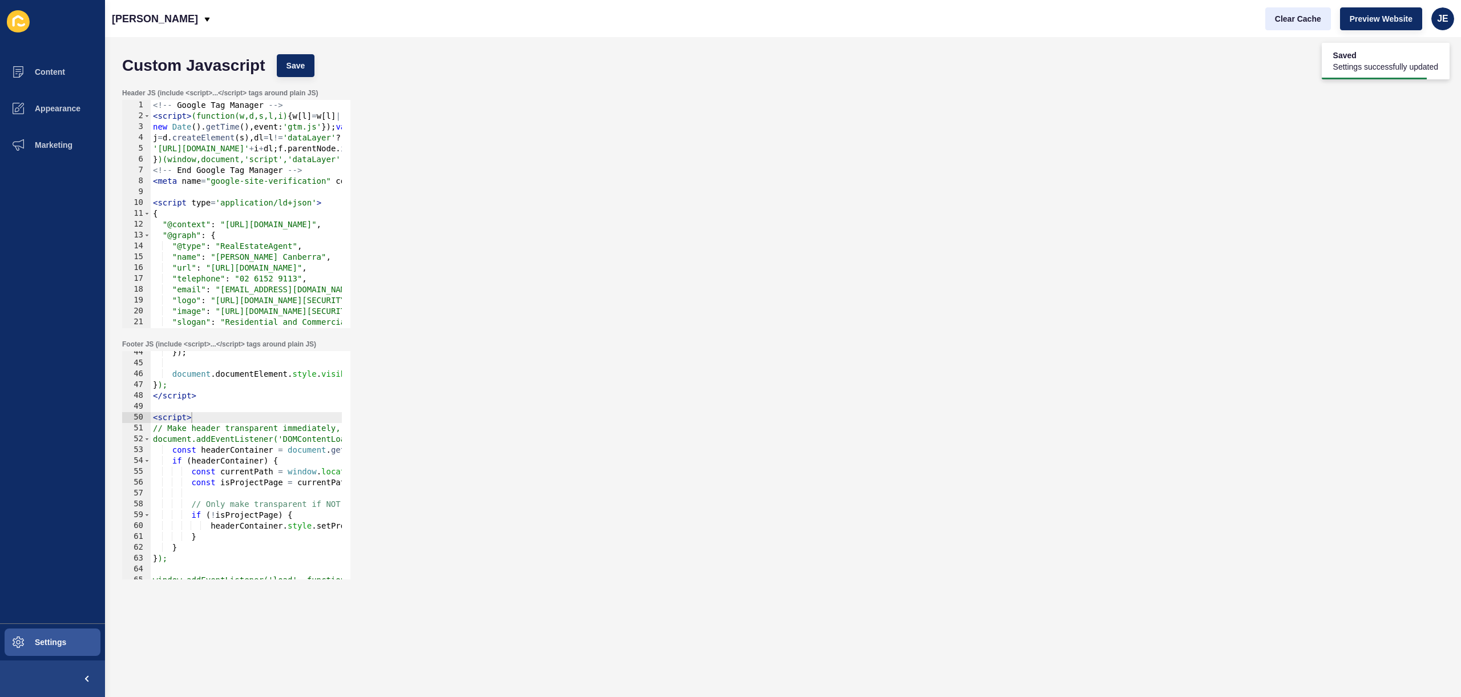
click at [1265, 19] on div "Clear Cache Preview Website JE" at bounding box center [1360, 19] width 198 height 32
click at [1269, 19] on button "Clear Cache" at bounding box center [1298, 18] width 66 height 23
type textarea "document.addEventListener('DOMContentLoaded', function() {"
click at [247, 442] on div "}) ; document . documentElement . style . visibility = 'visible' ; } ); </ scri…" at bounding box center [916, 467] width 1530 height 241
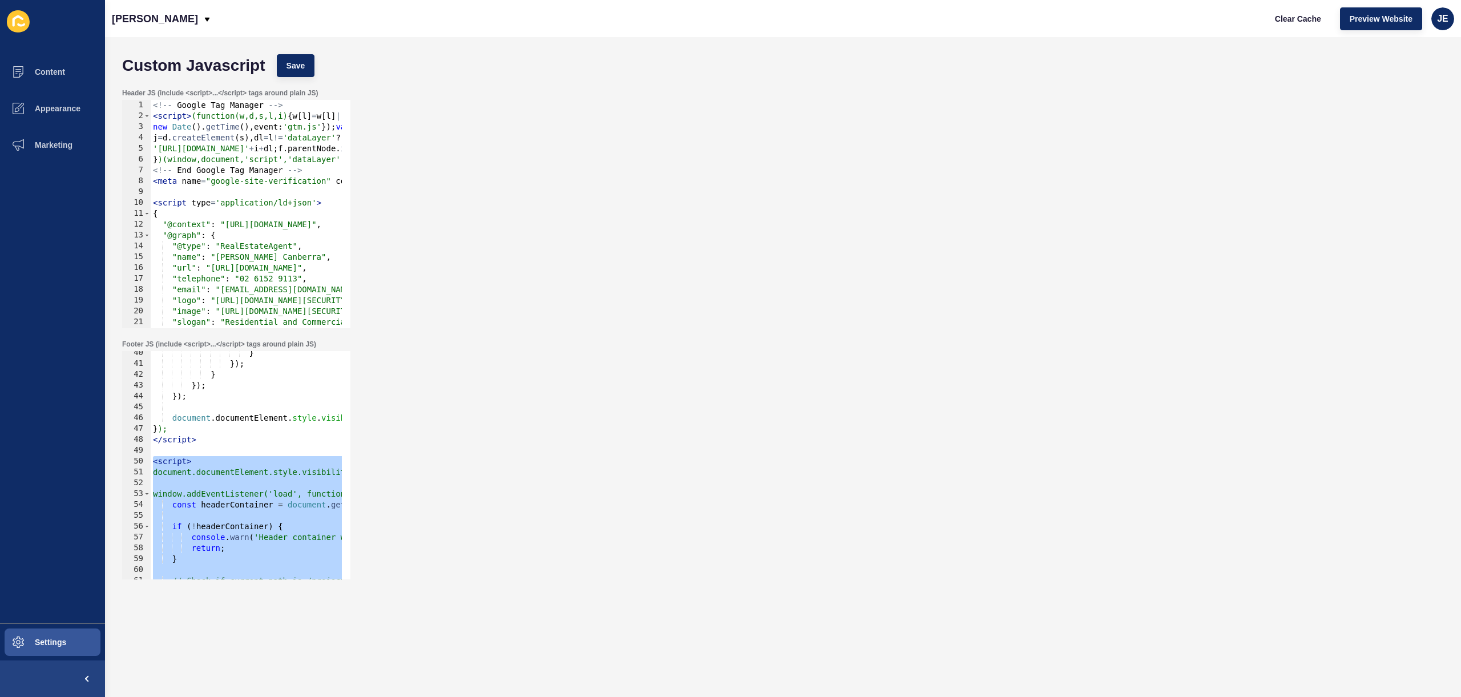
scroll to position [427, 0]
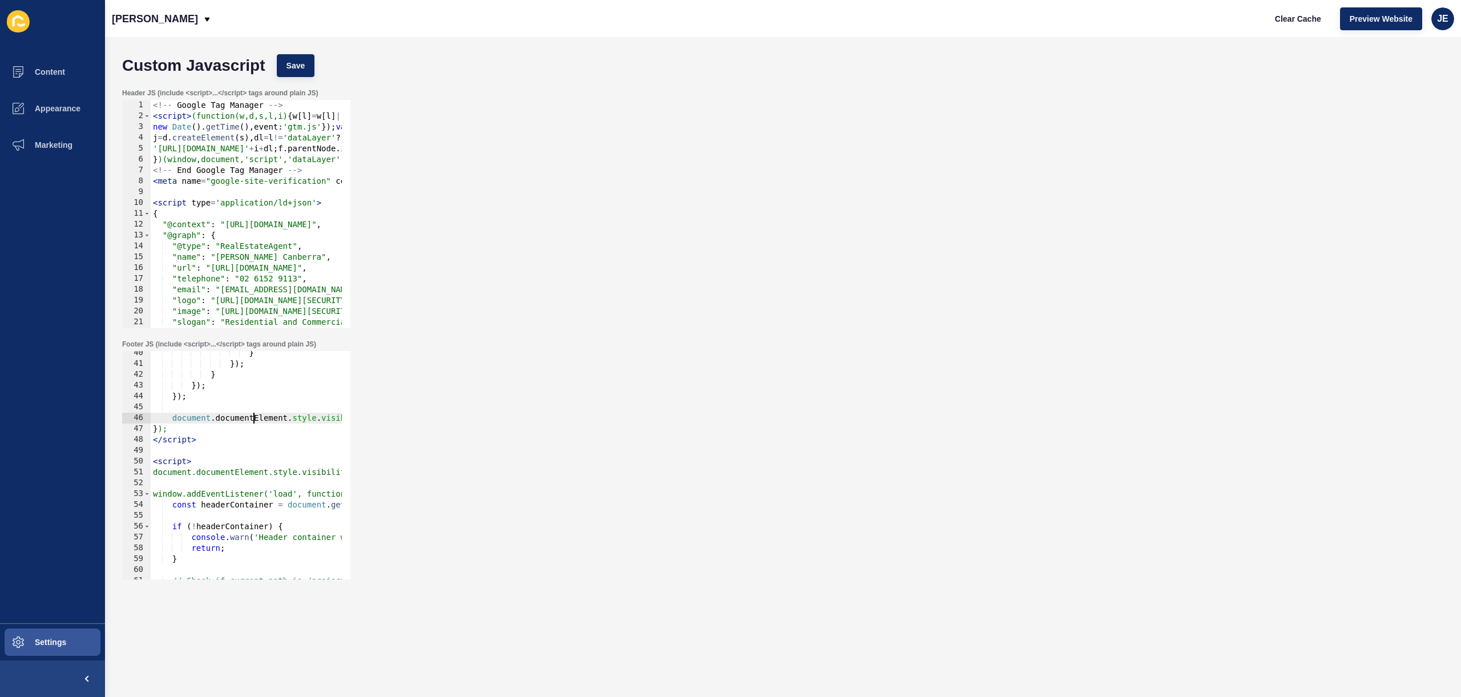
click at [253, 422] on div "} }) ; } }) ; }) ; document . documentElement . style . visibility = 'visible' …" at bounding box center [916, 468] width 1530 height 241
click at [295, 71] on span "Save" at bounding box center [296, 65] width 19 height 11
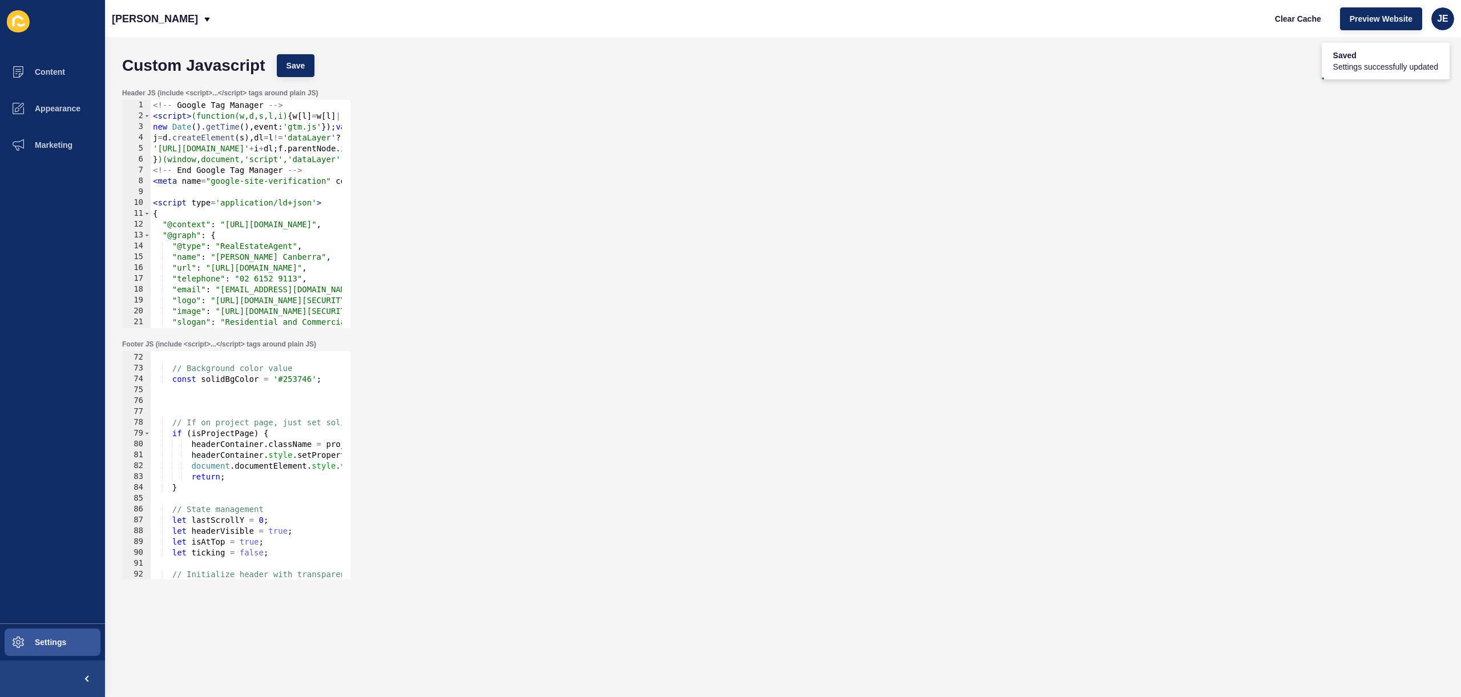
scroll to position [769, 0]
click at [279, 454] on div "const solidBg = 'v2-bg-secondary-500 v2-shadow' ; // Background color value con…" at bounding box center [916, 461] width 1530 height 241
type textarea "document.documentElement.style.visibility = 'visible';"
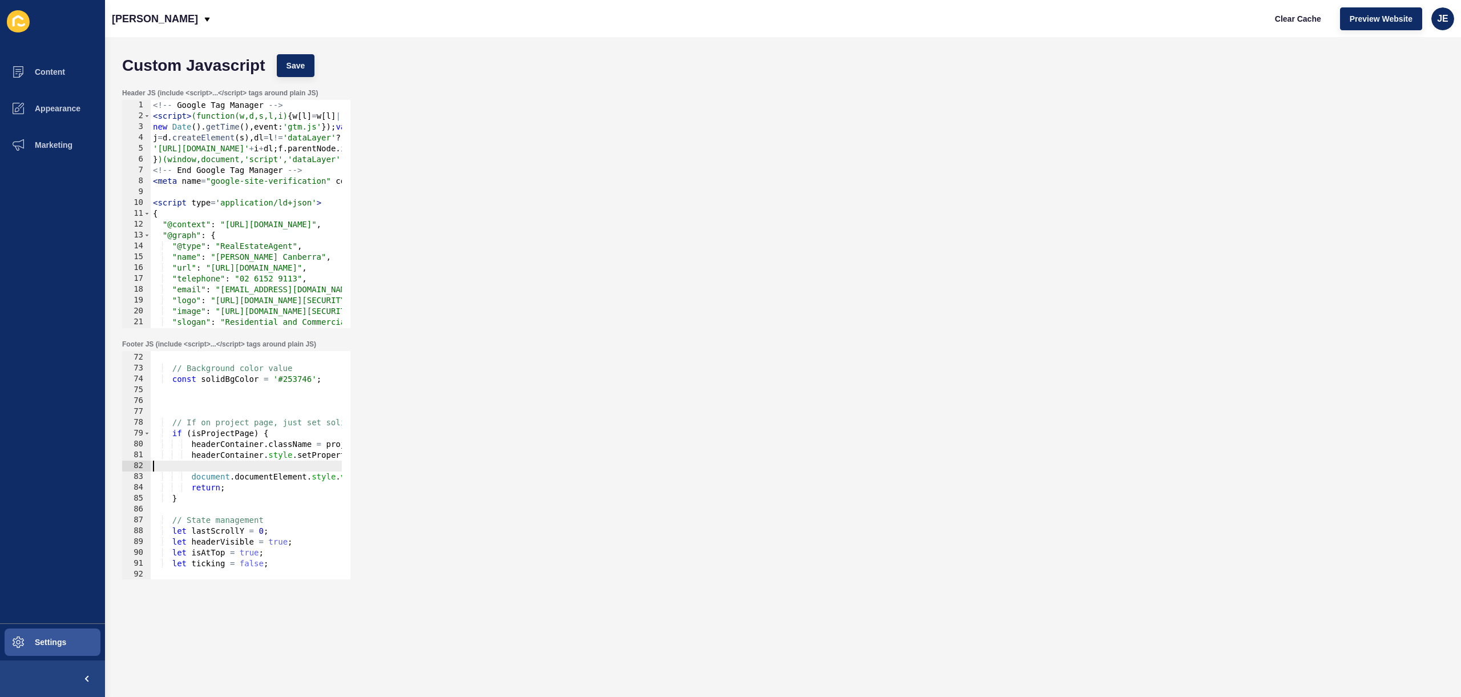
paste textarea "headerContainer.style.setProperty('background-color', solidBgColor, 'important'…"
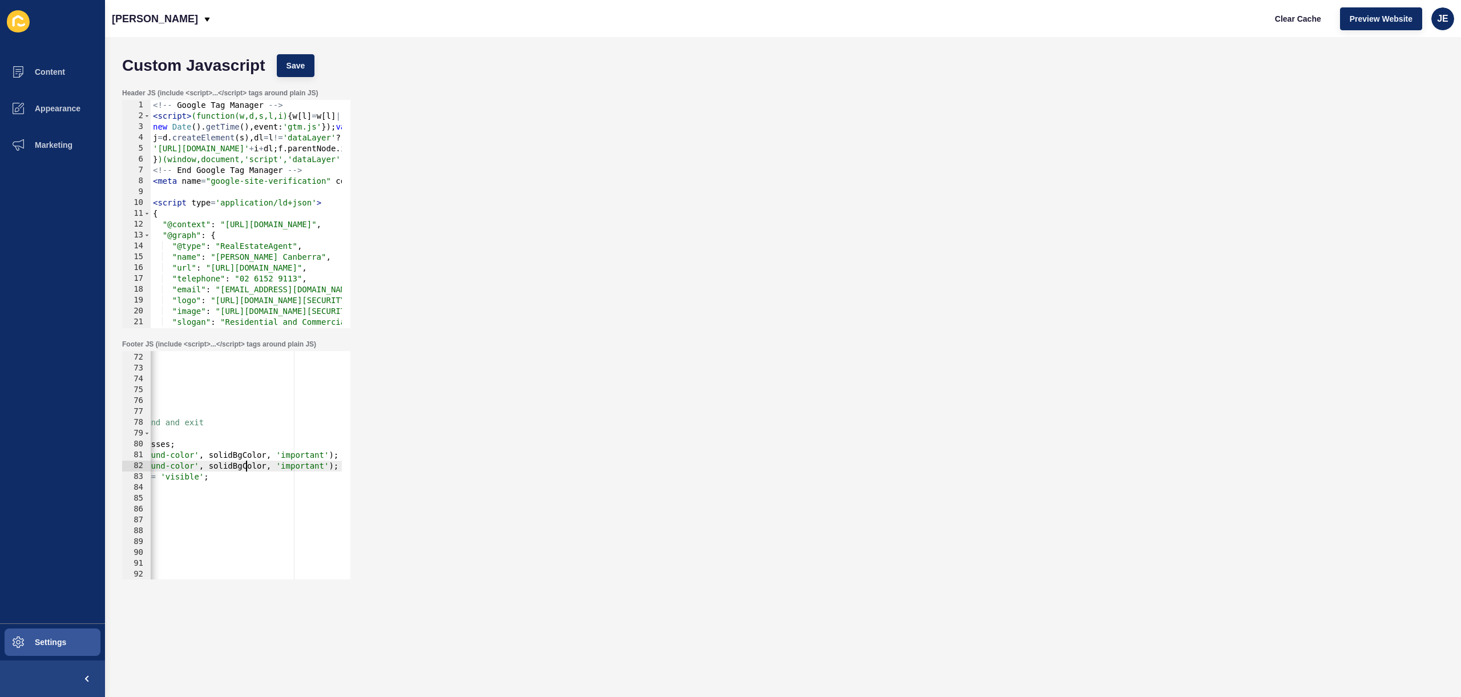
click at [248, 461] on div "const solidBg = 'v2-bg-secondary-500 v2-shadow' ; // Background color value con…" at bounding box center [673, 461] width 1530 height 241
click at [185, 460] on div "const solidBg = 'v2-bg-secondary-500 v2-shadow' ; // Background color value con…" at bounding box center [673, 461] width 1530 height 241
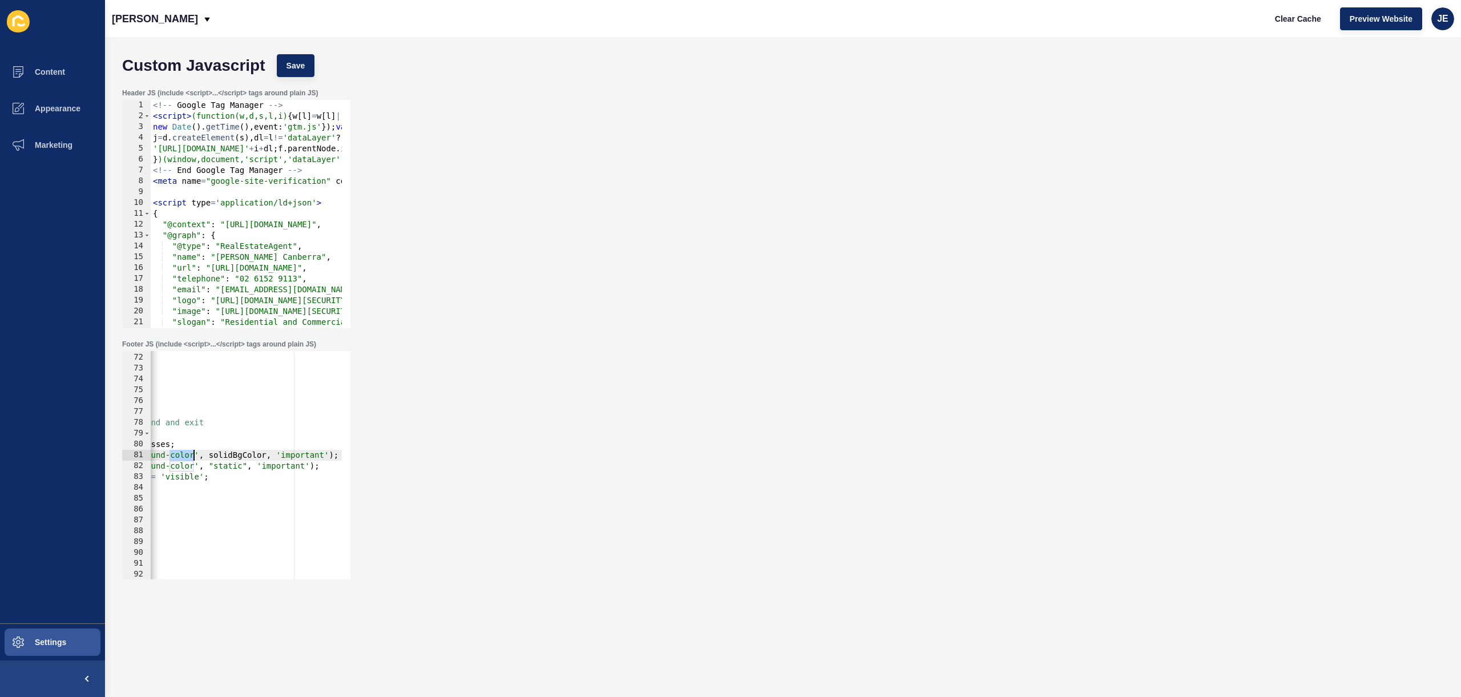
click at [192, 471] on div "const solidBg = 'v2-bg-secondary-500 v2-shadow' ; // Background color value con…" at bounding box center [673, 461] width 1530 height 241
click at [188, 467] on div "const solidBg = 'v2-bg-secondary-500 v2-shadow' ; // Background color value con…" at bounding box center [673, 461] width 1530 height 241
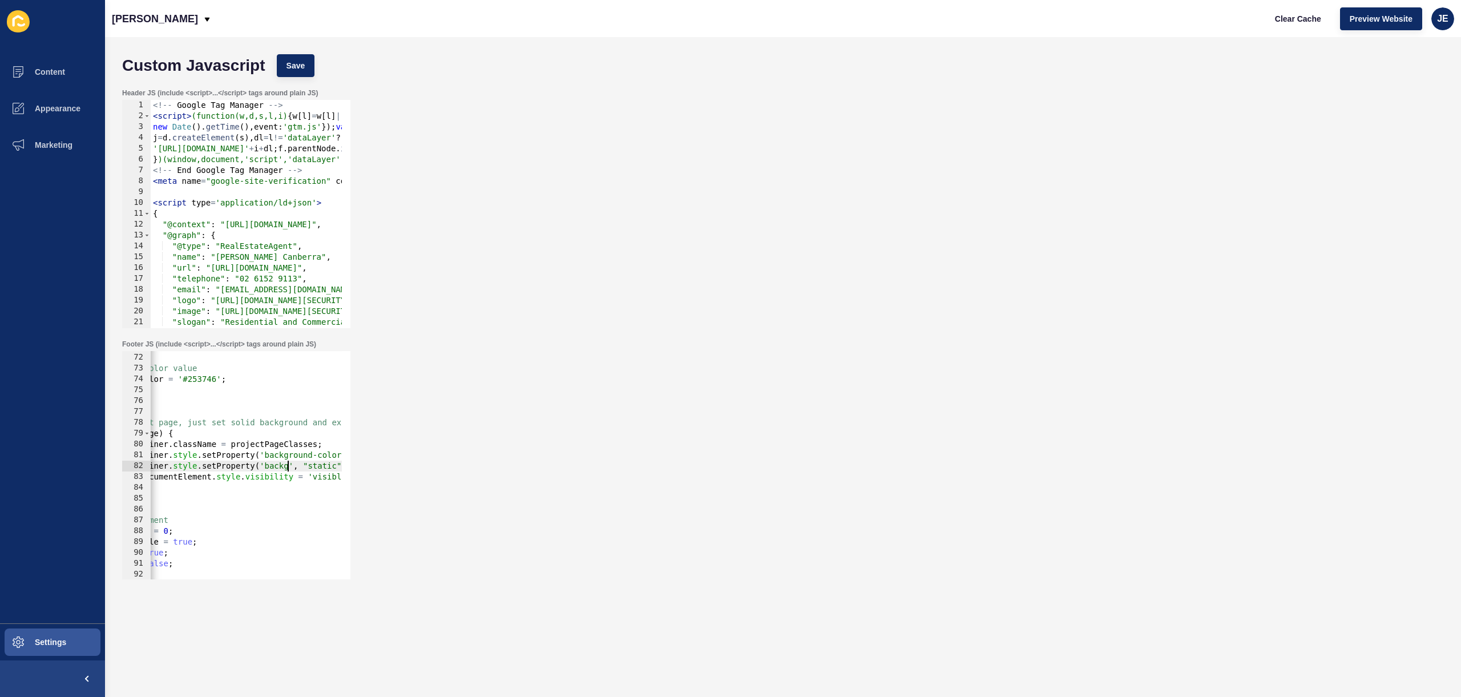
scroll to position [0, 100]
click at [280, 472] on div "const solidBg = 'v2-bg-secondary-500 v2-shadow' ; // Background color value con…" at bounding box center [816, 461] width 1530 height 241
click at [276, 467] on div "const solidBg = 'v2-bg-secondary-500 v2-shadow' ; // Background color value con…" at bounding box center [816, 461] width 1530 height 241
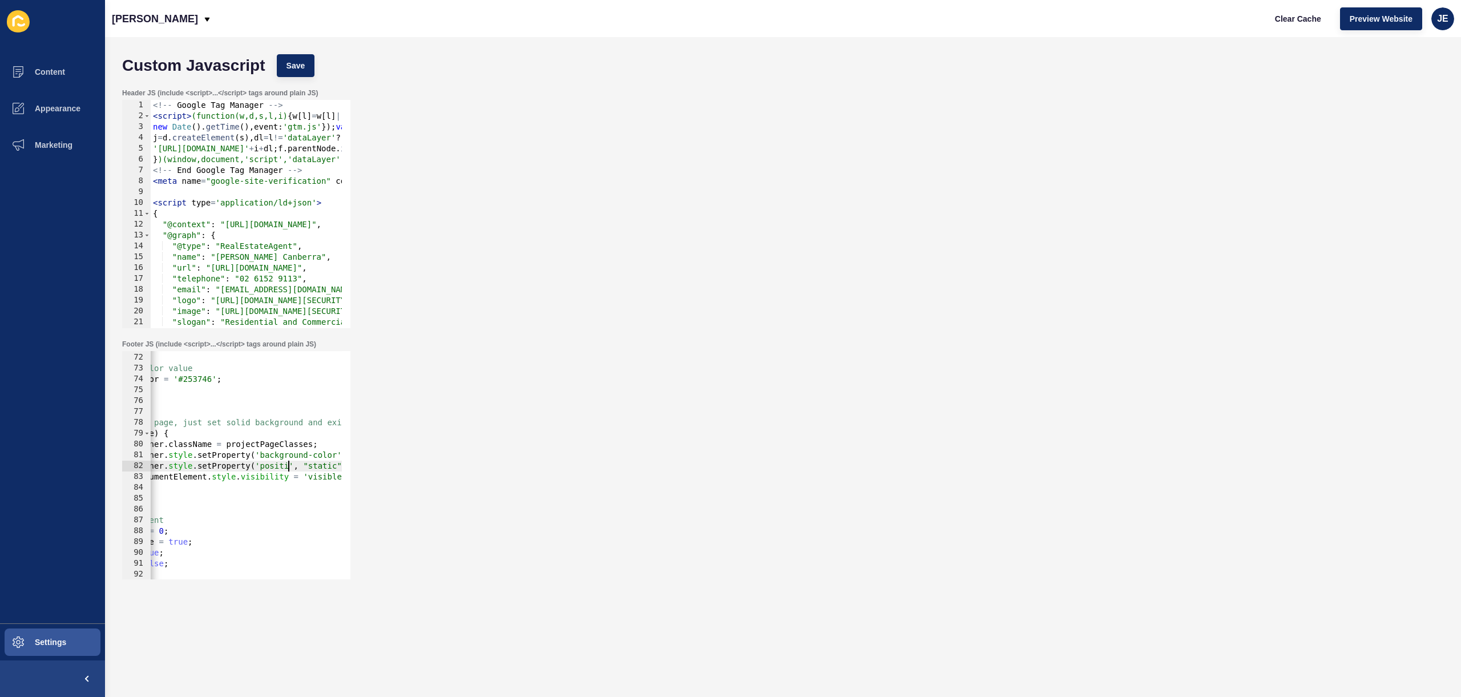
scroll to position [0, 17]
click at [291, 66] on span "Save" at bounding box center [296, 65] width 19 height 11
click at [1288, 27] on button "Clear Cache" at bounding box center [1298, 18] width 66 height 23
drag, startPoint x: 189, startPoint y: 452, endPoint x: 276, endPoint y: 450, distance: 87.3
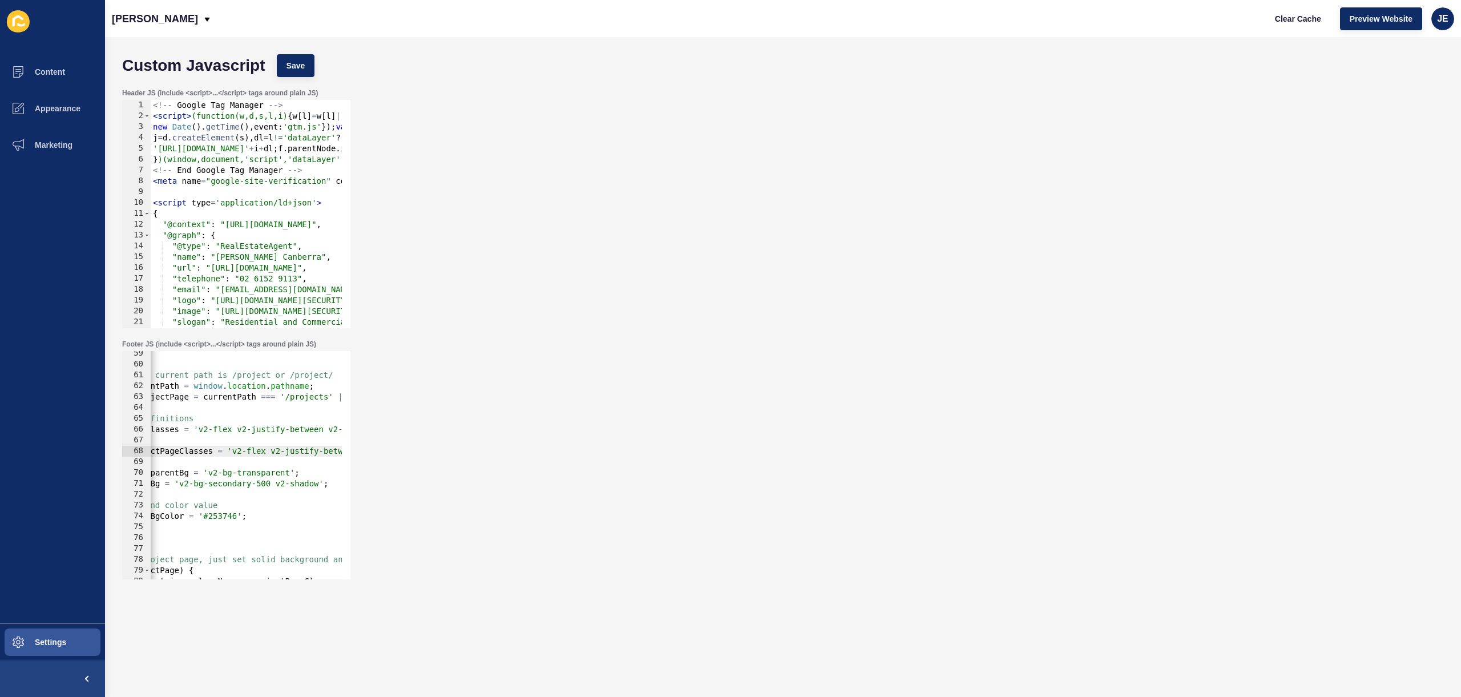
scroll to position [0, 84]
drag, startPoint x: 200, startPoint y: 471, endPoint x: 282, endPoint y: 477, distance: 82.4
click at [282, 477] on div "} // Check if current path is /project or /project/ const currentPath = window …" at bounding box center [832, 468] width 1530 height 241
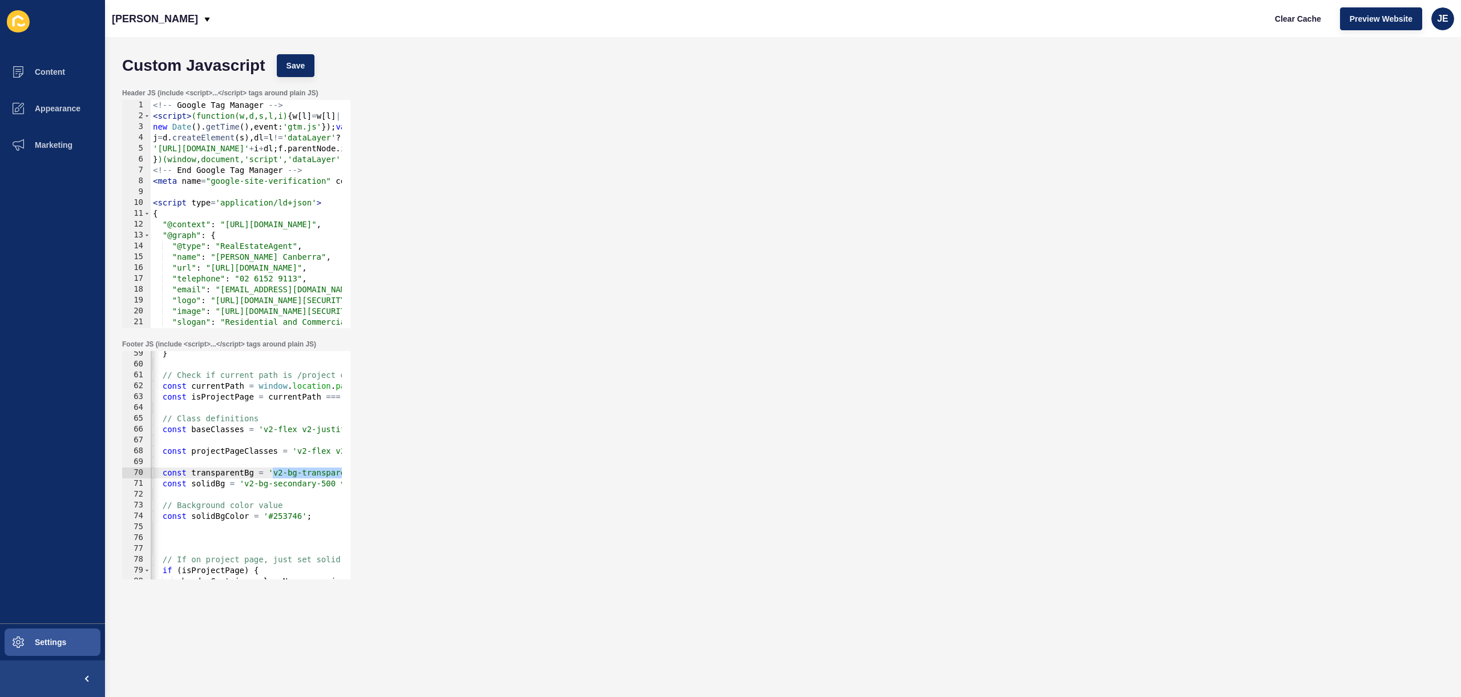
click at [265, 430] on div "} // Check if current path is /project or /project/ const currentPath = window …" at bounding box center [906, 468] width 1530 height 241
paste textarea "bg-transparentv2-"
click at [293, 60] on span "Save" at bounding box center [296, 65] width 19 height 11
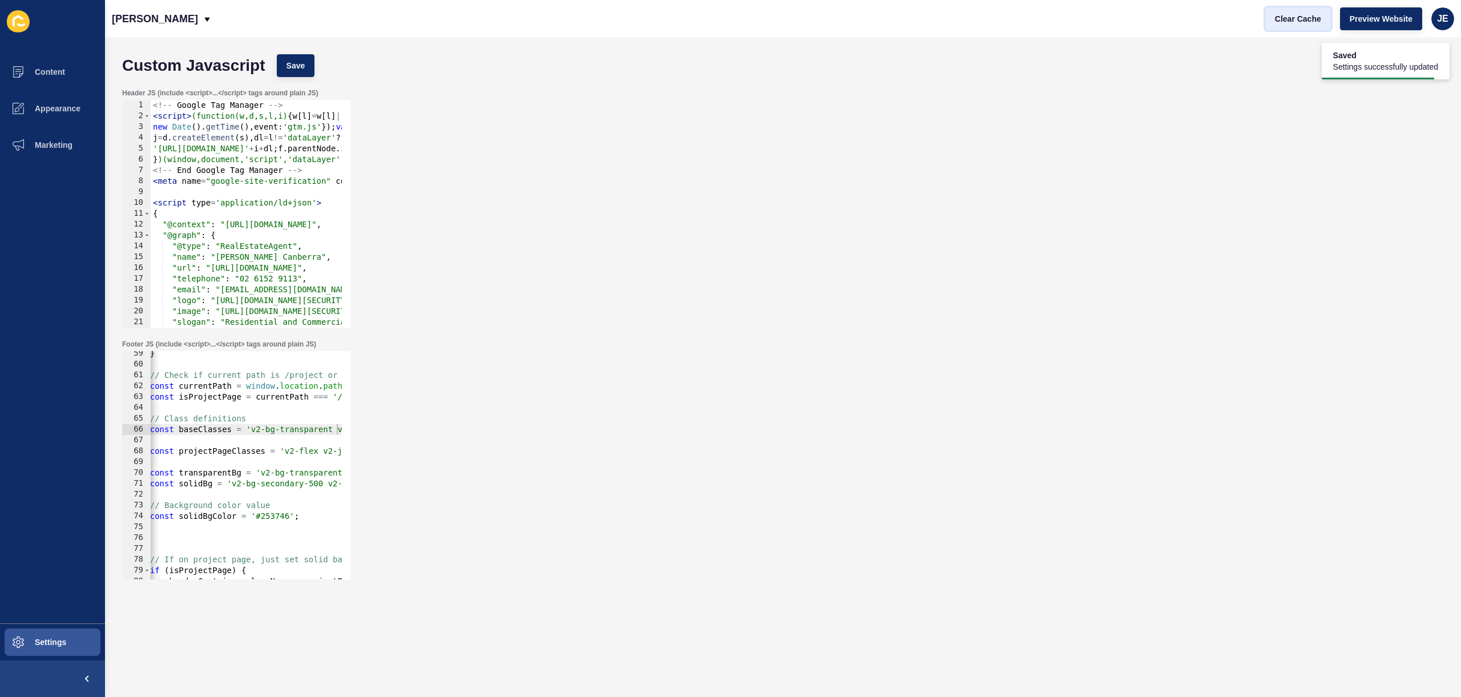
click at [1290, 10] on button "Clear Cache" at bounding box center [1298, 18] width 66 height 23
click at [893, 469] on div "Footer JS (include <script>...</script> tags around plain JS) const baseClasses…" at bounding box center [782, 459] width 1333 height 251
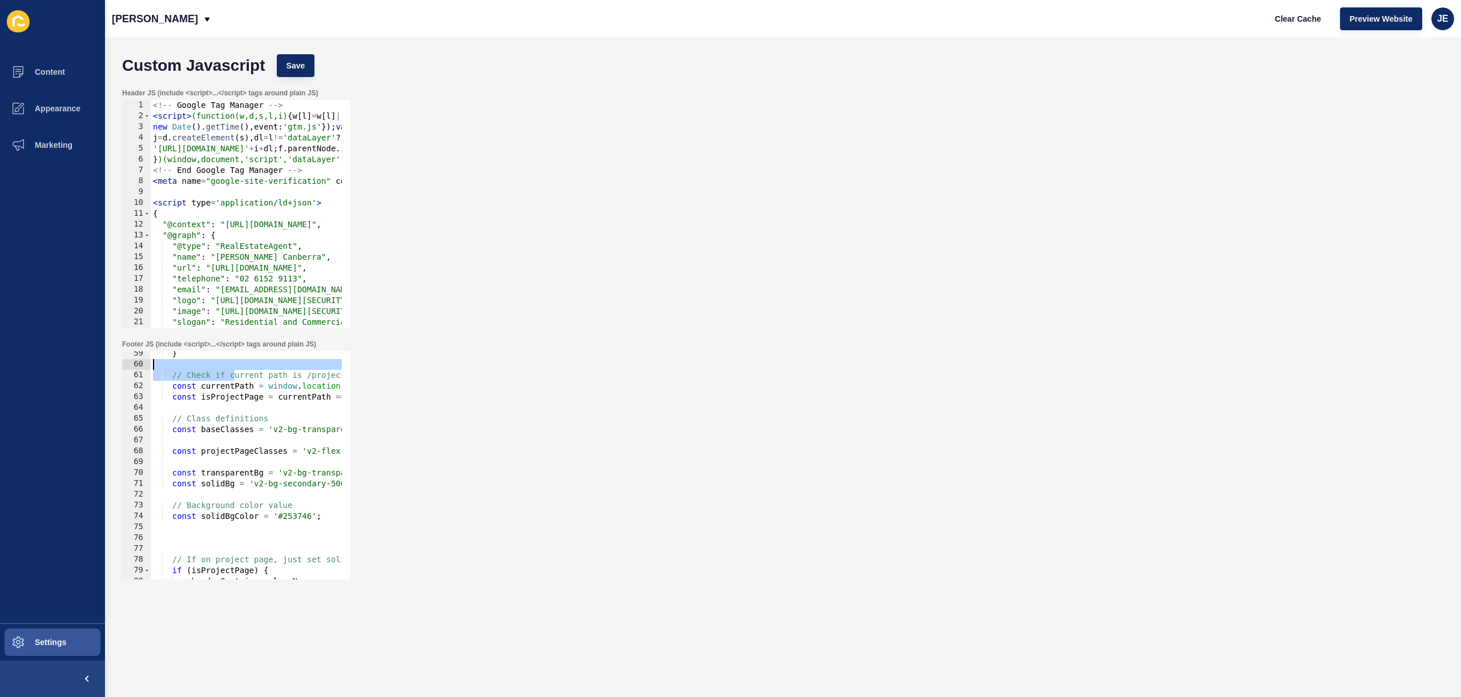
drag, startPoint x: 131, startPoint y: 365, endPoint x: 119, endPoint y: 367, distance: 12.8
click at [119, 367] on div "Footer JS (include <script>...</script> tags around plain JS) // Check if curre…" at bounding box center [782, 459] width 1333 height 251
type textarea "// Check if current path is /project or /project/"
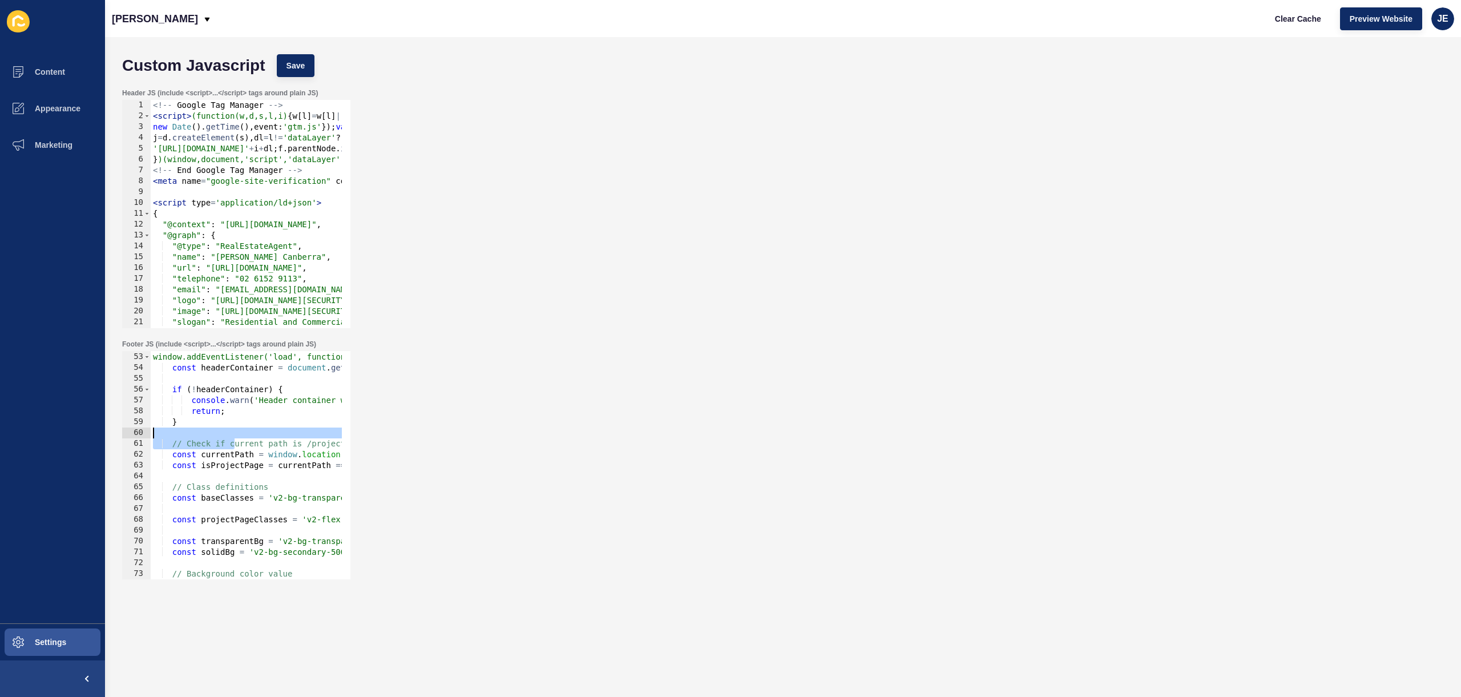
scroll to position [530, 0]
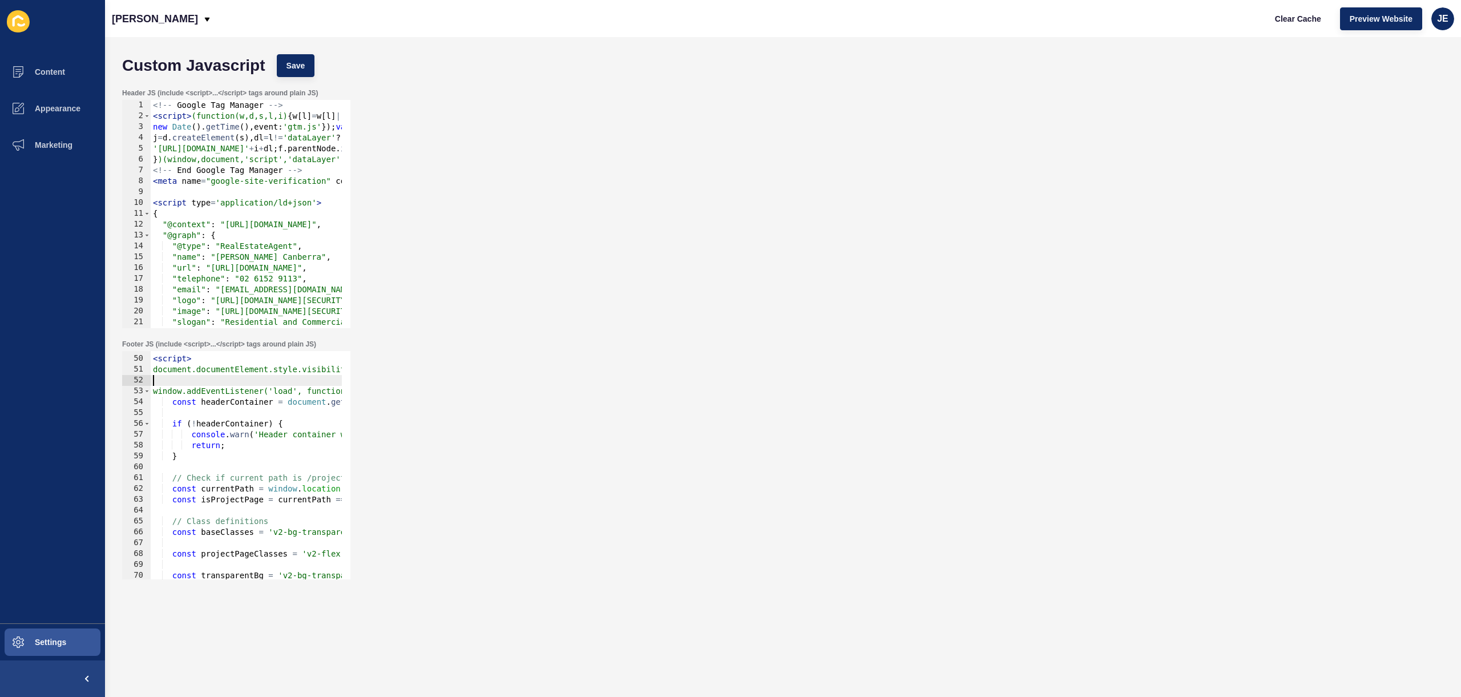
click at [257, 377] on div "< script > document.documentElement.style.visibility = 'hidden'; window.addEven…" at bounding box center [916, 462] width 1530 height 241
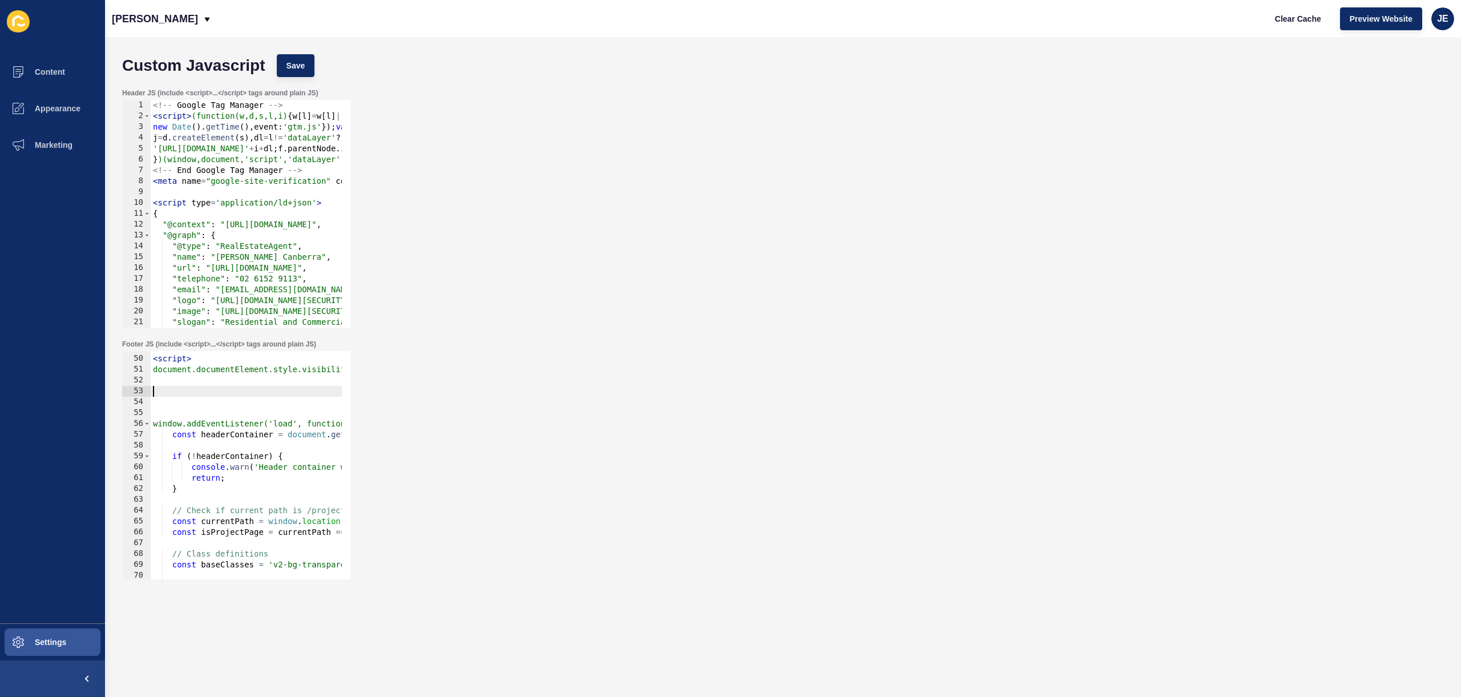
paste textarea "});"
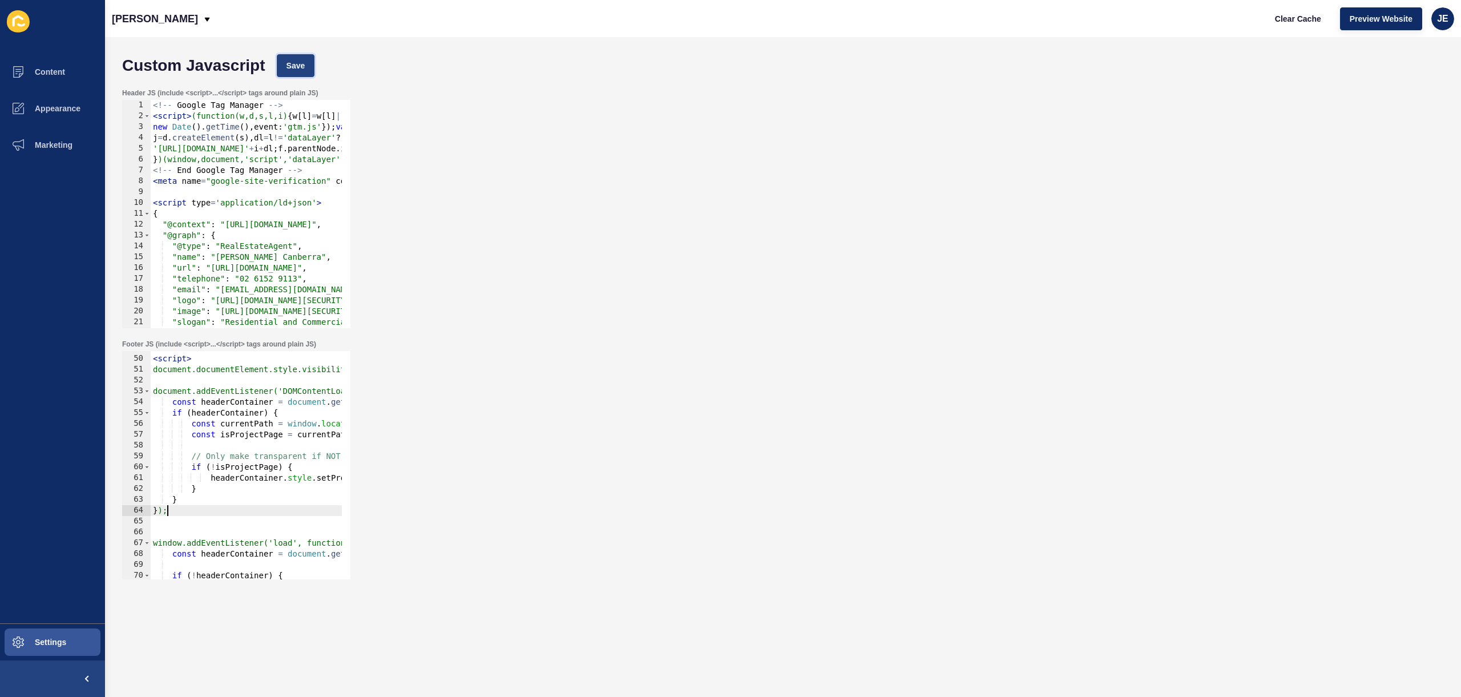
click at [296, 64] on span "Save" at bounding box center [296, 65] width 19 height 11
type textarea "headerContainer.style.setProperty('background-color', 'transparent', 'important…"
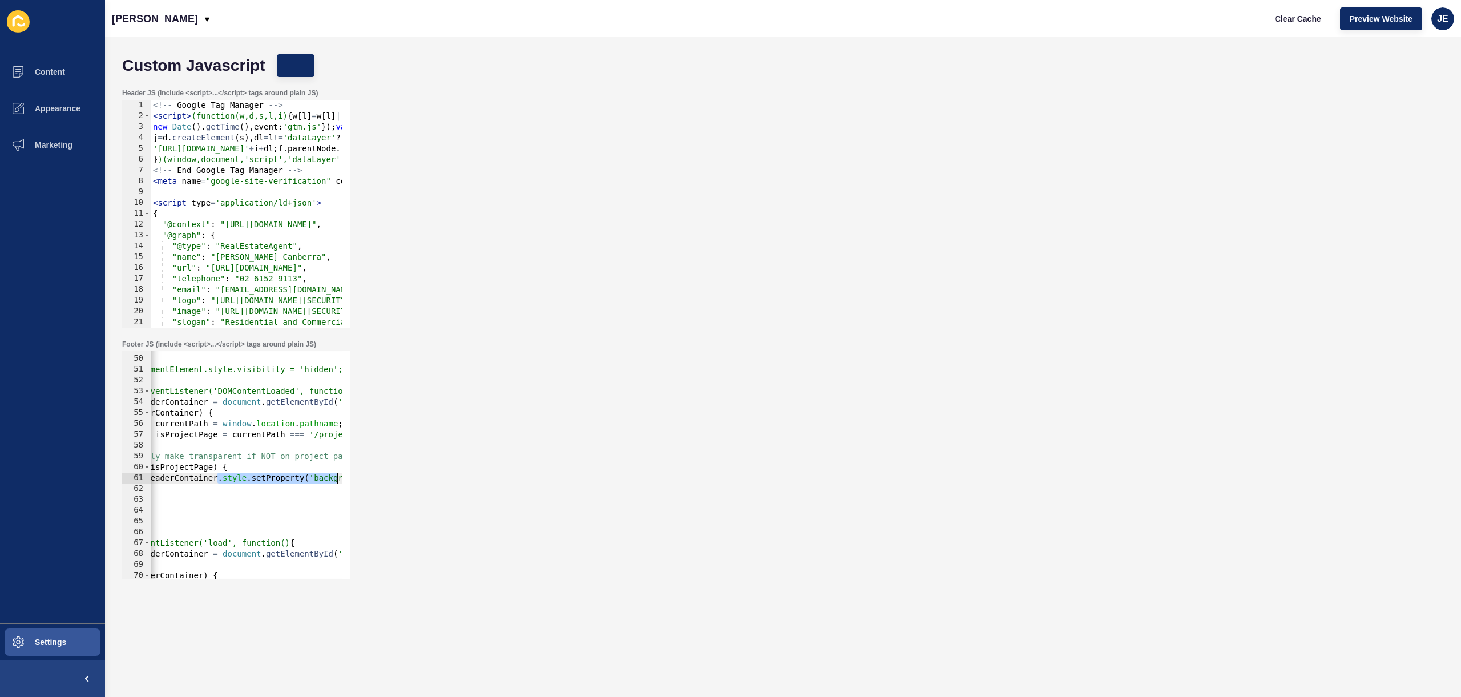
drag, startPoint x: 284, startPoint y: 475, endPoint x: 346, endPoint y: 474, distance: 62.8
click at [346, 474] on div "headerContainer.style.setProperty('background-color', 'transparent', 'important…" at bounding box center [236, 465] width 228 height 228
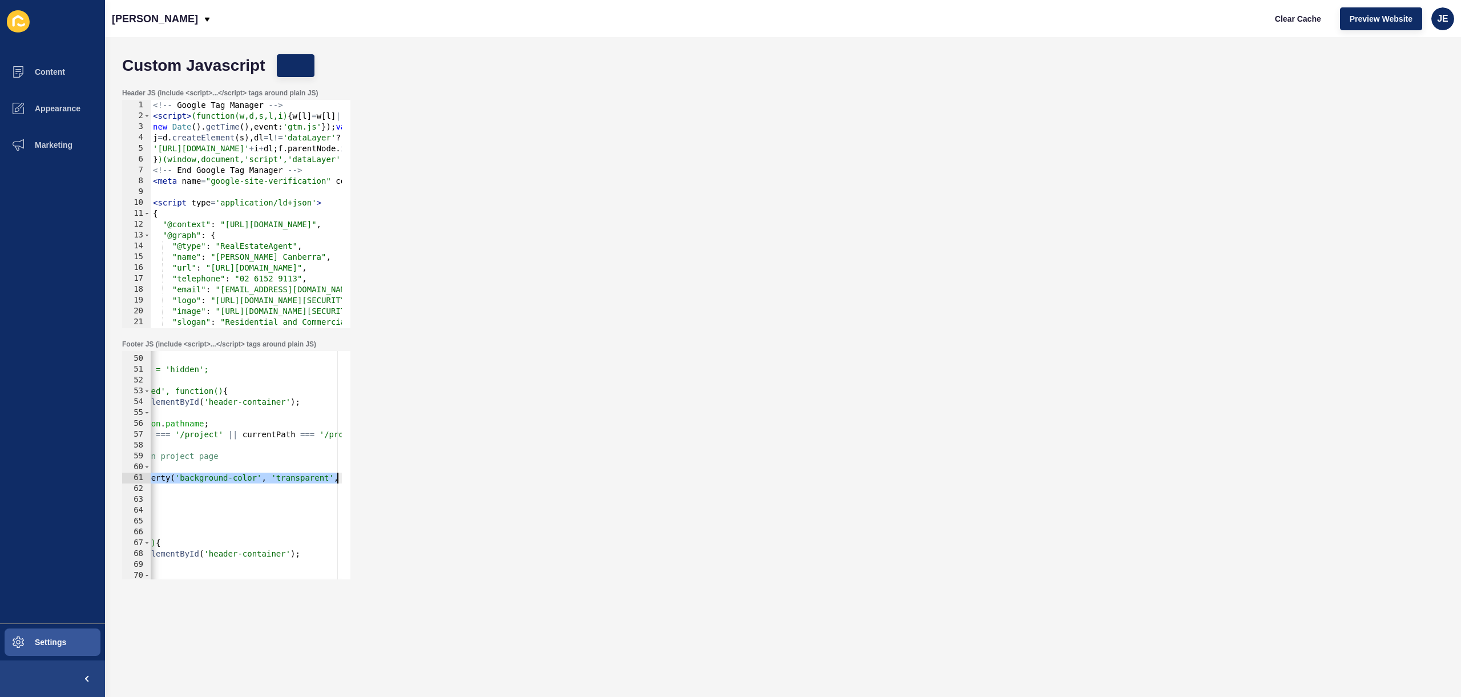
scroll to position [0, 199]
click at [1298, 25] on button "Clear Cache" at bounding box center [1298, 18] width 66 height 23
click at [300, 72] on button "Save" at bounding box center [296, 65] width 38 height 23
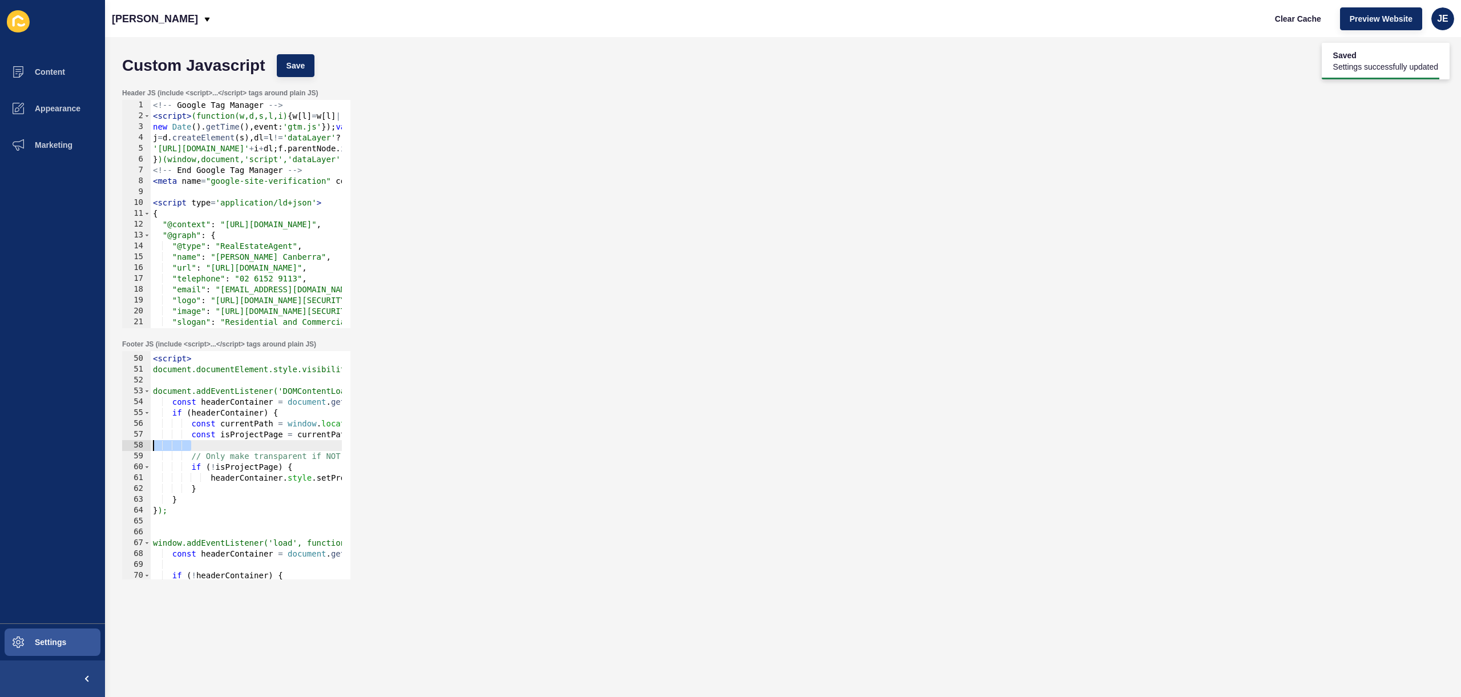
drag, startPoint x: 236, startPoint y: 443, endPoint x: 86, endPoint y: 443, distance: 150.1
click at [86, 443] on div "Content Appearance Marketing Settings Burgess Rawson Clear Cache Preview Websit…" at bounding box center [730, 348] width 1461 height 697
click at [289, 399] on div "< script > document.documentElement.style.visibility = 'hidden'; document.addEv…" at bounding box center [916, 462] width 1530 height 241
click at [292, 390] on div "< script > document.documentElement.style.visibility = 'hidden'; document.addEv…" at bounding box center [916, 462] width 1530 height 241
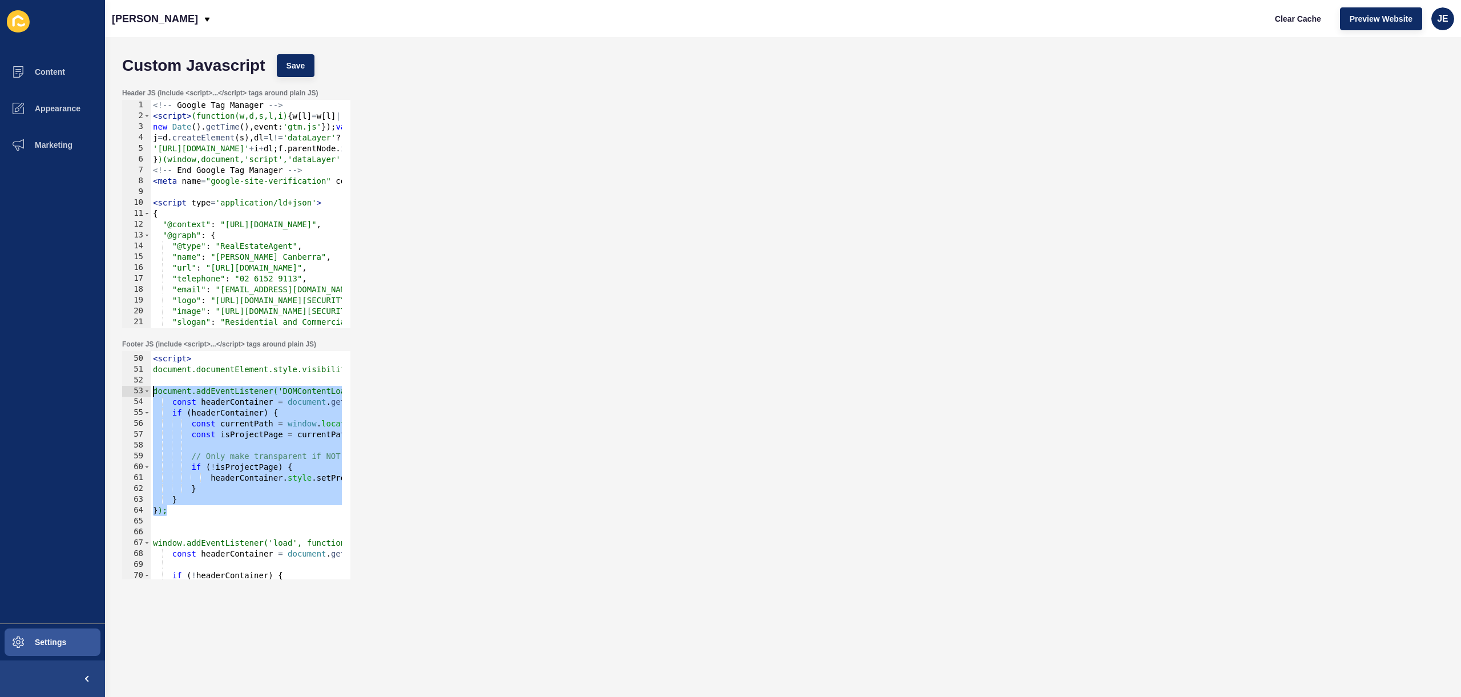
drag, startPoint x: 178, startPoint y: 511, endPoint x: 129, endPoint y: 396, distance: 125.8
click at [129, 396] on div "document.addEventListener('DOMContentLoaded', function() { 49 50 51 52 53 54 55…" at bounding box center [236, 465] width 228 height 228
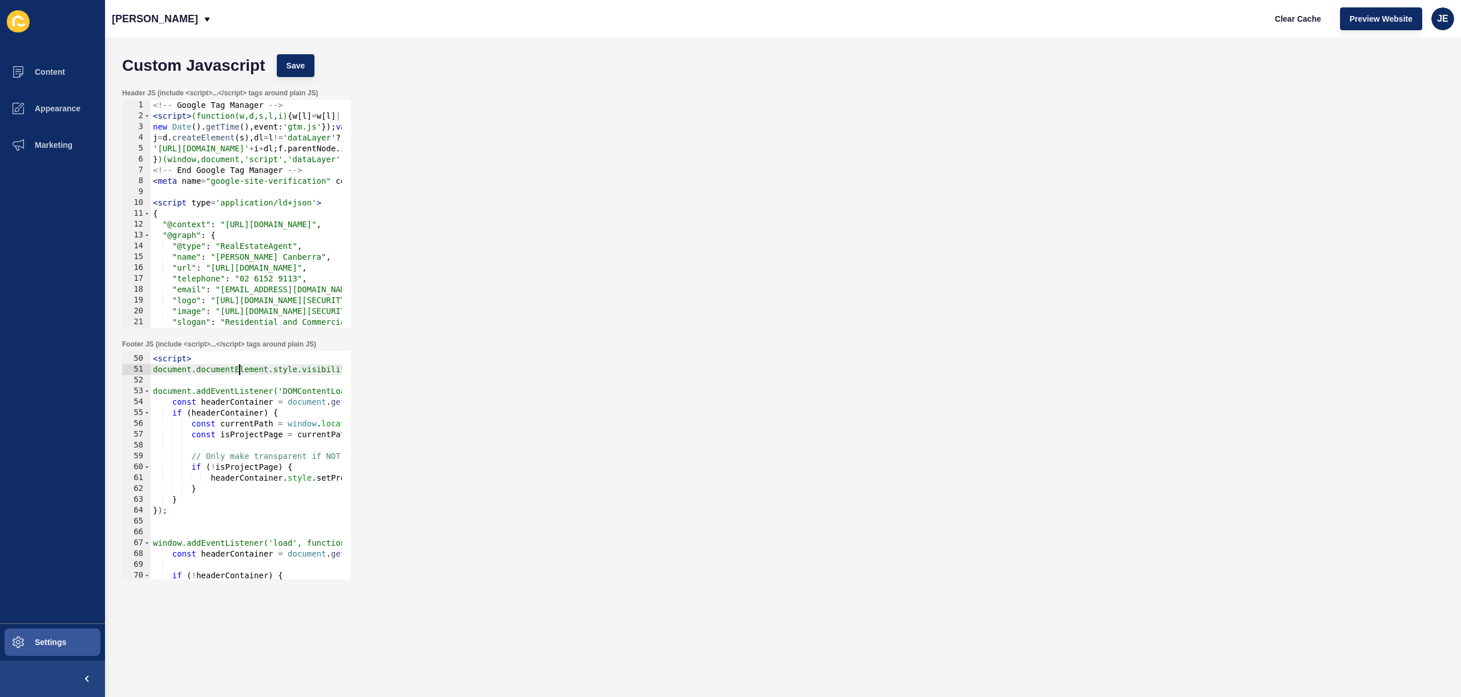
click at [240, 367] on div "< script > document.documentElement.style.visibility = 'hidden'; document.addEv…" at bounding box center [916, 462] width 1530 height 241
type textarea "document.documentElement.style.visibility = 'hidden';"
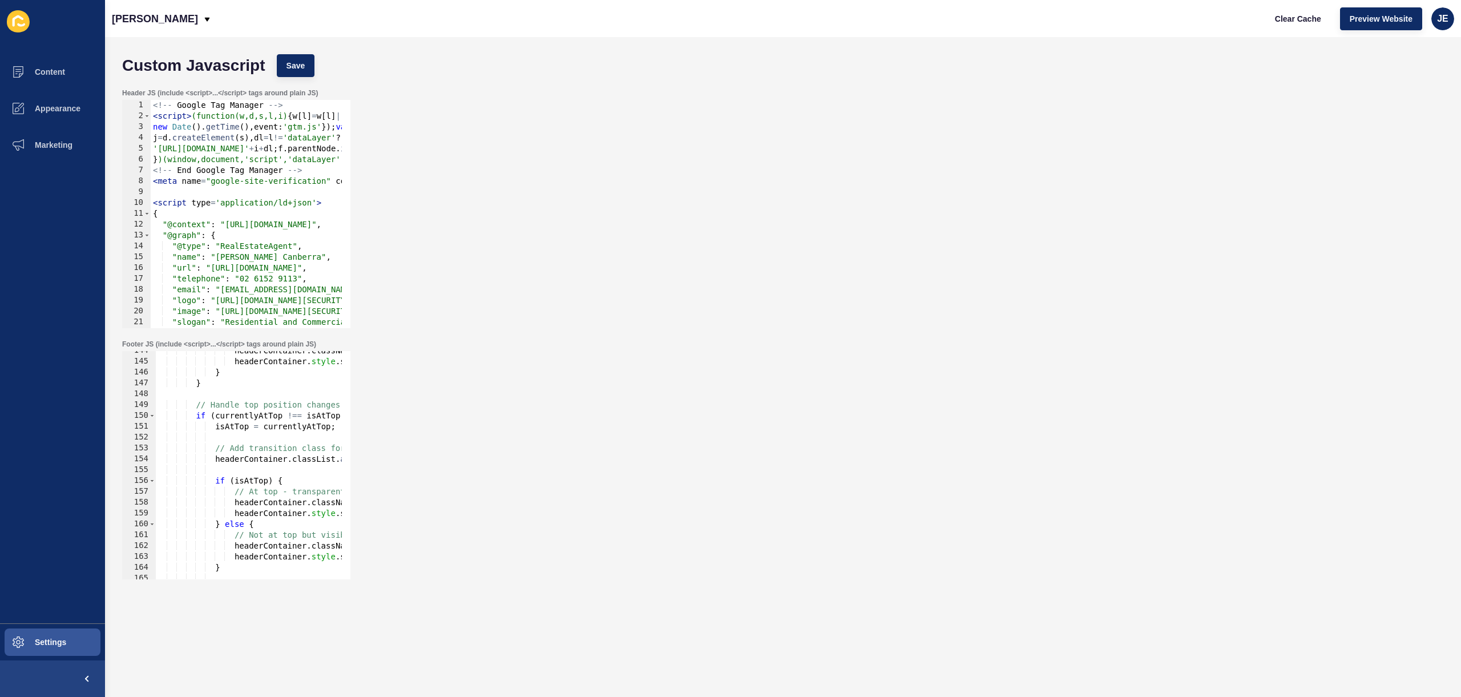
scroll to position [1884, 0]
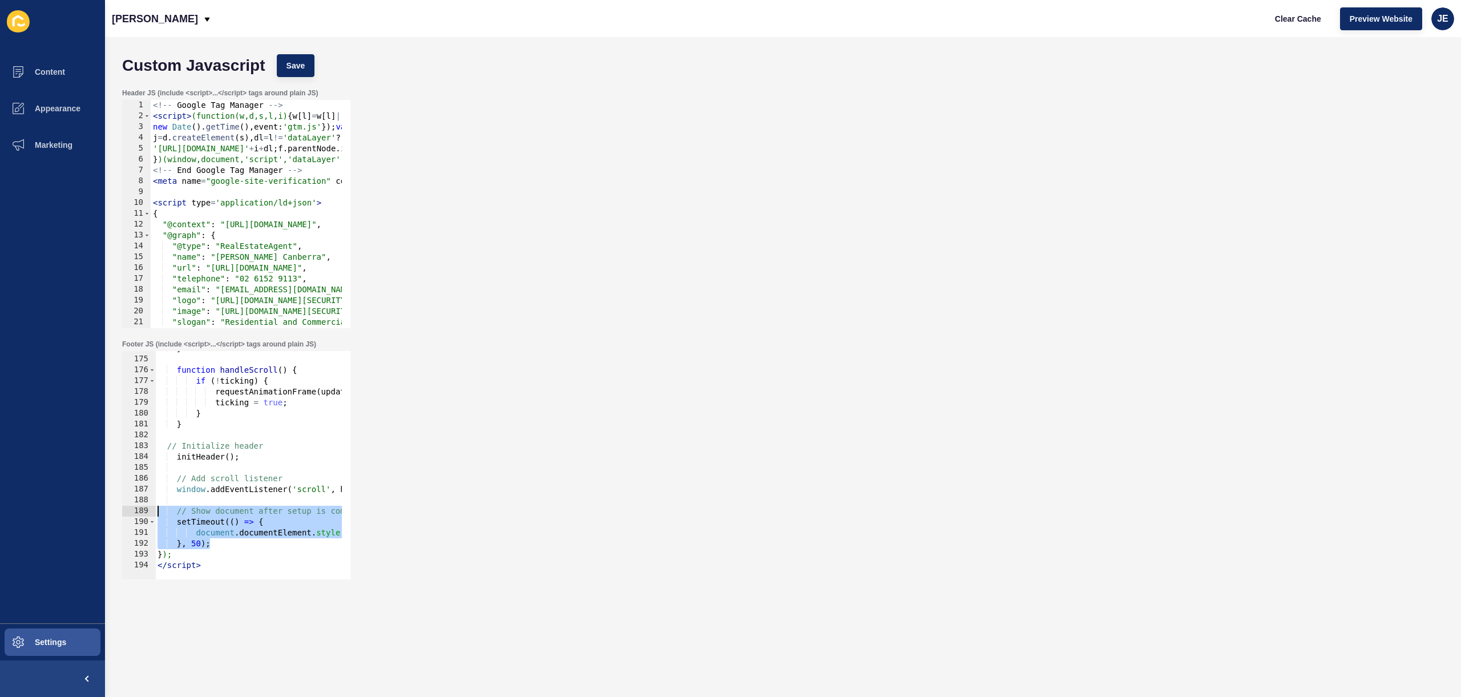
drag, startPoint x: 224, startPoint y: 544, endPoint x: 134, endPoint y: 510, distance: 95.9
click at [134, 510] on div "174 175 176 177 178 179 180 181 182 183 184 185 186 187 188 189 190 191 192 193…" at bounding box center [236, 465] width 228 height 228
type textarea "// Show document after setup is complete setTimeout(() => {"
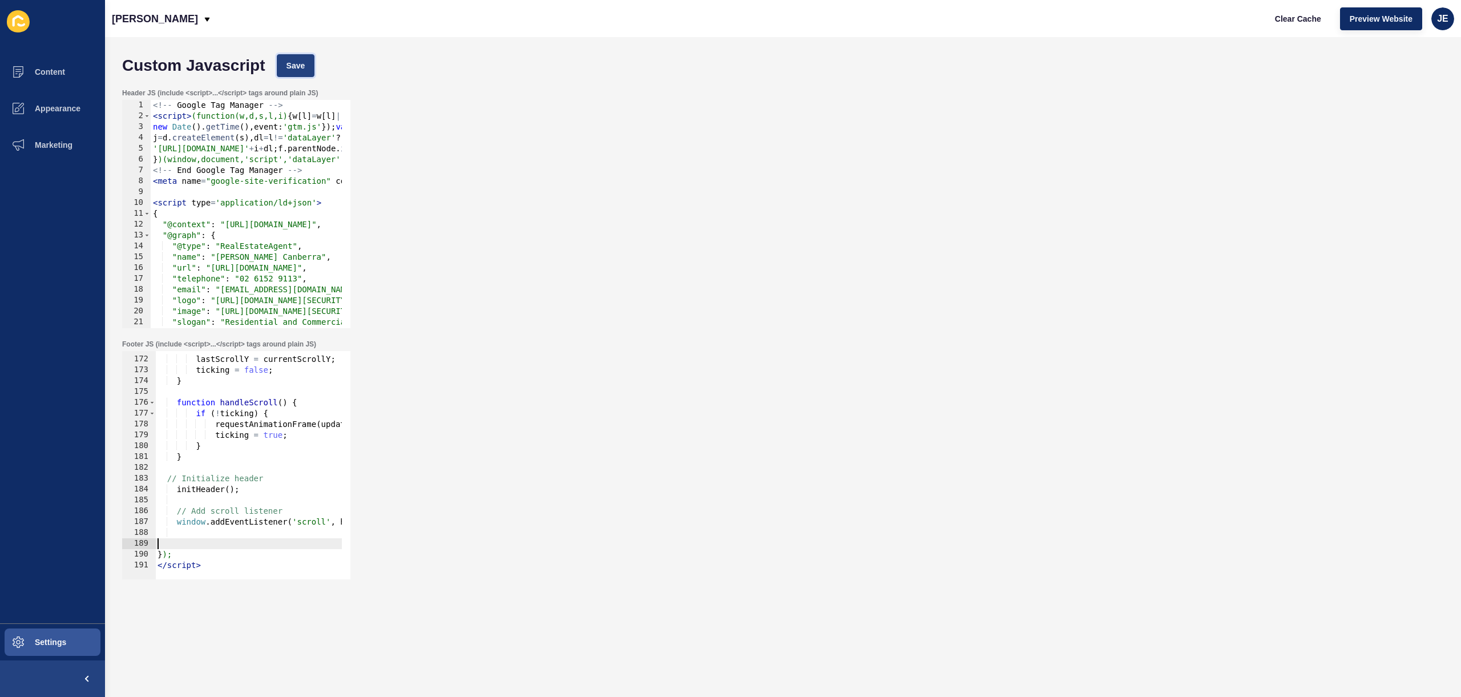
click at [294, 70] on span "Save" at bounding box center [296, 65] width 19 height 11
click at [1284, 27] on button "Clear Cache" at bounding box center [1298, 18] width 66 height 23
click at [691, 435] on div "Footer JS (include <script>...</script> tags around plain JS) 171 172 173 174 1…" at bounding box center [782, 459] width 1333 height 251
click at [207, 509] on div "lastScrollY = currentScrollY ; ticking = false ; } function handleScroll ( ) { …" at bounding box center [920, 463] width 1530 height 241
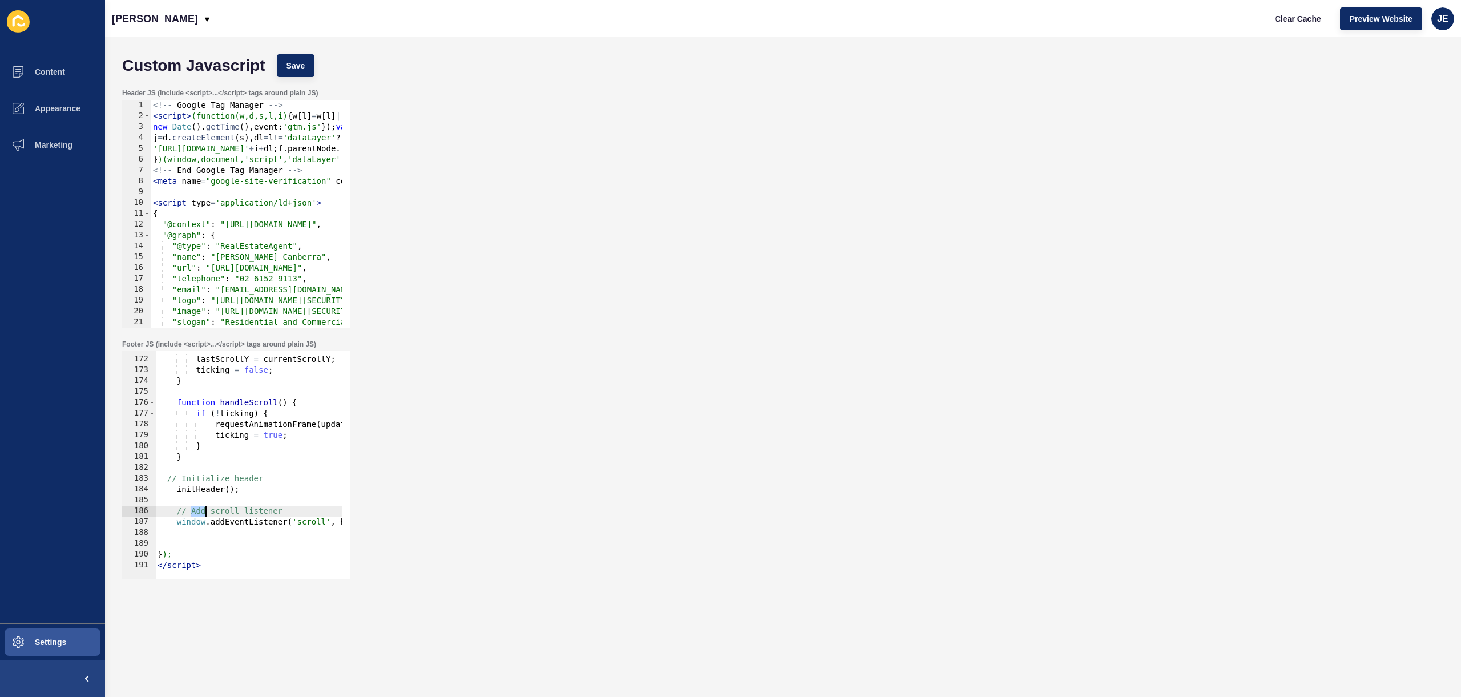
click at [207, 509] on div "lastScrollY = currentScrollY ; ticking = false ; } function handleScroll ( ) { …" at bounding box center [920, 463] width 1530 height 241
type textarea "window.addEventListener('scroll', handleScroll, { passive: true });"
click at [183, 537] on div "} lastScrollY = currentScrollY ; ticking = false ; } function handleScroll ( ) …" at bounding box center [920, 463] width 1530 height 241
click at [179, 542] on div "} lastScrollY = currentScrollY ; ticking = false ; } function handleScroll ( ) …" at bounding box center [920, 463] width 1530 height 241
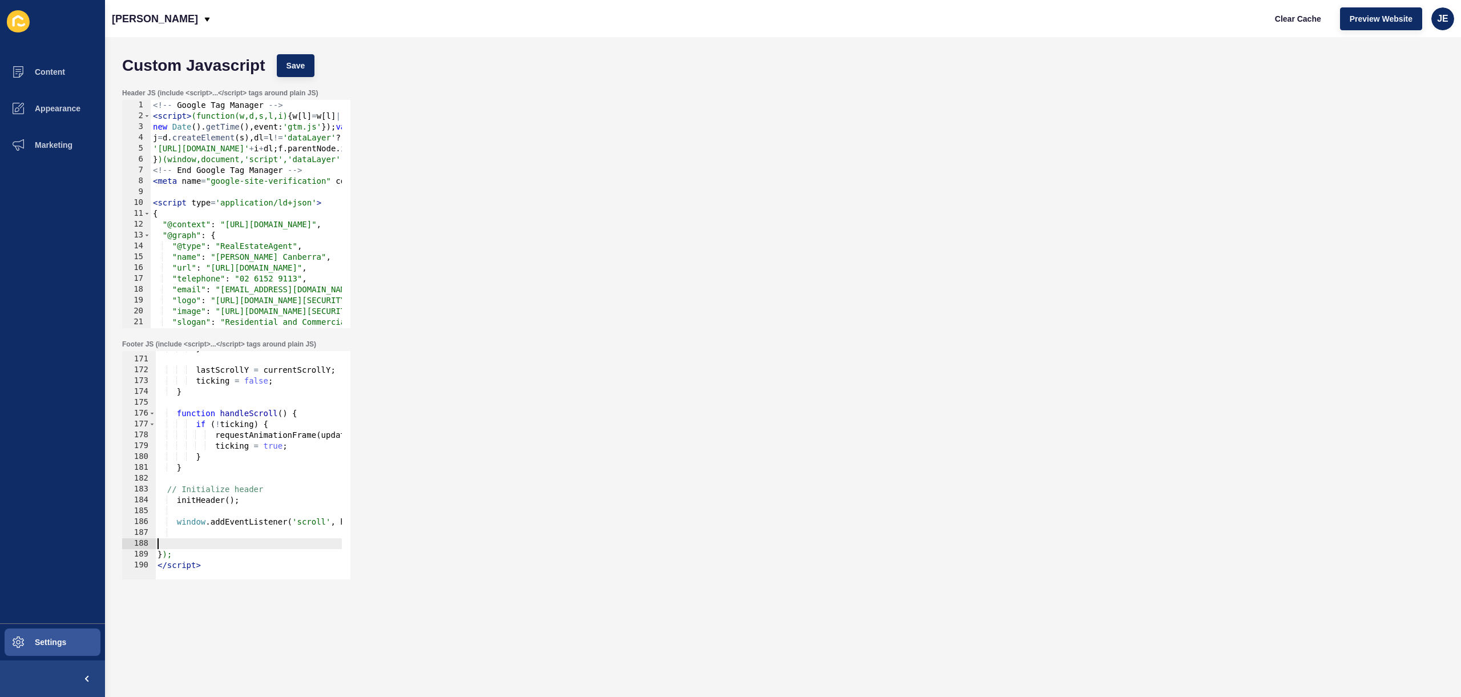
scroll to position [1830, 0]
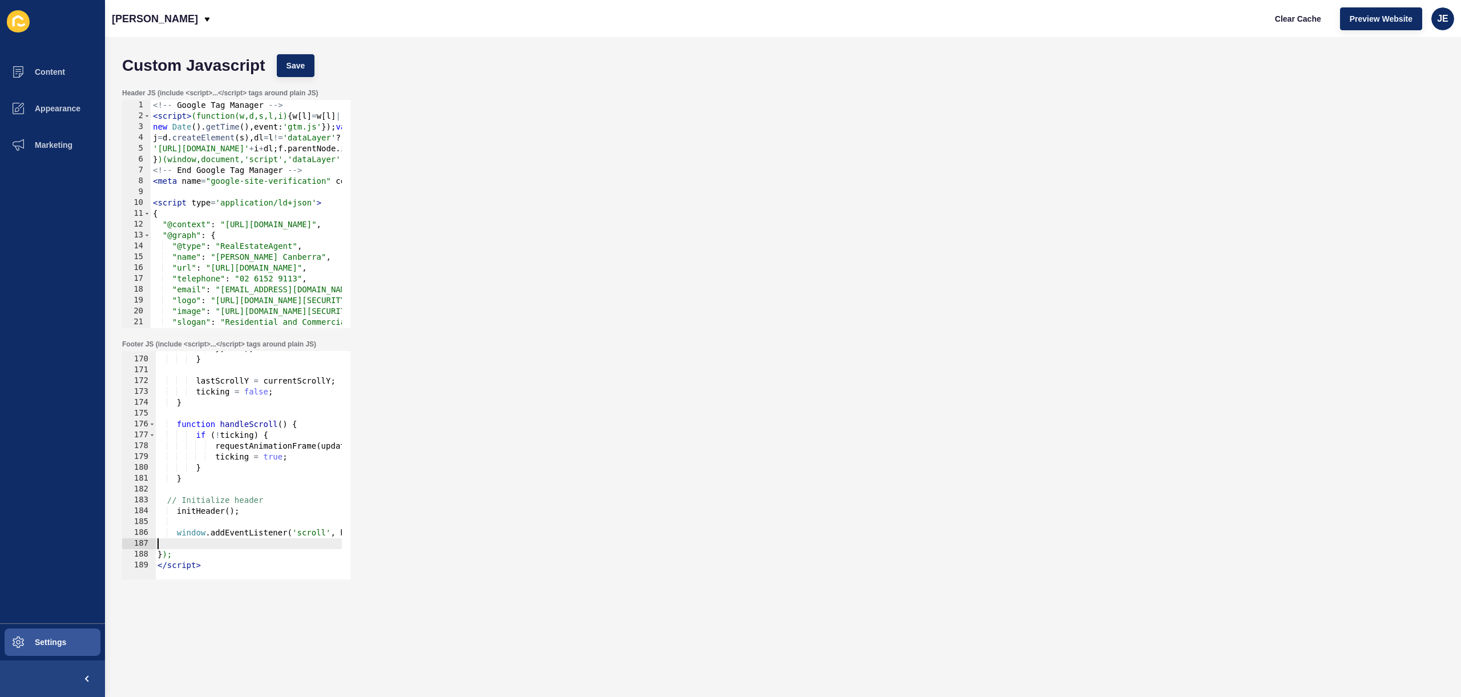
type textarea "window.addEventListener('scroll', handleScroll, { passive: true });"
drag, startPoint x: 194, startPoint y: 535, endPoint x: 127, endPoint y: 525, distance: 67.6
click at [102, 531] on div "Content Appearance Marketing Settings [PERSON_NAME] Clear Cache Preview Website…" at bounding box center [730, 348] width 1461 height 697
click at [186, 511] on div "headerContainer . classList . remove ( 'bg-transition' ) ; } , 400 ) ; } lastSc…" at bounding box center [920, 463] width 1530 height 241
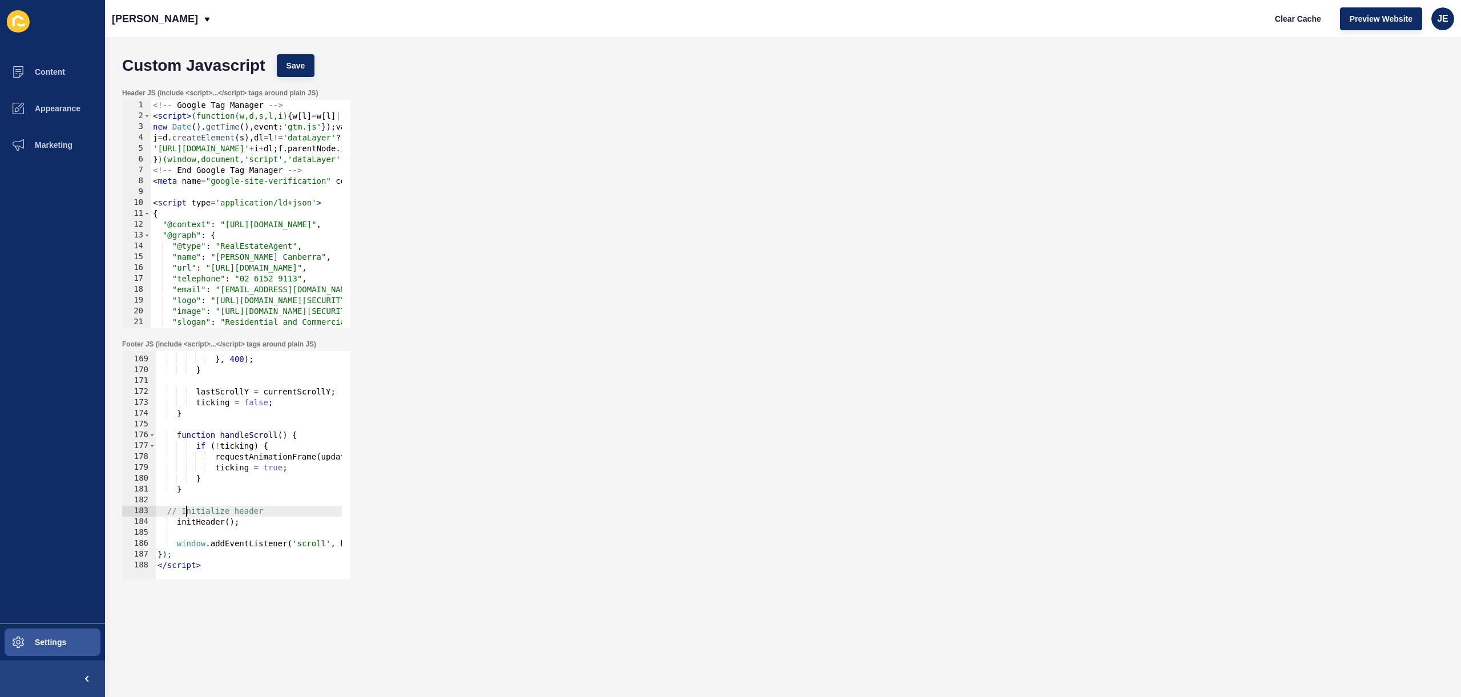
click at [186, 511] on div "headerContainer . classList . remove ( 'bg-transition' ) ; } , 400 ) ; } lastSc…" at bounding box center [920, 463] width 1530 height 241
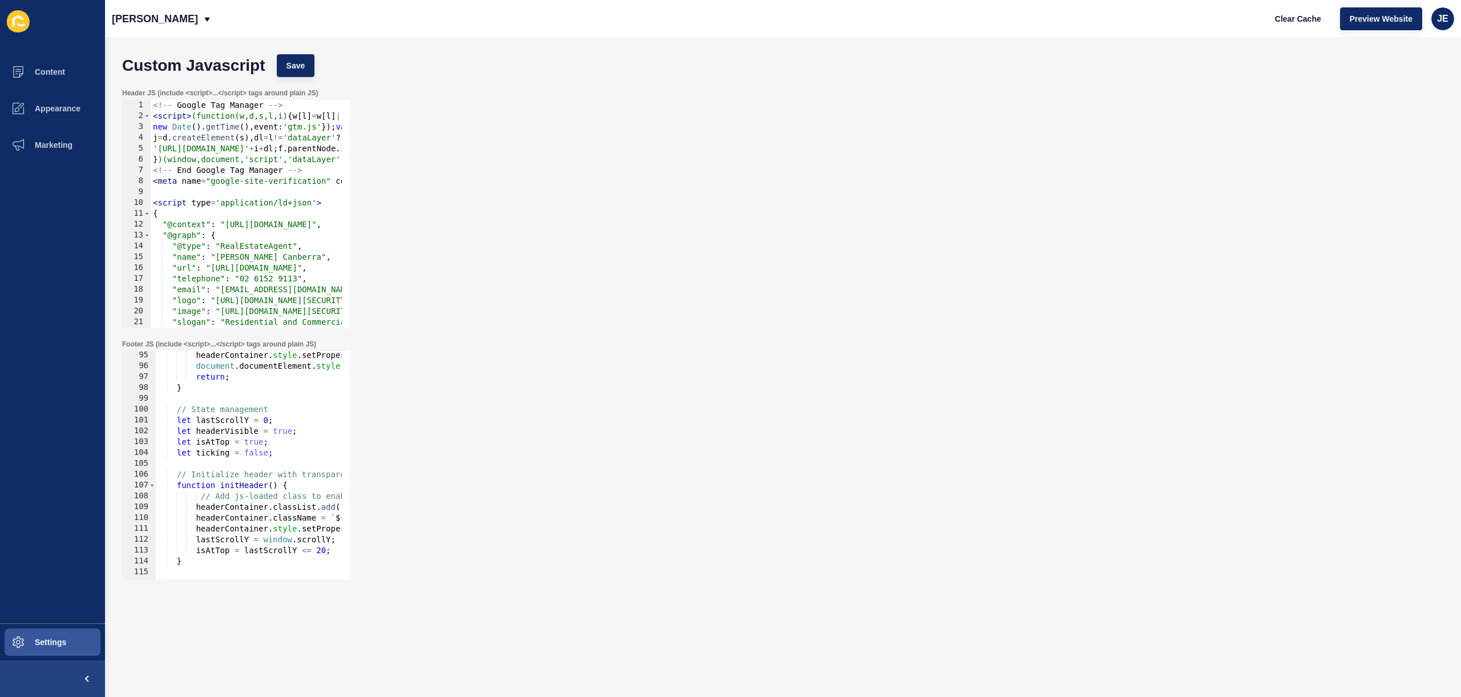
scroll to position [1021, 0]
click at [239, 410] on div "headerContainer . style . setProperty ( 'position' , "static" , 'important' ) ;…" at bounding box center [920, 470] width 1530 height 241
type textarea "let lastScrollY = 0;"
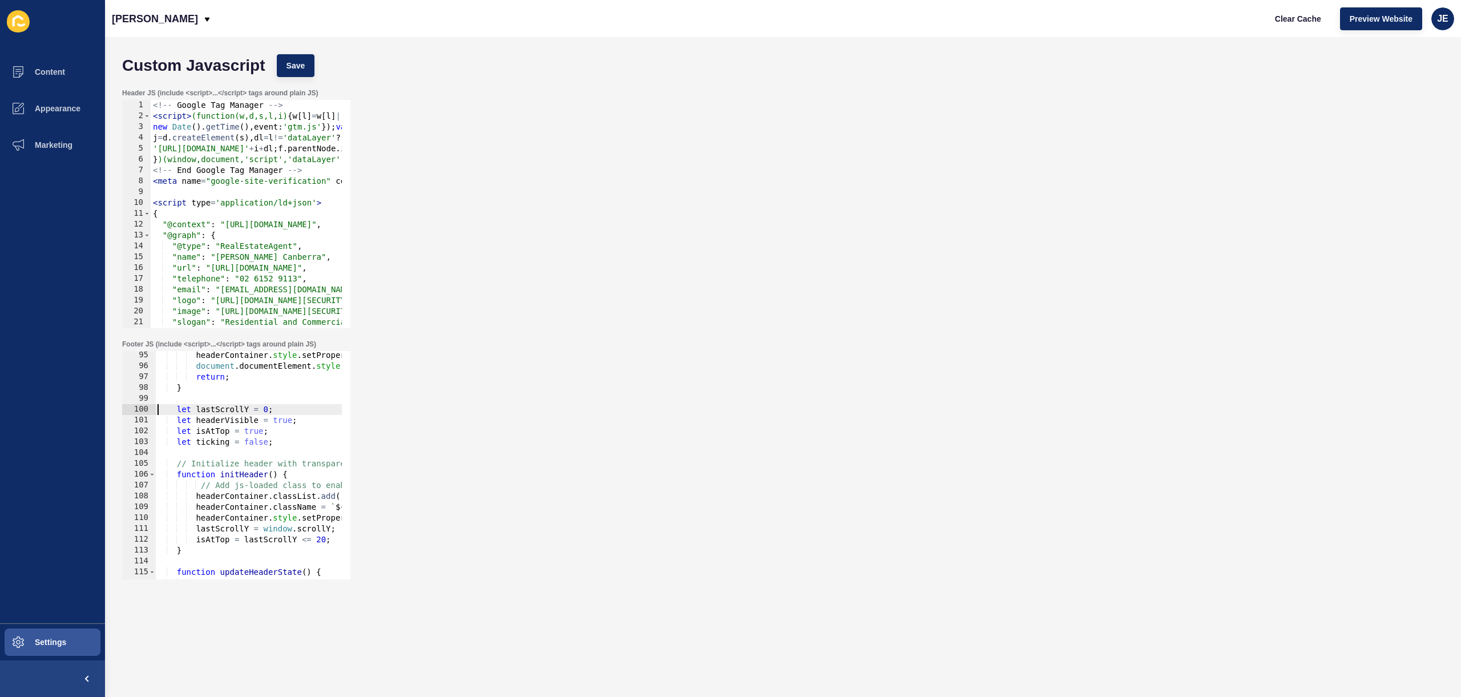
scroll to position [849, 0]
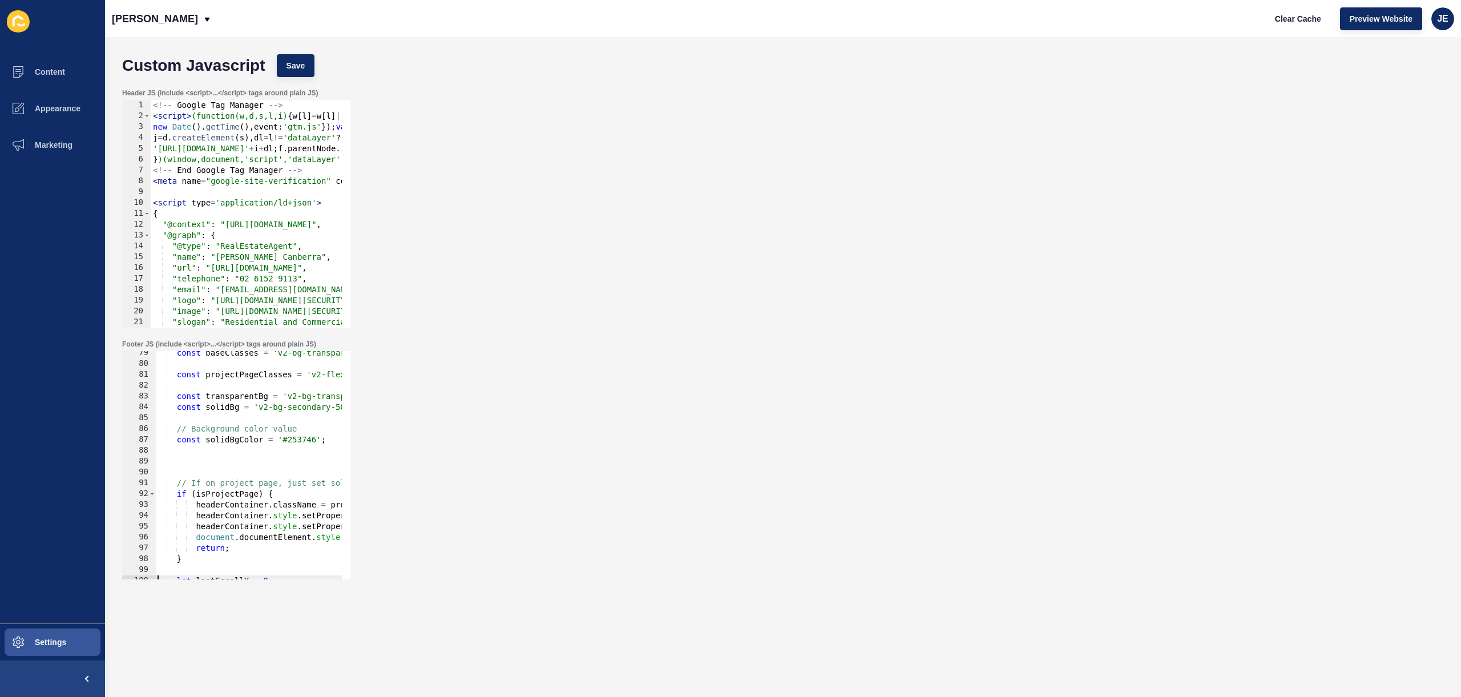
click at [245, 464] on div "const baseClasses = 'v2-bg-transparent v2-flex v2-justify-between v2-content-ce…" at bounding box center [920, 468] width 1530 height 241
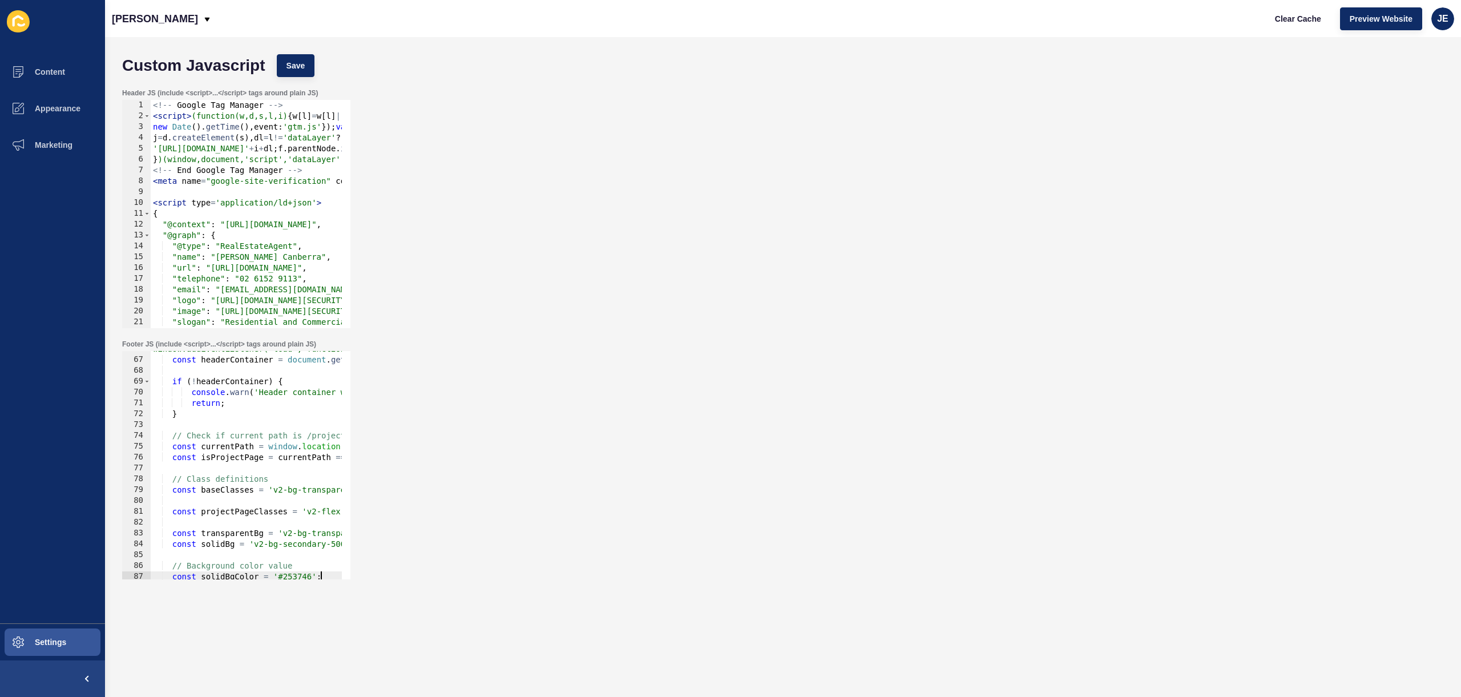
scroll to position [712, 0]
click at [227, 478] on div "window.addEventListener('load', function() { const headerContainer = document .…" at bounding box center [916, 464] width 1530 height 241
type textarea "const baseClasses = 'v2-bg-transparent v2-flex v2-justify-between v2-content-ce…"
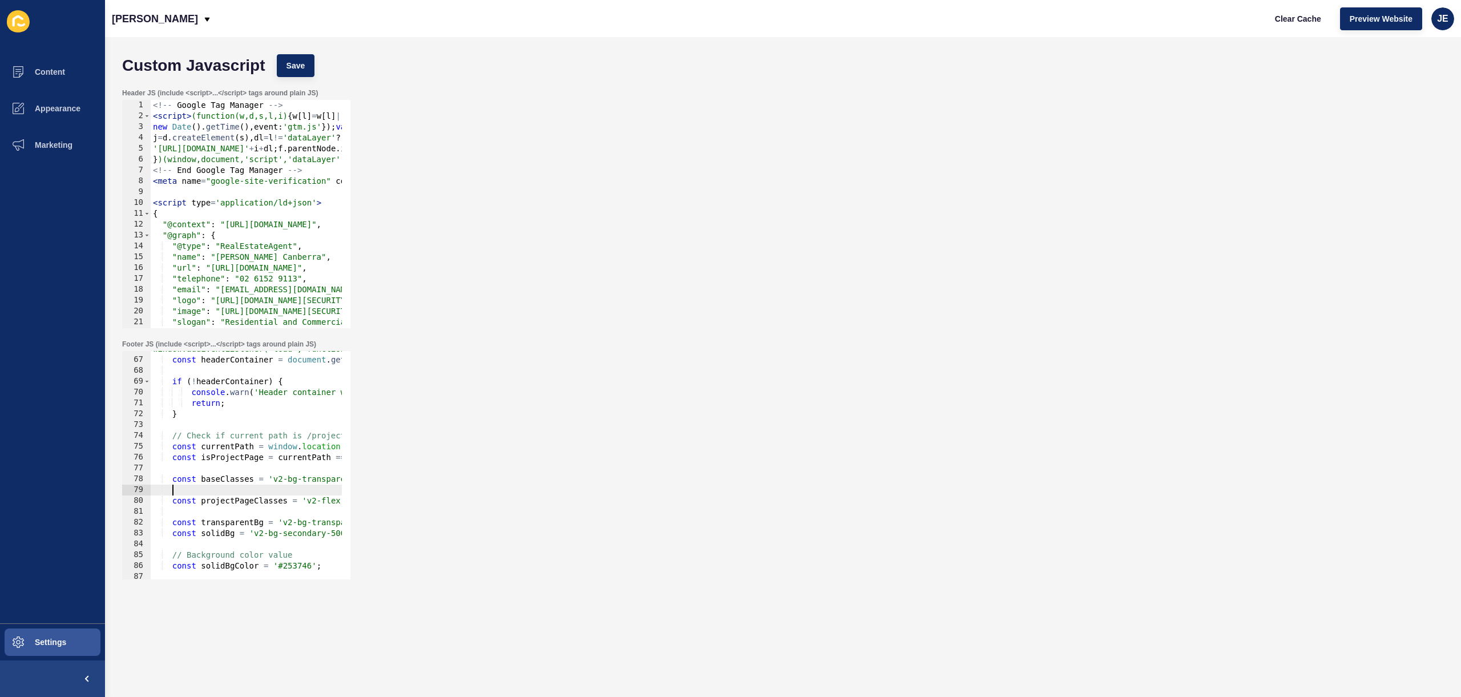
click at [227, 485] on div "window.addEventListener('load', function() { const headerContainer = document .…" at bounding box center [916, 464] width 1530 height 241
type textarea "const baseClasses = 'v2-bg-transparent v2-flex v2-justify-between v2-content-ce…"
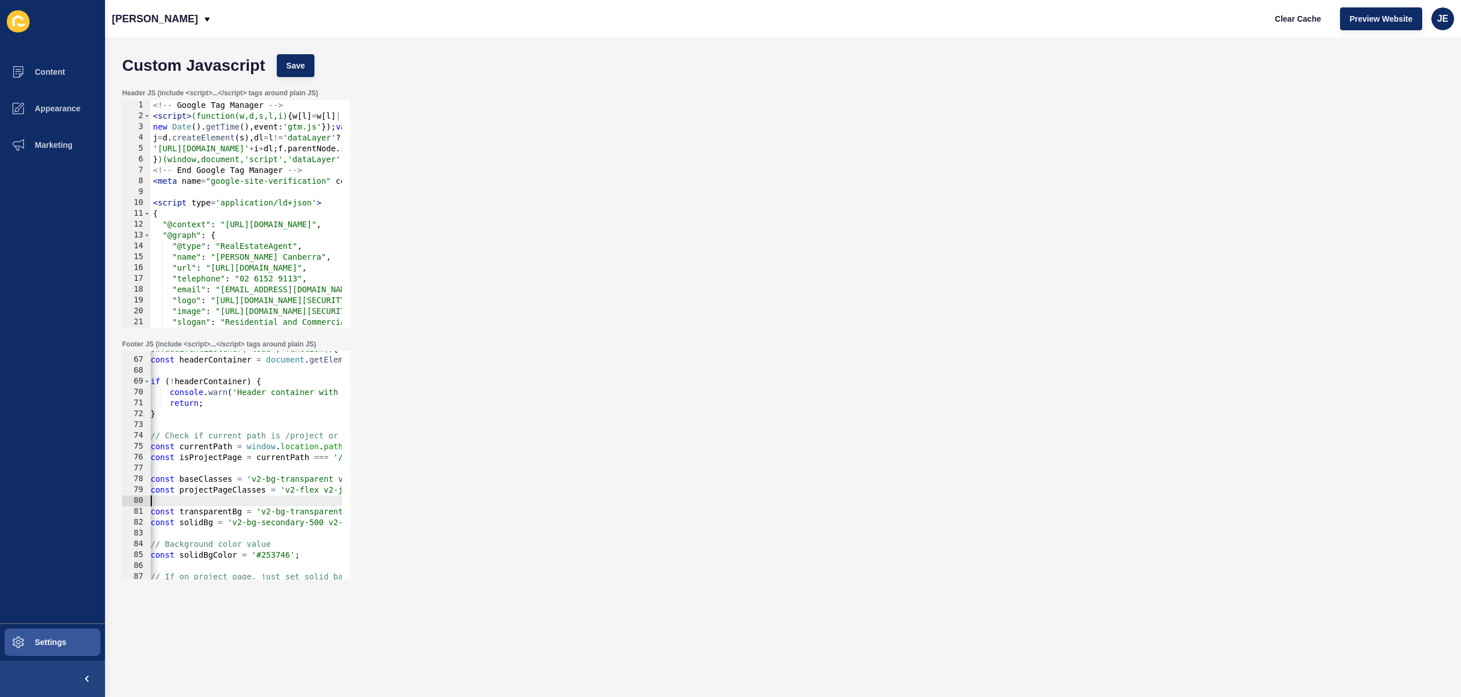
click at [219, 504] on div "window.addEventListener('load', function() { const headerContainer = document .…" at bounding box center [894, 464] width 1530 height 241
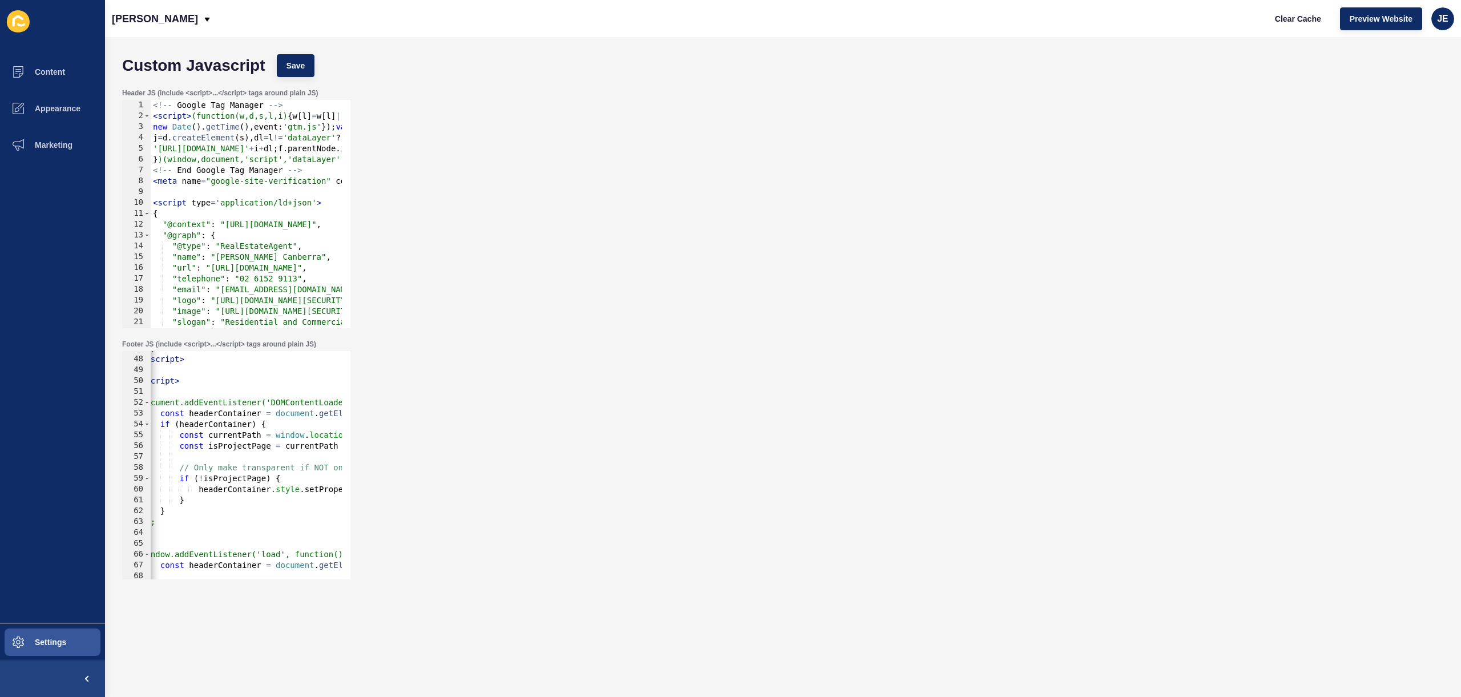
scroll to position [507, 0]
click at [222, 466] on div "} ); </ script > < script > document.addEventListener('DOMContentLoaded', funct…" at bounding box center [904, 463] width 1530 height 241
click at [222, 466] on div "} ); </ script > < script > document.addEventListener('DOMContentLoaded', funct…" at bounding box center [916, 463] width 1530 height 241
type textarea "// Only make transparent if NOT on project page if (!isProjectPage) {"
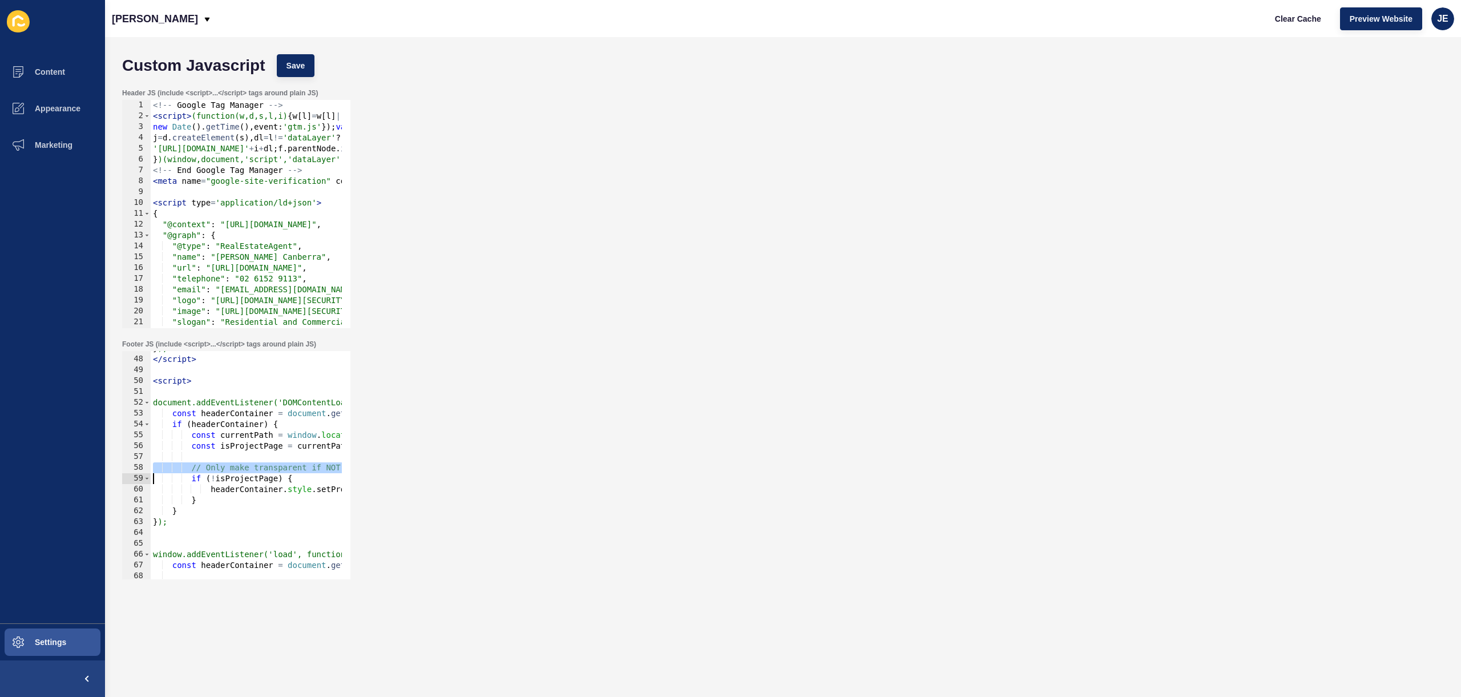
scroll to position [0, 0]
click at [200, 534] on div "} ); </ script > < script > document.addEventListener('DOMContentLoaded', funct…" at bounding box center [916, 463] width 1530 height 241
type textarea "});"
click at [231, 391] on div "} ); </ script > < script > document.addEventListener('DOMContentLoaded', funct…" at bounding box center [916, 463] width 1530 height 241
type textarea "<script>"
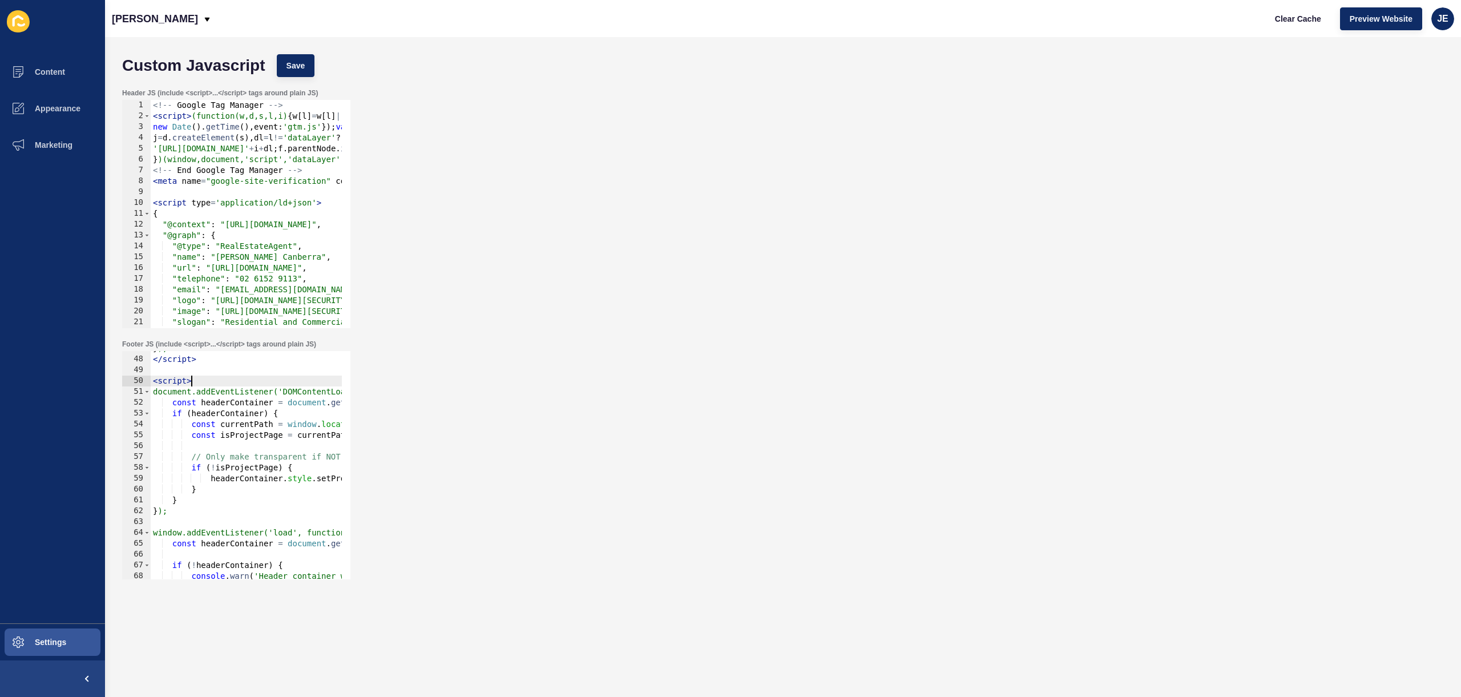
scroll to position [438, 0]
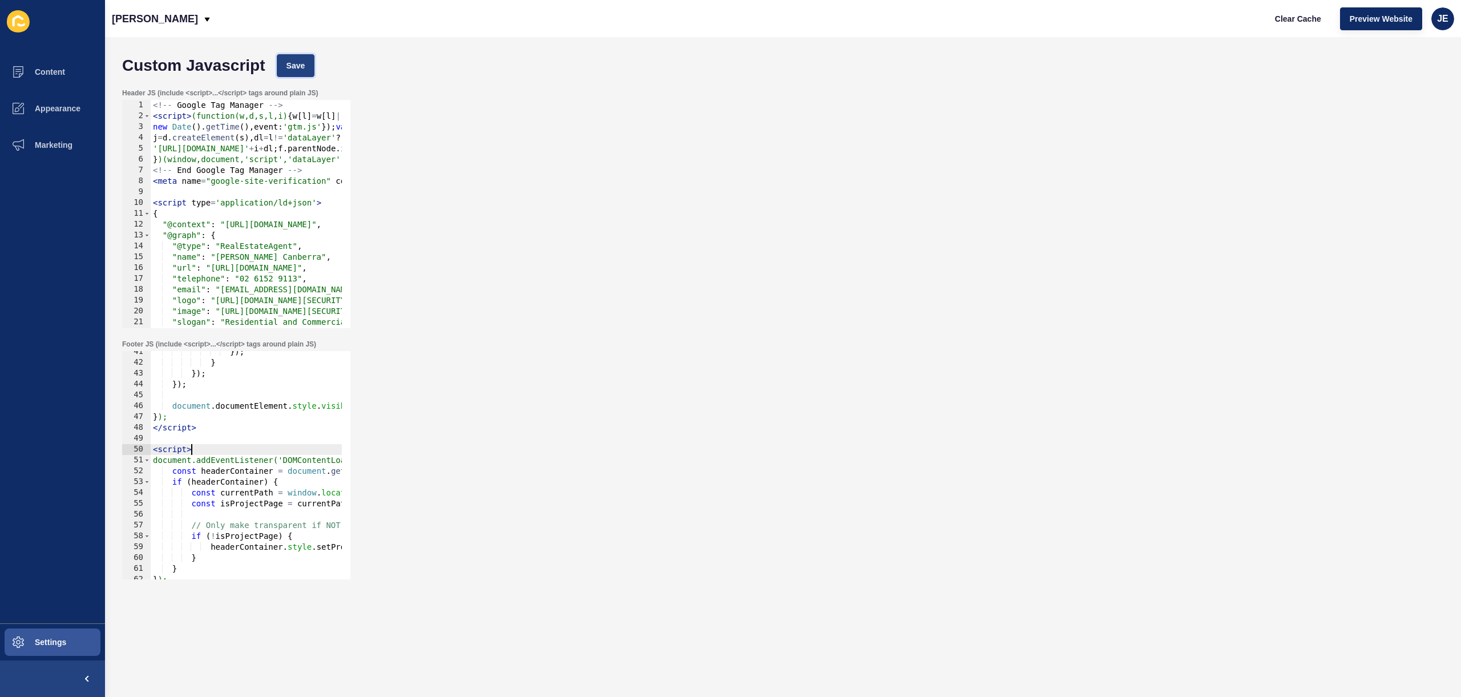
click at [302, 67] on span "Save" at bounding box center [296, 65] width 19 height 11
click at [1442, 16] on span "JE" at bounding box center [1442, 18] width 11 height 11
click at [1413, 93] on link "Logout" at bounding box center [1416, 95] width 84 height 25
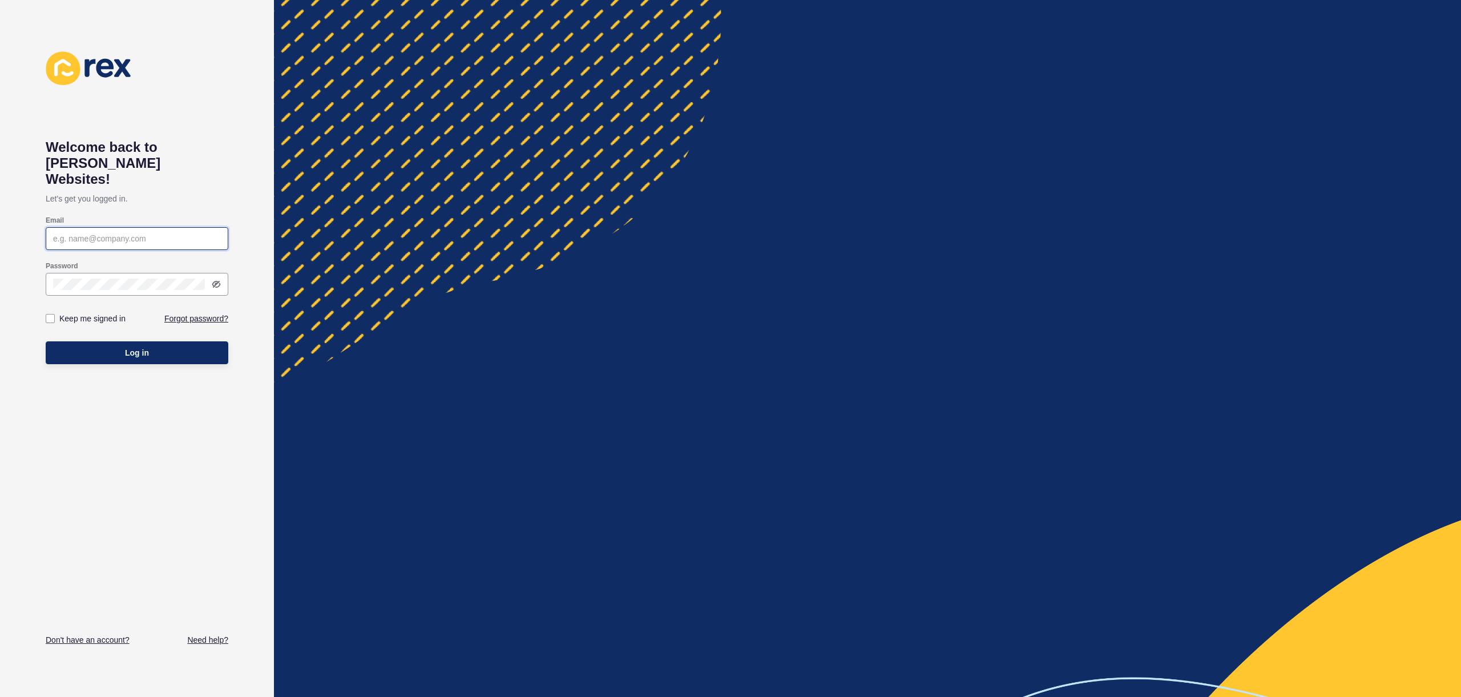
type input "justine.espinosa@rexsoftware.com.au"
type input "[EMAIL_ADDRESS][PERSON_NAME][DOMAIN_NAME]"
click at [96, 341] on button "Log in" at bounding box center [137, 352] width 183 height 23
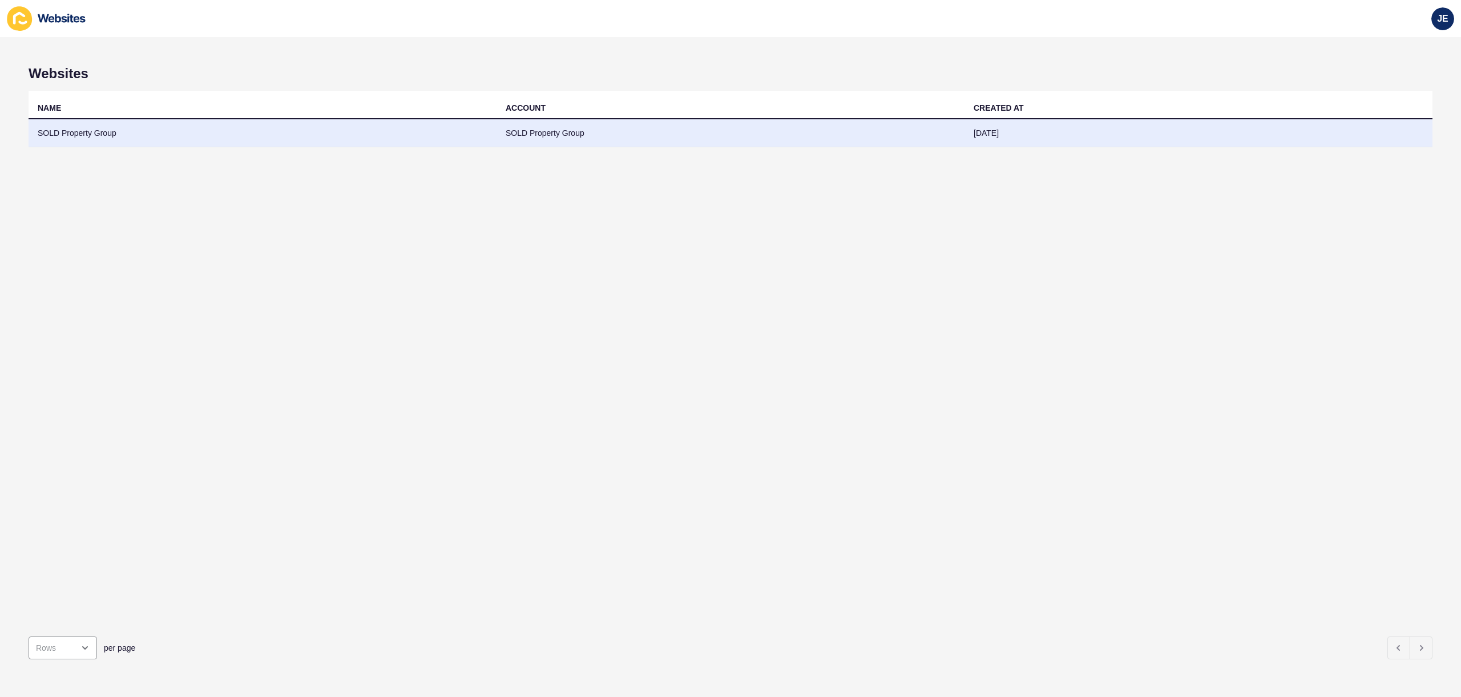
click at [241, 135] on td "SOLD Property Group" at bounding box center [263, 133] width 468 height 28
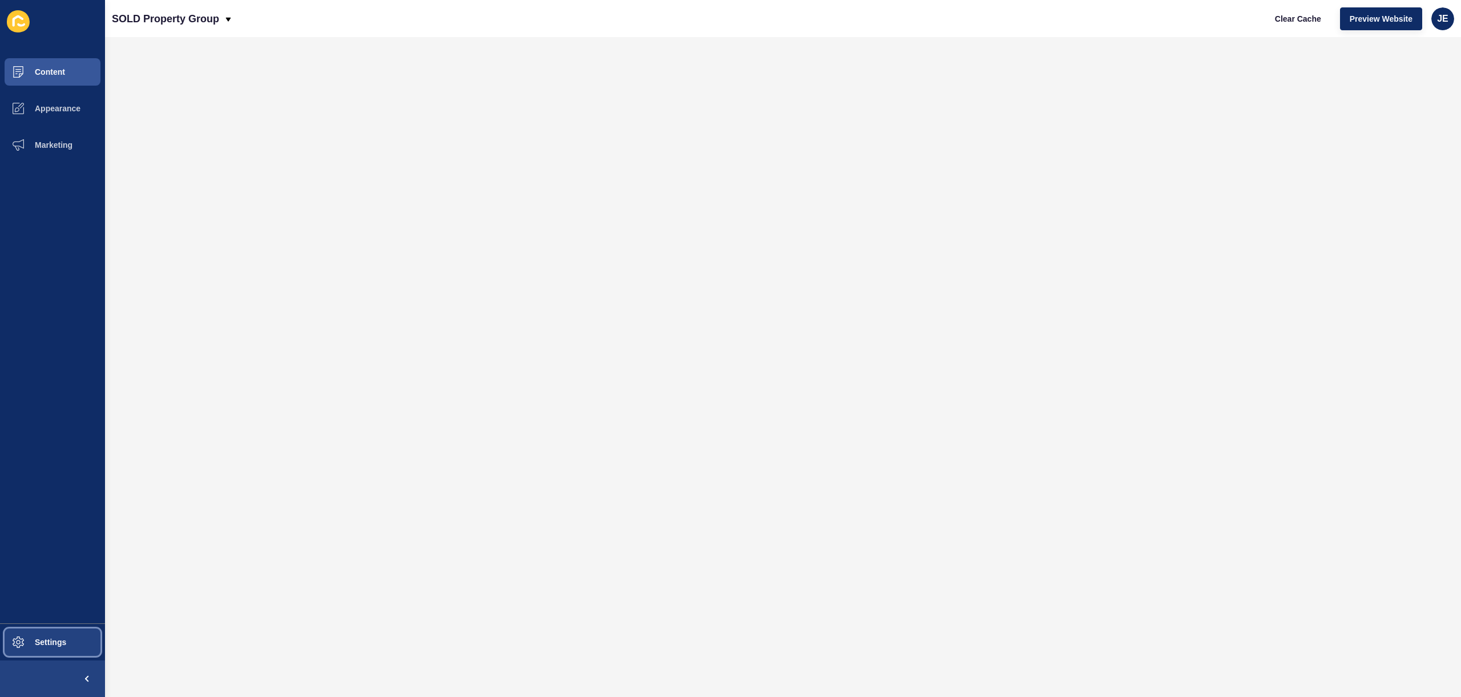
click at [48, 625] on button "Settings" at bounding box center [52, 642] width 105 height 37
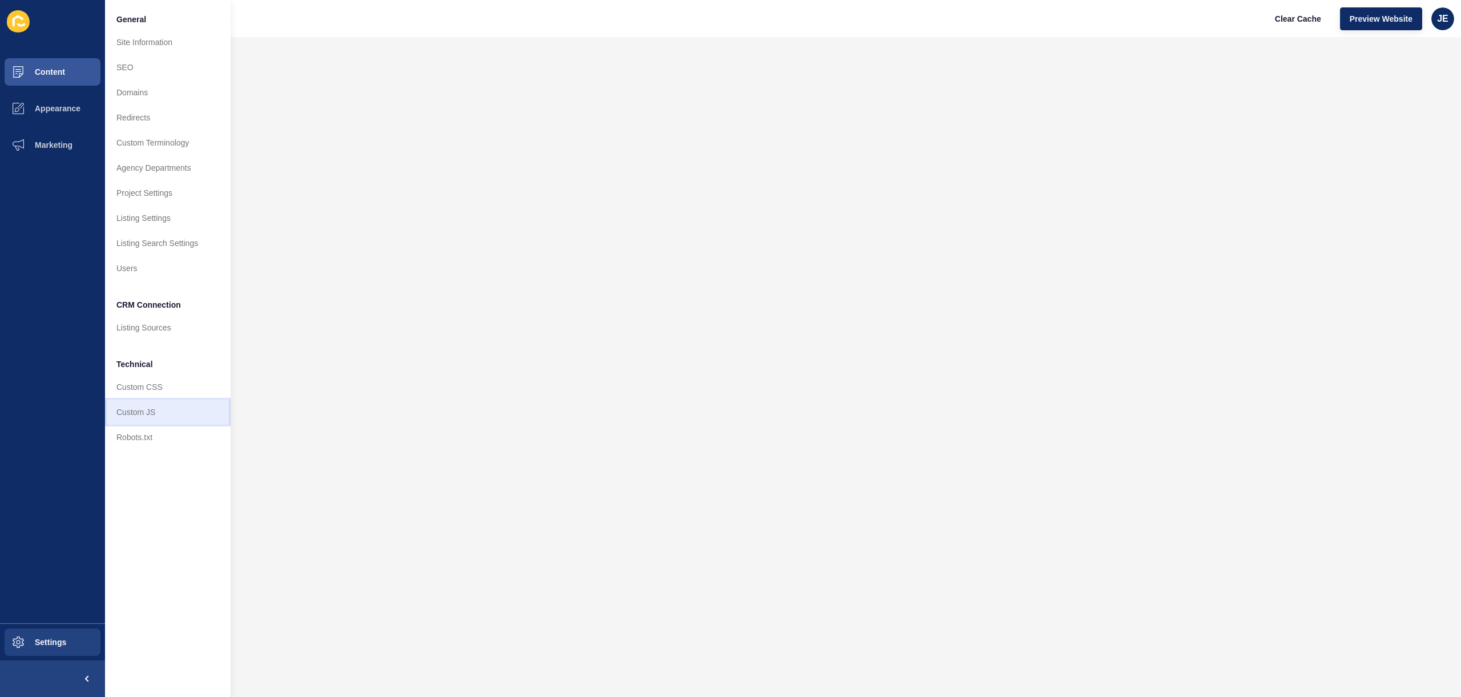
click at [145, 402] on link "Custom JS" at bounding box center [168, 412] width 126 height 25
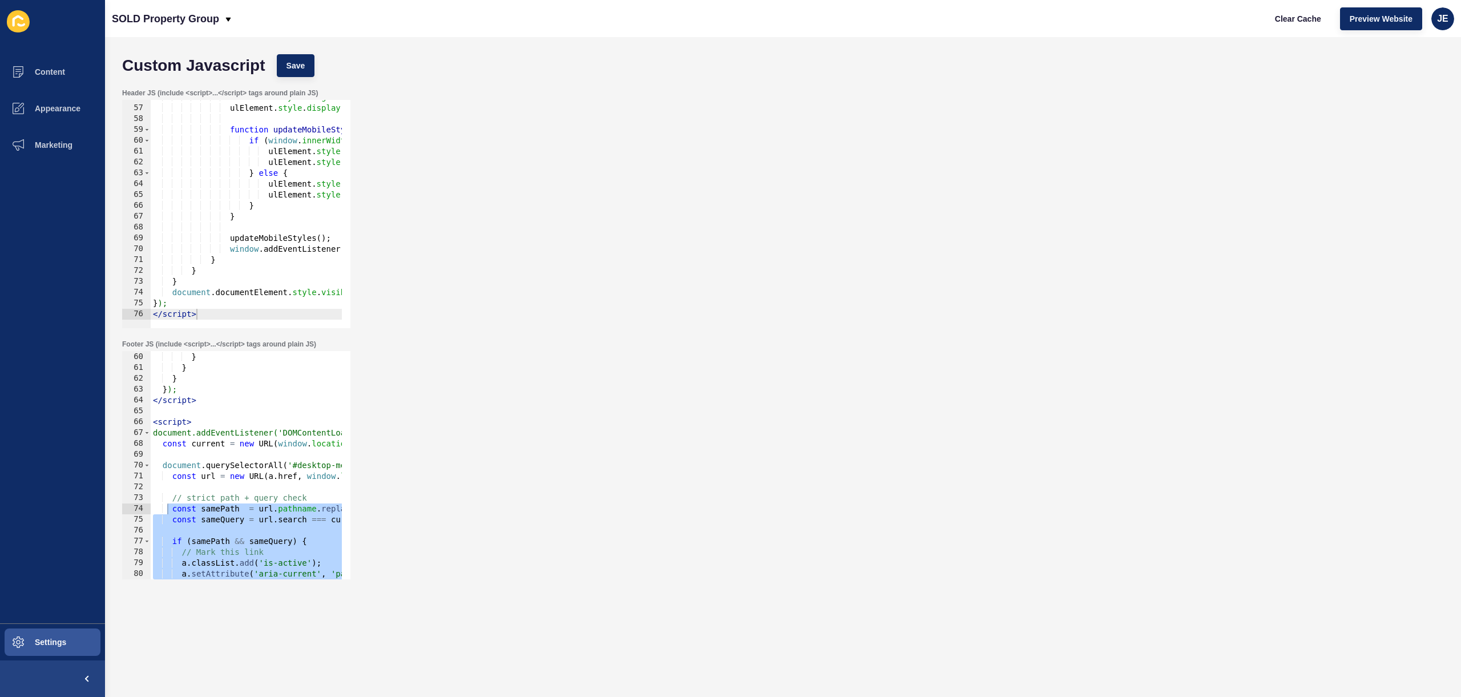
scroll to position [639, 0]
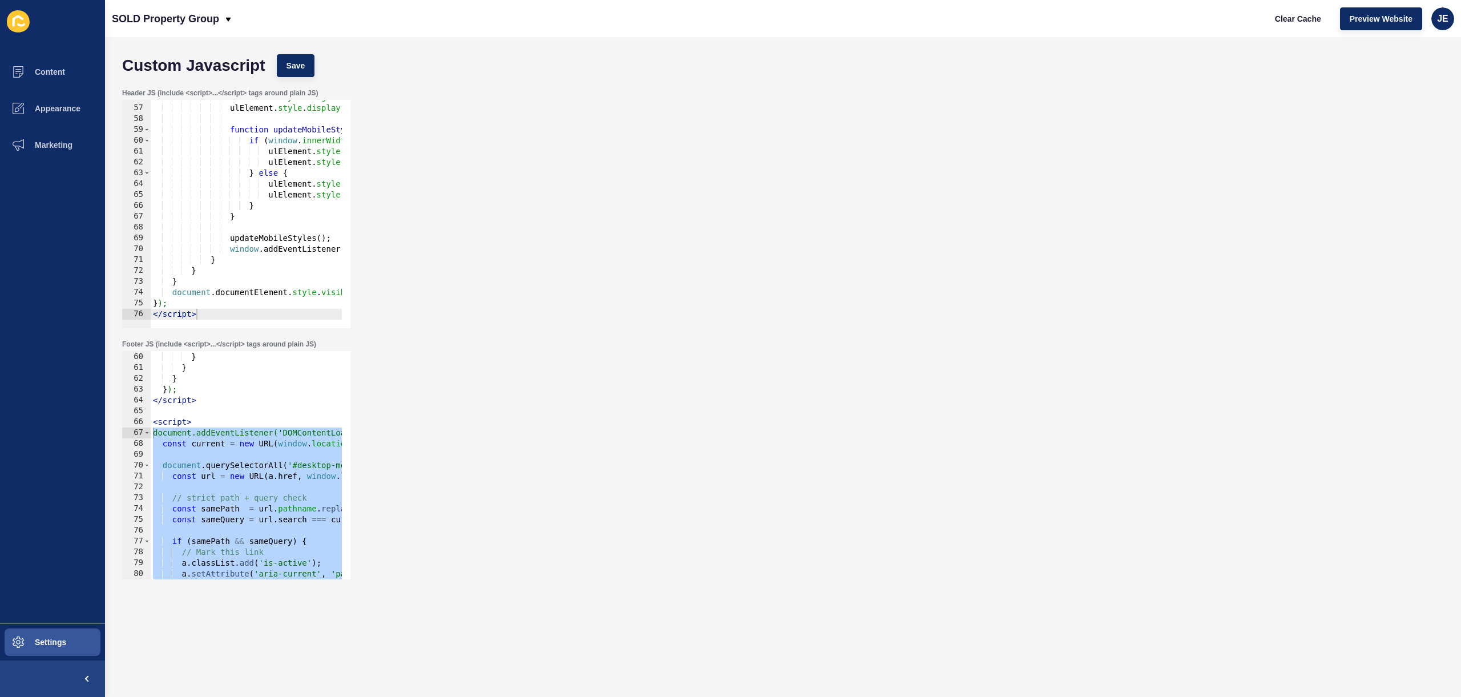
drag, startPoint x: 199, startPoint y: 566, endPoint x: 142, endPoint y: 420, distance: 157.2
click at [142, 420] on div "59 60 61 62 63 64 65 66 67 68 69 70 71 72 73 74 75 76 77 78 79 80 81 82 parentD…" at bounding box center [236, 465] width 228 height 228
click at [60, 639] on span "Settings" at bounding box center [32, 642] width 68 height 9
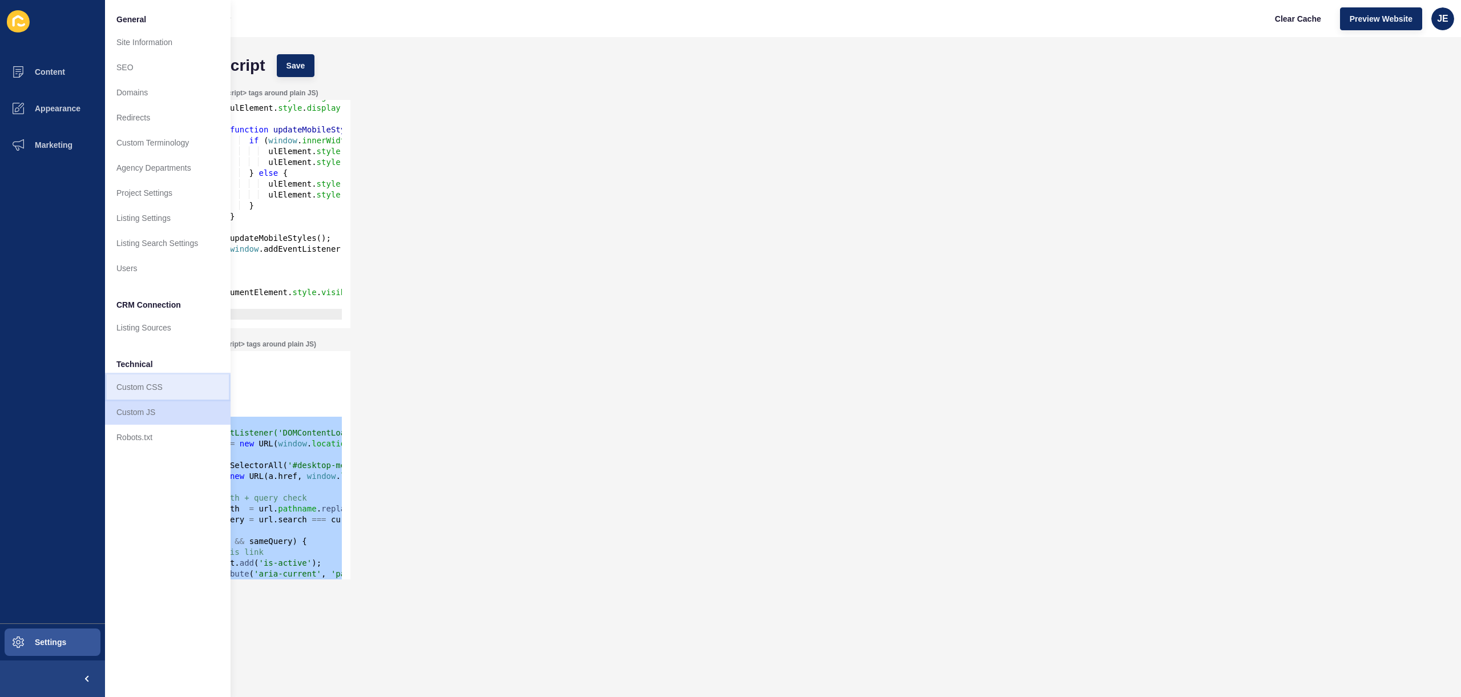
click at [155, 397] on link "Custom CSS" at bounding box center [168, 386] width 126 height 25
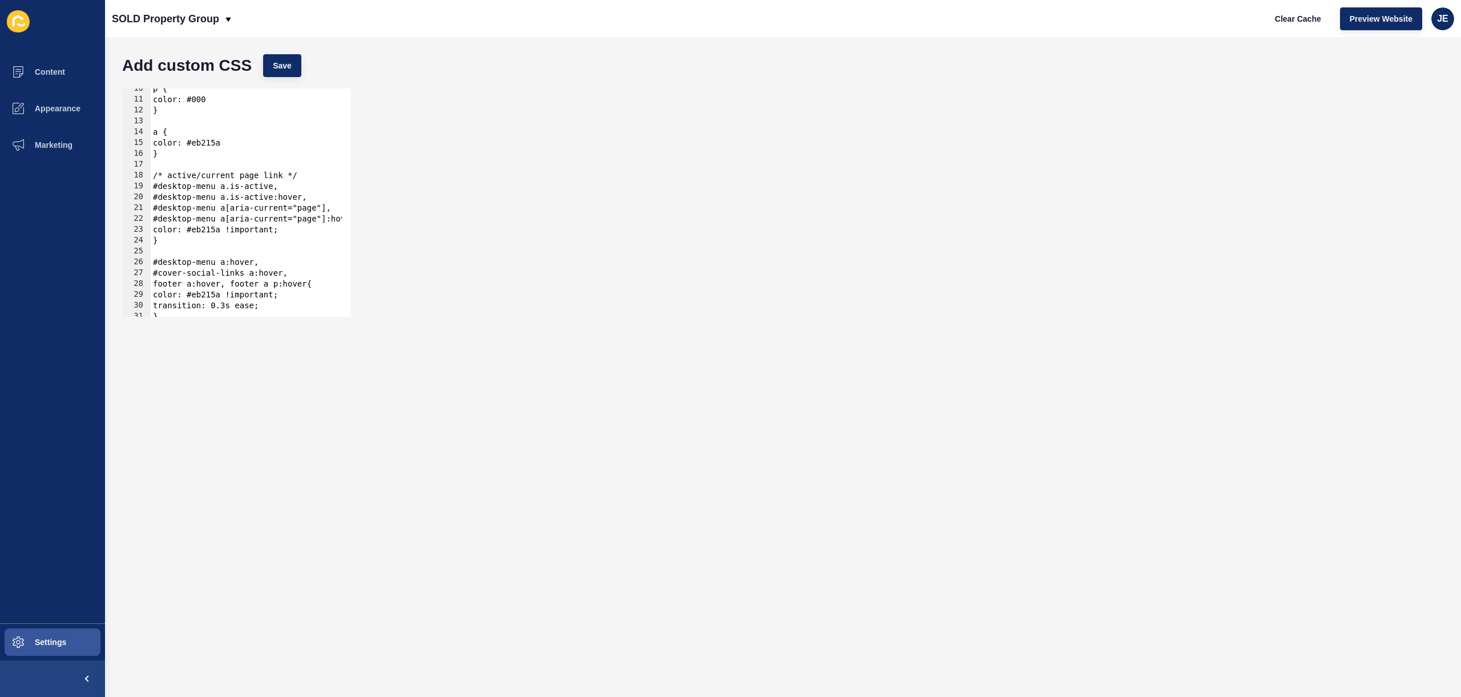
scroll to position [137, 0]
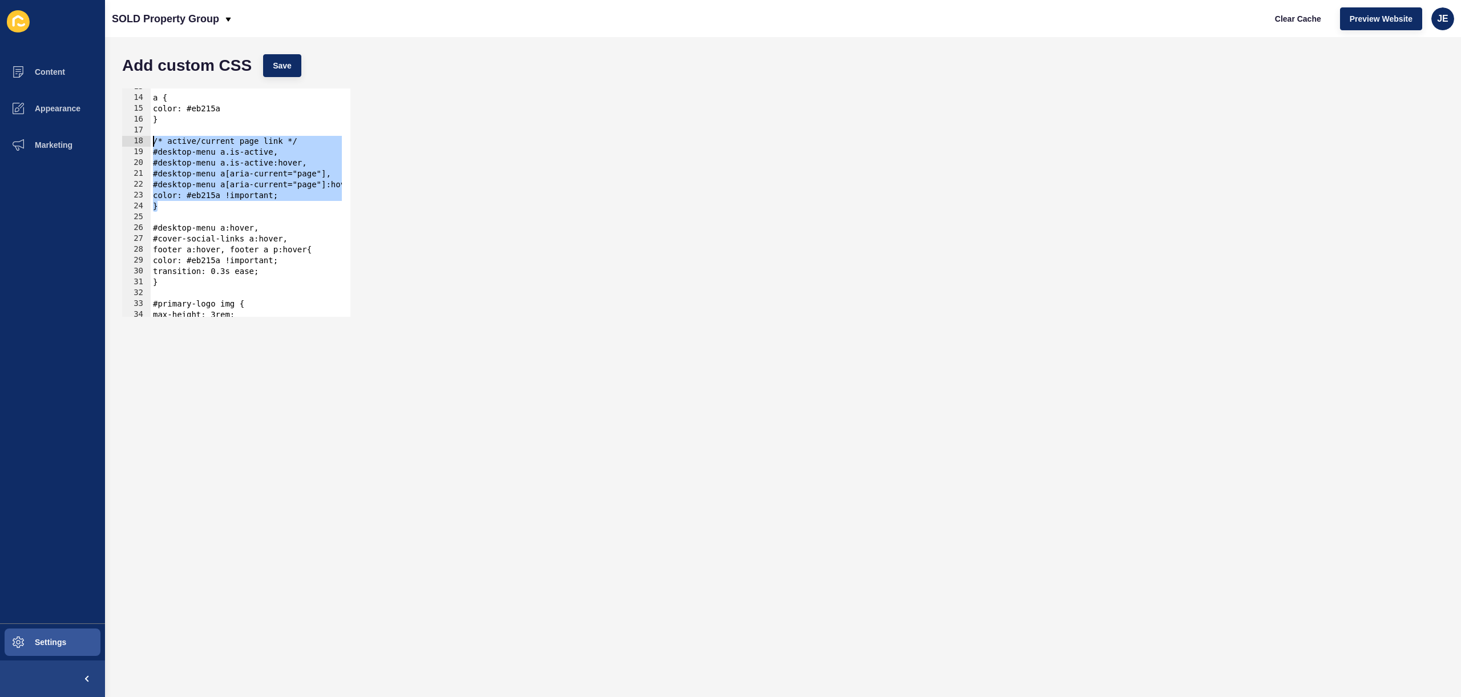
drag, startPoint x: 179, startPoint y: 210, endPoint x: 146, endPoint y: 143, distance: 75.0
click at [146, 143] on div "} 13 14 15 16 17 18 19 20 21 22 23 24 25 26 27 28 29 30 31 32 33 34 35 36 a { c…" at bounding box center [236, 202] width 228 height 228
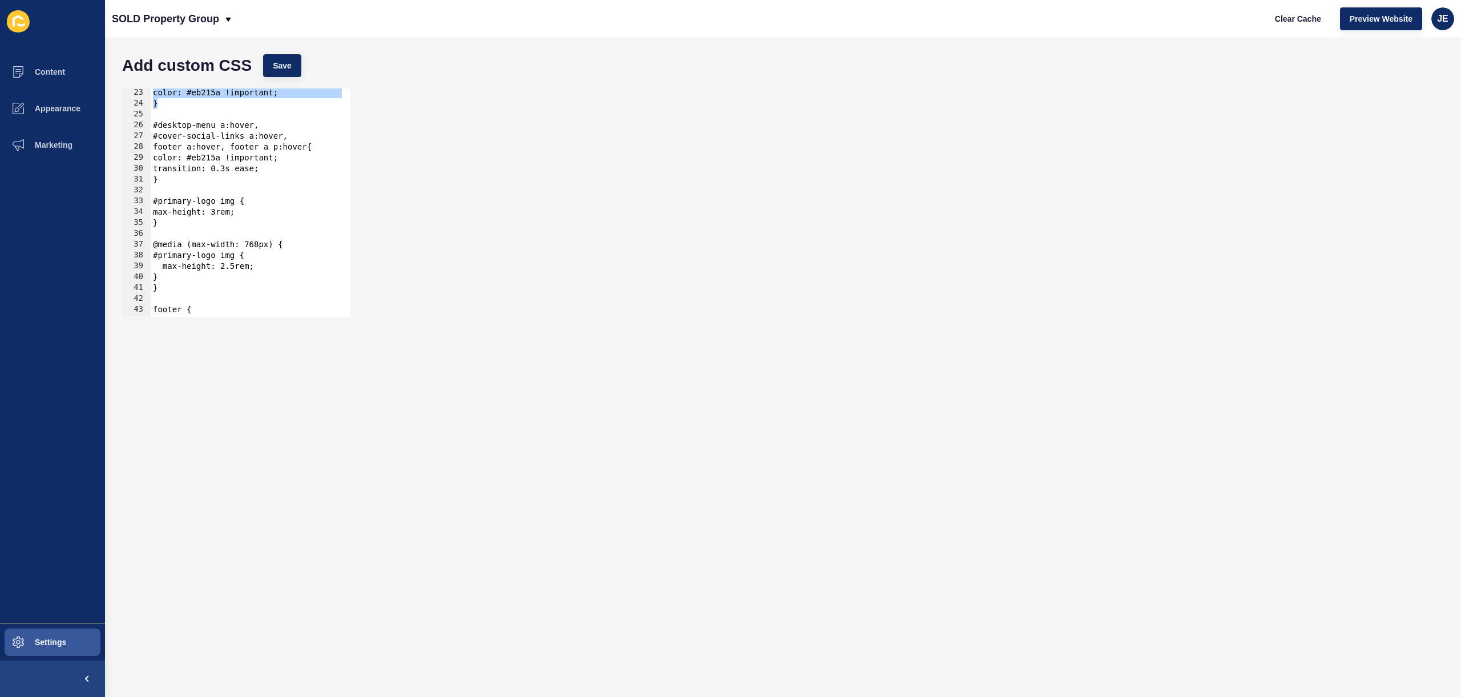
scroll to position [205, 0]
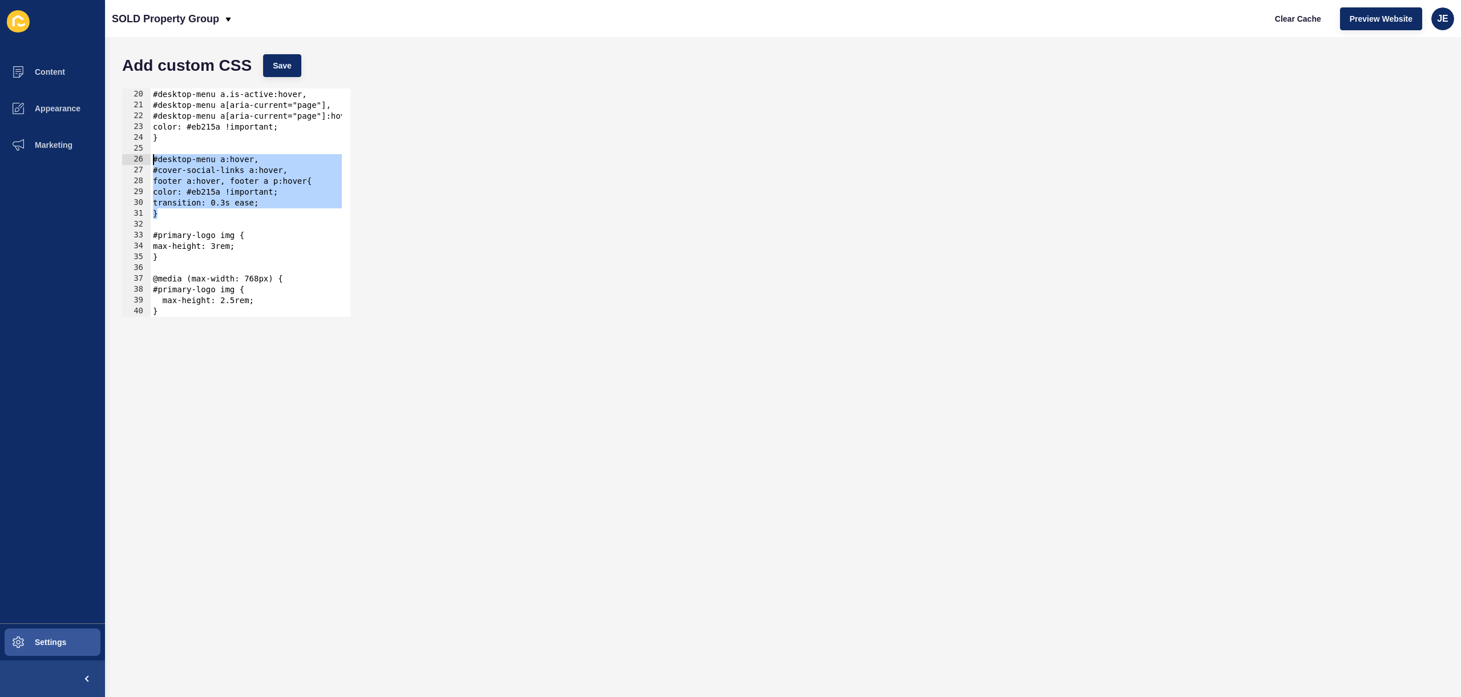
drag, startPoint x: 217, startPoint y: 215, endPoint x: 152, endPoint y: 163, distance: 82.9
click at [152, 163] on div "#desktop-menu a.is-active, #desktop-menu a.is-active:hover, #desktop-menu a[ari…" at bounding box center [266, 198] width 230 height 241
type textarea "#desktop-menu a:hover, #cover-social-links a:hover,"
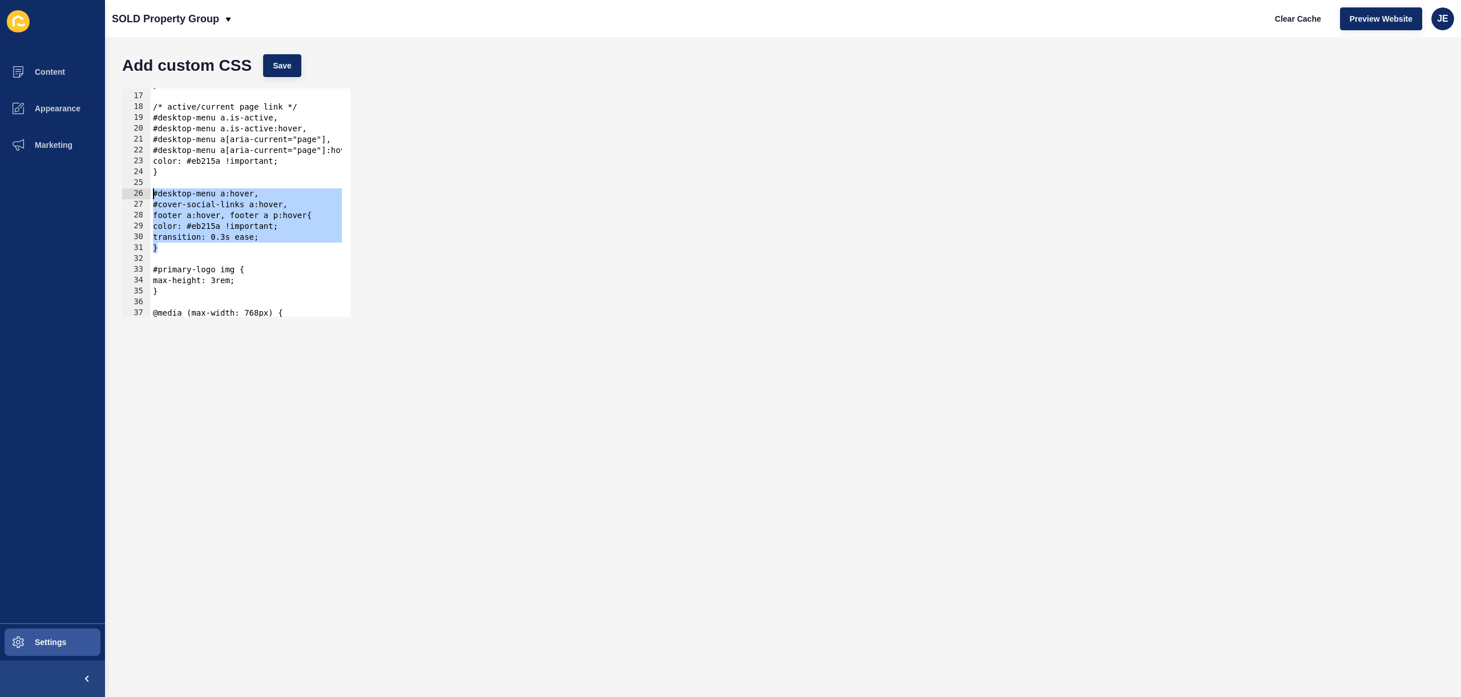
scroll to position [137, 0]
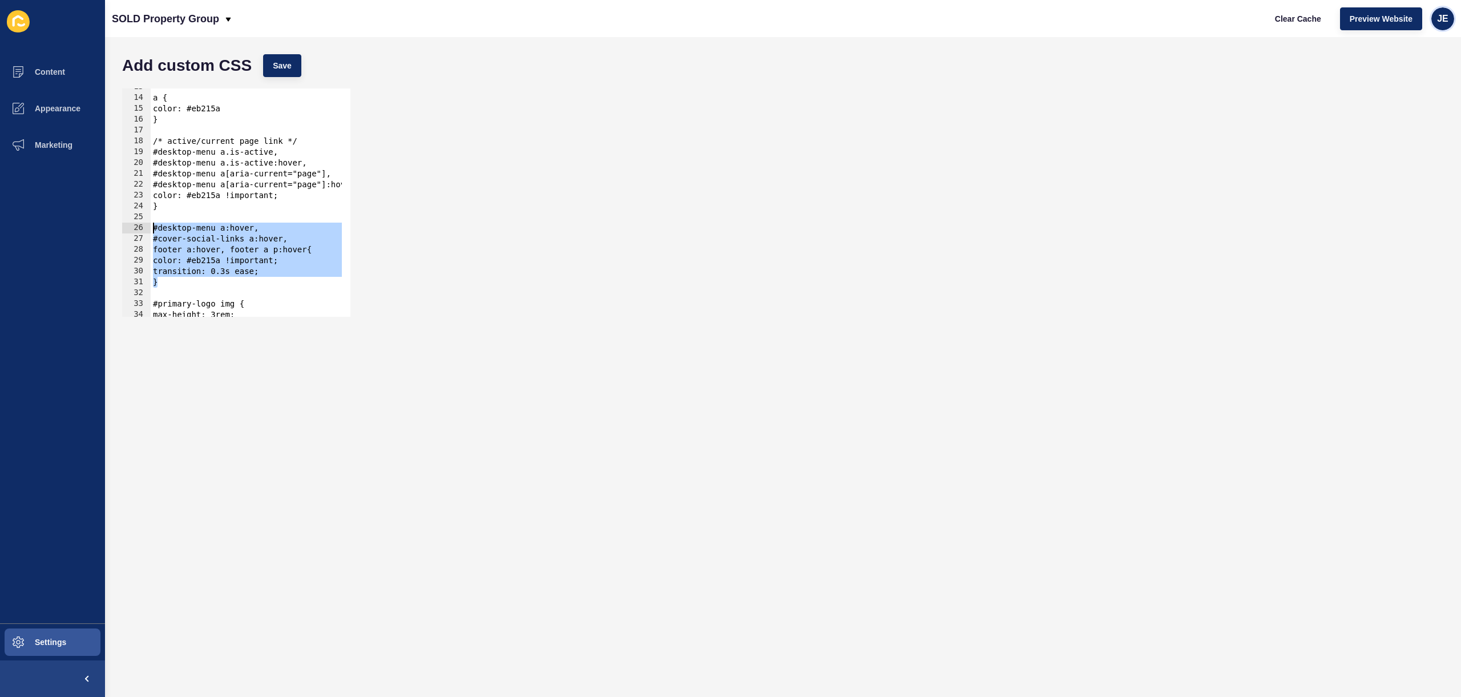
click at [1446, 19] on span "JE" at bounding box center [1442, 18] width 11 height 11
click at [1413, 99] on link "Logout" at bounding box center [1416, 95] width 84 height 25
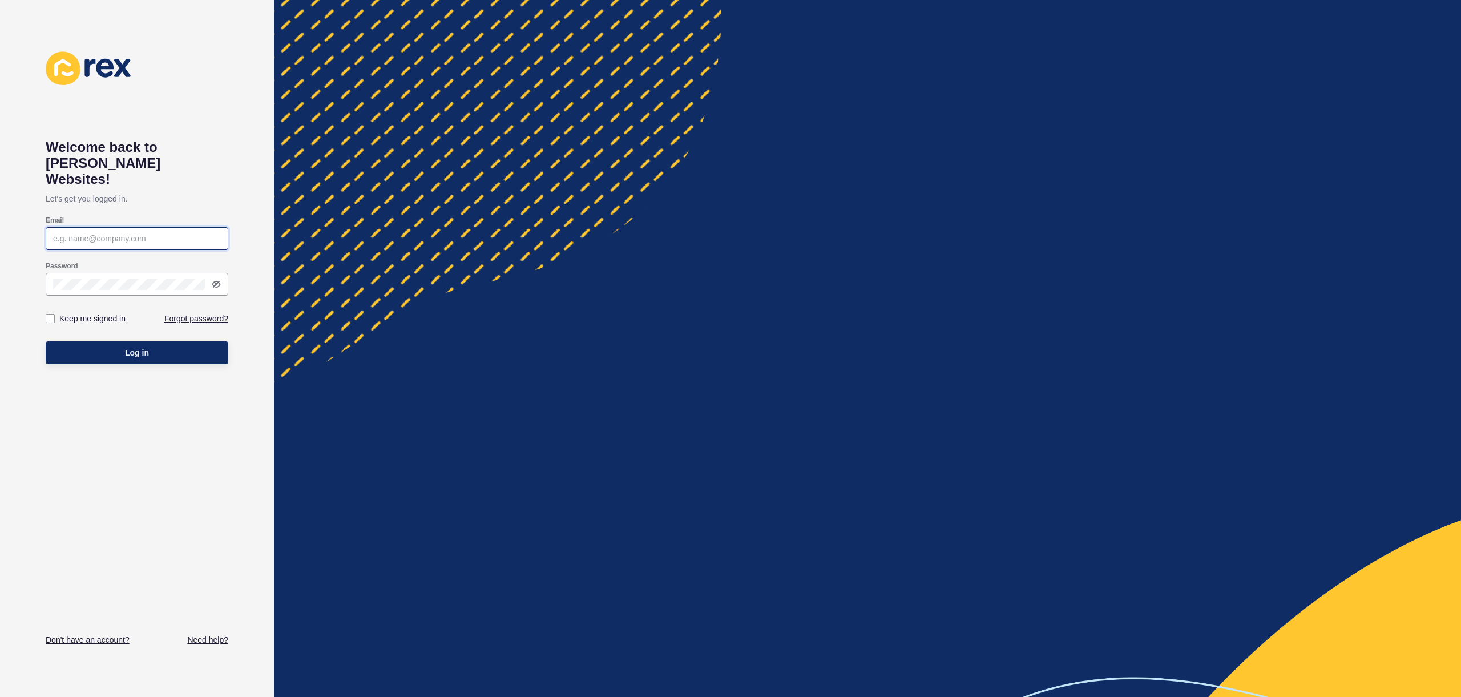
type input "[EMAIL_ADDRESS][PERSON_NAME][DOMAIN_NAME]"
click at [119, 341] on button "Log in" at bounding box center [137, 352] width 183 height 23
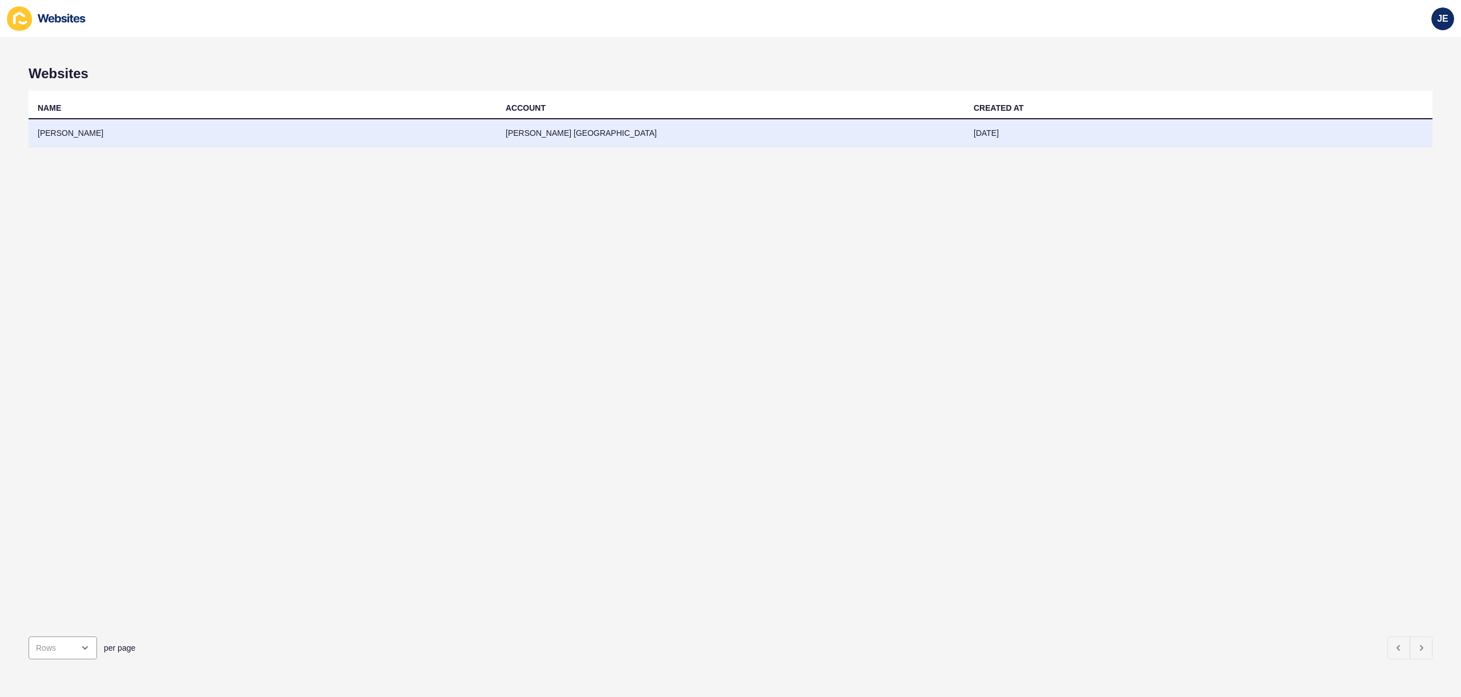
click at [316, 132] on td "[PERSON_NAME]" at bounding box center [263, 133] width 468 height 28
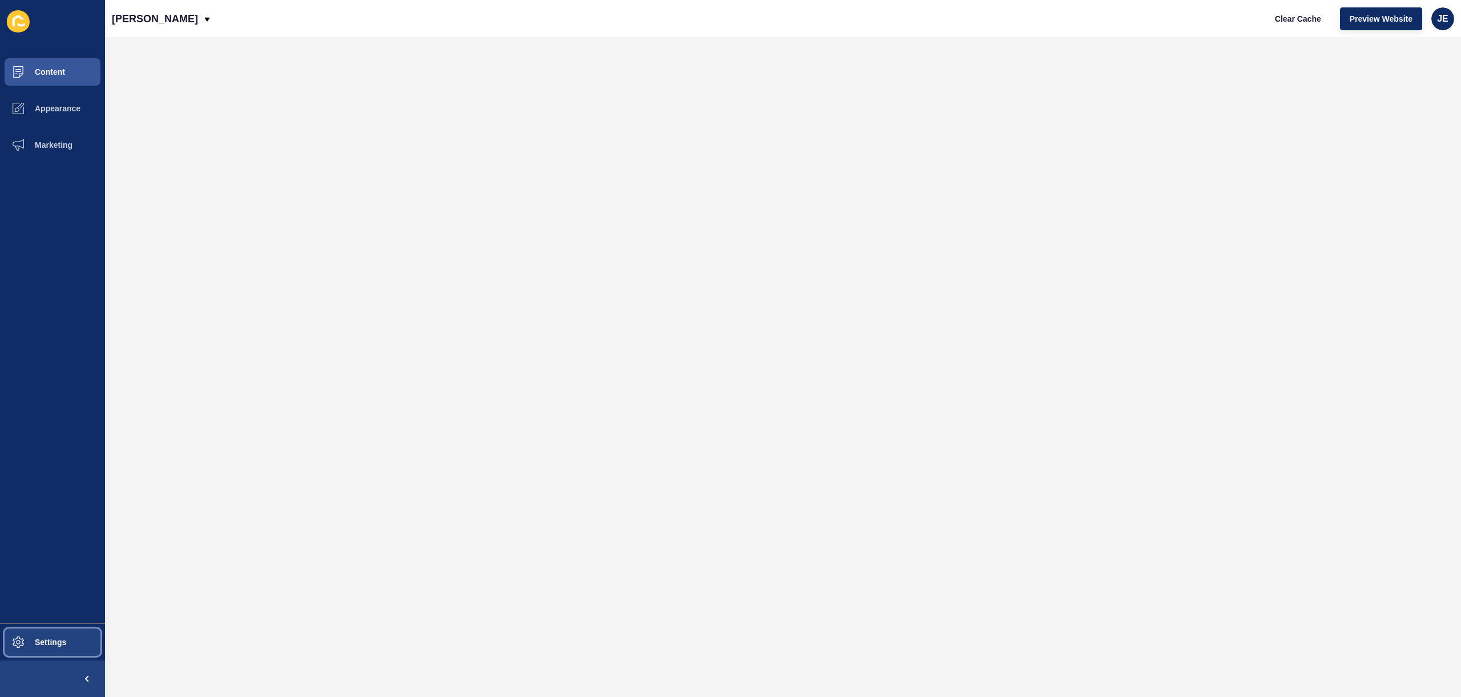
click at [57, 638] on span "Settings" at bounding box center [32, 642] width 68 height 9
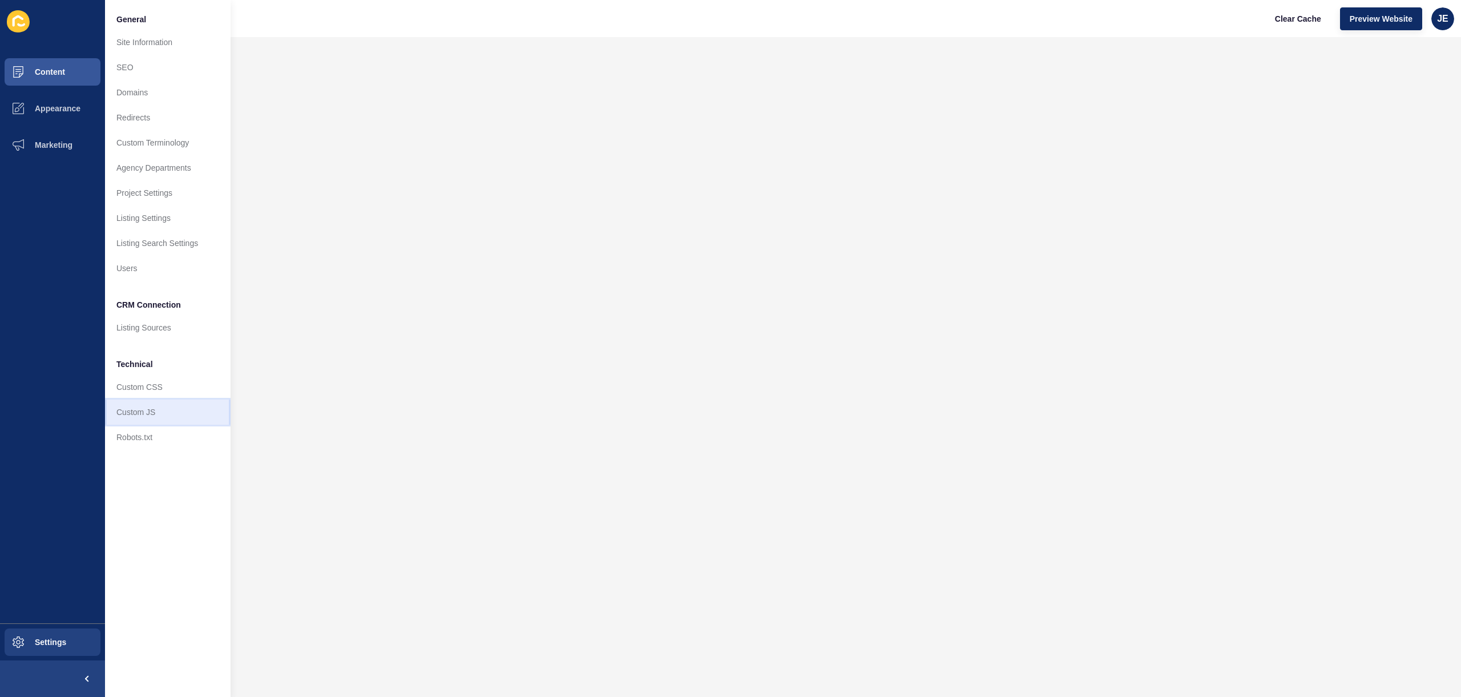
click at [167, 406] on link "Custom JS" at bounding box center [168, 412] width 126 height 25
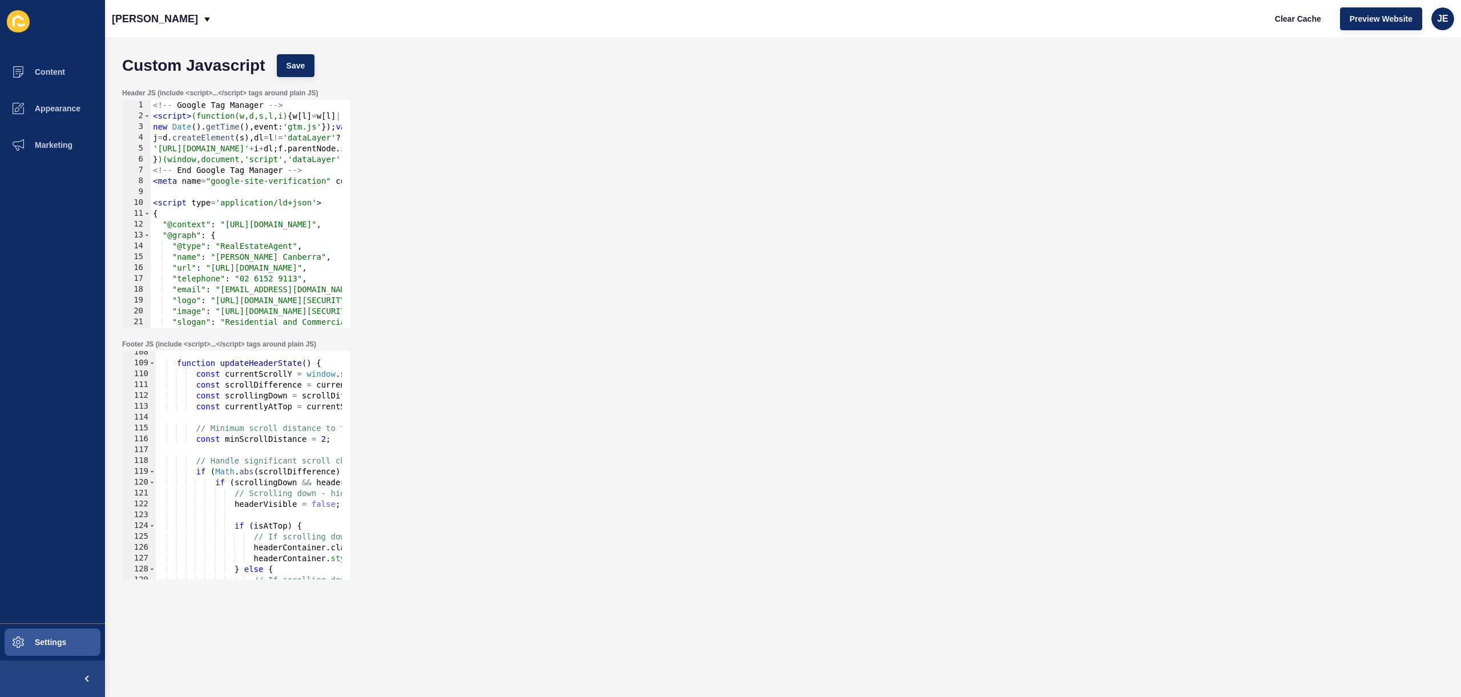
scroll to position [1732, 0]
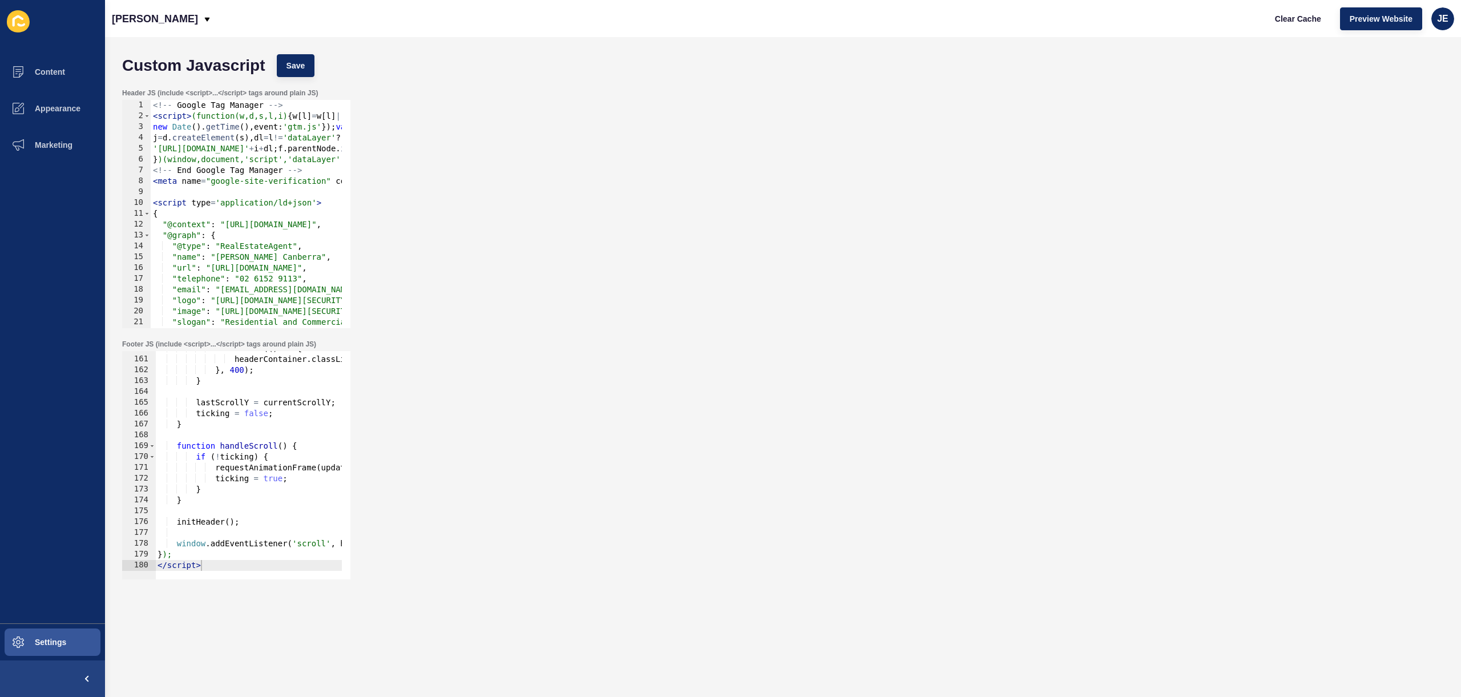
type textarea "</script>"
click at [236, 567] on div "setTimeout (( ) => { headerContainer . classList . remove ( 'bg-transition' ) ;…" at bounding box center [920, 463] width 1530 height 241
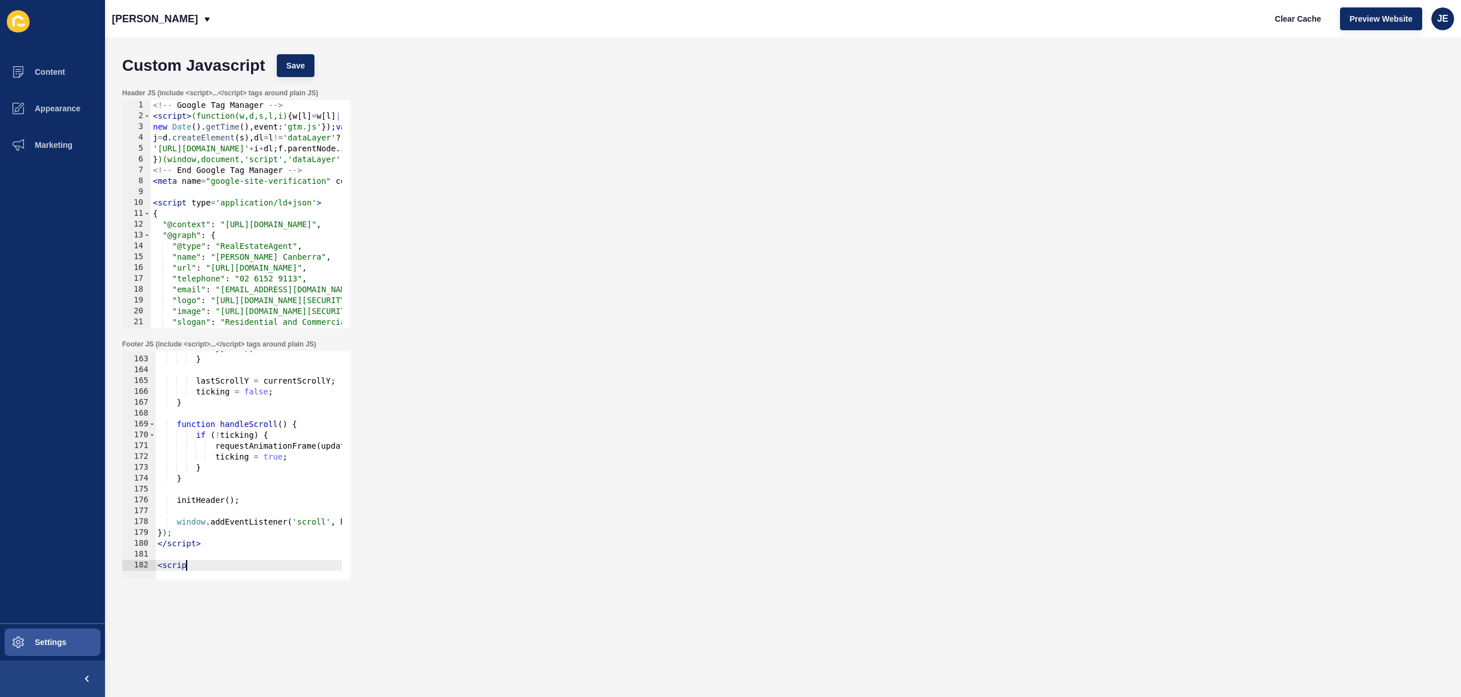
type textarea "<scrip>"
type textarea "<script>"
paste textarea "});"
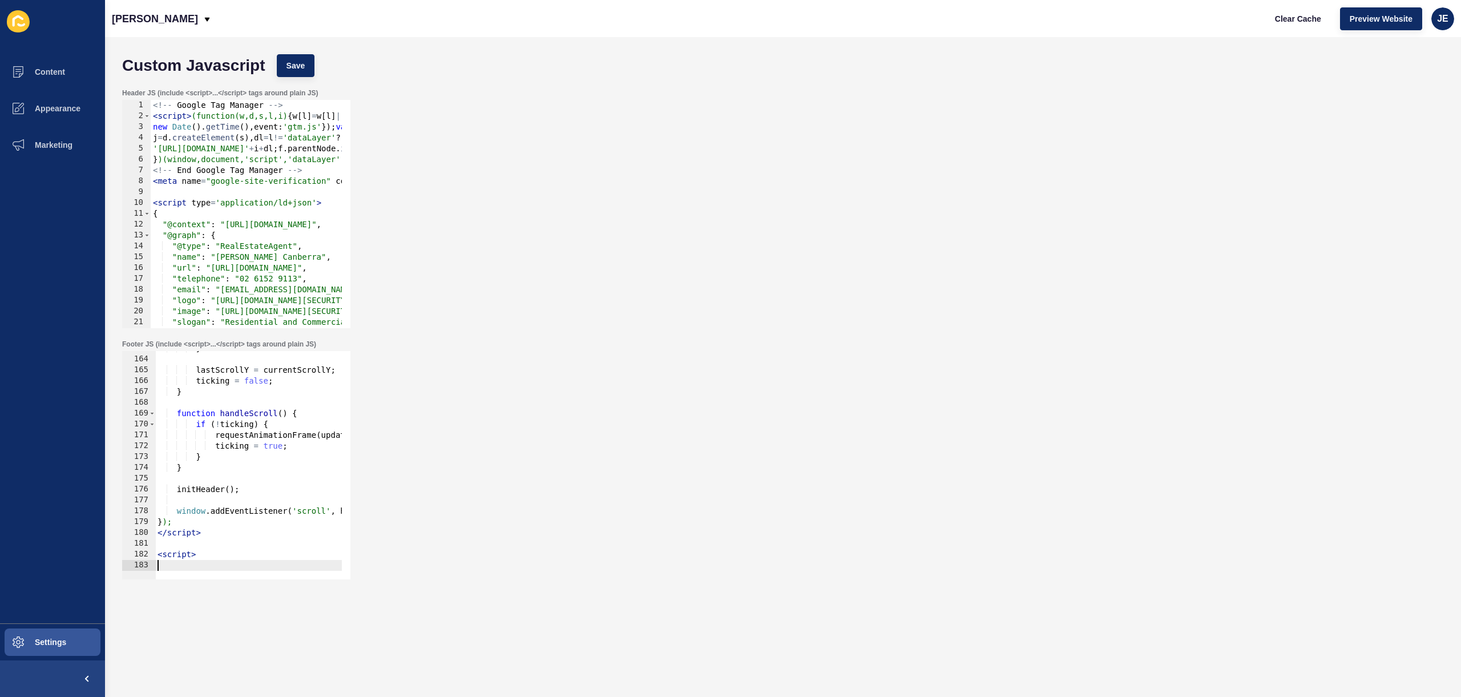
type textarea "});"
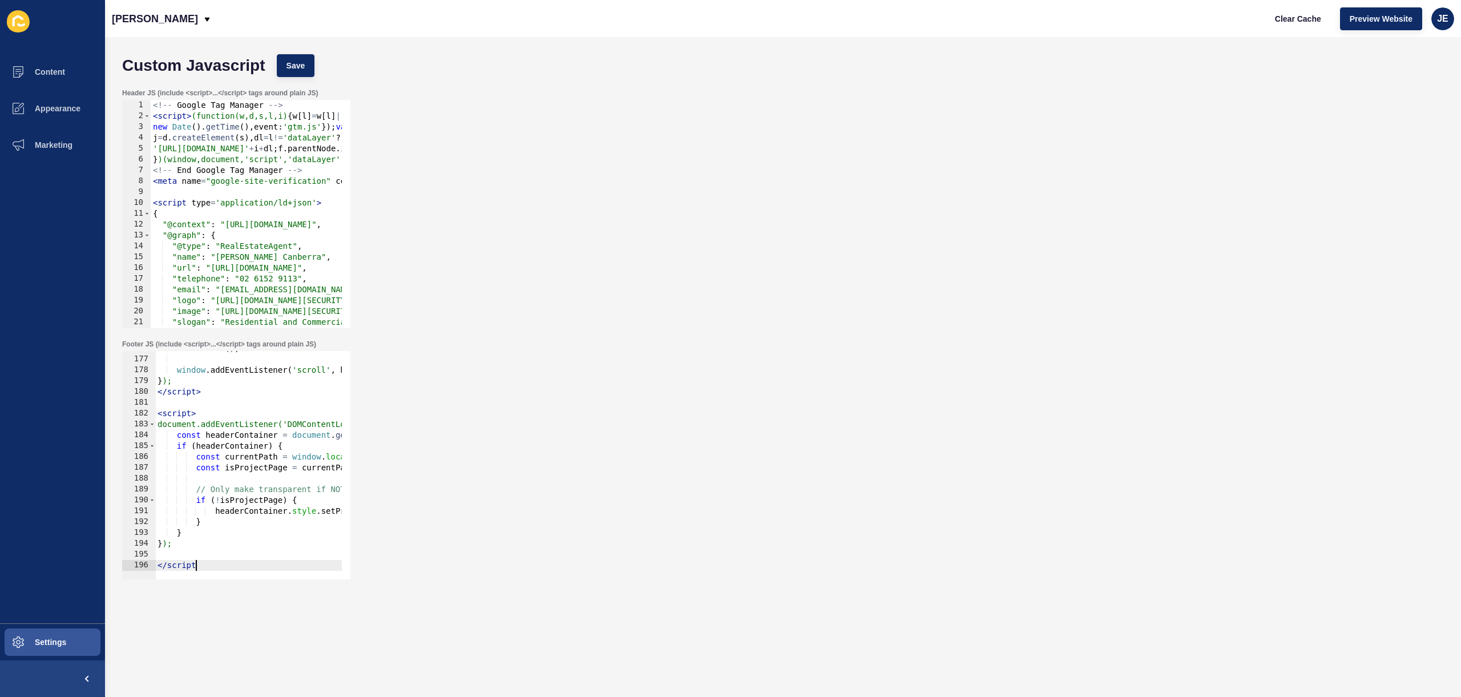
scroll to position [0, 2]
click at [255, 493] on div "initHeader ( ) ; window . addEventListener ( 'scroll' , handleScroll , { passiv…" at bounding box center [920, 463] width 1530 height 241
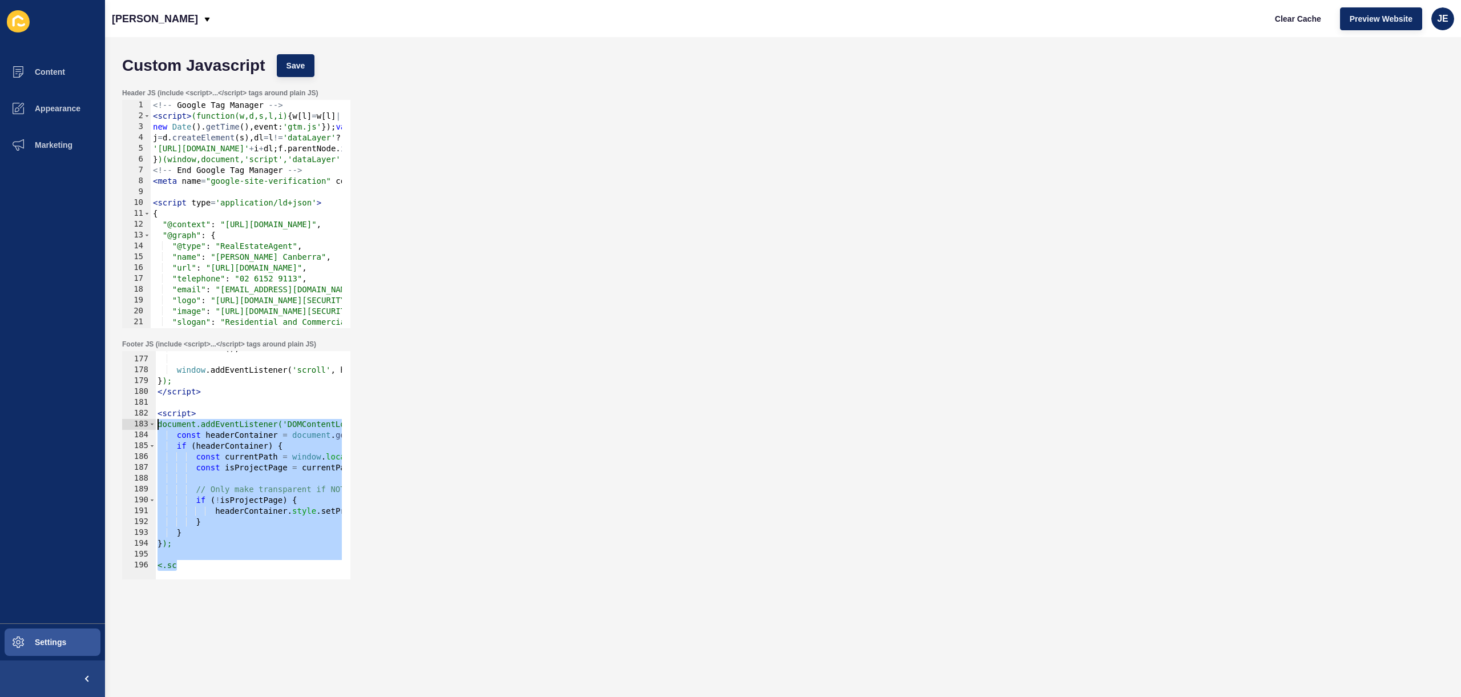
drag, startPoint x: 199, startPoint y: 567, endPoint x: 126, endPoint y: 414, distance: 170.0
click at [126, 414] on div "<.sc 176 177 178 179 180 181 182 183 184 185 186 187 188 189 190 191 192 193 19…" at bounding box center [236, 465] width 228 height 228
type textarea "<script> document.addEventListener('DOMContentLoaded', function() {"
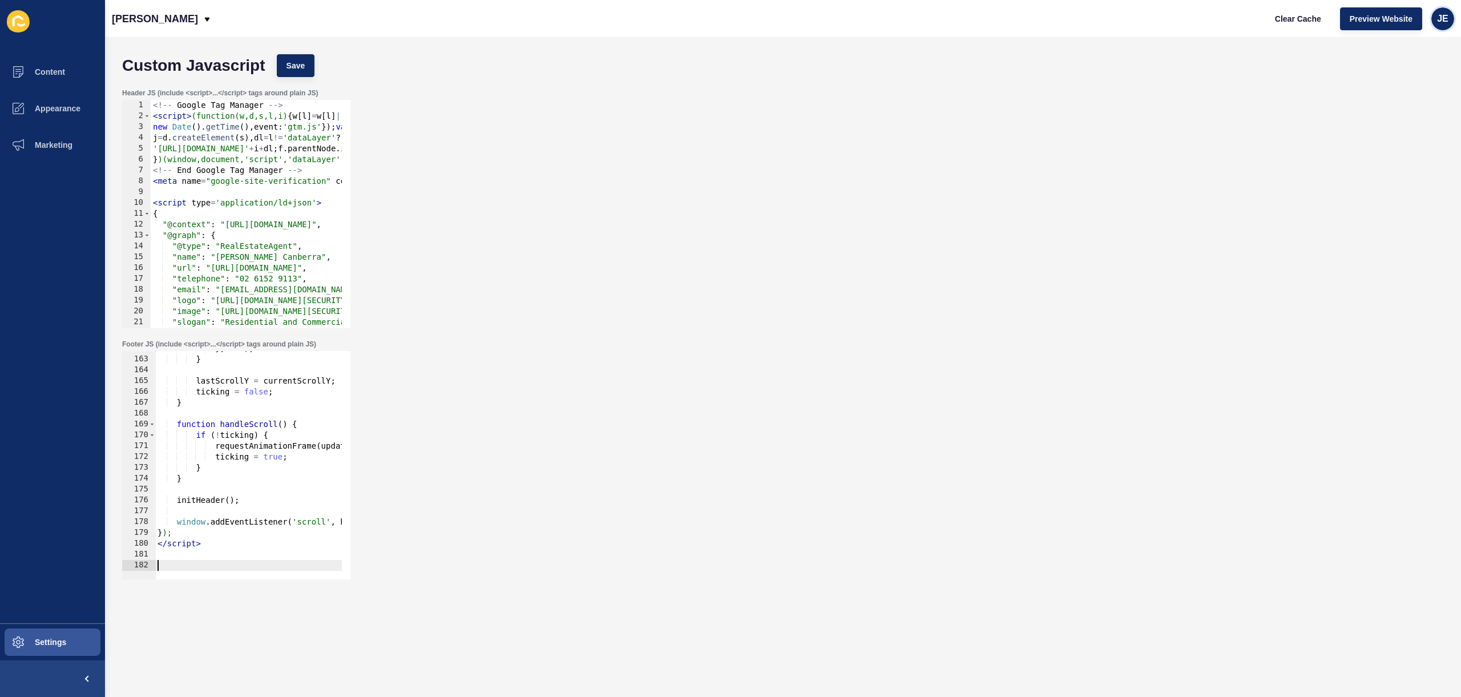
click at [1440, 25] on div "JE" at bounding box center [1442, 18] width 23 height 23
click at [1401, 92] on link "Logout" at bounding box center [1416, 95] width 84 height 25
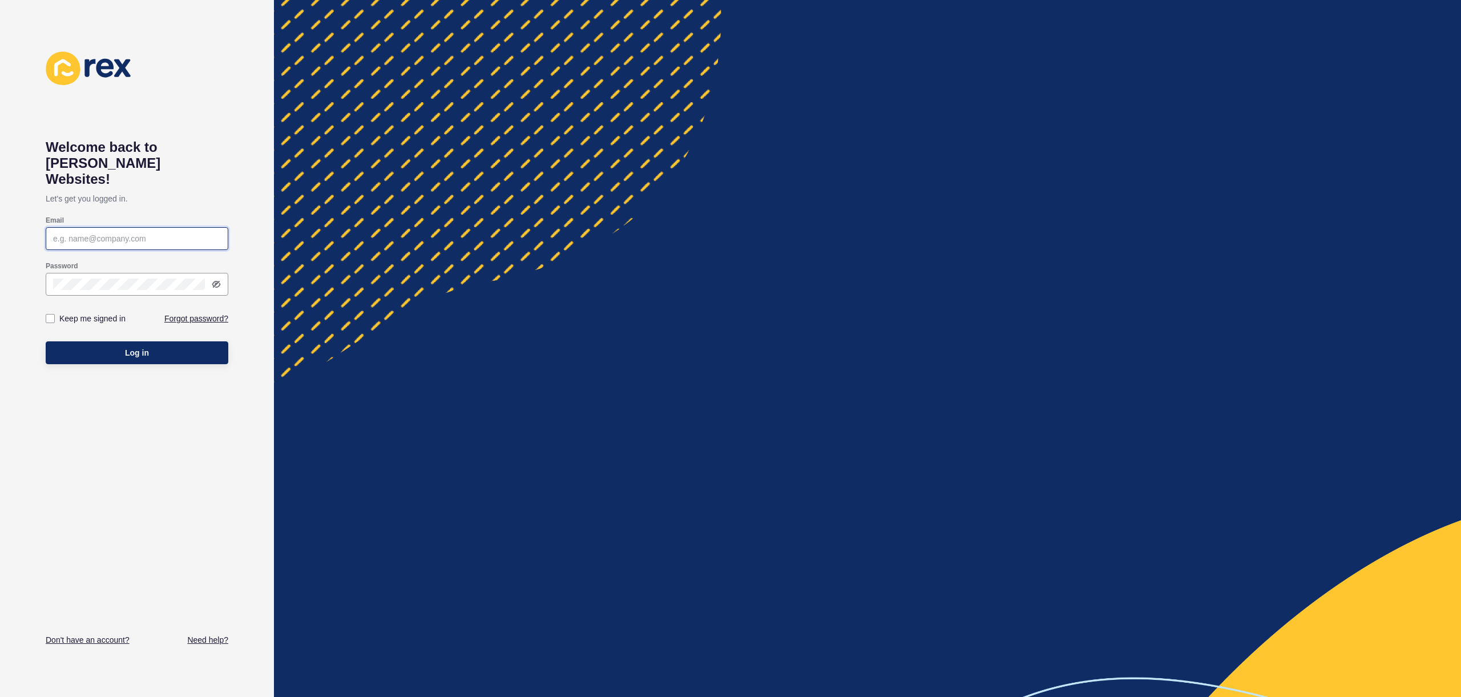
type input "[EMAIL_ADDRESS][PERSON_NAME][DOMAIN_NAME]"
click at [164, 343] on button "Log in" at bounding box center [137, 352] width 183 height 23
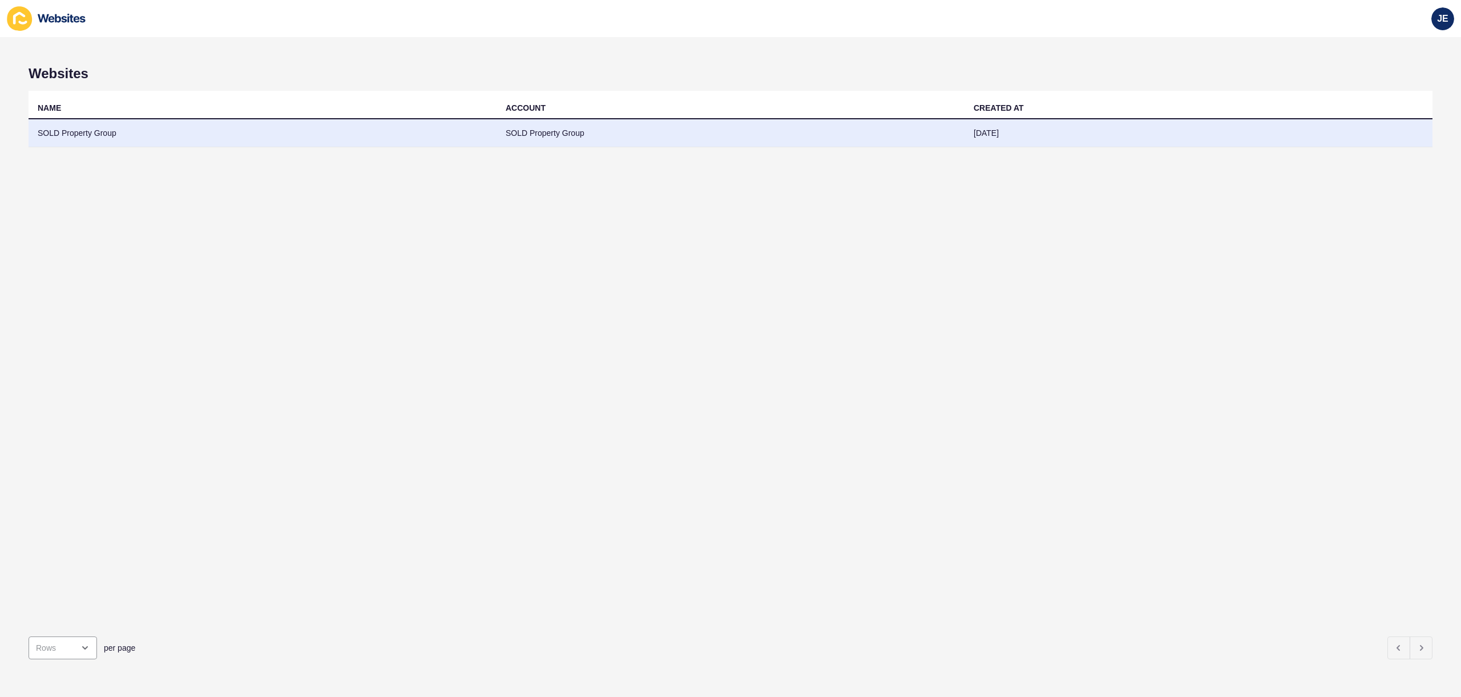
click at [216, 139] on td "SOLD Property Group" at bounding box center [263, 133] width 468 height 28
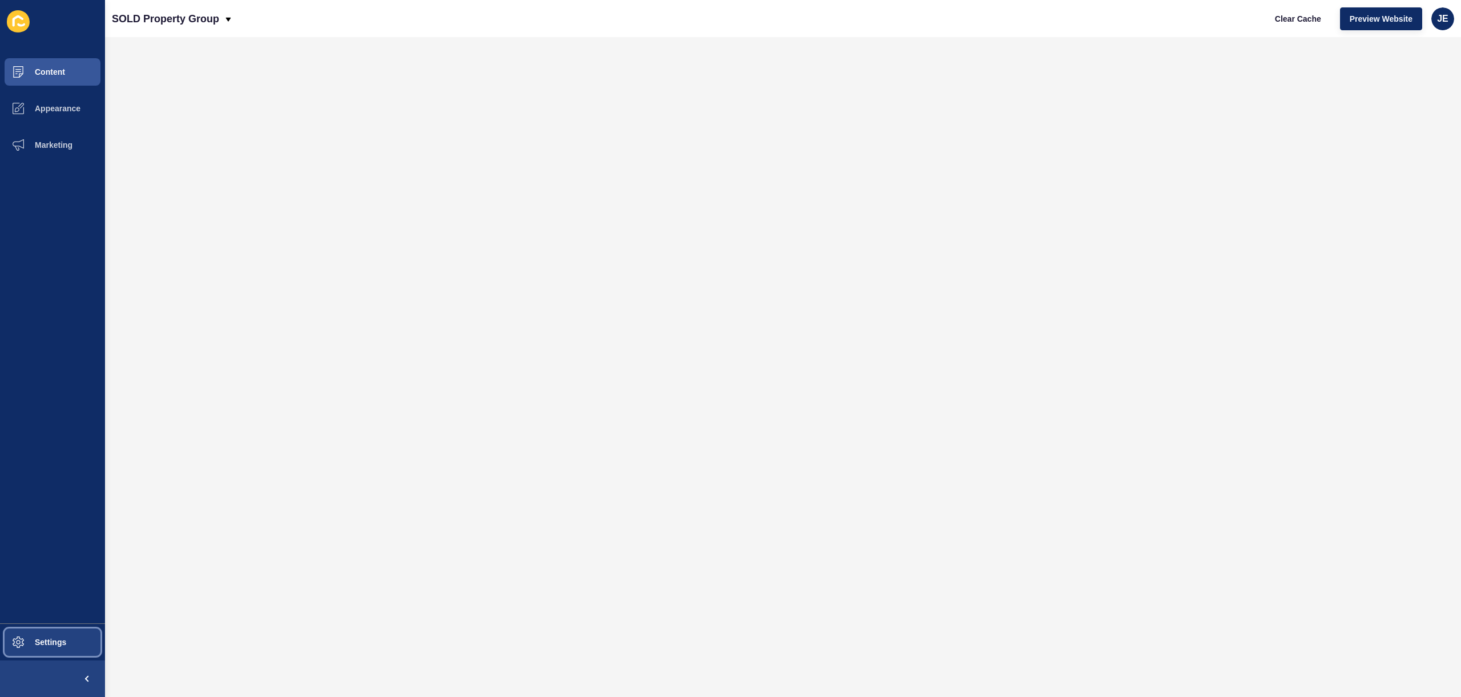
click at [80, 643] on button "Settings" at bounding box center [52, 642] width 105 height 37
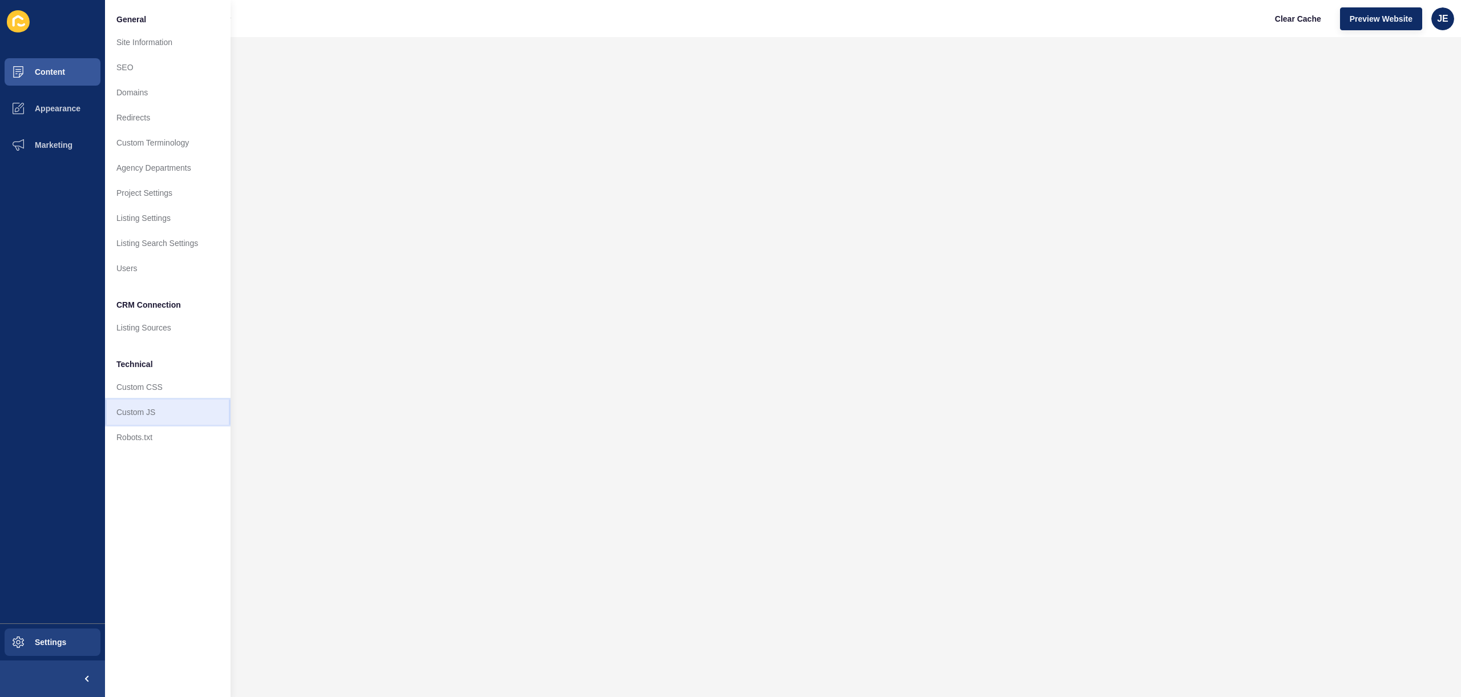
click at [131, 420] on link "Custom JS" at bounding box center [168, 412] width 126 height 25
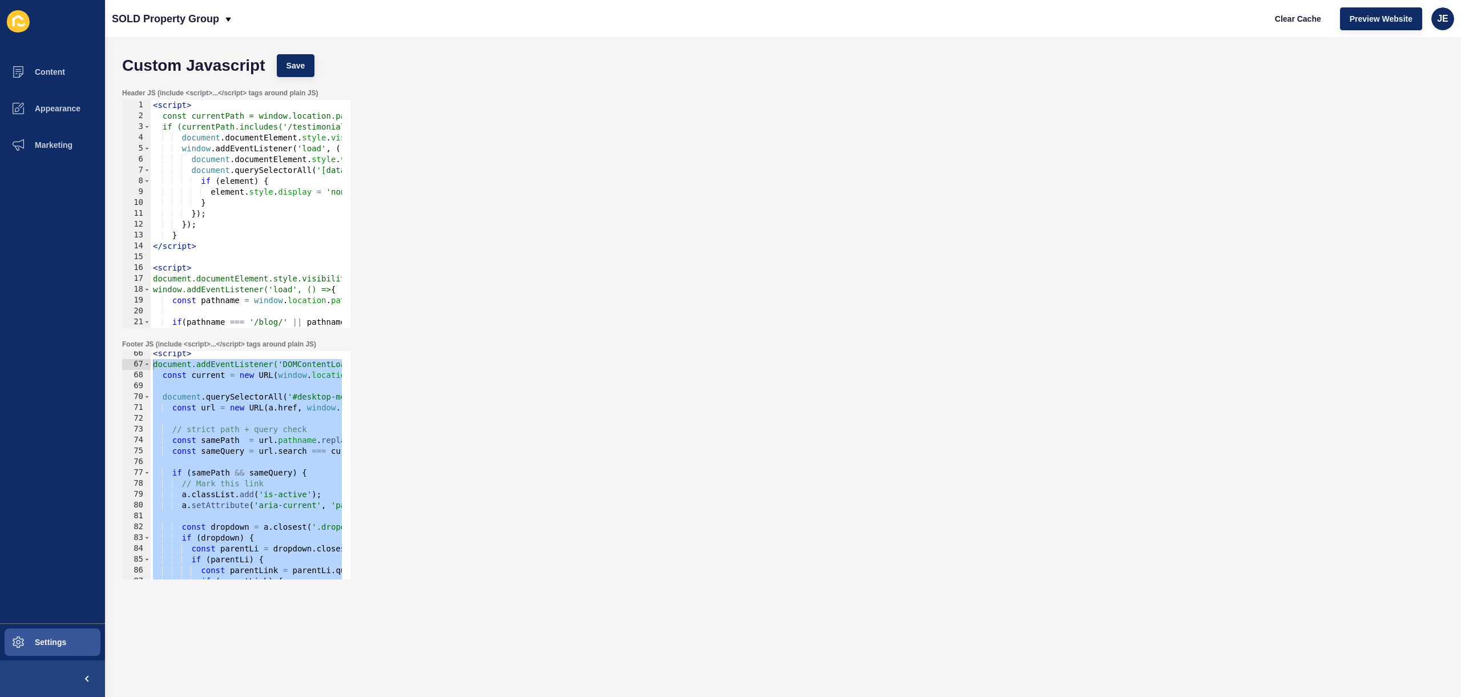
scroll to position [705, 0]
drag, startPoint x: 211, startPoint y: 567, endPoint x: 142, endPoint y: 357, distance: 221.1
click at [142, 356] on div "66 67 68 69 70 71 72 73 74 75 76 77 78 79 80 81 82 83 84 85 86 87 88 < script >…" at bounding box center [236, 465] width 228 height 228
click at [179, 381] on div "< script > document.addEventListener('DOMContentLoaded', function () { const cu…" at bounding box center [383, 471] width 465 height 241
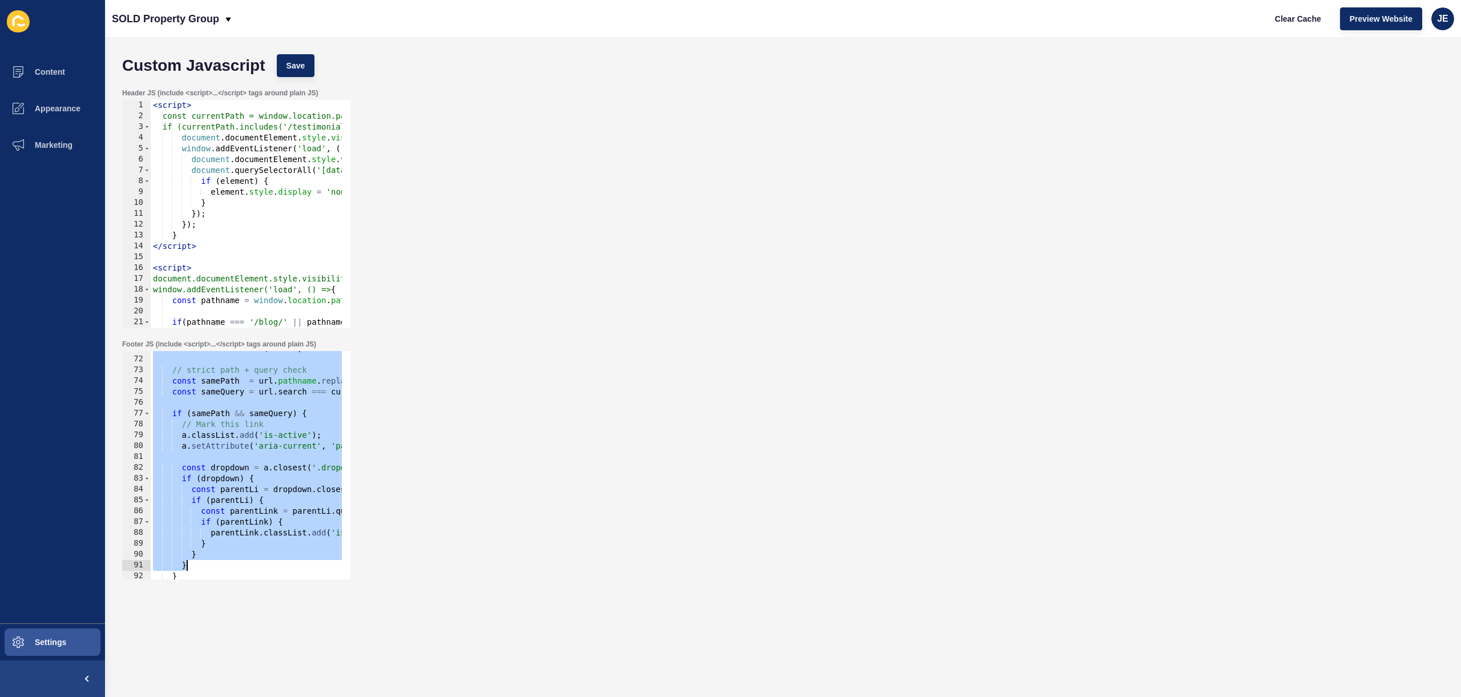
scroll to position [810, 0]
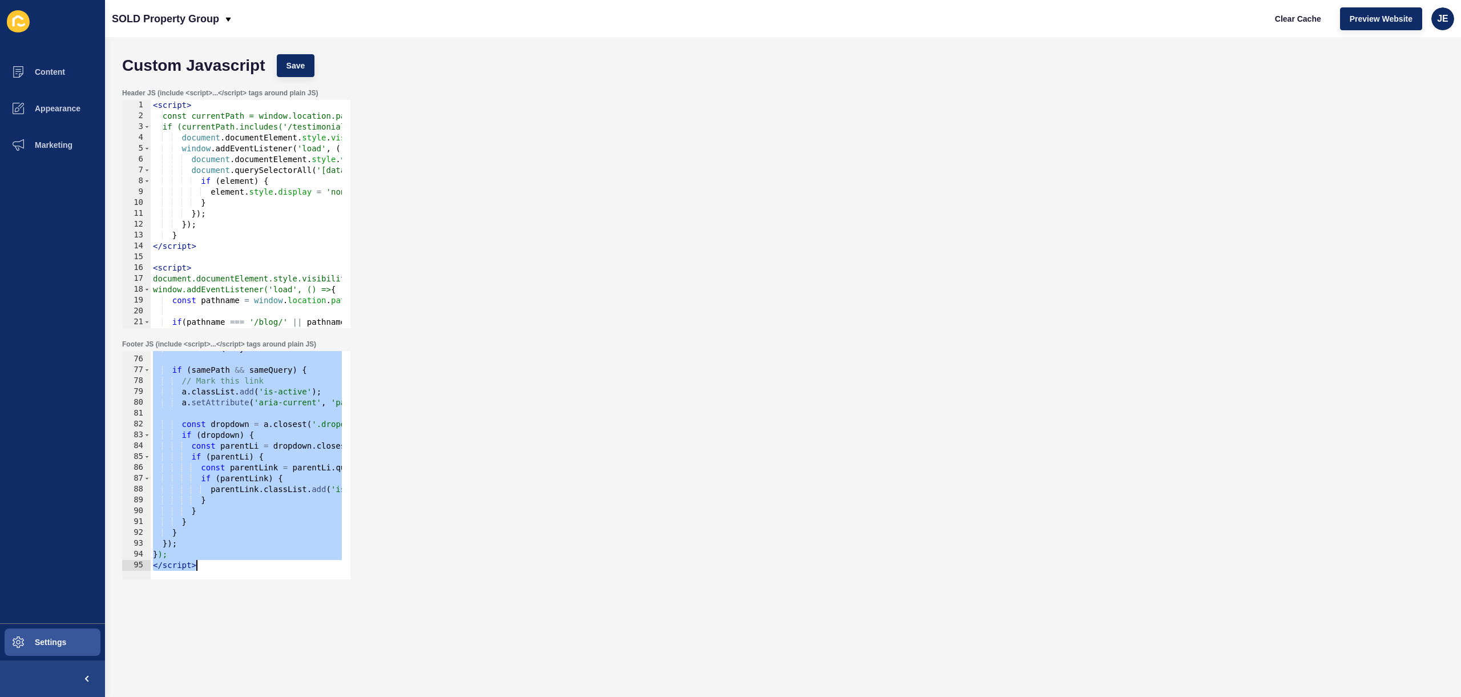
drag, startPoint x: 155, startPoint y: 356, endPoint x: 289, endPoint y: 684, distance: 355.3
click at [289, 684] on div "Custom Javascript Save Header JS (include <script>...</script> tags around plai…" at bounding box center [783, 367] width 1356 height 660
type textarea "}); </script>"
click at [1440, 23] on span "JE" at bounding box center [1442, 18] width 11 height 11
click at [1411, 92] on link "Logout" at bounding box center [1416, 95] width 84 height 25
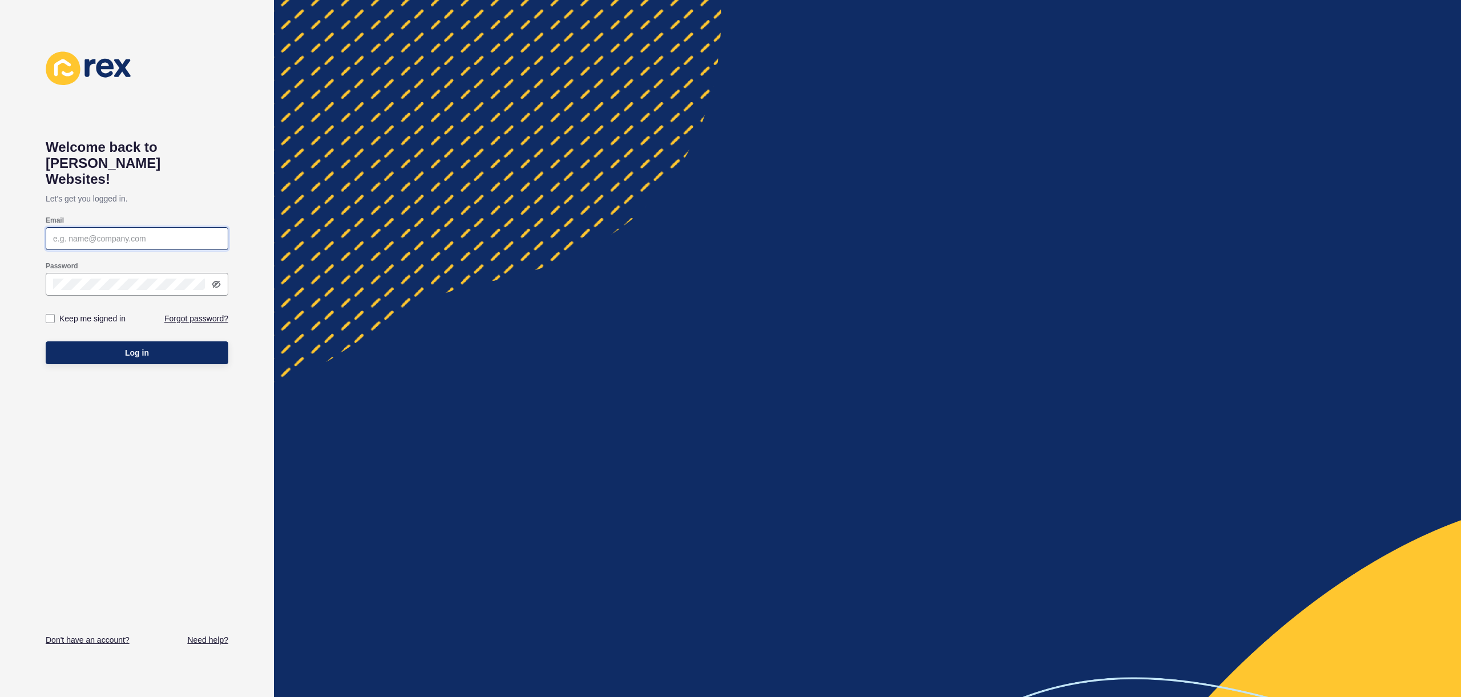
type input "[EMAIL_ADDRESS][PERSON_NAME][DOMAIN_NAME]"
click at [163, 341] on button "Log in" at bounding box center [137, 352] width 183 height 23
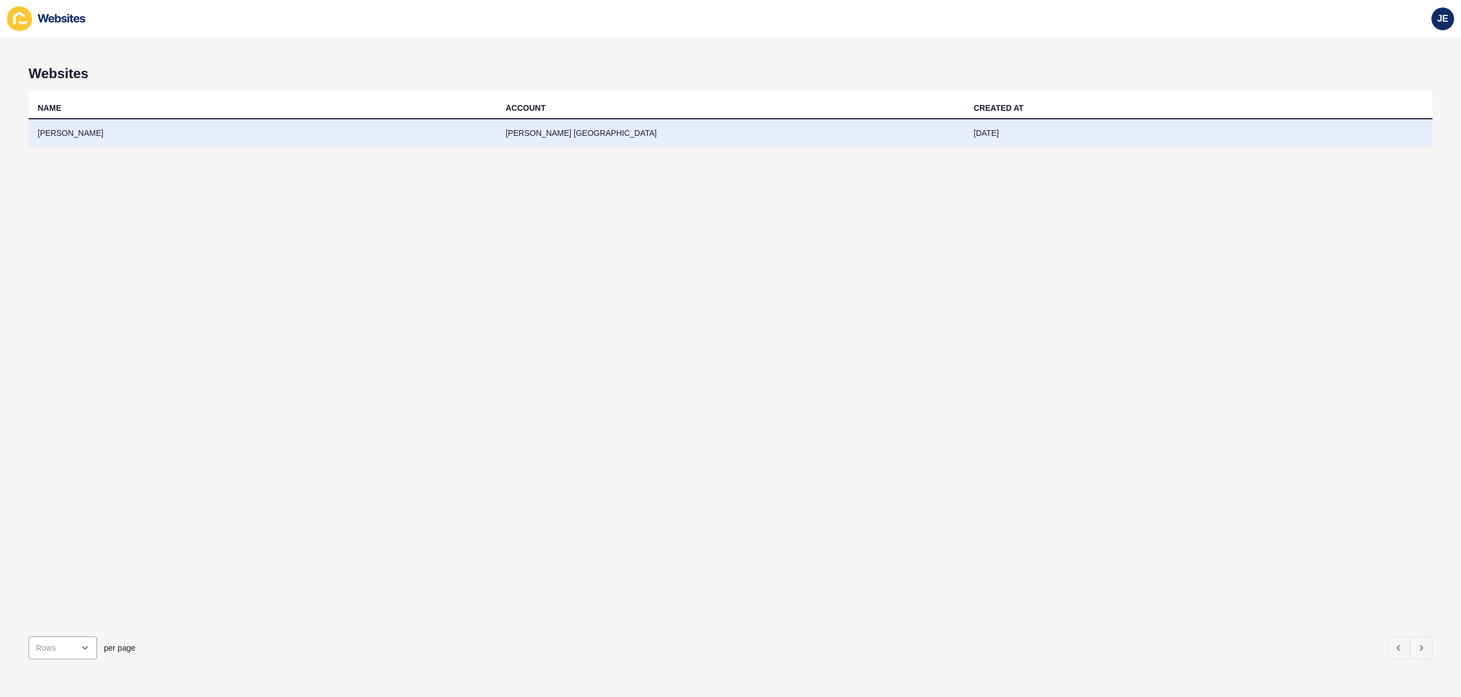
click at [287, 142] on td "[PERSON_NAME]" at bounding box center [263, 133] width 468 height 28
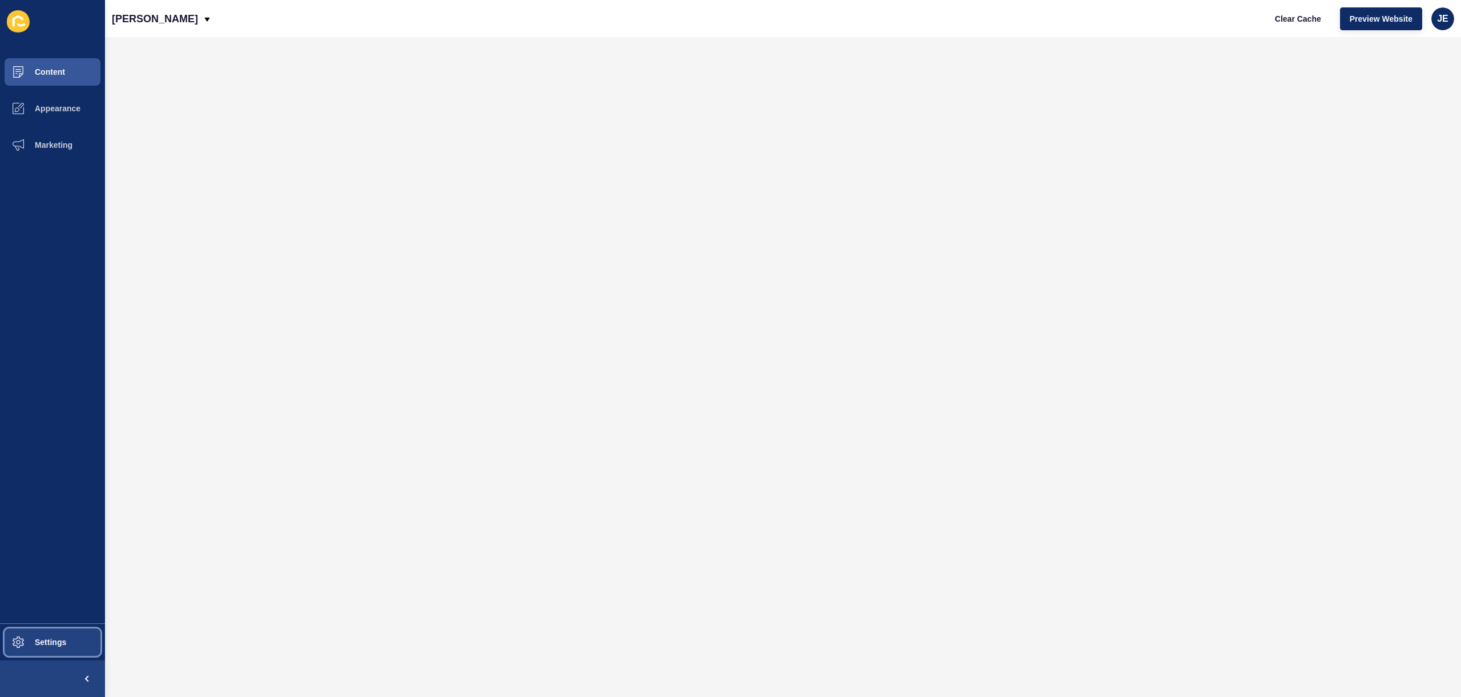
click at [58, 655] on button "Settings" at bounding box center [52, 642] width 105 height 37
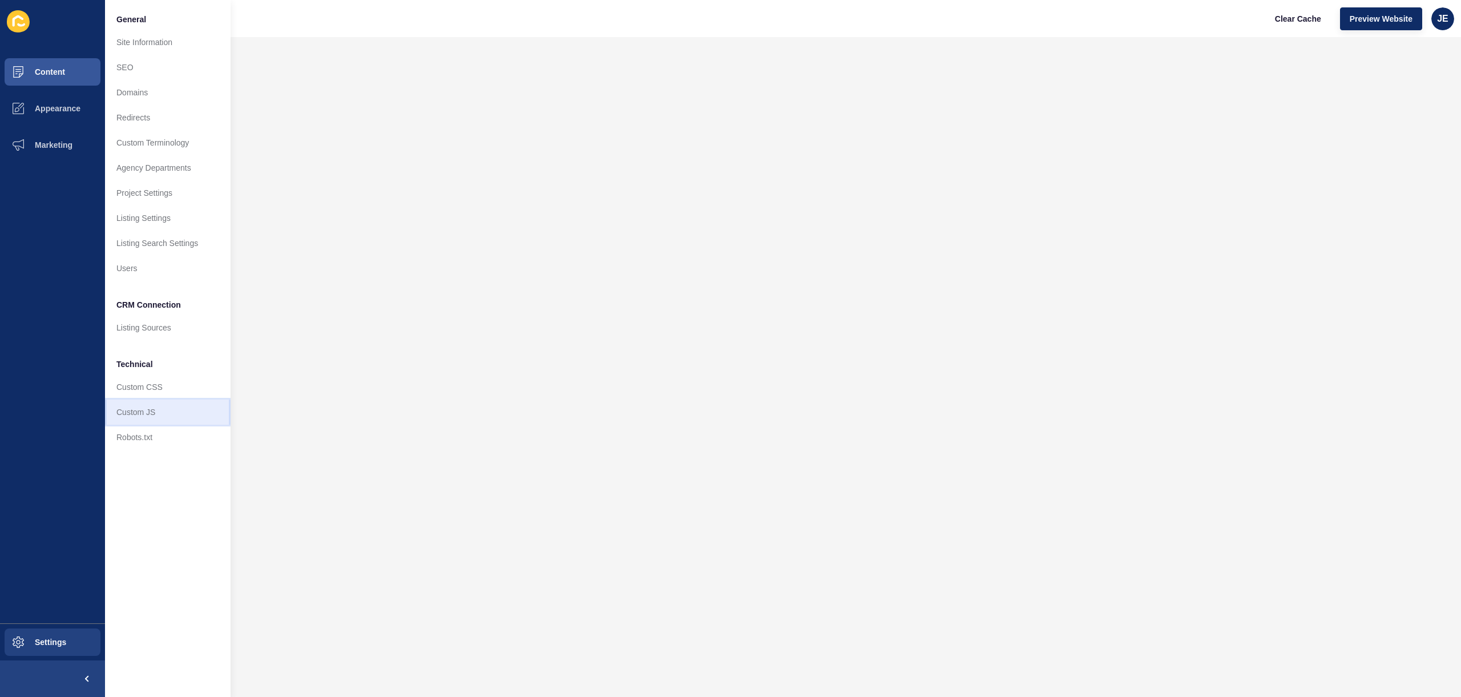
click at [156, 410] on link "Custom JS" at bounding box center [168, 412] width 126 height 25
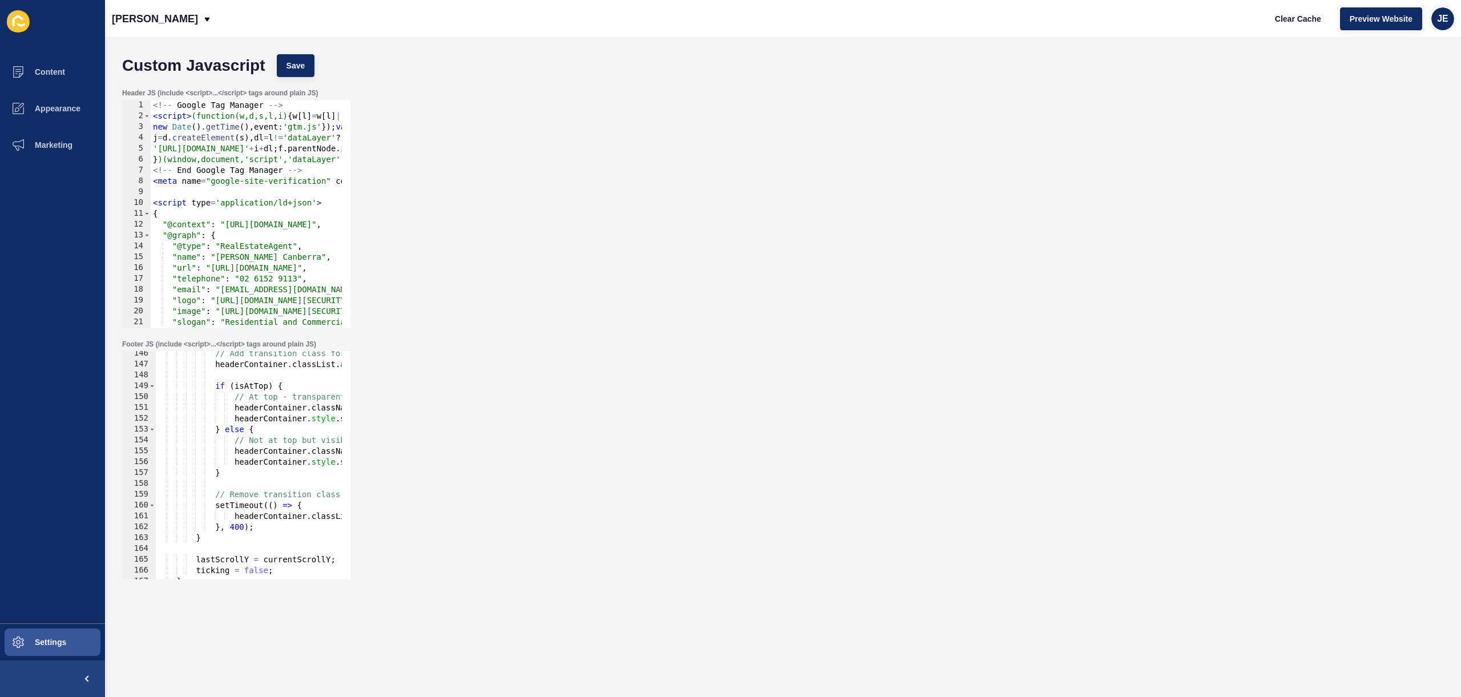
scroll to position [1732, 0]
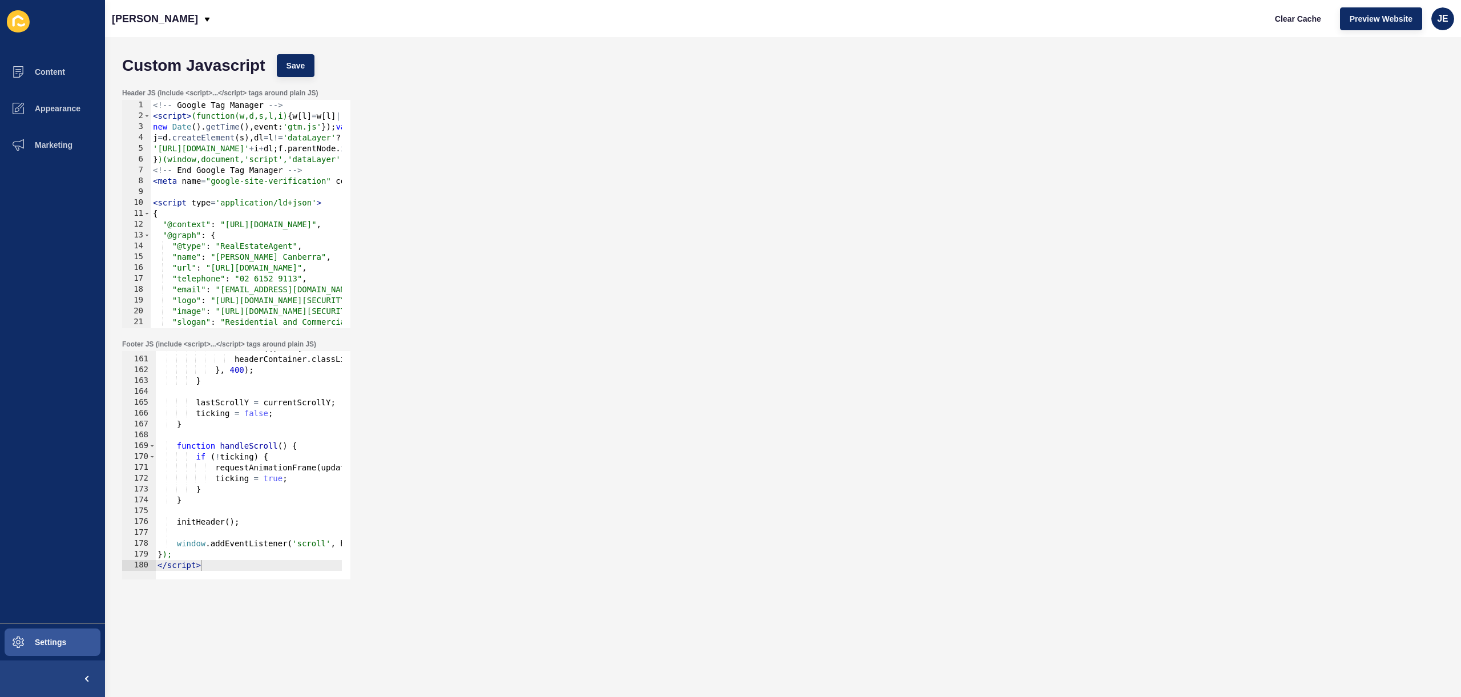
type textarea "</script>"
click at [272, 563] on div "setTimeout (( ) => { headerContainer . classList . remove ( 'bg-transition' ) ;…" at bounding box center [920, 463] width 1530 height 241
paste textarea "</script>"
type textarea "</script>"
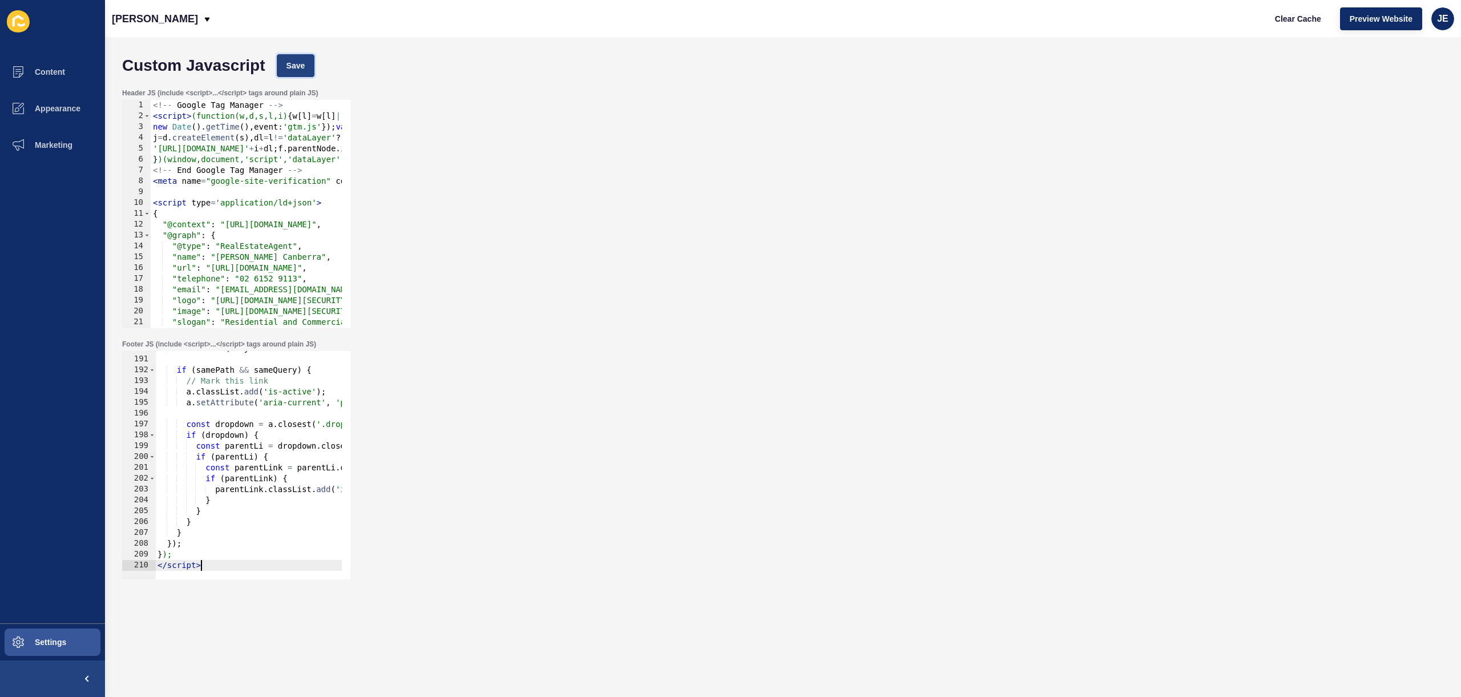
click at [300, 74] on button "Save" at bounding box center [296, 65] width 38 height 23
click at [46, 639] on span "Settings" at bounding box center [32, 642] width 68 height 9
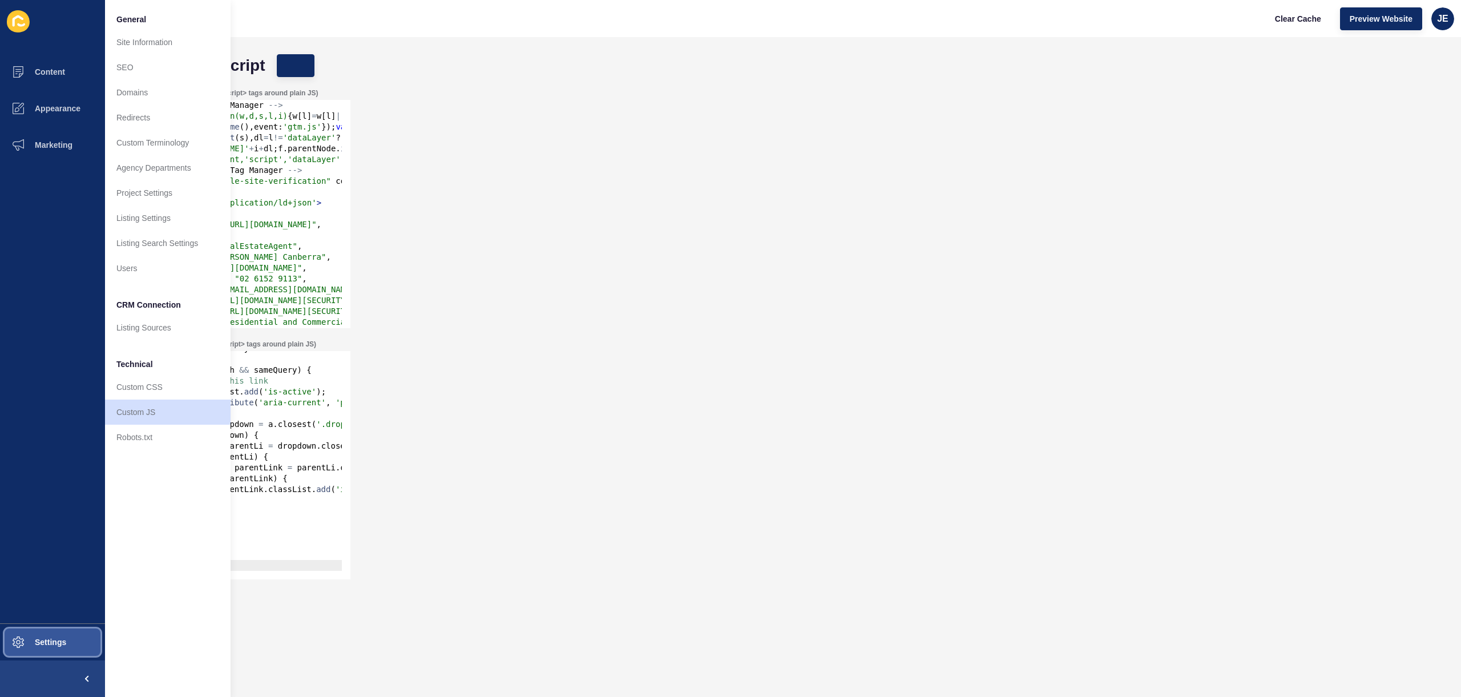
click at [46, 639] on span "Settings" at bounding box center [32, 642] width 68 height 9
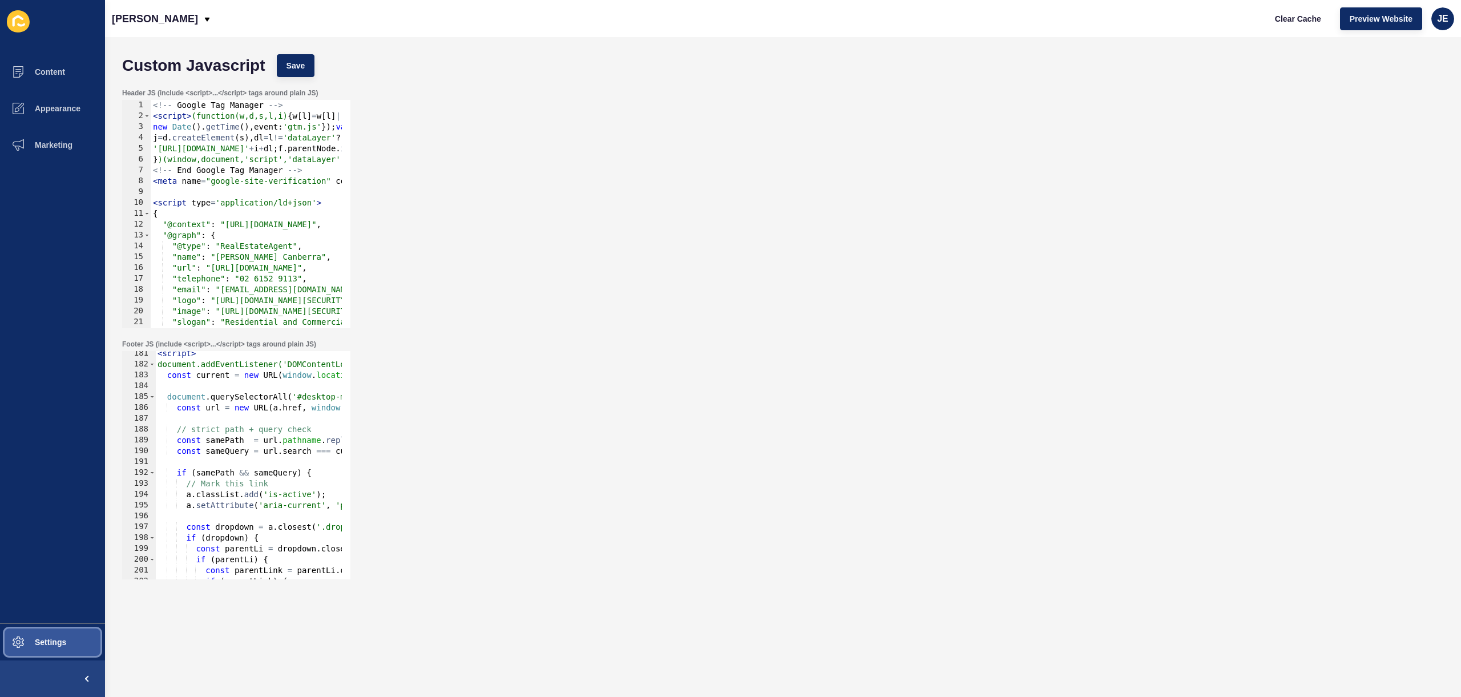
scroll to position [0, 0]
click at [71, 643] on button "Settings" at bounding box center [52, 642] width 105 height 37
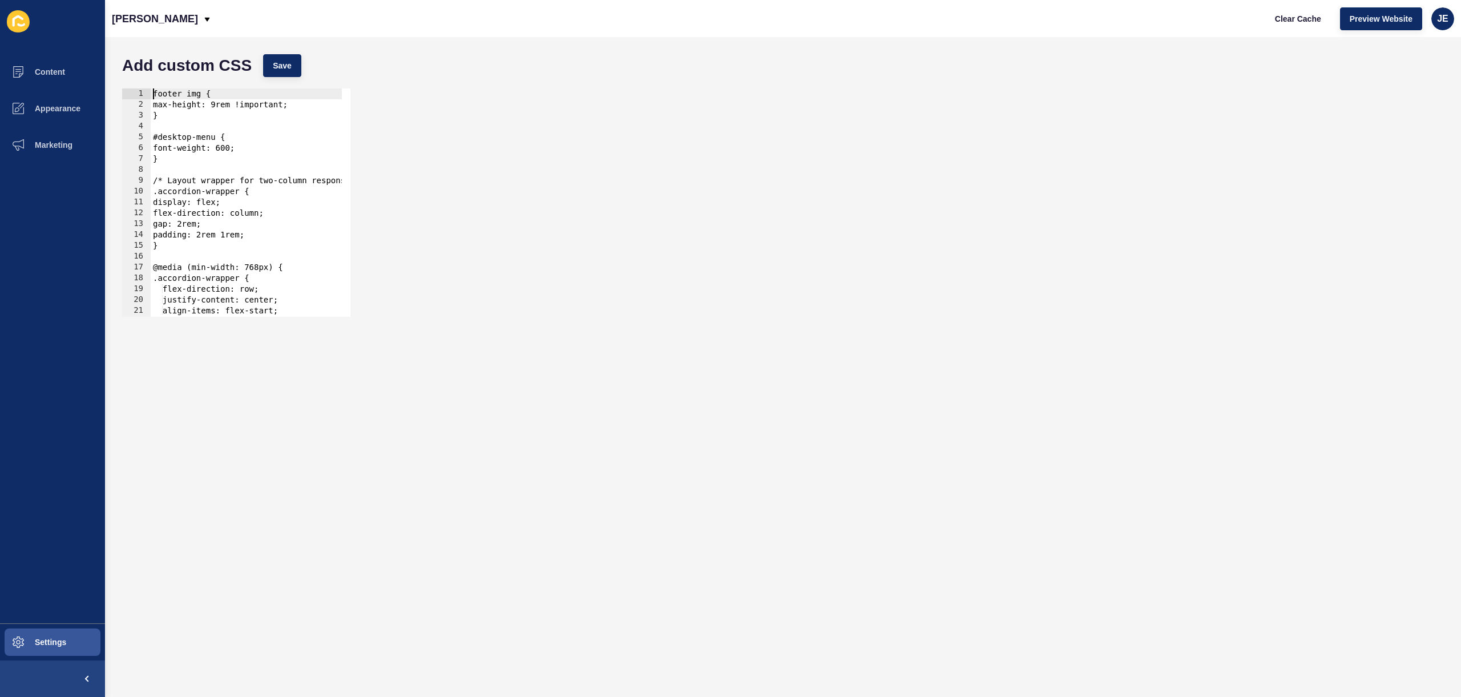
click at [153, 94] on div "footer img { max-height: 9rem !important; } #desktop-menu { font-weight: 600; }…" at bounding box center [338, 208] width 374 height 241
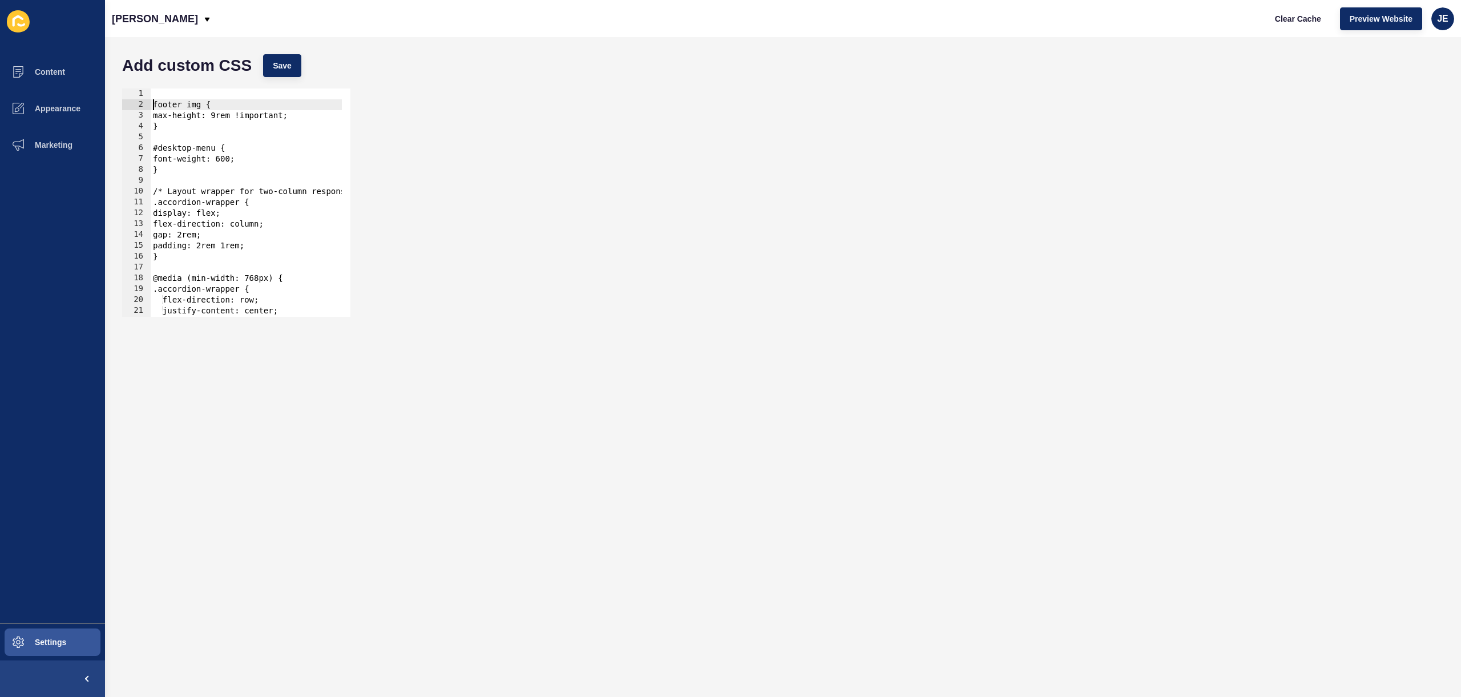
type textarea "footer img {"
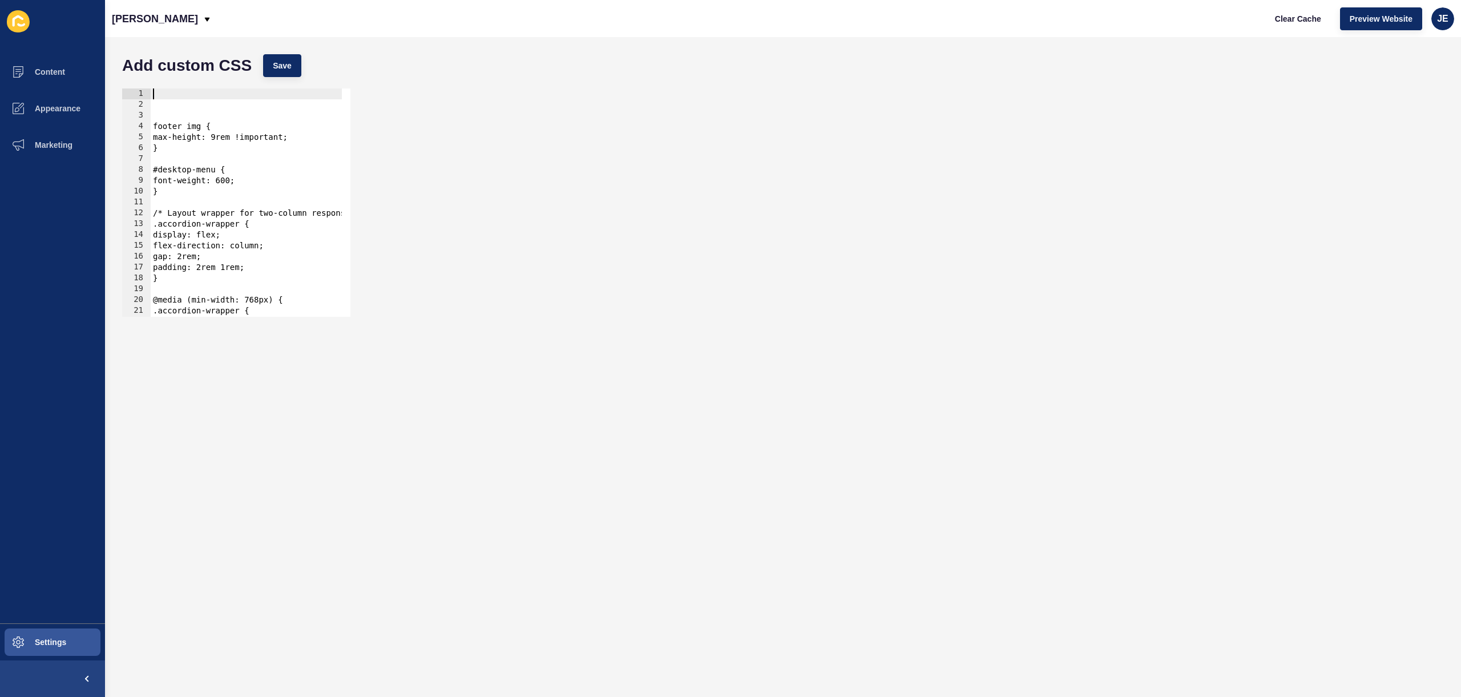
paste textarea "}"
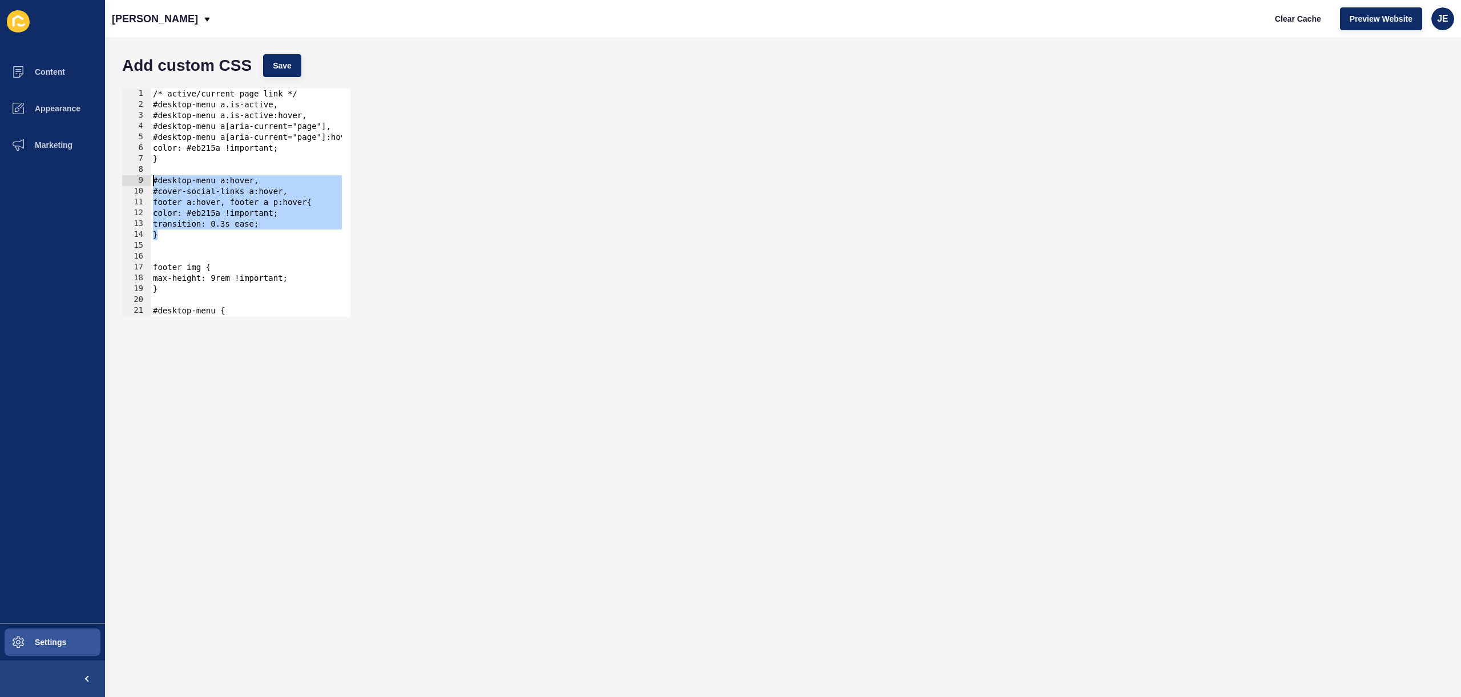
drag, startPoint x: 174, startPoint y: 235, endPoint x: 139, endPoint y: 184, distance: 61.3
click at [139, 184] on div "} 1 2 3 4 5 6 7 8 9 10 11 12 13 14 15 16 17 18 19 20 21 22 23 /* active/current…" at bounding box center [236, 202] width 228 height 228
click at [234, 239] on div "/* active/current page link */ #desktop-menu a.is-active, #desktop-menu a.is-ac…" at bounding box center [338, 208] width 374 height 241
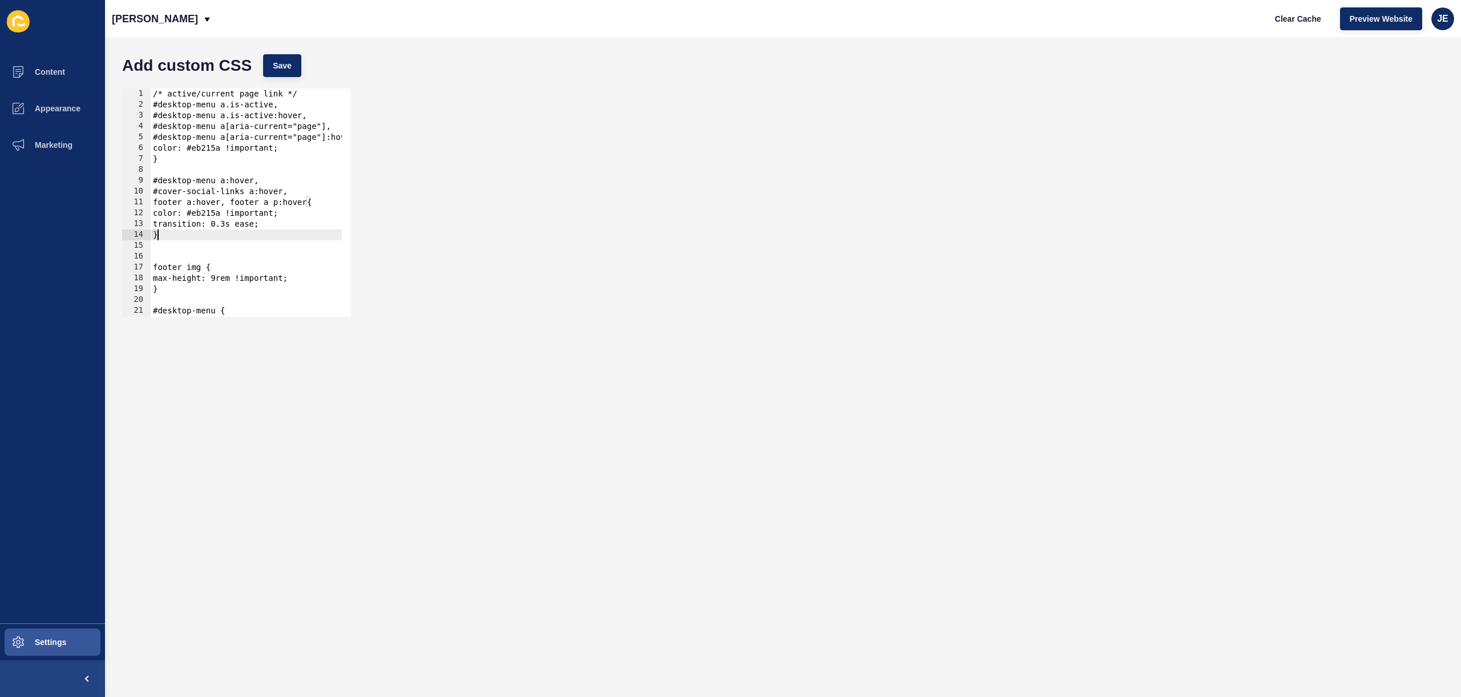
click at [220, 215] on div "/* active/current page link */ #desktop-menu a.is-active, #desktop-menu a.is-ac…" at bounding box center [338, 208] width 374 height 241
drag, startPoint x: 203, startPoint y: 239, endPoint x: 196, endPoint y: 236, distance: 6.7
click at [196, 236] on div "/* active/current page link */ #desktop-menu a.is-active, #desktop-menu a.is-ac…" at bounding box center [338, 208] width 374 height 241
click at [212, 215] on div "/* active/current page link */ #desktop-menu a.is-active, #desktop-menu a.is-ac…" at bounding box center [338, 208] width 374 height 241
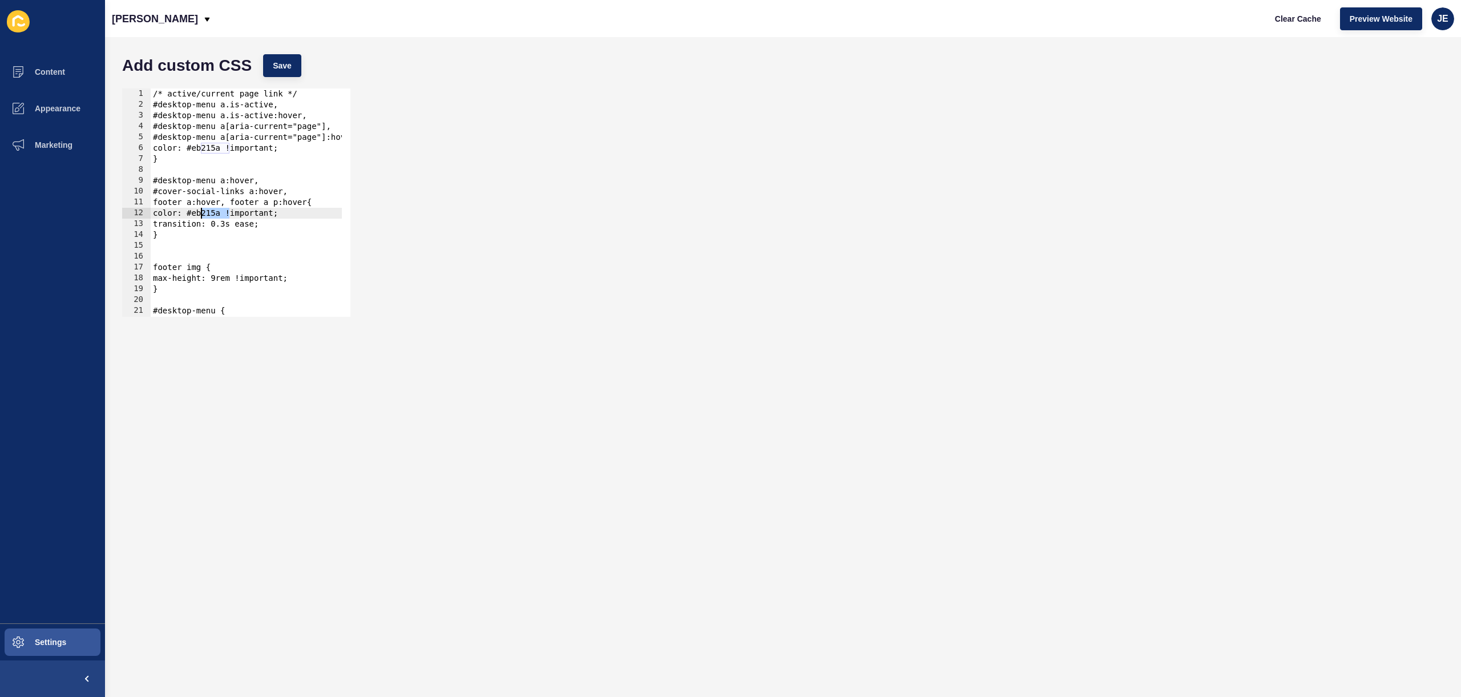
click at [212, 215] on div "/* active/current page link */ #desktop-menu a.is-active, #desktop-menu a.is-ac…" at bounding box center [338, 208] width 374 height 241
drag, startPoint x: 283, startPoint y: 214, endPoint x: 197, endPoint y: 211, distance: 85.7
click at [197, 211] on div "/* active/current page link */ #desktop-menu a.is-active, #desktop-menu a.is-ac…" at bounding box center [338, 208] width 374 height 241
drag, startPoint x: 296, startPoint y: 191, endPoint x: 136, endPoint y: 186, distance: 160.5
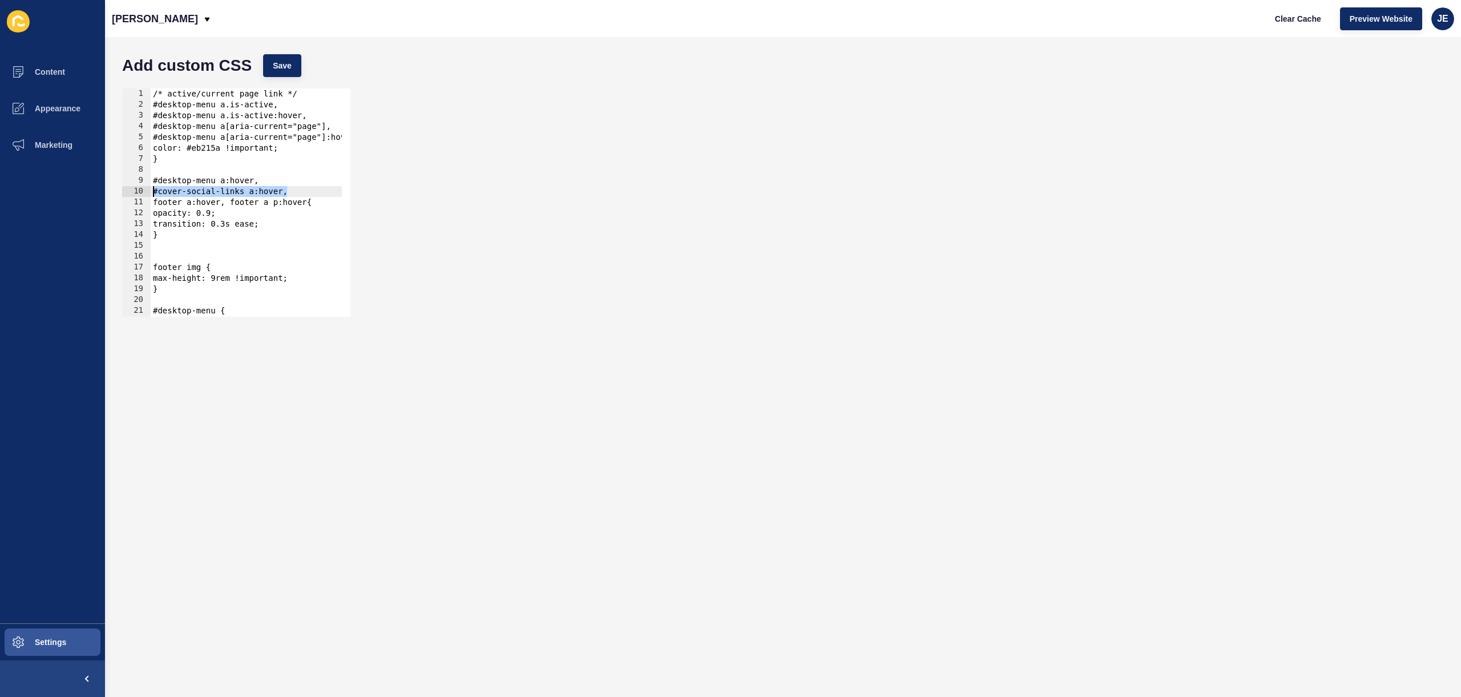
click at [136, 186] on div "opacity: 0.9; 1 2 3 4 5 6 7 8 9 10 11 12 13 14 15 16 17 18 19 20 21 22 23 /* ac…" at bounding box center [236, 202] width 228 height 228
type textarea "#cover-social-links a:hover,"
drag, startPoint x: 308, startPoint y: 202, endPoint x: 257, endPoint y: 184, distance: 54.5
click at [255, 183] on div "/* active/current page link */ #desktop-menu a.is-active, #desktop-menu a.is-ac…" at bounding box center [338, 208] width 374 height 241
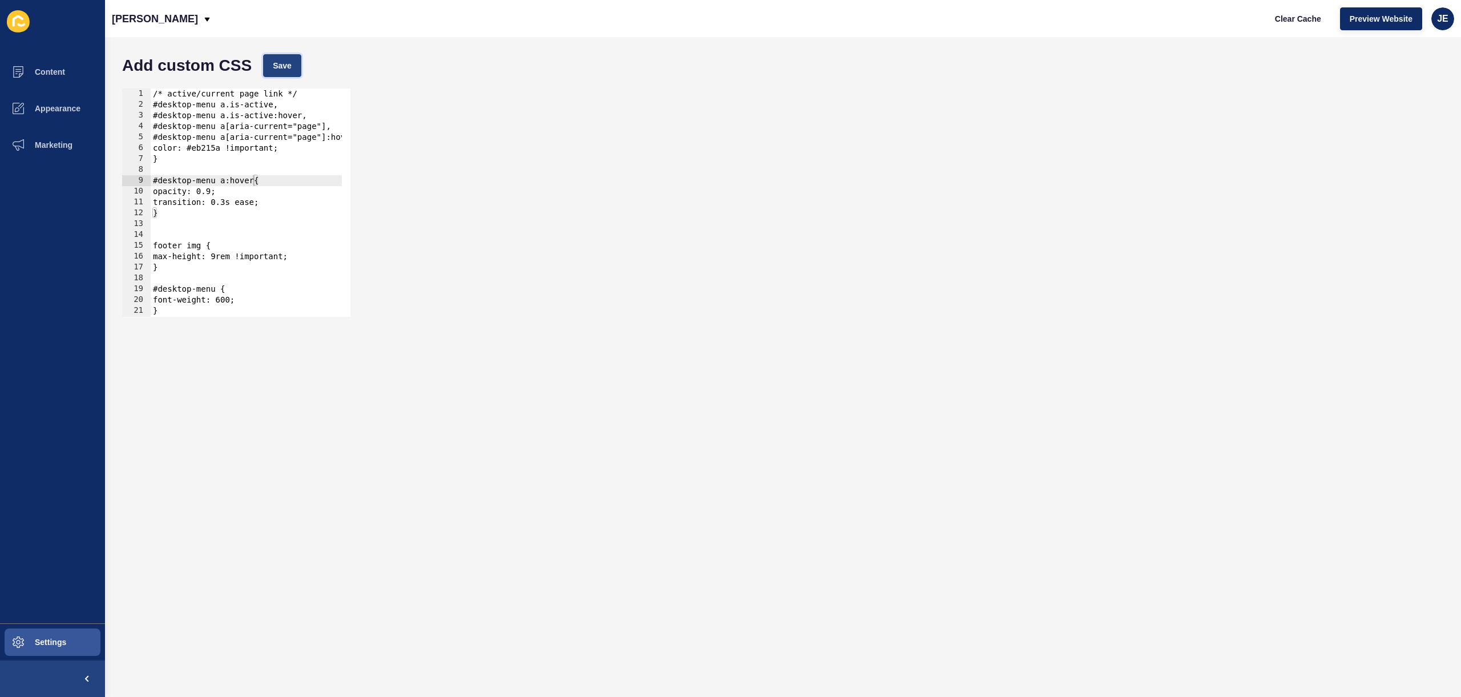
click at [282, 69] on span "Save" at bounding box center [282, 65] width 19 height 11
click at [1281, 11] on button "Clear Cache" at bounding box center [1298, 18] width 66 height 23
click at [1364, 20] on span "Preview Website" at bounding box center [1381, 18] width 63 height 11
click at [294, 144] on div "/* active/current page link */ #desktop-menu a.is-active, #desktop-menu a.is-ac…" at bounding box center [338, 208] width 374 height 241
type textarea "color: #eb215a !important; \"
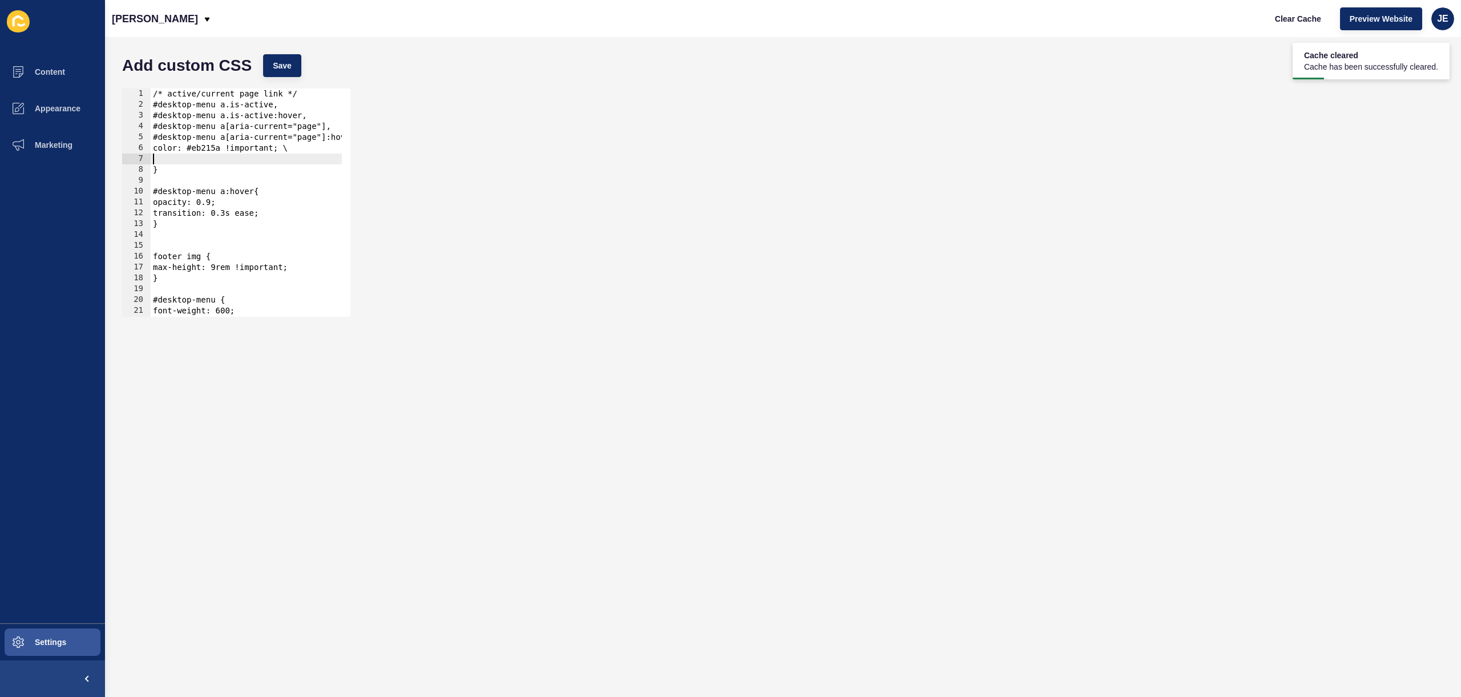
type textarea "color: #eb215a !important;"
drag, startPoint x: 235, startPoint y: 162, endPoint x: 146, endPoint y: 144, distance: 90.7
click at [146, 144] on div "text-decor 1 2 3 4 5 6 7 8 9 10 11 12 13 14 15 16 17 18 19 20 21 22 23 /* activ…" at bounding box center [236, 202] width 228 height 228
type textarea "color: #eb215a !important; text-decor"
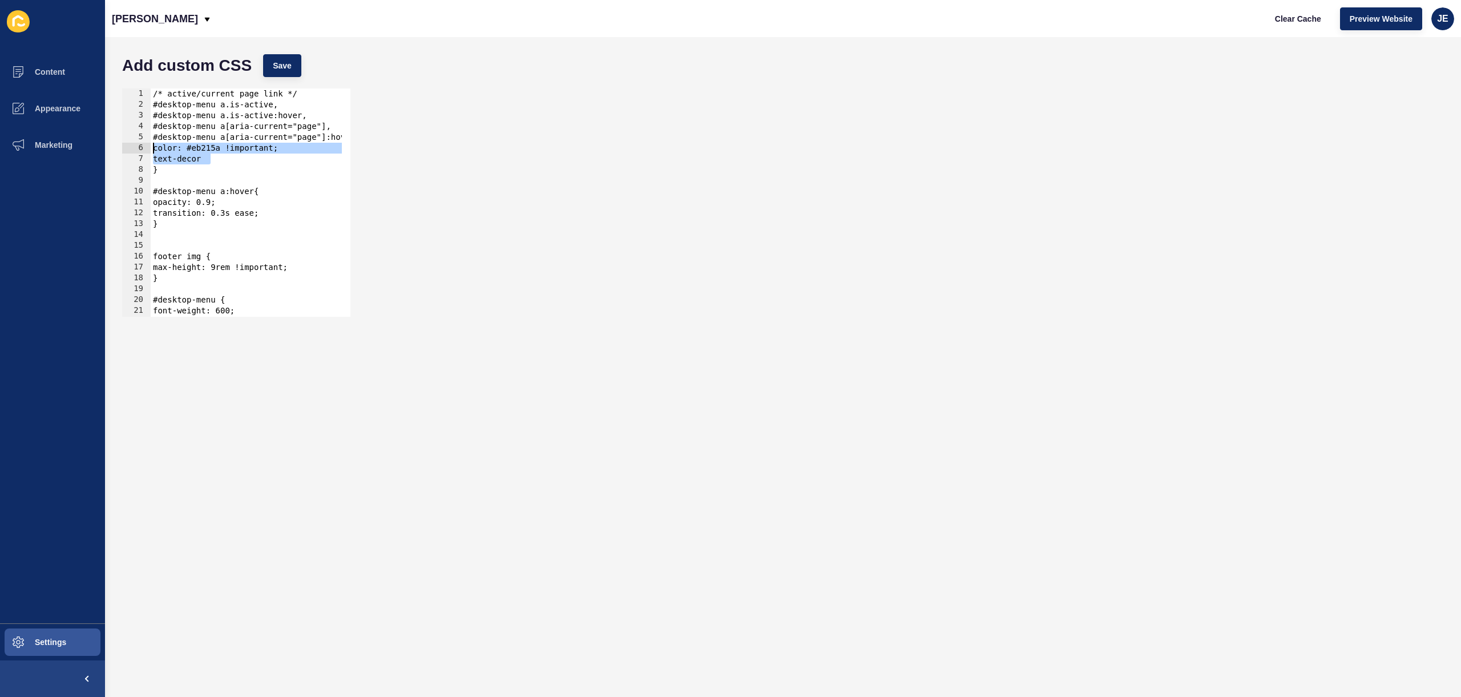
click at [192, 183] on div "/* active/current page link */ #desktop-menu a.is-active, #desktop-menu a.is-ac…" at bounding box center [338, 208] width 374 height 241
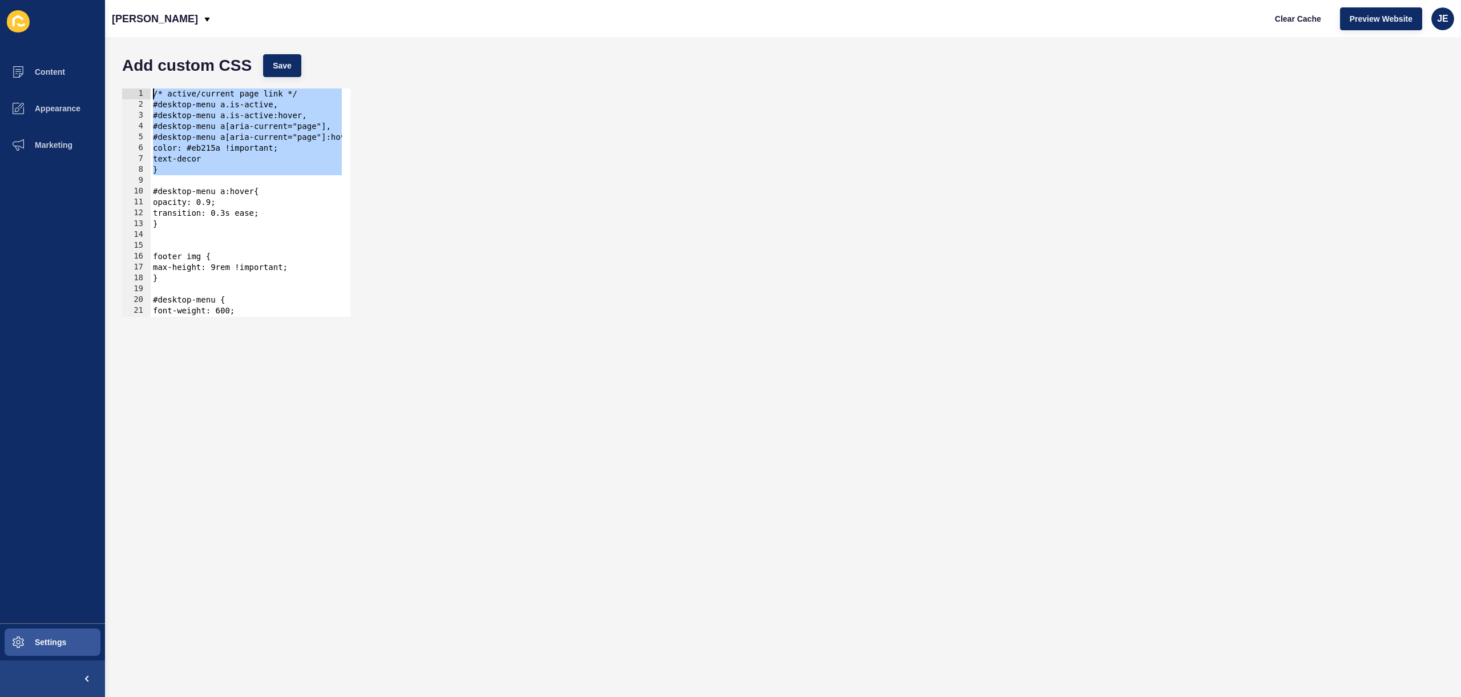
drag, startPoint x: 185, startPoint y: 177, endPoint x: 109, endPoint y: 86, distance: 118.3
click at [109, 86] on div "Add custom CSS Save 1 2 3 4 5 6 7 8 9 10 11 12 13 14 15 16 17 18 19 20 21 22 23…" at bounding box center [783, 367] width 1356 height 660
type textarea "/* active/current page link */ #desktop-menu a.is-active,"
drag, startPoint x: 179, startPoint y: 226, endPoint x: 115, endPoint y: 82, distance: 157.9
click at [115, 82] on div "Add custom CSS Save /* active/current page link */ #desktop-menu a.is-active, 1…" at bounding box center [783, 367] width 1356 height 660
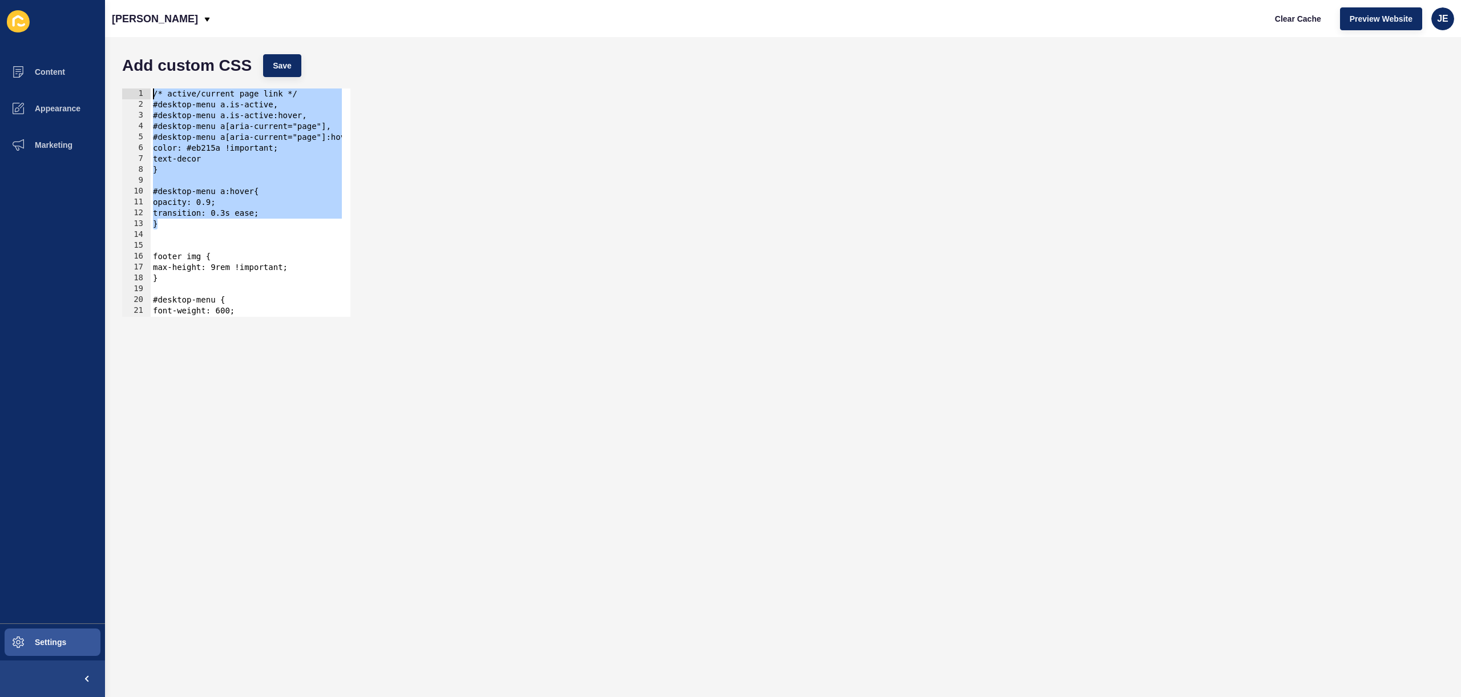
paste textarea
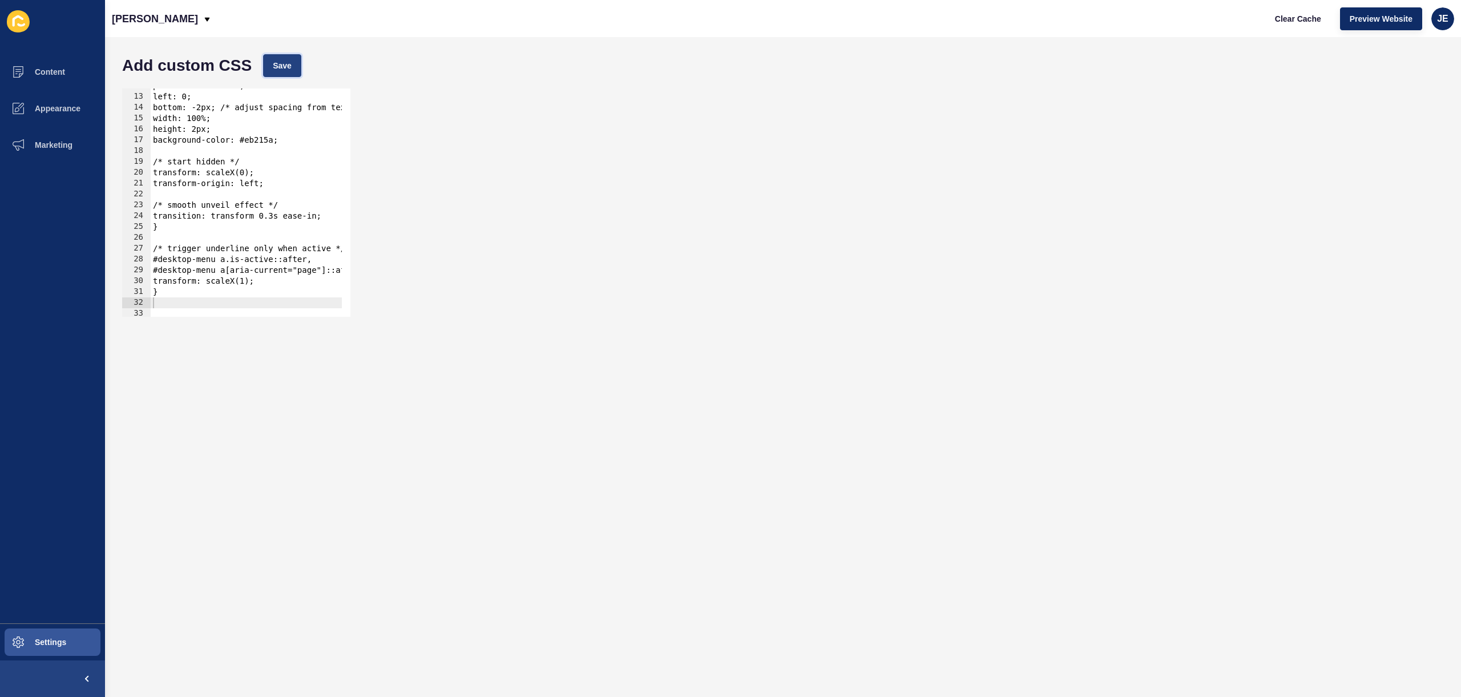
click at [272, 65] on button "Save" at bounding box center [282, 65] width 38 height 23
click at [1310, 23] on span "Clear Cache" at bounding box center [1298, 18] width 46 height 11
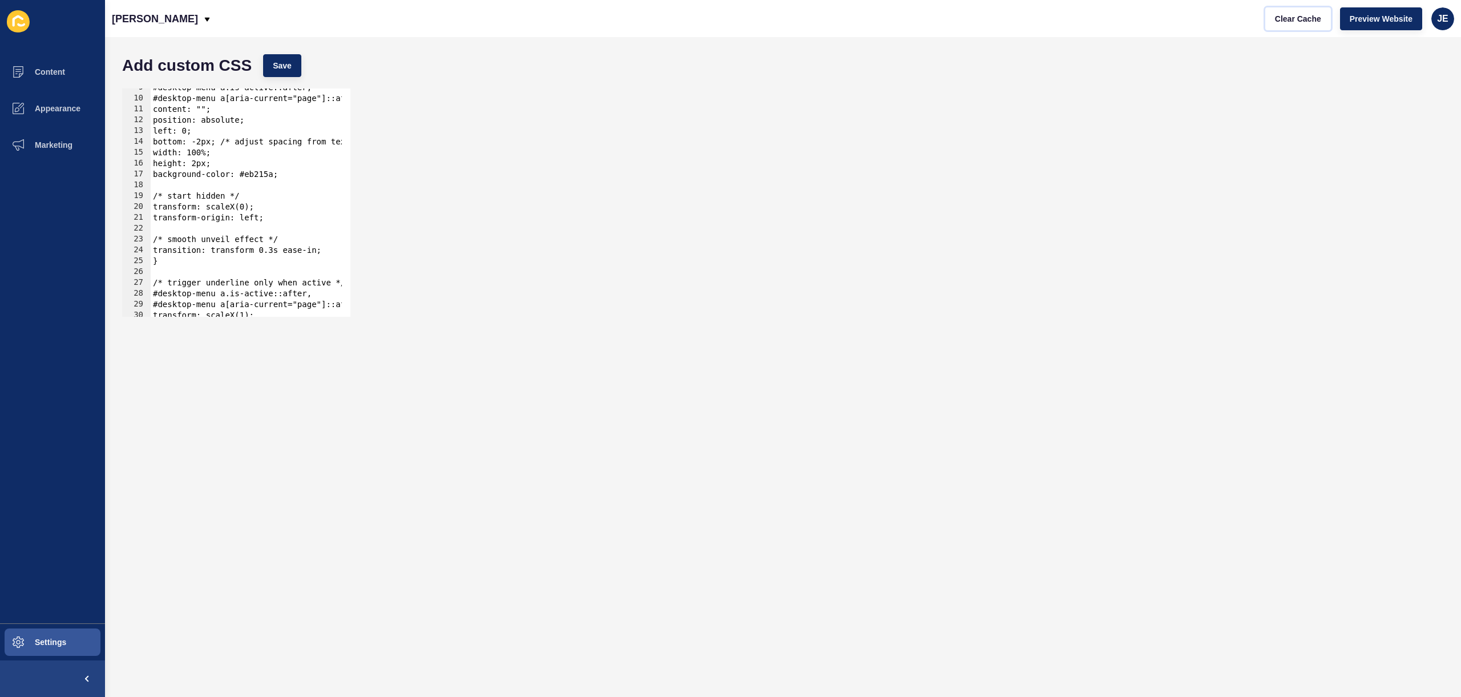
scroll to position [59, 0]
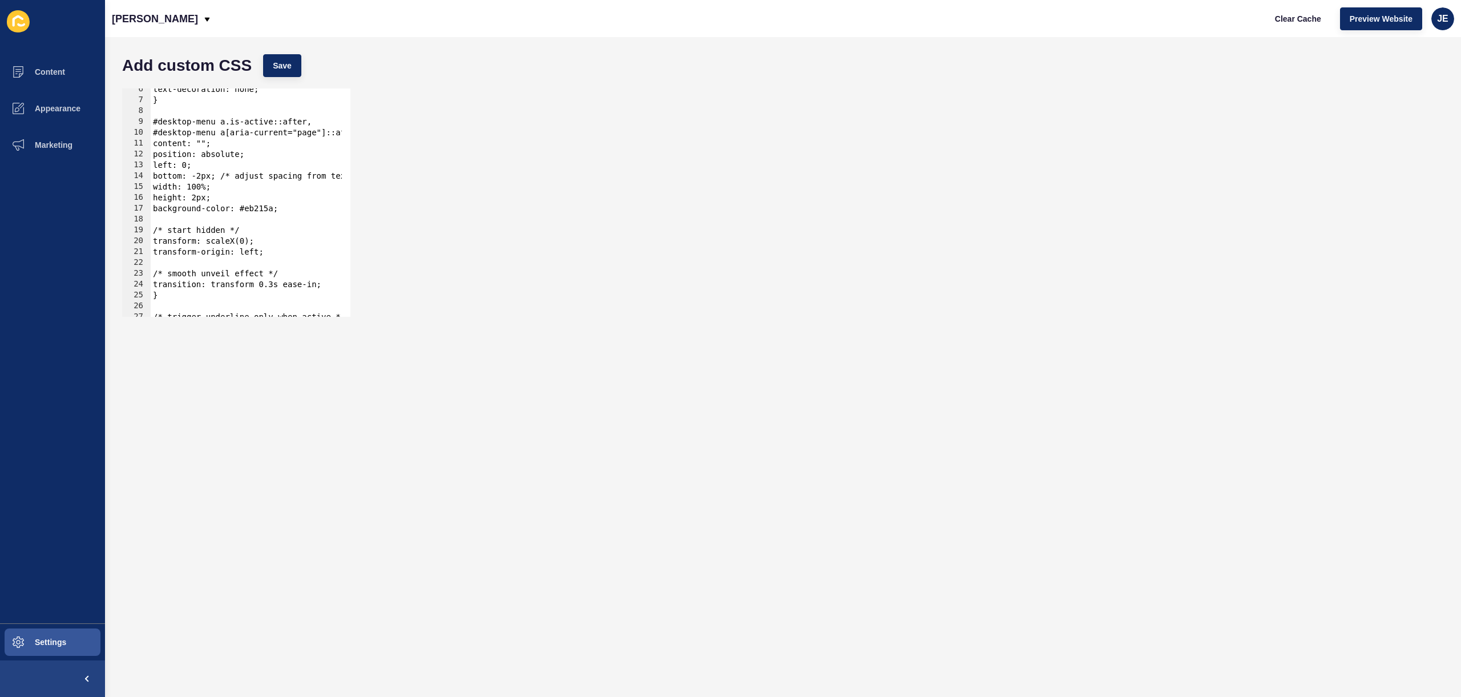
click at [265, 211] on div "text-decoration: none; } #desktop-menu a.is-active::after, #desktop-menu a[aria…" at bounding box center [338, 204] width 374 height 241
click at [294, 71] on button "Save" at bounding box center [282, 65] width 38 height 23
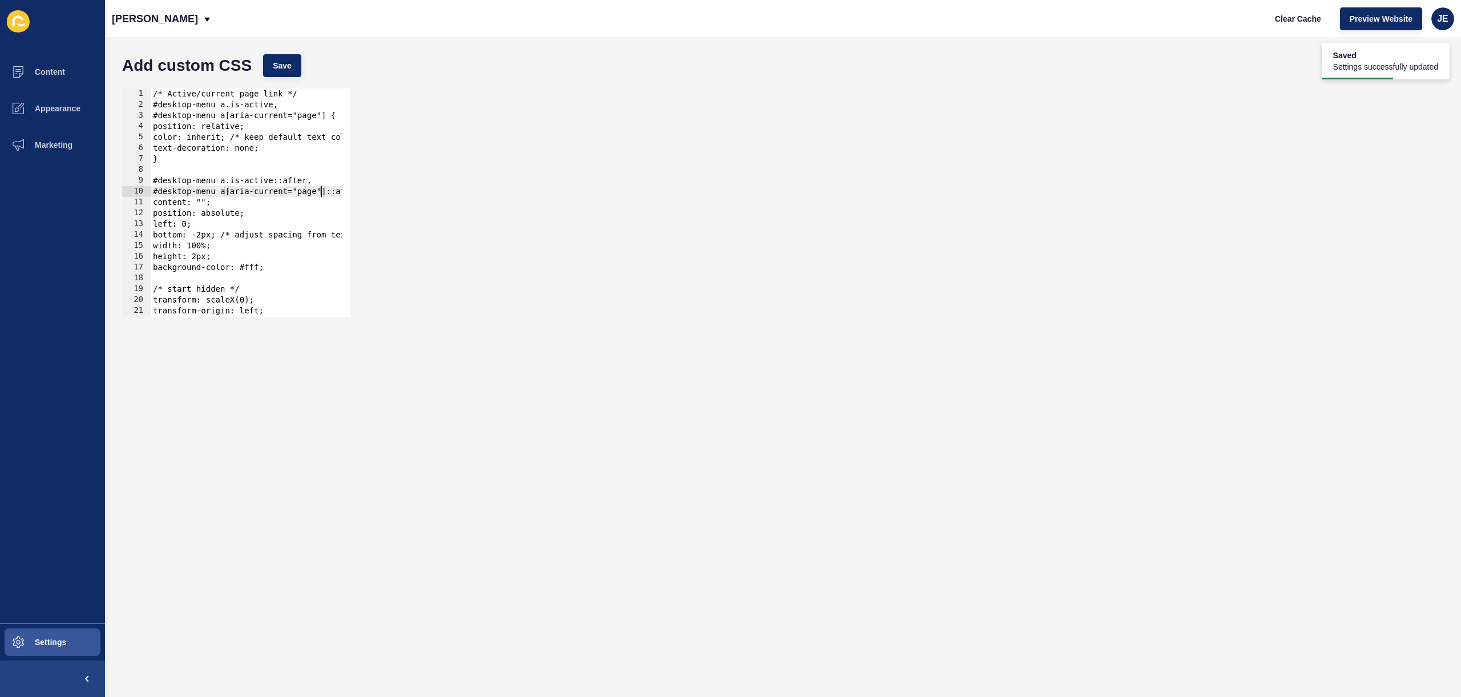
scroll to position [0, 31]
drag, startPoint x: 320, startPoint y: 193, endPoint x: 342, endPoint y: 195, distance: 22.3
click at [342, 195] on div "#desktop-menu a[aria-current="page"]::after { 1 2 3 4 5 6 7 8 9 10 11 12 13 14 …" at bounding box center [236, 202] width 228 height 228
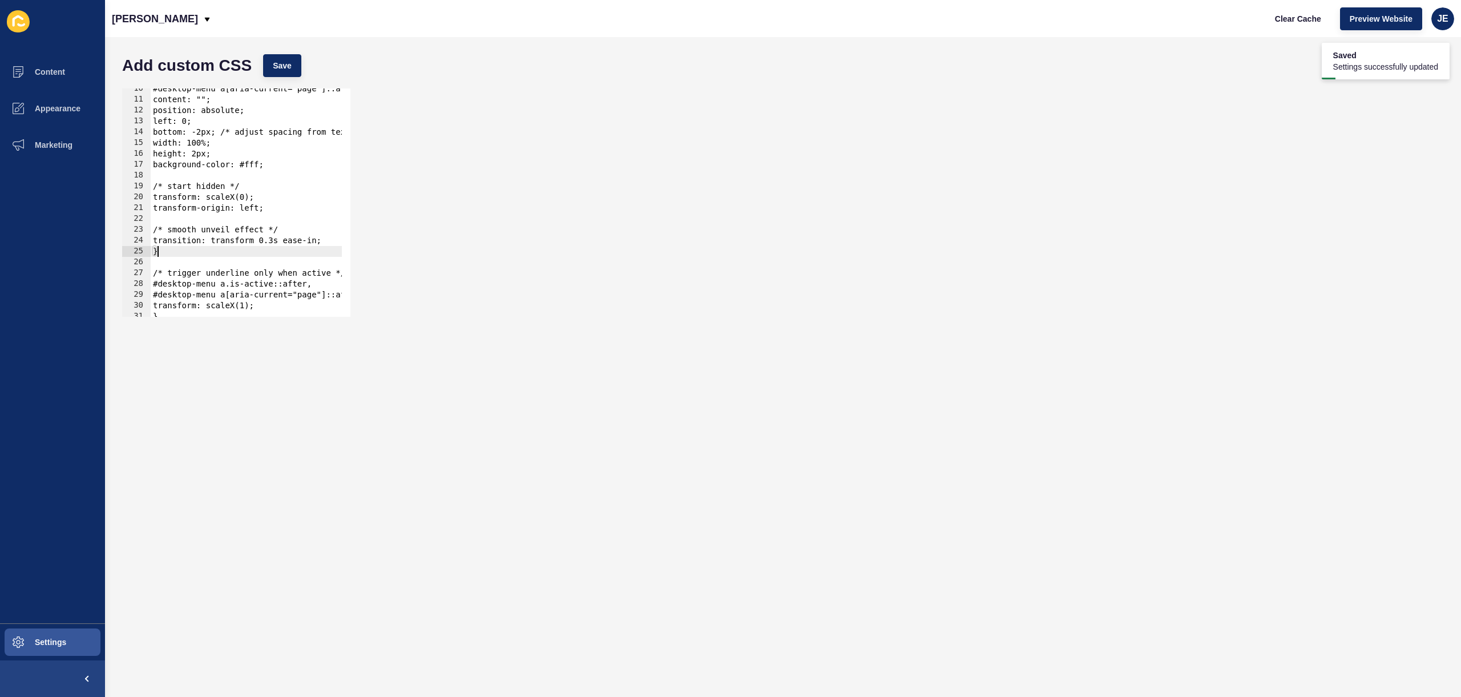
scroll to position [0, 0]
drag, startPoint x: 254, startPoint y: 252, endPoint x: 249, endPoint y: 237, distance: 15.5
click at [172, 244] on div "#desktop-menu a[aria-current="page"]::after { content: ""; position: absolute; …" at bounding box center [338, 203] width 374 height 241
click at [278, 268] on div "#desktop-menu a[aria-current="page"]::after { content: ""; position: absolute; …" at bounding box center [338, 203] width 374 height 241
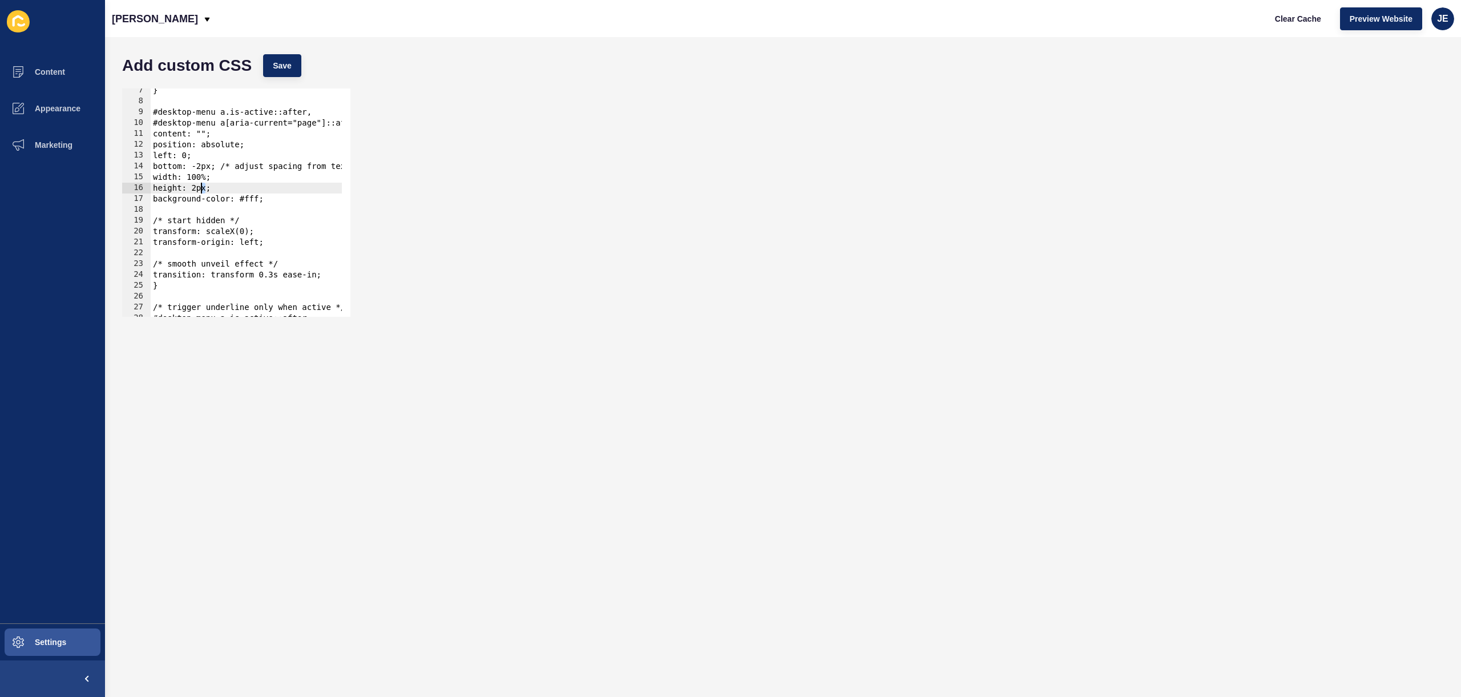
click at [201, 186] on div "} #desktop-menu a.is-active::after, #desktop-menu a[aria-current="page"]::after…" at bounding box center [338, 205] width 374 height 241
type textarea "height: 1px;"
click at [278, 71] on span "Save" at bounding box center [282, 65] width 19 height 11
click at [1288, 22] on span "Clear Cache" at bounding box center [1298, 18] width 46 height 11
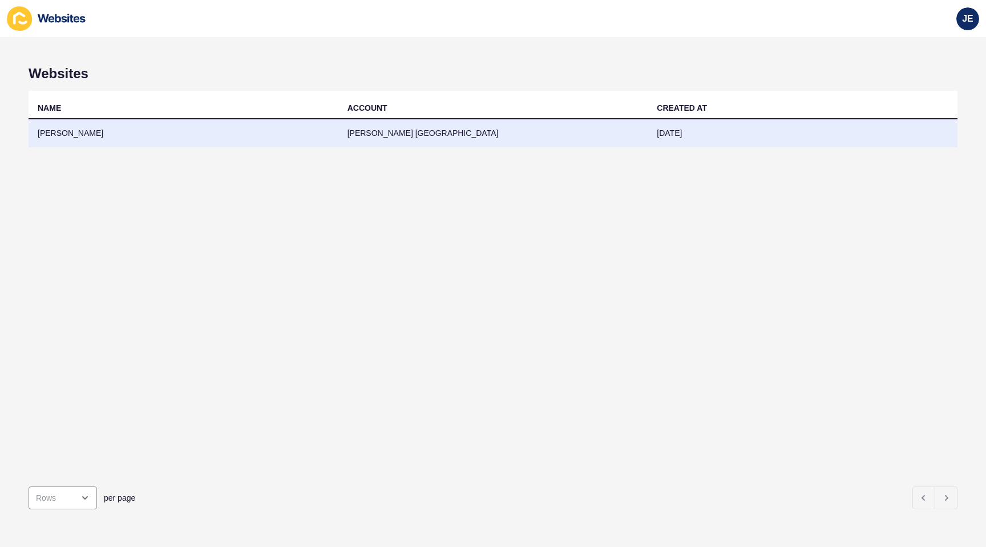
click at [206, 138] on td "[PERSON_NAME]" at bounding box center [184, 133] width 310 height 28
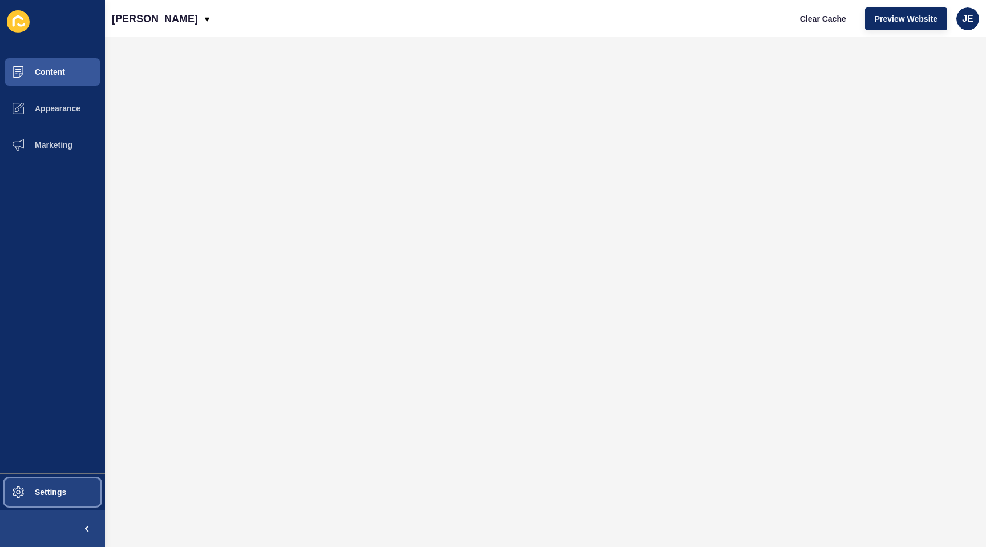
click at [68, 509] on button "Settings" at bounding box center [52, 492] width 105 height 37
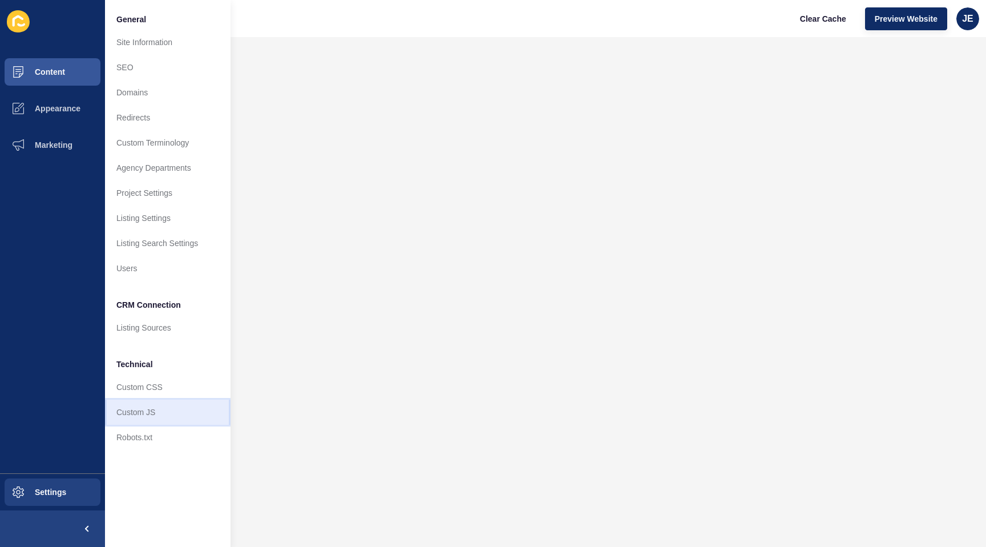
click at [142, 403] on link "Custom JS" at bounding box center [168, 412] width 126 height 25
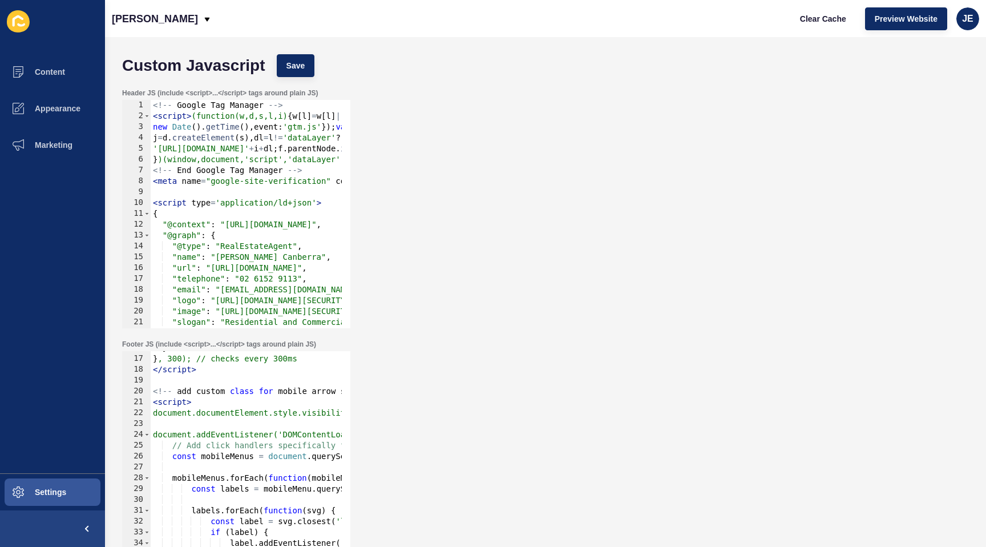
scroll to position [205, 0]
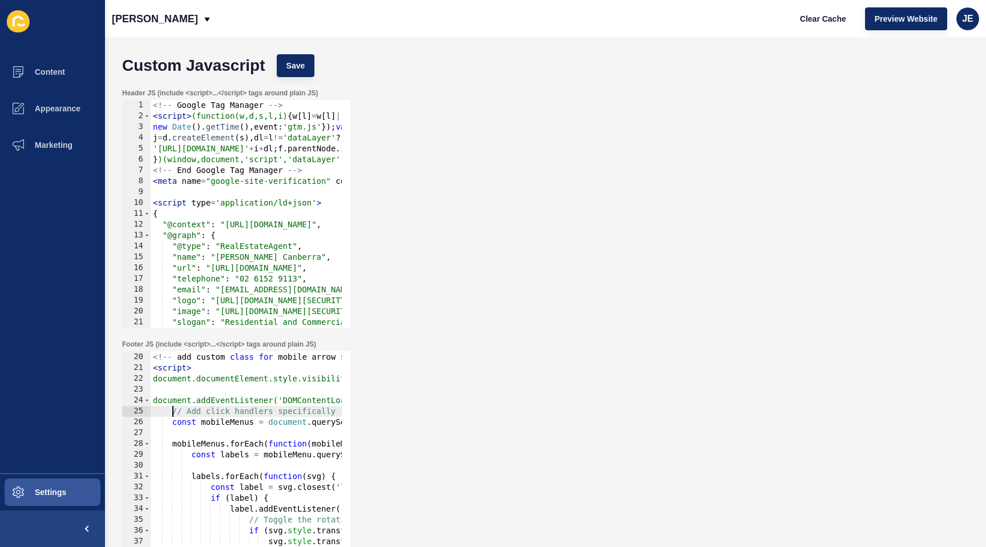
click at [172, 412] on div "<!-- add custom class for mobile arrow svg transform --> < script > document.do…" at bounding box center [916, 461] width 1530 height 241
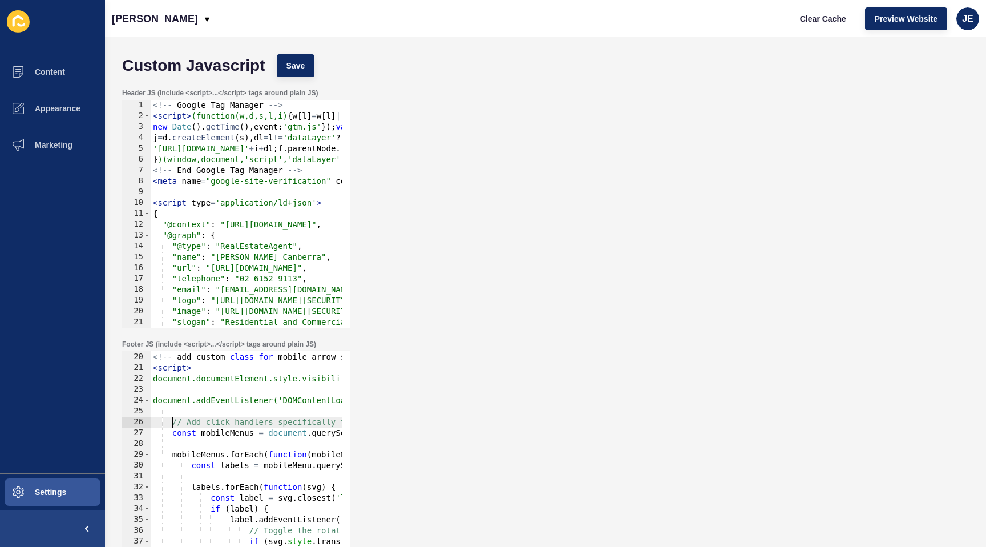
type textarea "// Add click handlers specifically for mobile menu labels with SVGs"
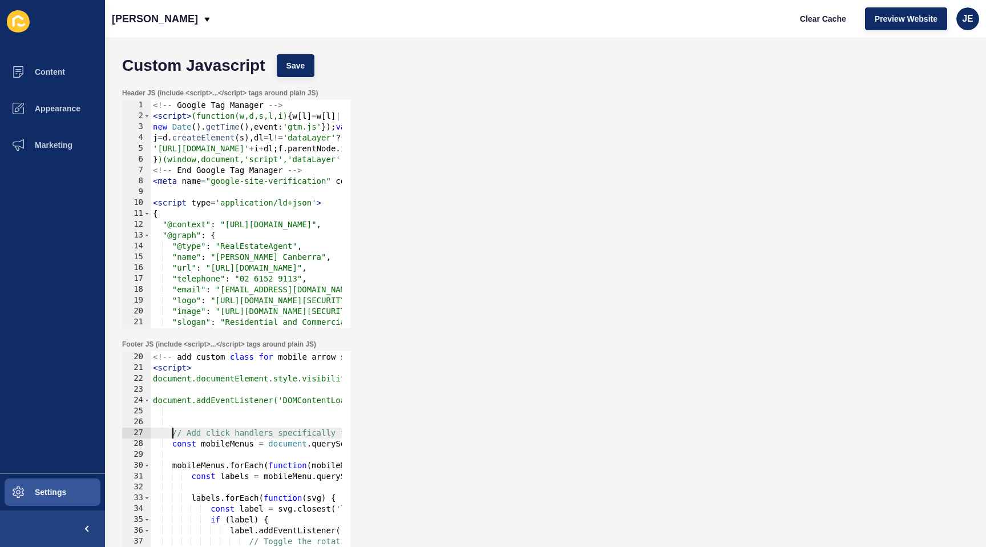
scroll to position [0, 1]
paste textarea "}"
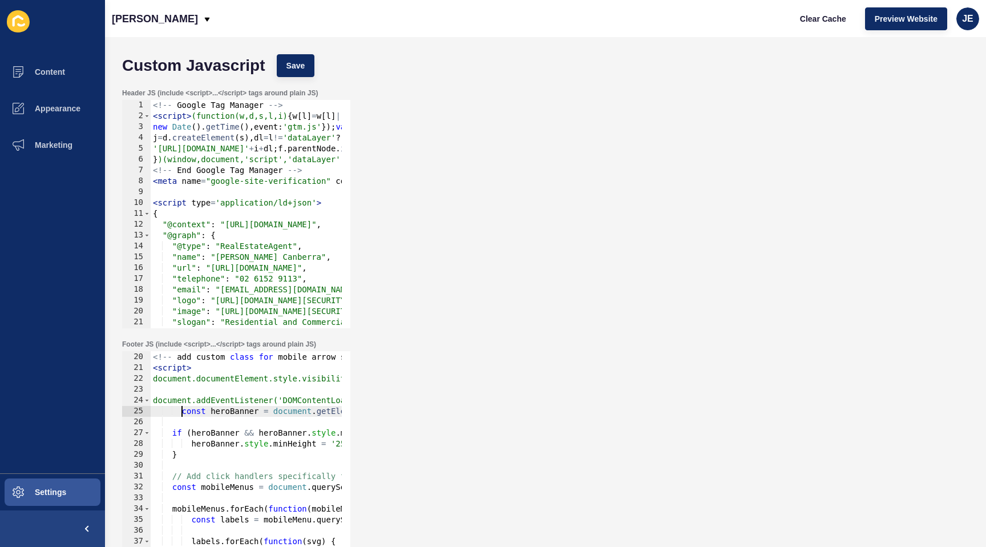
click at [182, 412] on div "<!-- add custom class for mobile arrow svg transform --> < script > document.do…" at bounding box center [916, 461] width 1530 height 241
click at [302, 70] on span "Save" at bounding box center [296, 65] width 19 height 11
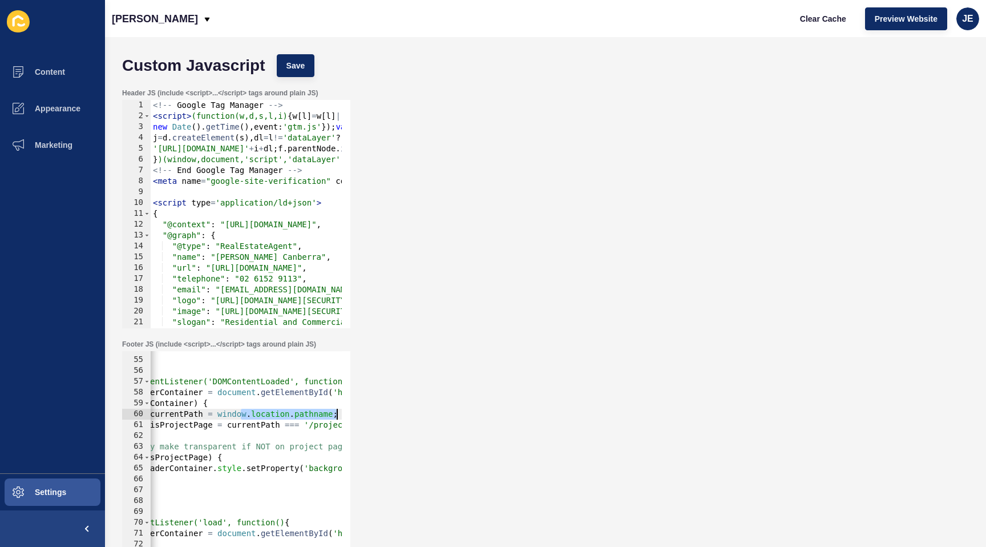
scroll to position [0, 425]
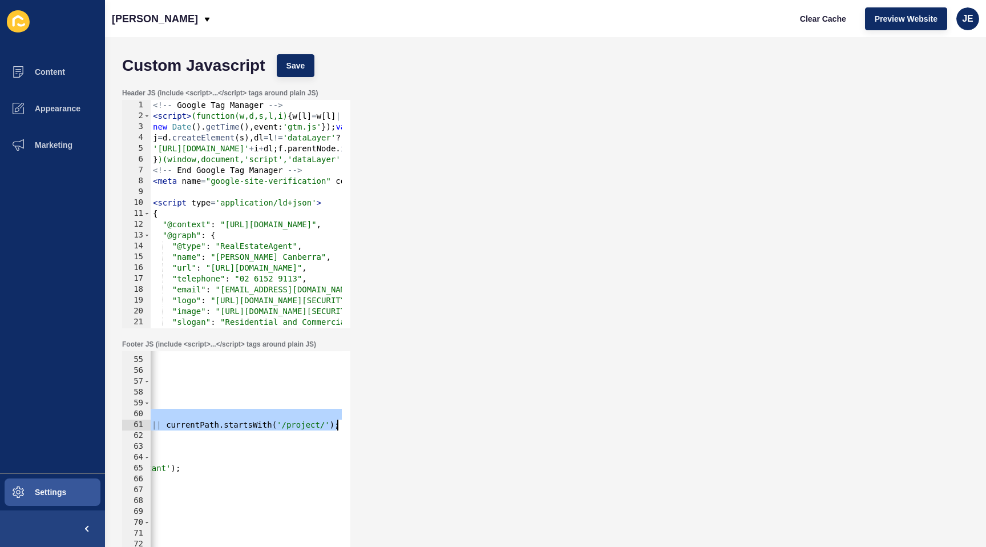
drag, startPoint x: 309, startPoint y: 413, endPoint x: 472, endPoint y: 424, distance: 163.6
click at [472, 424] on div "Footer JS (include <script>...</script> tags around plain JS) const currentPath…" at bounding box center [545, 459] width 858 height 251
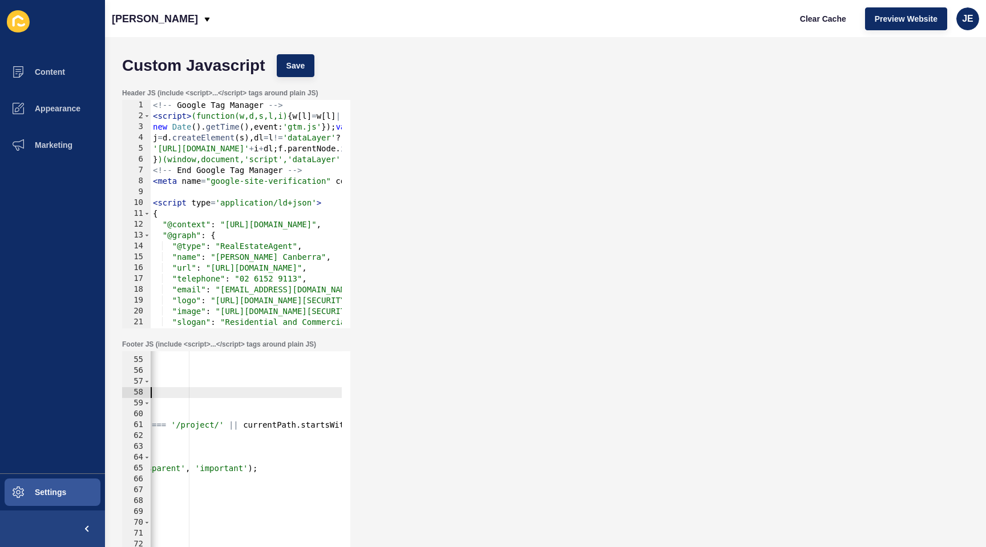
scroll to position [0, 0]
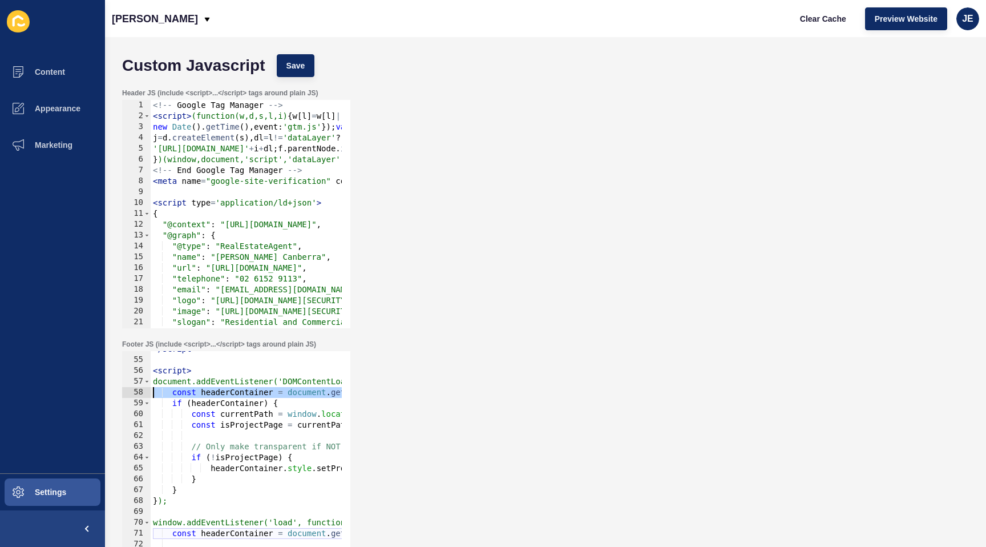
drag, startPoint x: 257, startPoint y: 389, endPoint x: 92, endPoint y: 389, distance: 165.5
click at [92, 389] on div "Content Appearance Marketing Settings [PERSON_NAME] Clear Cache Preview Website…" at bounding box center [493, 273] width 986 height 547
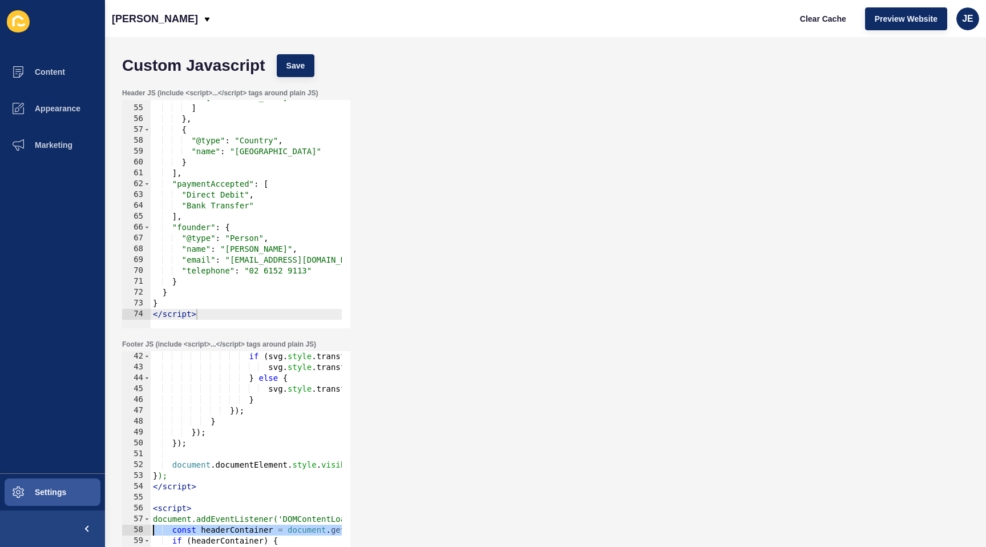
scroll to position [513, 0]
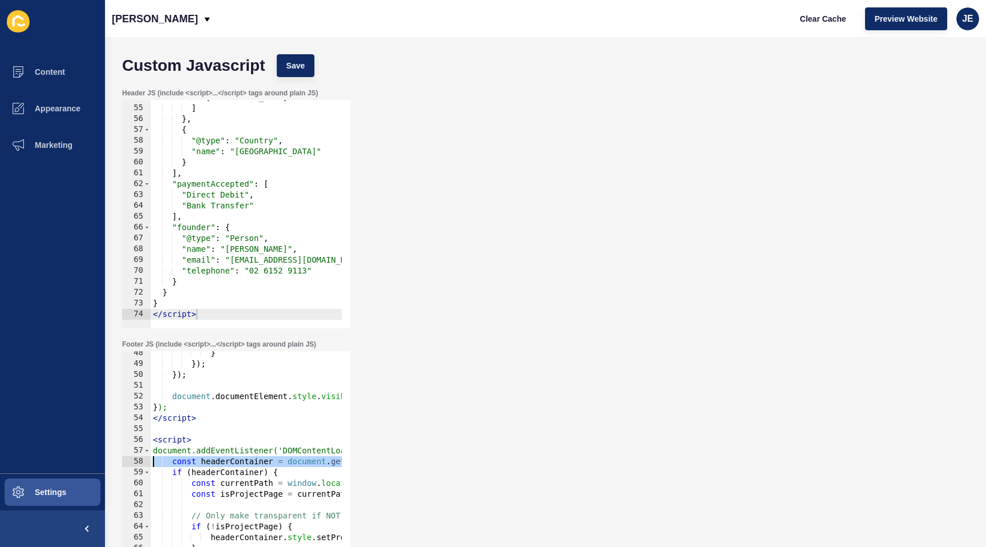
click at [306, 471] on div "} }) ; }) ; document . documentElement . style . visibility = 'visible' ; } ); …" at bounding box center [916, 468] width 1530 height 241
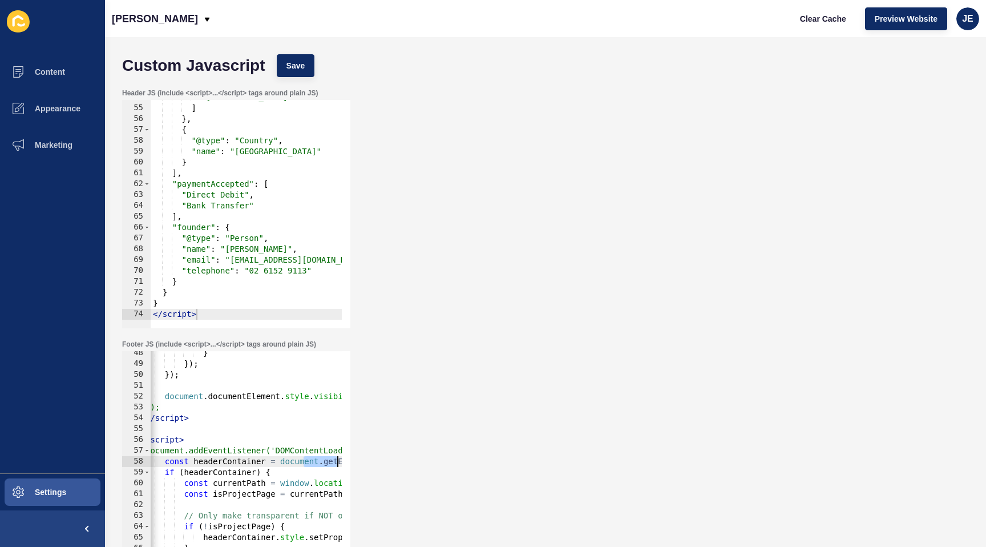
scroll to position [0, 161]
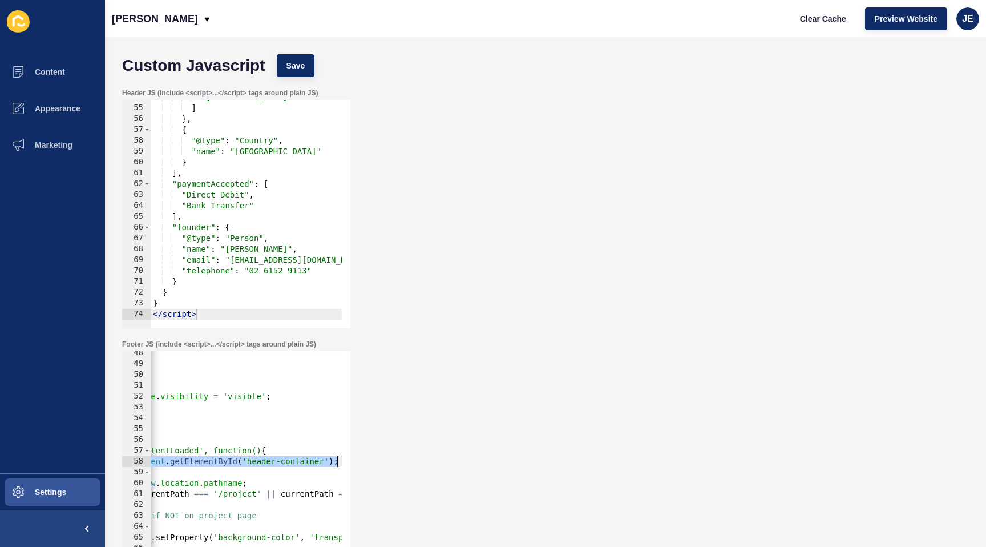
drag, startPoint x: 313, startPoint y: 462, endPoint x: 358, endPoint y: 463, distance: 45.1
click at [358, 463] on div "Footer JS (include <script>...</script> tags around plain JS) if (headerContain…" at bounding box center [545, 459] width 858 height 251
click at [220, 437] on div "} }) ; }) ; document . documentElement . style . visibility = 'visible' ; } ); …" at bounding box center [755, 468] width 1530 height 241
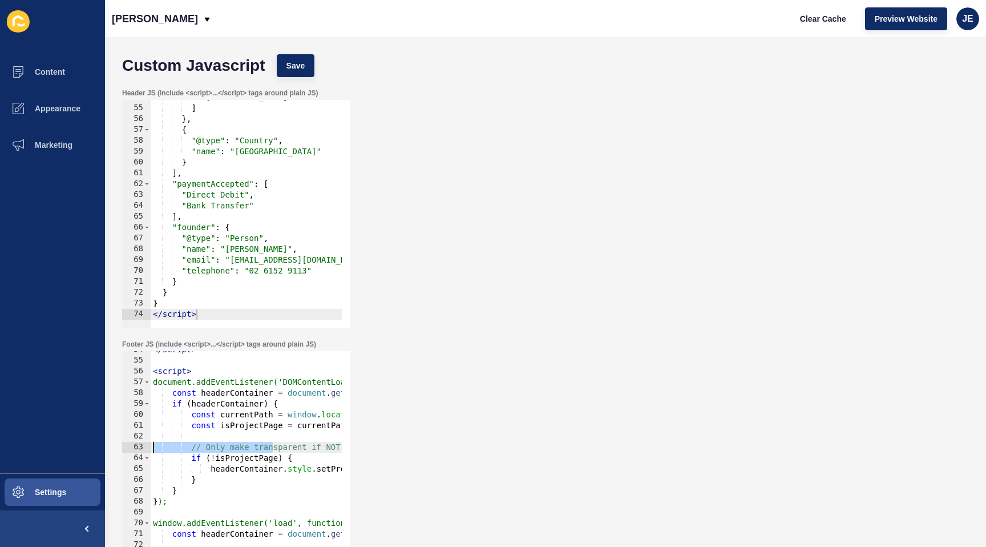
scroll to position [0, 0]
drag, startPoint x: 230, startPoint y: 443, endPoint x: 85, endPoint y: 445, distance: 145.0
click at [85, 445] on div "Content Appearance Marketing Settings [PERSON_NAME] Clear Cache Preview Website…" at bounding box center [493, 273] width 986 height 547
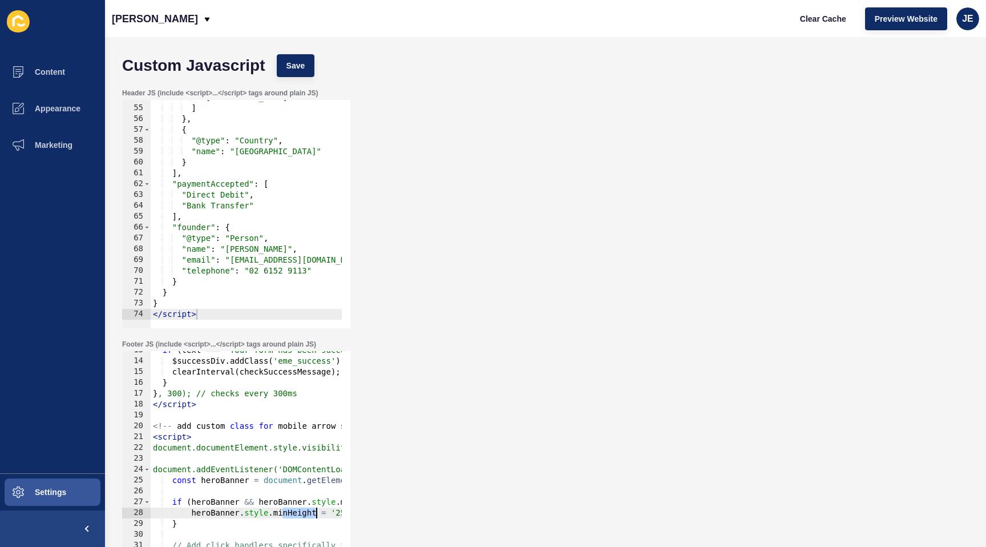
scroll to position [0, 27]
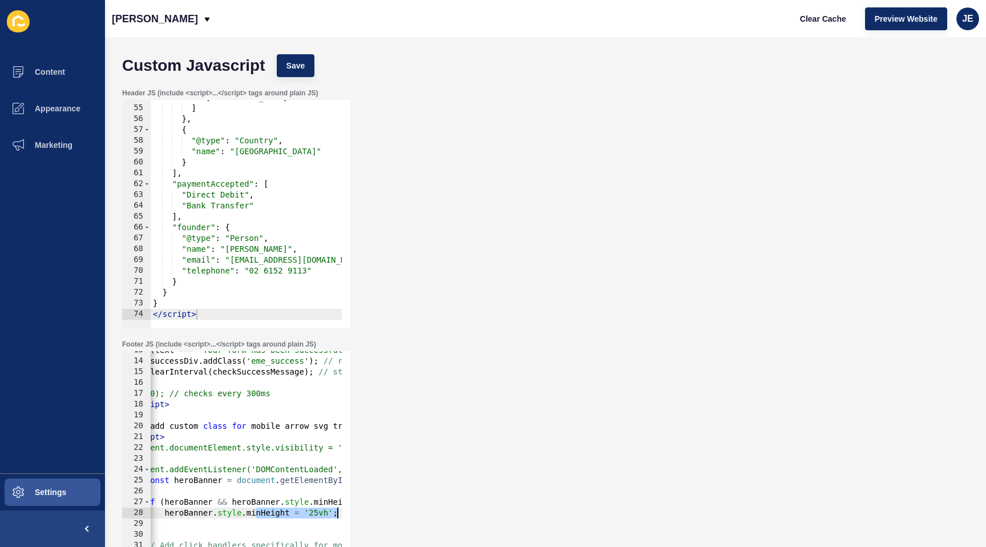
drag, startPoint x: 281, startPoint y: 510, endPoint x: 302, endPoint y: 515, distance: 21.9
click at [350, 513] on div "// Only make transparent if NOT on project page 13 14 15 16 17 18 19 20 21 22 2…" at bounding box center [236, 465] width 228 height 228
click at [312, 514] on div "if ( text === 'Your form has been successfully submitted.' ) { $successDiv . ad…" at bounding box center [889, 465] width 1530 height 241
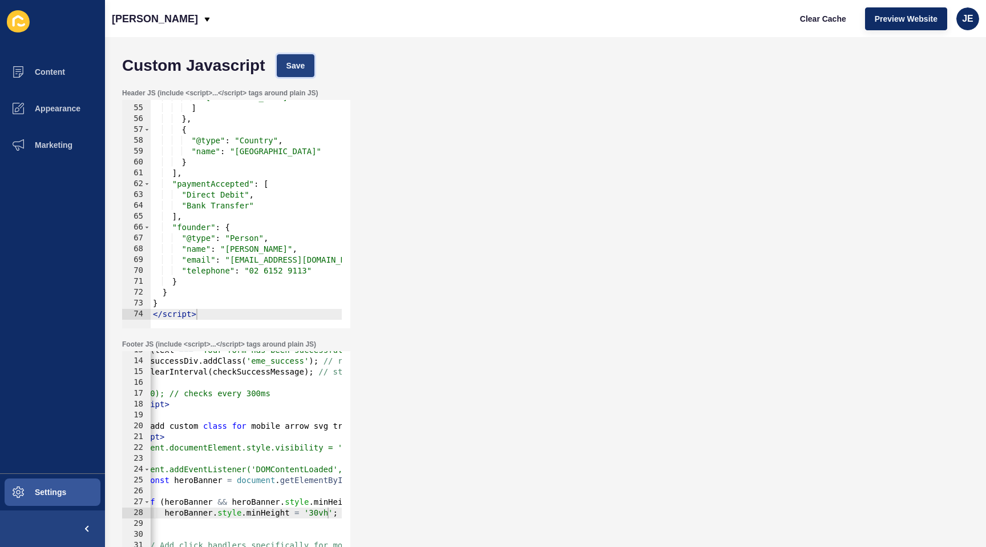
click at [293, 55] on button "Save" at bounding box center [296, 65] width 38 height 23
click at [801, 23] on span "Clear Cache" at bounding box center [823, 18] width 46 height 11
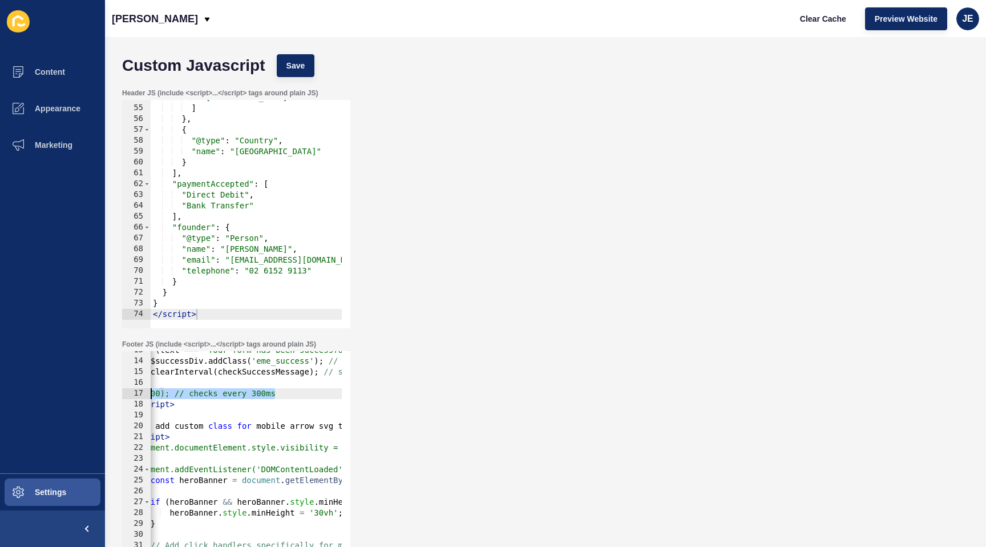
scroll to position [0, 0]
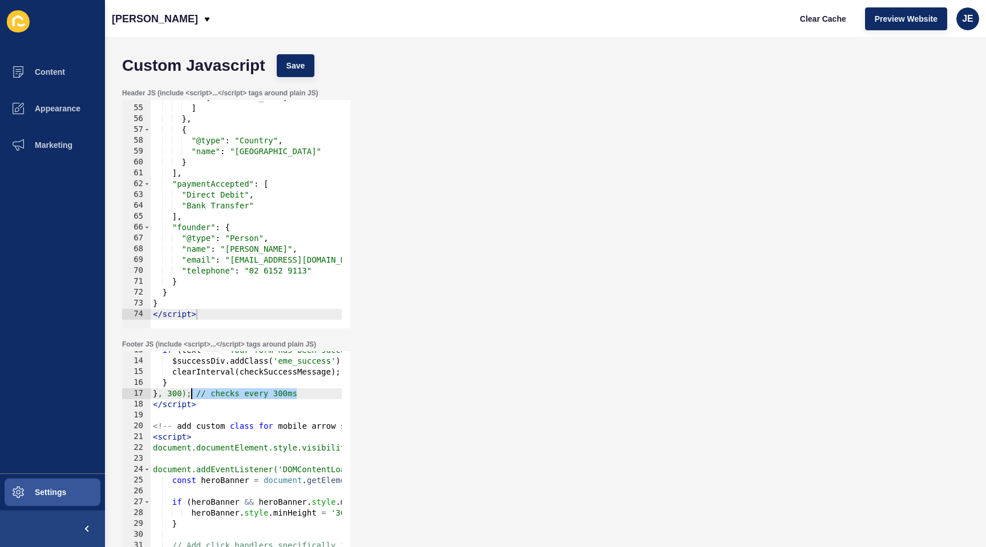
drag, startPoint x: 285, startPoint y: 397, endPoint x: 191, endPoint y: 396, distance: 94.2
click at [191, 396] on div "if ( text === 'Your form has been successfully submitted.' ) { $successDiv . ad…" at bounding box center [916, 465] width 1530 height 241
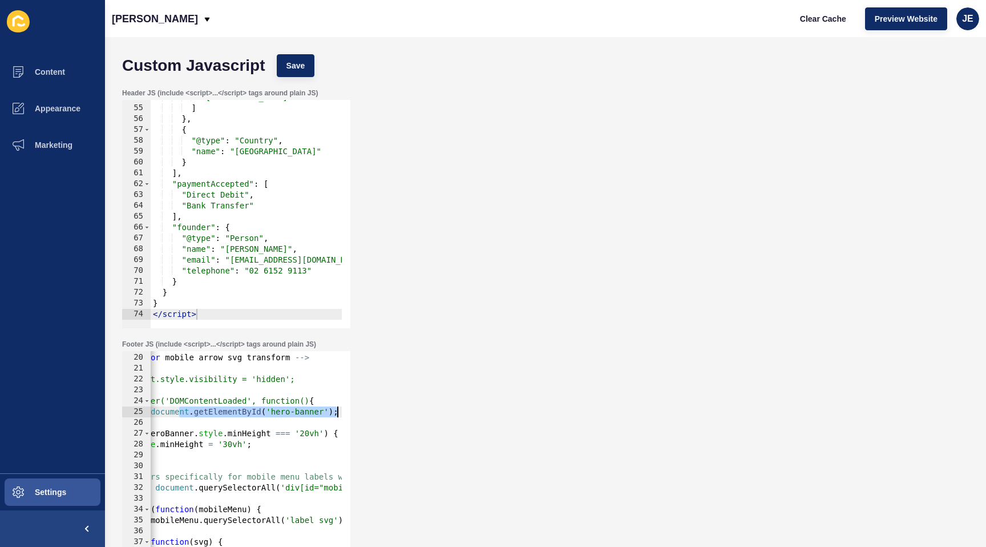
scroll to position [0, 113]
drag, startPoint x: 291, startPoint y: 414, endPoint x: 353, endPoint y: 416, distance: 62.3
click at [353, 416] on div "Footer JS (include <script>...</script> tags around plain JS) }, 300); 19 20 21…" at bounding box center [545, 459] width 858 height 251
type textarea "const heroBanner = document.getElementById('hero-banner');"
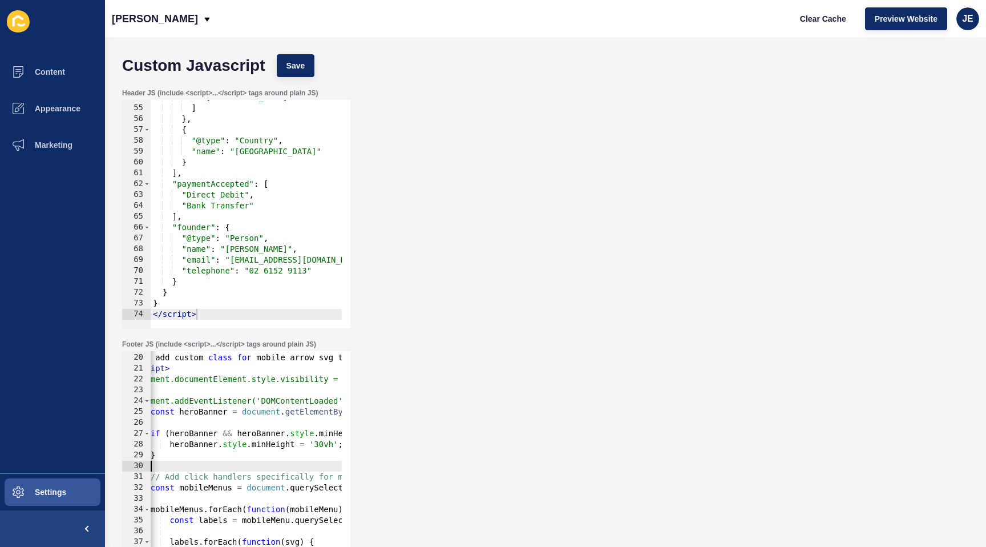
scroll to position [0, 0]
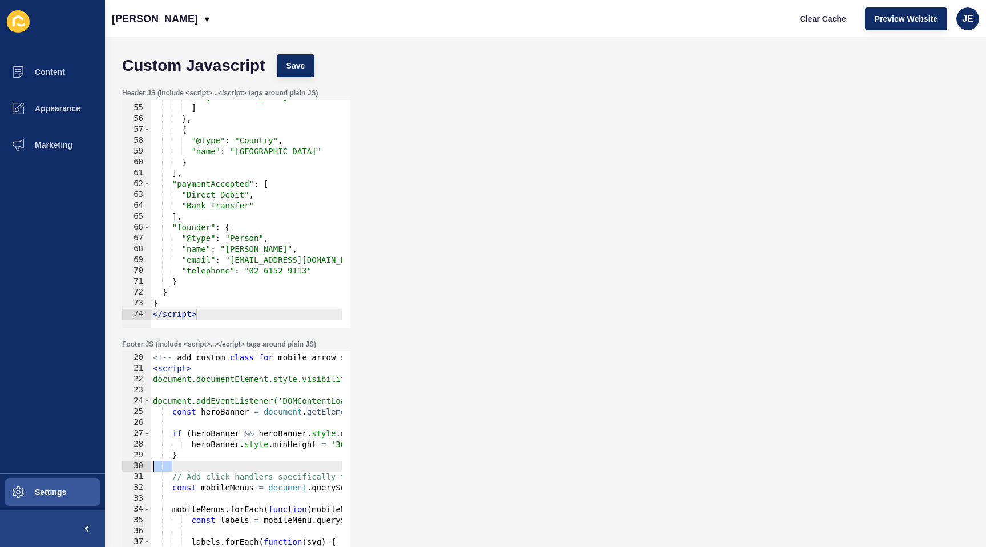
drag, startPoint x: 208, startPoint y: 463, endPoint x: 182, endPoint y: 454, distance: 28.2
click at [127, 463] on div "const heroBanner = document.getElementById('hero-banner'); 19 20 21 22 23 24 25…" at bounding box center [236, 465] width 228 height 228
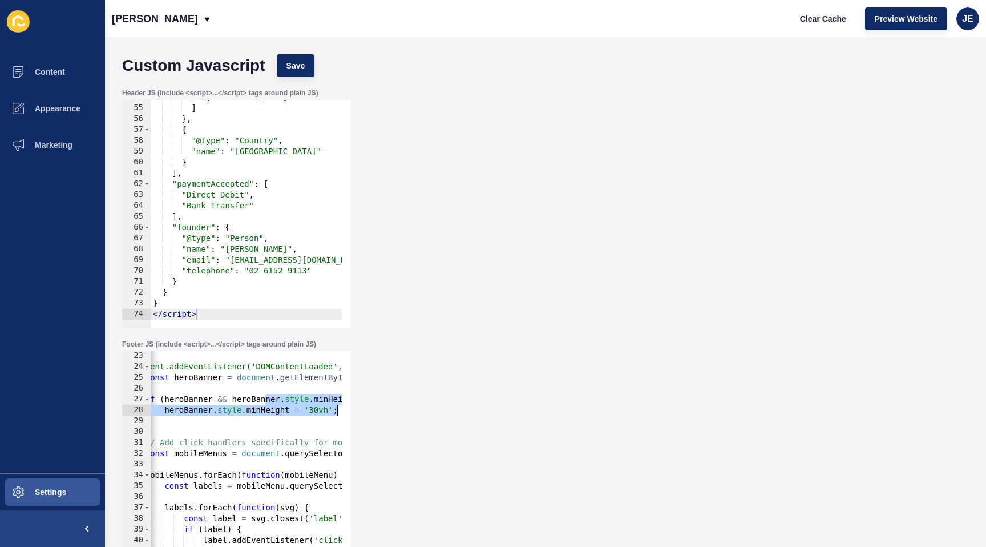
scroll to position [0, 113]
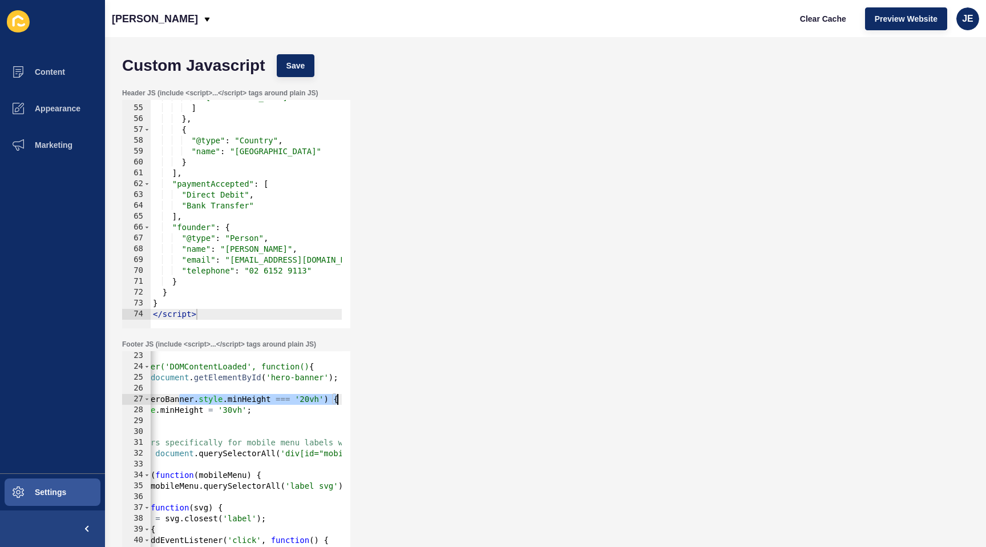
drag, startPoint x: 292, startPoint y: 398, endPoint x: 416, endPoint y: 401, distance: 123.9
click at [416, 401] on div "Footer JS (include <script>...</script> tags around plain JS) 23 24 25 26 27 28…" at bounding box center [545, 459] width 858 height 251
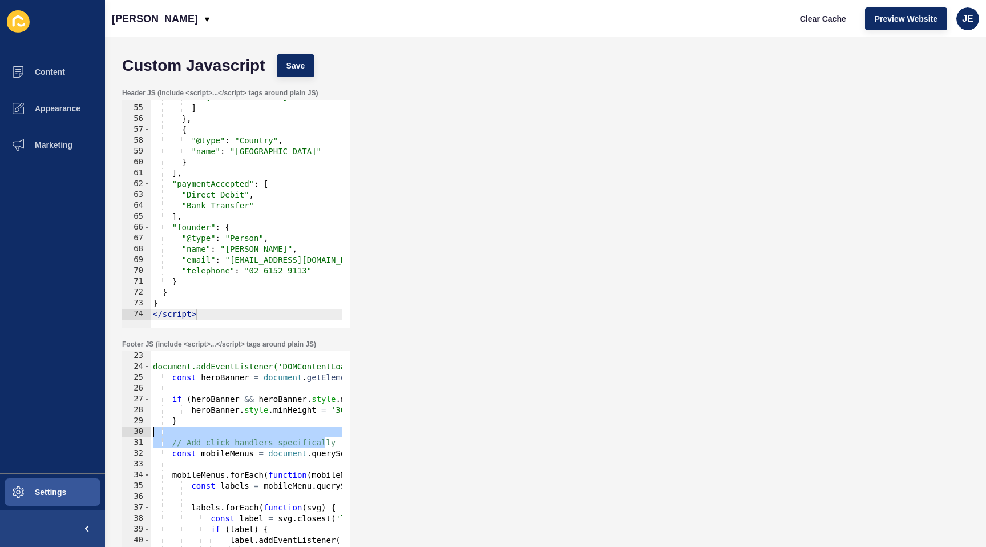
drag, startPoint x: 213, startPoint y: 441, endPoint x: 41, endPoint y: 432, distance: 172.6
click at [41, 432] on div "Content Appearance Marketing Settings [PERSON_NAME] Clear Cache Preview Website…" at bounding box center [493, 273] width 986 height 547
type textarea "// Add click handlers specifically for mobile menu labels with SVGs"
click at [238, 432] on div "document.addEventListener('DOMContentLoaded', function() { const heroBanner = d…" at bounding box center [916, 470] width 1530 height 241
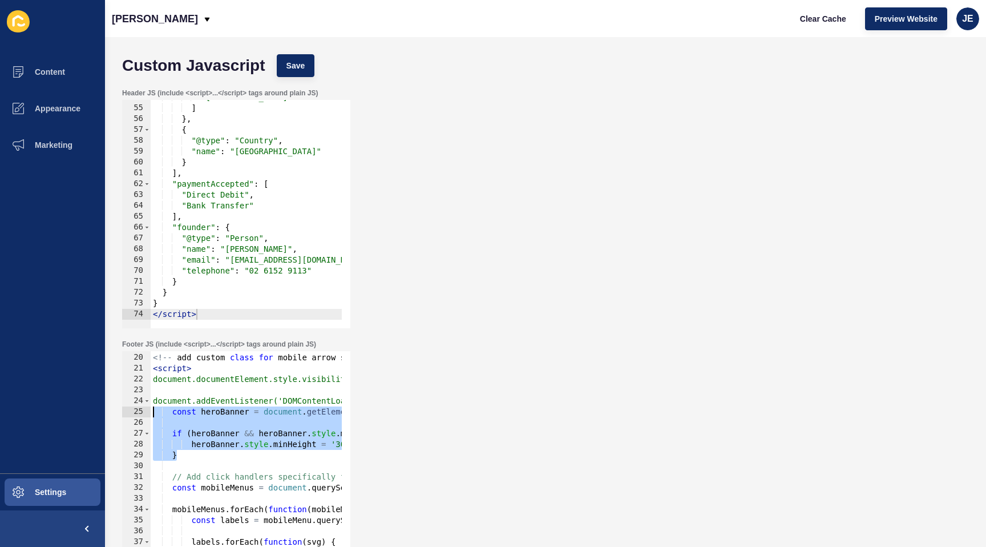
drag, startPoint x: 204, startPoint y: 457, endPoint x: 135, endPoint y: 413, distance: 82.2
click at [135, 413] on div "19 20 21 22 23 24 25 26 27 28 29 30 31 32 33 34 35 36 37 38 39 40 41 42 <!-- ad…" at bounding box center [236, 465] width 228 height 228
click at [284, 72] on button "Save" at bounding box center [296, 65] width 38 height 23
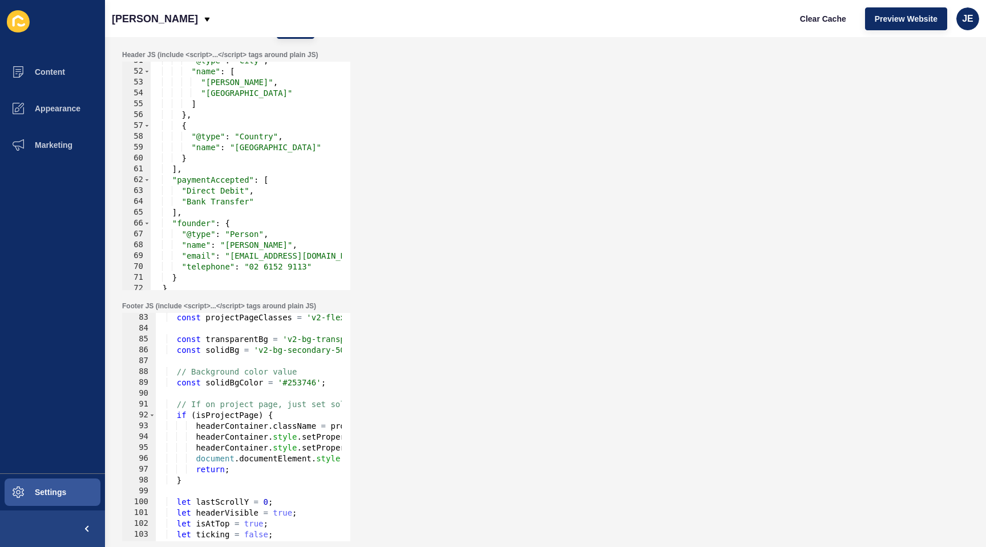
scroll to position [856, 0]
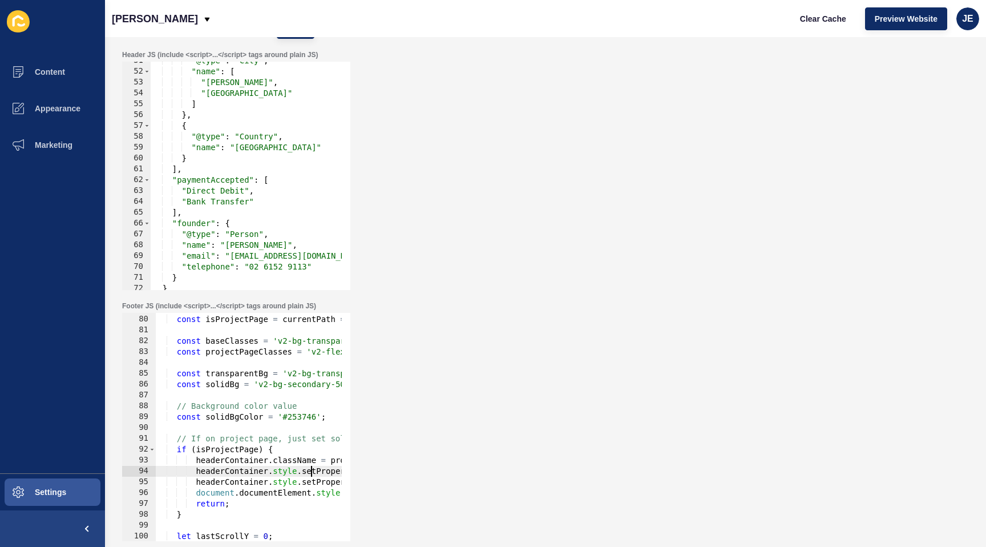
click at [310, 473] on div "const currentPath = window . location . pathname ; const isProjectPage = curren…" at bounding box center [920, 423] width 1530 height 241
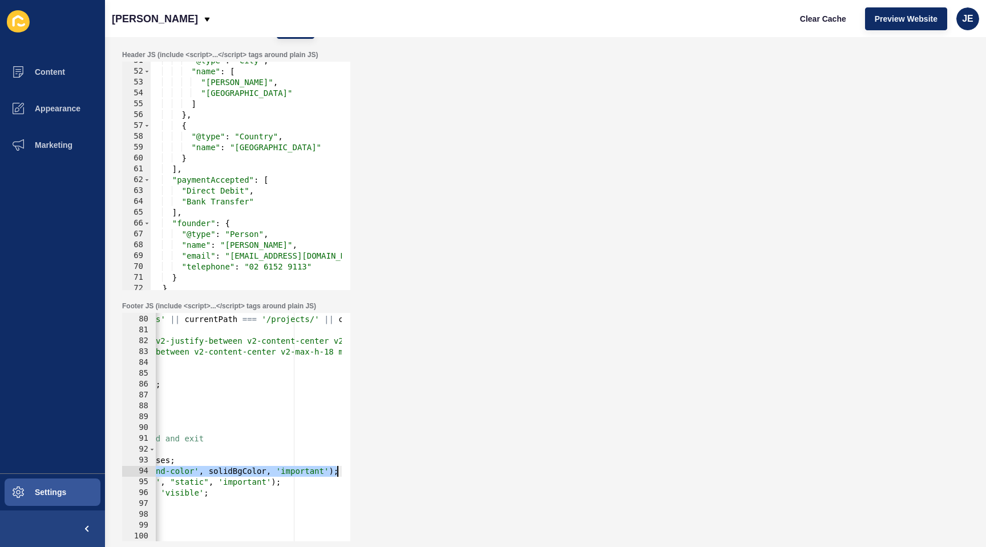
scroll to position [0, 247]
drag, startPoint x: 290, startPoint y: 470, endPoint x: 355, endPoint y: 470, distance: 65.1
click at [355, 470] on div "Footer JS (include <script>...</script> tags around plain JS) headerContainer.s…" at bounding box center [545, 421] width 858 height 251
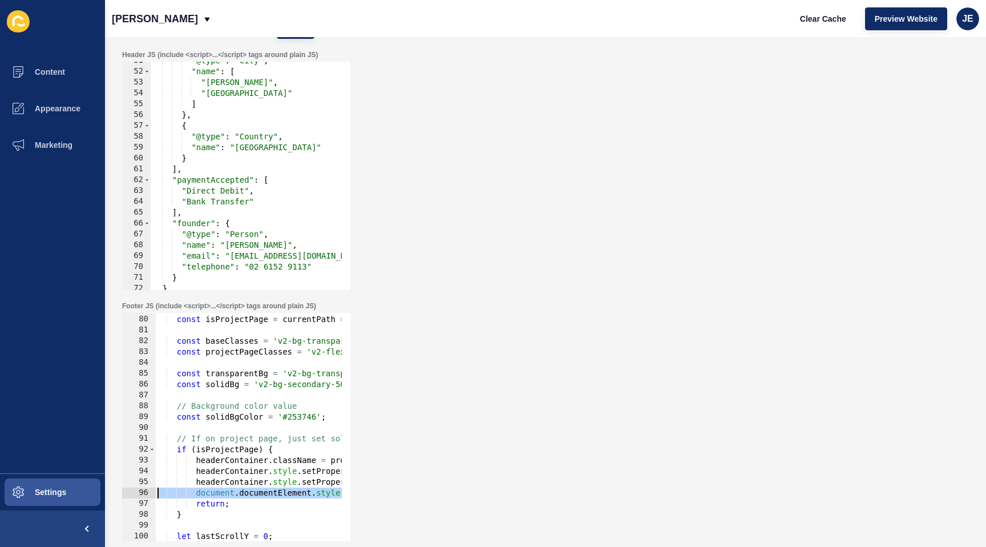
drag, startPoint x: 234, startPoint y: 494, endPoint x: 102, endPoint y: 489, distance: 131.9
click at [102, 489] on div "Content Appearance Marketing Settings [PERSON_NAME] Clear Cache Preview Website…" at bounding box center [493, 273] width 986 height 547
click at [232, 483] on div "const currentPath = window . location . pathname ; const isProjectPage = curren…" at bounding box center [920, 423] width 1530 height 241
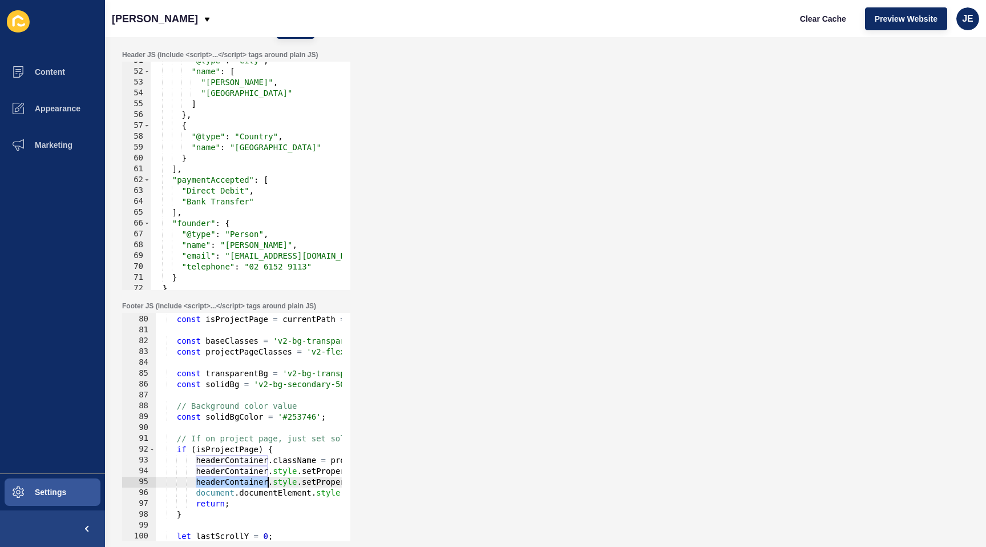
type textarea "headerContainer.style.setProperty('position', "static", 'important'); document.…"
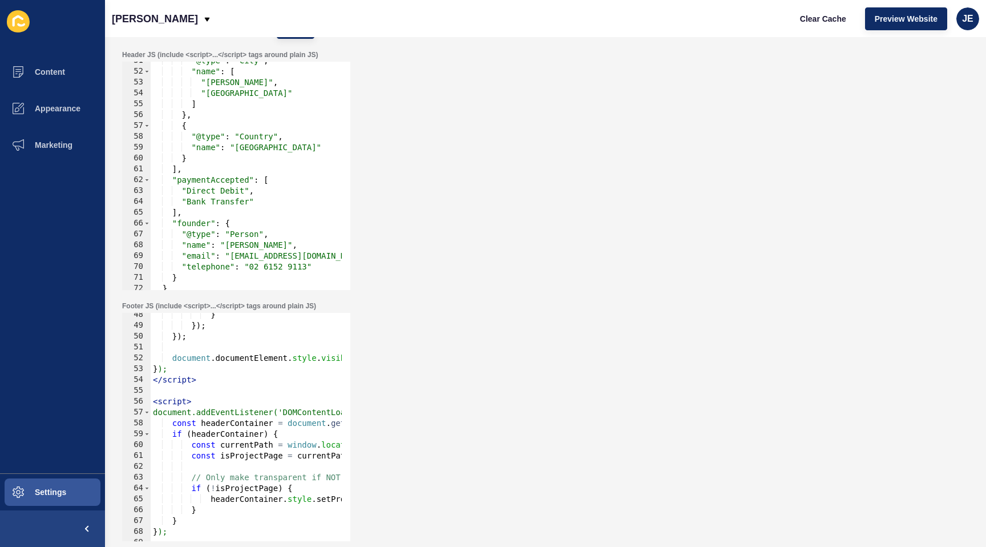
scroll to position [582, 0]
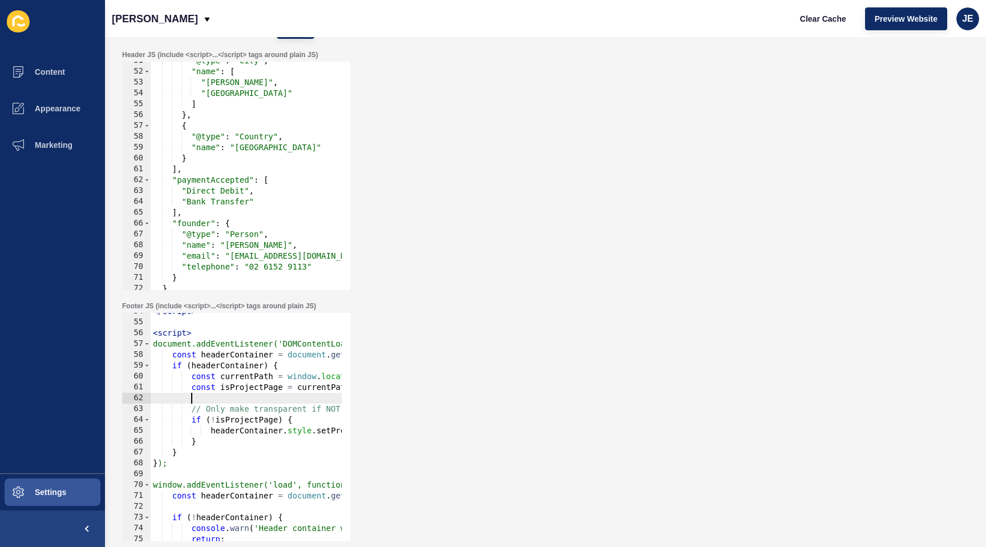
click at [274, 398] on div "</ script > < script > document.addEventListener('DOMContentLoaded', function()…" at bounding box center [916, 426] width 1530 height 241
click at [221, 433] on div "</ script > < script > document.addEventListener('DOMContentLoaded', function()…" at bounding box center [916, 426] width 1530 height 241
click at [223, 441] on div "</ script > < script > document.addEventListener('DOMContentLoaded', function()…" at bounding box center [916, 426] width 1530 height 241
type textarea "}else{"
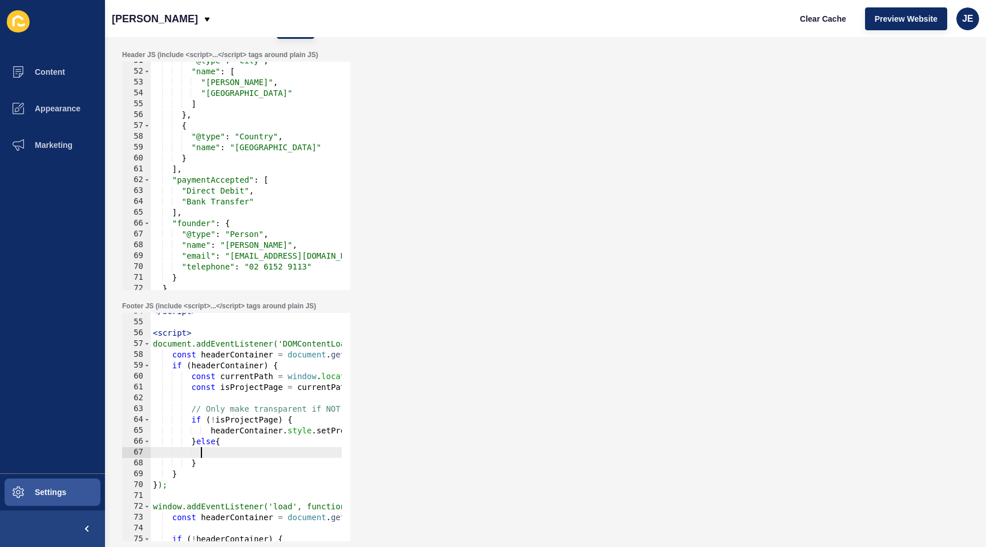
type textarea "}"
paste textarea
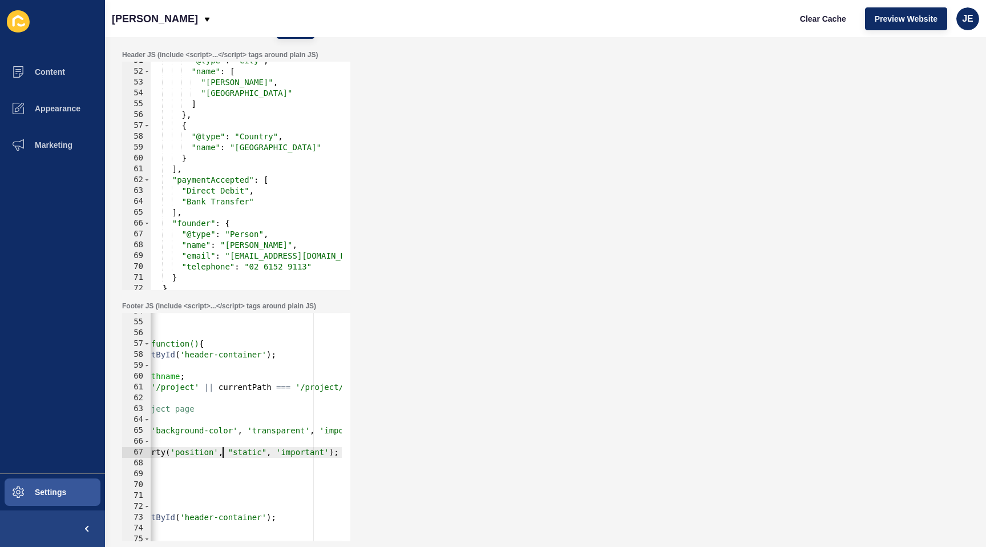
scroll to position [0, 0]
drag, startPoint x: 220, startPoint y: 450, endPoint x: 67, endPoint y: 449, distance: 153.0
click at [58, 449] on div "Content Appearance Marketing Settings [PERSON_NAME] Clear Cache Preview Website…" at bounding box center [493, 273] width 986 height 547
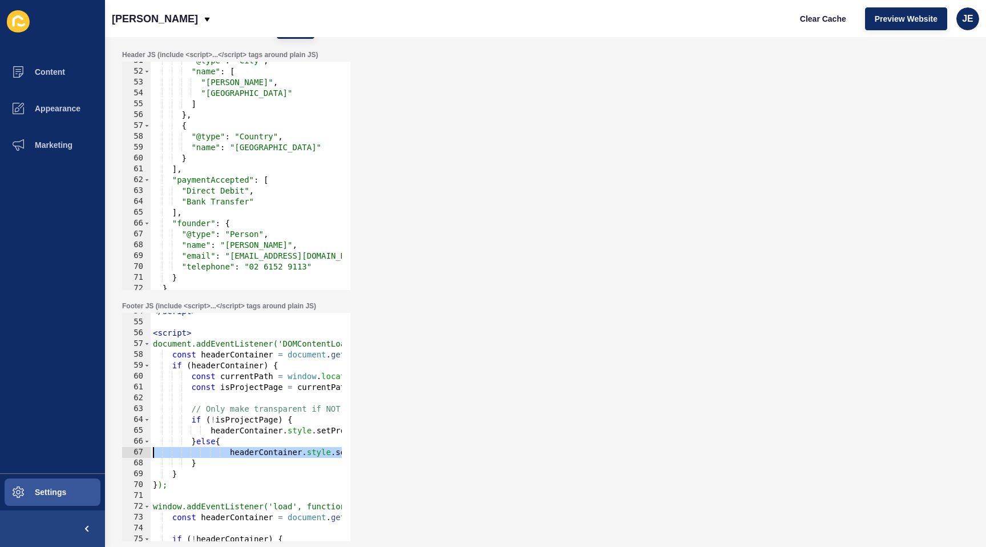
click at [231, 454] on div "</ script > < script > document.addEventListener('DOMContentLoaded', function()…" at bounding box center [916, 426] width 1530 height 241
type textarea "headerContainer.style.setProperty('position', "static", 'important');"
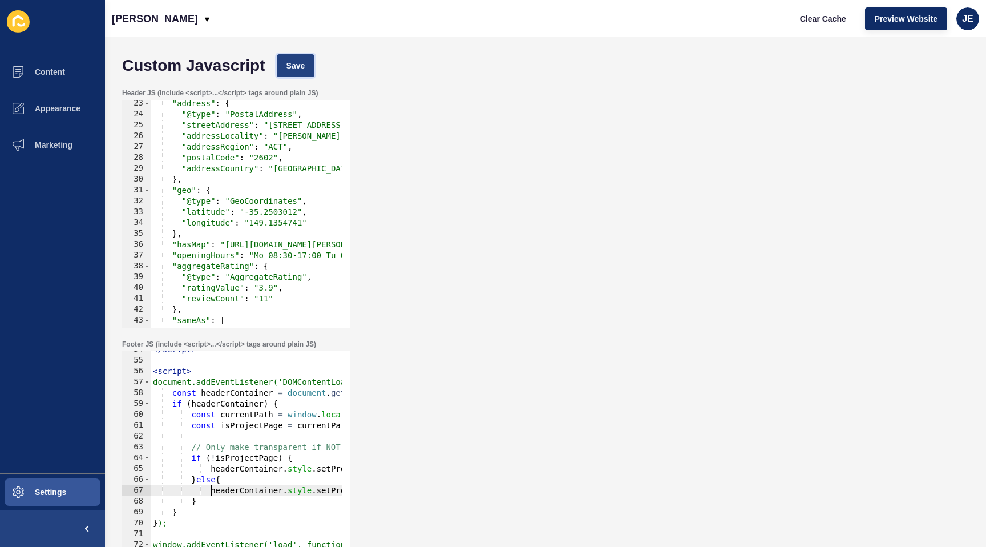
click at [301, 71] on button "Save" at bounding box center [296, 65] width 38 height 23
click at [820, 19] on span "Clear Cache" at bounding box center [823, 18] width 46 height 11
click at [606, 215] on div "Header JS (include <script>...</script> tags around plain JS) 23 24 25 26 27 28…" at bounding box center [545, 208] width 858 height 251
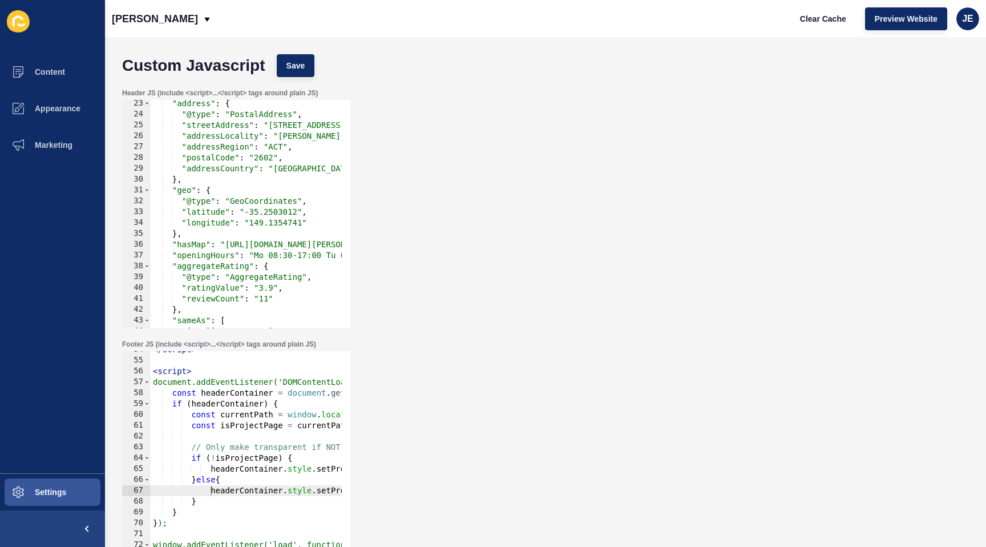
click at [606, 215] on div "Header JS (include <script>...</script> tags around plain JS) 23 24 25 26 27 28…" at bounding box center [545, 208] width 858 height 251
click at [893, 18] on span "Preview Website" at bounding box center [906, 18] width 63 height 11
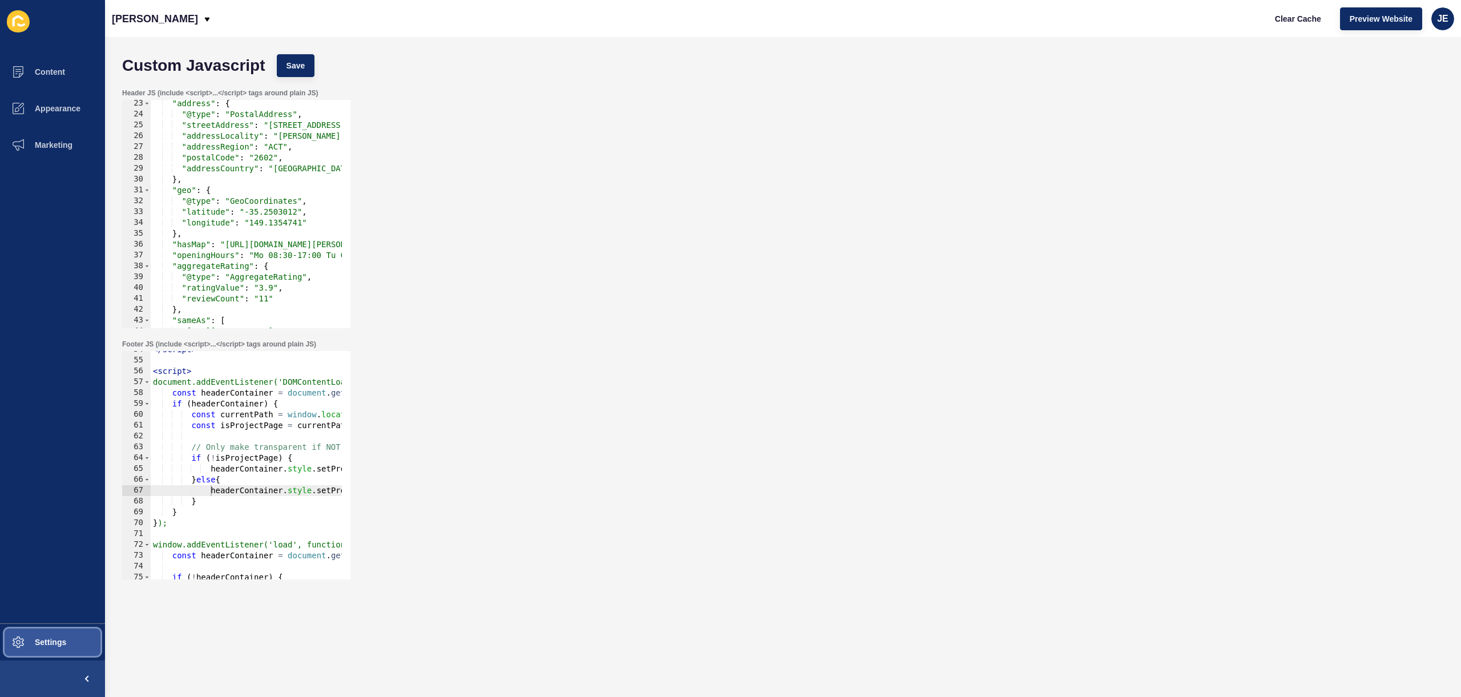
click at [53, 546] on span "Settings" at bounding box center [32, 642] width 68 height 9
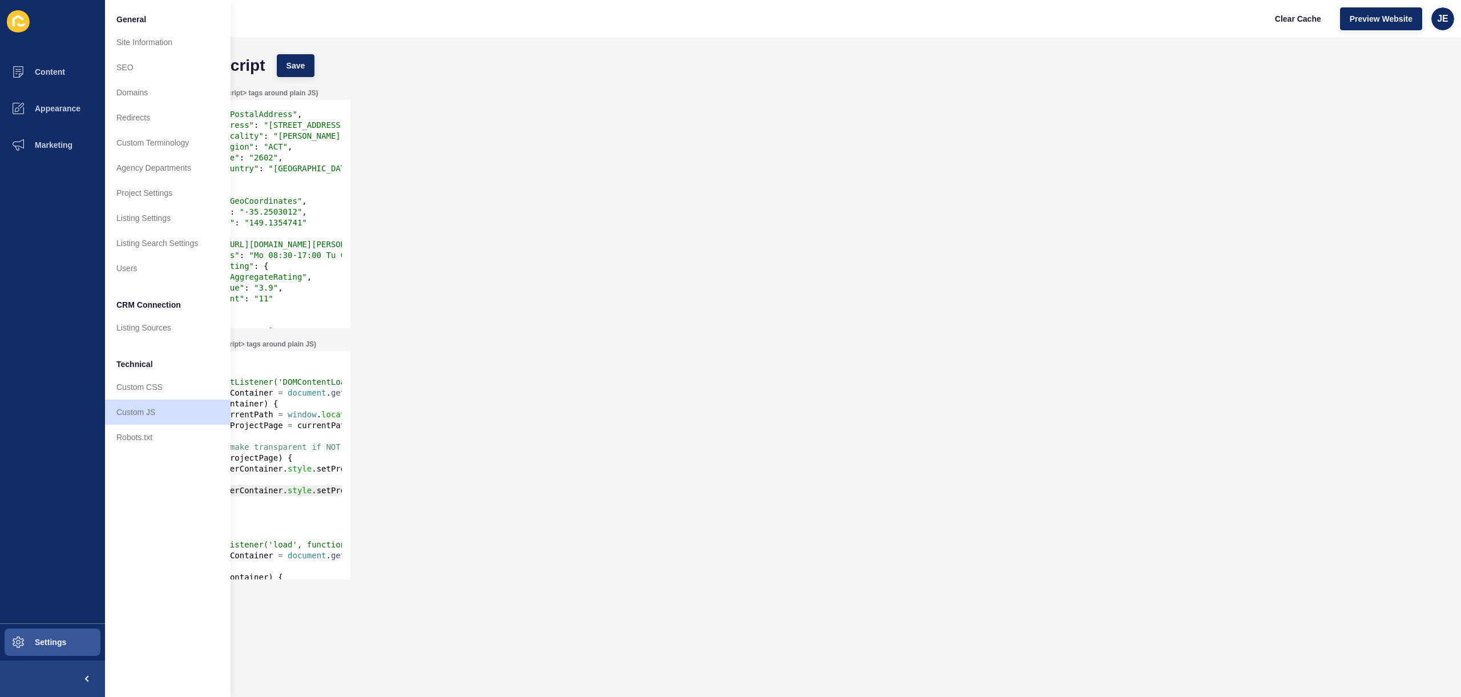
type textarea "},"
click at [294, 179] on div ""address" : { "@type" : "PostalAddress" , "streetAddress" : "501/23 Challis Str…" at bounding box center [1141, 218] width 1981 height 241
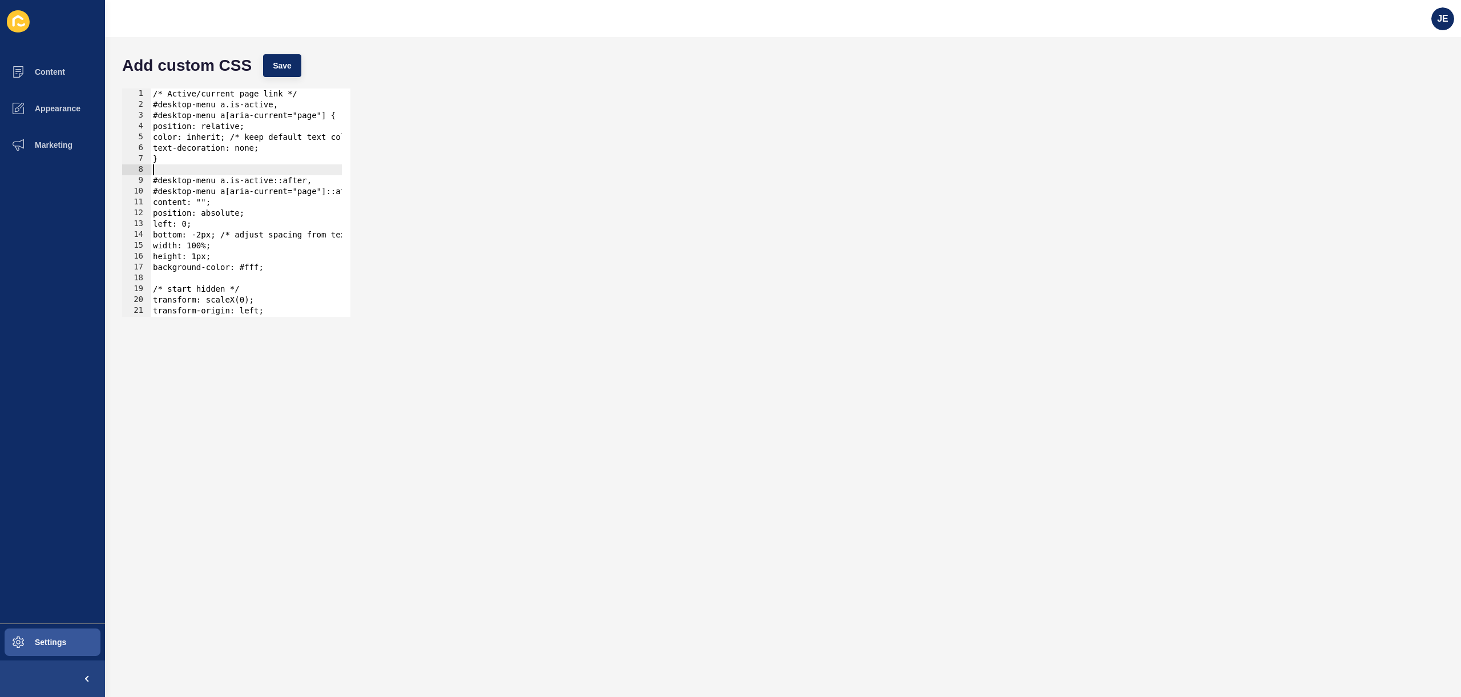
click at [197, 165] on div "/* Active/current page link */ #desktop-menu a.is-active, #desktop-menu a[aria-…" at bounding box center [338, 208] width 374 height 241
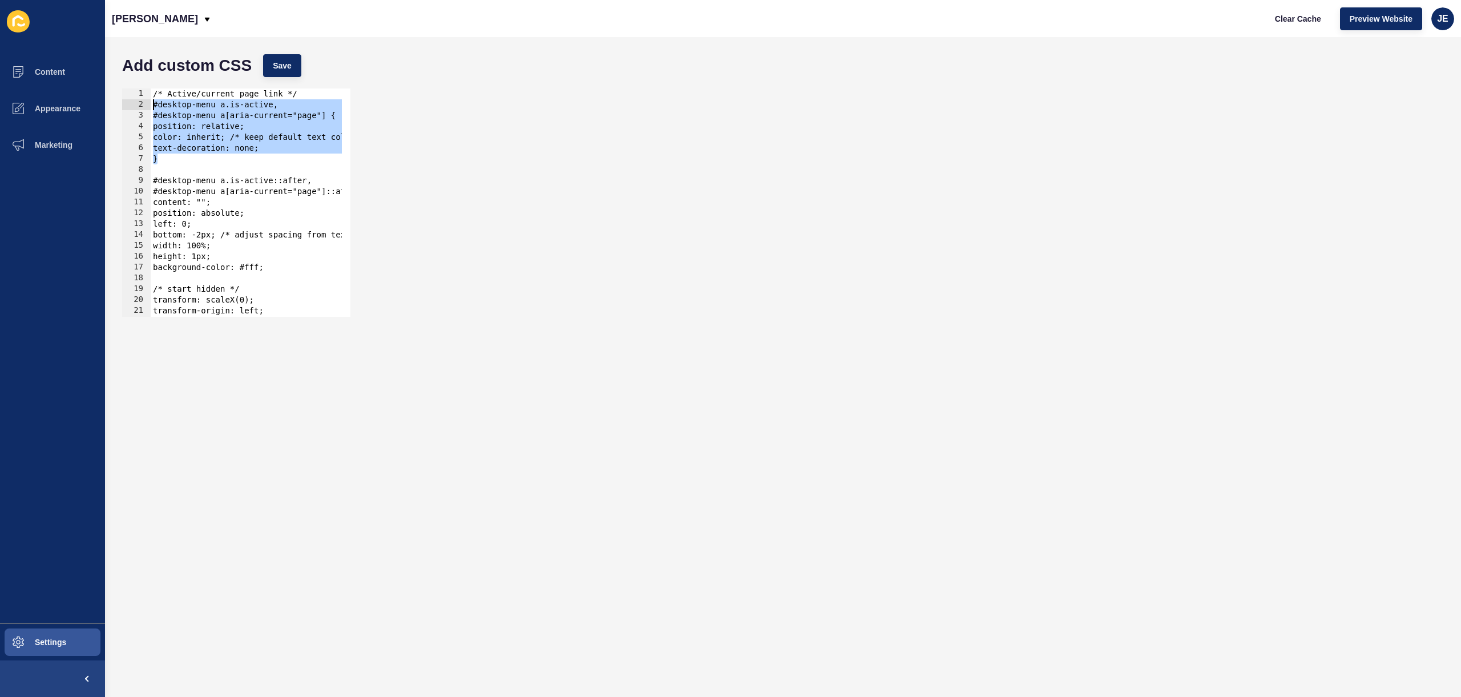
drag, startPoint x: 183, startPoint y: 162, endPoint x: 149, endPoint y: 109, distance: 62.4
click at [149, 109] on div "1 2 3 4 5 6 7 8 9 10 11 12 13 14 15 16 17 18 19 20 21 22 23 /* Active/current p…" at bounding box center [236, 202] width 228 height 228
click at [189, 158] on div "/* Active/current page link */ #desktop-menu a.is-active, #desktop-menu a[aria-…" at bounding box center [338, 208] width 374 height 241
type textarea "}"
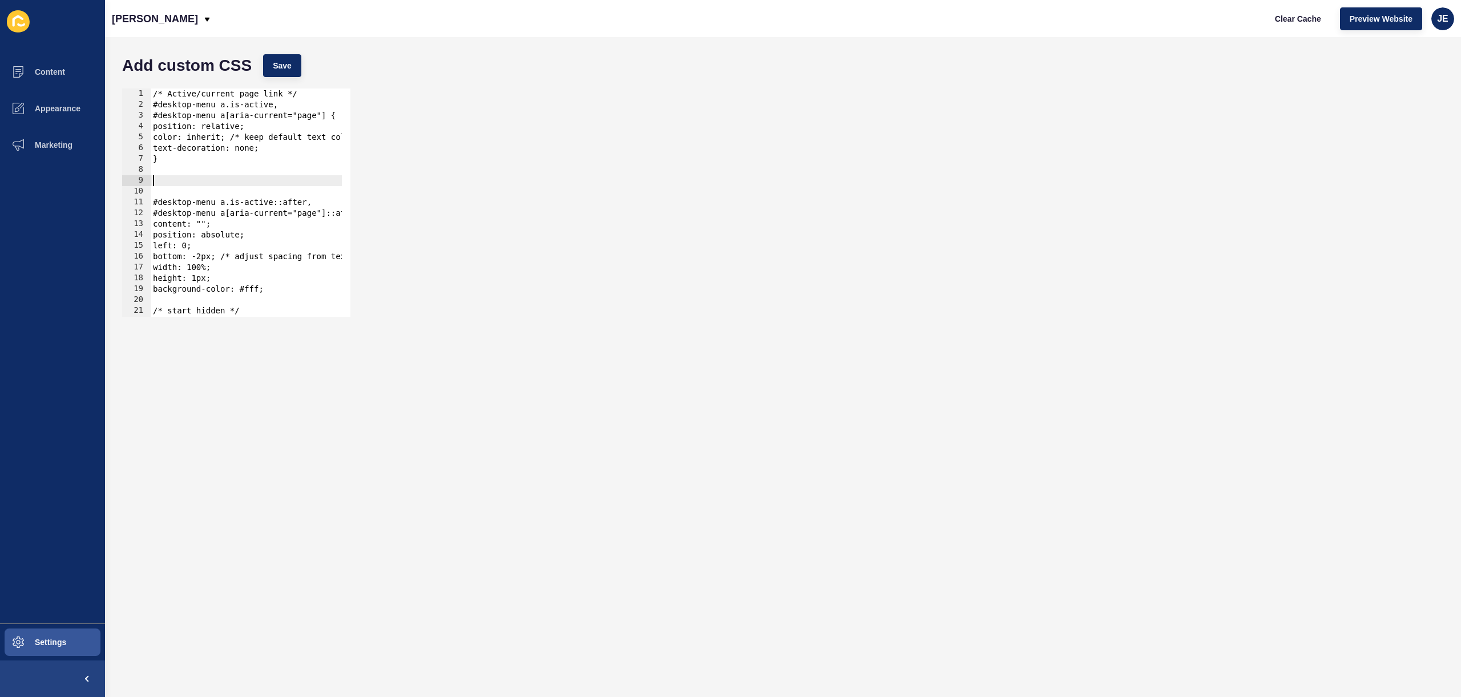
paste textarea "}"
drag, startPoint x: 312, startPoint y: 191, endPoint x: 226, endPoint y: 186, distance: 86.3
click at [226, 186] on div "/* Active/current page link */ #desktop-menu a.is-active, #desktop-menu a[aria-…" at bounding box center [338, 208] width 374 height 241
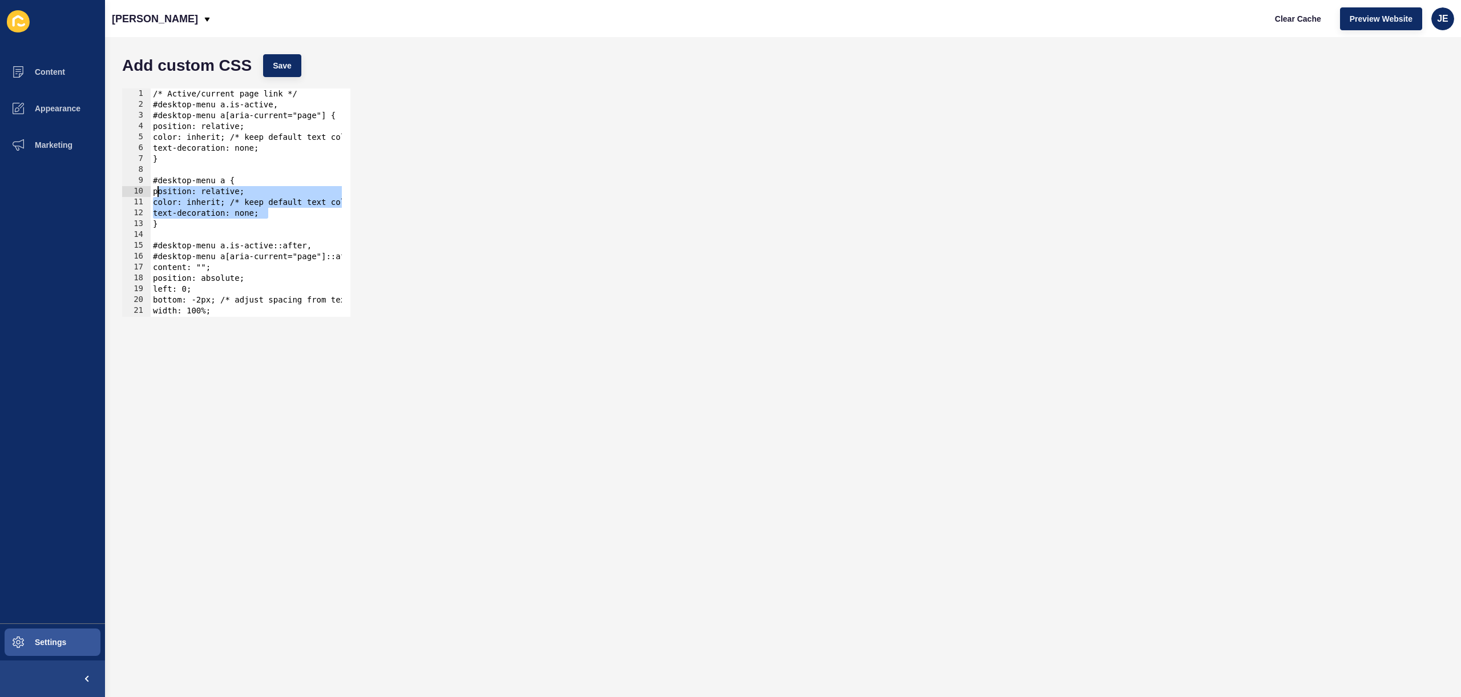
drag, startPoint x: 275, startPoint y: 212, endPoint x: 169, endPoint y: 197, distance: 107.3
click at [159, 192] on div "/* Active/current page link */ #desktop-menu a.is-active, #desktop-menu a[aria-…" at bounding box center [338, 208] width 374 height 241
type textarea "position: relative; color: inherit; /* keep default text color */"
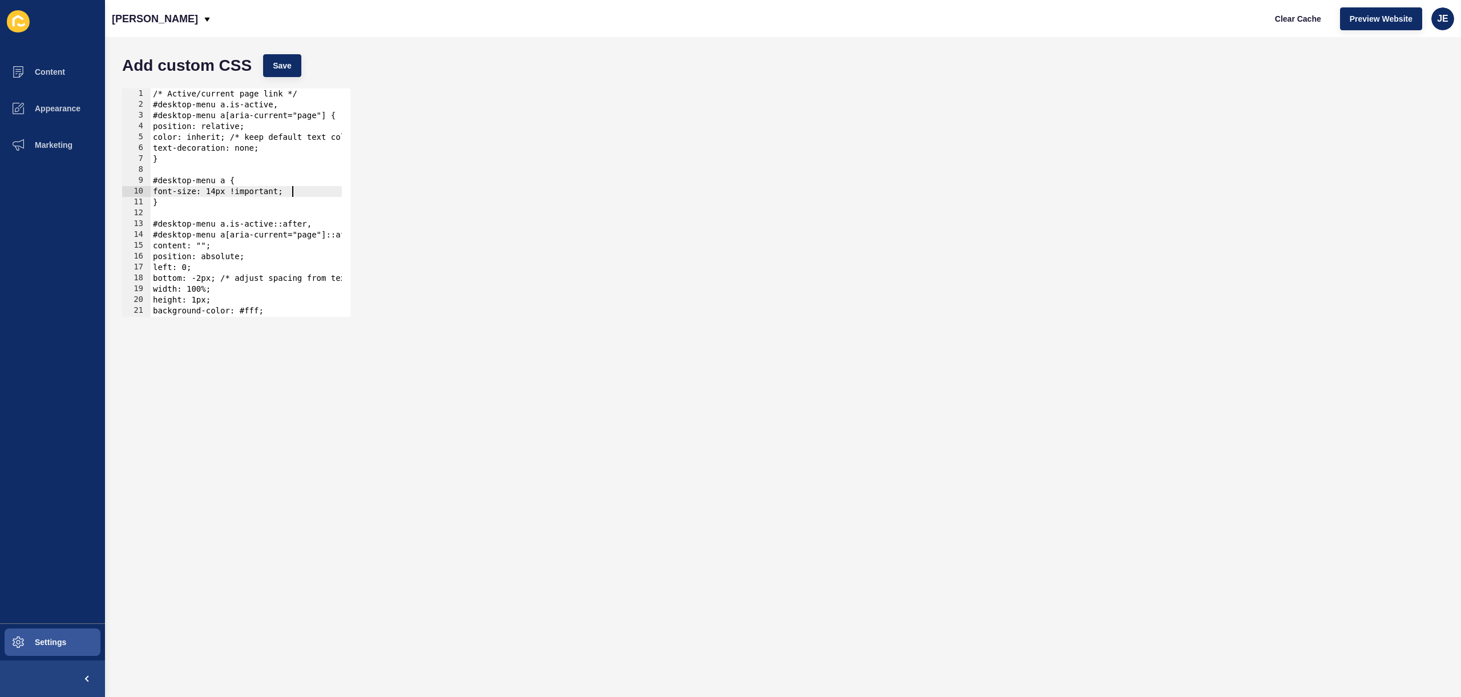
scroll to position [0, 9]
type textarea "font-size: 14px !important;"
click at [255, 68] on div "Add custom CSS Save" at bounding box center [782, 66] width 1333 height 34
click at [279, 64] on span "Save" at bounding box center [282, 65] width 19 height 11
click at [289, 74] on button "Save" at bounding box center [282, 65] width 38 height 23
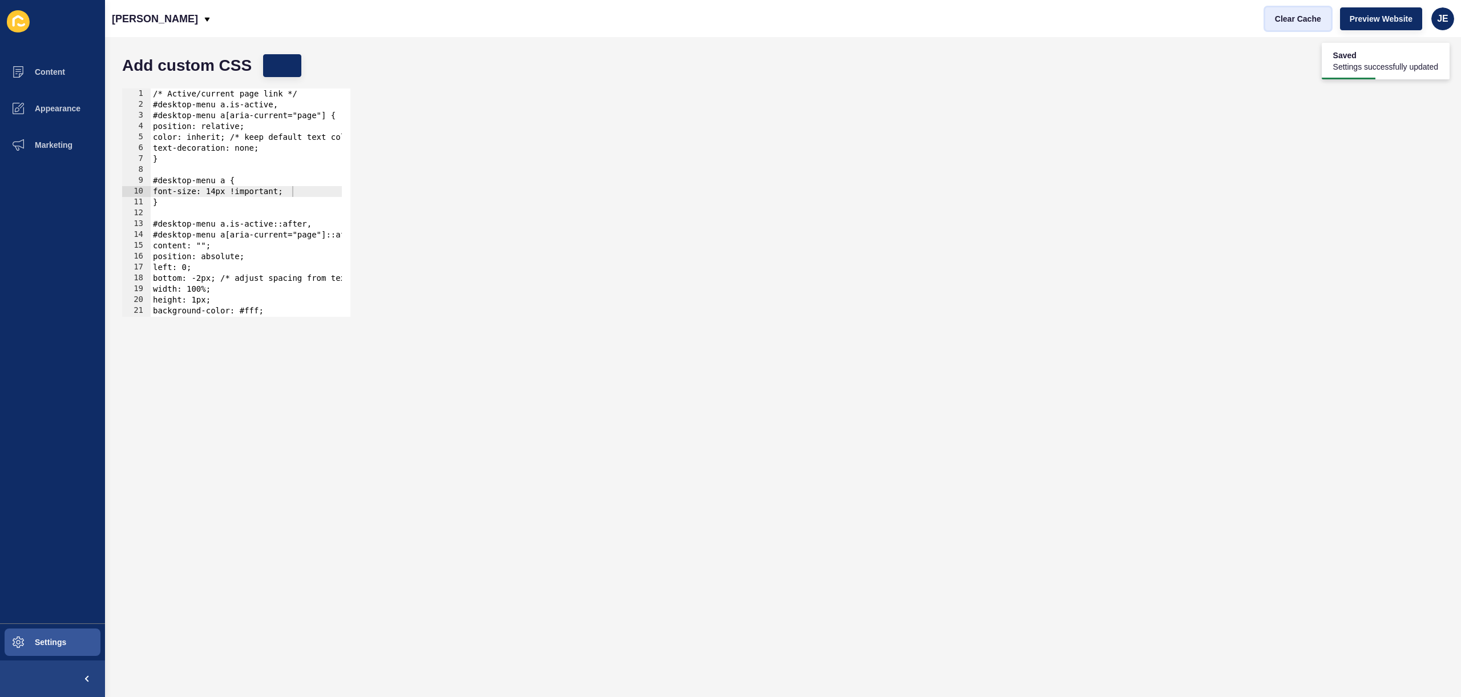
click at [1278, 21] on span "Clear Cache" at bounding box center [1298, 18] width 46 height 11
click at [1280, 21] on span "Clear Cache" at bounding box center [1298, 18] width 46 height 11
click at [291, 72] on button "Save" at bounding box center [282, 65] width 38 height 23
click at [1284, 17] on span "Clear Cache" at bounding box center [1298, 18] width 46 height 11
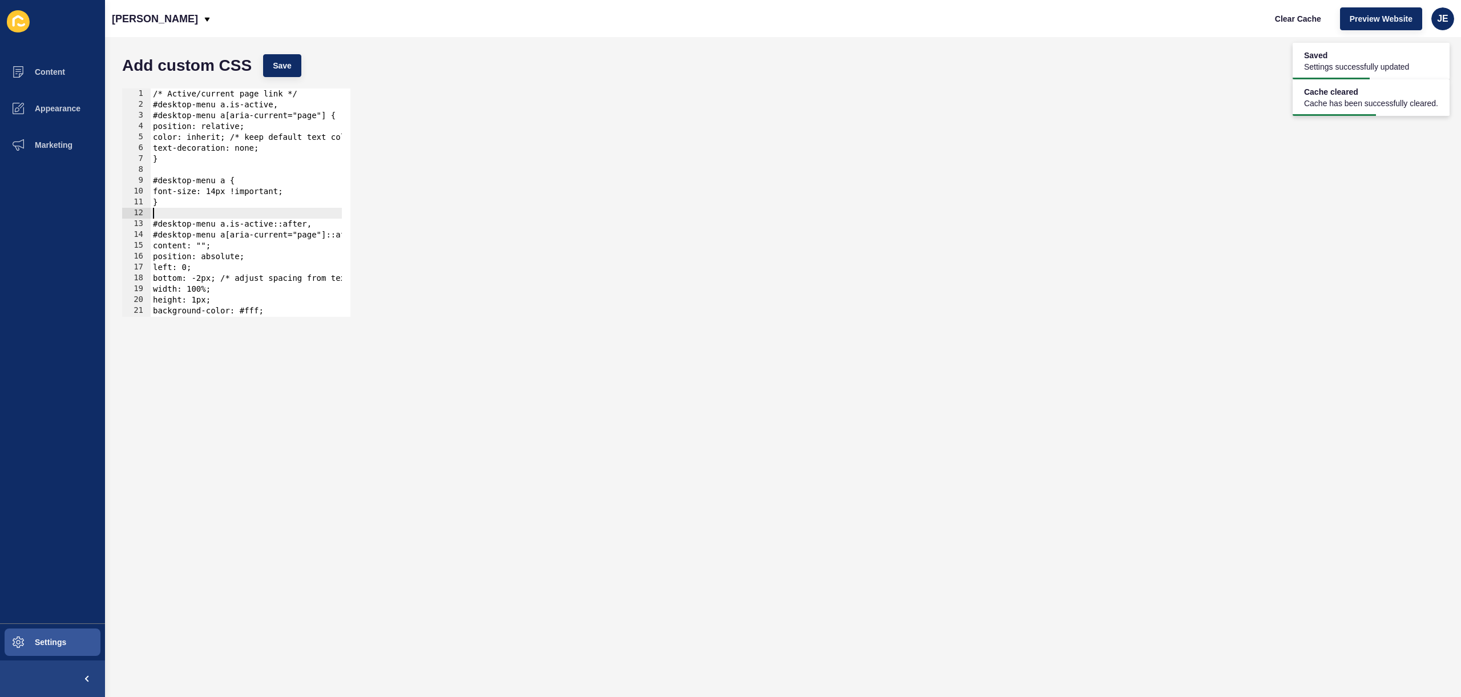
click at [249, 213] on div "/* Active/current page link */ #desktop-menu a.is-active, #desktop-menu a[aria-…" at bounding box center [338, 208] width 374 height 241
click at [216, 200] on div "/* Active/current page link */ #desktop-menu a.is-active, #desktop-menu a[aria-…" at bounding box center [338, 208] width 374 height 241
click at [239, 195] on div "/* Active/current page link */ #desktop-menu a.is-active, #desktop-menu a[aria-…" at bounding box center [338, 208] width 374 height 241
type textarea "font-size: 14px!important;"
click at [285, 63] on span "Save" at bounding box center [282, 65] width 19 height 11
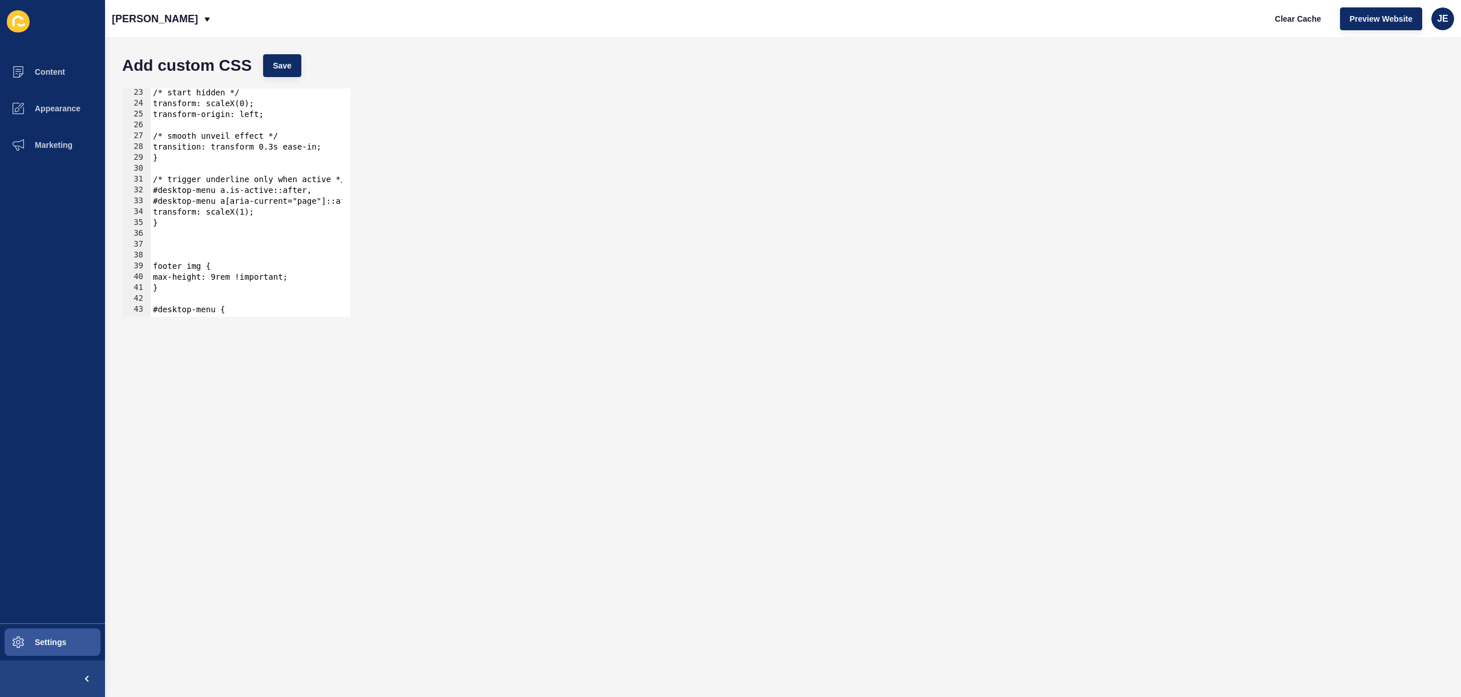
scroll to position [308, 0]
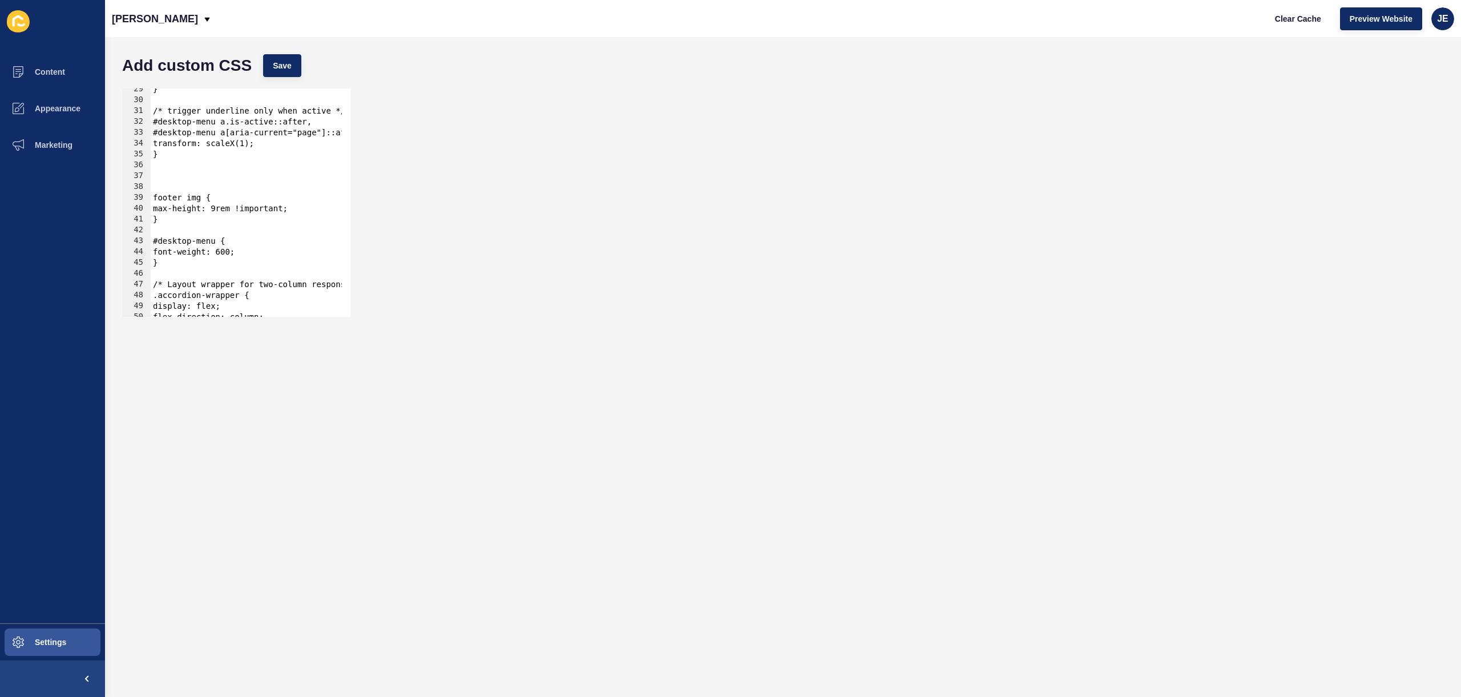
click at [185, 177] on div "} /* trigger underline only when active */ #desktop-menu a.is-active::after, #d…" at bounding box center [338, 204] width 374 height 241
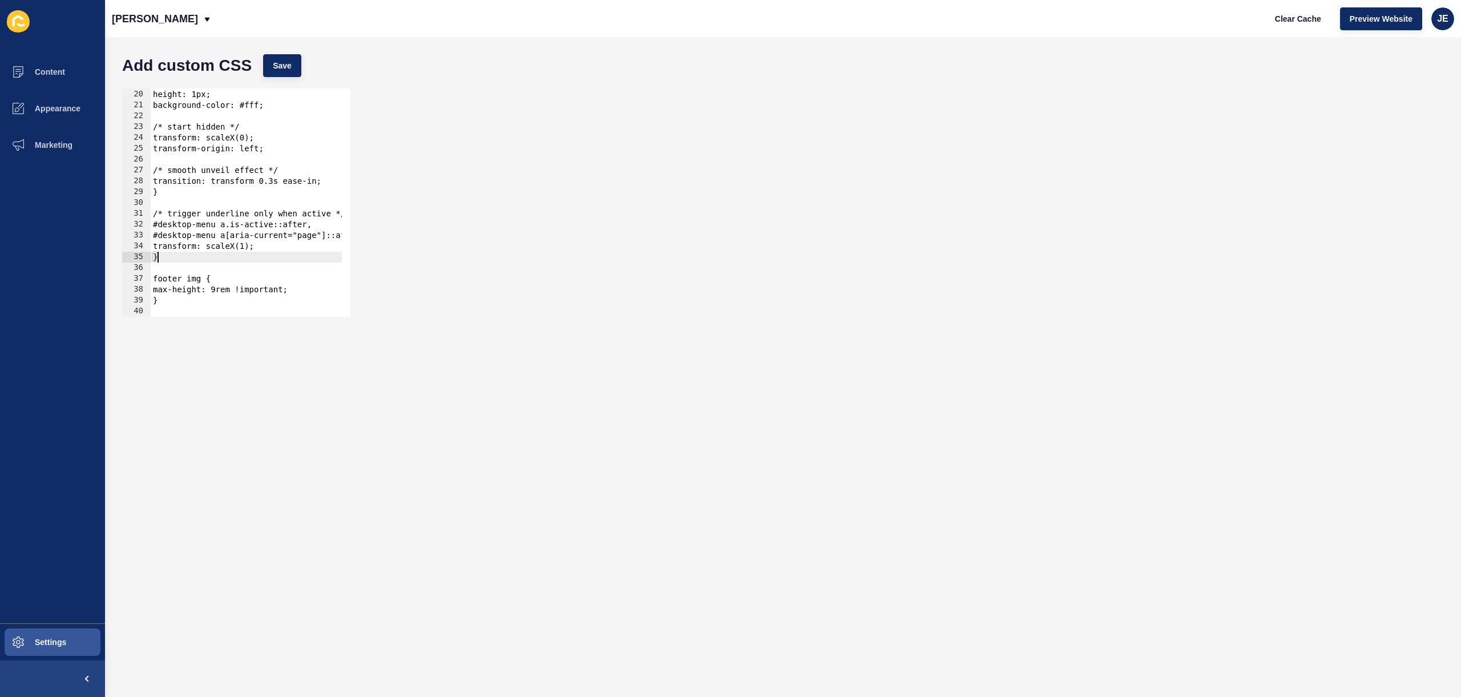
scroll to position [0, 0]
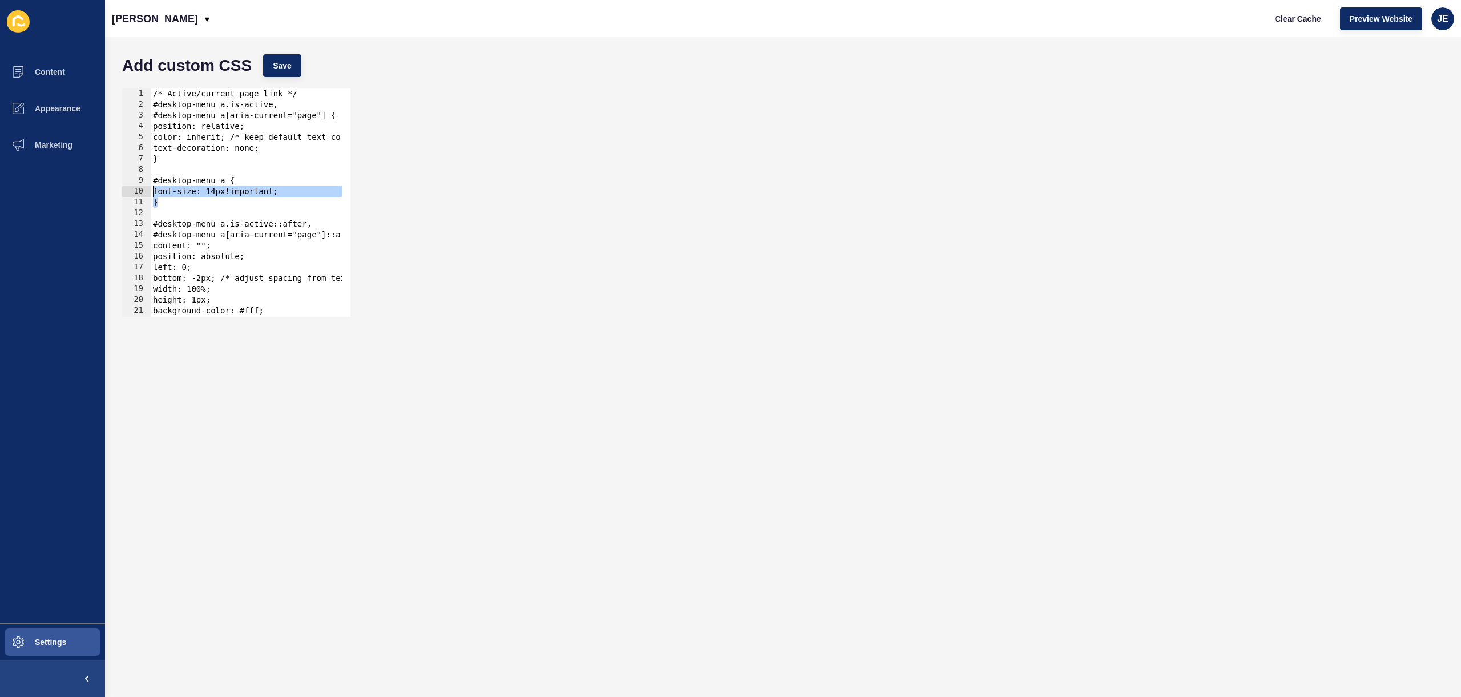
drag, startPoint x: 189, startPoint y: 204, endPoint x: 136, endPoint y: 186, distance: 55.4
click at [136, 186] on div "} 1 2 3 4 5 6 7 8 9 10 11 12 13 14 15 16 17 18 19 20 21 22 23 /* Active/current…" at bounding box center [236, 202] width 228 height 228
click at [137, 185] on div "9" at bounding box center [136, 180] width 29 height 11
drag, startPoint x: 184, startPoint y: 207, endPoint x: 151, endPoint y: 183, distance: 41.0
click at [151, 183] on div "/* Active/current page link */ #desktop-menu a.is-active, #desktop-menu a[aria-…" at bounding box center [338, 208] width 374 height 241
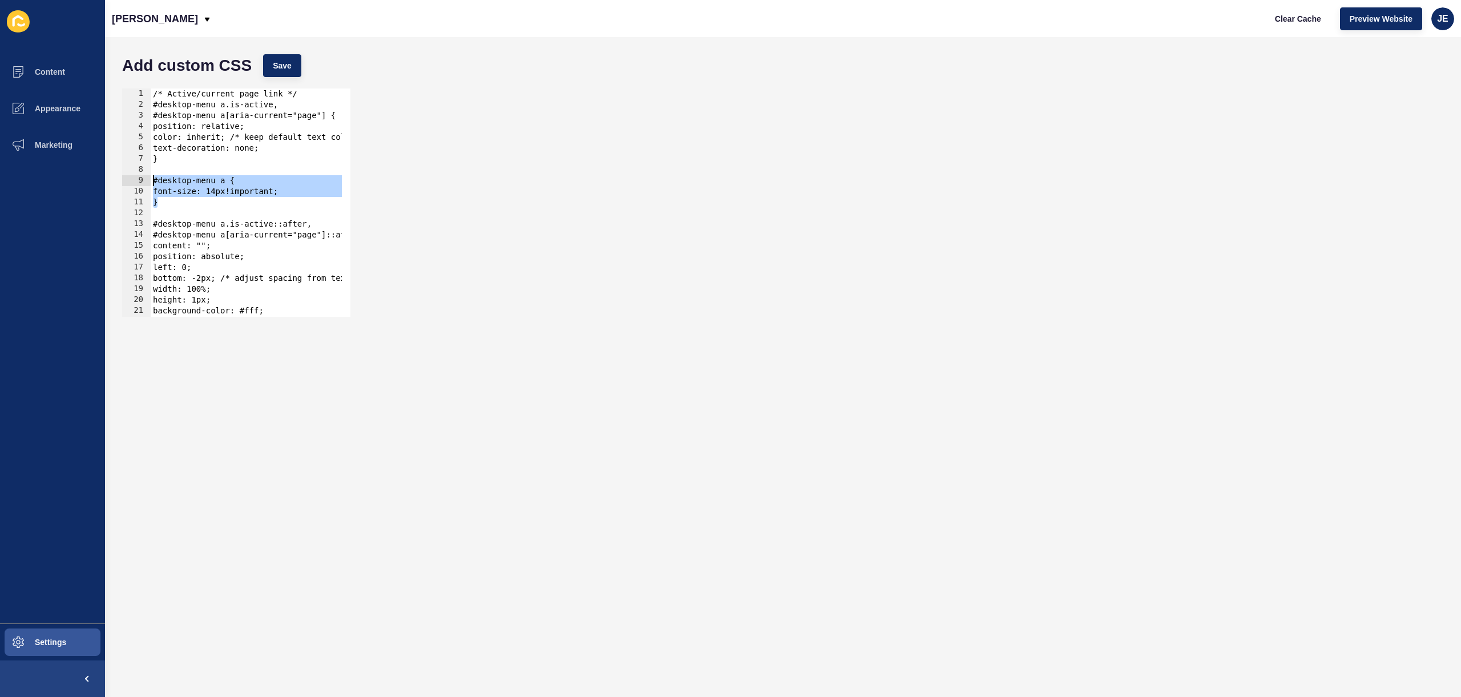
type textarea "}"
click at [175, 201] on div "/* Active/current page link */ #desktop-menu a.is-active, #desktop-menu a[aria-…" at bounding box center [338, 208] width 374 height 241
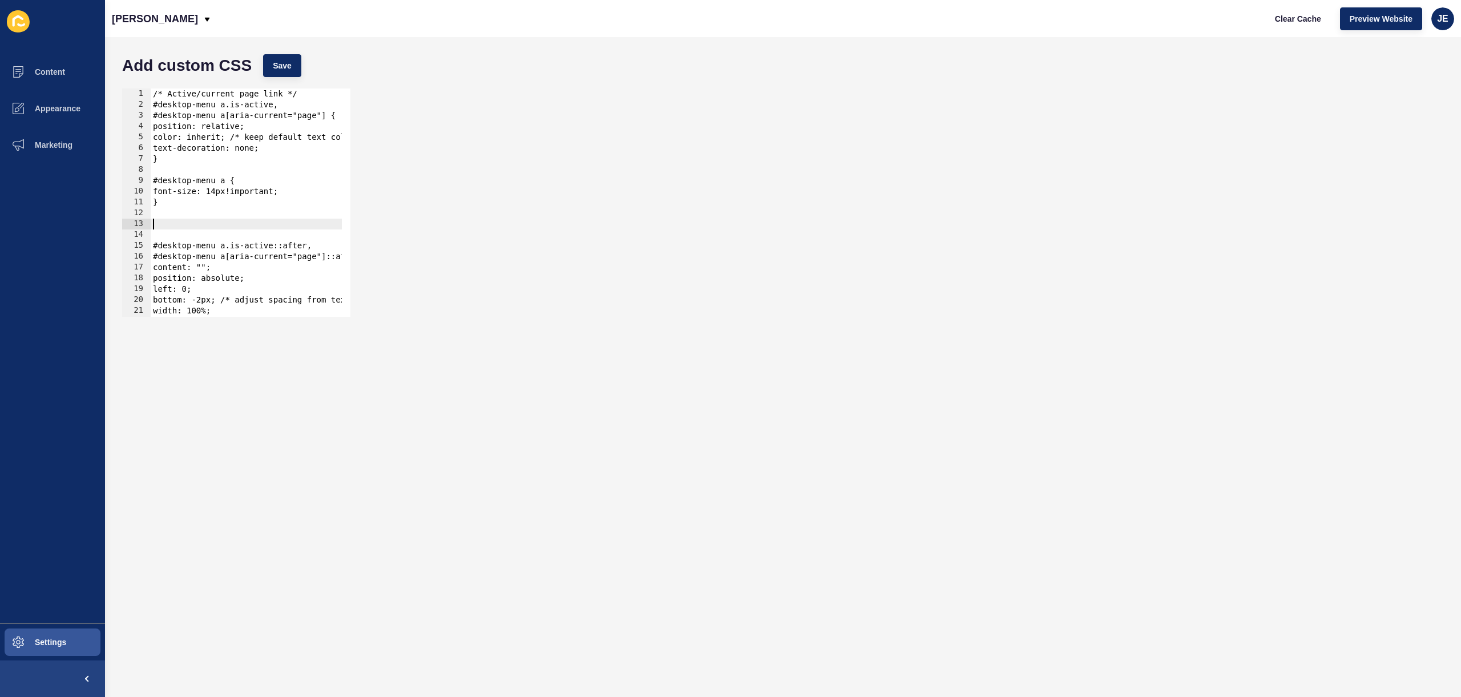
paste textarea "}"
click at [221, 228] on div "/* Active/current page link */ #desktop-menu a.is-active, #desktop-menu a[aria-…" at bounding box center [338, 208] width 374 height 241
click at [225, 227] on div "/* Active/current page link */ #desktop-menu a.is-active, #desktop-menu a[aria-…" at bounding box center [246, 202] width 191 height 228
click at [222, 224] on div "/* Active/current page link */ #desktop-menu a.is-active, #desktop-menu a[aria-…" at bounding box center [338, 208] width 374 height 241
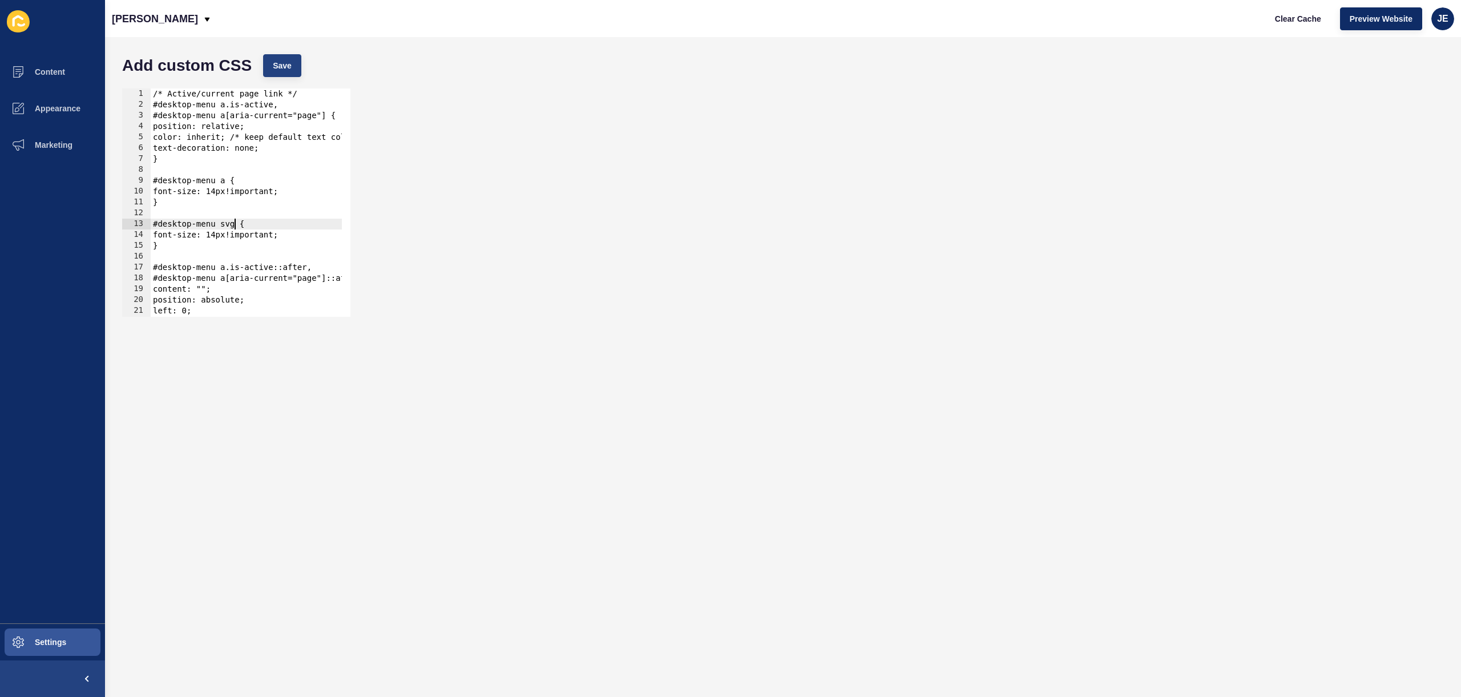
type textarea "#desktop-menu svg {"
click at [276, 67] on span "Save" at bounding box center [282, 65] width 19 height 11
click at [1290, 20] on span "Clear Cache" at bounding box center [1298, 18] width 46 height 11
